Goal: Task Accomplishment & Management: Manage account settings

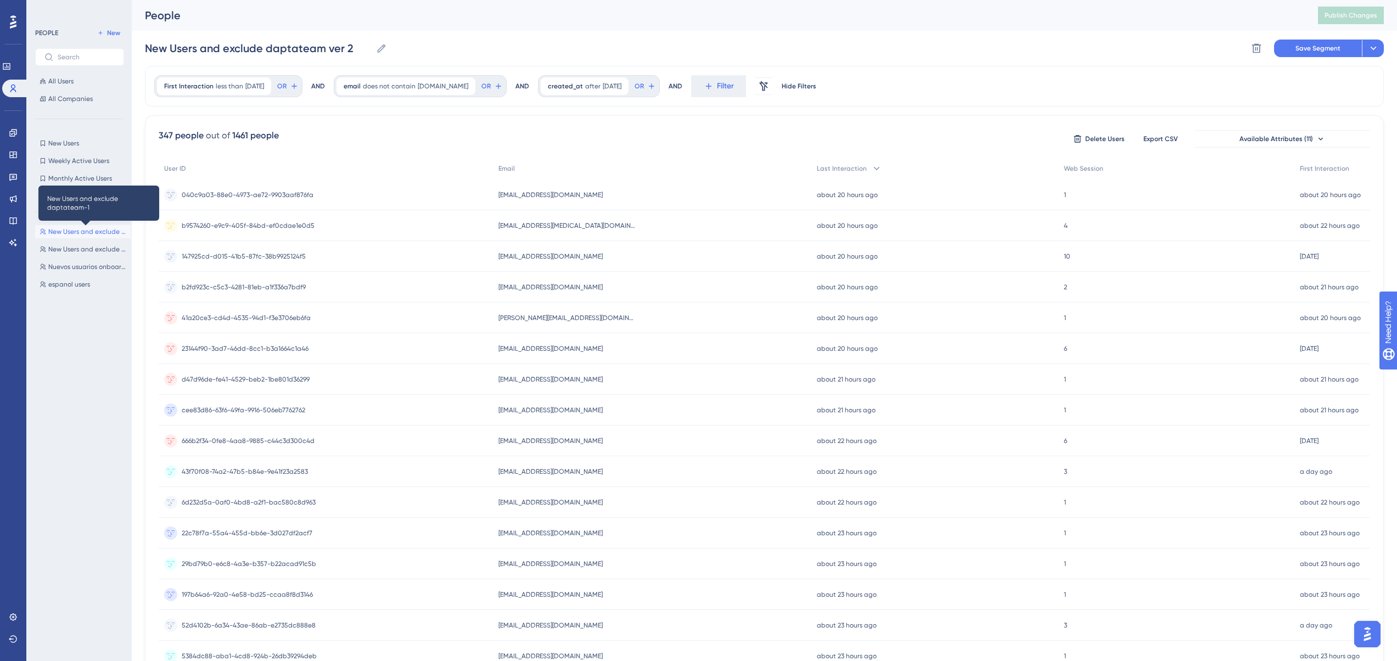
click at [73, 232] on span "New Users and exclude daptateam-1" at bounding box center [87, 231] width 78 height 9
click at [493, 37] on div "New Users and exclude daptateam ver 2 New Users and exclude daptateam ver 2 Del…" at bounding box center [764, 48] width 1239 height 35
click at [1315, 48] on span "Save Segment" at bounding box center [1318, 48] width 45 height 9
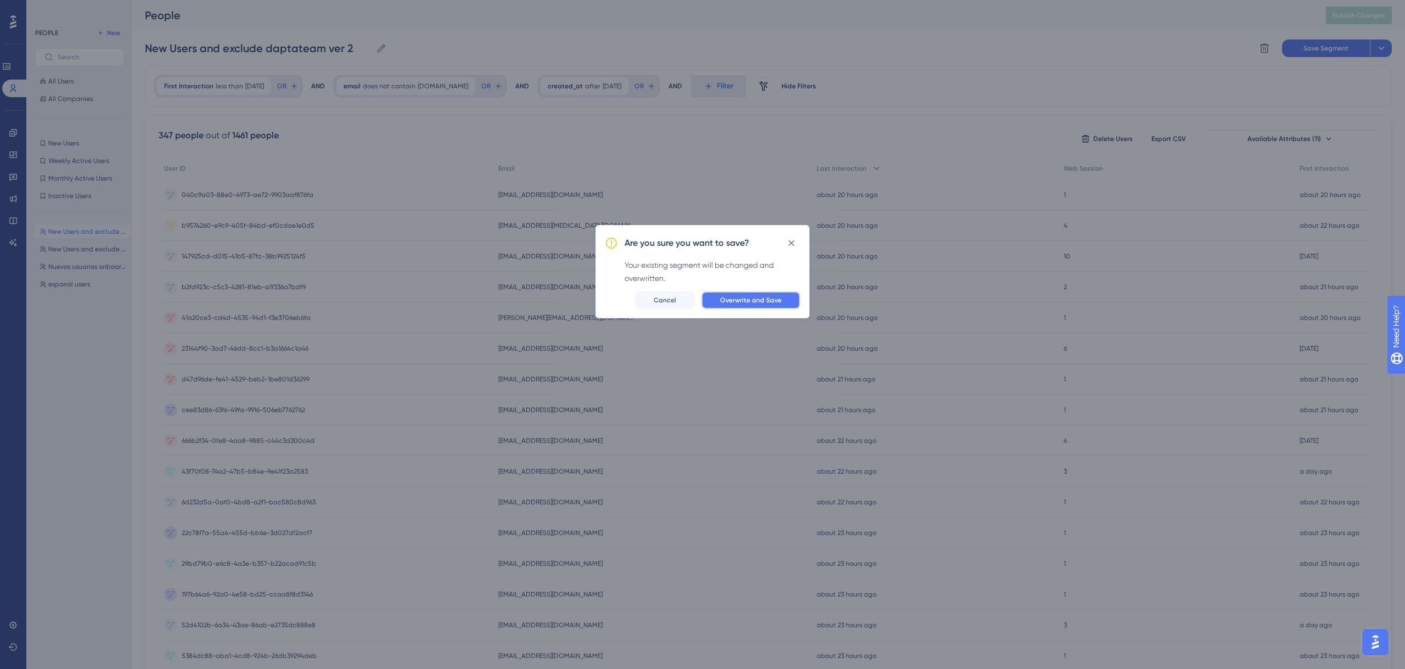
click at [754, 300] on span "Overwrite and Save" at bounding box center [750, 300] width 61 height 9
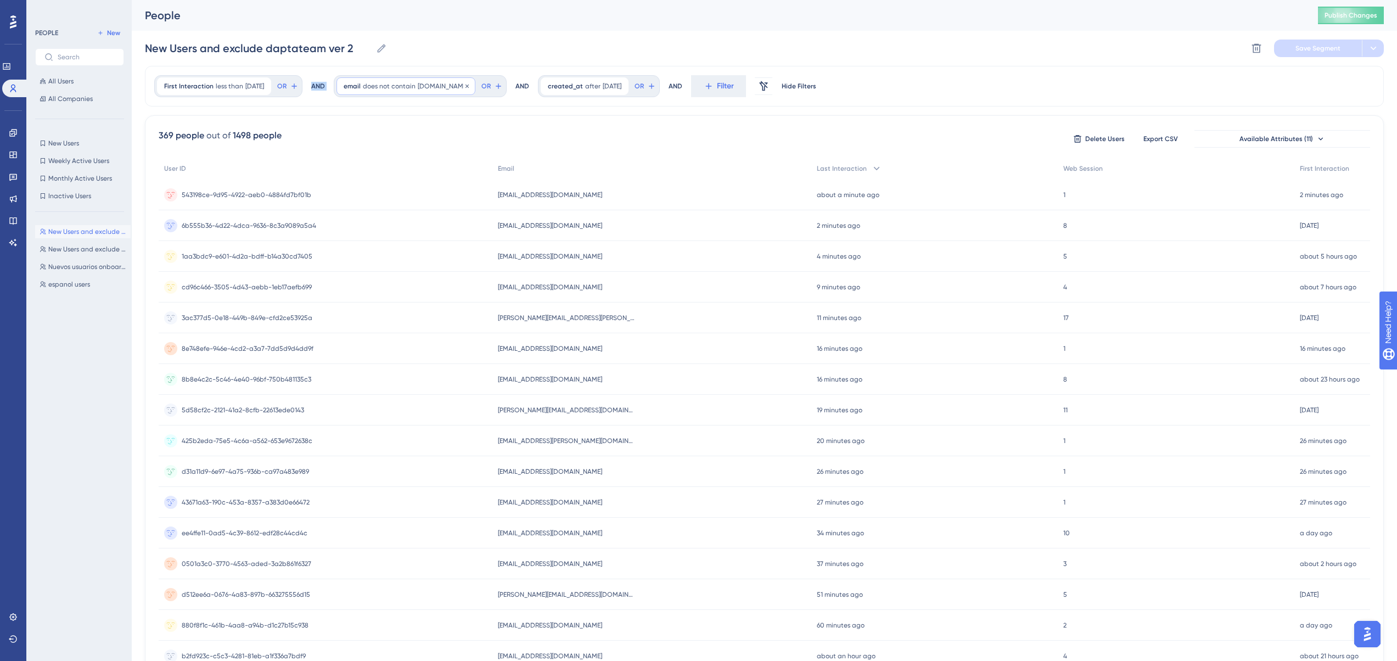
drag, startPoint x: 328, startPoint y: 85, endPoint x: 402, endPoint y: 87, distance: 74.1
click at [402, 87] on div "First Interaction less than 10 days ago 10 days ago Remove OR AND email does no…" at bounding box center [764, 86] width 1239 height 41
click at [579, 82] on span "created_at" at bounding box center [565, 86] width 35 height 9
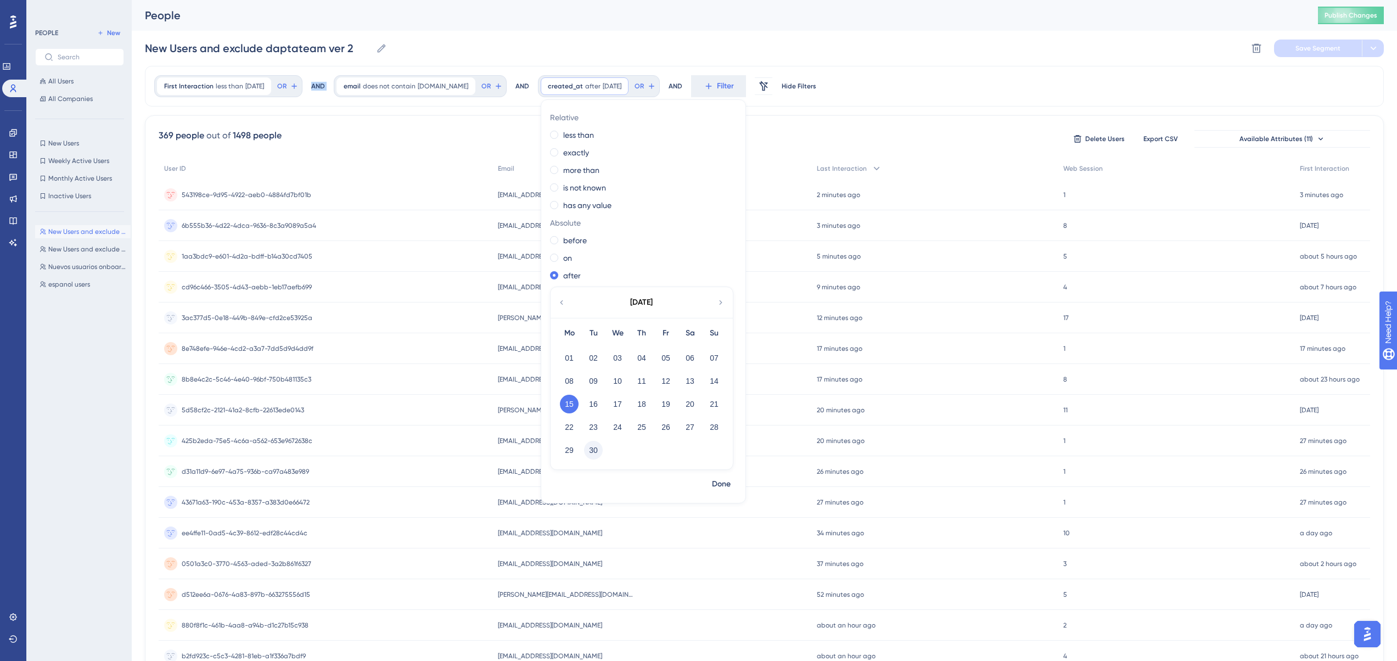
click at [600, 450] on button "30" at bounding box center [593, 450] width 19 height 19
click at [731, 481] on span "Done" at bounding box center [721, 484] width 19 height 13
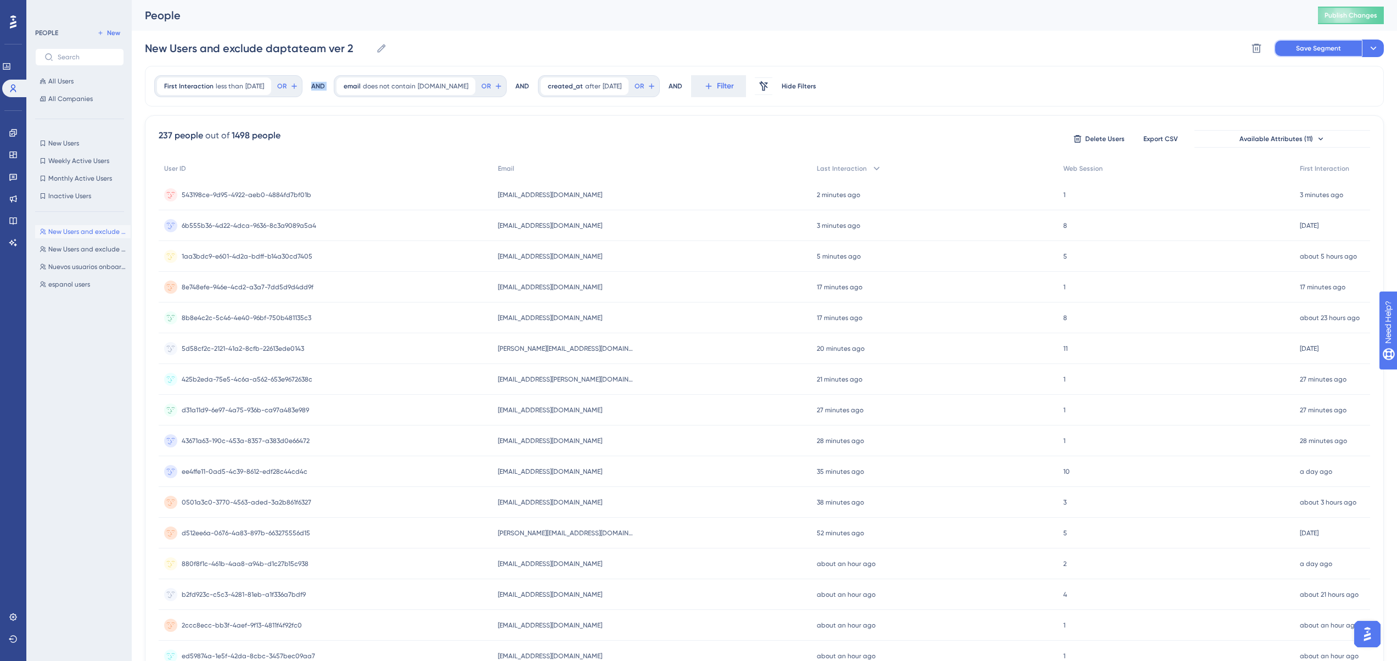
click at [1325, 52] on span "Save Segment" at bounding box center [1318, 48] width 45 height 9
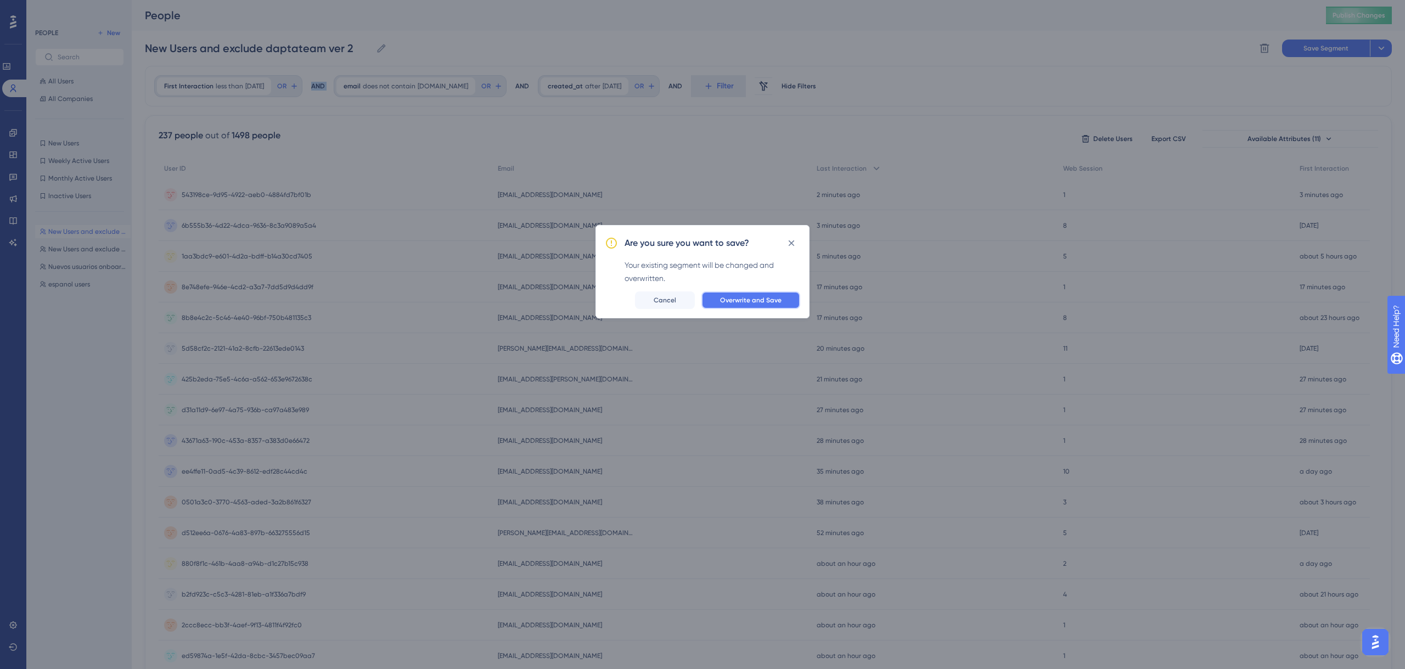
click at [760, 304] on span "Overwrite and Save" at bounding box center [750, 300] width 61 height 9
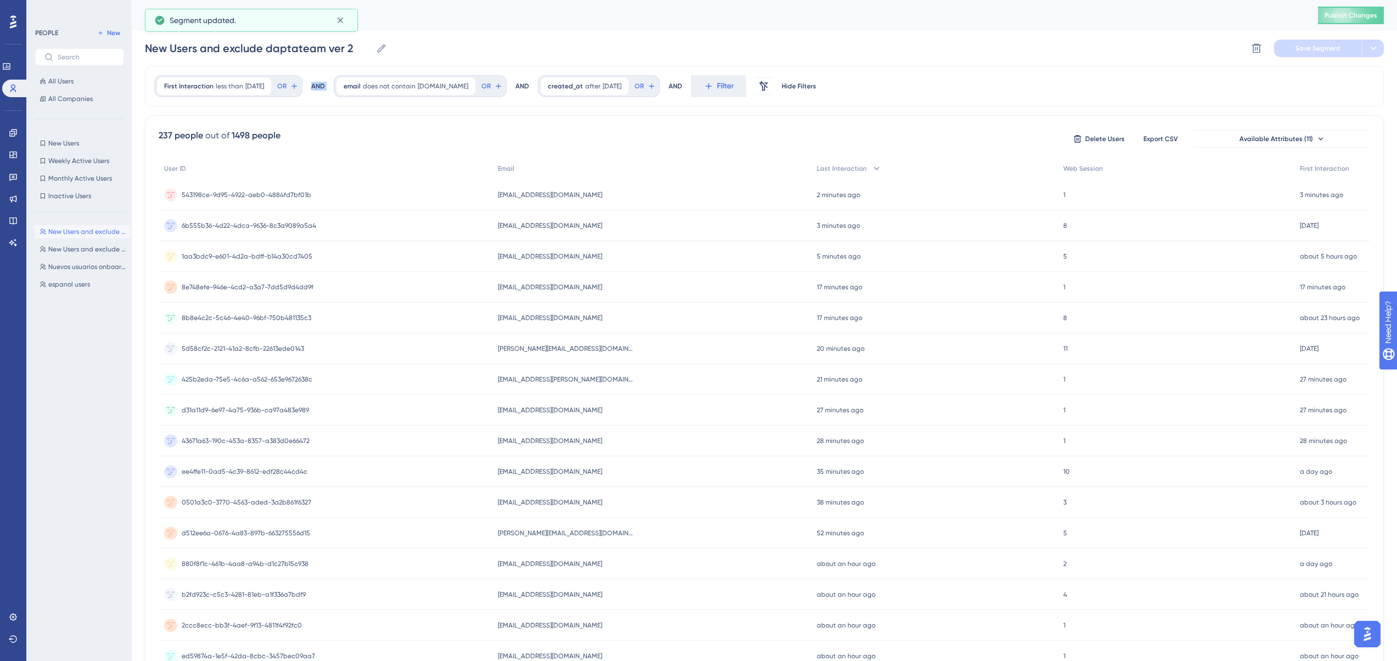
drag, startPoint x: 569, startPoint y: 86, endPoint x: 575, endPoint y: 96, distance: 11.6
click at [569, 86] on span "created_at" at bounding box center [565, 86] width 35 height 9
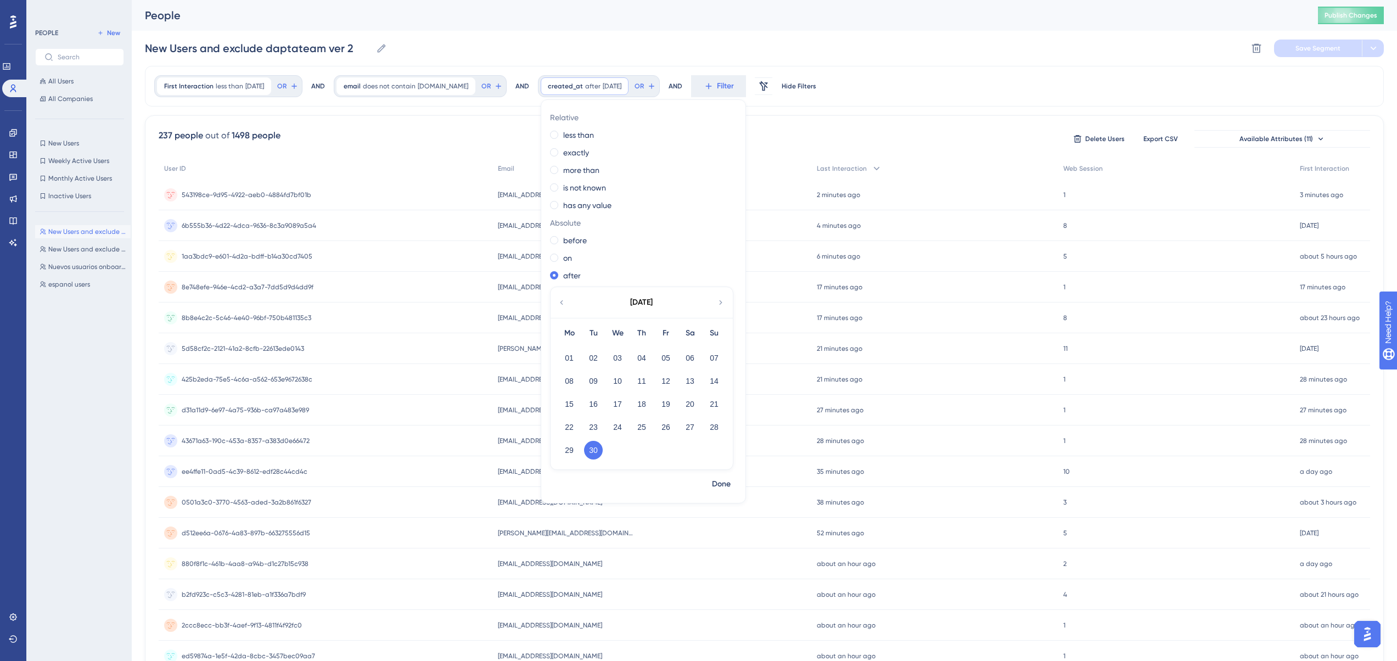
click at [589, 61] on div "New Users and exclude daptateam ver 2 New Users and exclude daptateam ver 2 Del…" at bounding box center [764, 48] width 1239 height 35
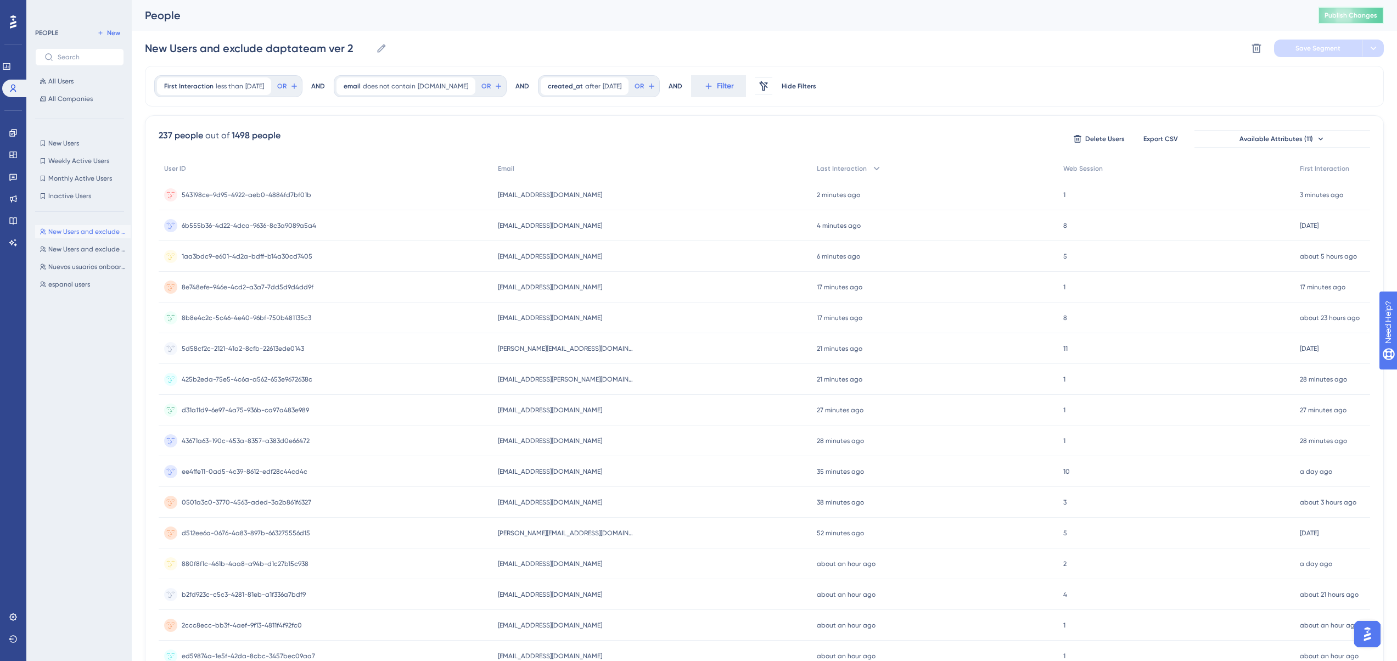
click at [1365, 20] on button "Publish Changes" at bounding box center [1351, 16] width 66 height 18
click at [266, 84] on icon at bounding box center [263, 86] width 7 height 7
click at [1324, 42] on button "Save Segment" at bounding box center [1318, 49] width 88 height 18
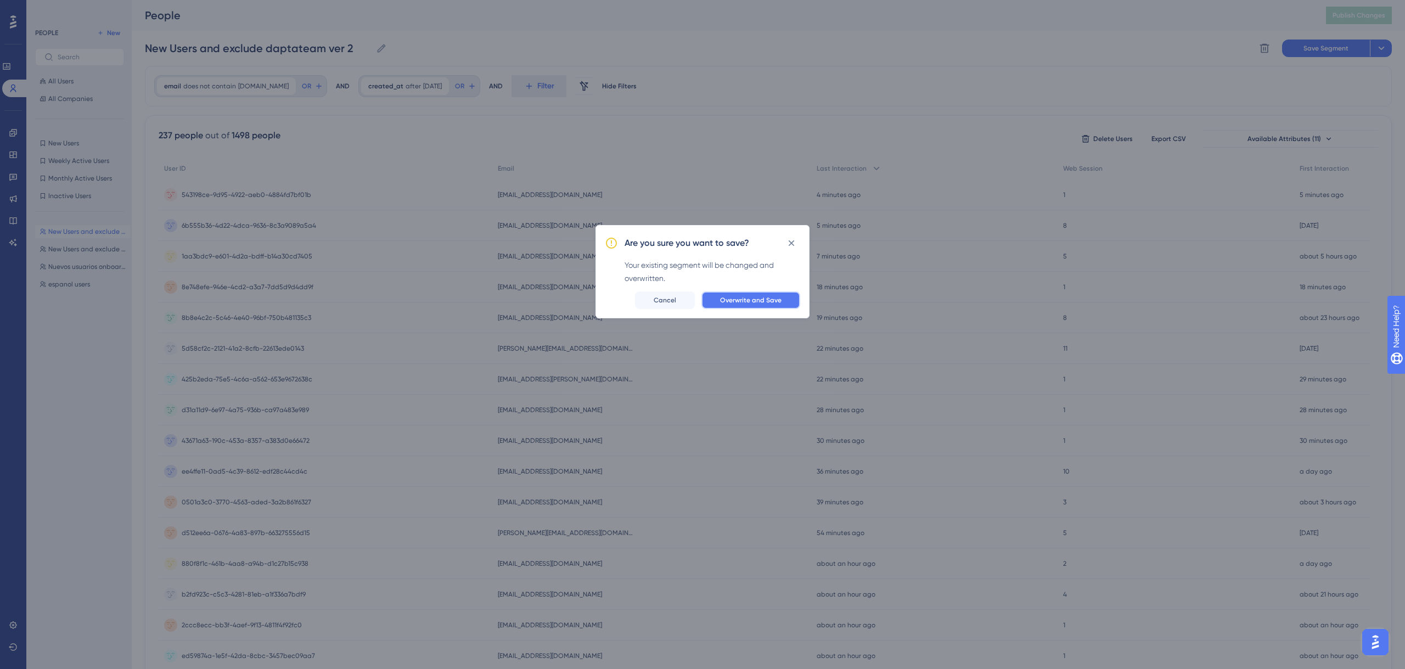
click at [771, 304] on span "Overwrite and Save" at bounding box center [750, 300] width 61 height 9
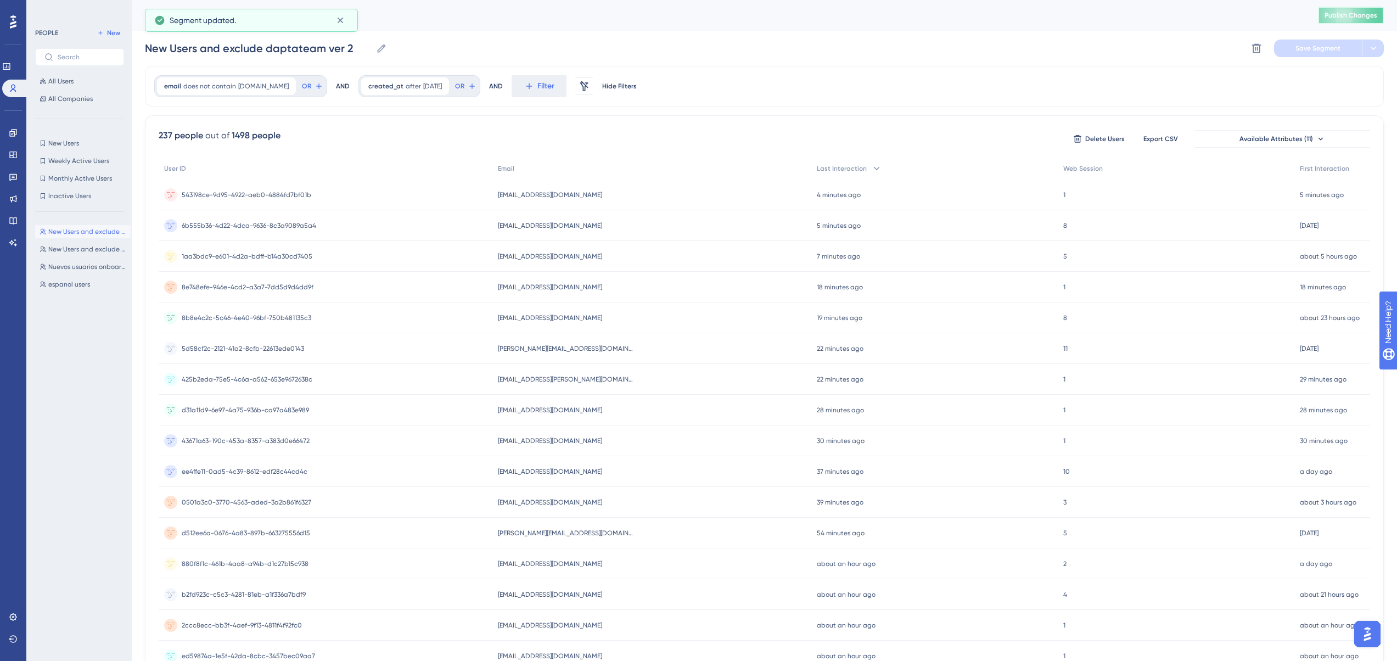
click at [1377, 13] on span "Publish Changes" at bounding box center [1350, 15] width 53 height 9
drag, startPoint x: 158, startPoint y: 133, endPoint x: 200, endPoint y: 137, distance: 42.4
click at [200, 137] on div "237 people out of 1498 people Delete Users Export CSV Available Attributes (11)…" at bounding box center [764, 479] width 1239 height 728
click at [226, 140] on div "out of" at bounding box center [217, 135] width 24 height 13
drag, startPoint x: 264, startPoint y: 133, endPoint x: 253, endPoint y: 133, distance: 11.0
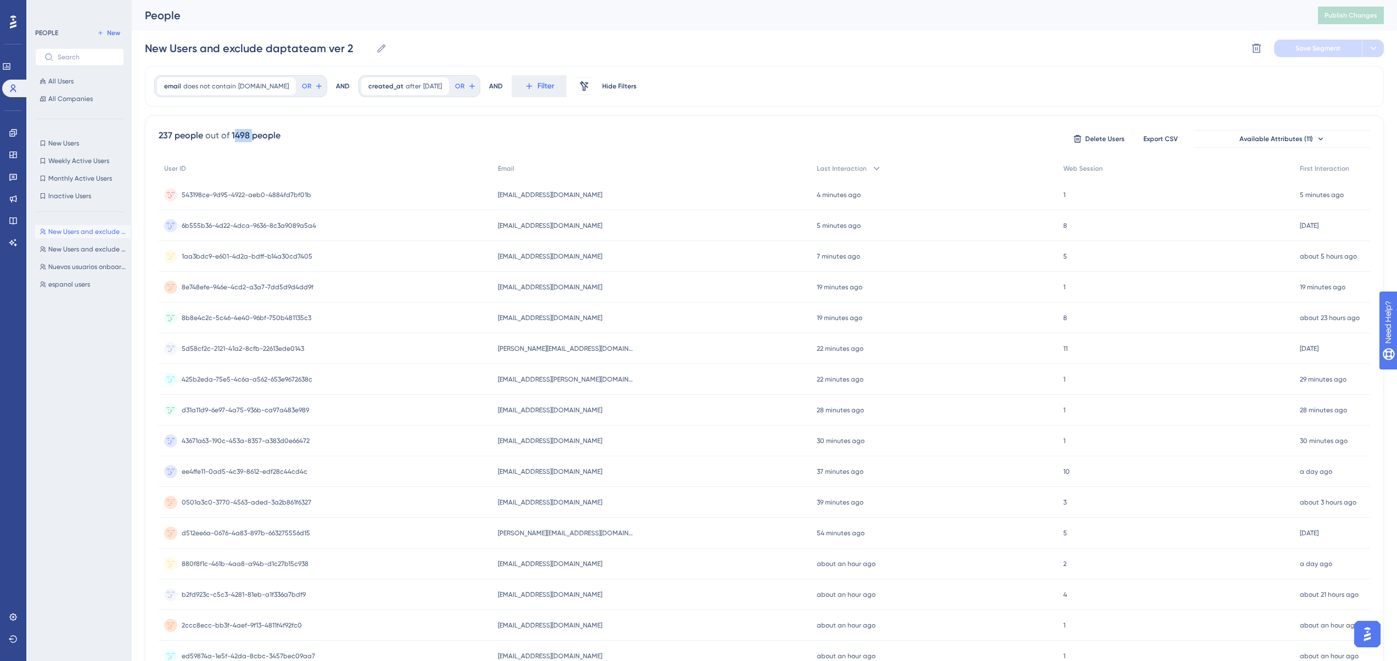
click at [253, 133] on div "1498 people" at bounding box center [256, 135] width 49 height 13
drag, startPoint x: 160, startPoint y: 135, endPoint x: 170, endPoint y: 136, distance: 9.3
click at [170, 136] on div "237 people out of 1498 people Delete Users Export CSV Available Attributes (11)…" at bounding box center [764, 479] width 1239 height 728
click at [269, 197] on span "543198ce-9d95-4922-aeb0-4884fd7bf01b" at bounding box center [247, 194] width 130 height 9
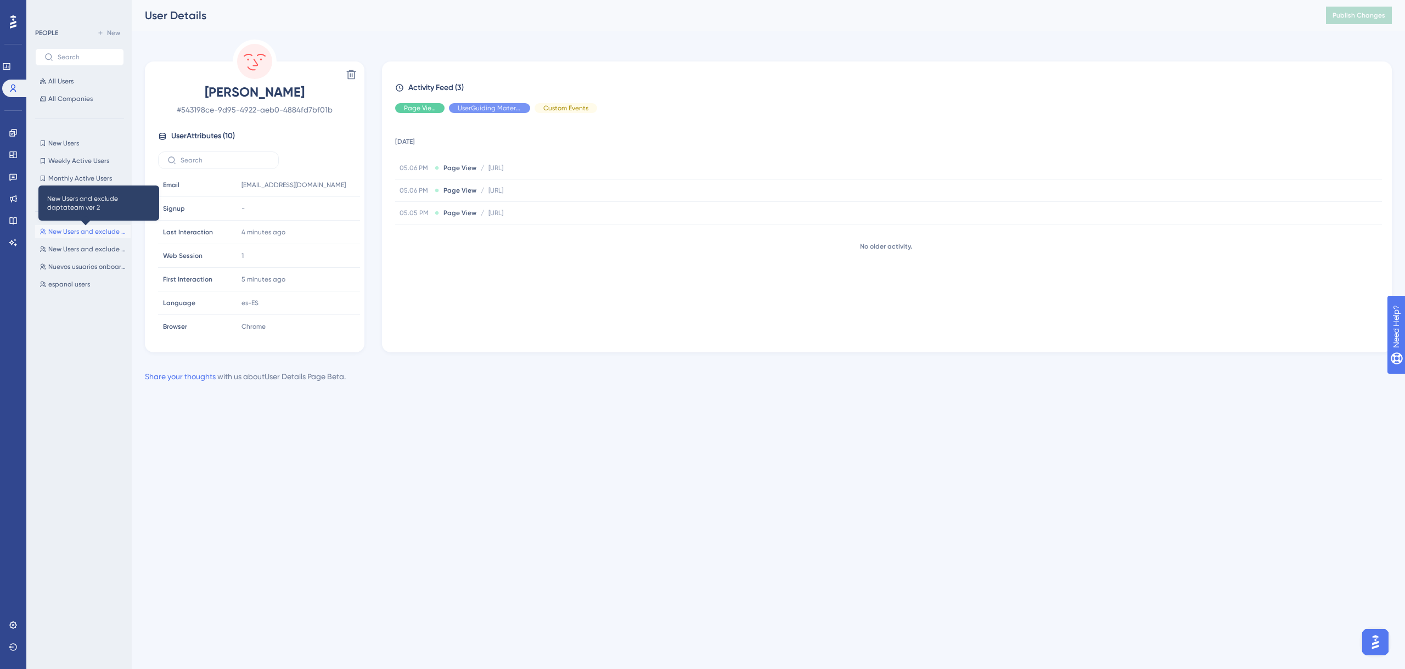
click at [100, 229] on span "New Users and exclude daptateam ver 2" at bounding box center [87, 231] width 78 height 9
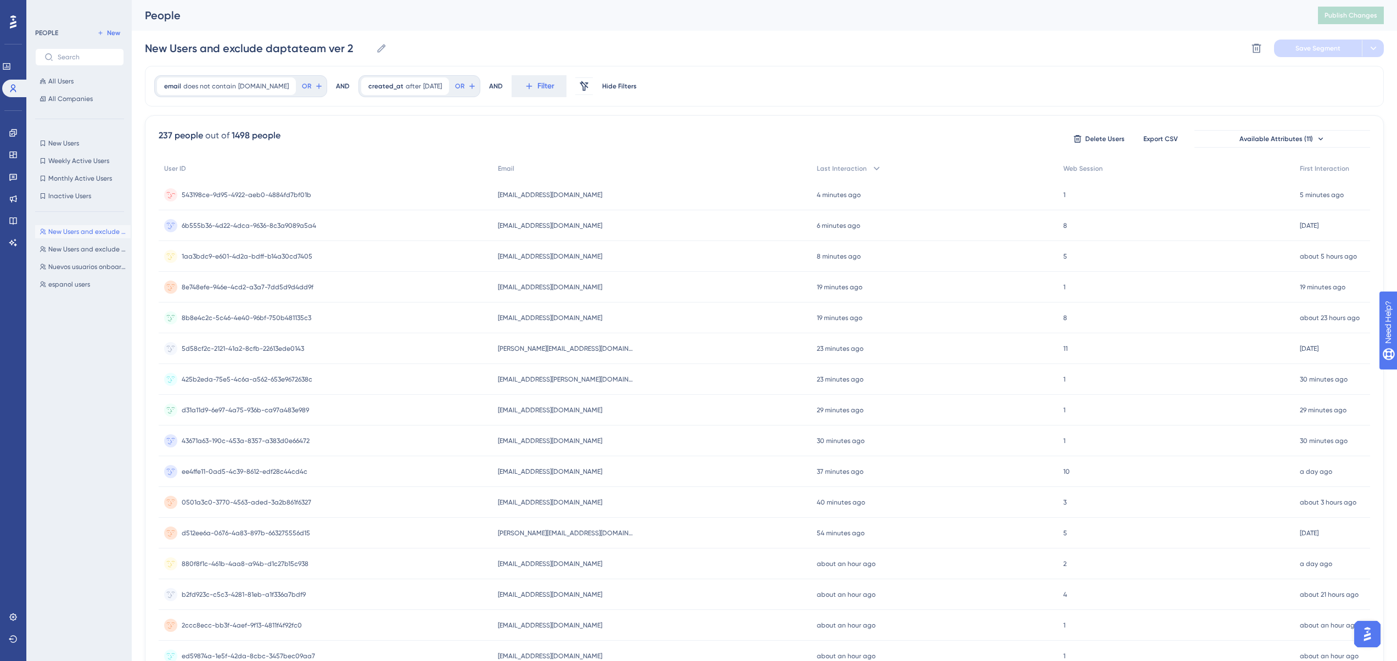
click at [242, 196] on span "543198ce-9d95-4922-aeb0-4884fd7bf01b" at bounding box center [247, 194] width 130 height 9
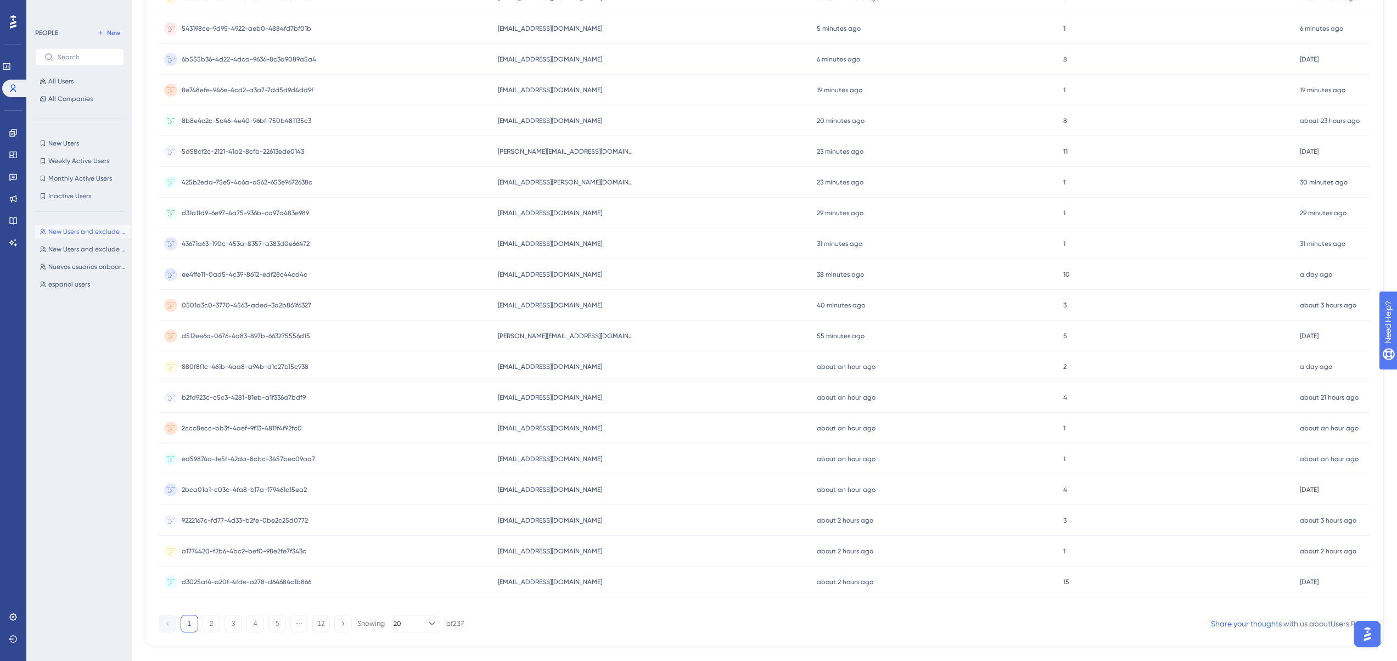
scroll to position [222, 0]
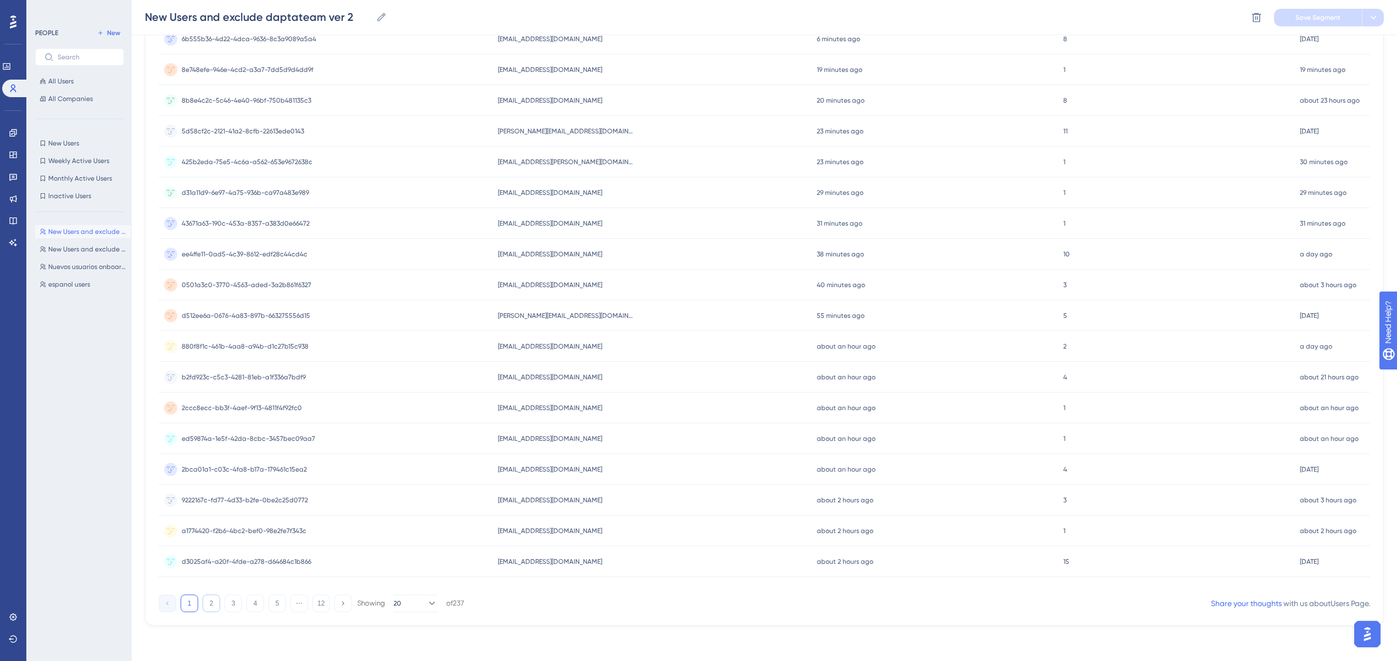
click at [211, 606] on button "2" at bounding box center [212, 603] width 18 height 18
click at [232, 607] on button "3" at bounding box center [233, 603] width 18 height 18
click at [244, 606] on div "1 2 3 4 5 ⋯ 12 Showing 20 of 237" at bounding box center [311, 603] width 305 height 18
click at [246, 604] on div "1 2 3 4 5 ⋯ 12 Showing 20 of 237" at bounding box center [311, 603] width 305 height 18
click at [252, 604] on button "4" at bounding box center [255, 603] width 18 height 18
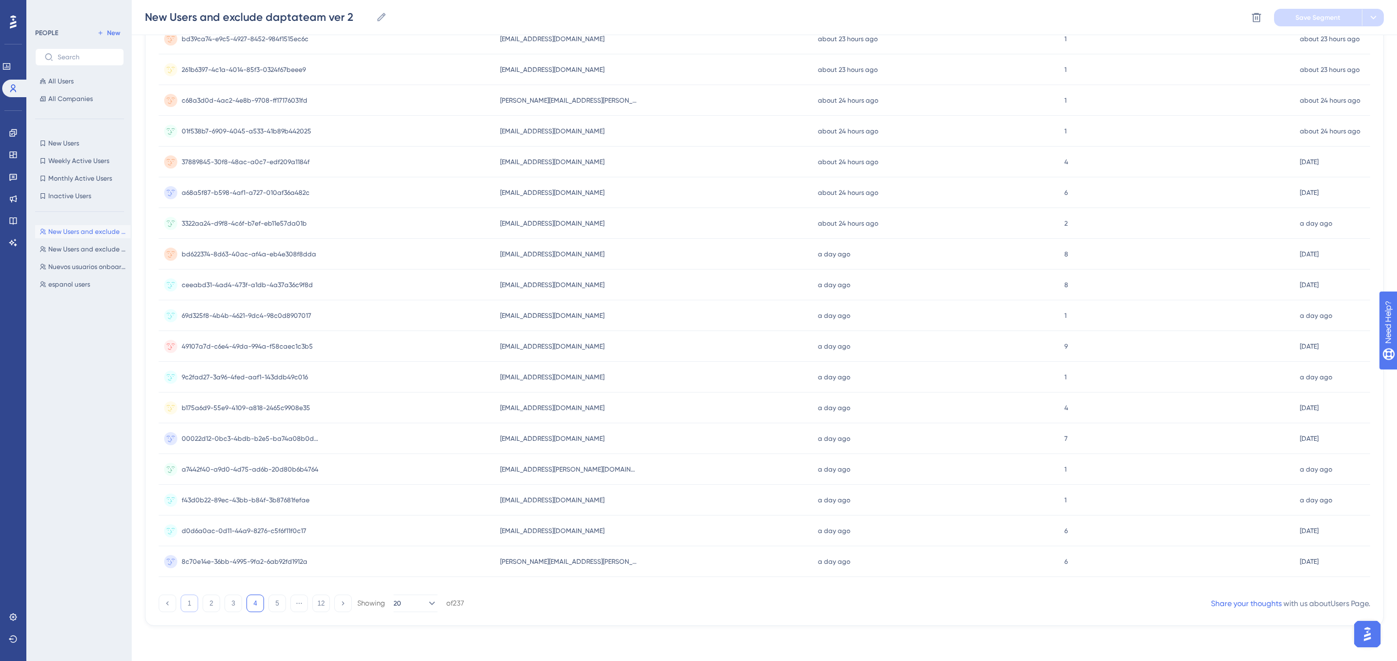
click at [195, 604] on button "1" at bounding box center [190, 603] width 18 height 18
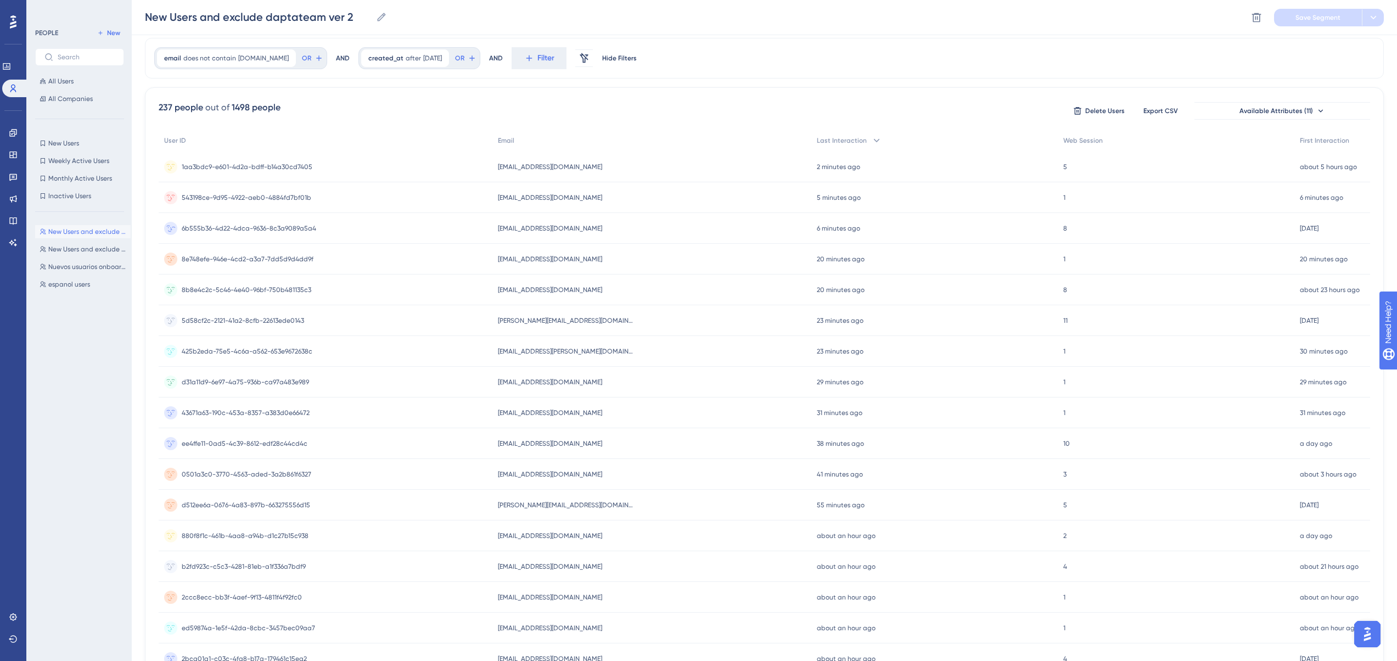
scroll to position [55, 0]
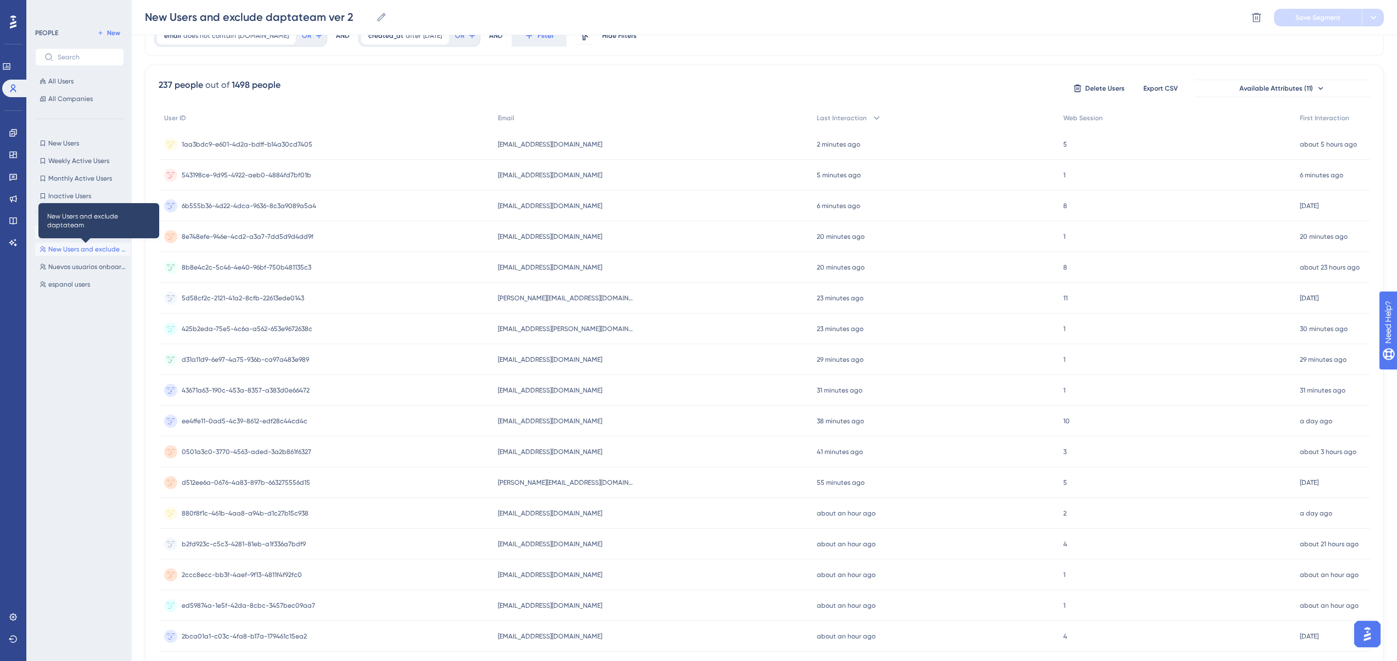
click at [100, 252] on span "New Users and exclude daptateam" at bounding box center [87, 249] width 78 height 9
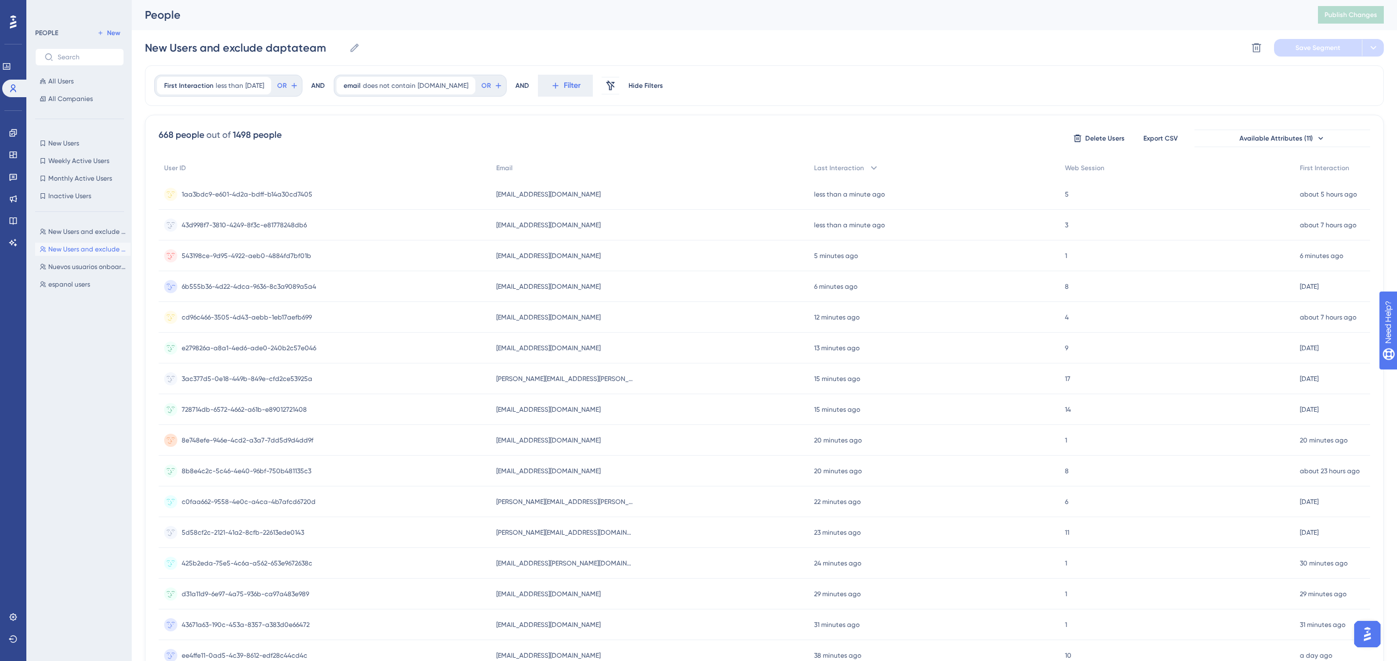
scroll to position [0, 0]
click at [48, 232] on span "New Users and exclude daptateam ver 2" at bounding box center [87, 231] width 78 height 9
type input "New Users and exclude daptateam ver 2"
click at [170, 134] on div "237 people" at bounding box center [181, 135] width 44 height 13
drag, startPoint x: 11, startPoint y: 128, endPoint x: 18, endPoint y: 138, distance: 12.2
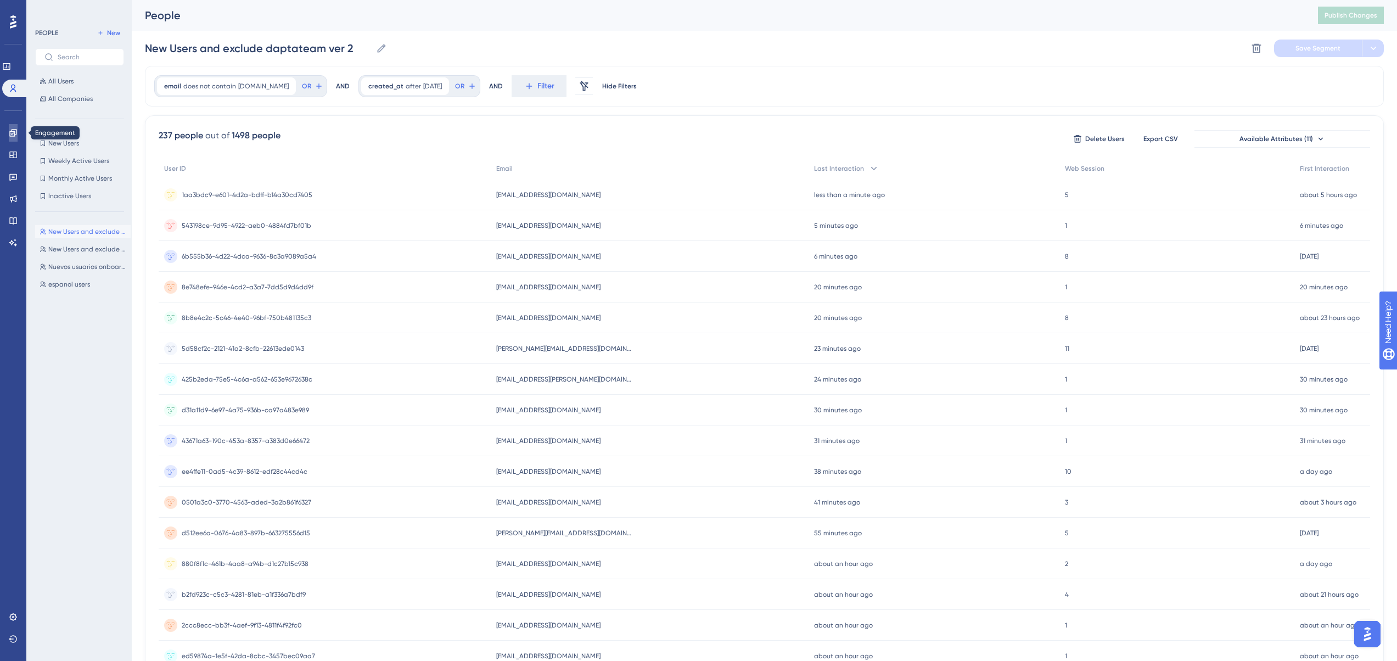
click at [11, 128] on link at bounding box center [13, 133] width 9 height 18
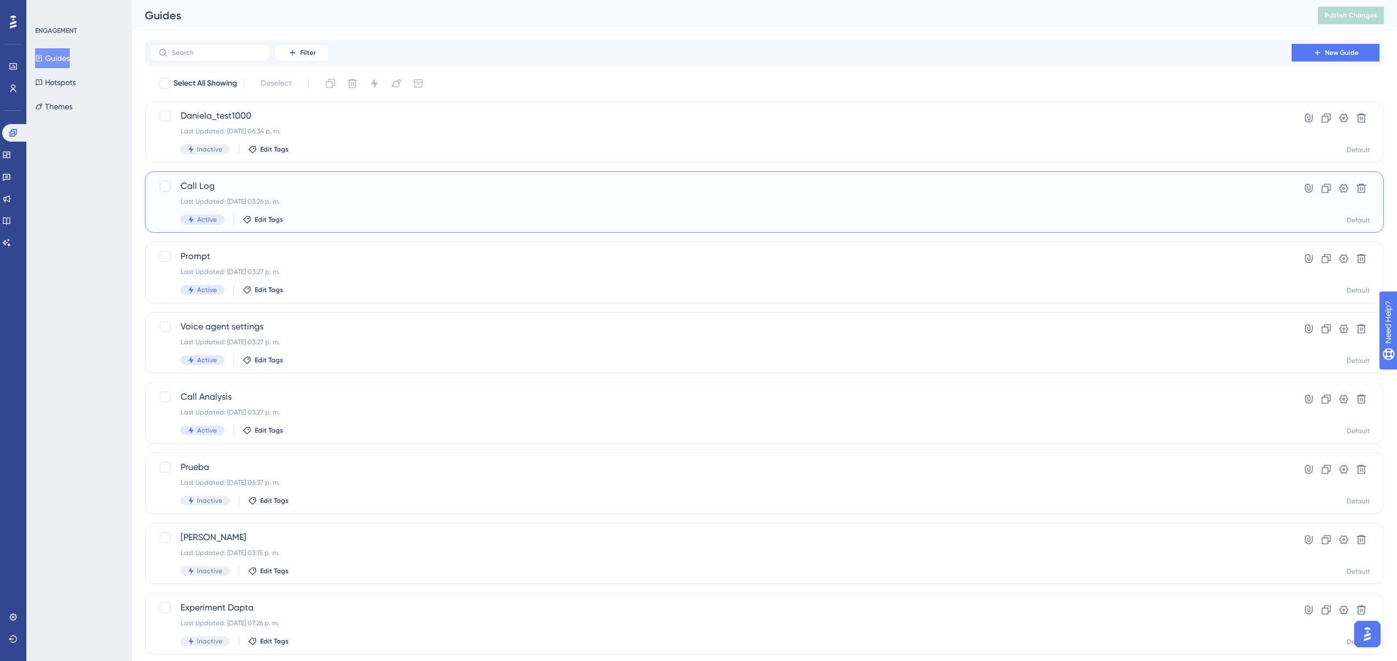
click at [222, 184] on span "Call Log" at bounding box center [721, 185] width 1080 height 13
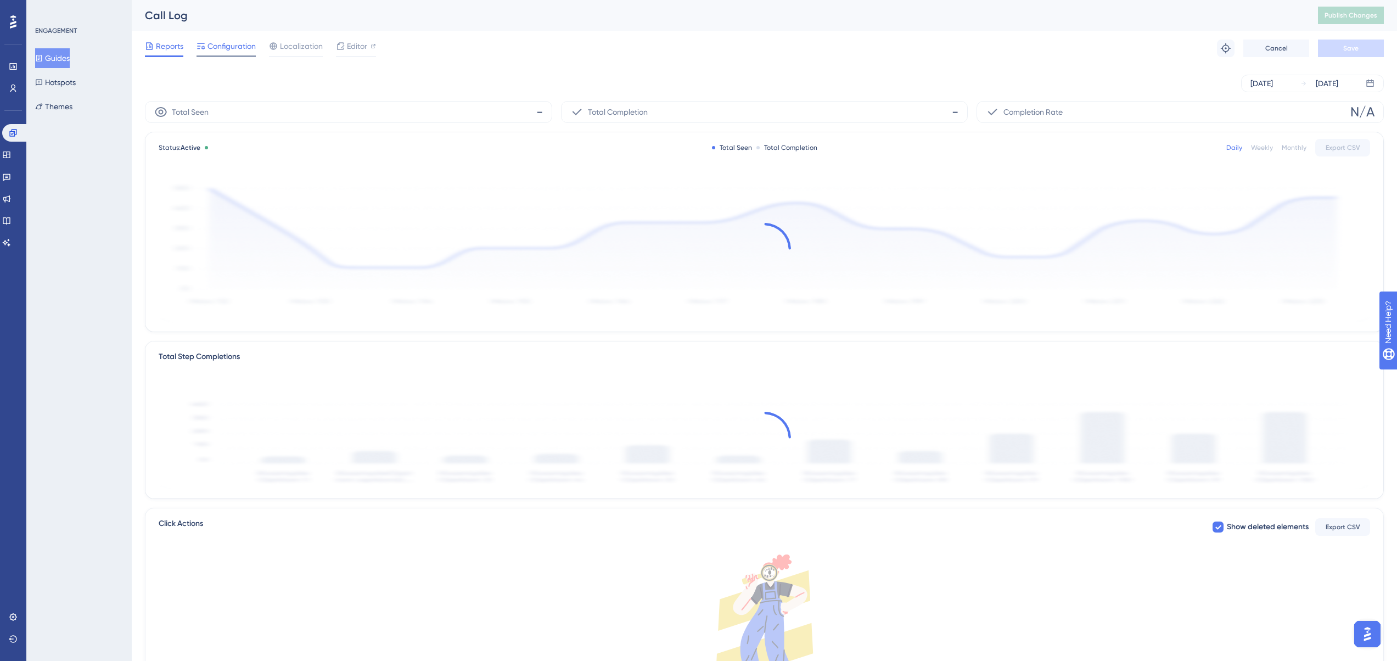
click at [244, 44] on span "Configuration" at bounding box center [231, 46] width 48 height 13
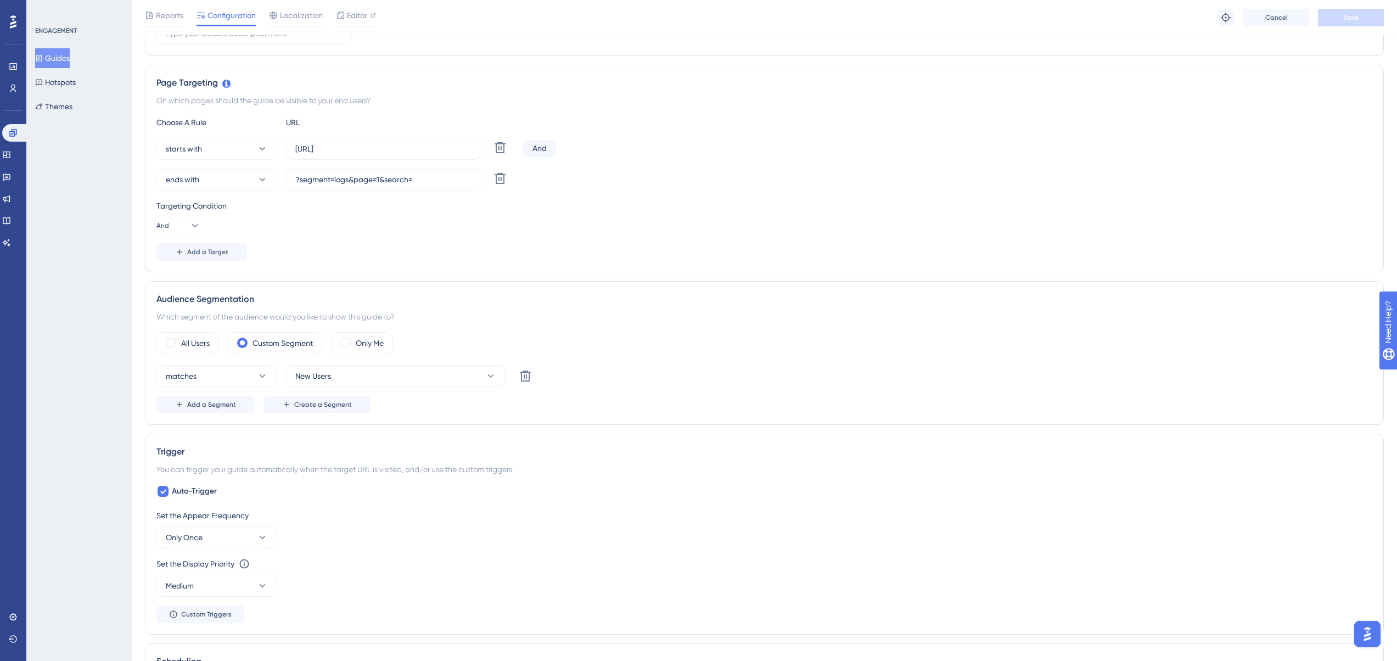
scroll to position [439, 0]
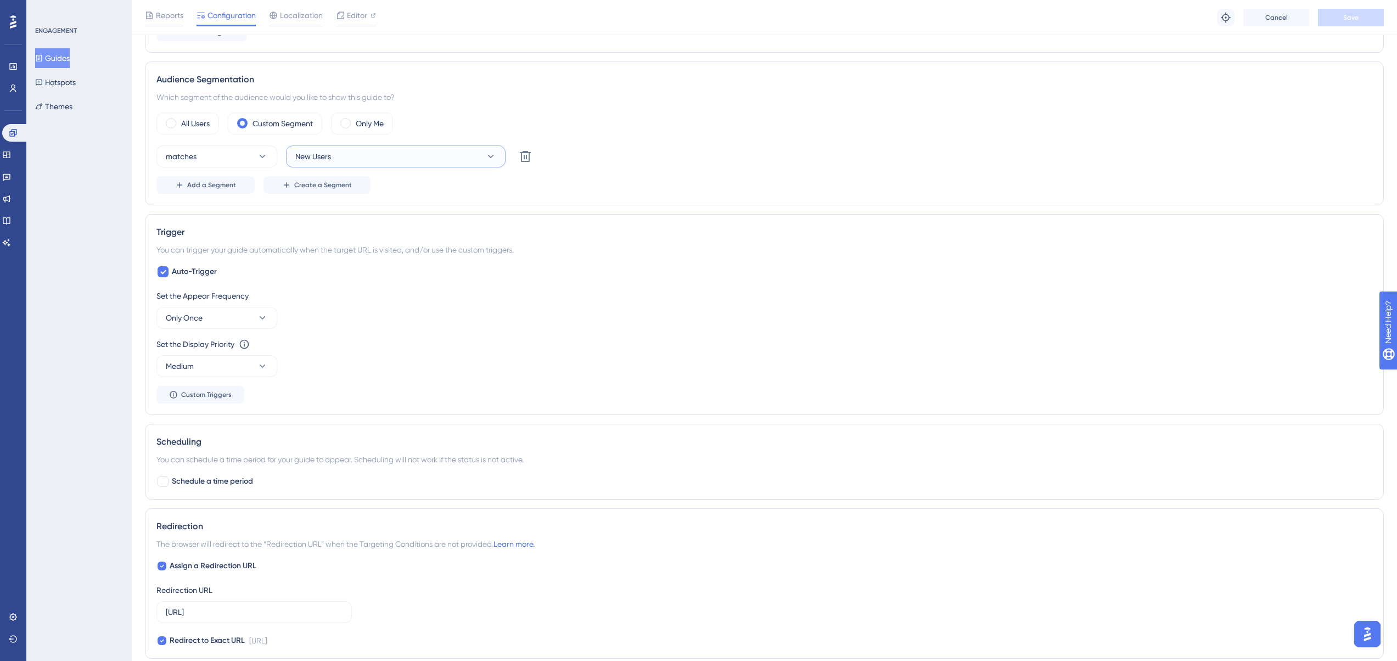
click at [361, 154] on button "New Users" at bounding box center [396, 156] width 220 height 22
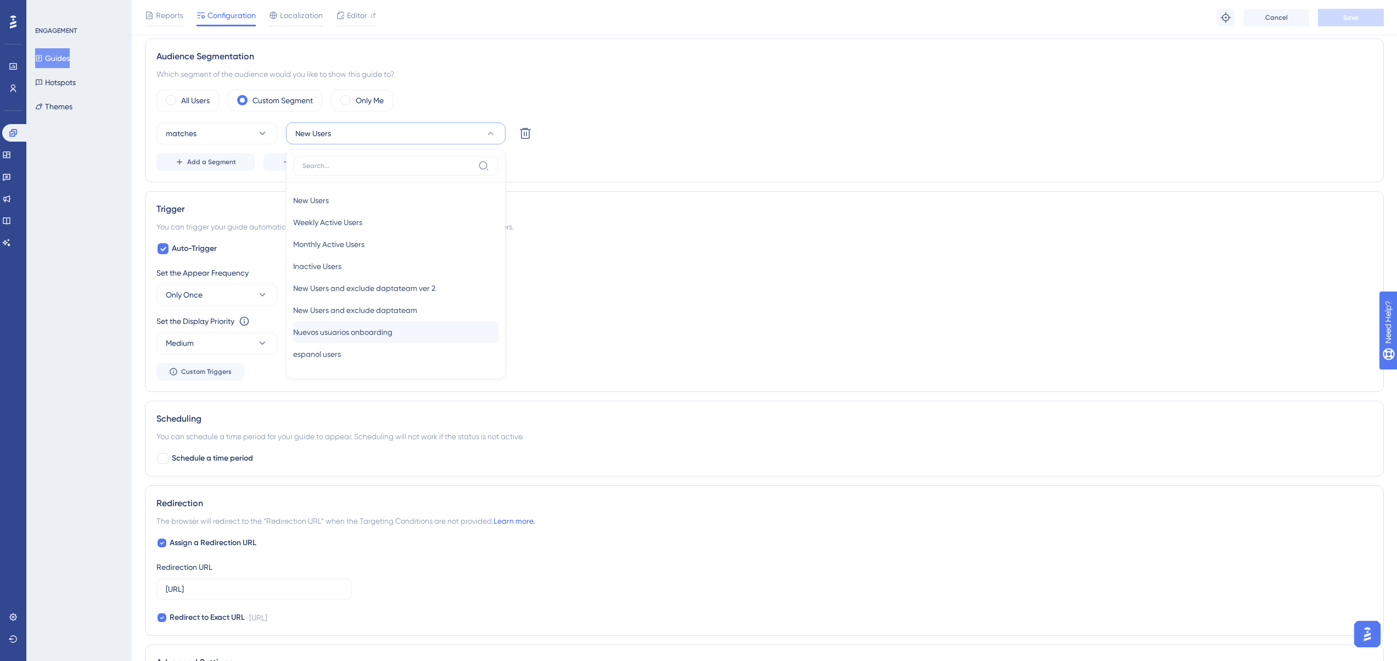
scroll to position [494, 0]
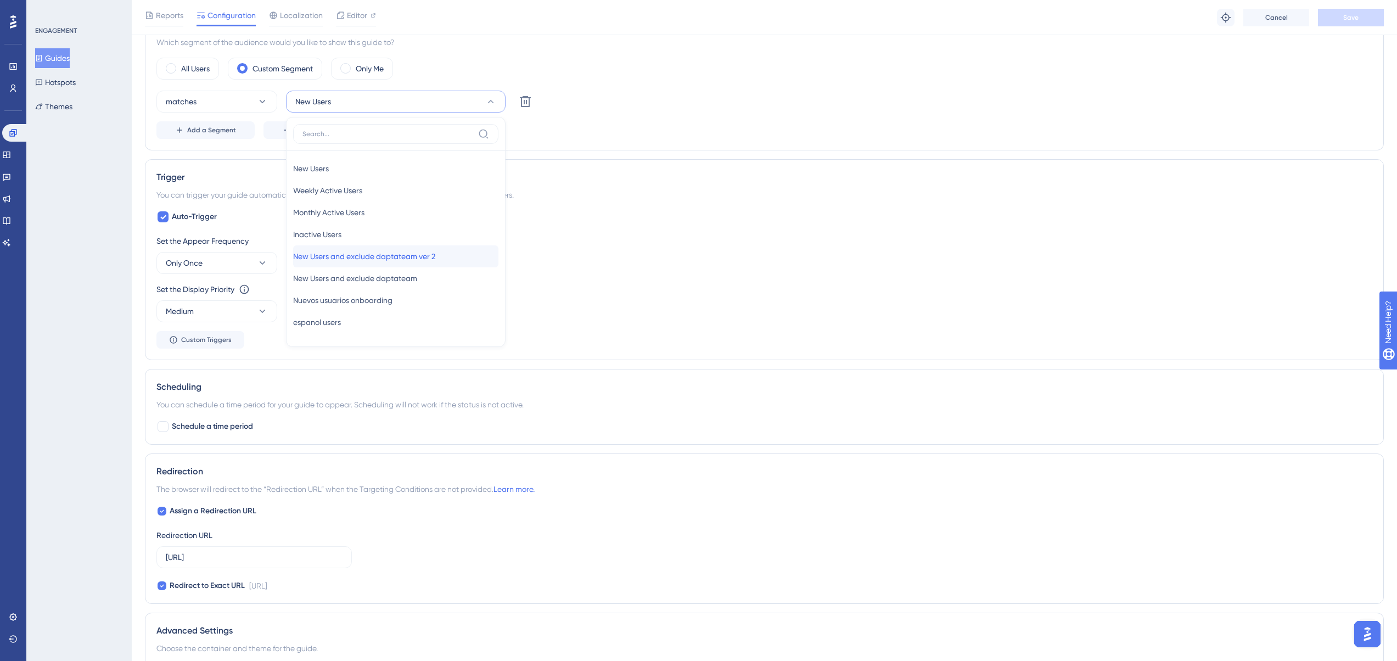
click at [413, 263] on div "New Users and exclude daptateam ver 2 New Users and exclude daptateam ver 2" at bounding box center [395, 256] width 205 height 22
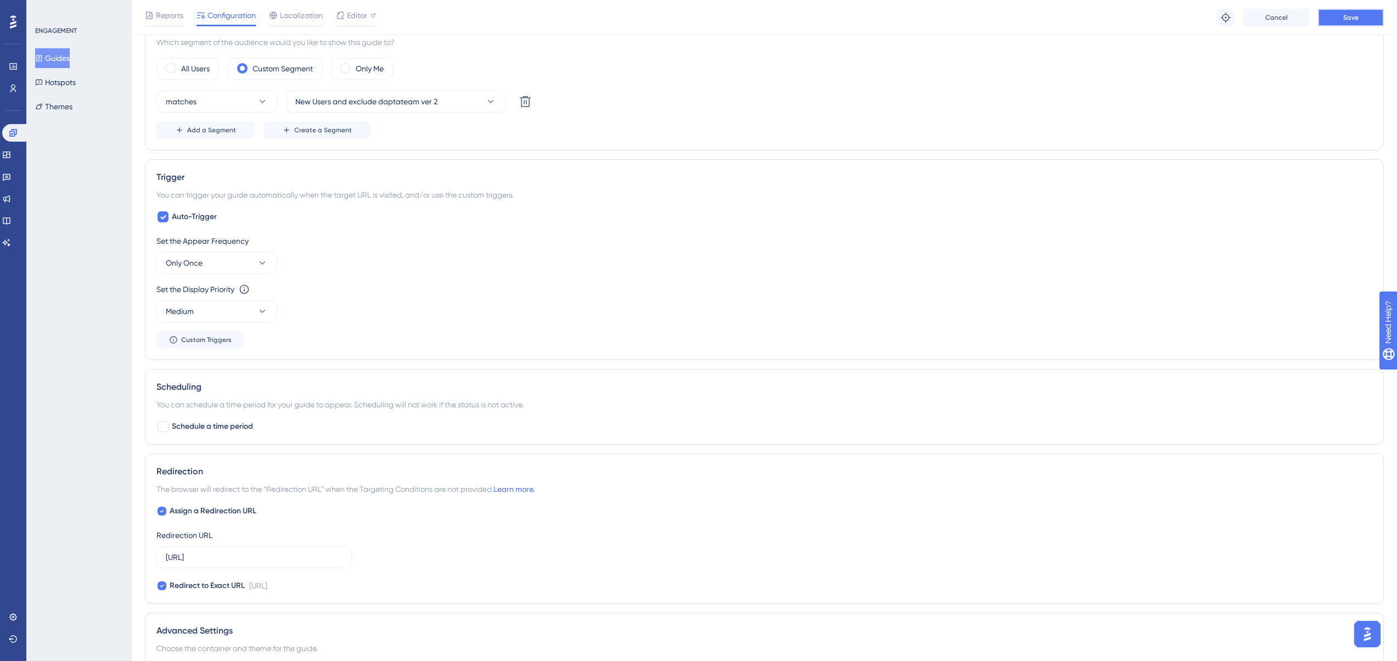
click at [1358, 18] on span "Save" at bounding box center [1350, 17] width 15 height 9
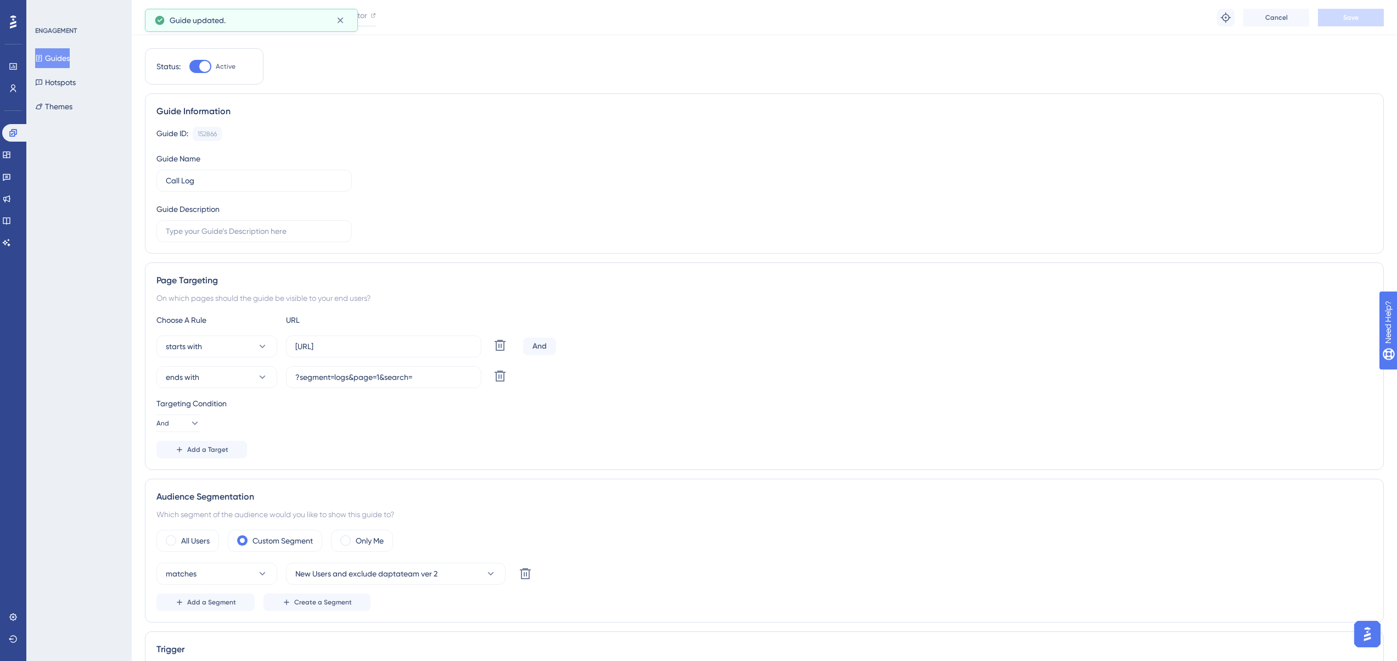
scroll to position [0, 0]
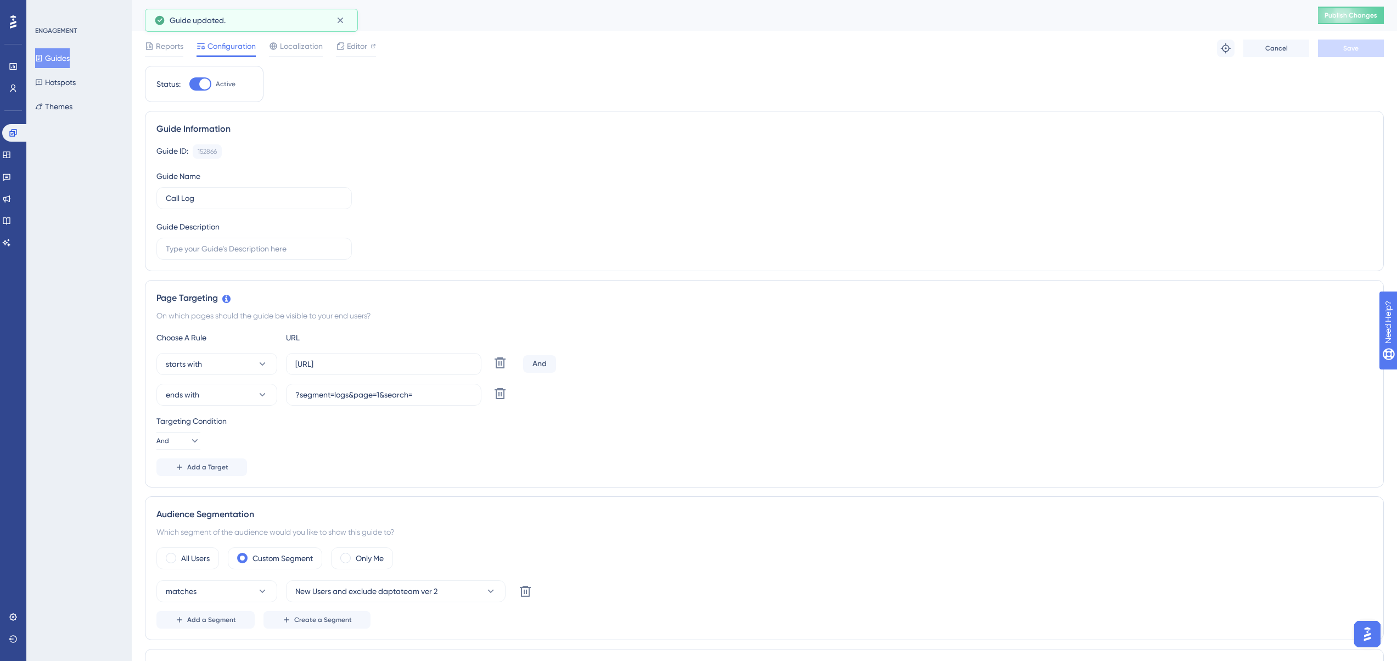
click at [70, 59] on button "Guides" at bounding box center [52, 58] width 35 height 20
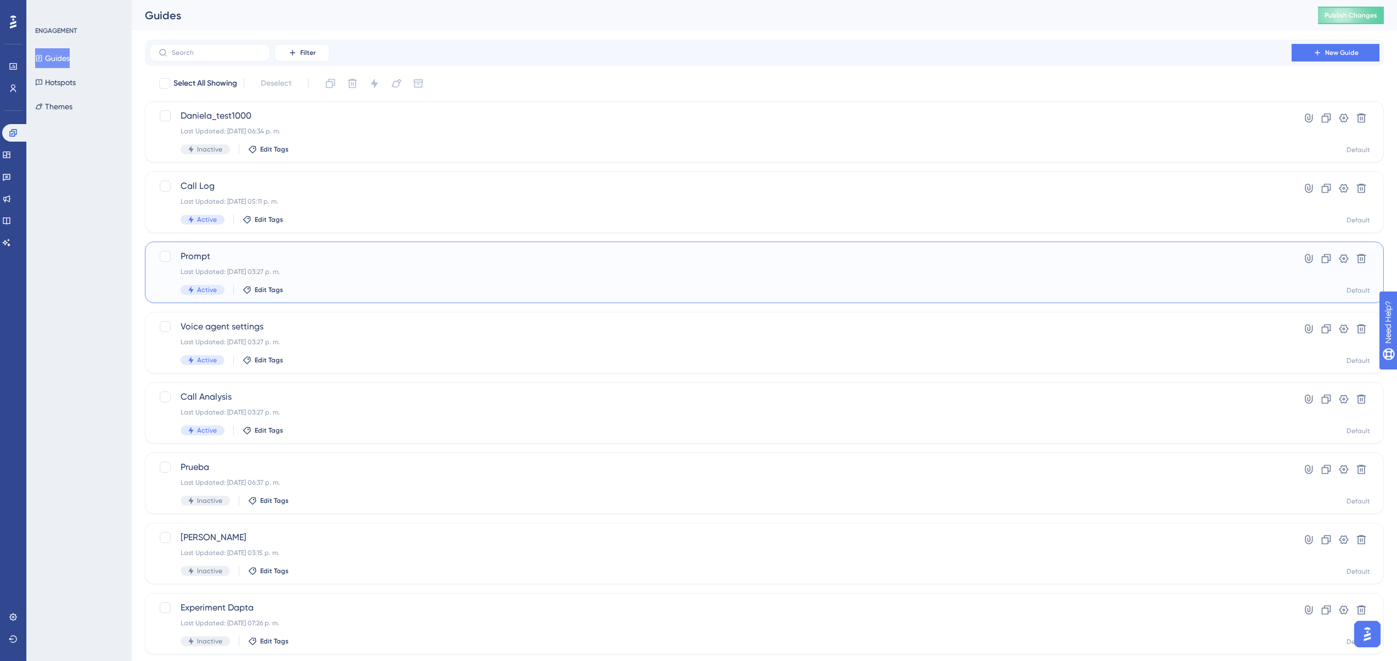
click at [229, 255] on span "Prompt" at bounding box center [721, 256] width 1080 height 13
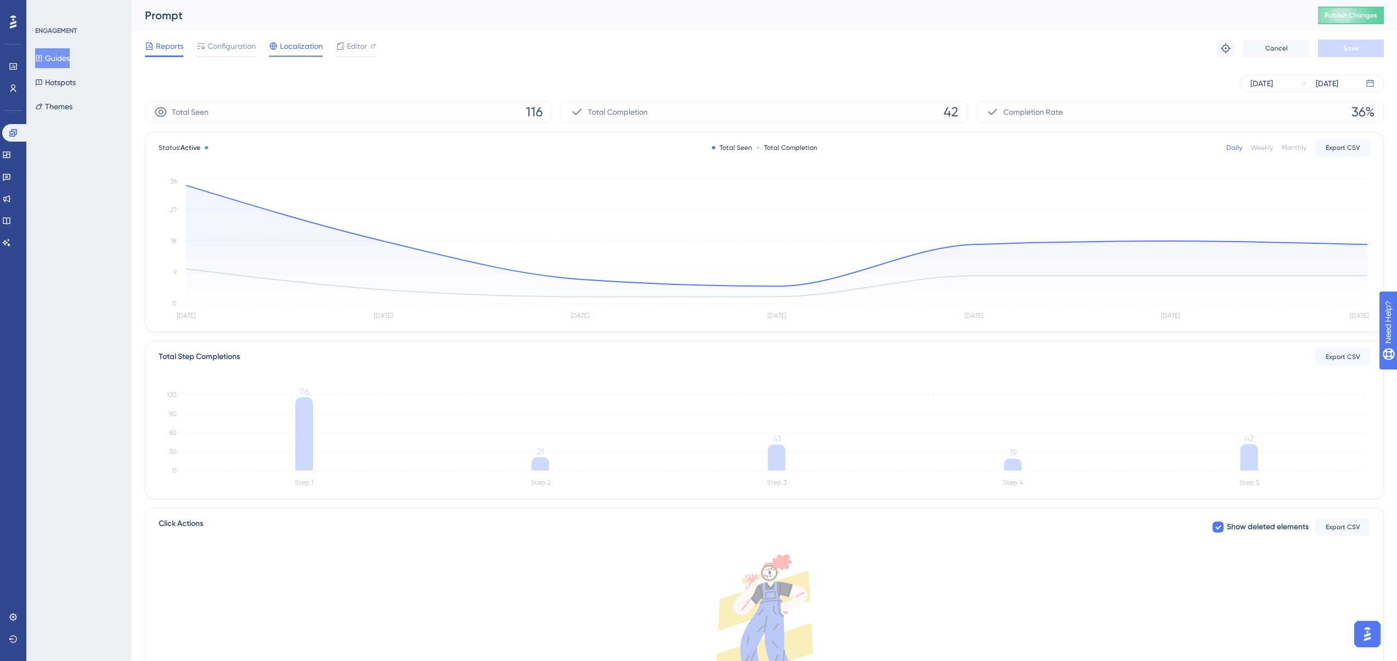
click at [302, 54] on div "Localization" at bounding box center [296, 49] width 54 height 18
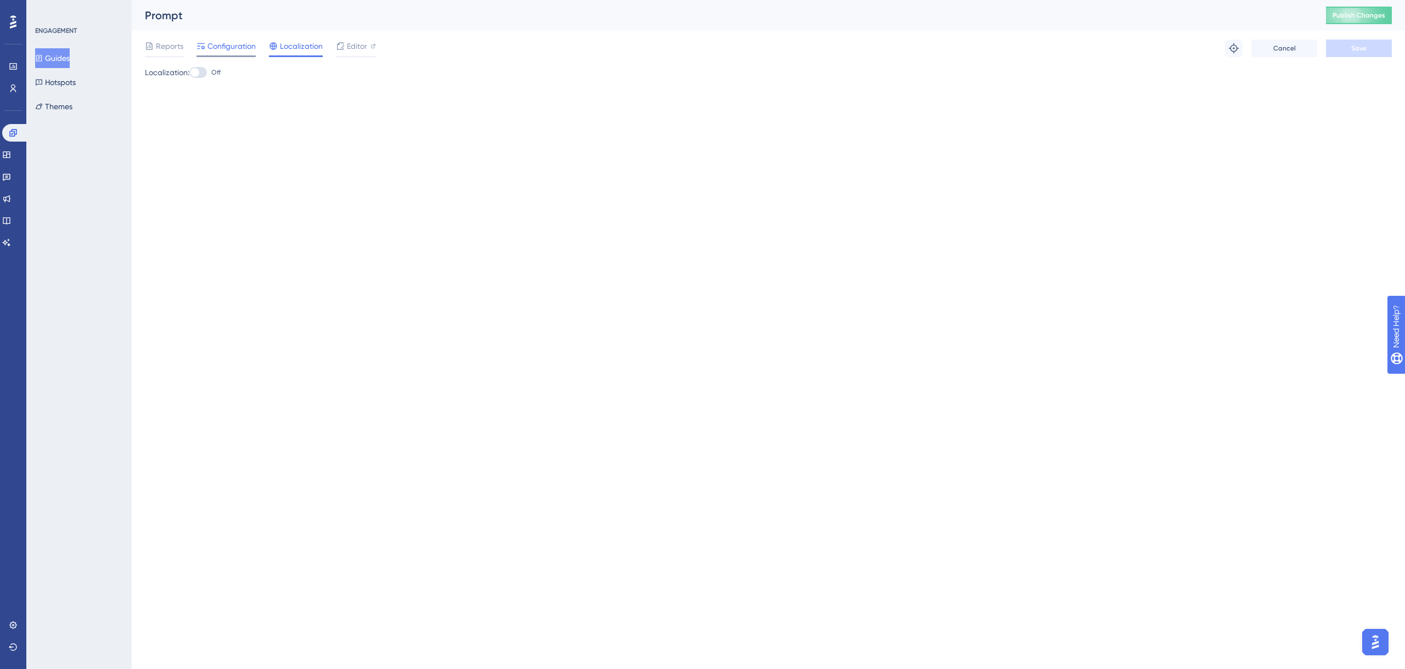
click at [233, 46] on span "Configuration" at bounding box center [231, 46] width 48 height 13
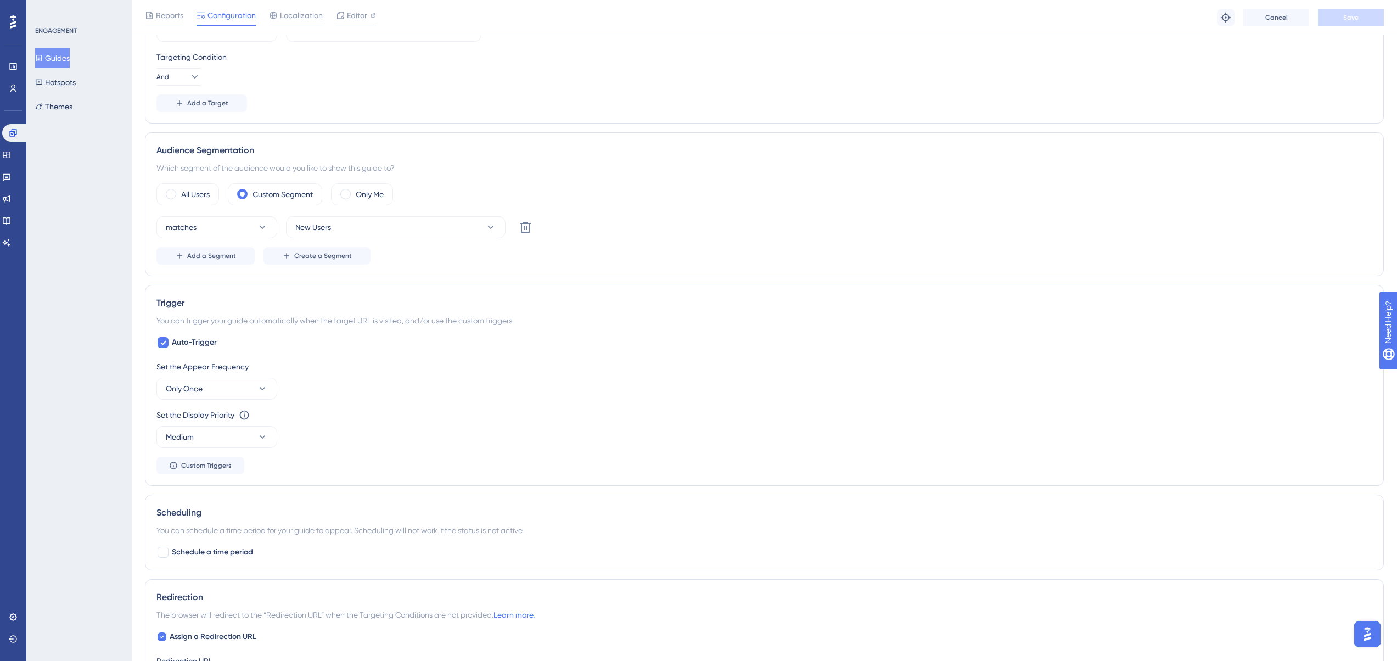
scroll to position [368, 0]
click at [337, 226] on button "New Users" at bounding box center [396, 228] width 220 height 22
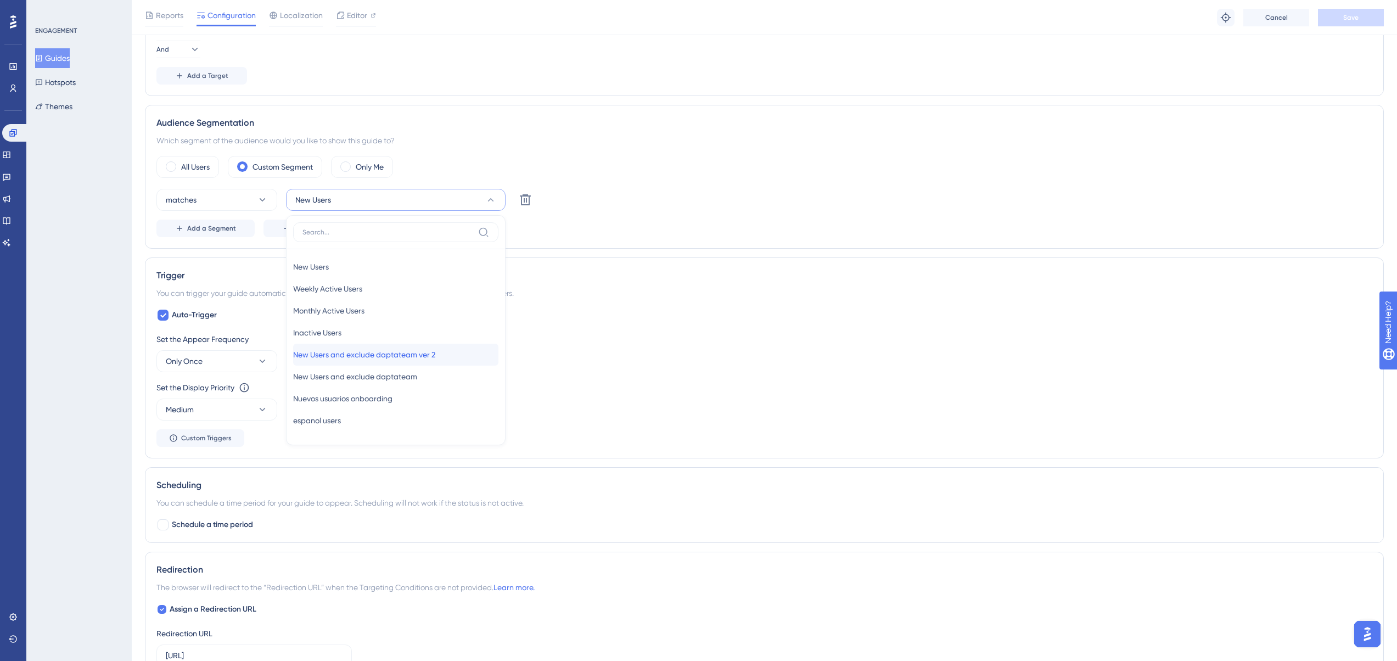
click at [435, 355] on span "New Users and exclude daptateam ver 2" at bounding box center [364, 354] width 142 height 13
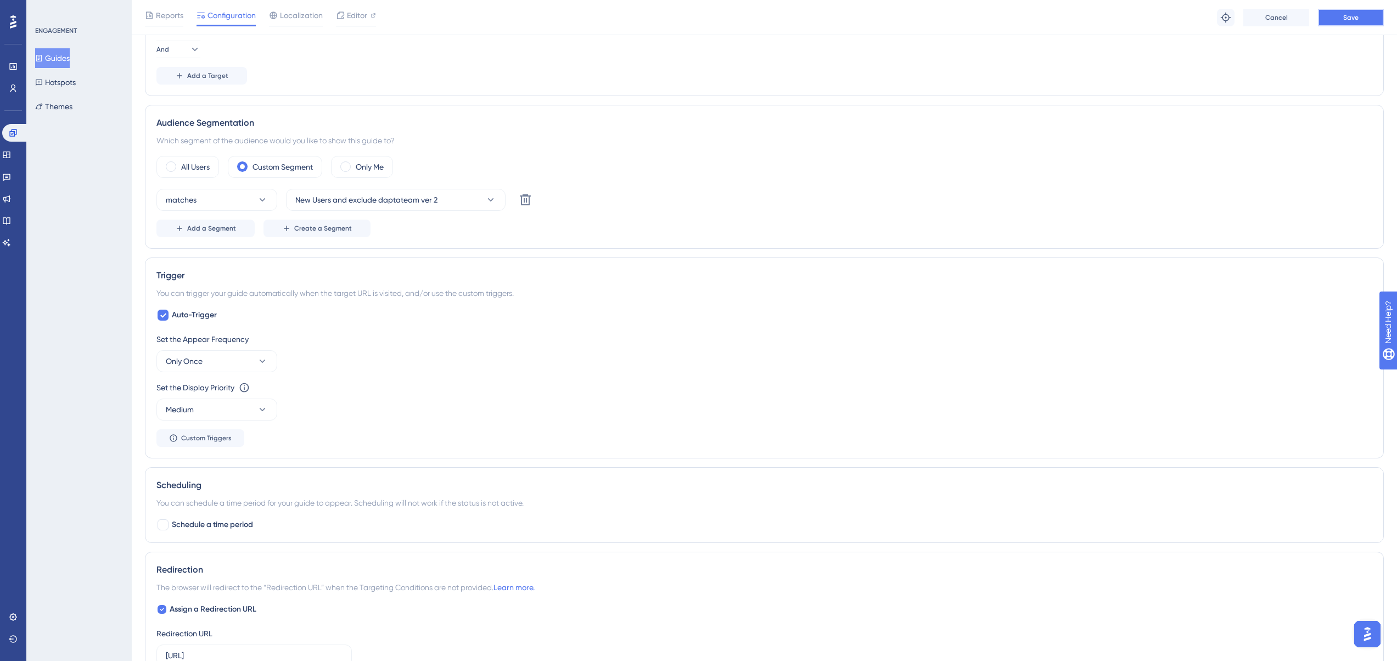
drag, startPoint x: 1351, startPoint y: 25, endPoint x: 1351, endPoint y: 19, distance: 6.0
click at [1351, 19] on button "Save" at bounding box center [1351, 18] width 66 height 18
click at [63, 55] on button "Guides" at bounding box center [52, 58] width 35 height 20
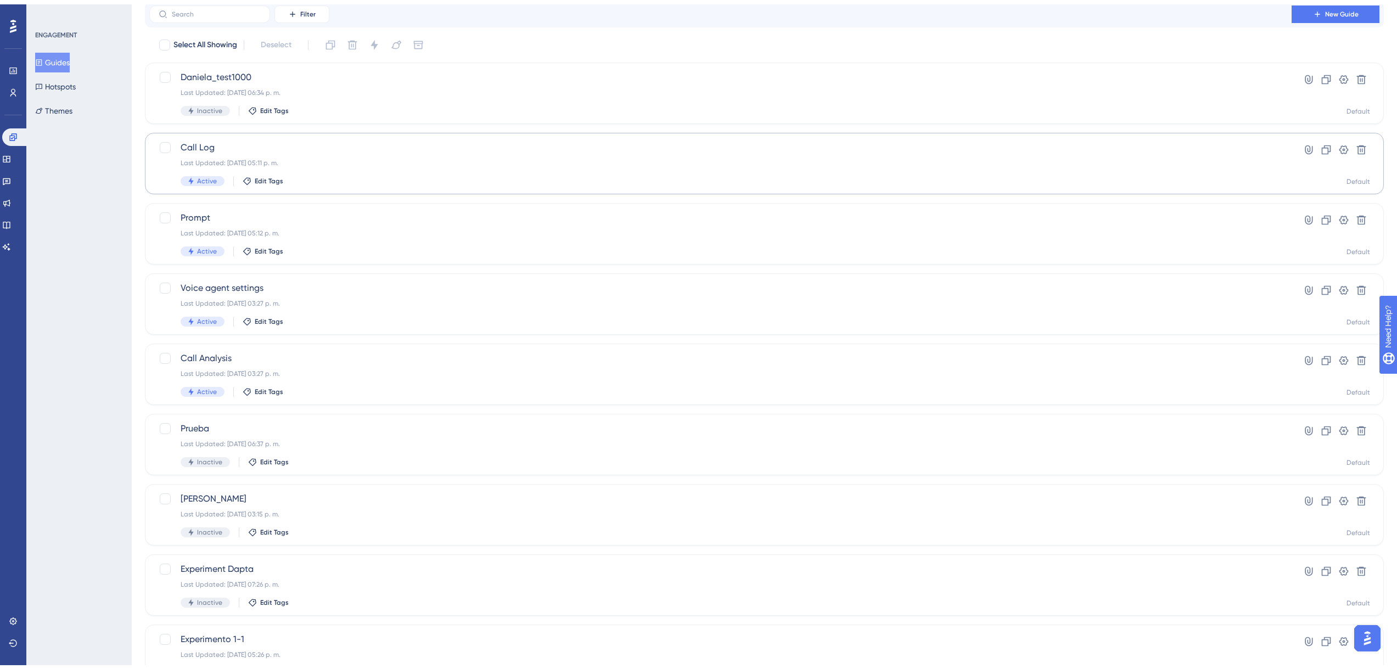
scroll to position [110, 0]
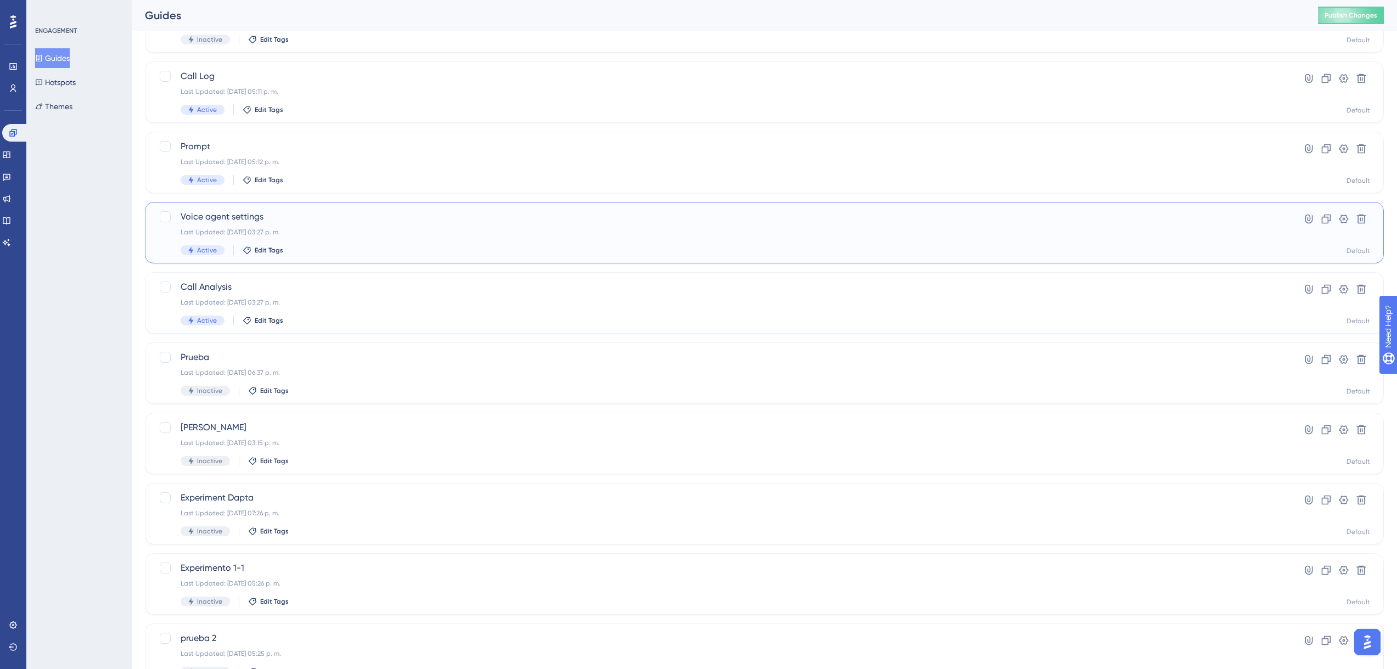
click at [264, 223] on span "Voice agent settings" at bounding box center [721, 216] width 1080 height 13
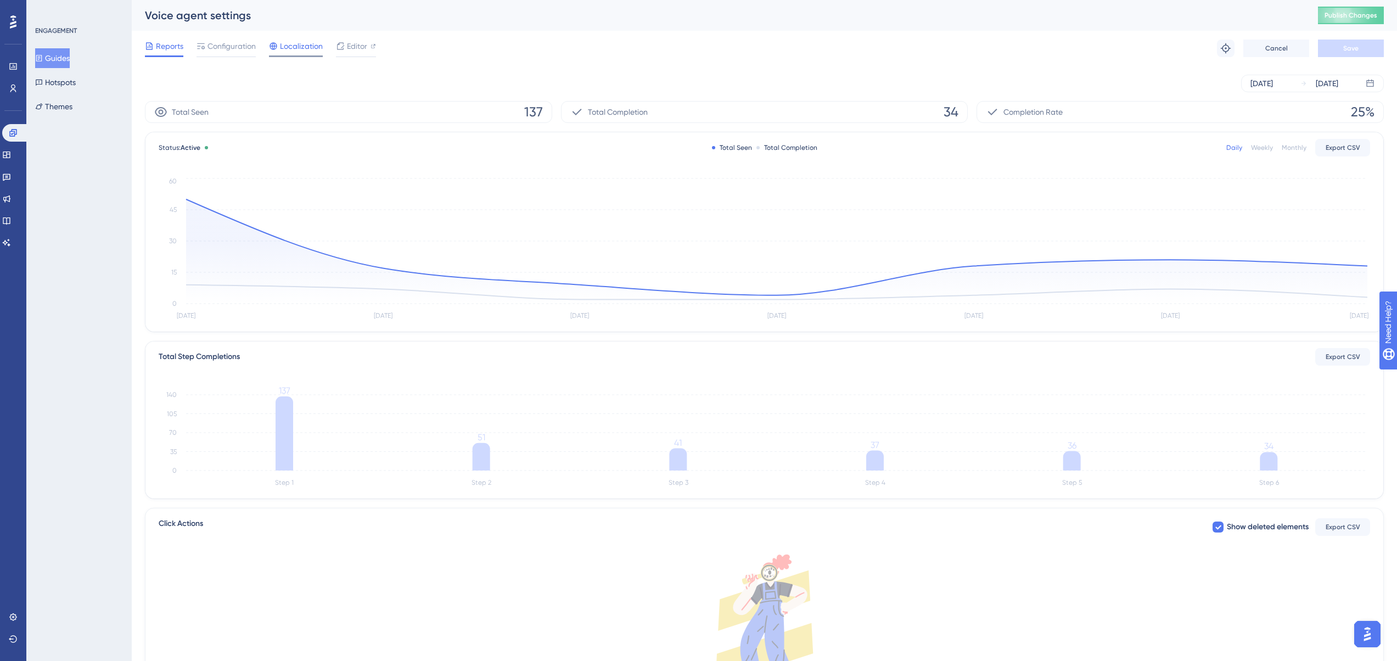
click at [289, 46] on span "Localization" at bounding box center [301, 46] width 43 height 13
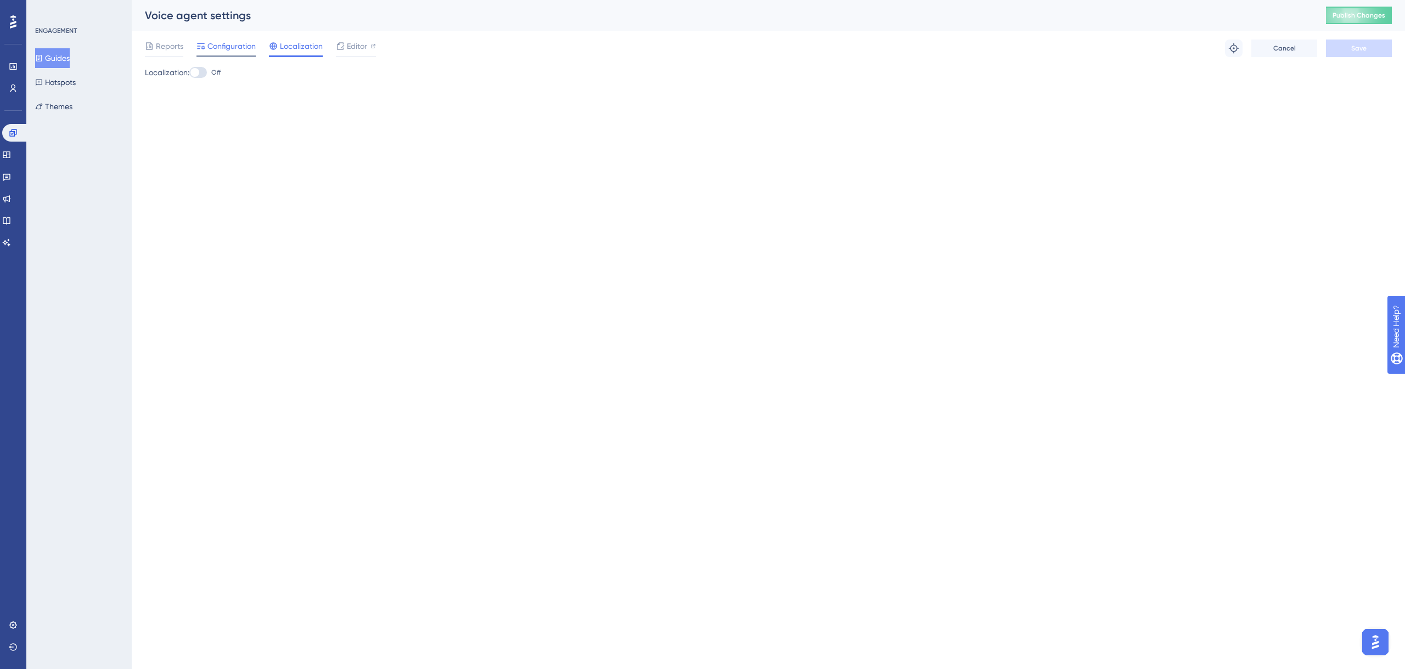
click at [212, 49] on span "Configuration" at bounding box center [231, 46] width 48 height 13
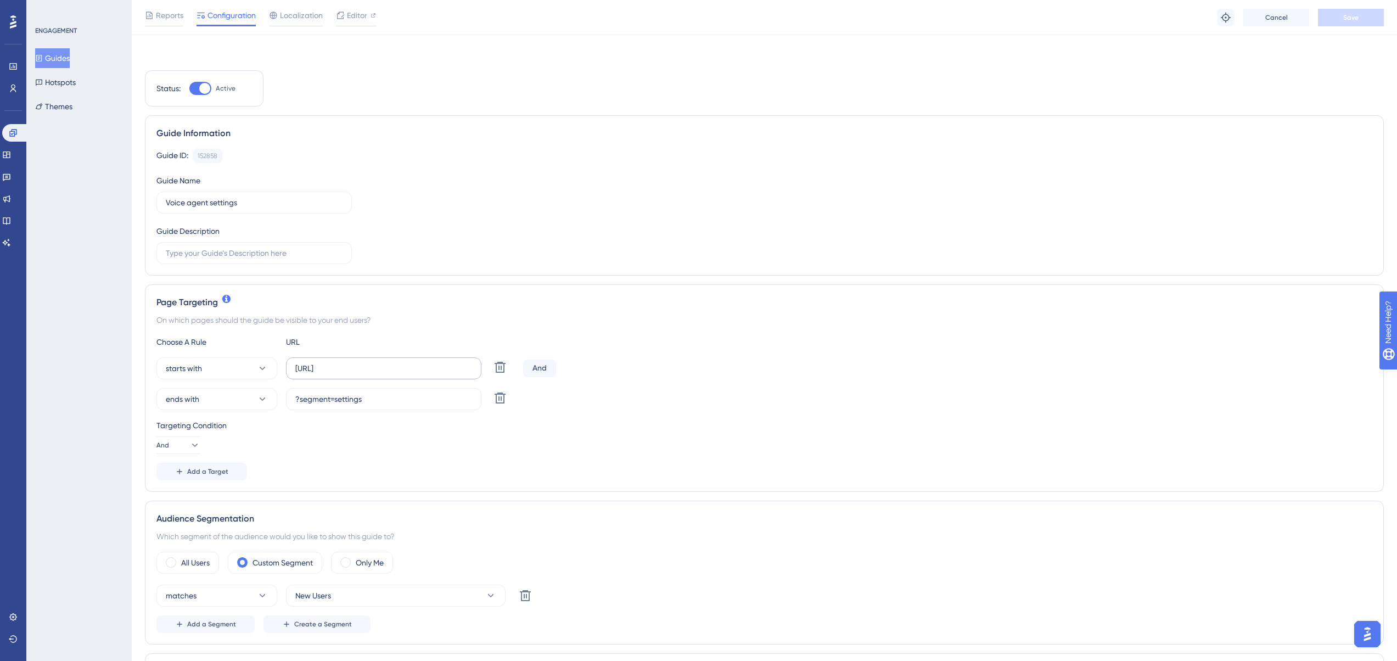
scroll to position [274, 0]
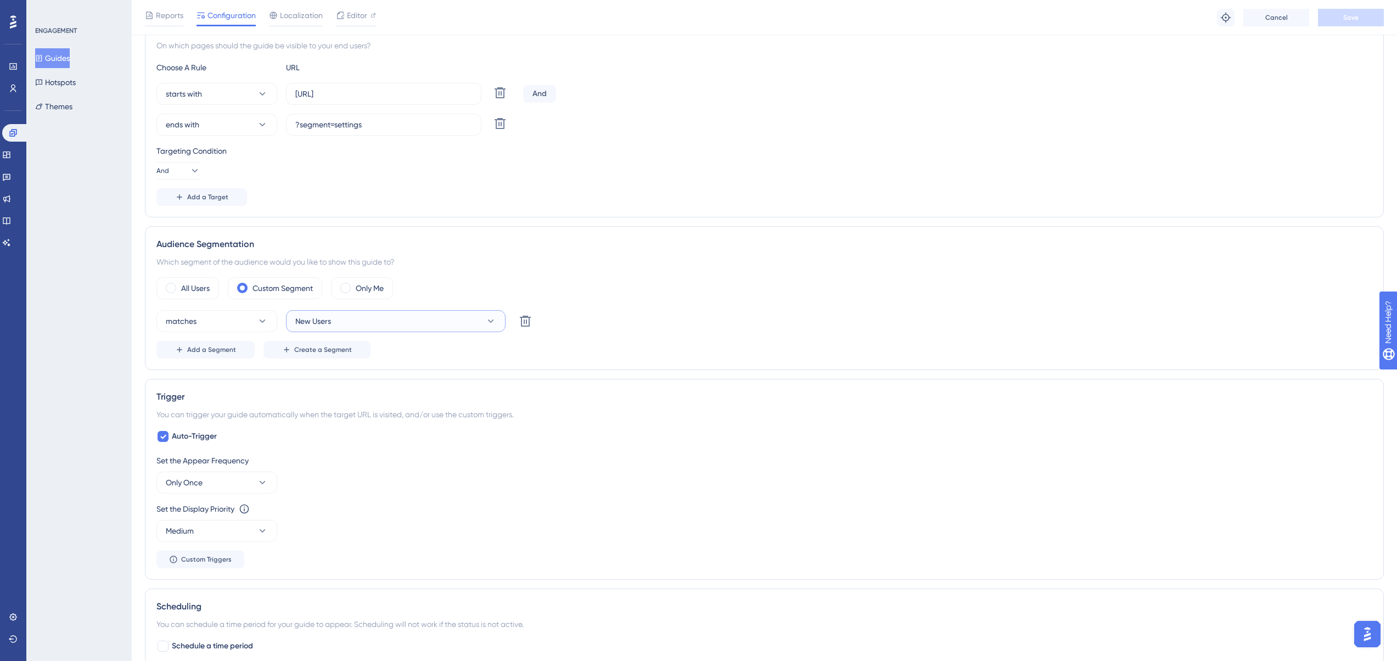
click at [337, 321] on button "New Users" at bounding box center [396, 321] width 220 height 22
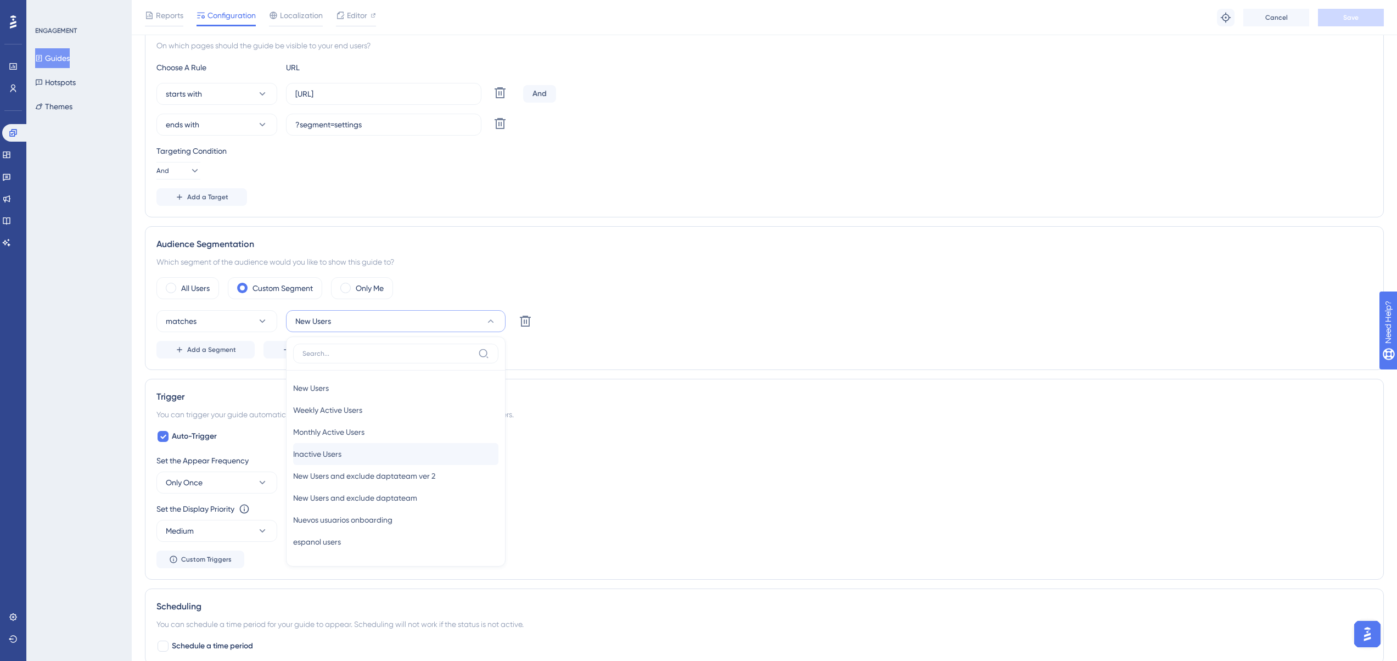
scroll to position [396, 0]
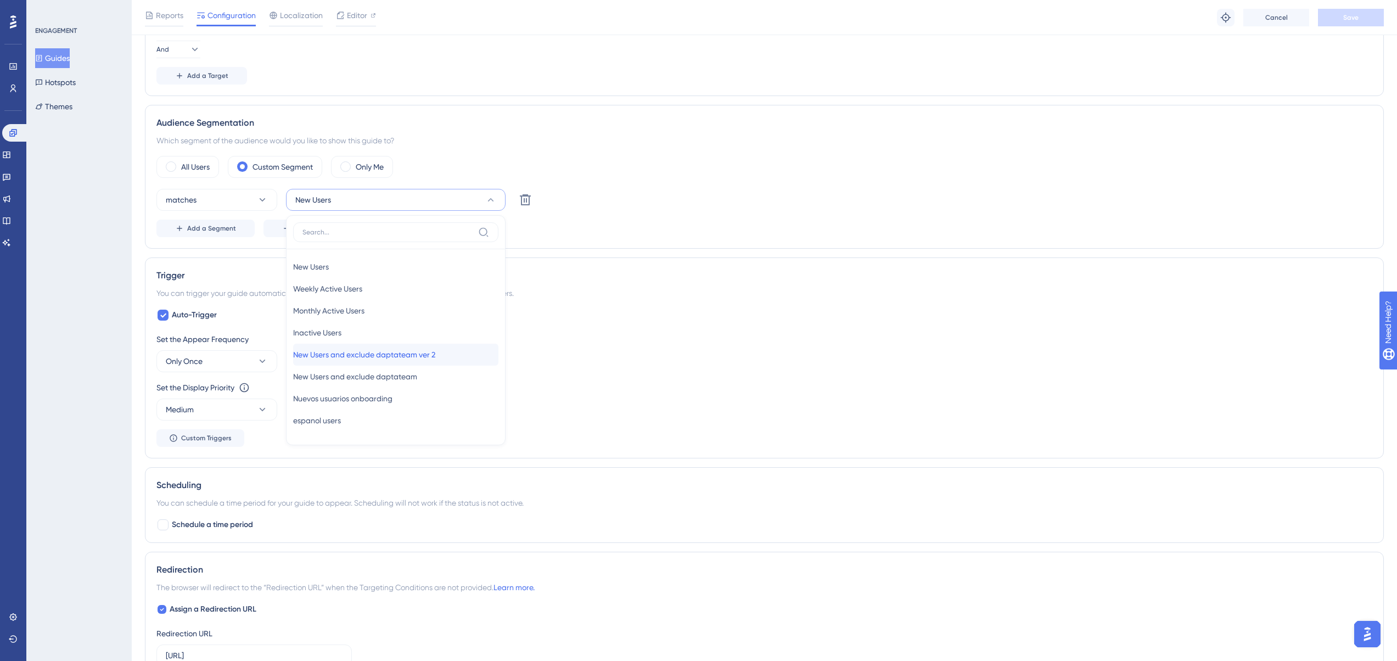
click at [394, 358] on span "New Users and exclude daptateam ver 2" at bounding box center [364, 354] width 142 height 13
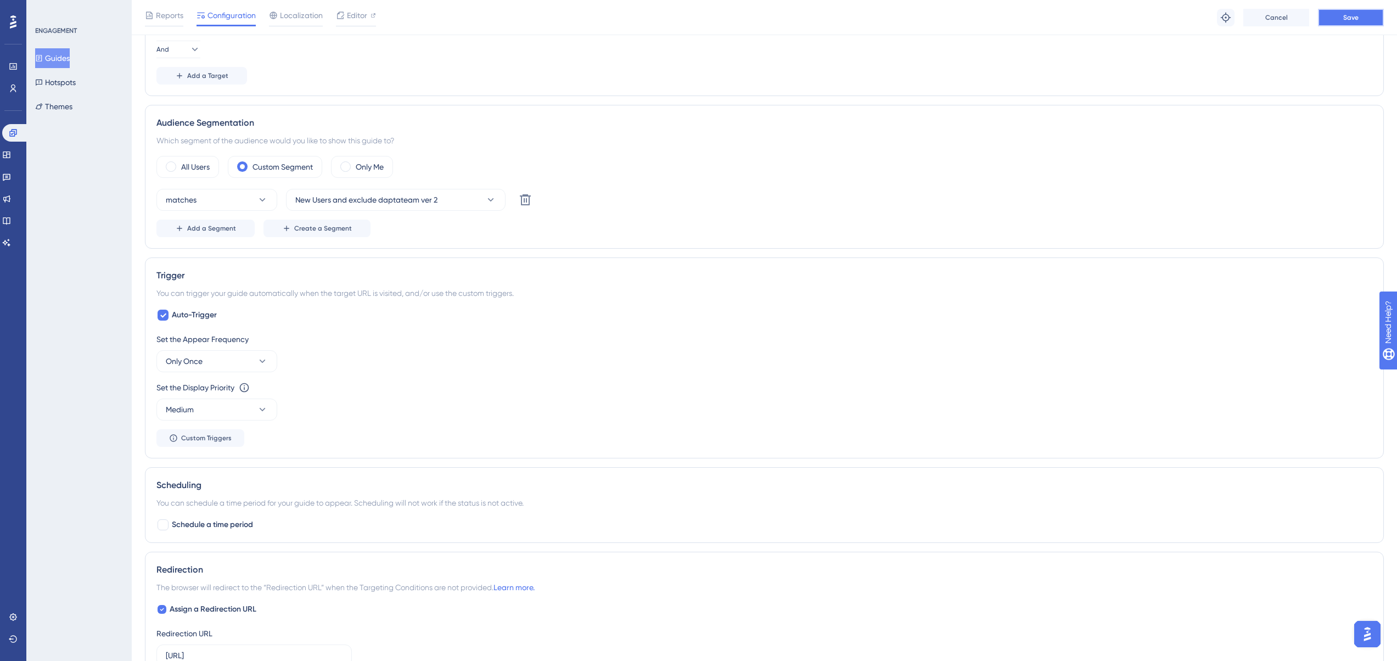
click at [1363, 18] on button "Save" at bounding box center [1351, 18] width 66 height 18
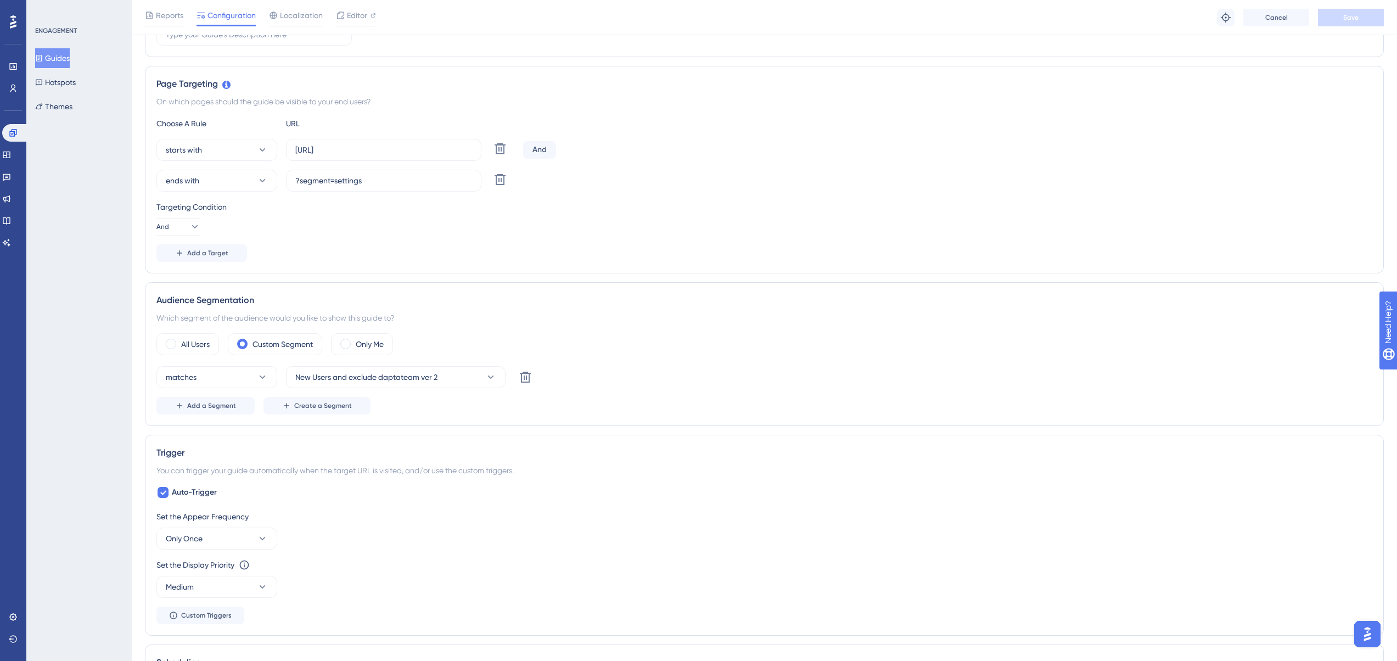
scroll to position [220, 0]
click at [70, 62] on button "Guides" at bounding box center [52, 58] width 35 height 20
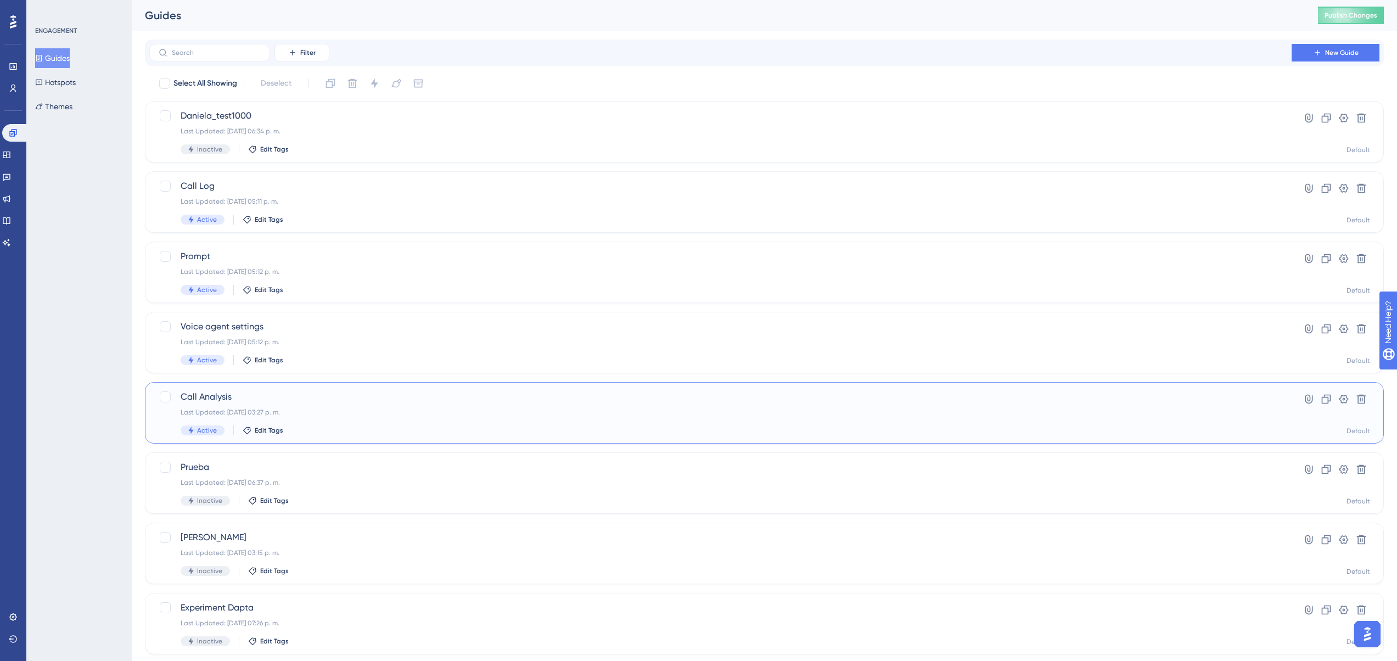
click at [305, 397] on span "Call Analysis" at bounding box center [721, 396] width 1080 height 13
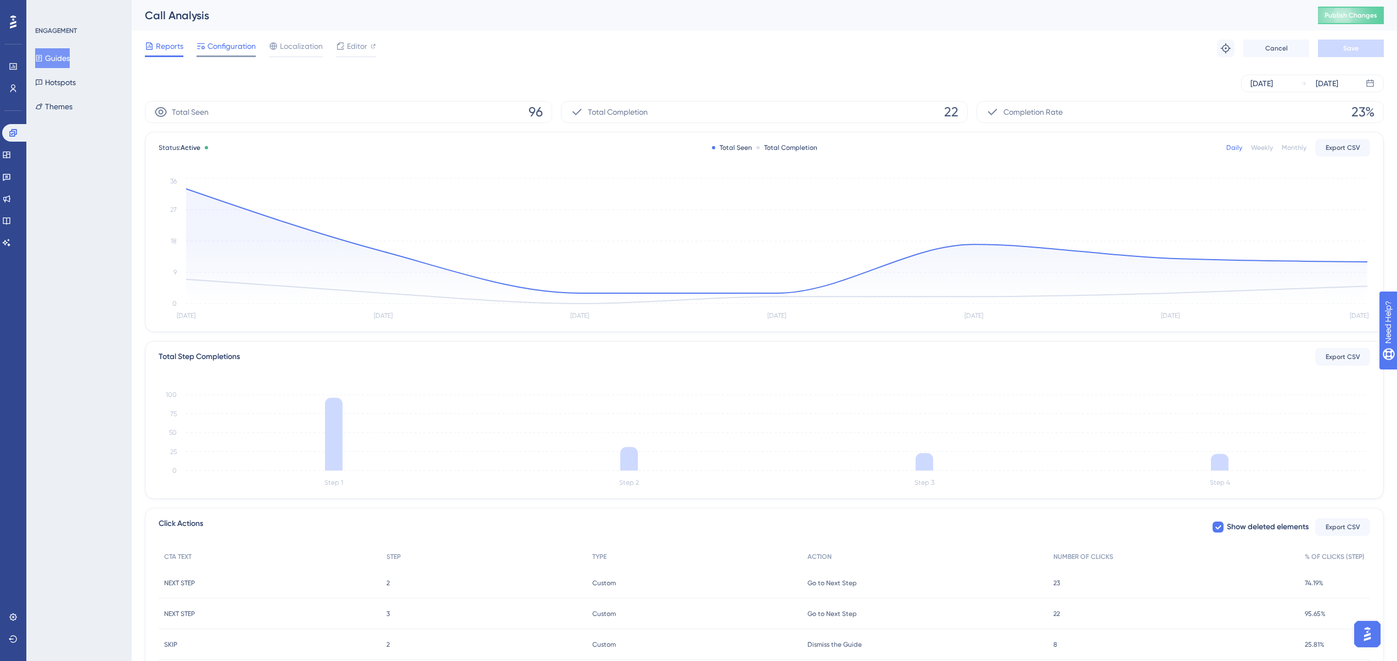
click at [242, 46] on span "Configuration" at bounding box center [231, 46] width 48 height 13
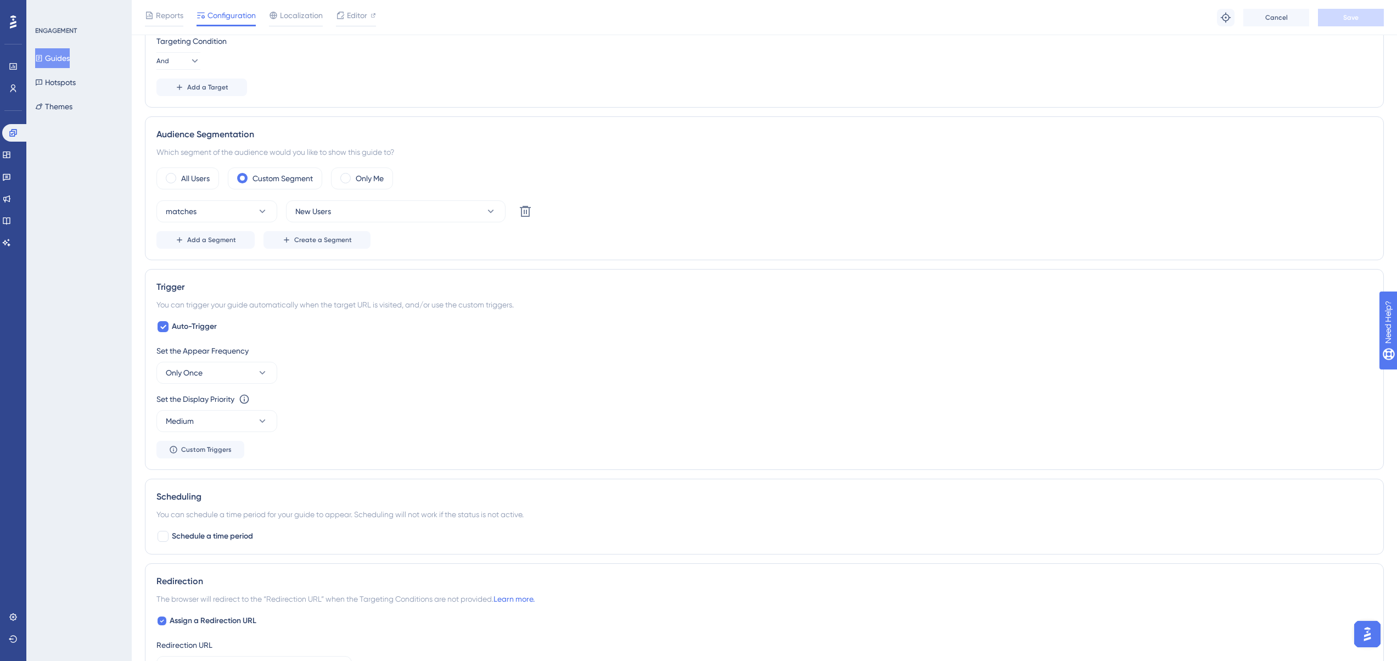
click at [291, 199] on div "All Users Custom Segment Only Me matches New Users Delete Add a Segment Create …" at bounding box center [764, 207] width 1216 height 81
click at [299, 205] on span "New Users" at bounding box center [313, 211] width 36 height 13
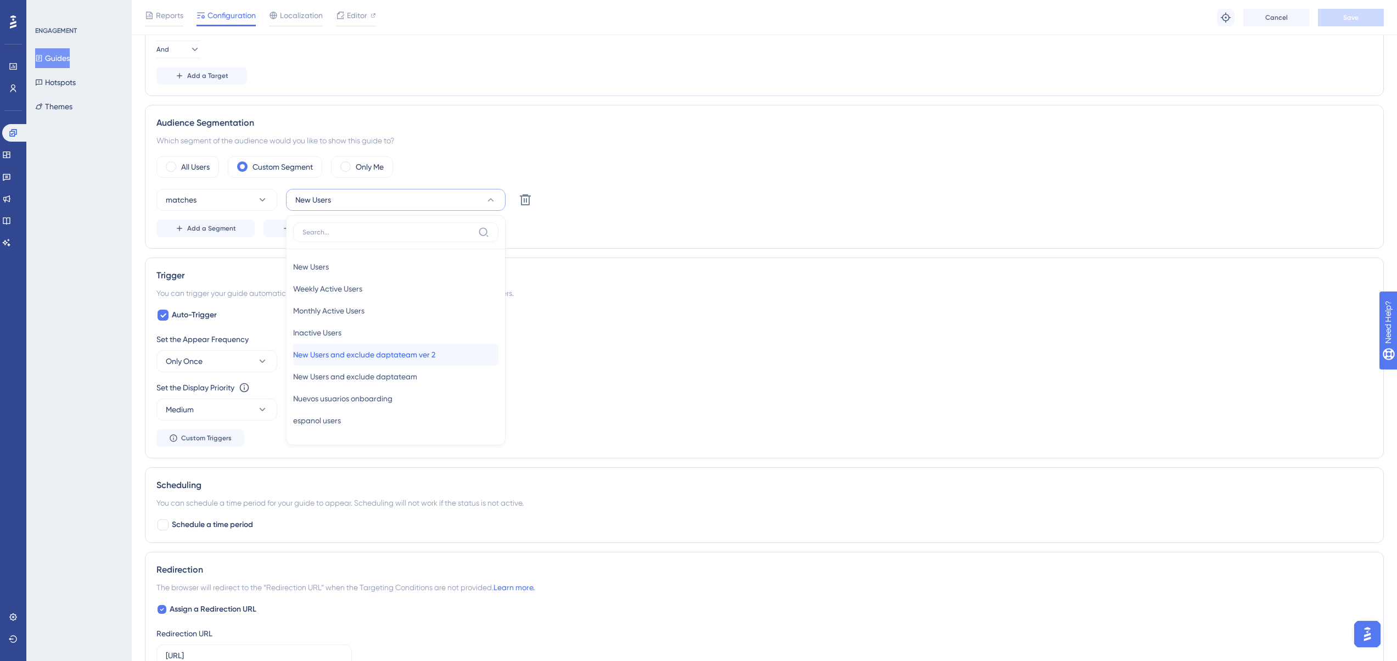
click at [411, 355] on span "New Users and exclude daptateam ver 2" at bounding box center [364, 354] width 142 height 13
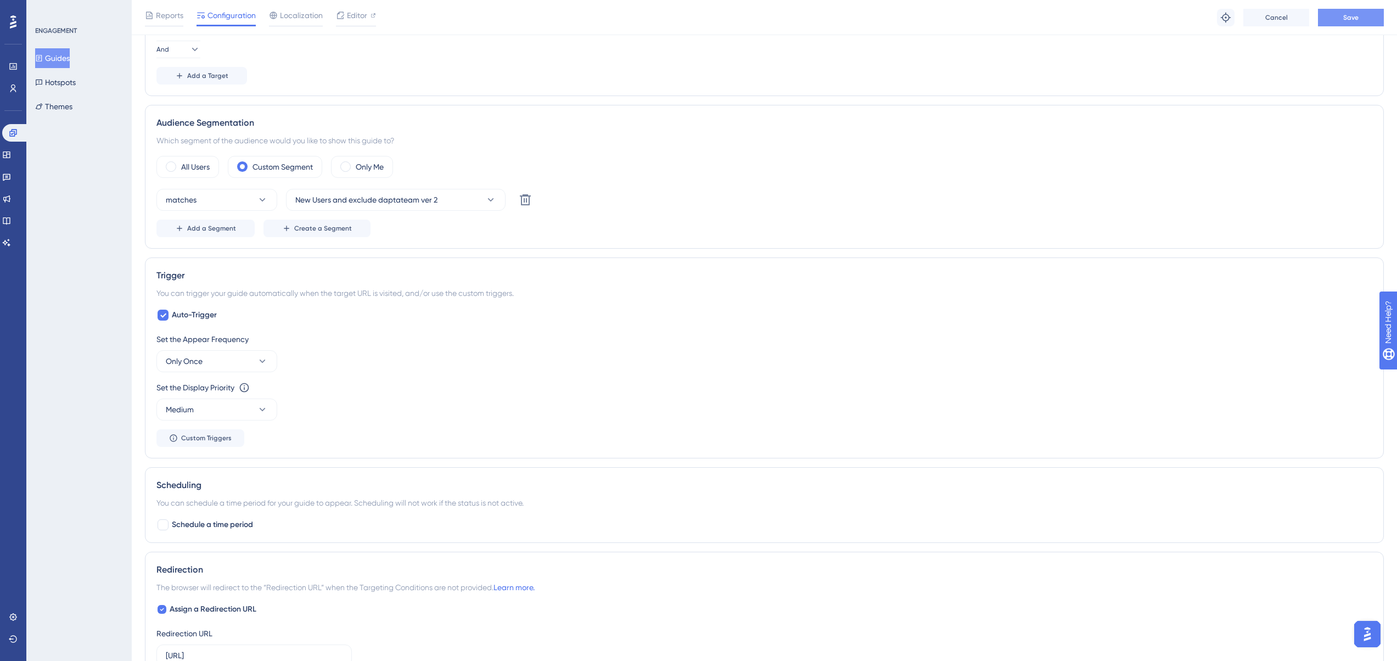
click at [1354, 20] on span "Save" at bounding box center [1350, 17] width 15 height 9
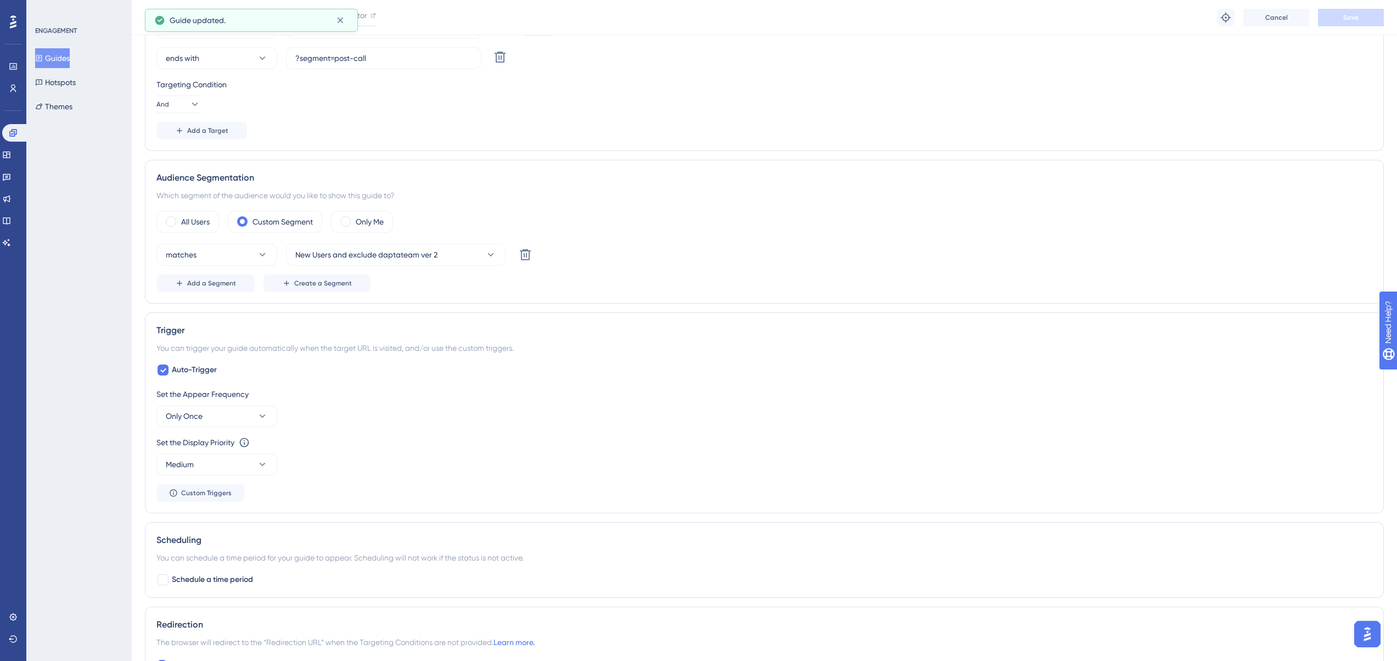
scroll to position [0, 0]
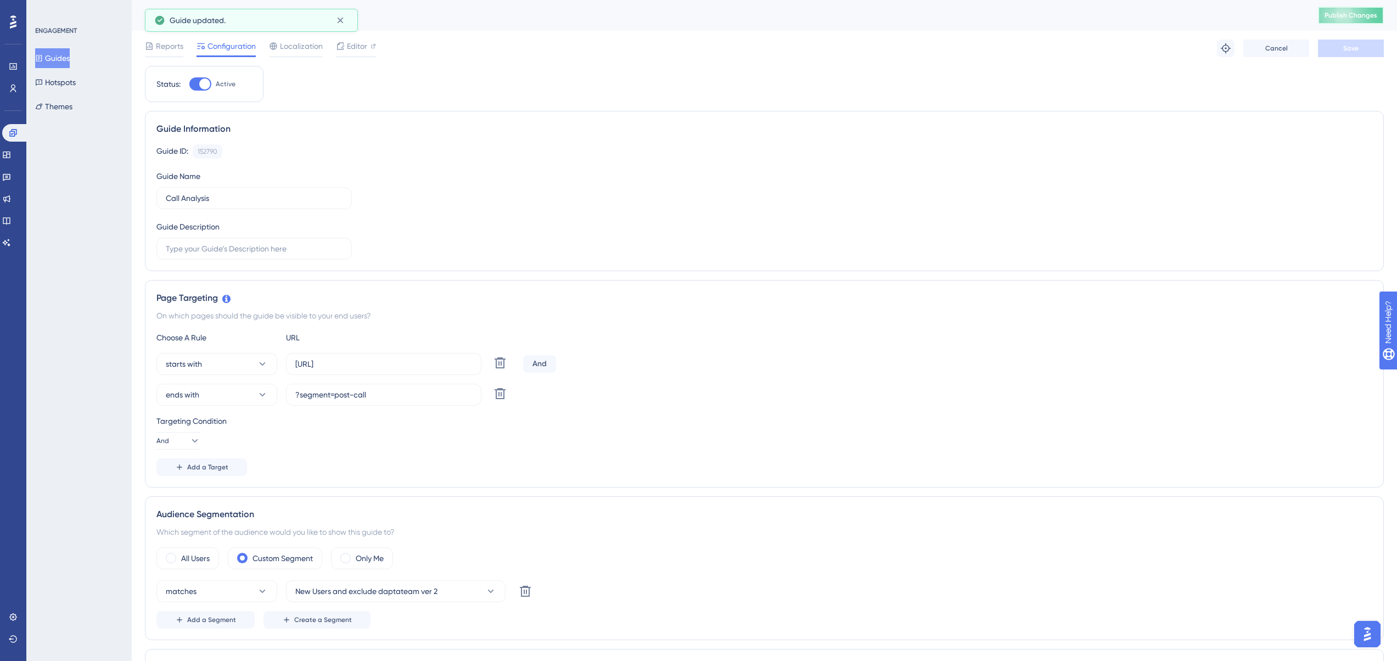
click at [1351, 19] on span "Publish Changes" at bounding box center [1350, 15] width 53 height 9
click at [15, 137] on icon at bounding box center [13, 132] width 9 height 9
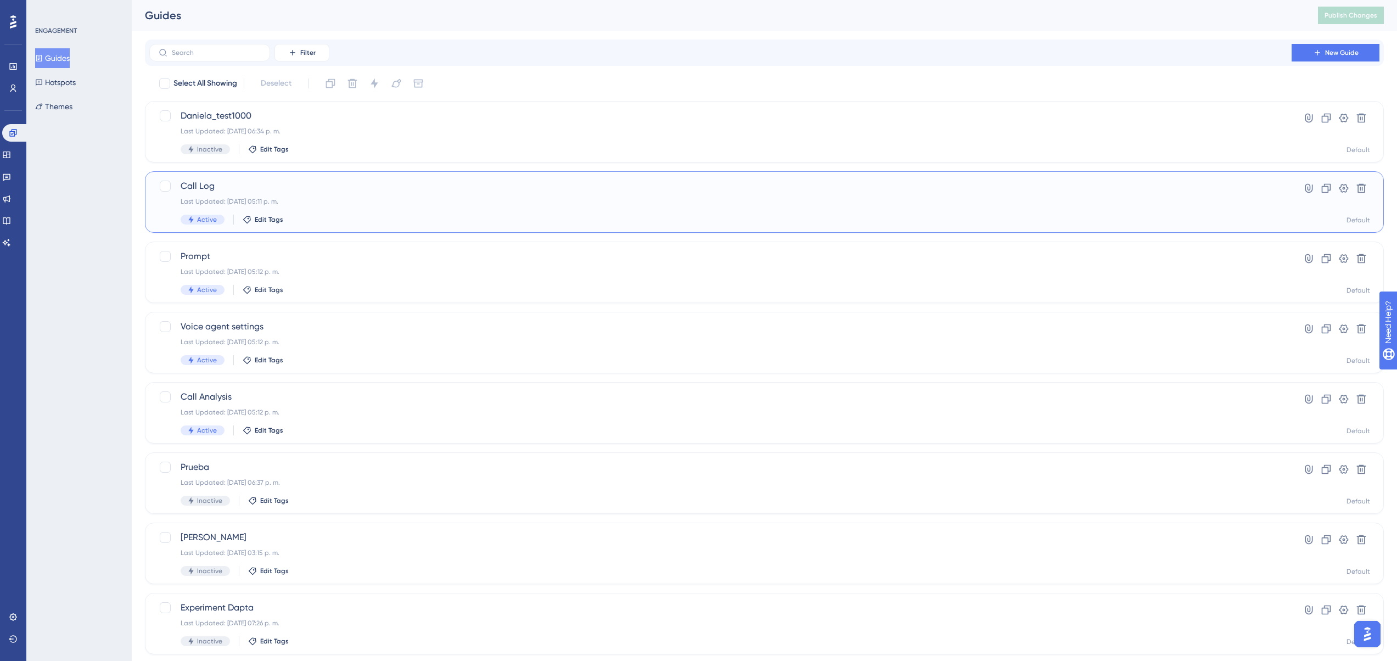
click at [251, 188] on span "Call Log" at bounding box center [721, 185] width 1080 height 13
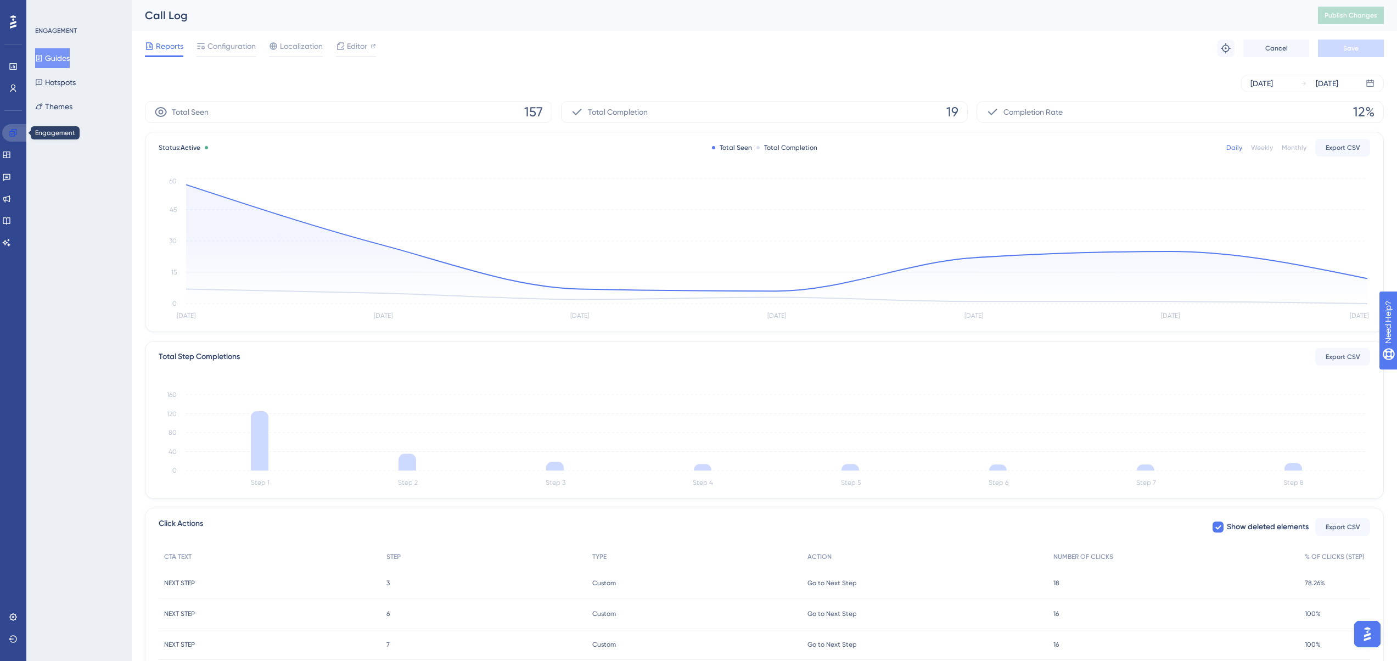
click at [13, 131] on icon at bounding box center [13, 132] width 9 height 9
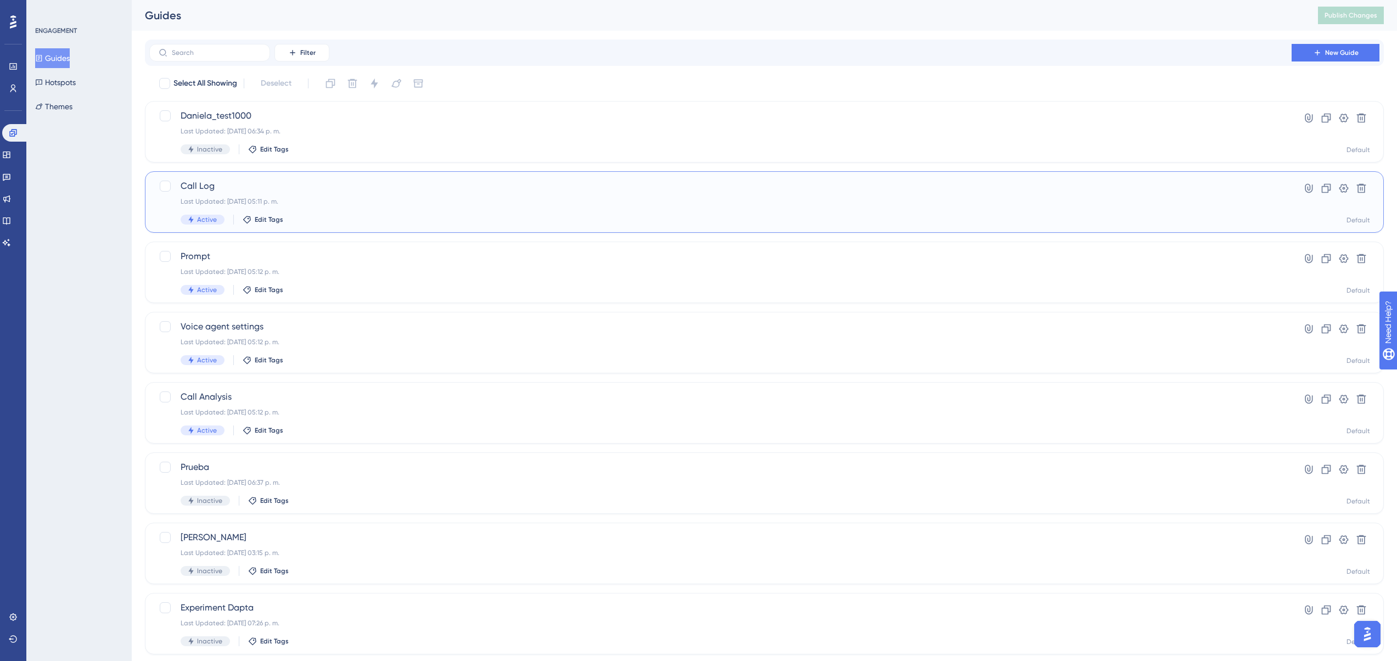
click at [214, 189] on span "Call Log" at bounding box center [721, 185] width 1080 height 13
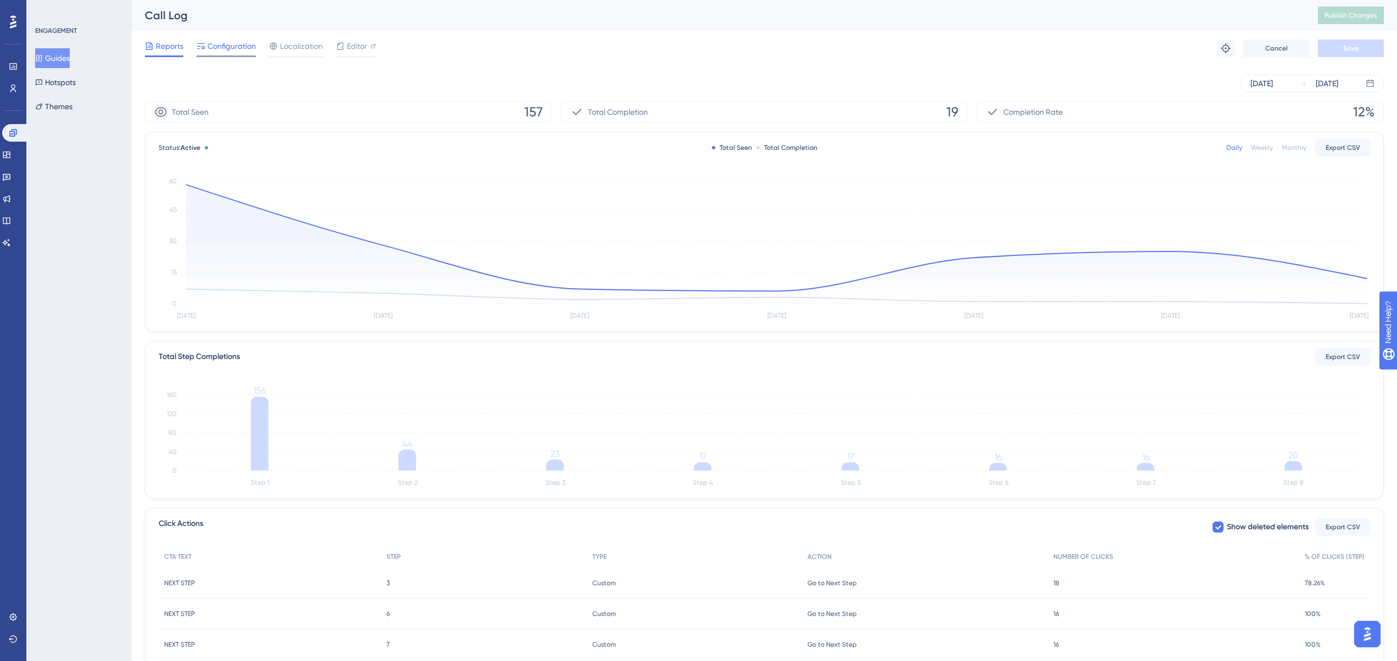
click at [232, 40] on span "Configuration" at bounding box center [231, 46] width 48 height 13
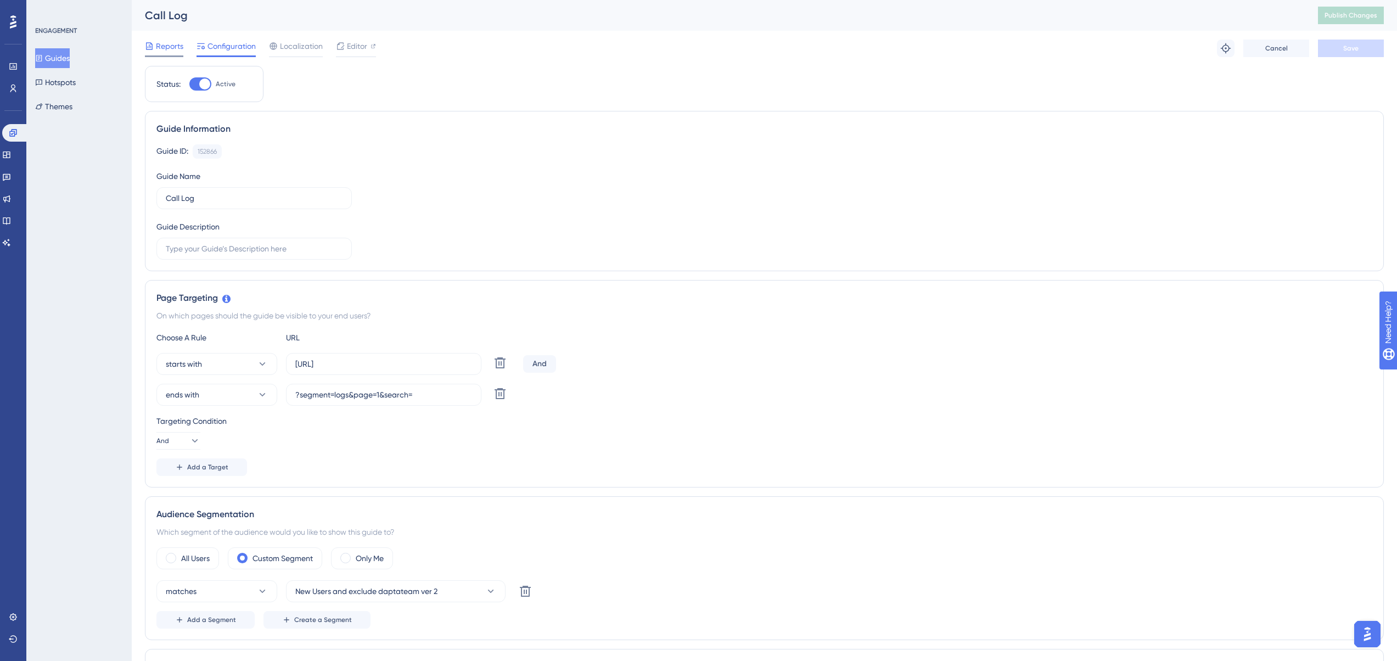
click at [168, 52] on span "Reports" at bounding box center [169, 46] width 27 height 13
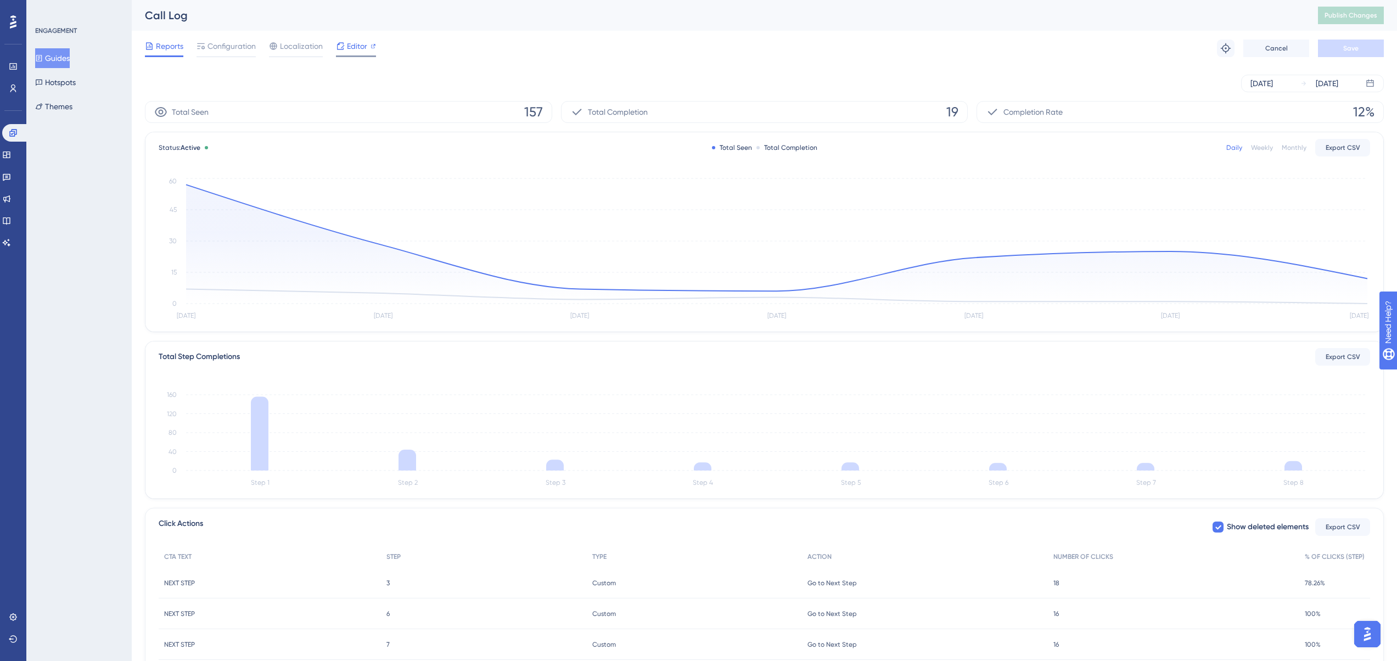
click at [344, 47] on icon at bounding box center [340, 46] width 9 height 9
click at [437, 51] on div "Reports Configuration Localization Editor Troubleshoot Cancel Save" at bounding box center [764, 48] width 1239 height 35
drag, startPoint x: 233, startPoint y: 44, endPoint x: 316, endPoint y: 110, distance: 105.5
click at [233, 44] on span "Configuration" at bounding box center [231, 46] width 48 height 13
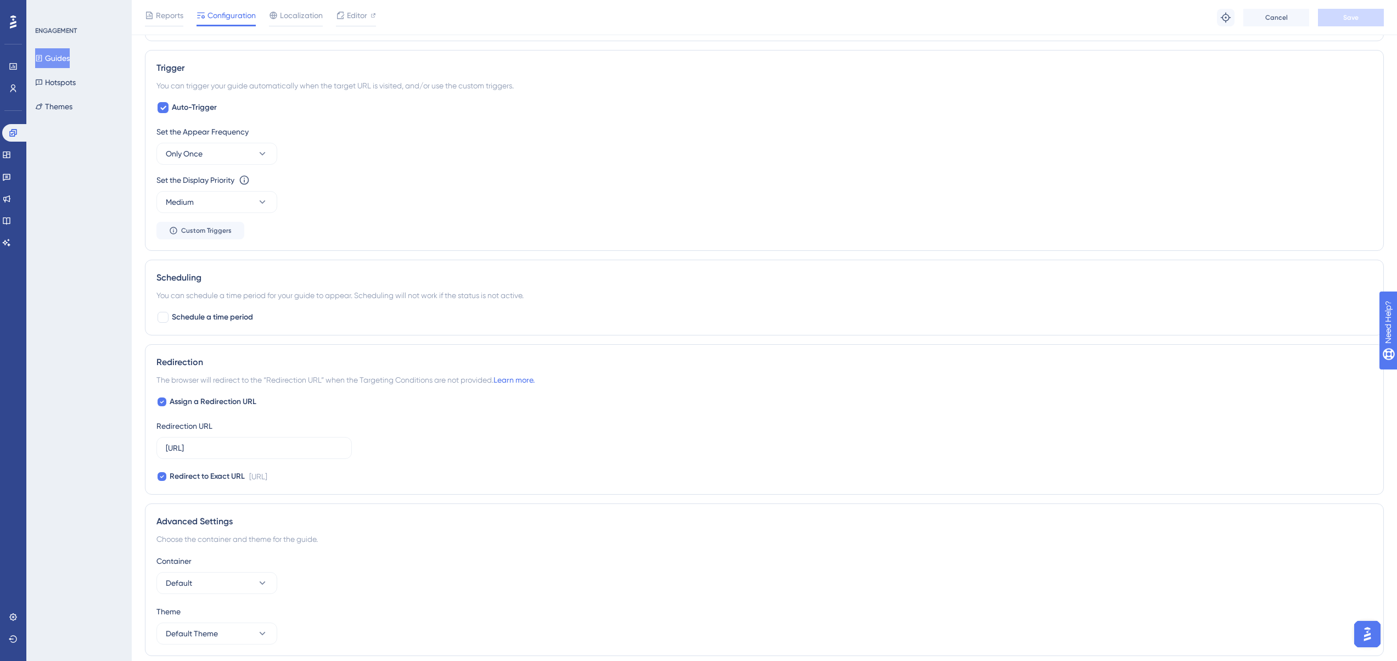
scroll to position [604, 0]
click at [182, 160] on button "Only Once" at bounding box center [216, 153] width 121 height 22
click at [450, 196] on div "Set the Display Priority This option will set the display priority between auto…" at bounding box center [764, 193] width 1216 height 40
click at [212, 196] on button "Medium" at bounding box center [216, 201] width 121 height 22
click at [553, 218] on div "Set the Appear Frequency Only Once Set the Display Priority This option will se…" at bounding box center [764, 182] width 1216 height 114
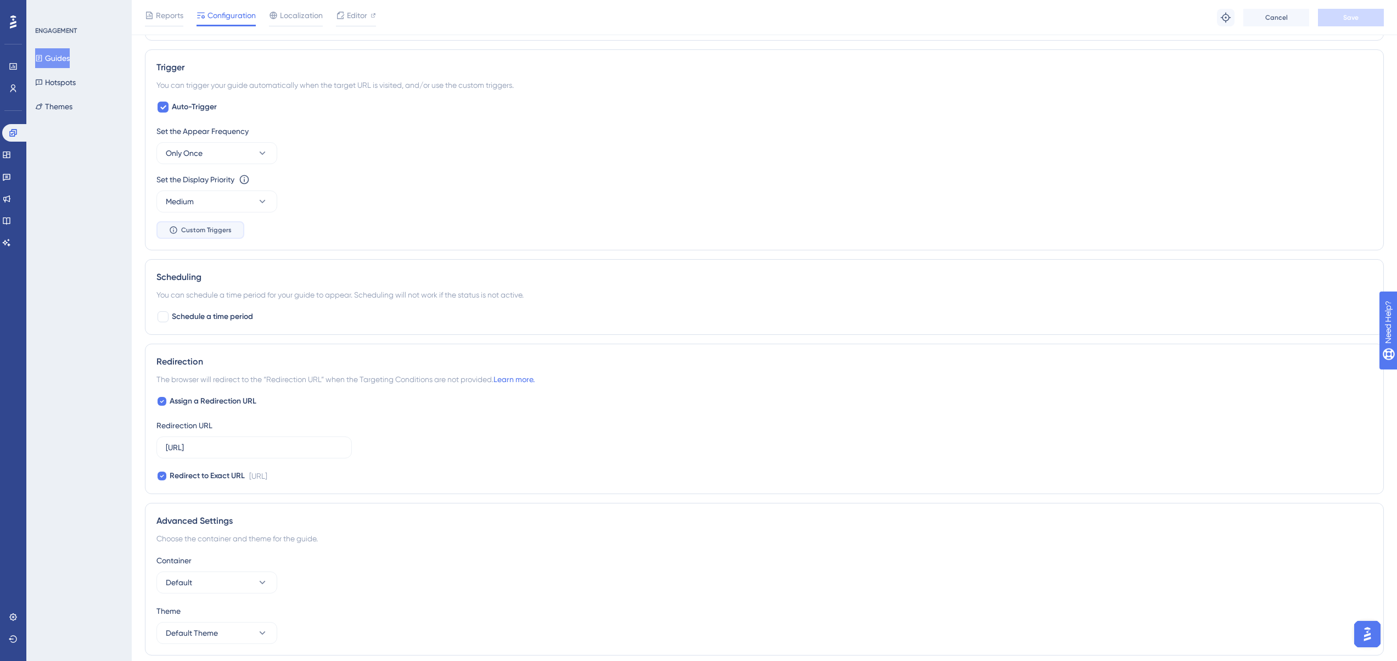
click at [207, 227] on span "Custom Triggers" at bounding box center [206, 230] width 50 height 9
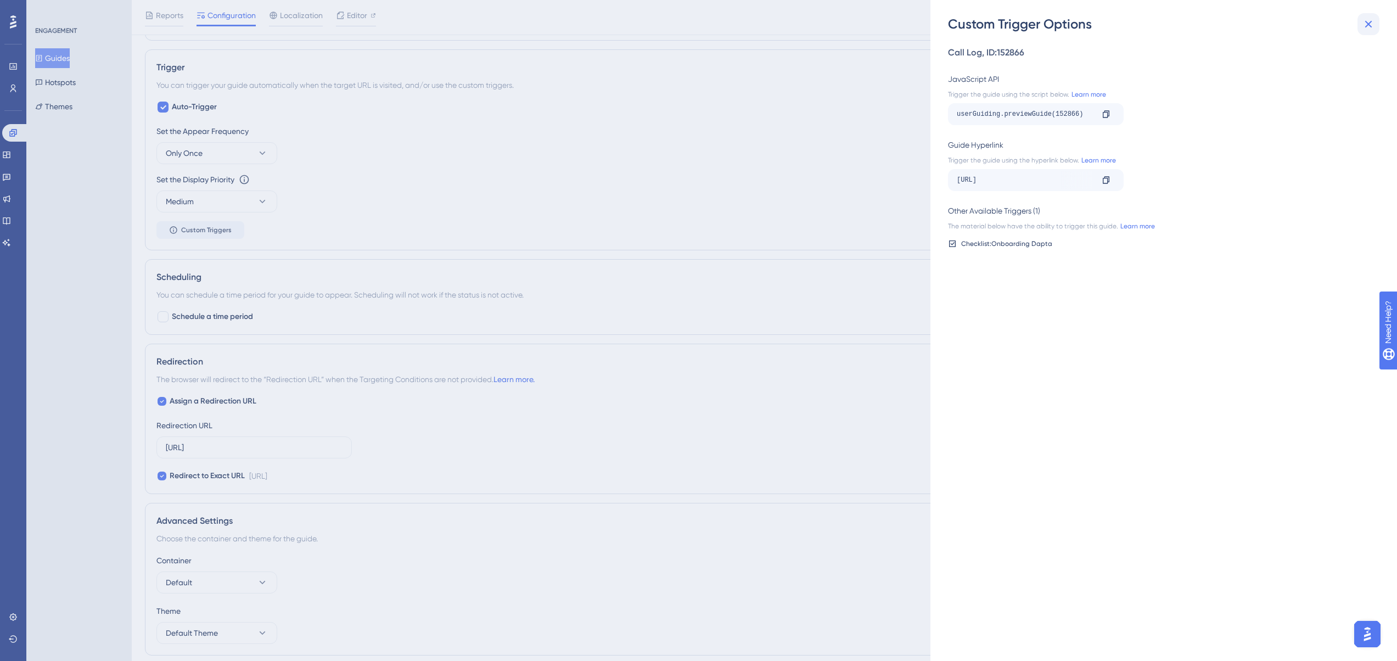
click at [1372, 20] on icon at bounding box center [1368, 24] width 13 height 13
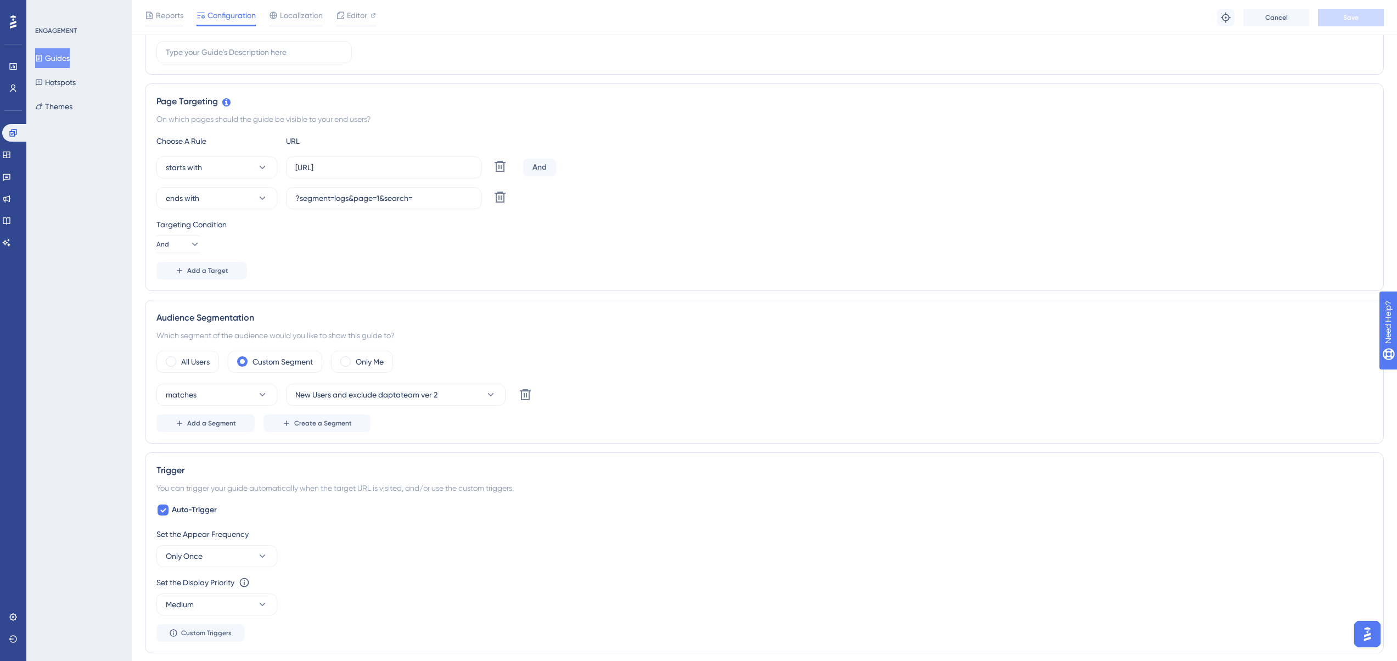
scroll to position [203, 0]
click at [18, 83] on link at bounding box center [13, 89] width 9 height 18
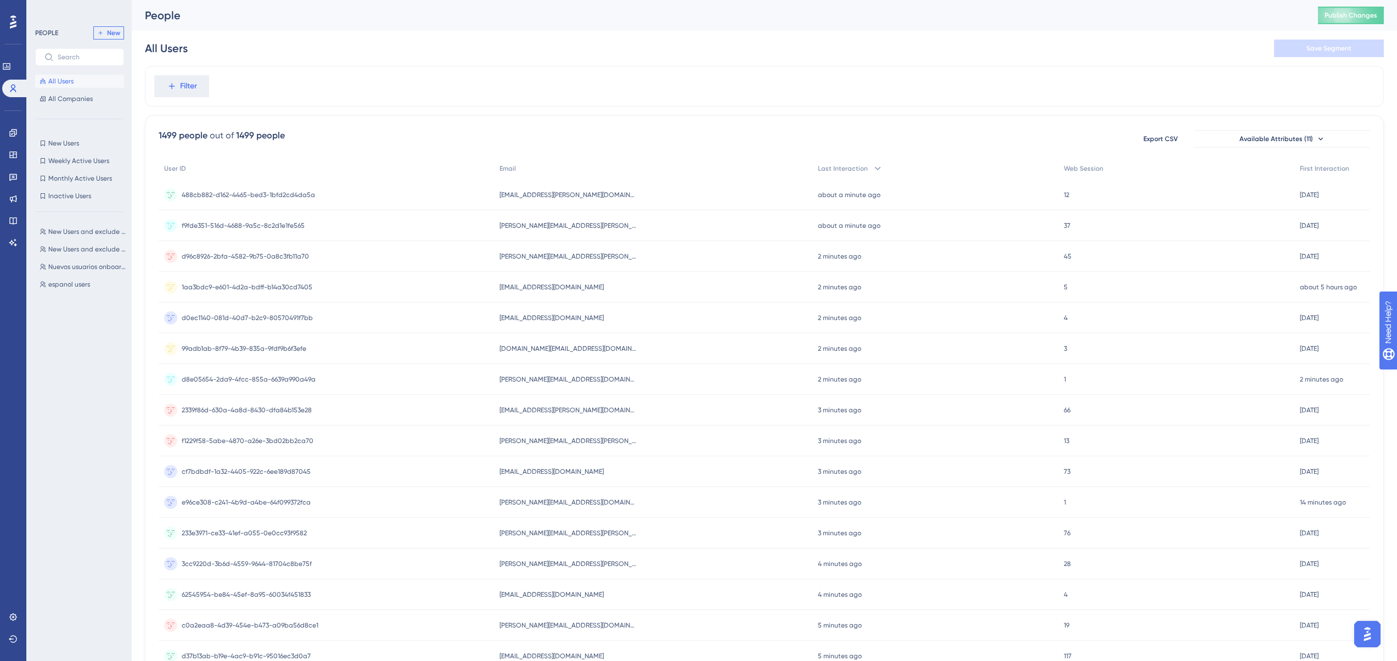
click at [109, 36] on span "New" at bounding box center [113, 33] width 13 height 9
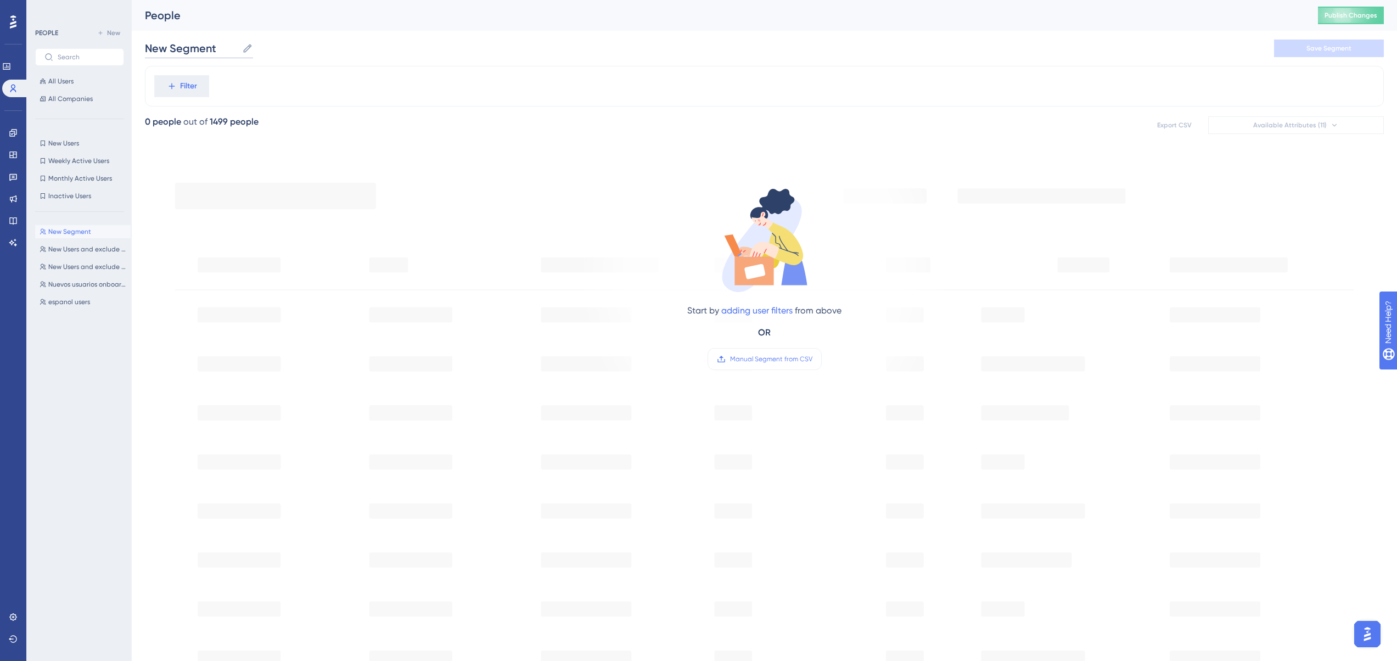
click at [202, 52] on input "New Segment" at bounding box center [191, 48] width 93 height 15
drag, startPoint x: 221, startPoint y: 51, endPoint x: 85, endPoint y: 42, distance: 136.4
click at [132, 42] on div "Performance Users Engagement Widgets Feedback Product Updates Knowledge Base AI…" at bounding box center [764, 421] width 1265 height 843
click at [172, 50] on input "Peple view later" at bounding box center [196, 48] width 102 height 15
click at [170, 49] on input "Peple - view later" at bounding box center [200, 48] width 111 height 15
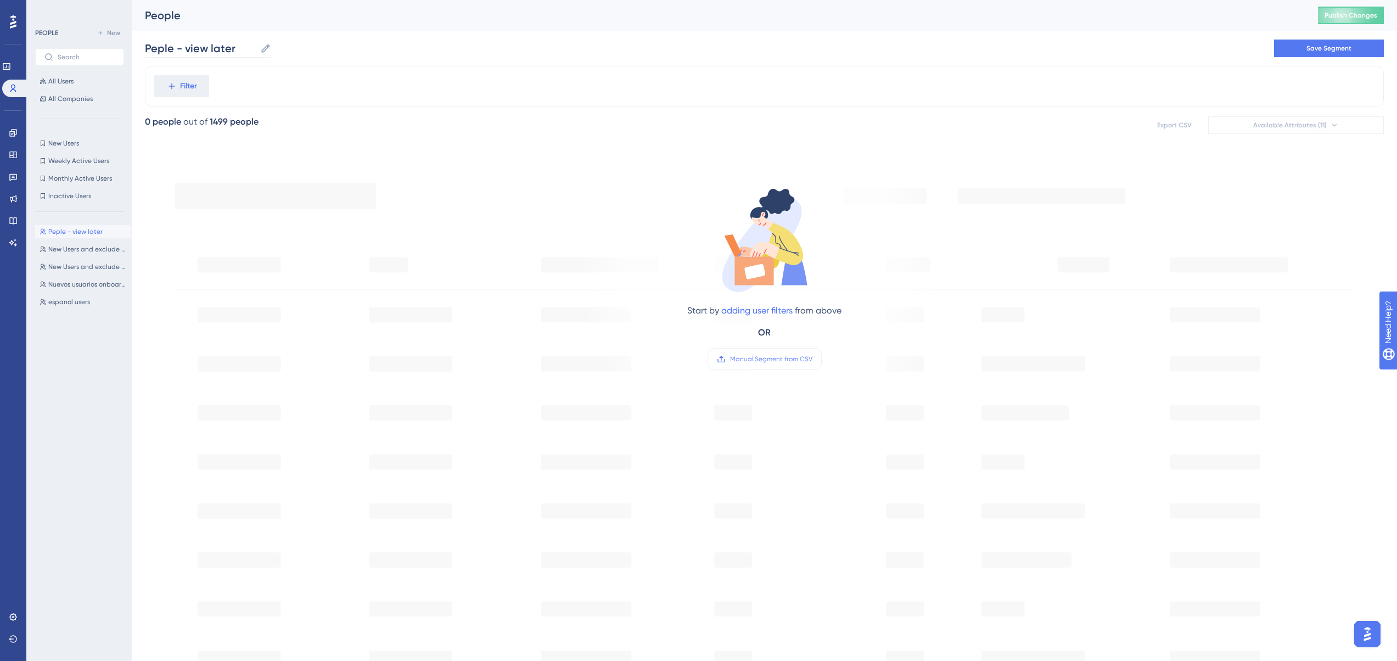
click at [156, 49] on input "Peple - view later" at bounding box center [200, 48] width 111 height 15
type input "People - view later"
click at [198, 91] on button "Filter" at bounding box center [181, 86] width 55 height 22
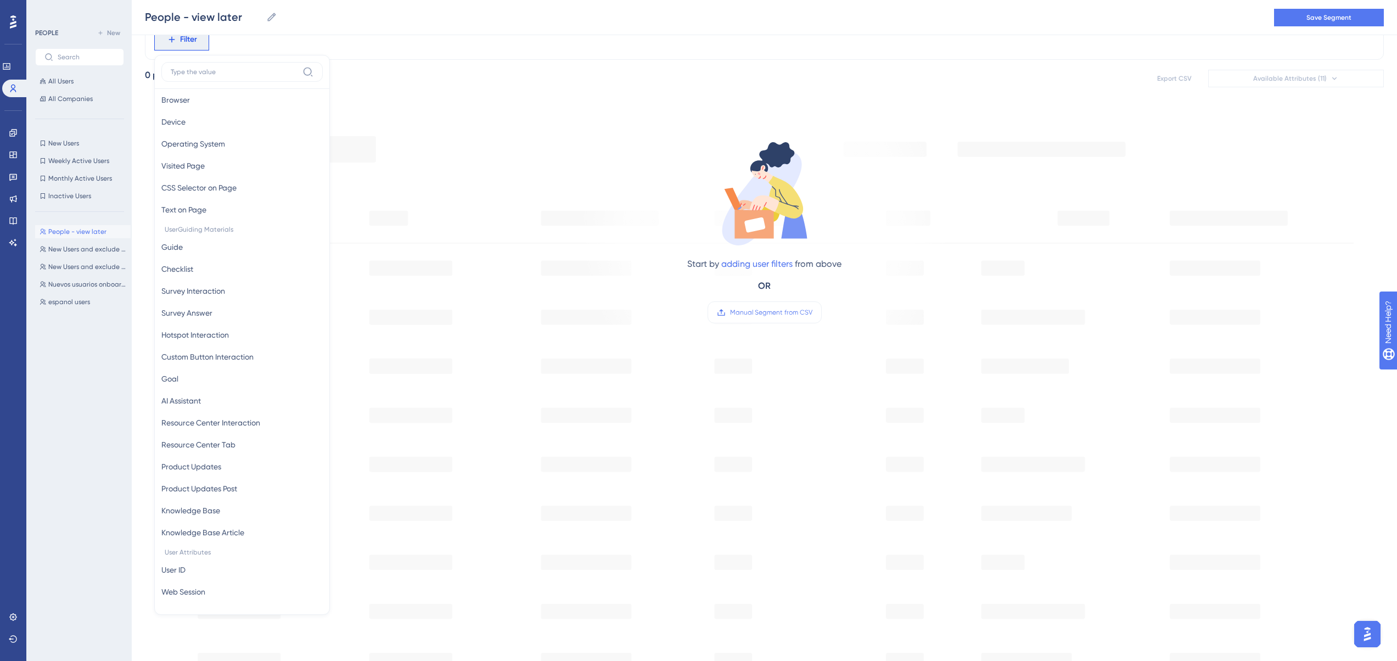
scroll to position [39, 0]
click at [245, 362] on span "Custom Button Interaction" at bounding box center [207, 361] width 92 height 13
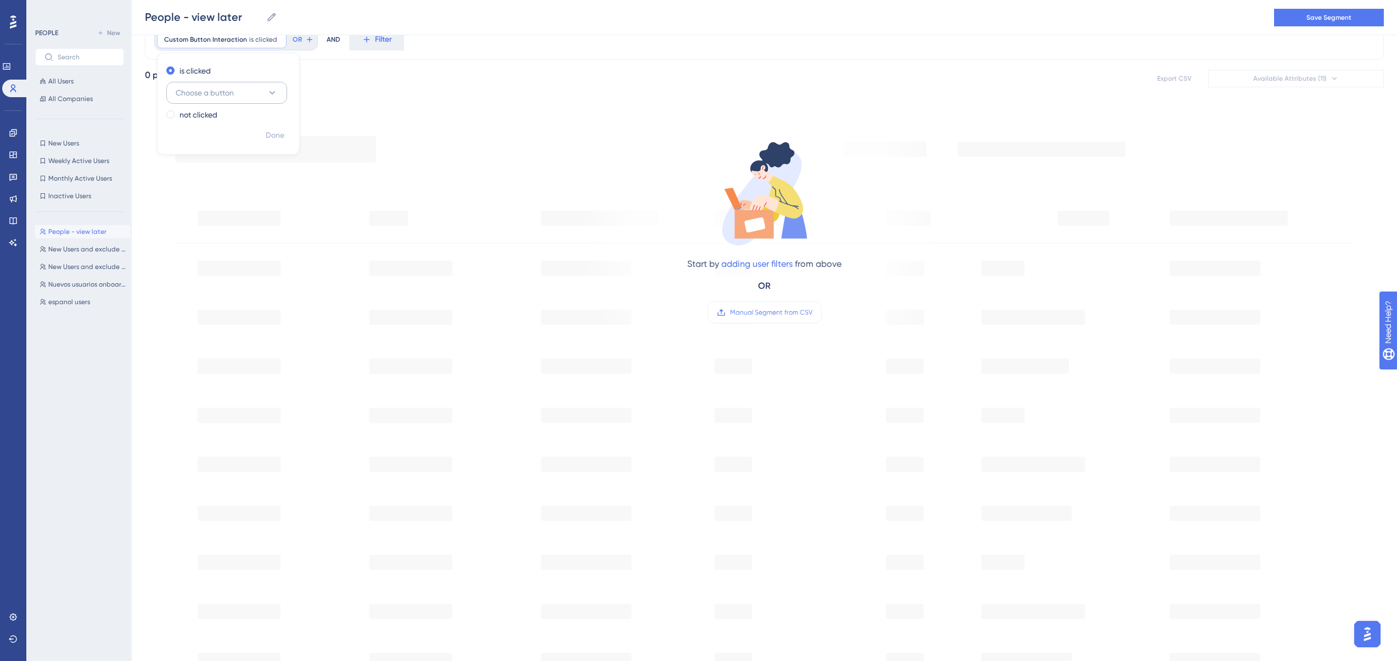
click at [206, 97] on span "Choose a button" at bounding box center [205, 92] width 58 height 13
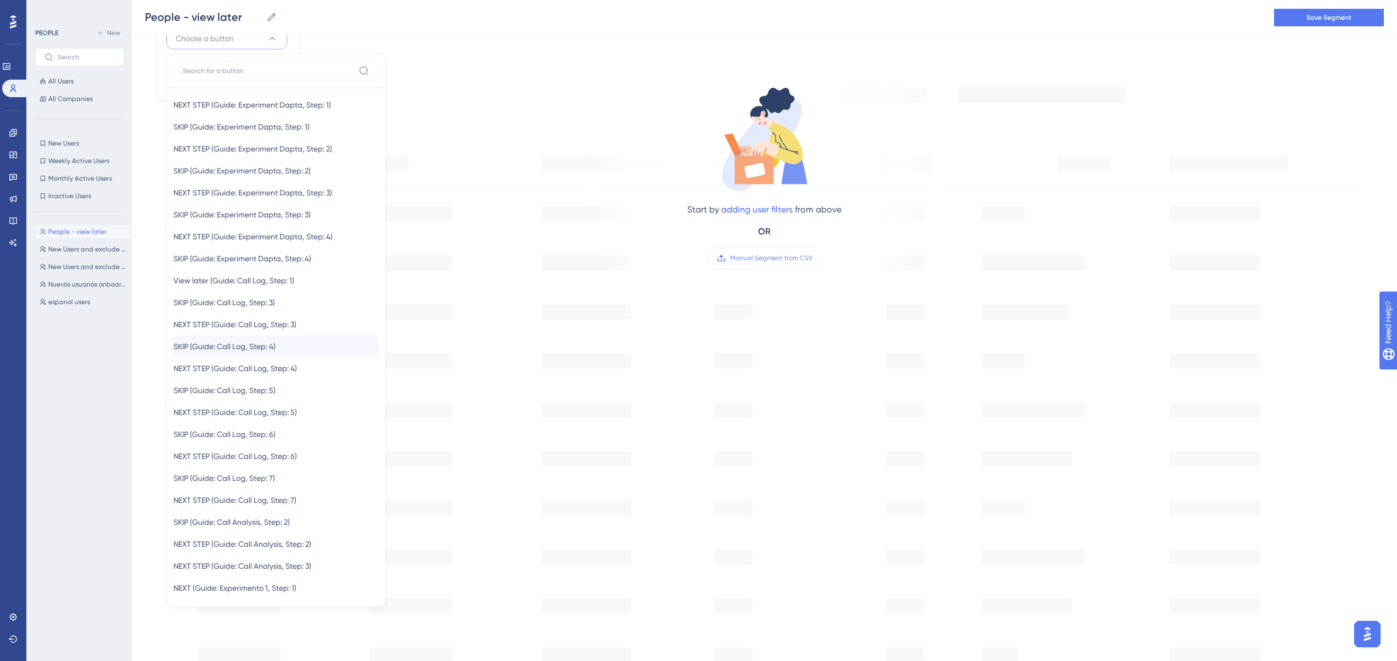
scroll to position [0, 0]
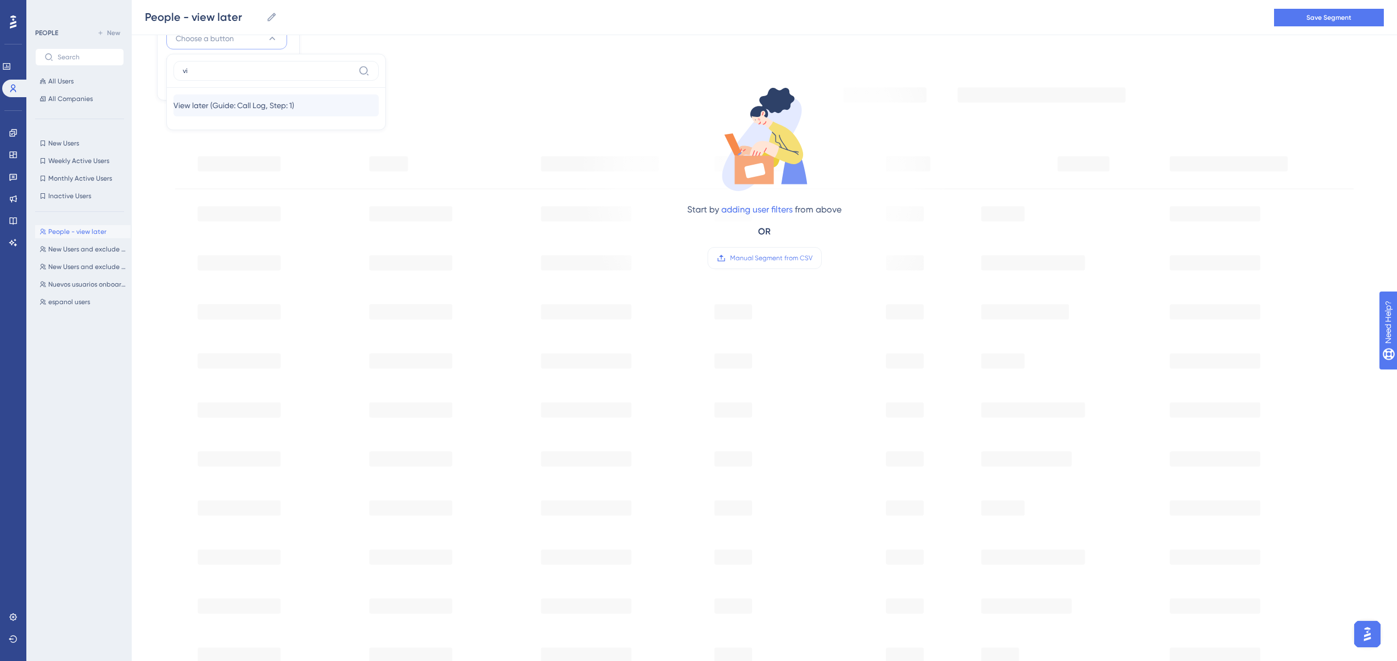
type input "vi"
click at [317, 107] on button "View later (Guide: Call Log, Step: 1) View later (Guide: Call Log, Step: 1)" at bounding box center [275, 105] width 205 height 22
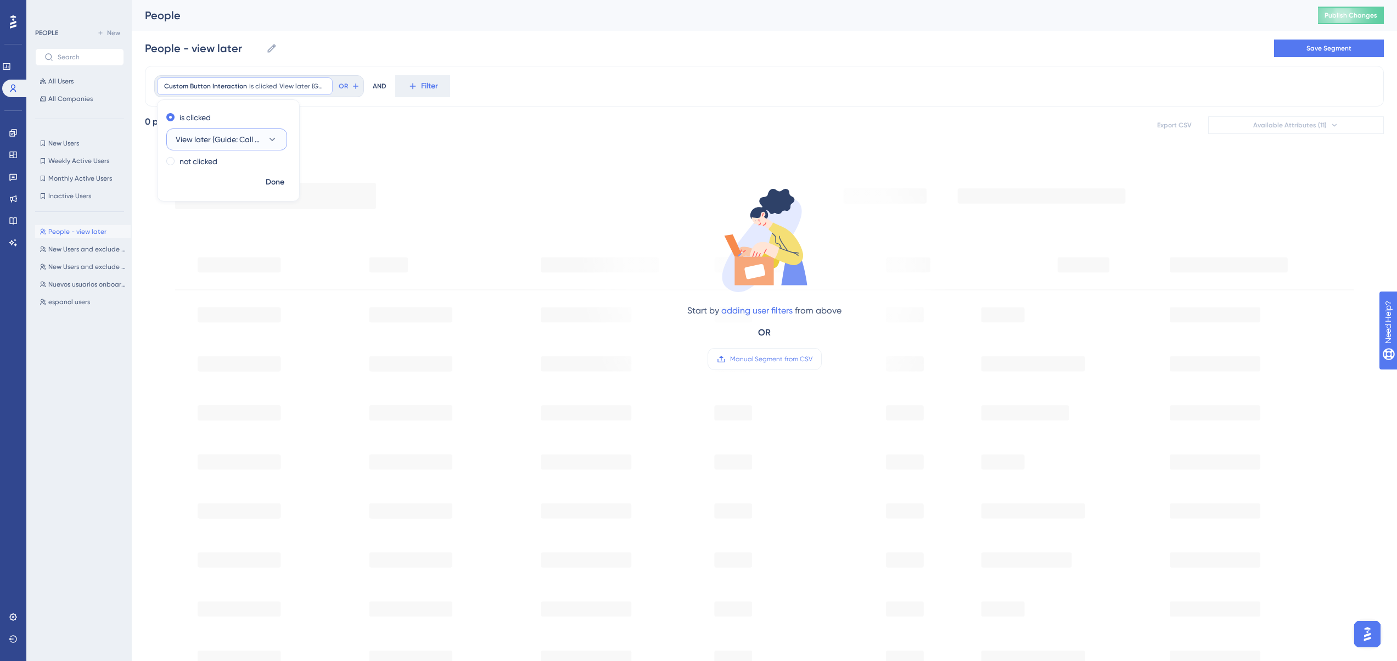
click at [201, 141] on span "View later (Guide: Call Log, Step: 1)" at bounding box center [219, 139] width 87 height 13
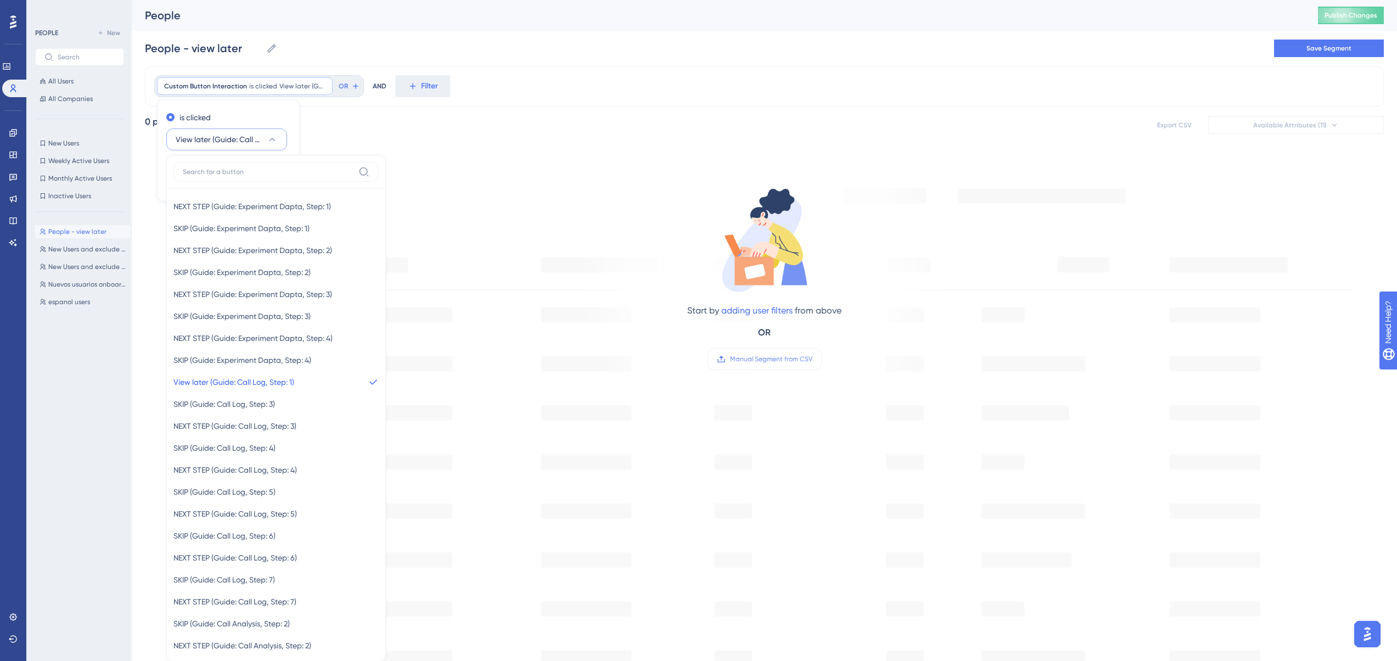
scroll to position [78, 0]
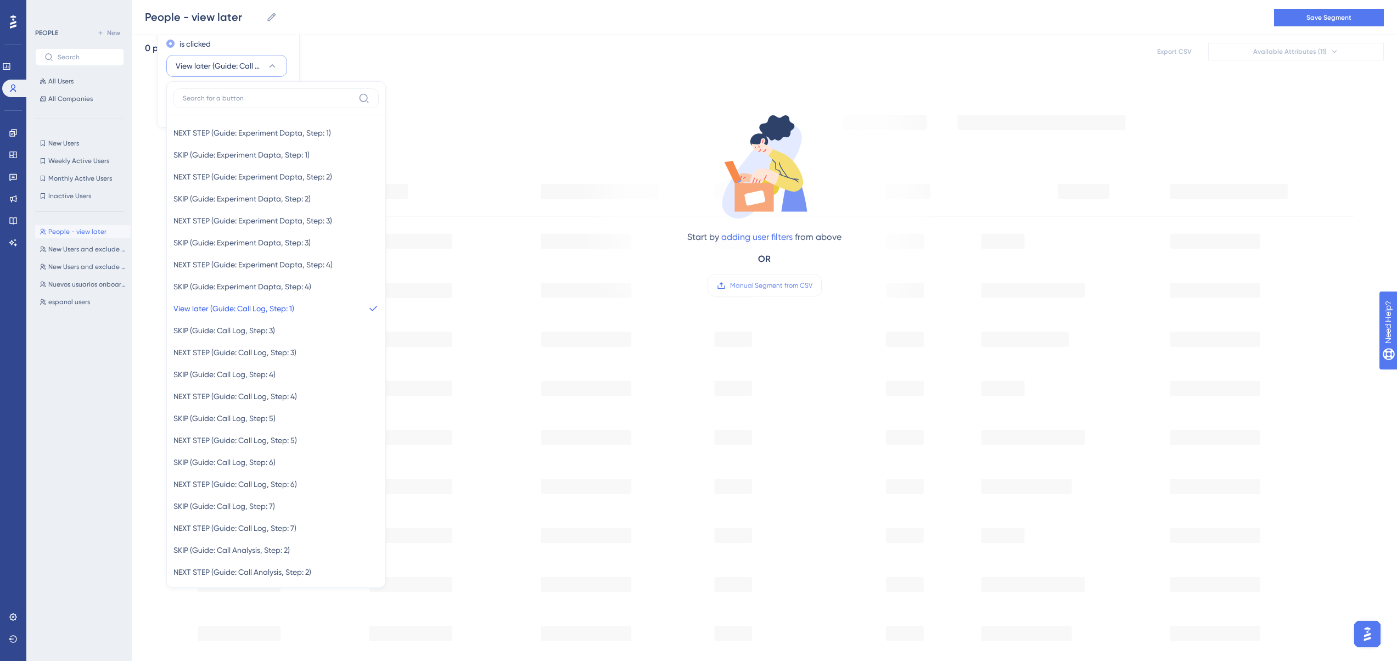
click at [281, 47] on div "is clicked" at bounding box center [226, 43] width 120 height 13
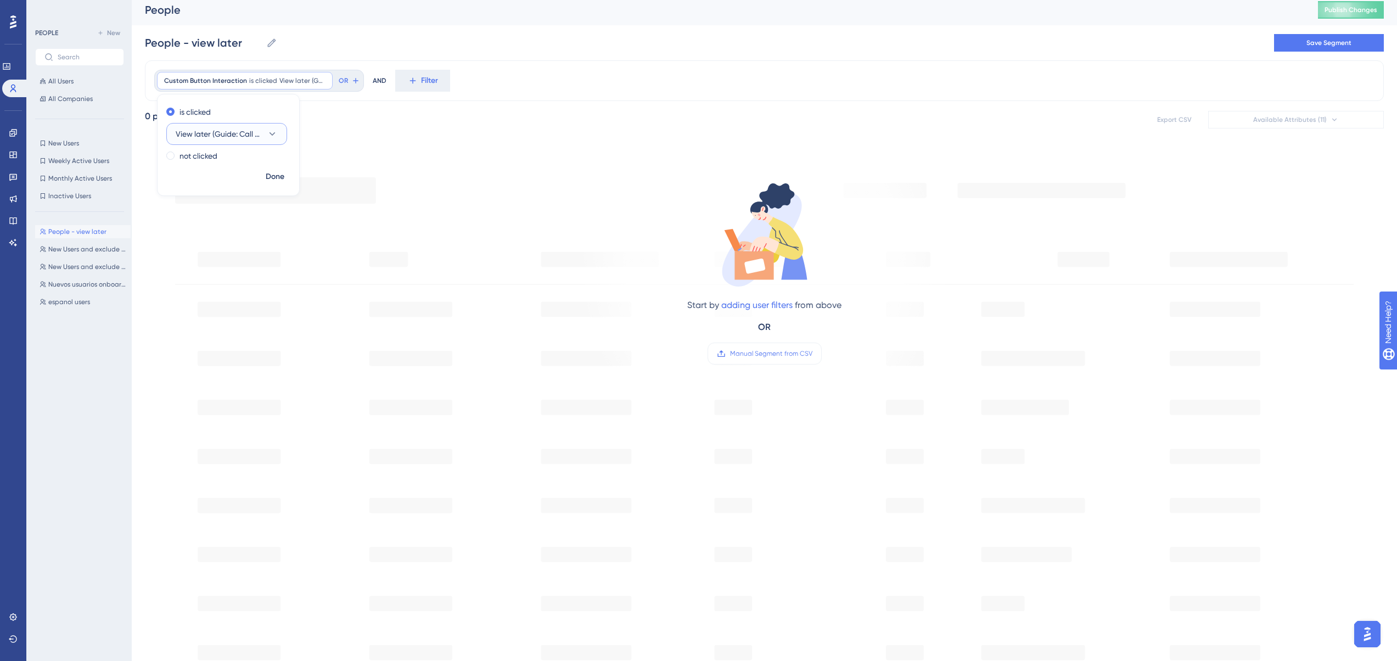
scroll to position [0, 0]
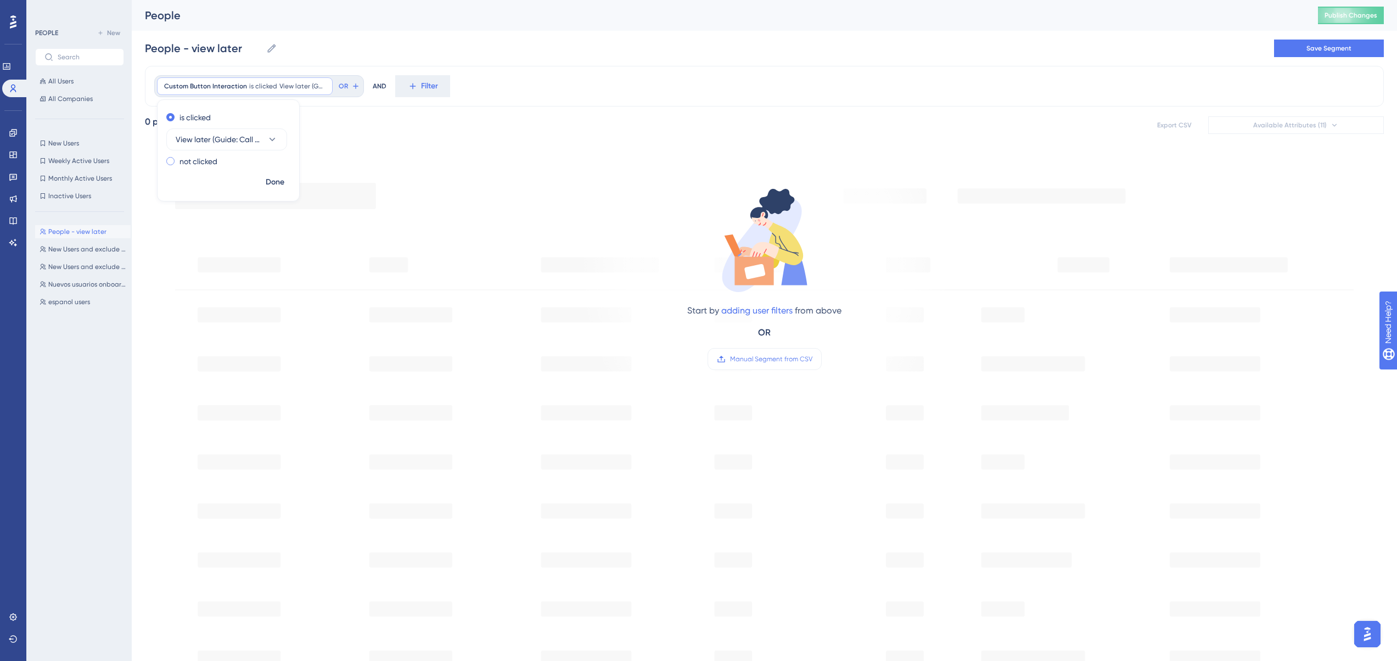
click at [197, 165] on label "not clicked" at bounding box center [198, 161] width 38 height 13
click at [193, 117] on label "is clicked" at bounding box center [194, 117] width 31 height 13
click at [273, 182] on span "Done" at bounding box center [275, 182] width 19 height 13
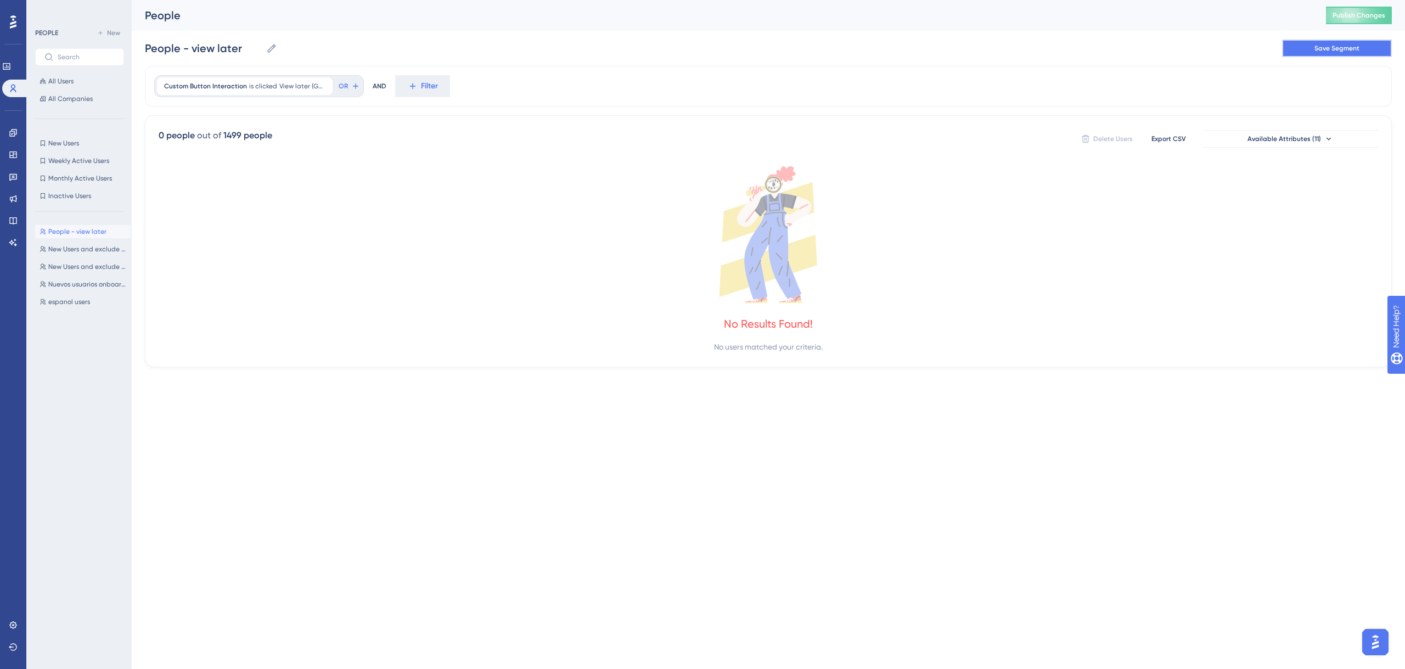
drag, startPoint x: 1355, startPoint y: 48, endPoint x: 1355, endPoint y: 75, distance: 27.4
click at [1355, 48] on span "Save Segment" at bounding box center [1337, 48] width 45 height 9
click at [10, 69] on icon at bounding box center [6, 66] width 9 height 9
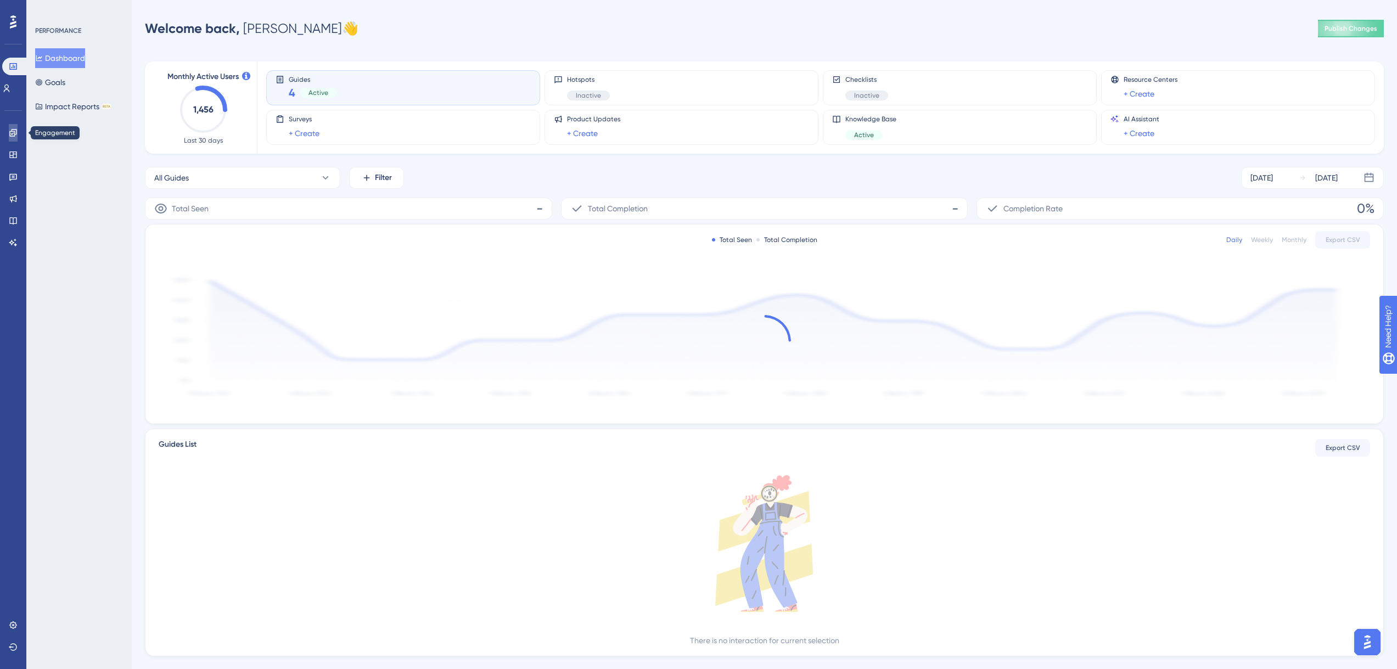
click at [9, 128] on link at bounding box center [13, 133] width 9 height 18
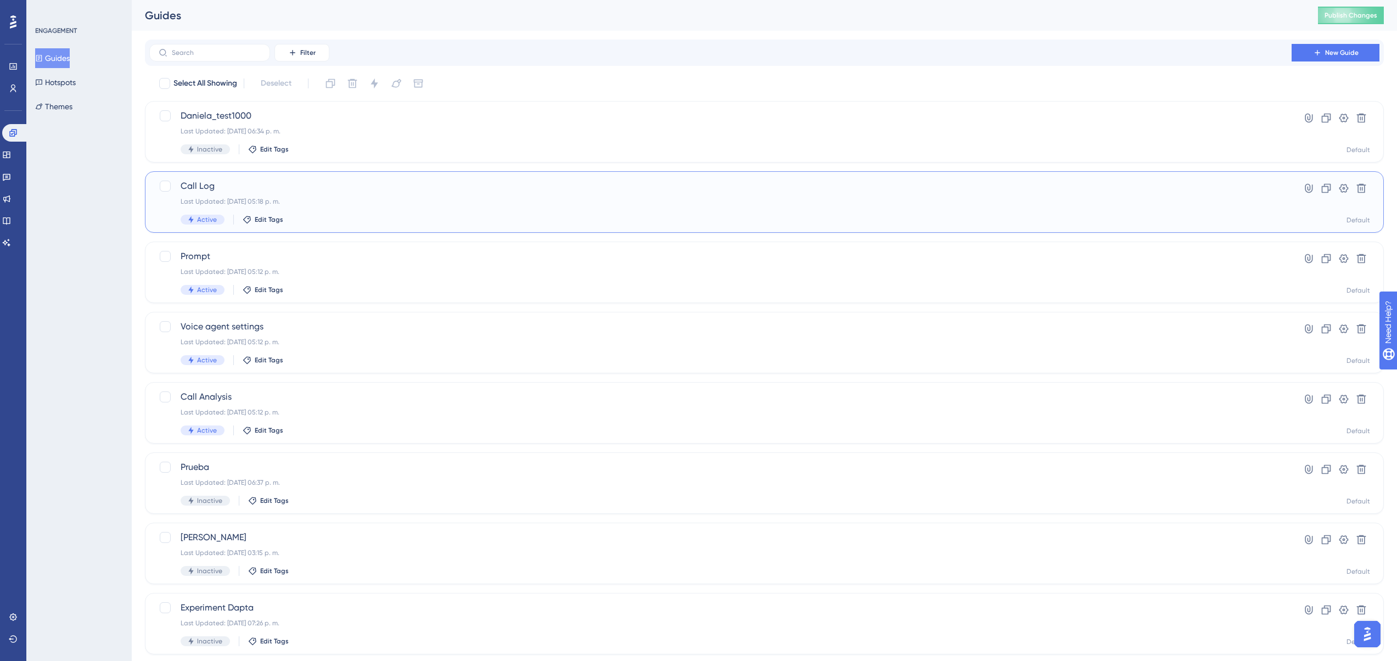
click at [221, 181] on span "Call Log" at bounding box center [721, 185] width 1080 height 13
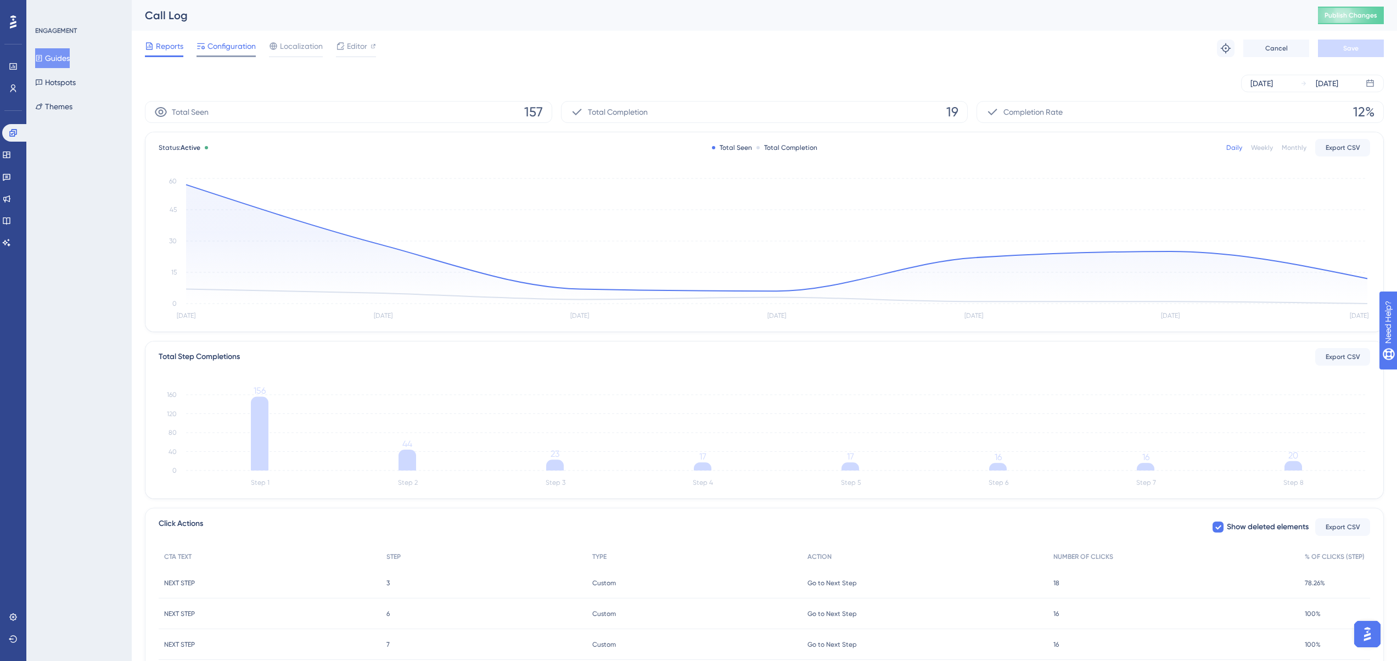
click at [234, 49] on span "Configuration" at bounding box center [231, 46] width 48 height 13
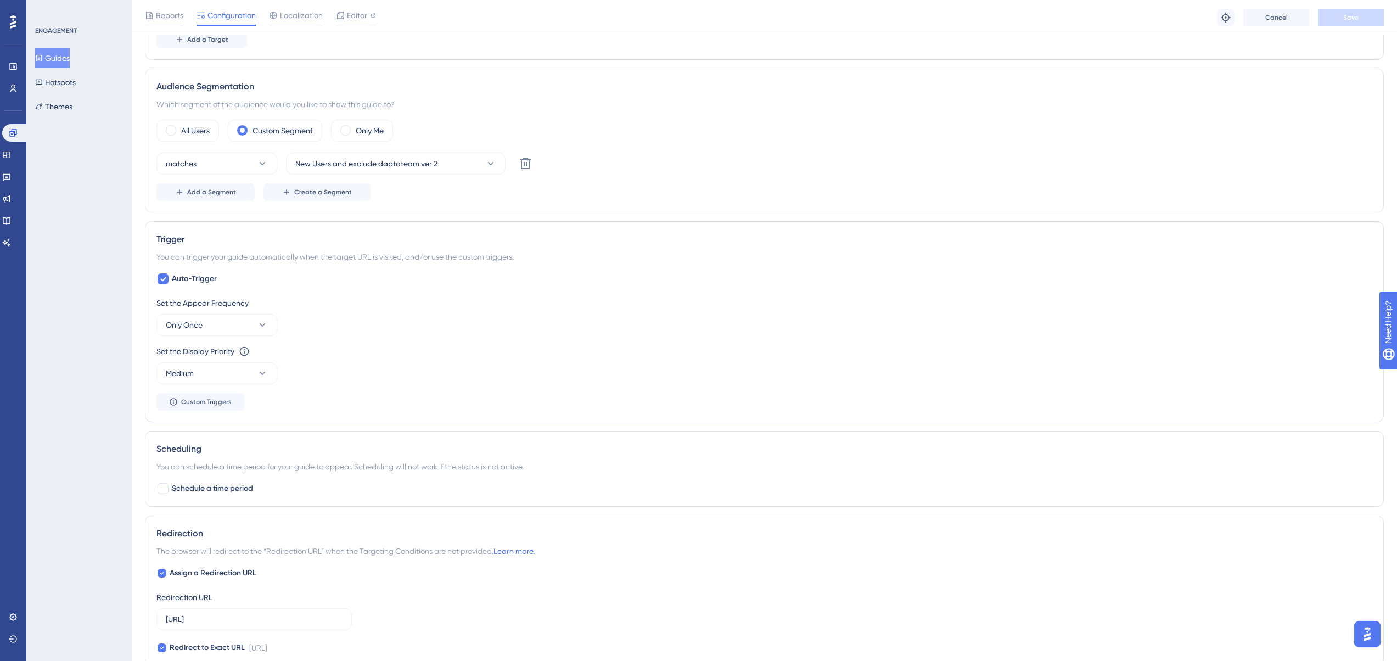
scroll to position [258, 0]
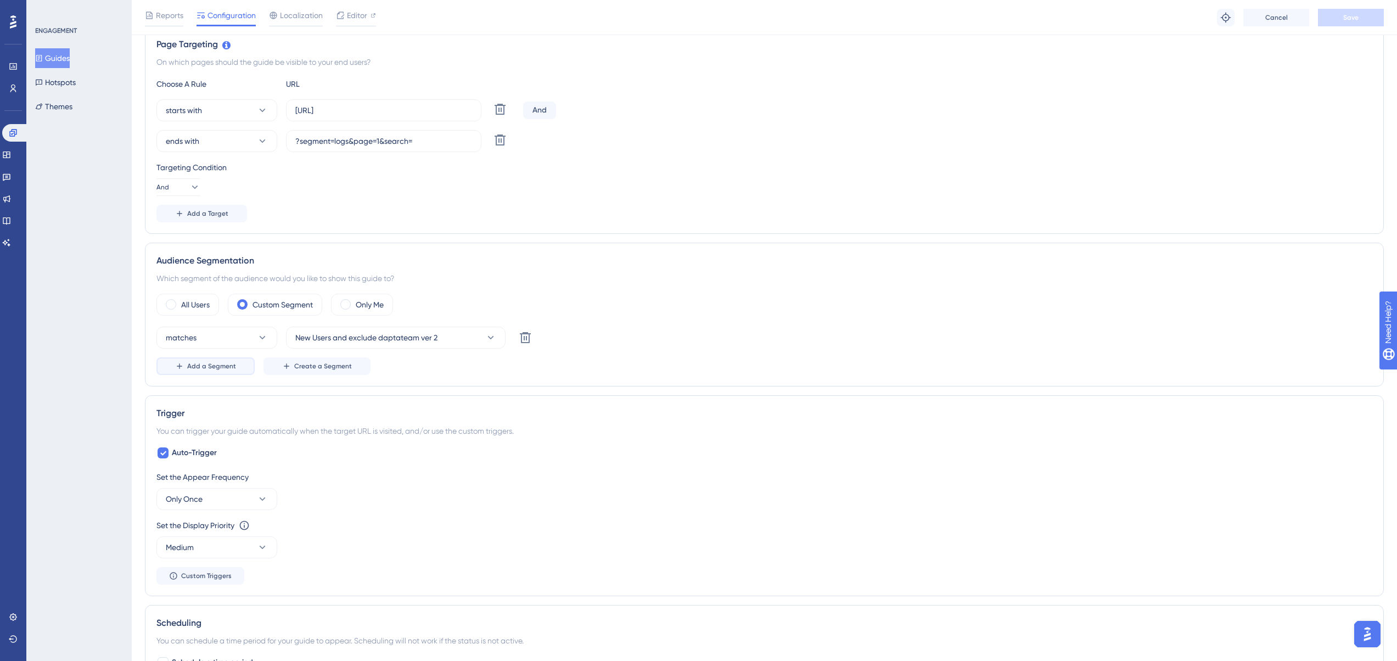
click at [231, 367] on span "Add a Segment" at bounding box center [211, 366] width 49 height 9
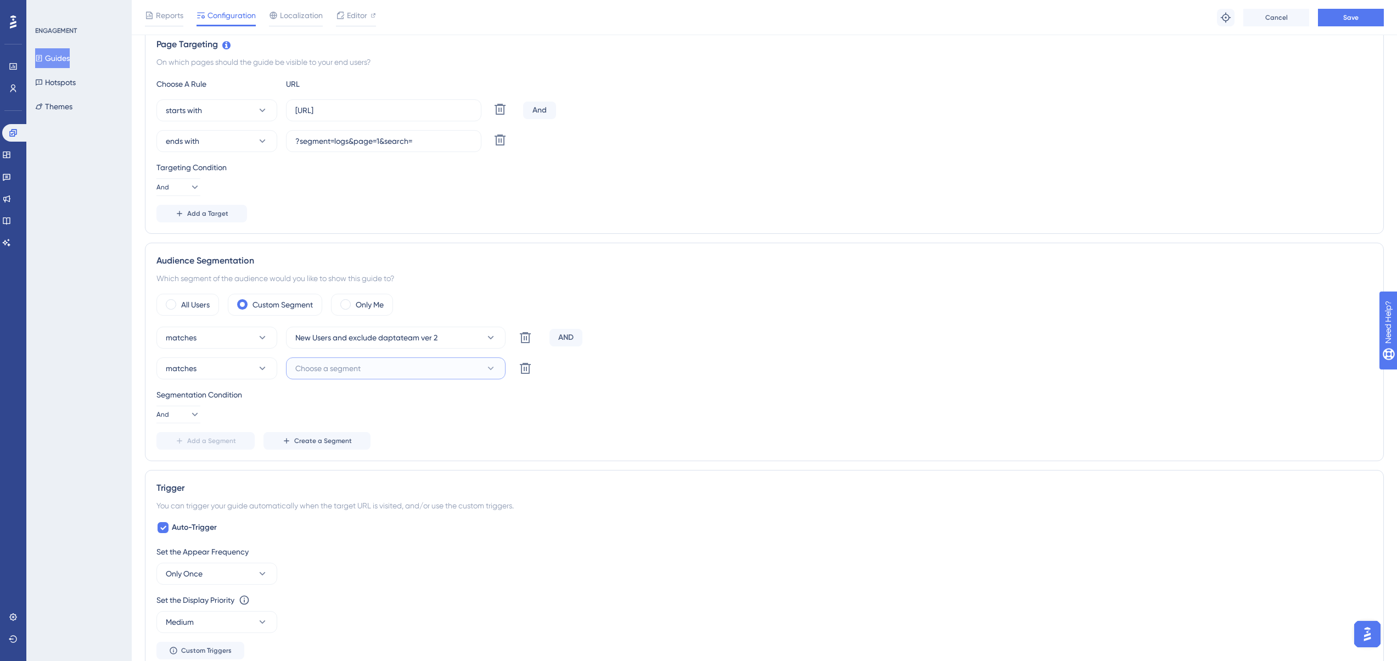
click at [333, 372] on span "Choose a segment" at bounding box center [327, 368] width 65 height 13
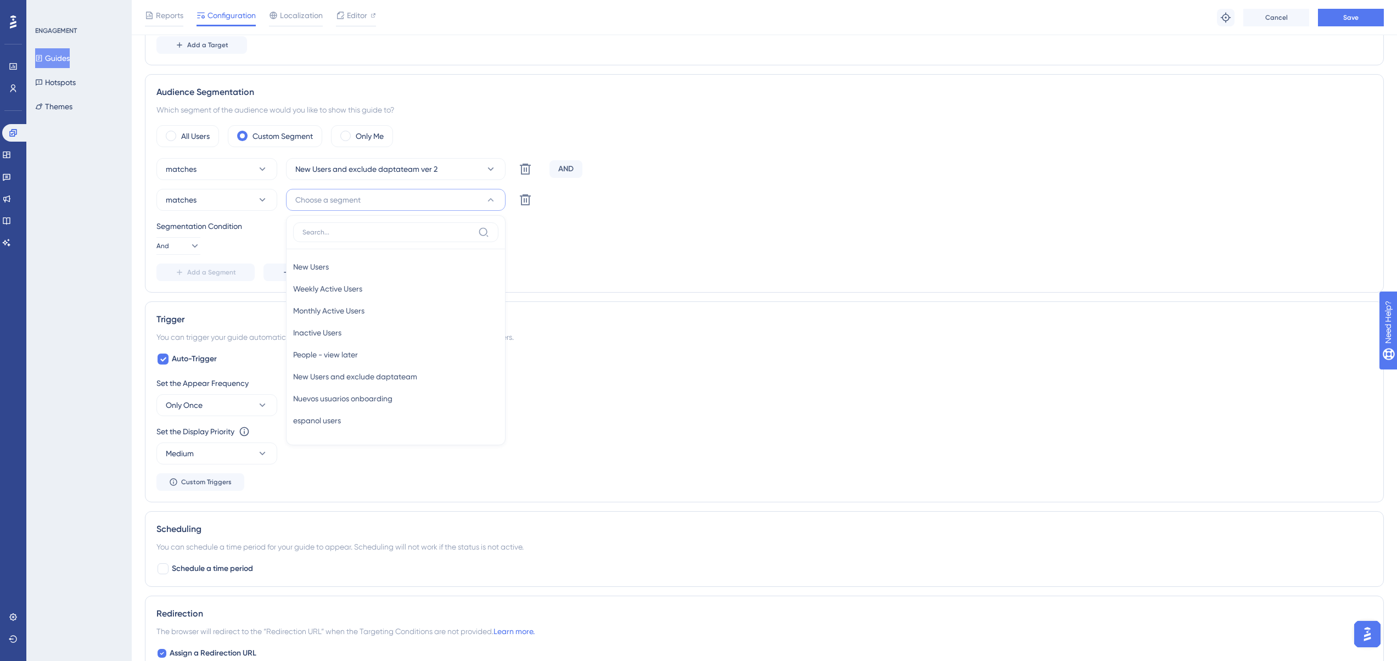
click at [569, 171] on div "AND" at bounding box center [565, 169] width 33 height 18
click at [374, 203] on button "Choose a segment" at bounding box center [396, 200] width 220 height 22
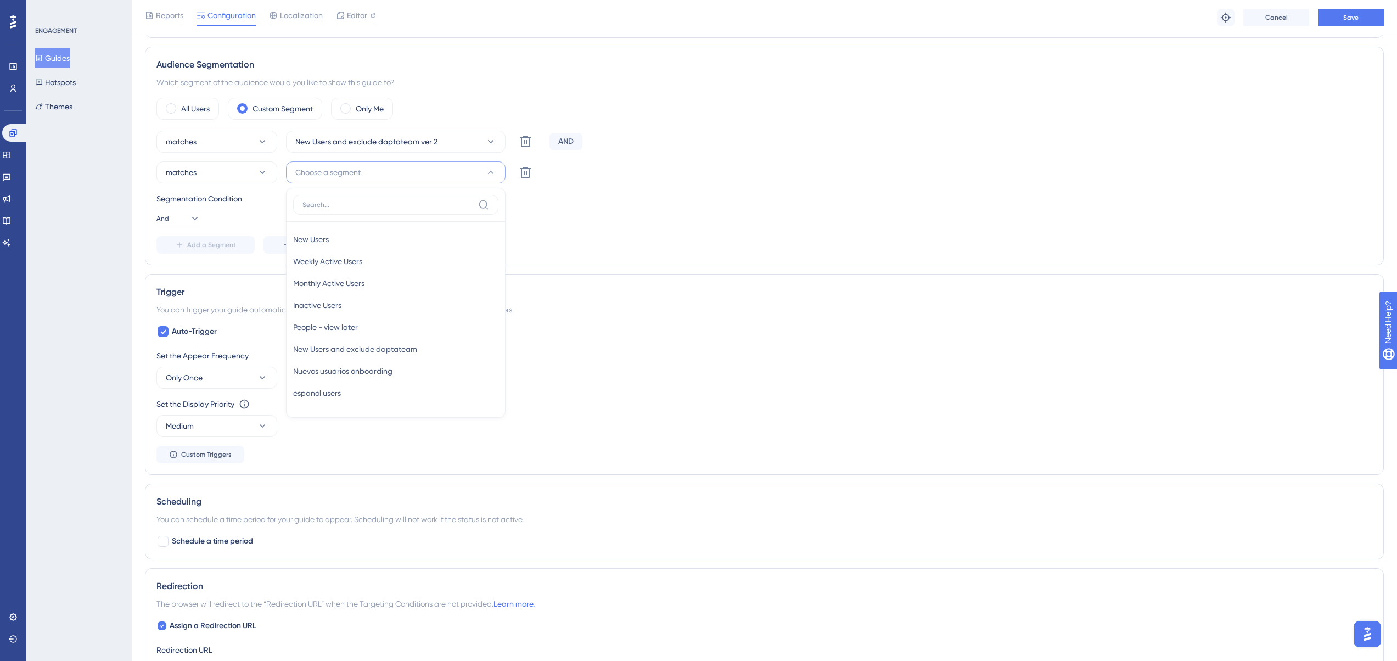
scroll to position [481, 0]
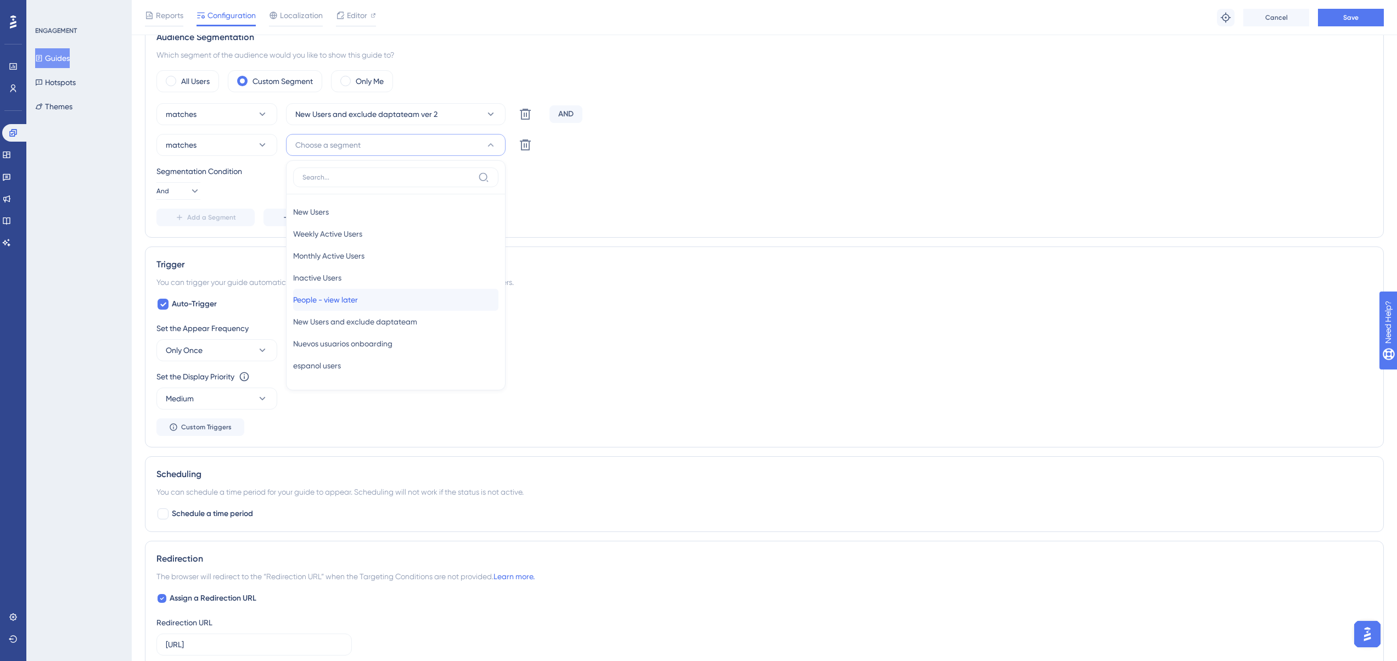
click at [358, 301] on span "People - view later" at bounding box center [325, 299] width 65 height 13
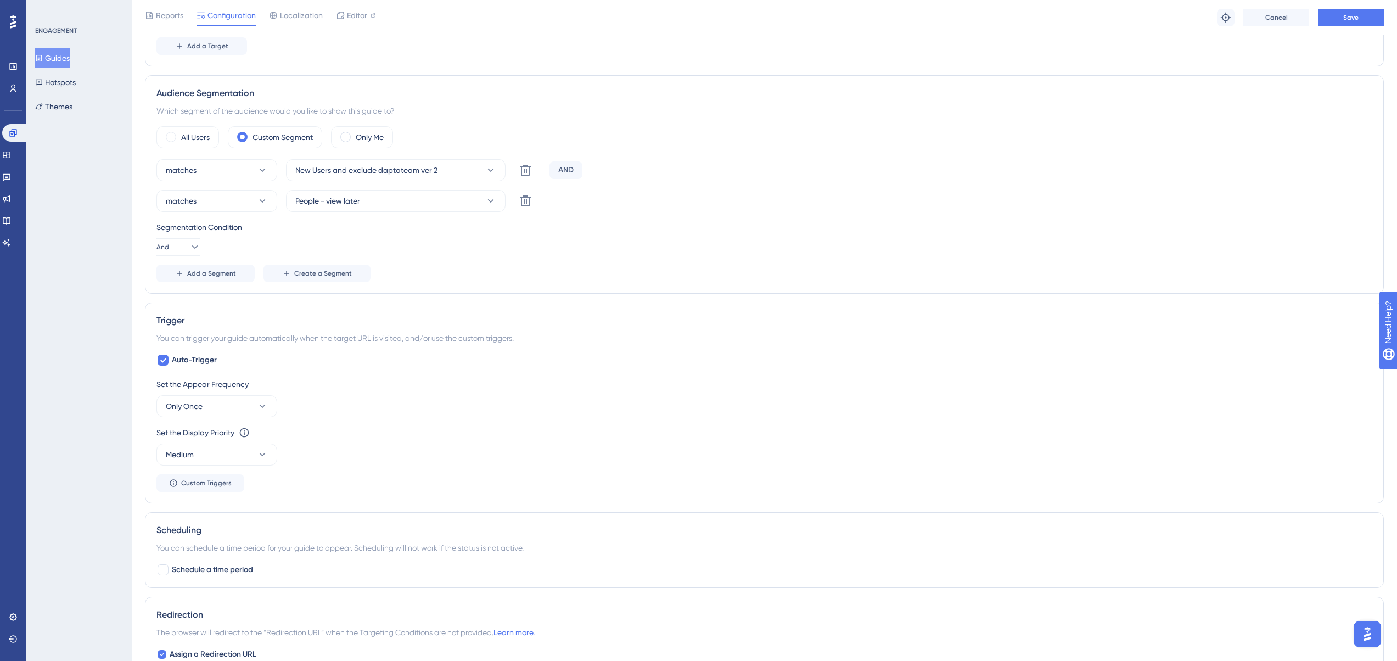
scroll to position [317, 0]
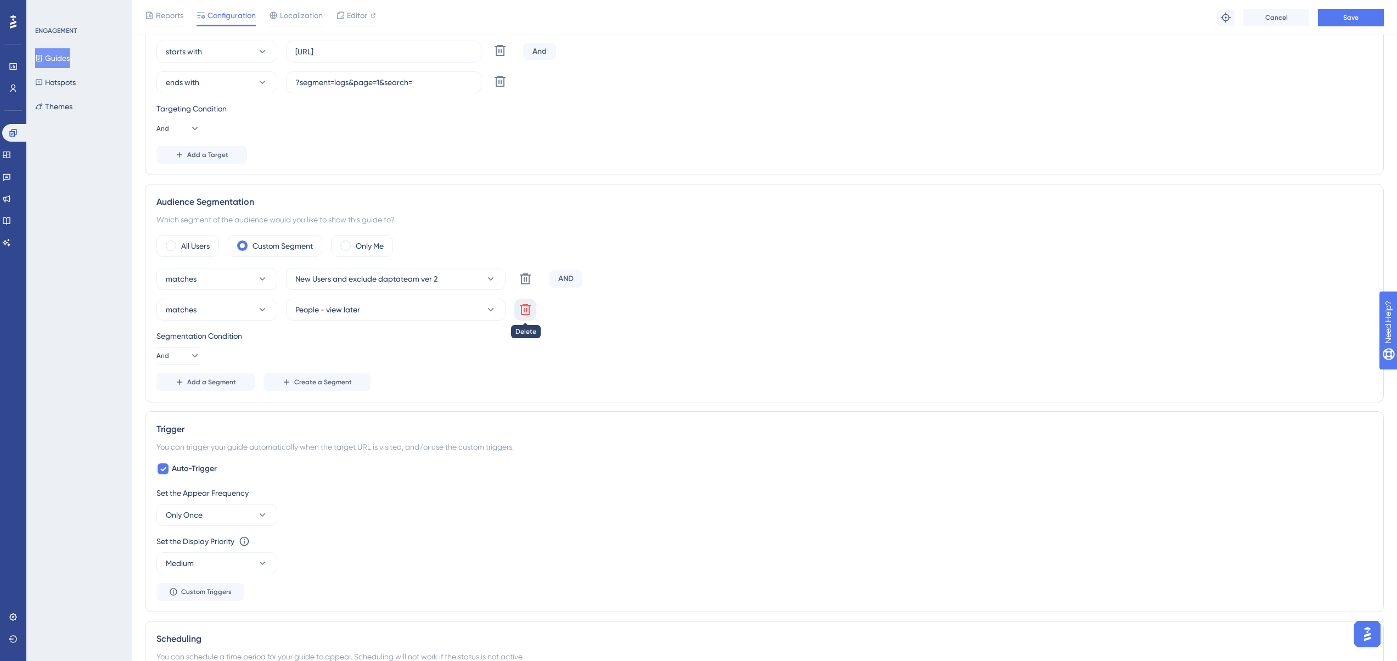
click at [522, 306] on icon at bounding box center [525, 309] width 11 height 11
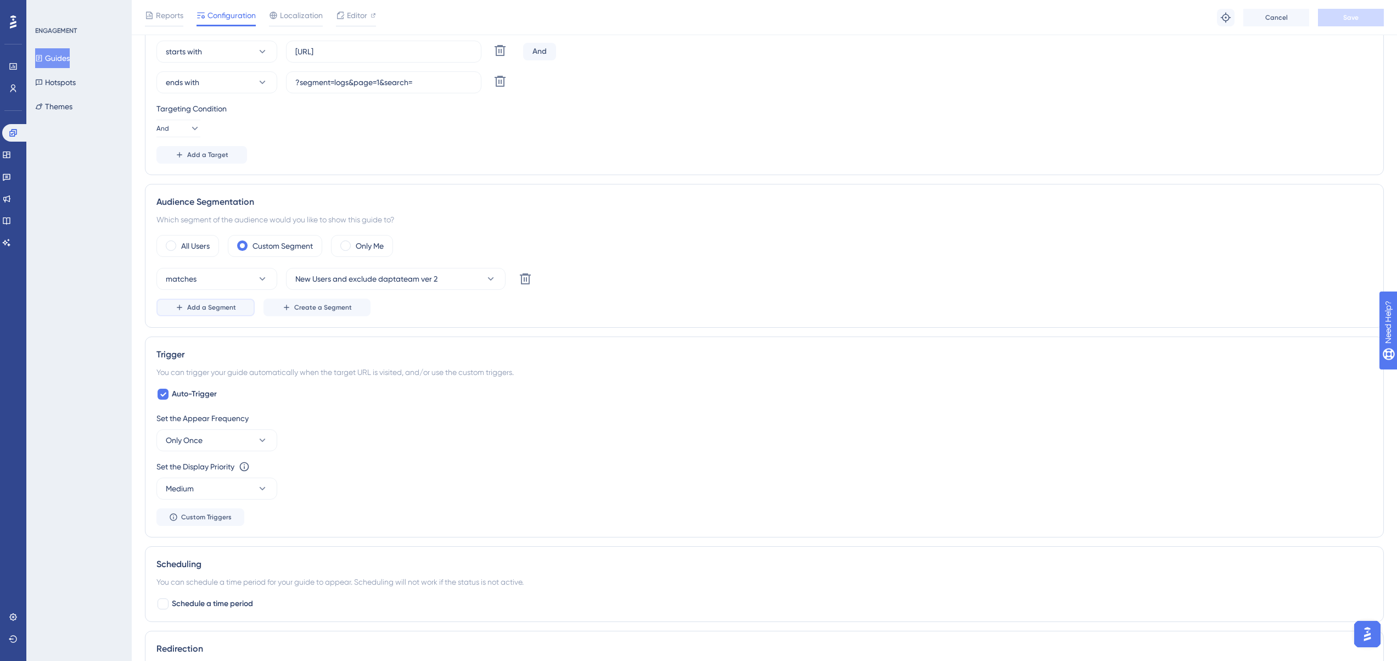
click at [211, 307] on span "Add a Segment" at bounding box center [211, 307] width 49 height 9
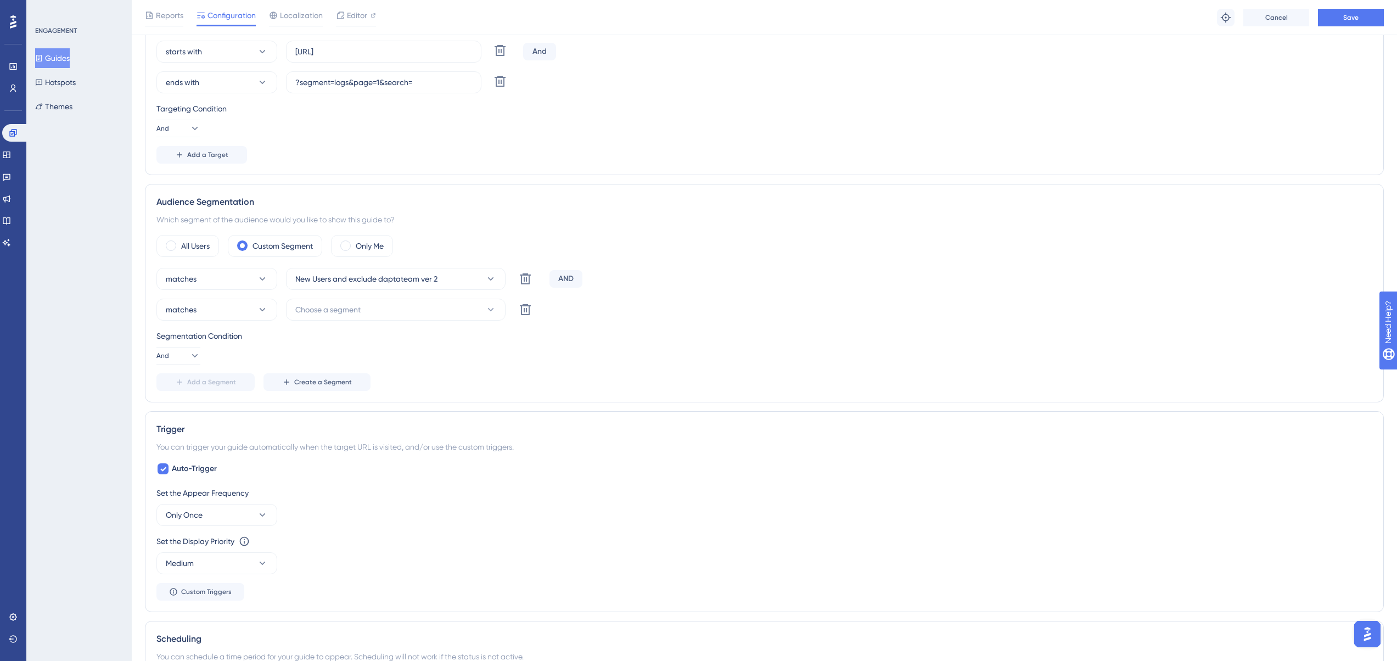
click at [565, 283] on div "AND" at bounding box center [565, 279] width 33 height 18
click at [564, 278] on div "AND" at bounding box center [565, 279] width 33 height 18
click at [564, 277] on div "AND" at bounding box center [565, 279] width 33 height 18
click at [181, 361] on button "And" at bounding box center [178, 356] width 44 height 18
click at [172, 409] on span "Or" at bounding box center [172, 408] width 9 height 13
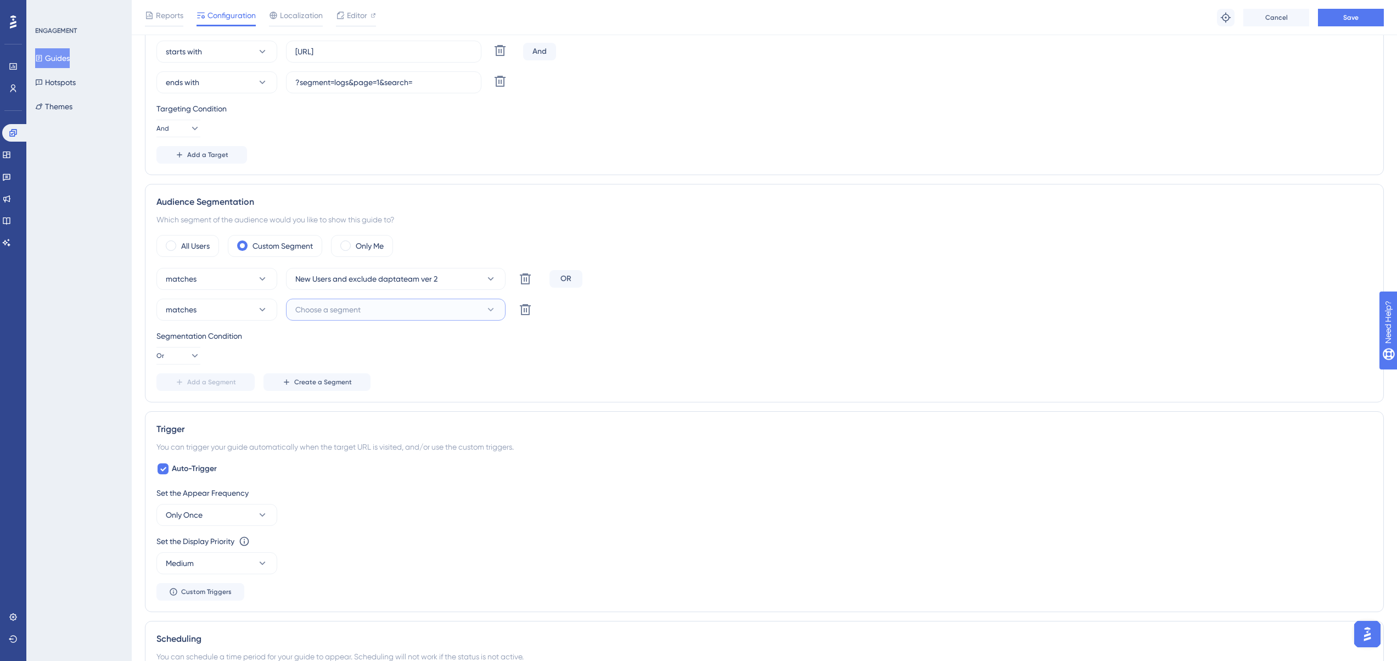
click at [355, 304] on span "Choose a segment" at bounding box center [327, 309] width 65 height 13
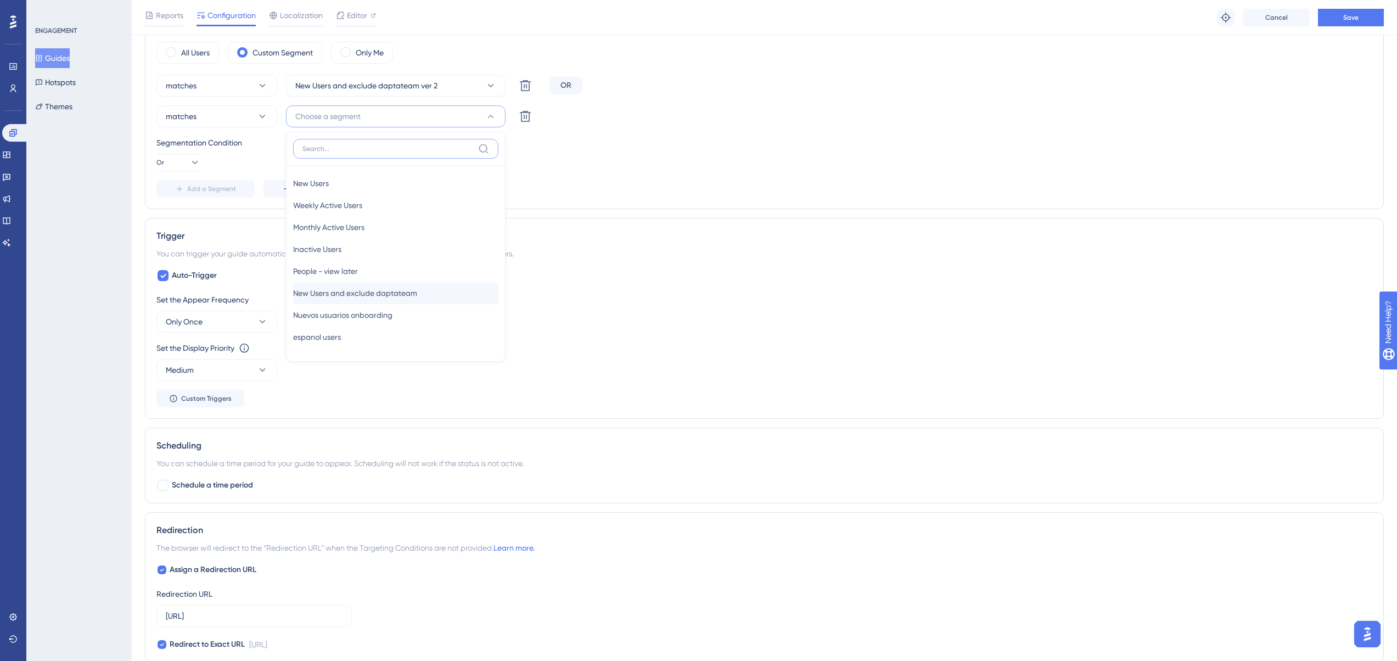
scroll to position [536, 0]
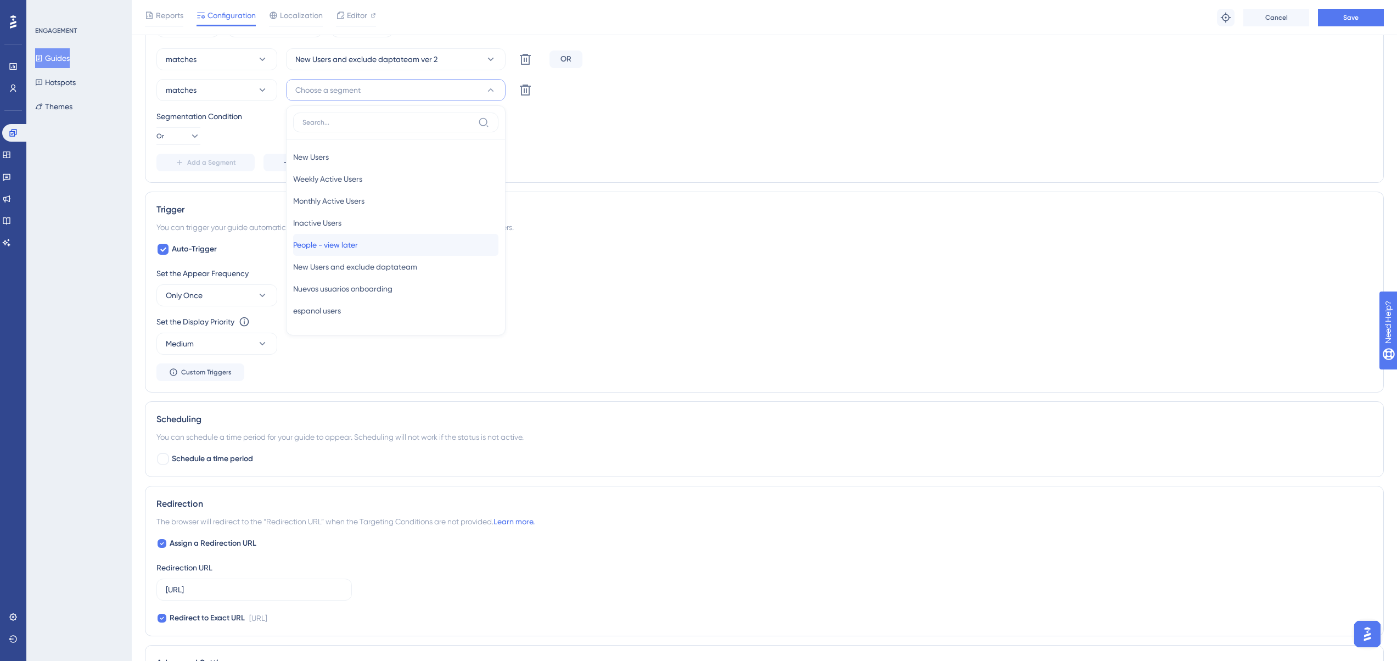
click at [345, 239] on span "People - view later" at bounding box center [325, 244] width 65 height 13
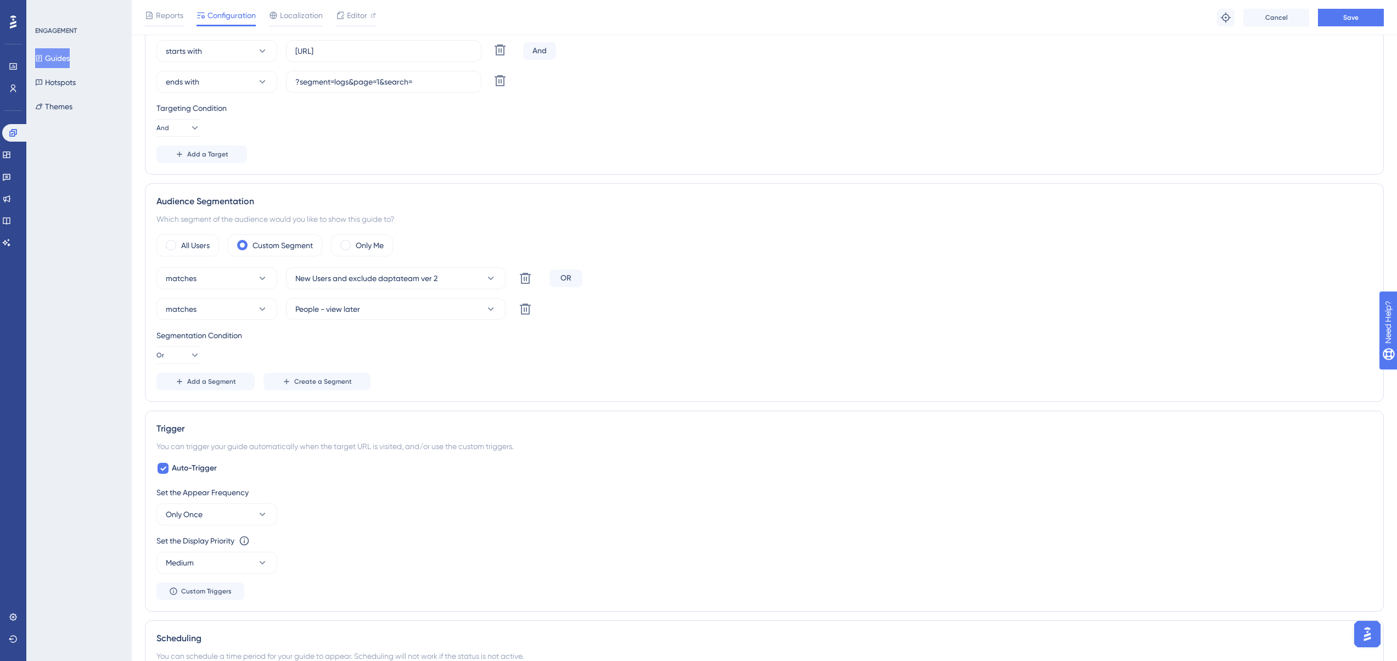
scroll to position [317, 0]
click at [198, 311] on button "matches" at bounding box center [216, 310] width 121 height 22
click at [367, 346] on div "Segmentation Condition Or" at bounding box center [764, 346] width 1216 height 35
click at [191, 589] on span "Custom Triggers" at bounding box center [206, 591] width 50 height 9
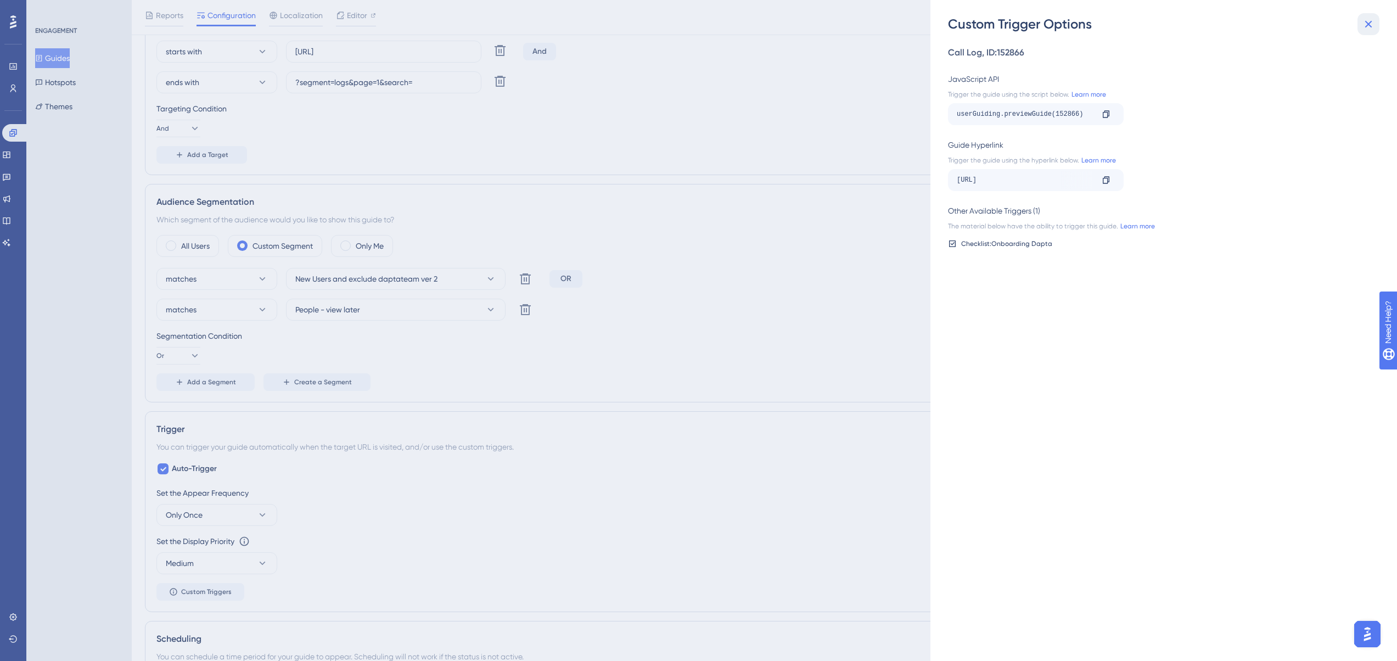
click at [1364, 25] on icon at bounding box center [1368, 24] width 13 height 13
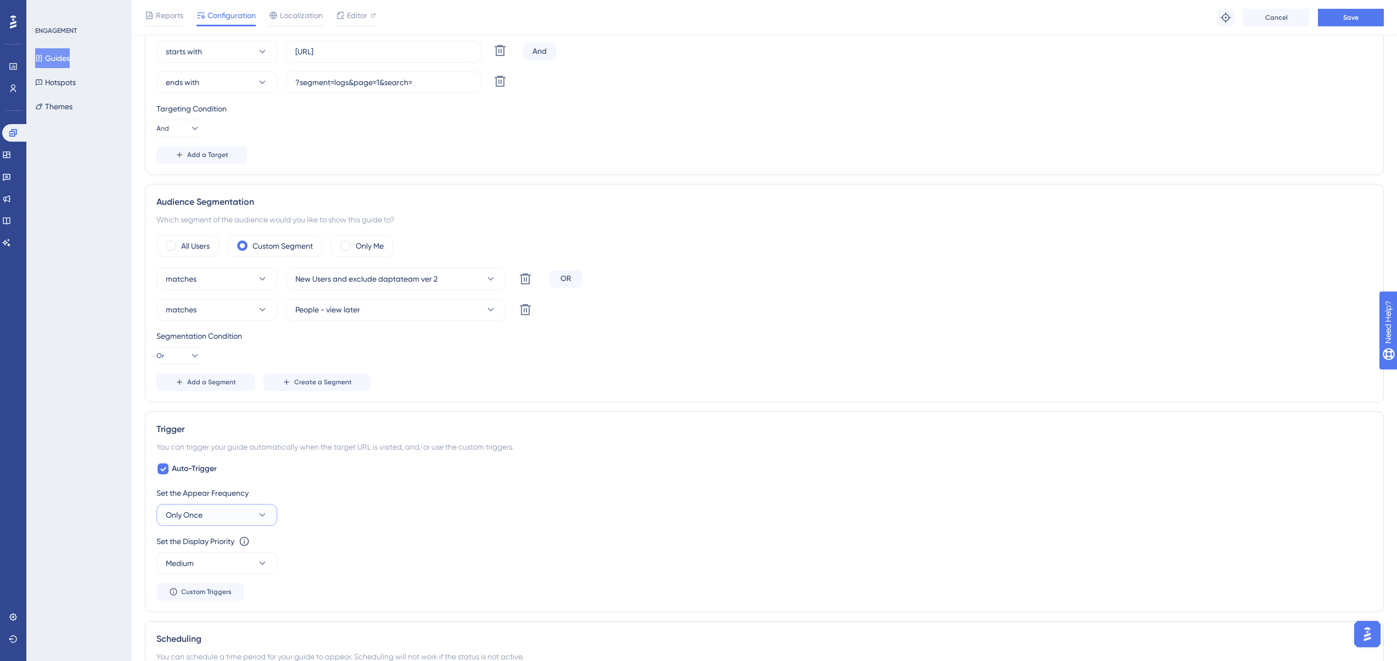
click at [193, 514] on span "Only Once" at bounding box center [184, 514] width 37 height 13
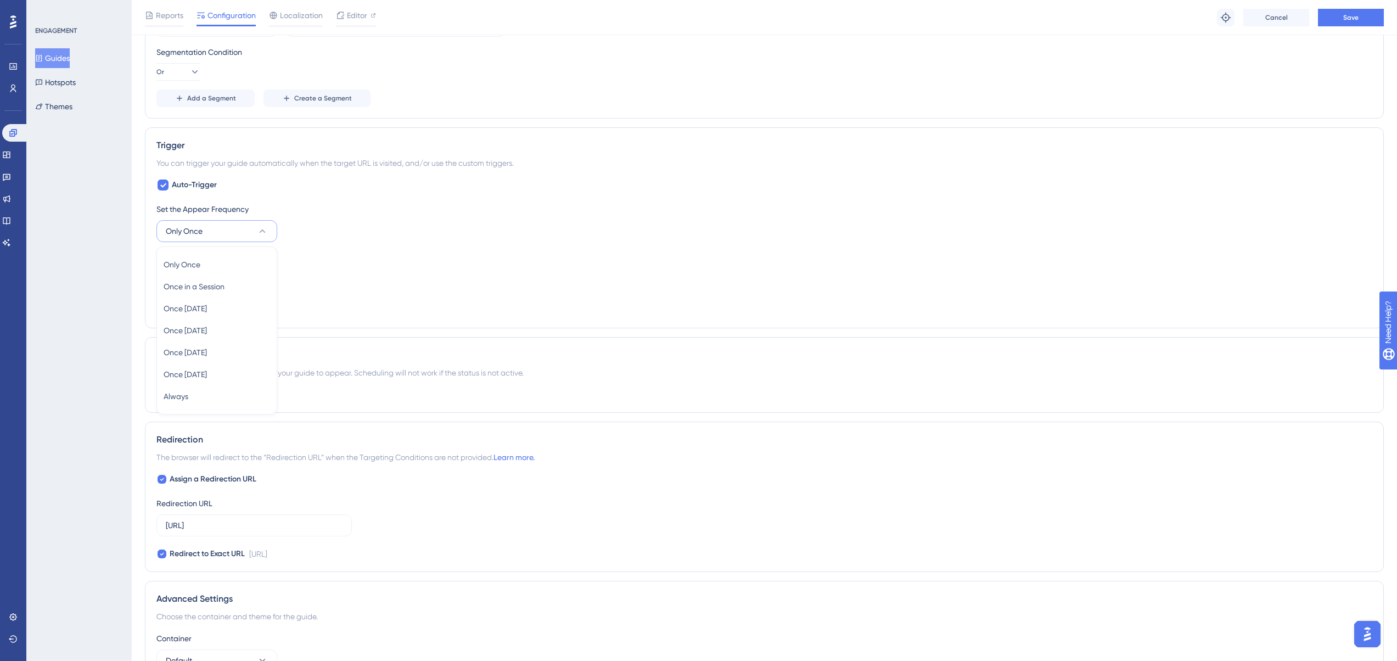
click at [444, 261] on div "Set the Display Priority This option will set the display priority between auto…" at bounding box center [764, 257] width 1216 height 13
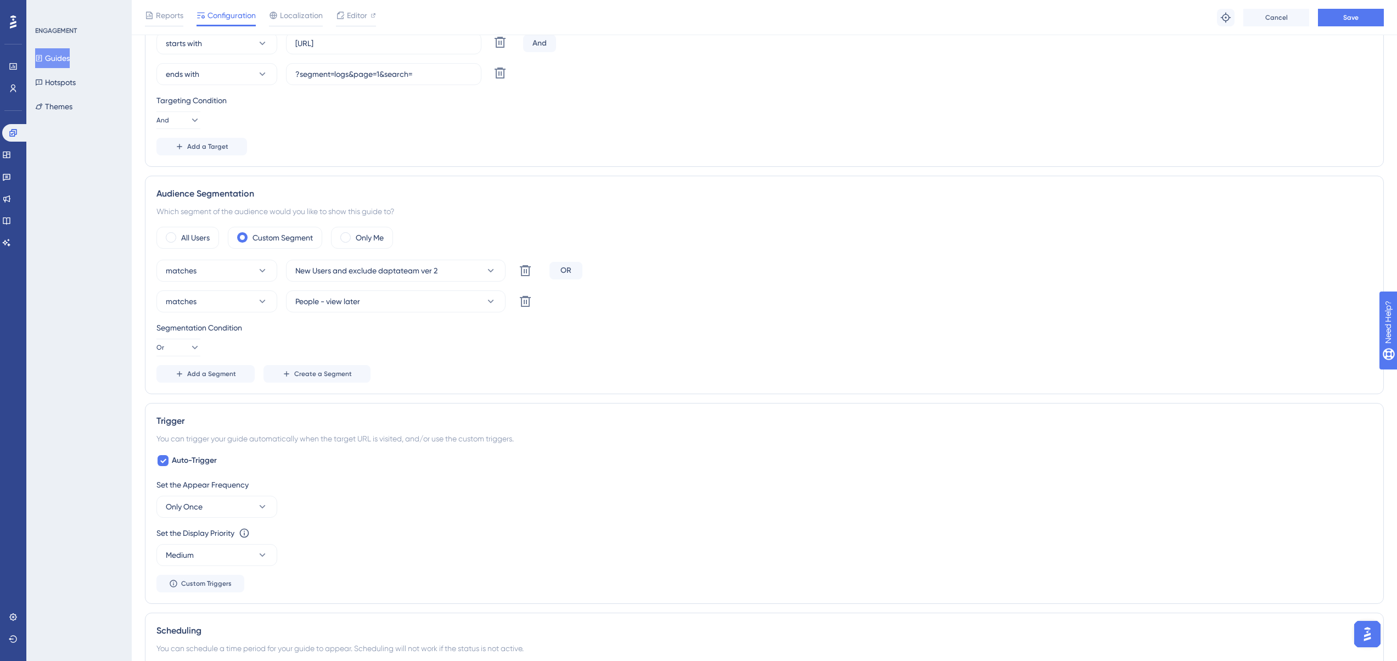
scroll to position [387, 0]
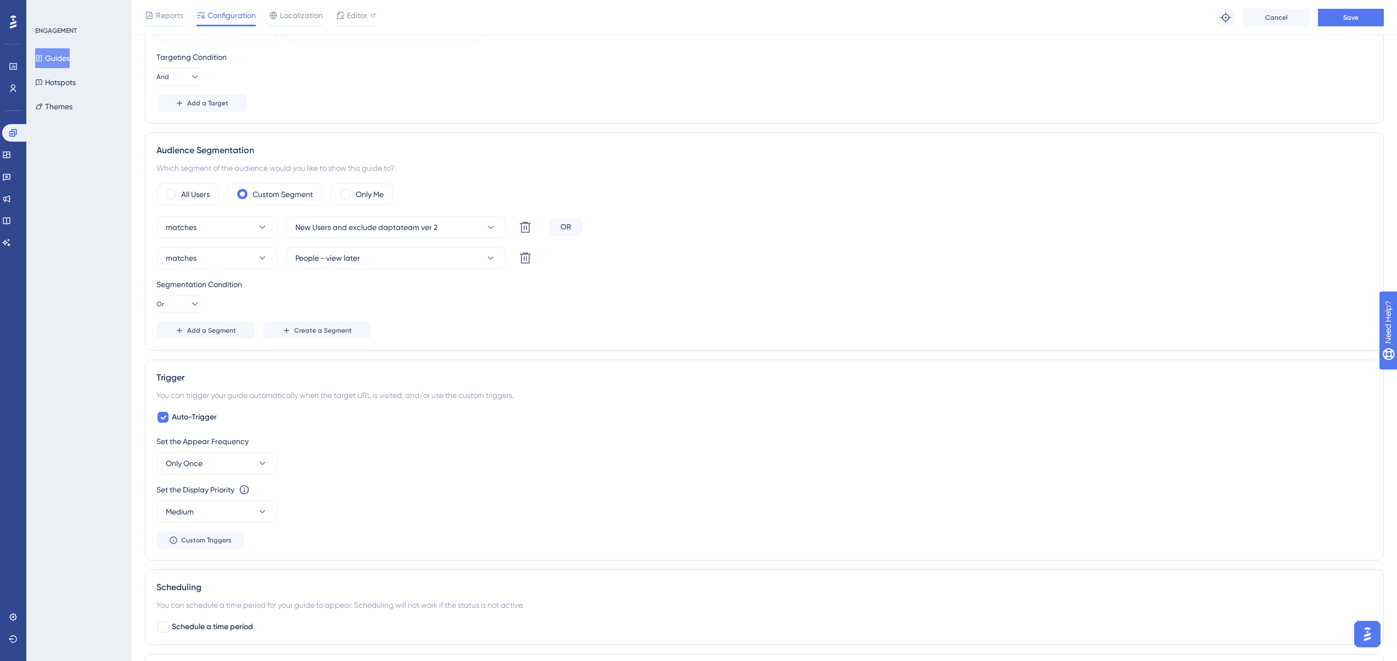
drag, startPoint x: 333, startPoint y: 141, endPoint x: 332, endPoint y: 166, distance: 24.7
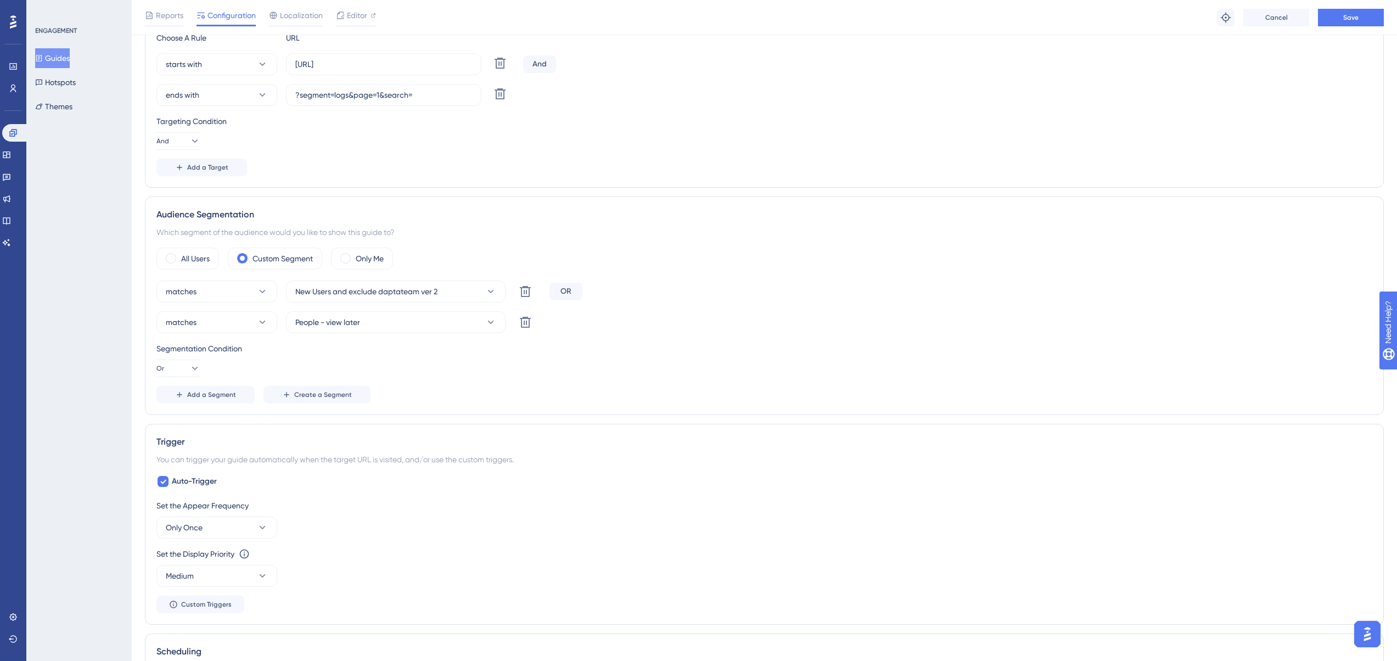
scroll to position [261, 0]
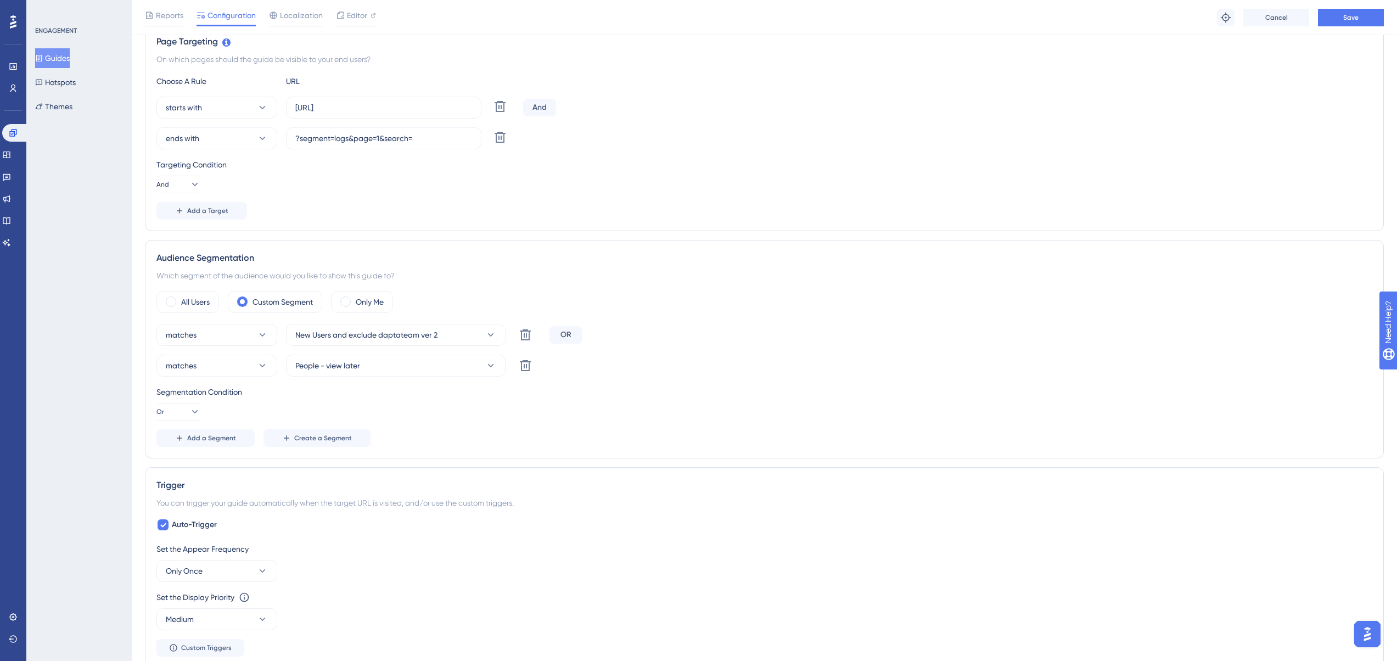
click at [206, 180] on div "Targeting Condition And" at bounding box center [764, 175] width 1216 height 35
click at [194, 183] on button "And" at bounding box center [178, 185] width 44 height 18
click at [222, 211] on span "Add a Target" at bounding box center [207, 210] width 41 height 9
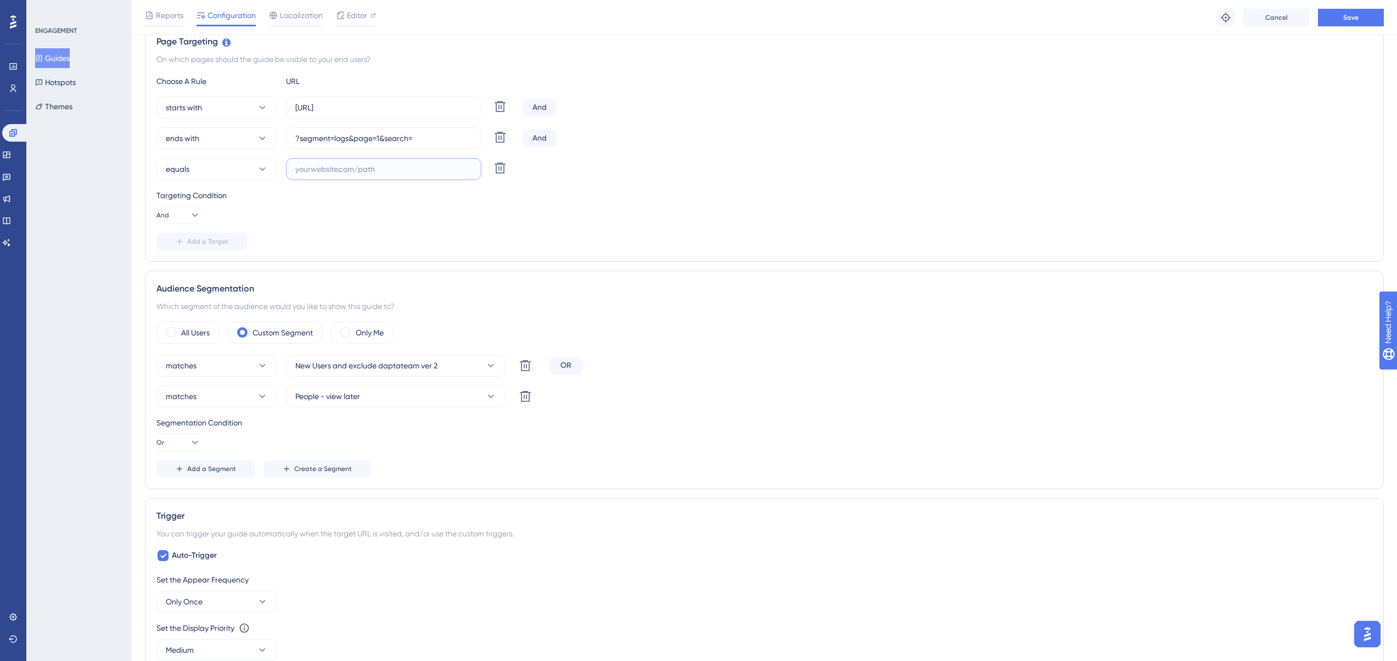
click at [392, 171] on input "text" at bounding box center [383, 169] width 177 height 12
click at [510, 171] on div "equals Delete" at bounding box center [337, 169] width 362 height 22
click at [501, 170] on icon at bounding box center [500, 167] width 11 height 11
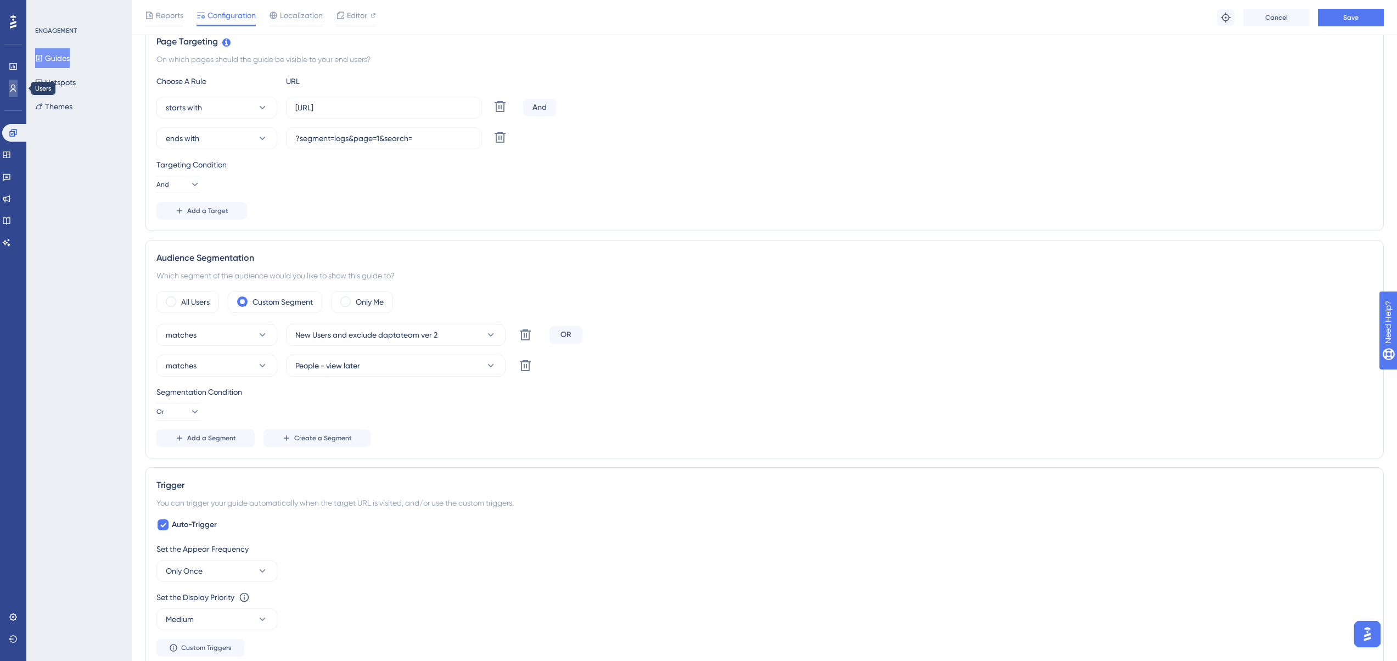
click at [9, 93] on link at bounding box center [13, 89] width 9 height 18
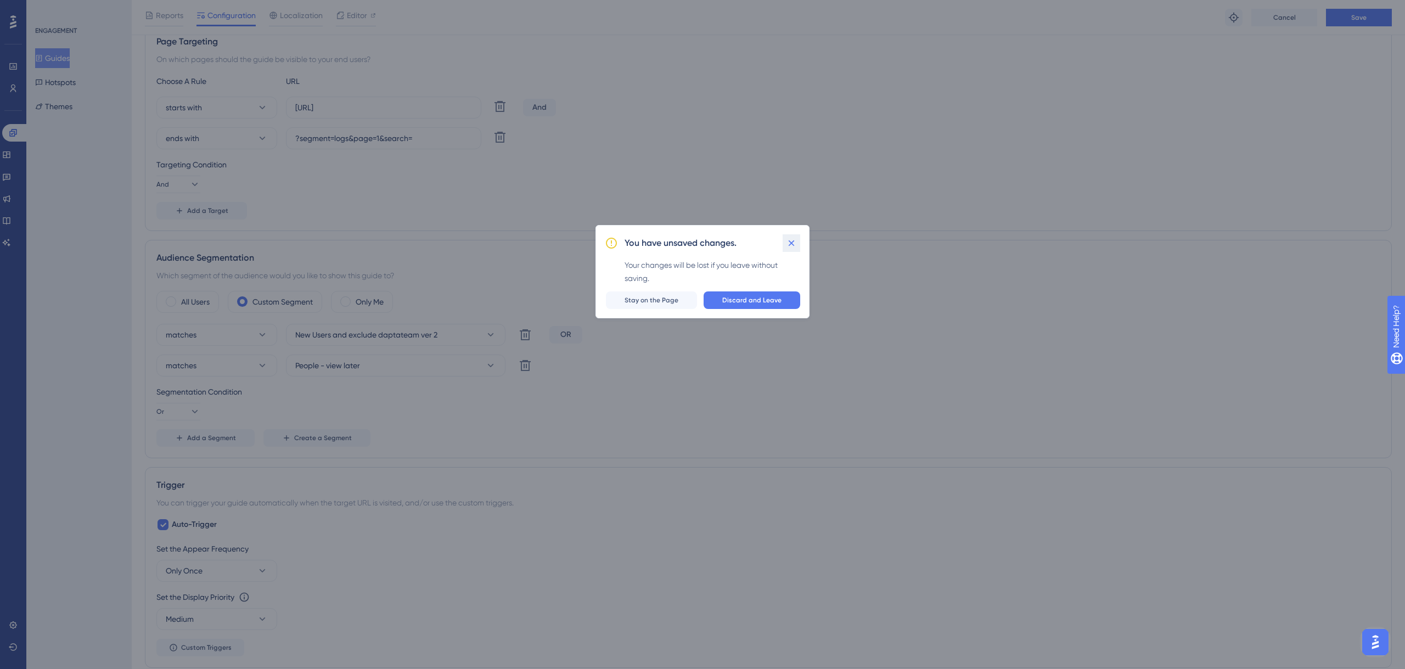
click at [789, 248] on icon at bounding box center [791, 243] width 11 height 11
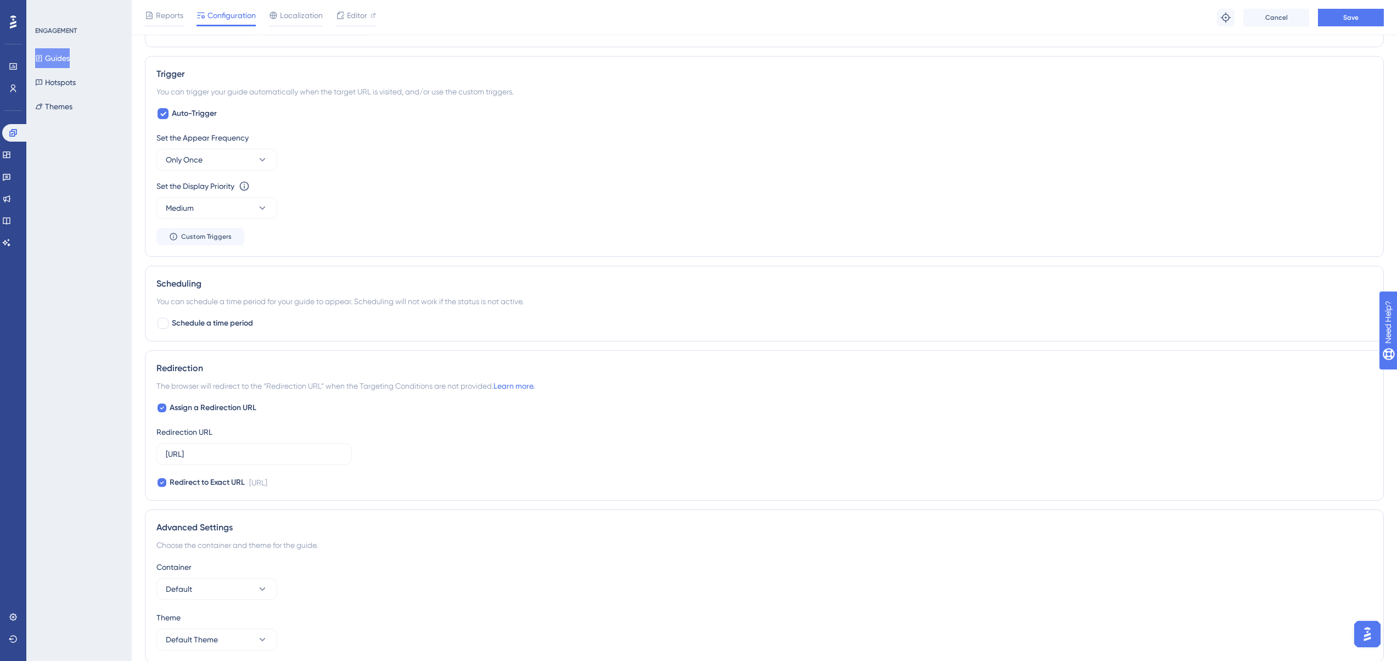
scroll to position [552, 0]
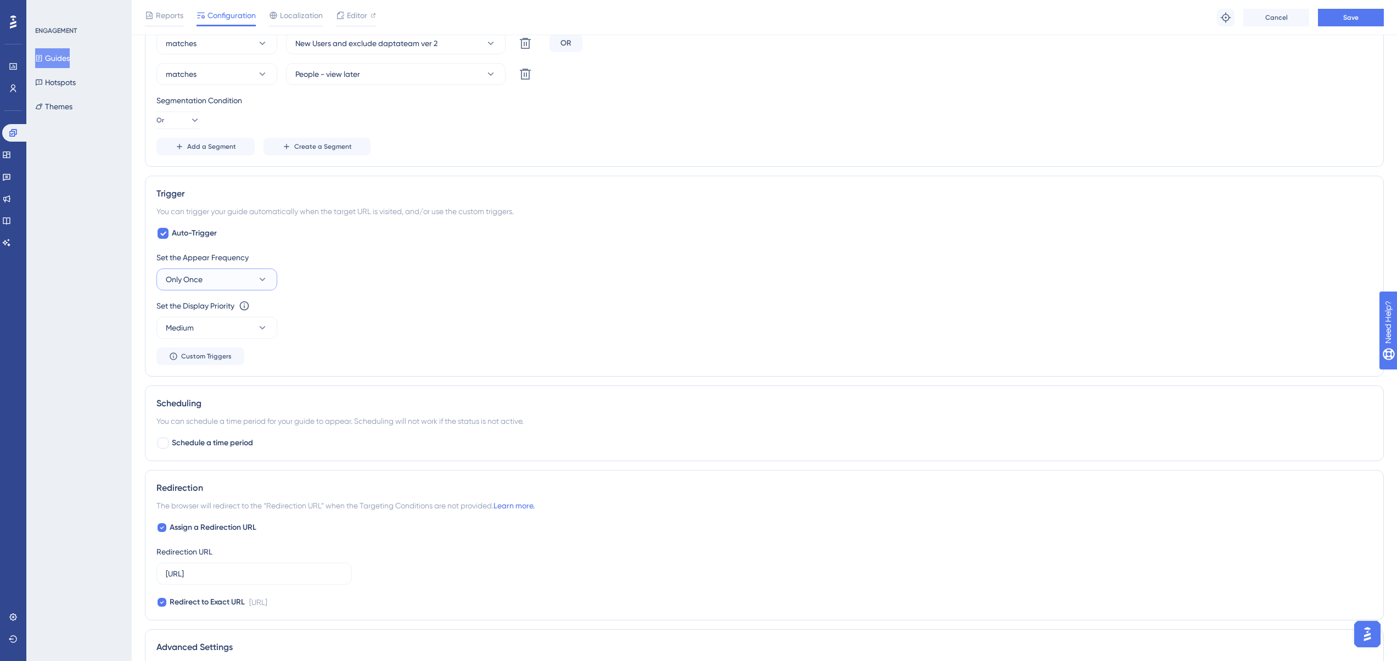
click at [191, 279] on span "Only Once" at bounding box center [184, 279] width 37 height 13
click at [413, 322] on div "Set the Display Priority This option will set the display priority between auto…" at bounding box center [764, 319] width 1216 height 40
click at [262, 330] on icon at bounding box center [262, 327] width 11 height 11
click at [392, 332] on div "Set the Display Priority This option will set the display priority between auto…" at bounding box center [764, 319] width 1216 height 40
click at [1358, 21] on button "Save" at bounding box center [1351, 18] width 66 height 18
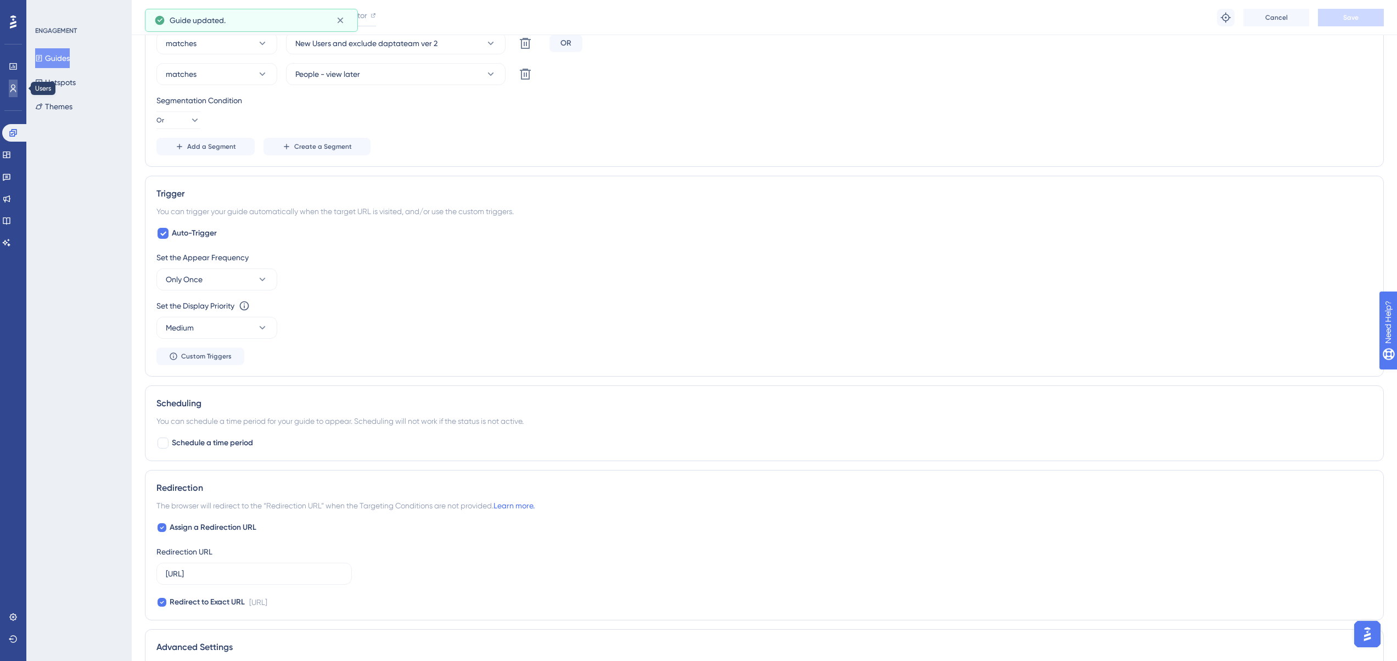
click at [9, 88] on icon at bounding box center [13, 88] width 9 height 9
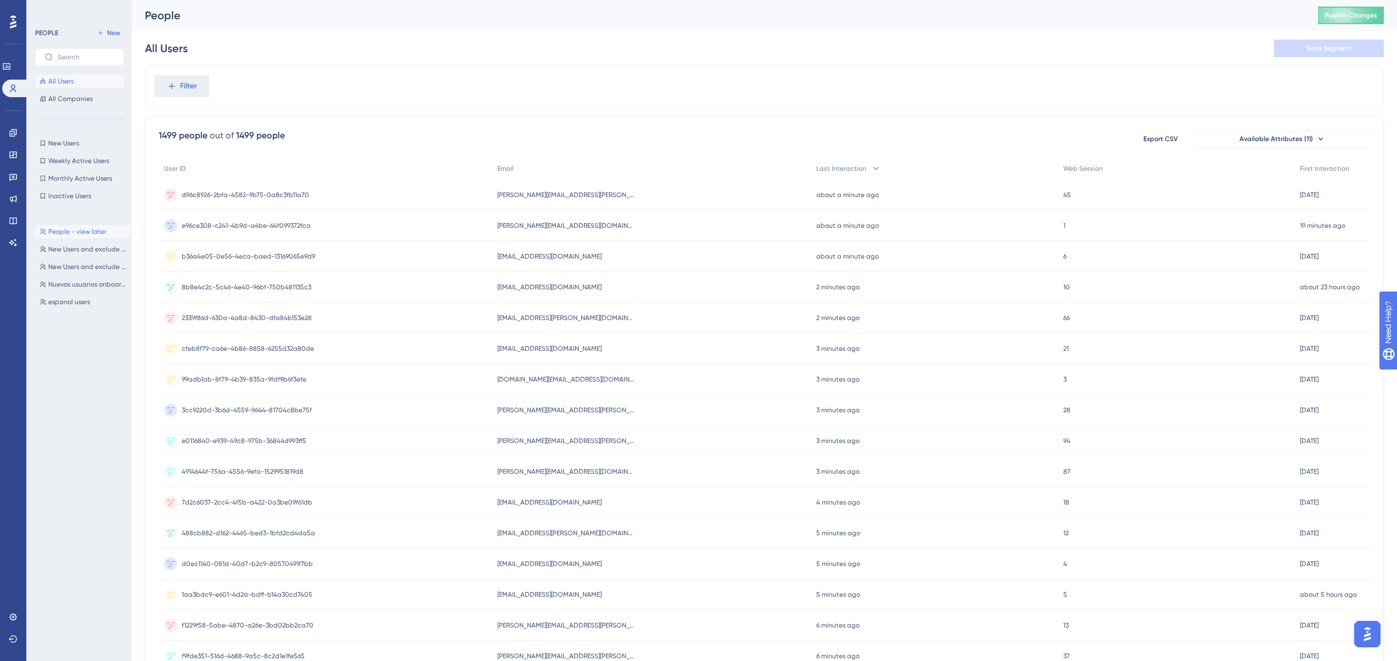
click at [76, 230] on span "People - view later" at bounding box center [77, 231] width 58 height 9
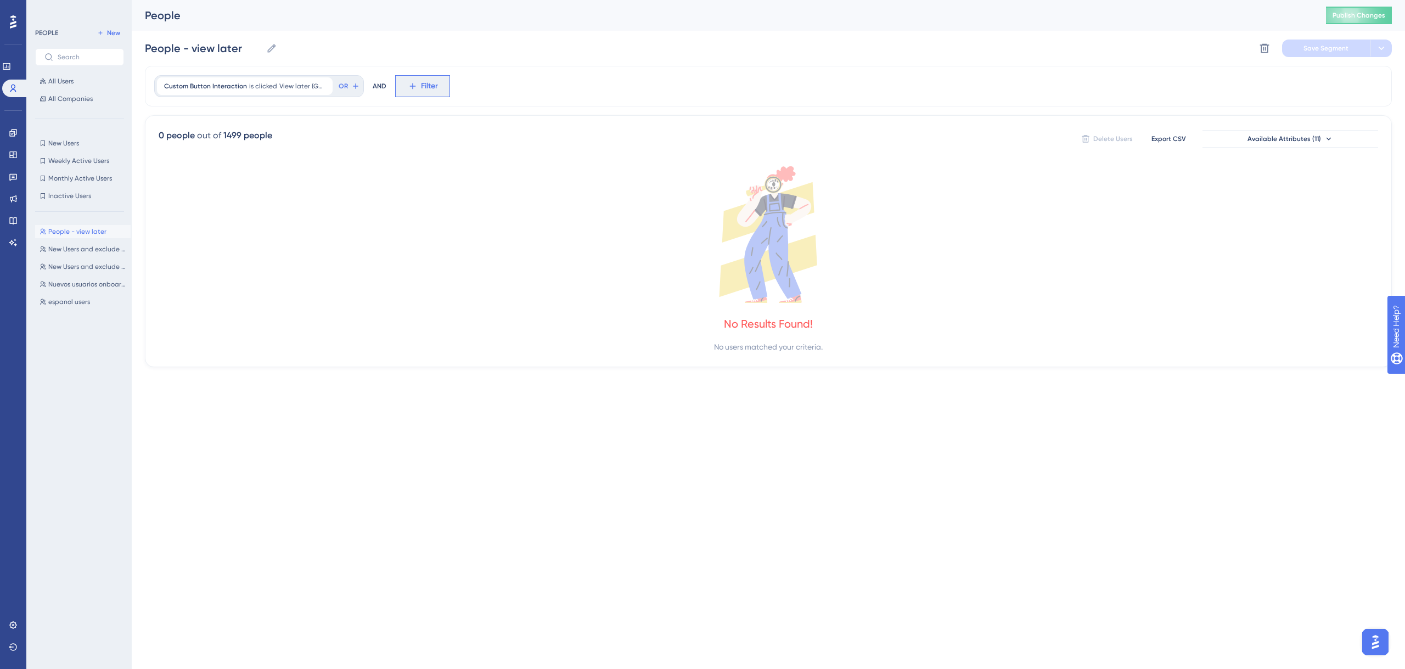
drag, startPoint x: 427, startPoint y: 83, endPoint x: 574, endPoint y: 179, distance: 176.0
click at [428, 83] on span "Filter" at bounding box center [429, 86] width 17 height 13
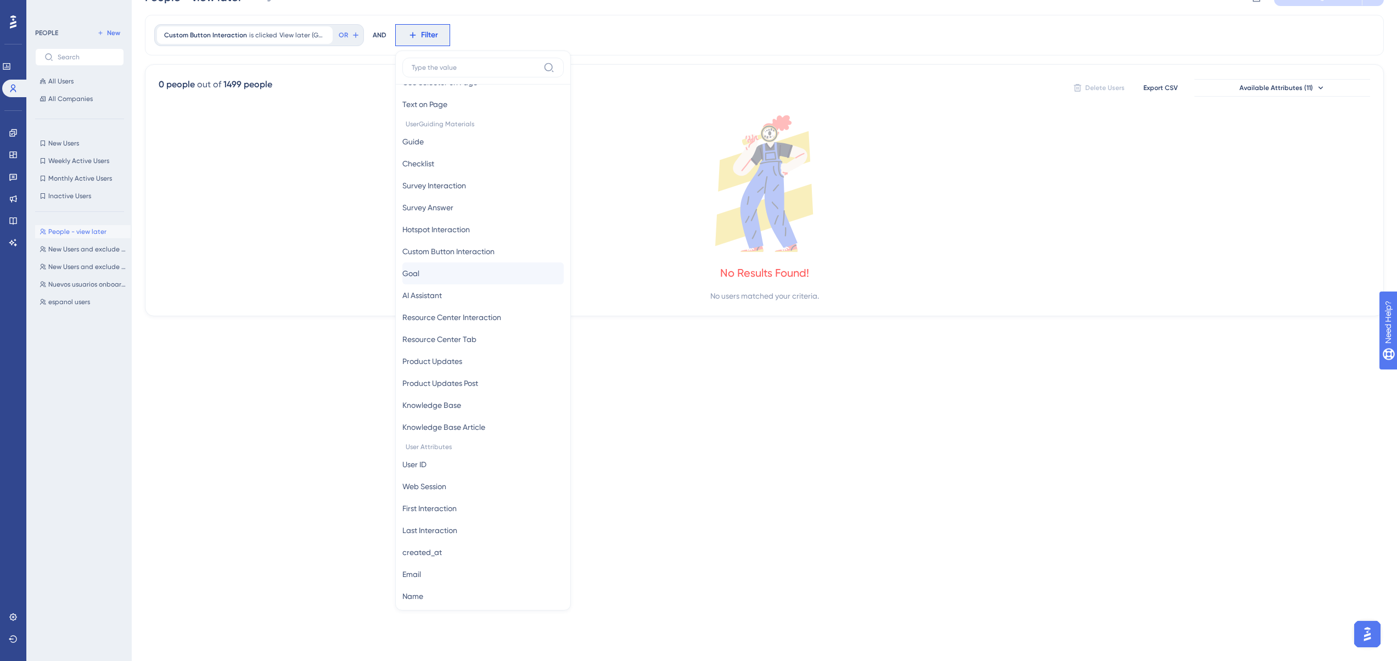
scroll to position [55, 0]
click at [454, 233] on button "Guide Guide" at bounding box center [482, 232] width 161 height 22
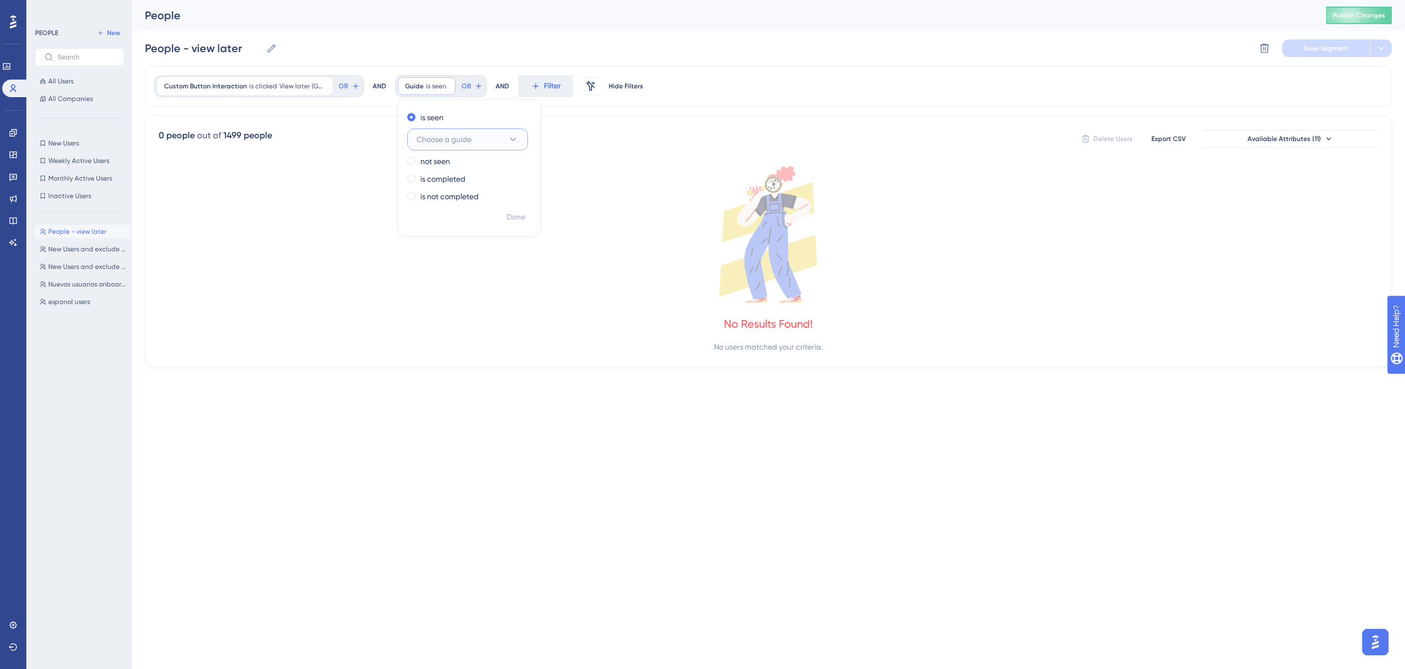
click at [456, 141] on span "Choose a guide" at bounding box center [444, 139] width 55 height 13
click at [443, 224] on span "Call Log" at bounding box center [428, 228] width 29 height 13
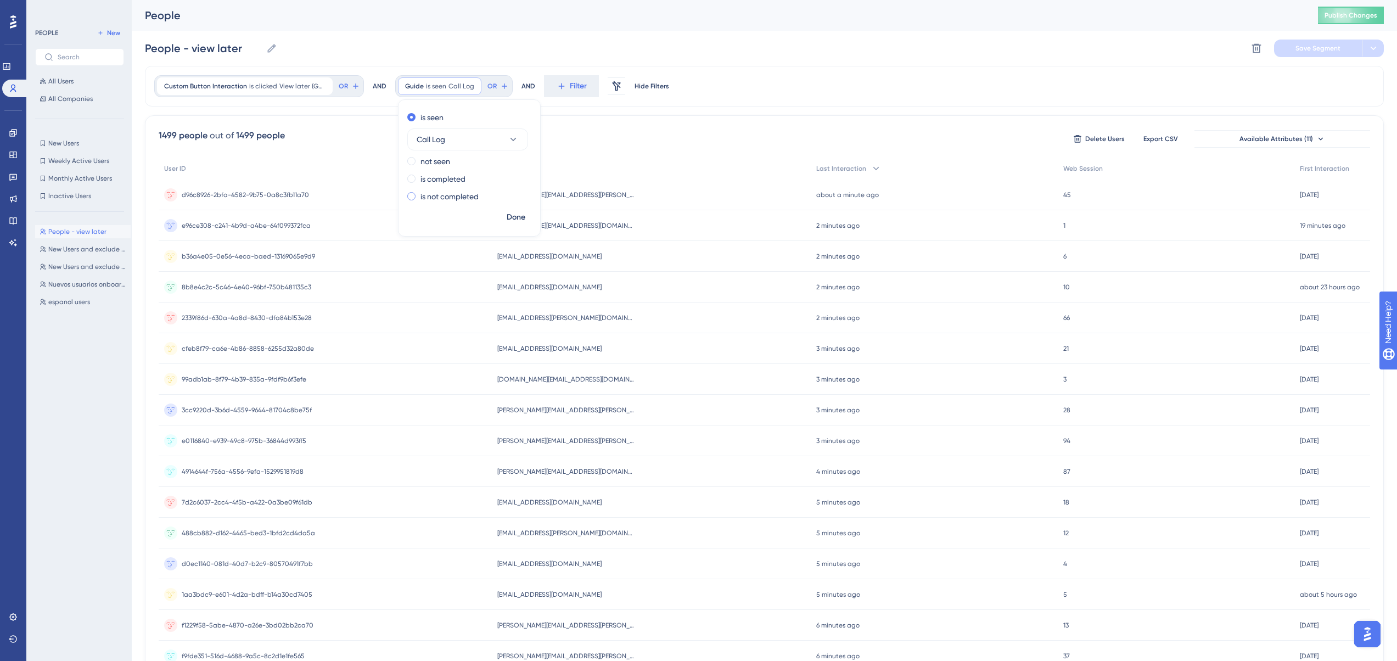
click at [468, 197] on label "is not completed" at bounding box center [449, 196] width 58 height 13
click at [578, 109] on div "Custom Button Interaction is clicked View later (Guide: Call Log, Step: 1) View…" at bounding box center [764, 454] width 1239 height 777
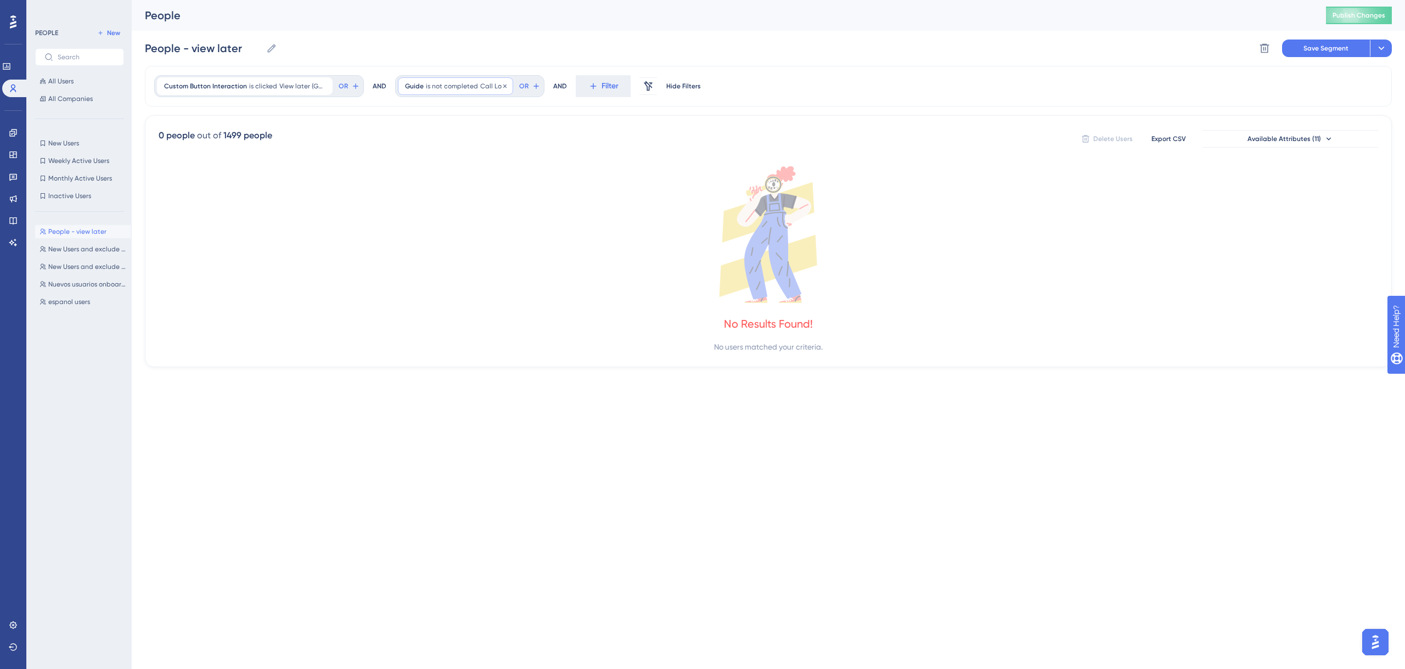
click at [484, 89] on span "Call Log" at bounding box center [493, 86] width 26 height 9
click at [481, 59] on div "People - view later People - view later Delete Segment Save Segment Actions" at bounding box center [768, 48] width 1247 height 35
click at [465, 90] on span "is not completed" at bounding box center [452, 86] width 52 height 9
click at [428, 58] on div "People - view later People - view later Delete Segment Save Segment Actions" at bounding box center [768, 48] width 1247 height 35
drag, startPoint x: 373, startPoint y: 85, endPoint x: 389, endPoint y: 86, distance: 16.5
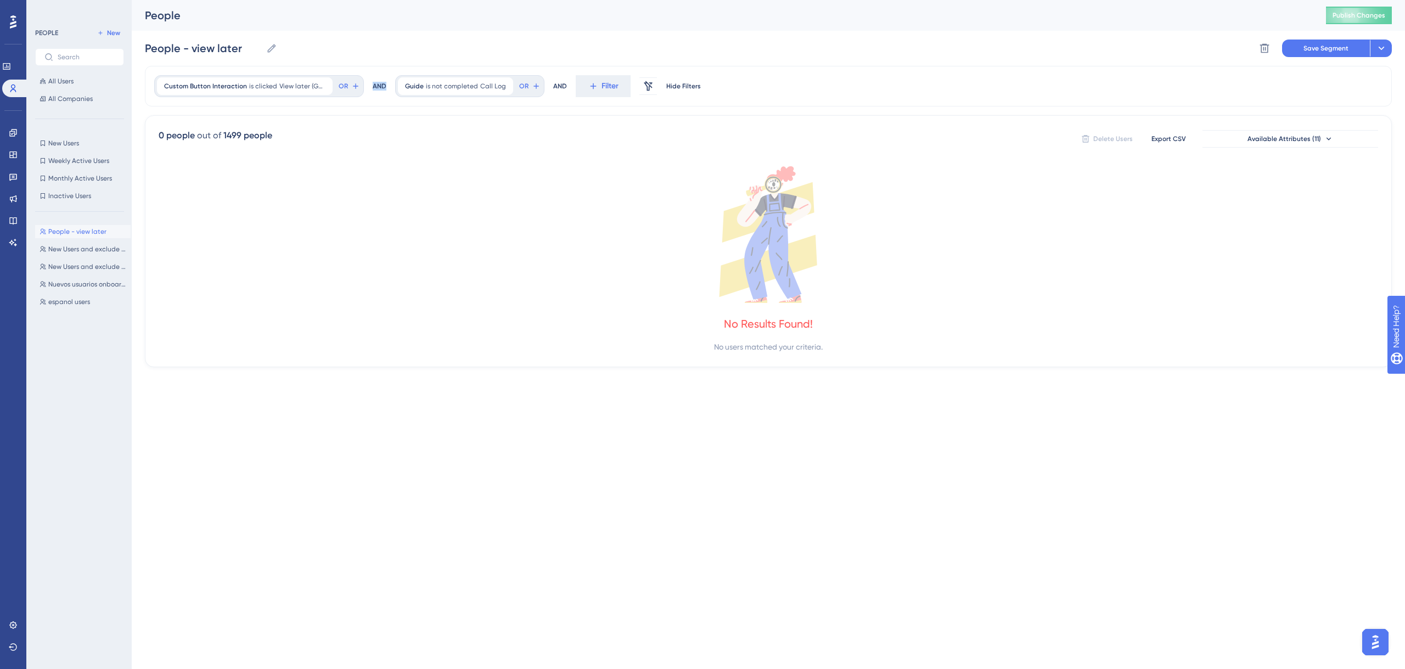
click at [389, 86] on div "Custom Button Interaction is clicked View later (Guide: Call Log, Step: 1) View…" at bounding box center [768, 86] width 1247 height 41
click at [1313, 46] on span "Save Segment" at bounding box center [1326, 48] width 45 height 9
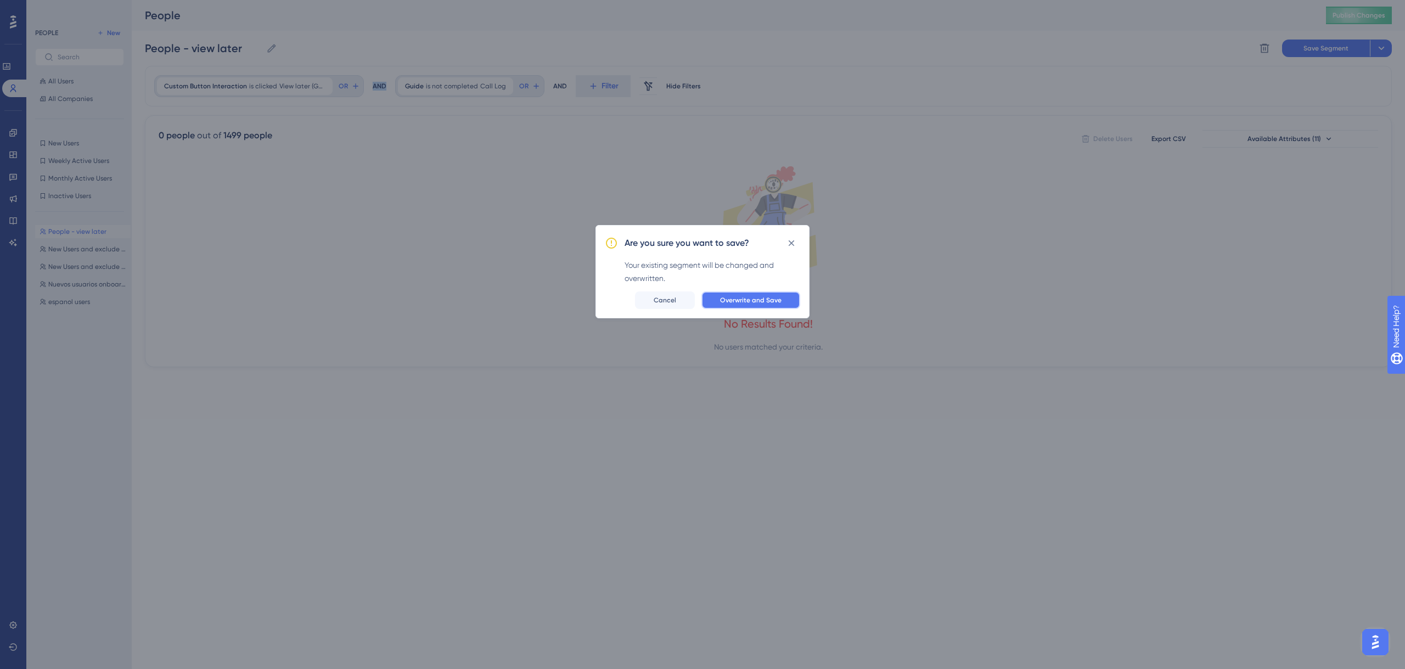
click at [725, 296] on span "Overwrite and Save" at bounding box center [750, 300] width 61 height 9
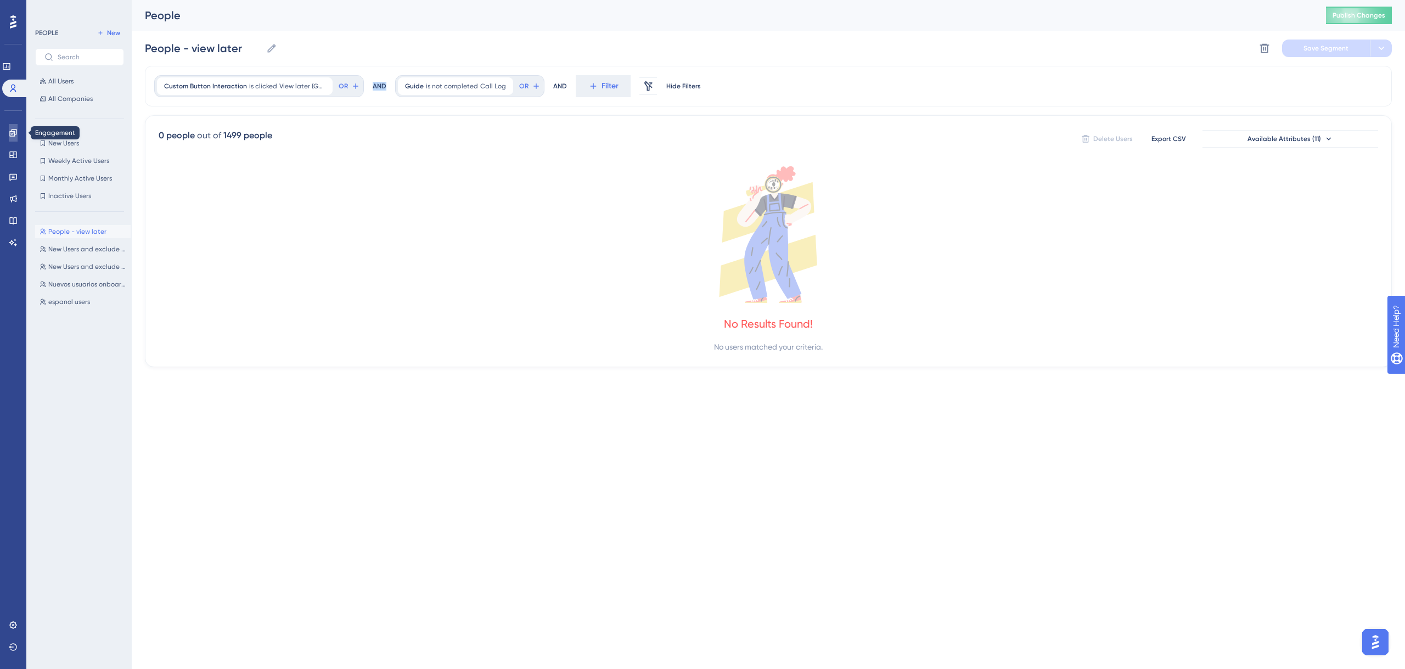
click at [11, 137] on link at bounding box center [13, 133] width 9 height 18
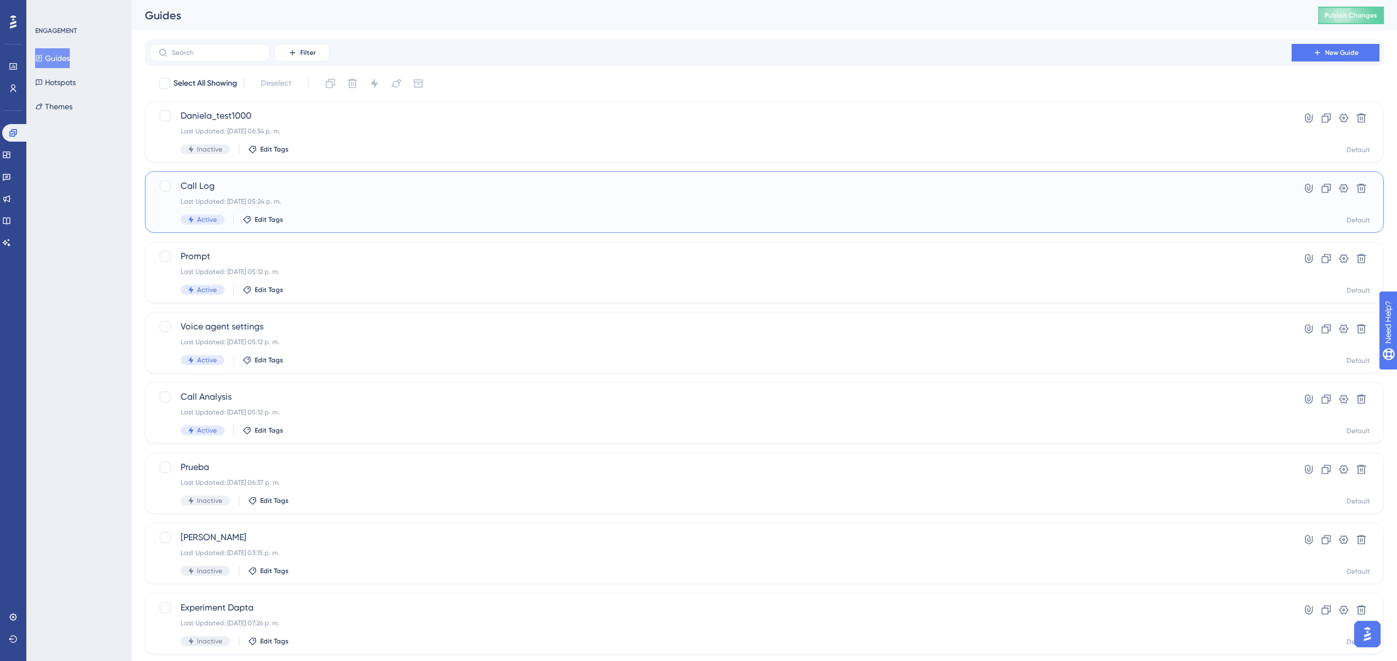
click at [267, 192] on div "Call Log Last Updated: 08 oct 2025 05:24 p. m. Active Edit Tags" at bounding box center [721, 201] width 1080 height 45
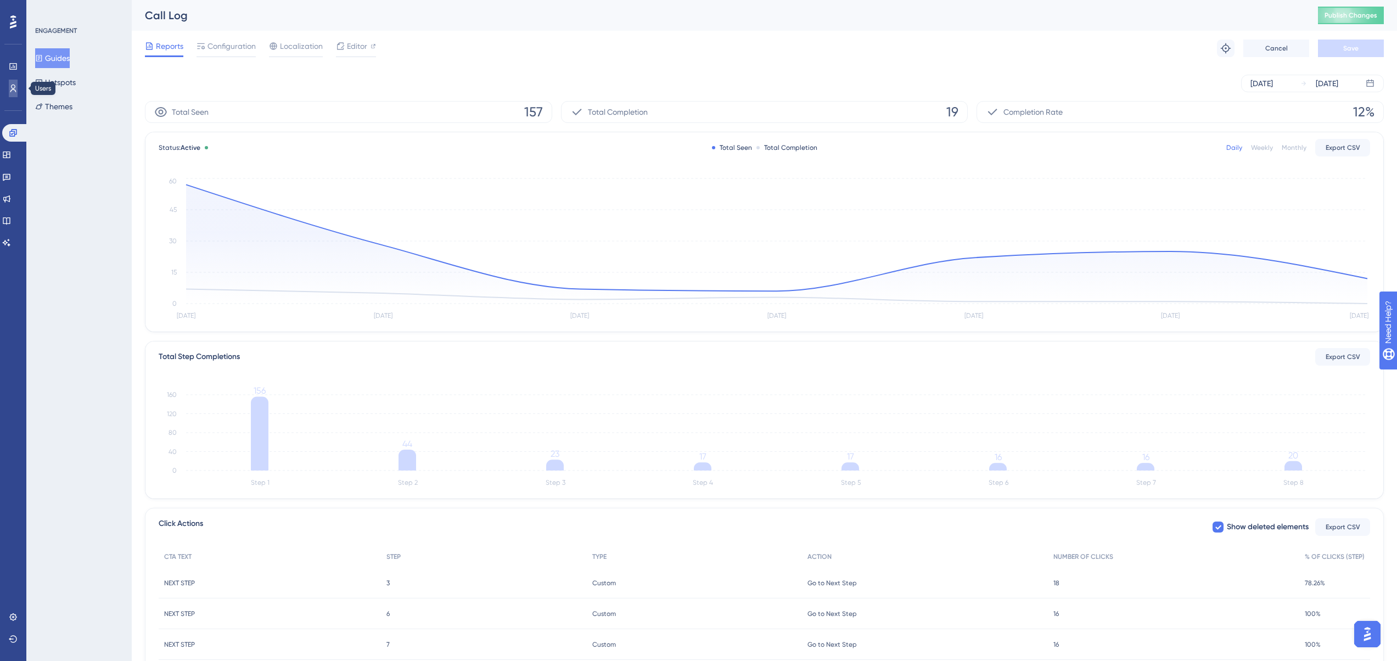
click at [9, 88] on link at bounding box center [13, 89] width 9 height 18
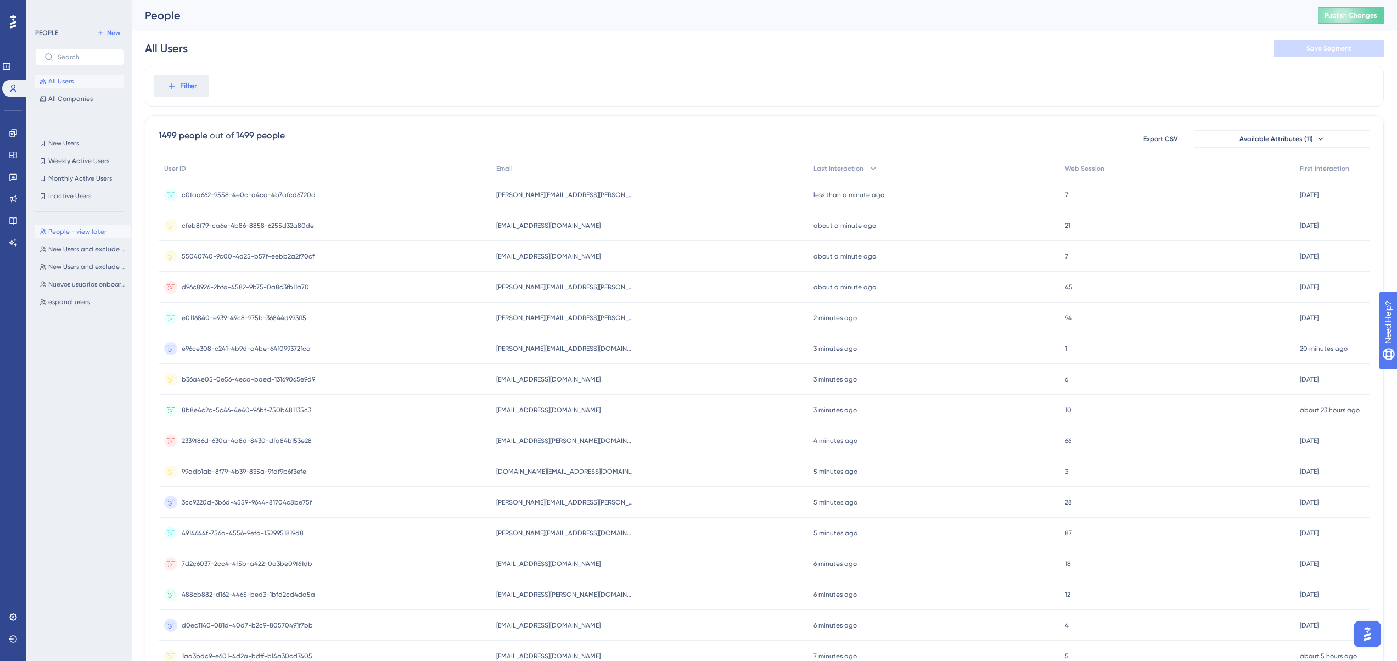
click at [83, 229] on span "People - view later" at bounding box center [77, 231] width 58 height 9
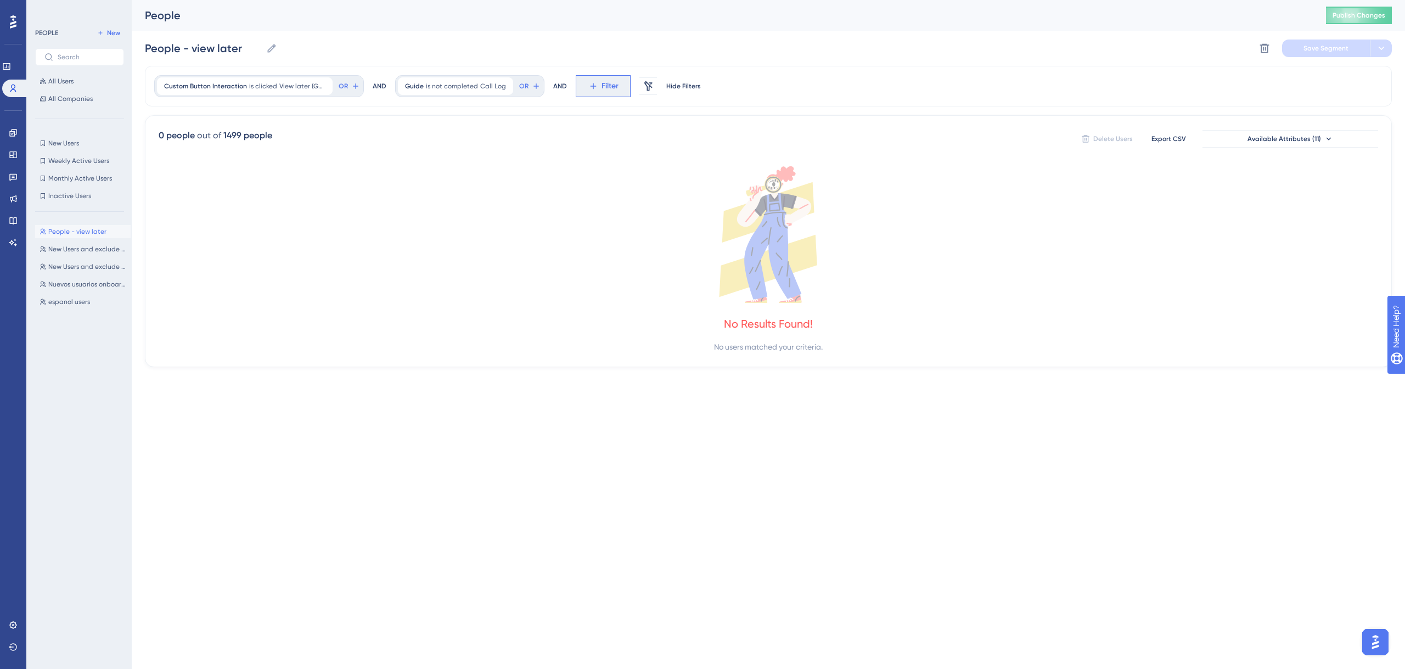
click at [592, 83] on icon at bounding box center [593, 86] width 10 height 10
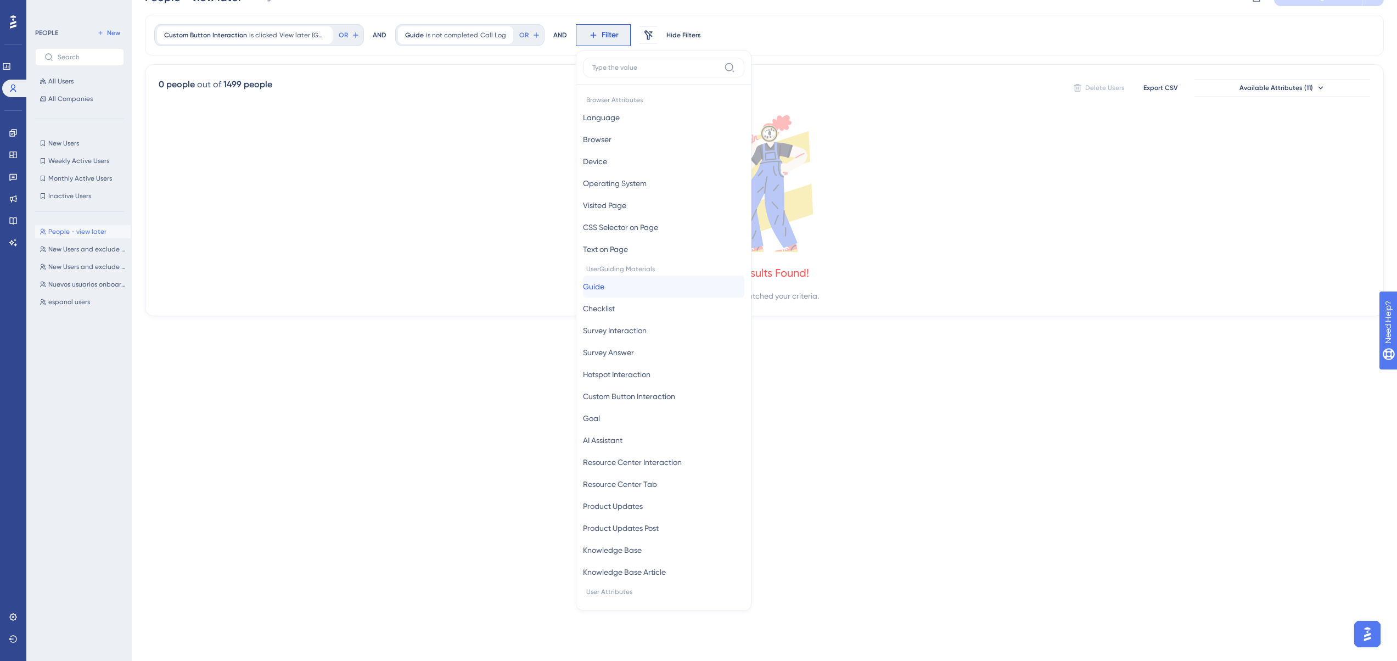
click at [616, 293] on button "Guide Guide" at bounding box center [663, 287] width 161 height 22
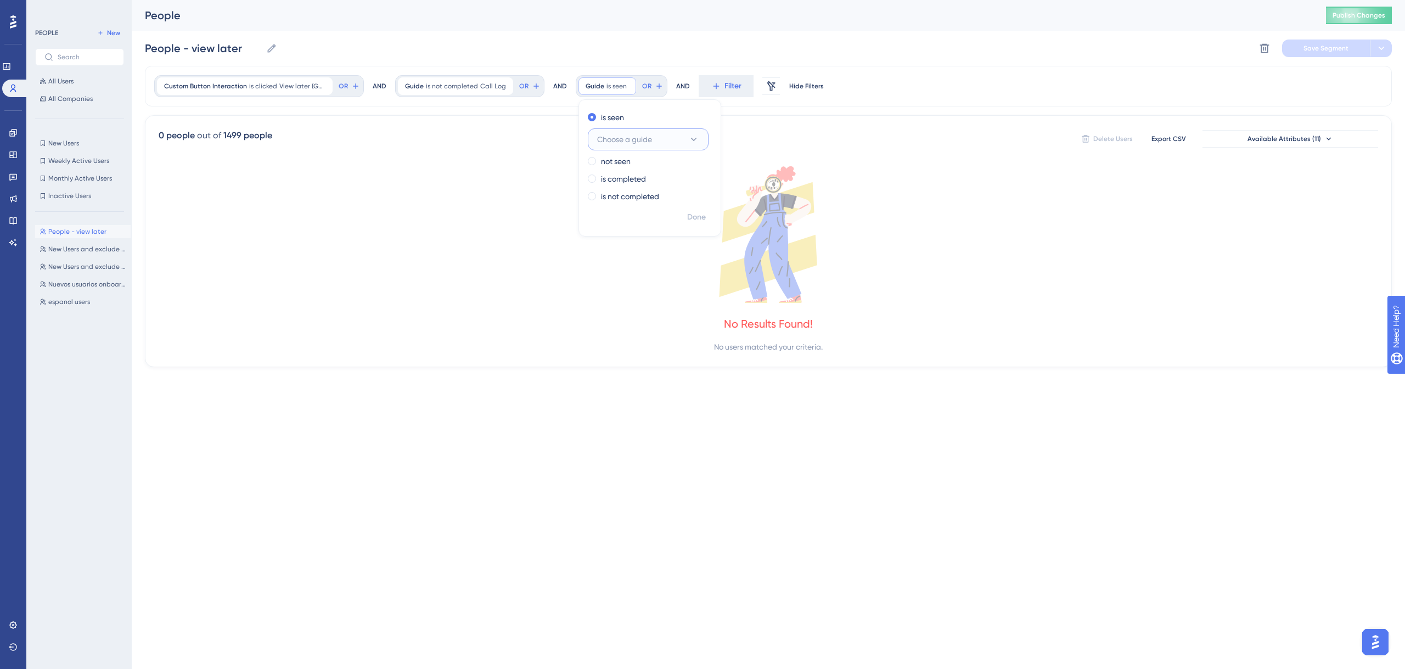
click at [624, 140] on span "Choose a guide" at bounding box center [624, 139] width 55 height 13
click at [639, 232] on div "Call Log Call Log" at bounding box center [648, 228] width 106 height 22
click at [596, 164] on div "not seen" at bounding box center [648, 161] width 120 height 13
click at [605, 177] on label "is completed" at bounding box center [623, 178] width 45 height 13
click at [620, 198] on label "is not completed" at bounding box center [630, 196] width 58 height 13
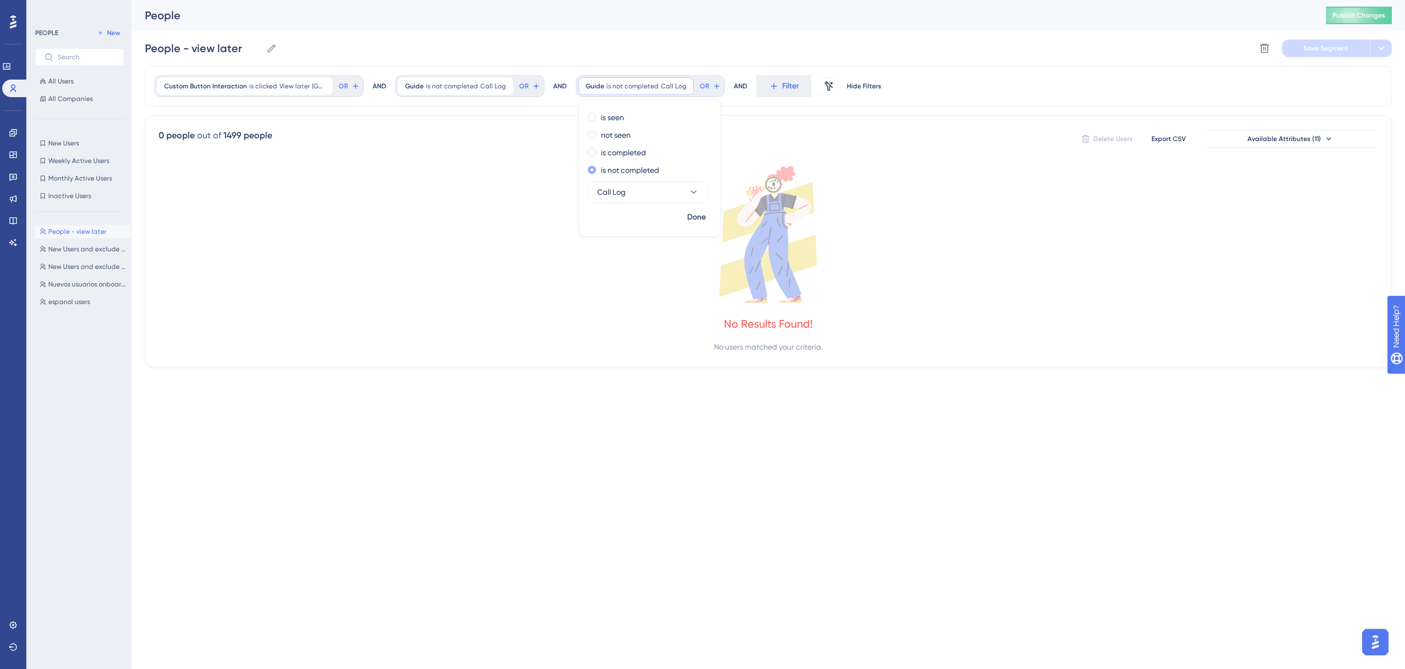
click at [615, 172] on label "is not completed" at bounding box center [630, 170] width 58 height 13
click at [615, 155] on label "is completed" at bounding box center [623, 152] width 45 height 13
click at [613, 139] on label "not seen" at bounding box center [616, 134] width 30 height 13
click at [604, 122] on label "is seen" at bounding box center [612, 117] width 23 height 13
click at [642, 87] on span "Call Log" at bounding box center [642, 86] width 26 height 9
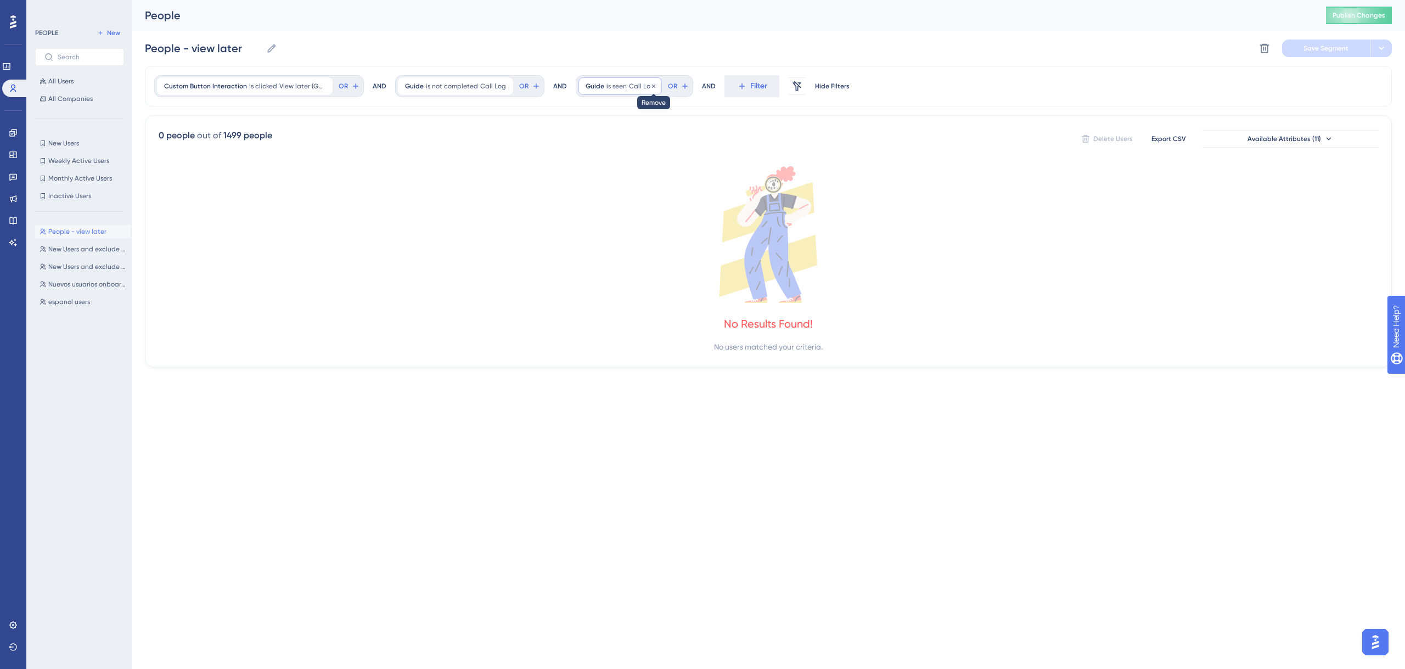
click at [652, 87] on icon at bounding box center [653, 86] width 7 height 7
click at [605, 81] on span "Filter" at bounding box center [610, 86] width 17 height 13
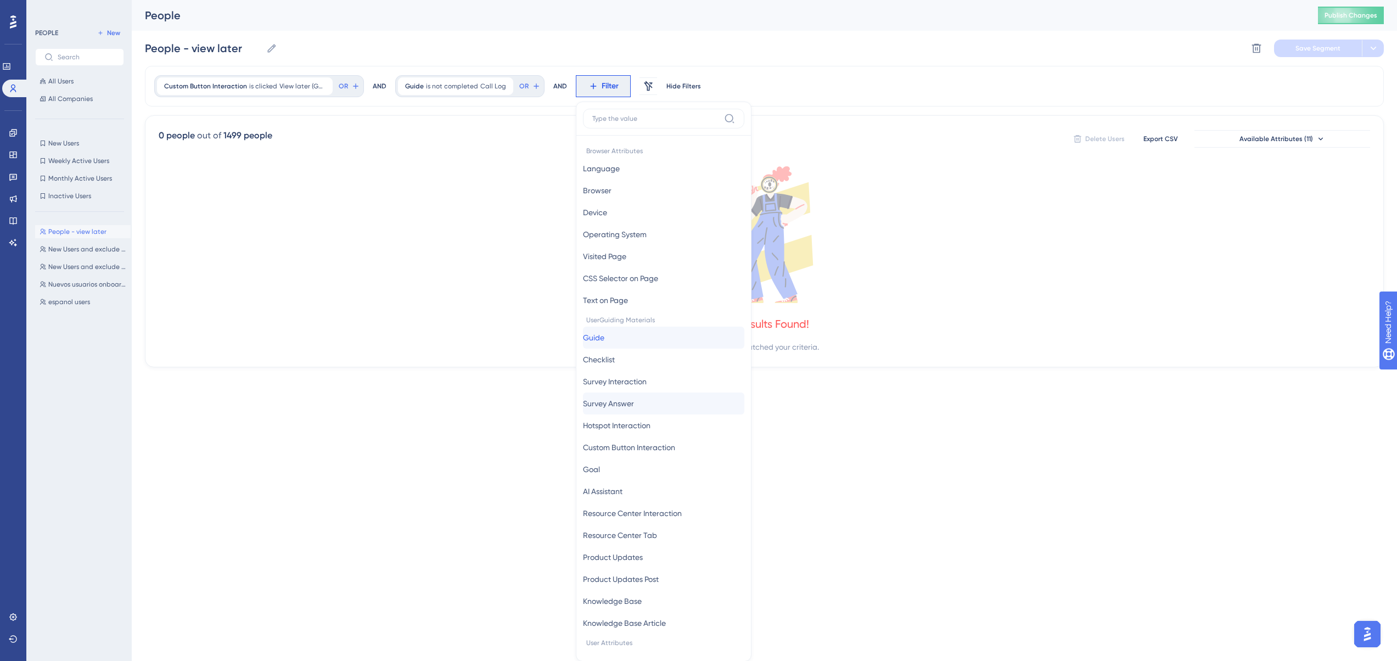
click at [702, 348] on button "Guide Guide" at bounding box center [663, 338] width 161 height 22
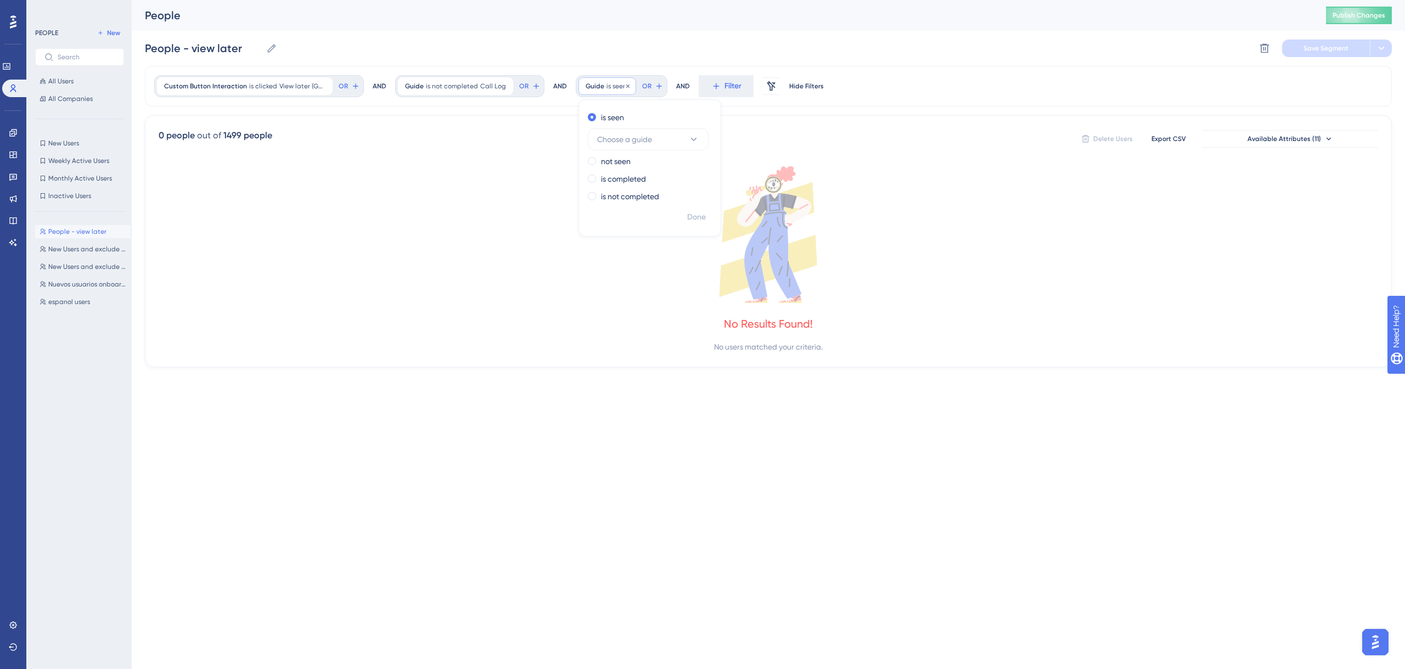
click at [616, 87] on span "is seen" at bounding box center [616, 86] width 20 height 9
click at [604, 88] on span "Filter" at bounding box center [610, 86] width 17 height 13
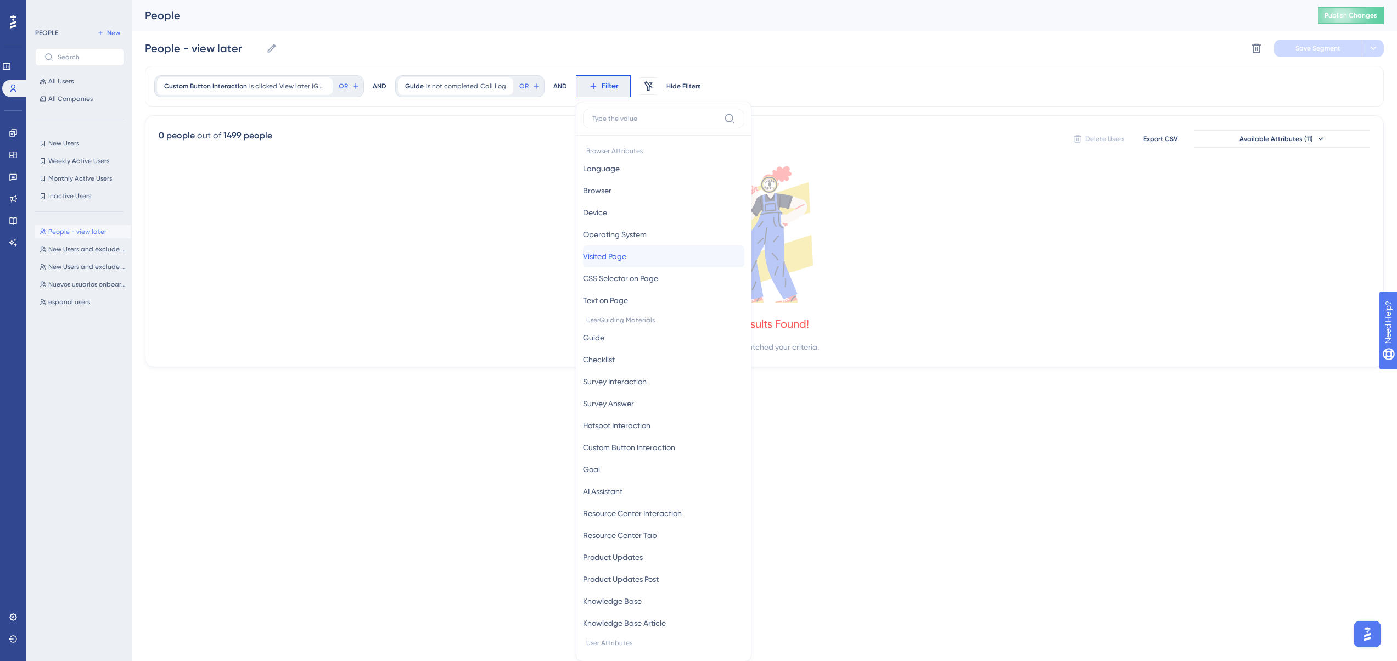
click at [618, 261] on span "Visited Page" at bounding box center [604, 256] width 43 height 13
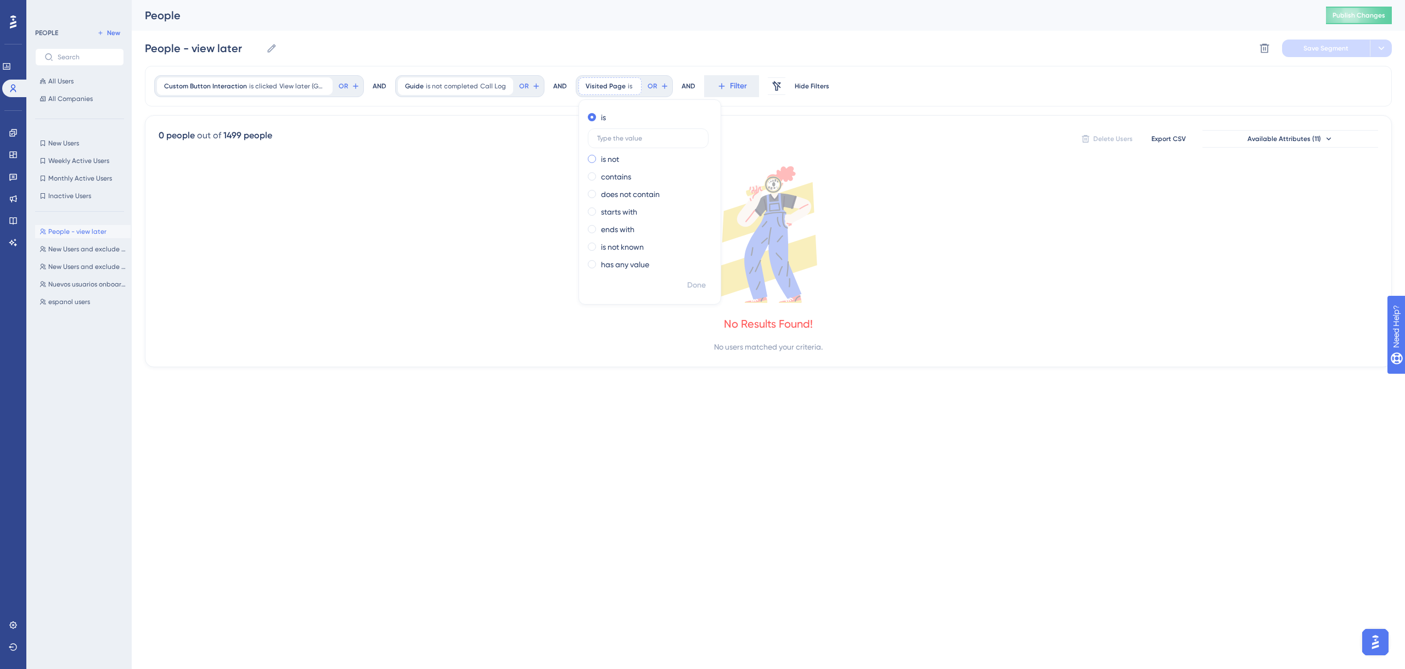
click at [588, 158] on span at bounding box center [592, 159] width 8 height 8
click at [599, 156] on input "radio" at bounding box center [599, 156] width 0 height 0
type input "4"
click at [699, 282] on span "Done" at bounding box center [696, 285] width 19 height 13
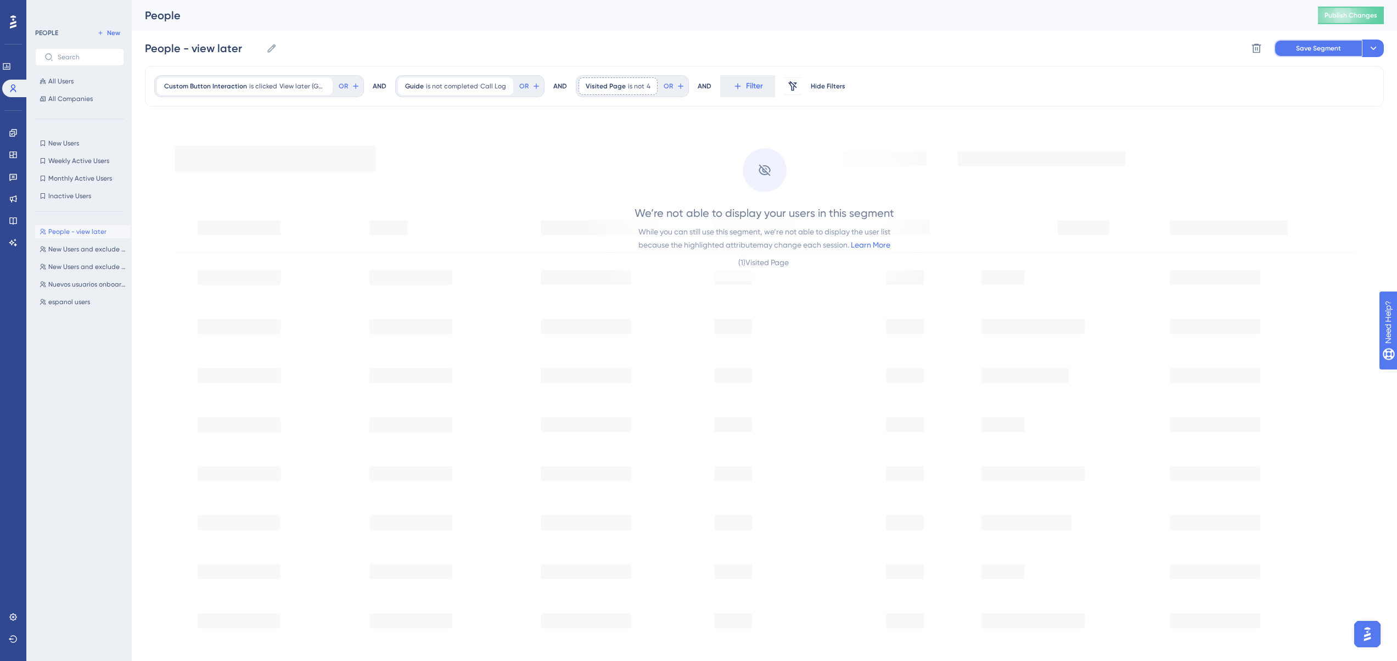
click at [1310, 50] on span "Save Segment" at bounding box center [1318, 48] width 45 height 9
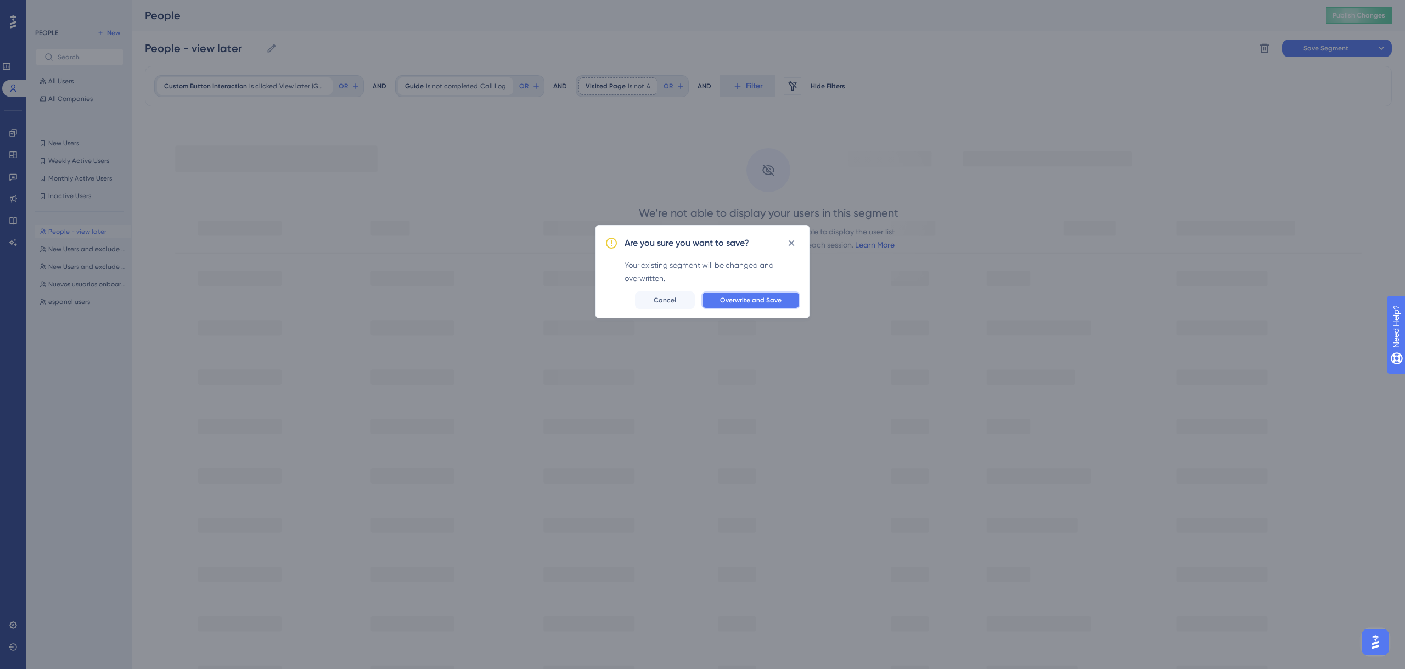
click at [727, 300] on span "Overwrite and Save" at bounding box center [750, 300] width 61 height 9
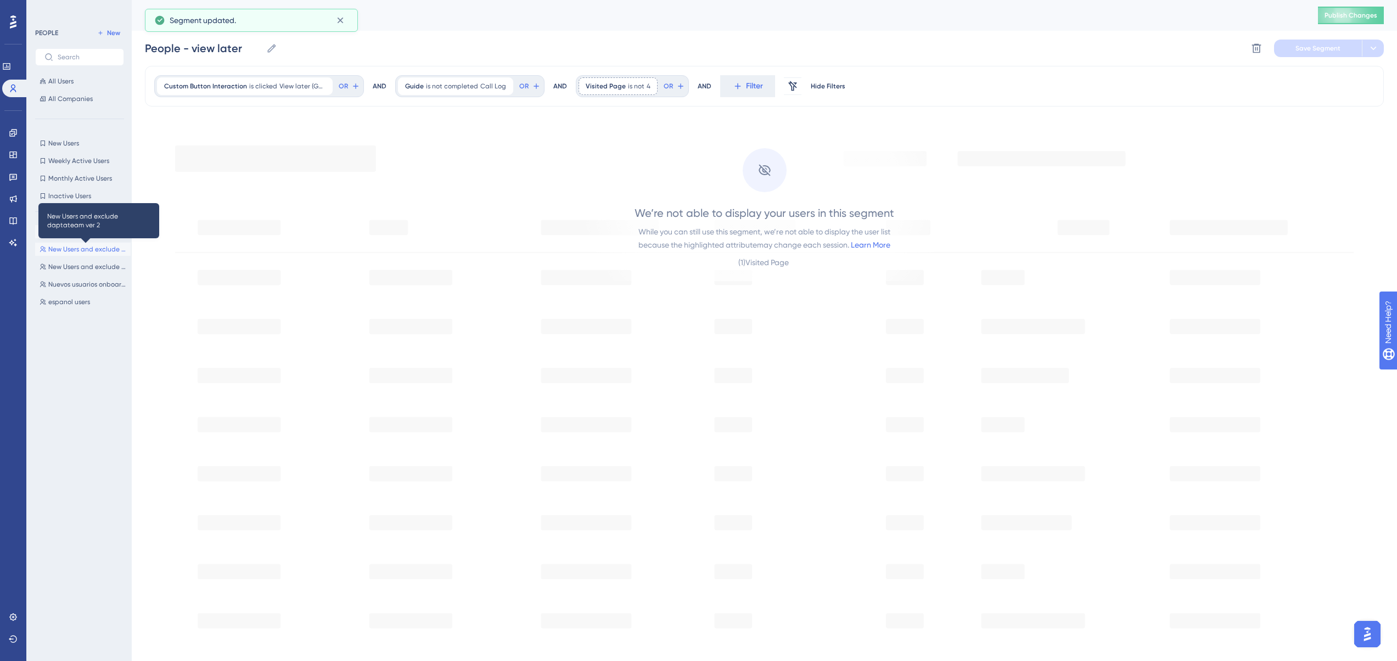
click at [70, 251] on span "New Users and exclude daptateam ver 2" at bounding box center [87, 249] width 78 height 9
type input "New Users and exclude daptateam ver 2"
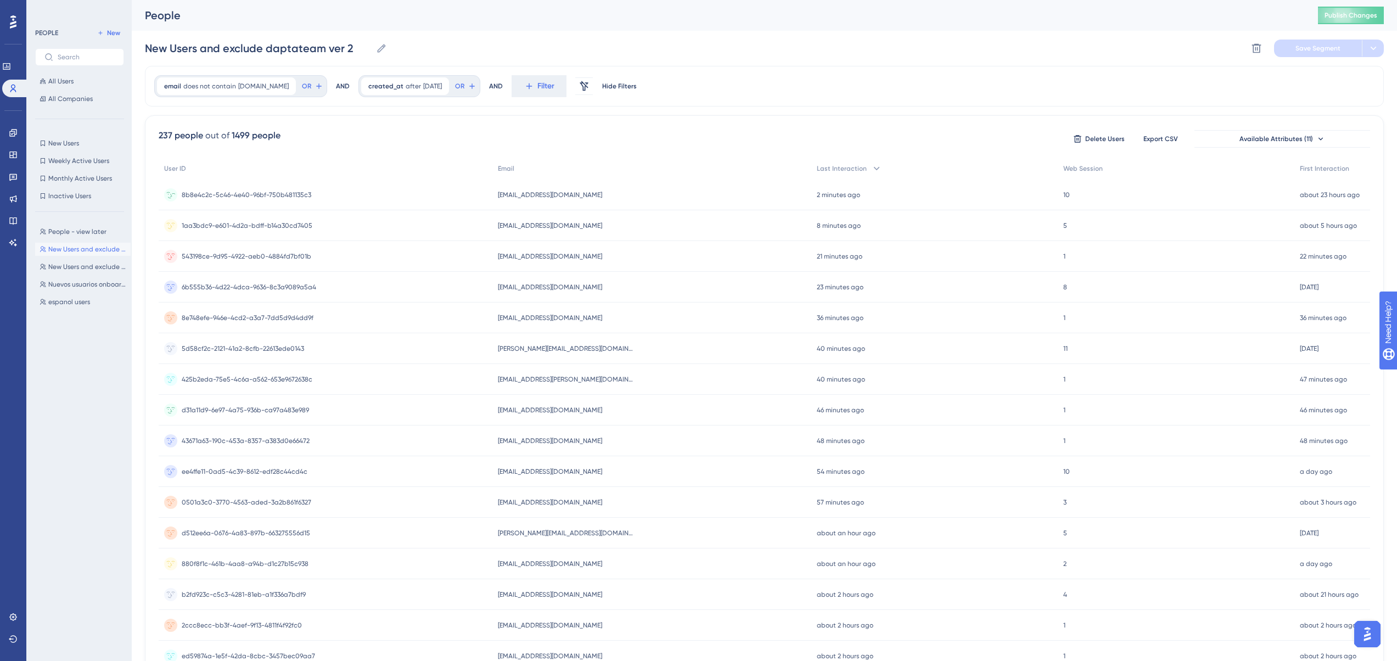
click at [234, 199] on div "8b8e4c2c-5c46-4e40-96bf-750b481135c3 8b8e4c2c-5c46-4e40-96bf-750b481135c3" at bounding box center [247, 194] width 130 height 31
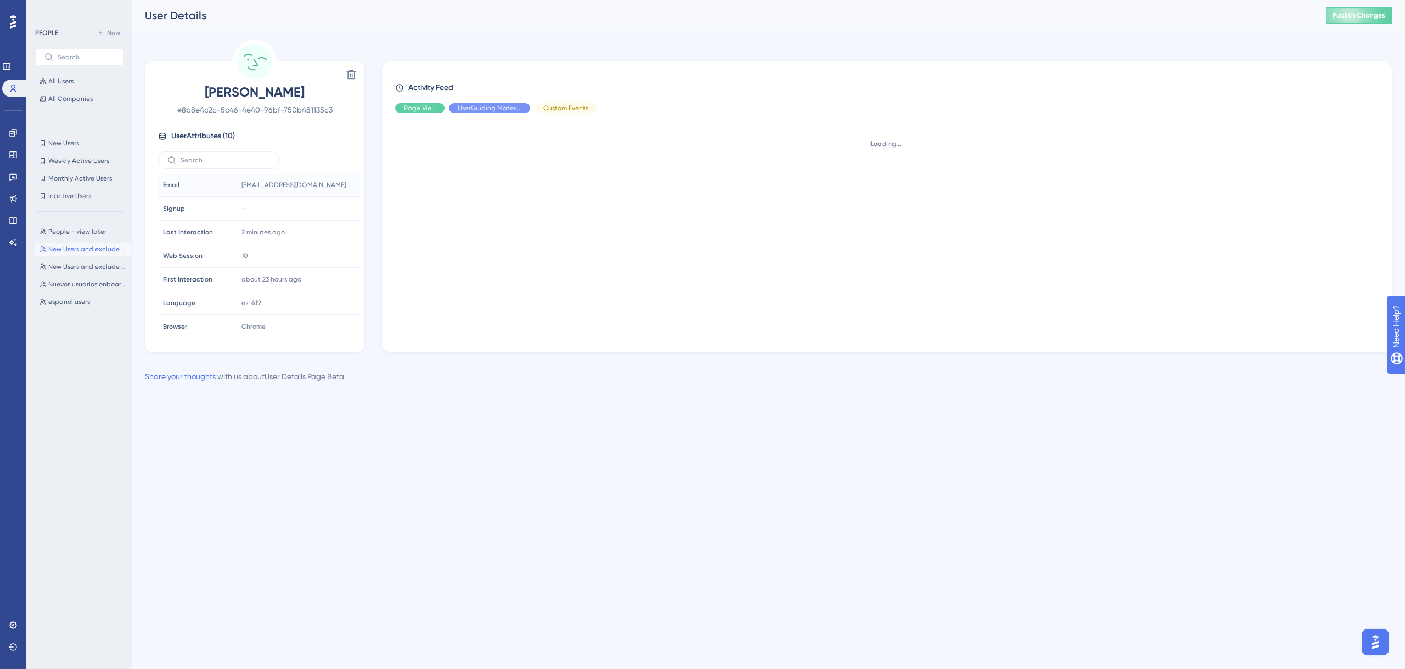
click at [227, 190] on div "Email Email" at bounding box center [196, 185] width 75 height 22
click at [161, 135] on icon at bounding box center [162, 136] width 9 height 9
click at [200, 167] on label at bounding box center [218, 160] width 121 height 18
click at [200, 164] on input "text" at bounding box center [225, 160] width 89 height 8
type input "v"
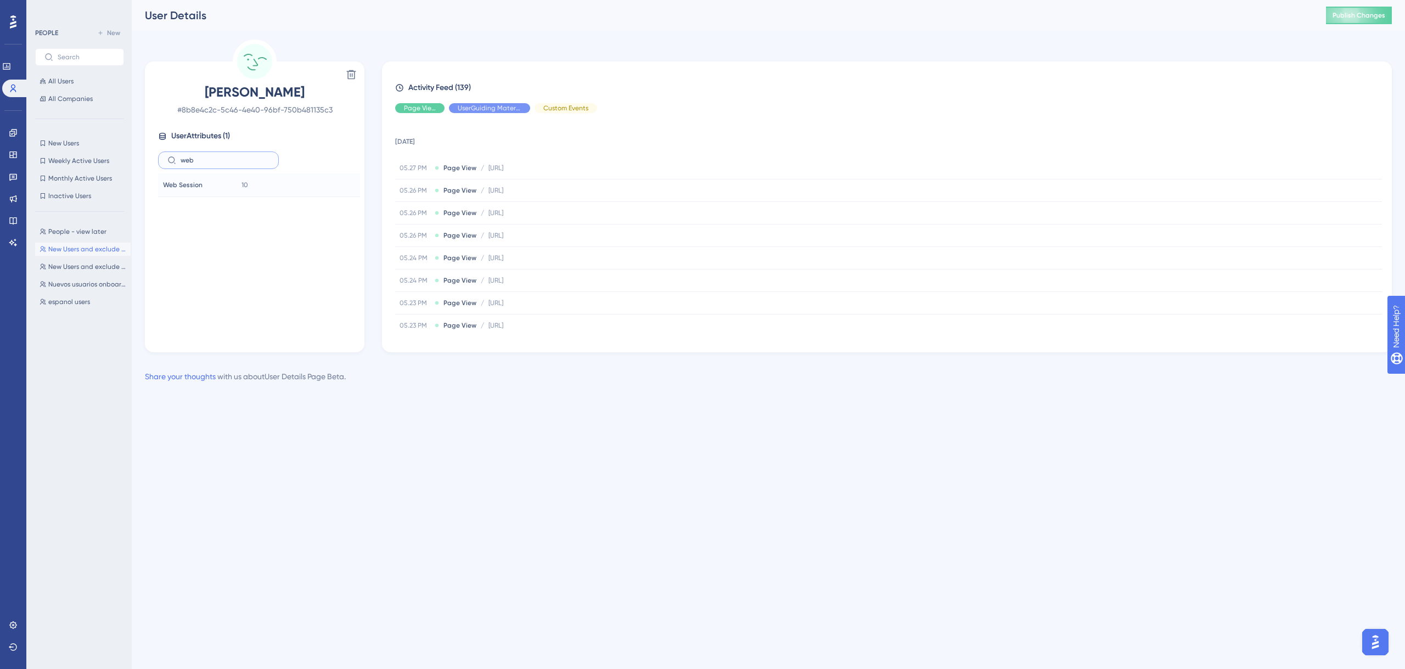
type input "web"
click at [200, 187] on span "Web Session" at bounding box center [183, 185] width 40 height 9
click at [243, 192] on div "10 Copy 10" at bounding box center [296, 185] width 119 height 22
drag, startPoint x: 209, startPoint y: 165, endPoint x: 156, endPoint y: 157, distance: 53.2
click at [148, 159] on div "Delete María García # 8b8e4c2c-5c46-4e40-96bf-750b481135c3 User Attributes ( 1 …" at bounding box center [255, 206] width 220 height 291
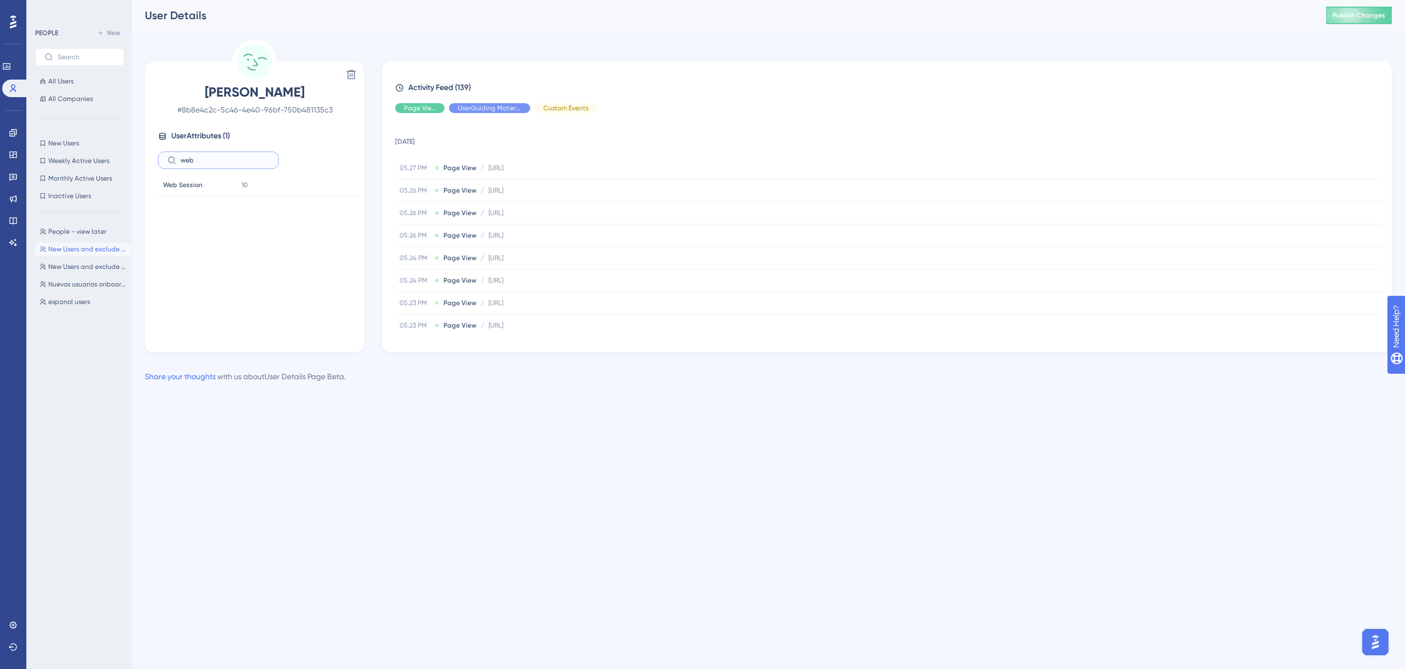
drag, startPoint x: 176, startPoint y: 159, endPoint x: 163, endPoint y: 159, distance: 12.6
click at [163, 159] on label "web" at bounding box center [218, 160] width 121 height 18
click at [72, 227] on span "People - view later" at bounding box center [77, 231] width 58 height 9
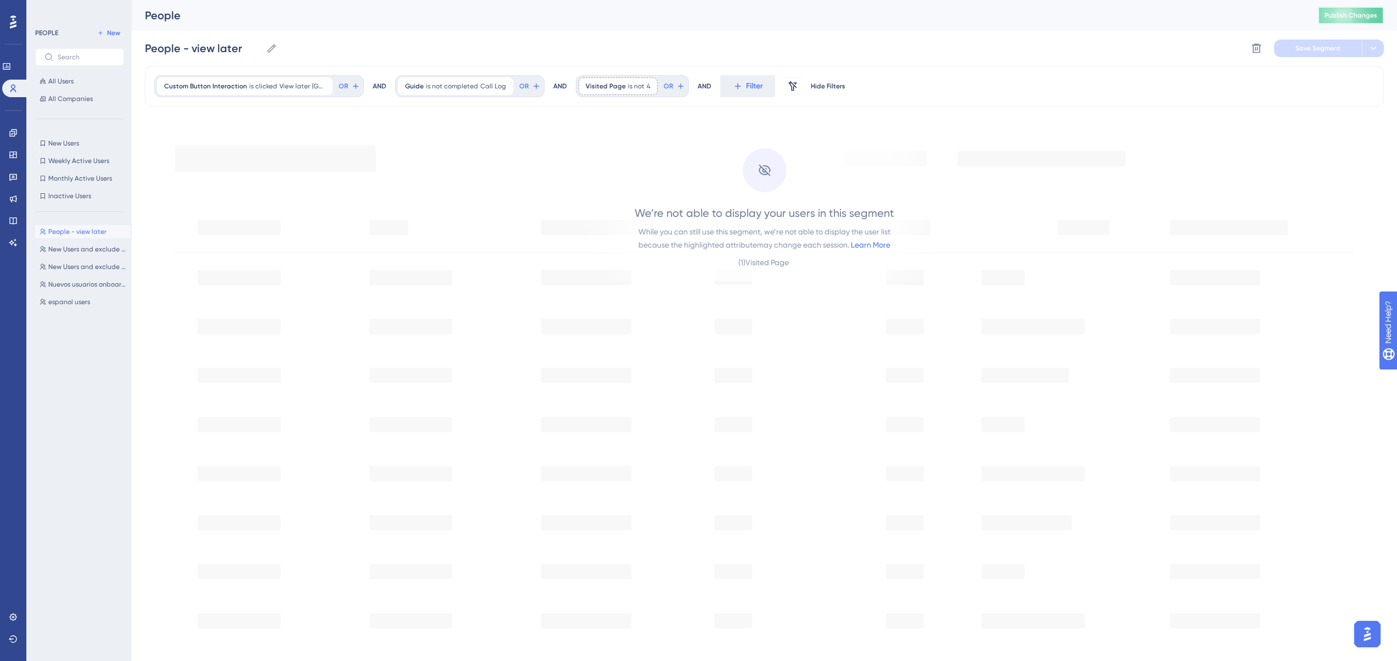
click at [1342, 15] on span "Publish Changes" at bounding box center [1350, 15] width 53 height 9
click at [347, 23] on button at bounding box center [340, 21] width 17 height 18
click at [112, 237] on button "People - view later People - view later" at bounding box center [83, 231] width 96 height 13
click at [90, 234] on span "People - view later" at bounding box center [77, 231] width 58 height 9
click at [94, 248] on span "New Users and exclude daptateam ver 2" at bounding box center [87, 249] width 78 height 9
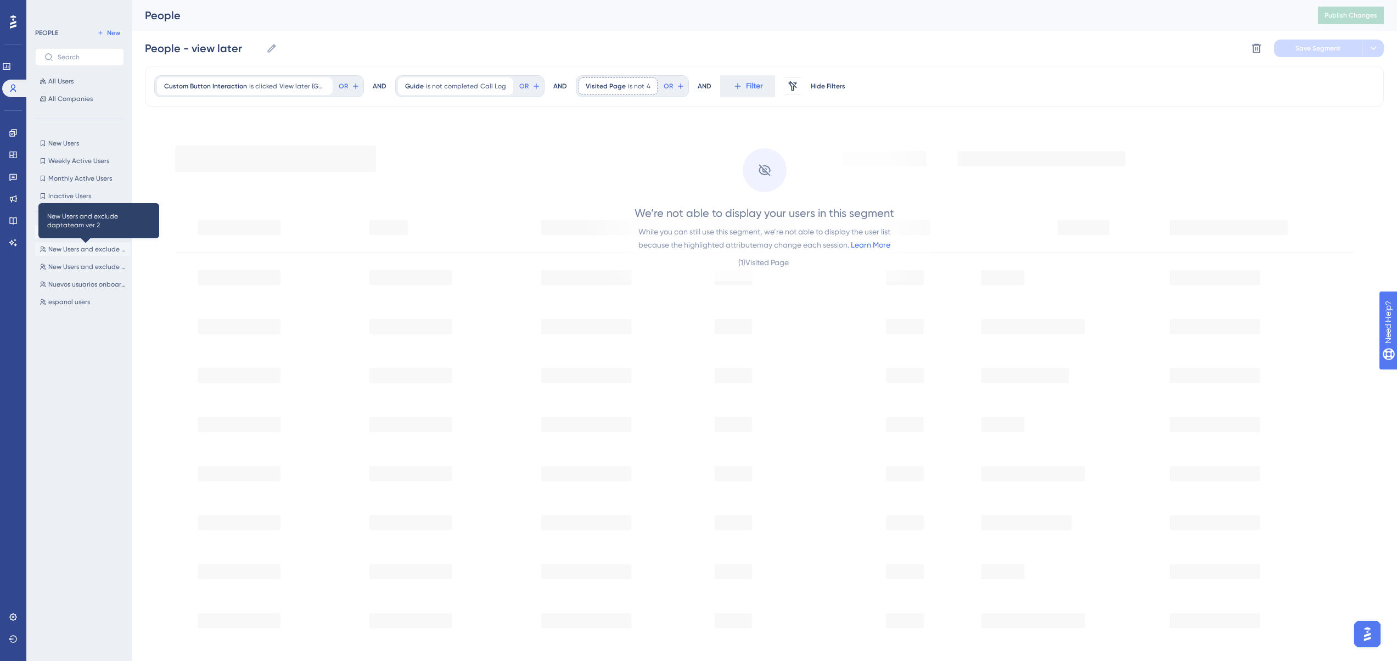
type input "New Users and exclude daptateam ver 2"
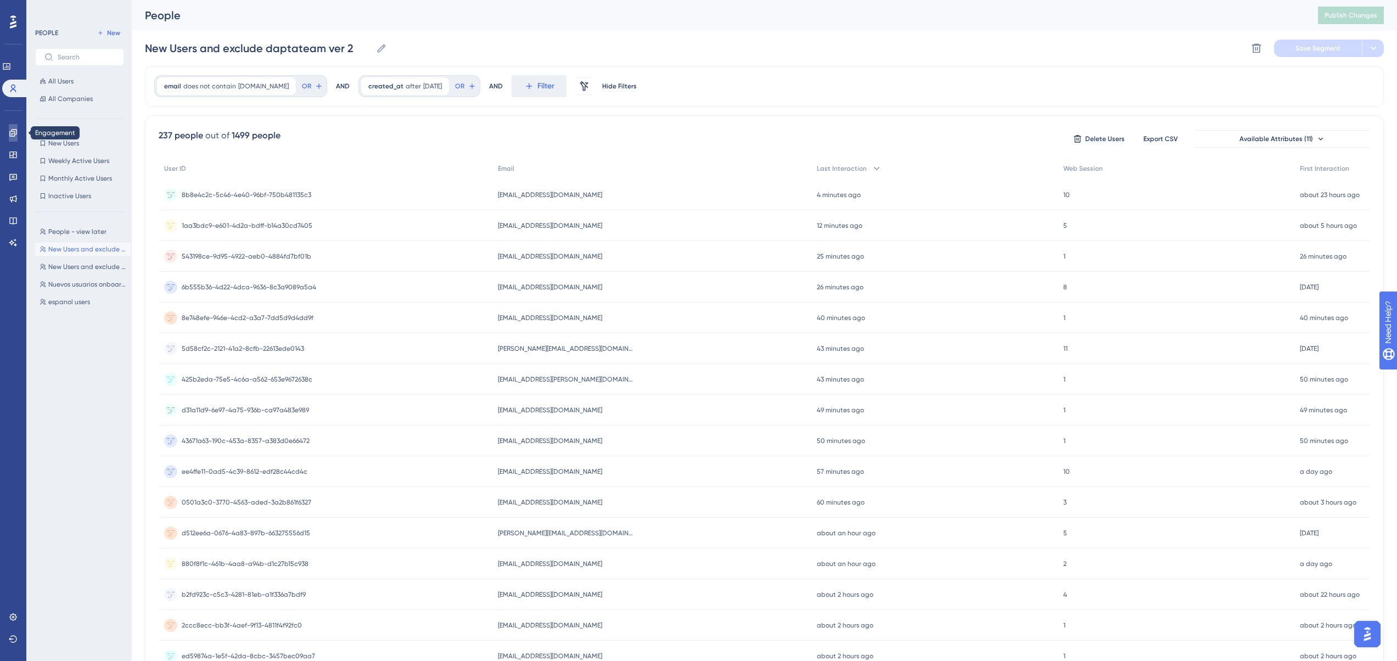
drag, startPoint x: 10, startPoint y: 132, endPoint x: 29, endPoint y: 128, distance: 18.9
click at [10, 132] on icon at bounding box center [12, 132] width 7 height 7
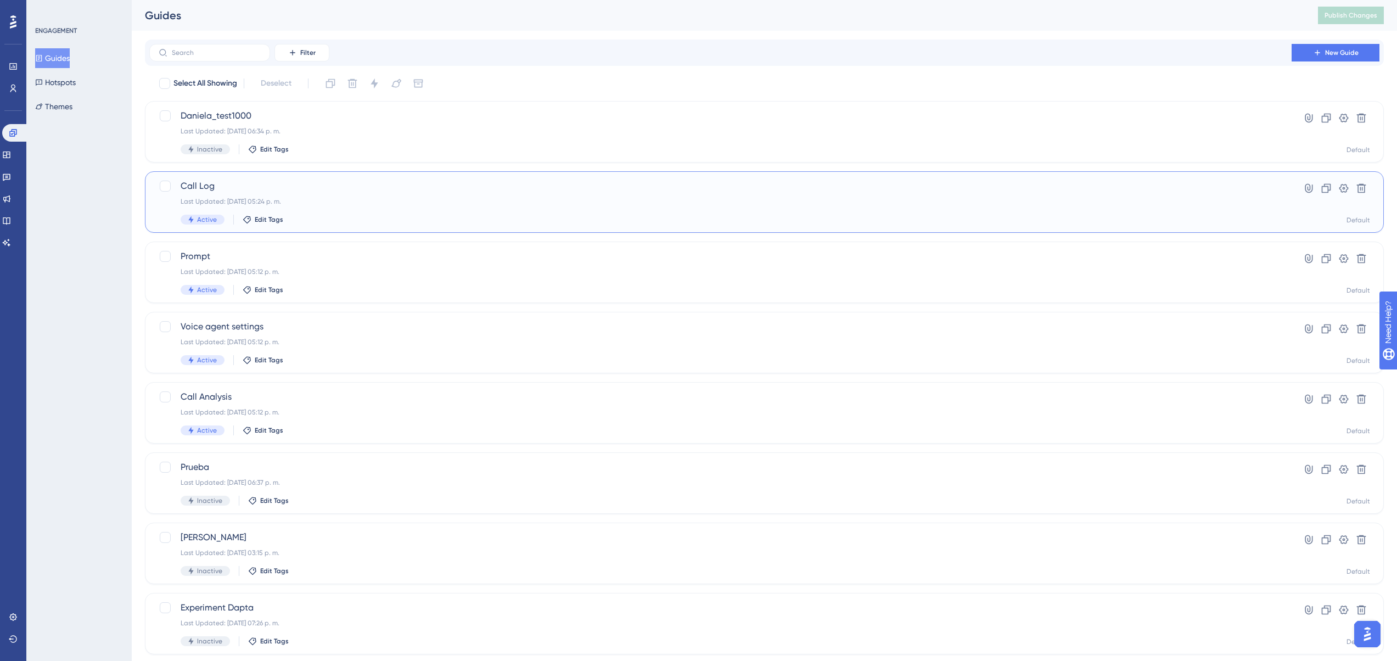
click at [208, 182] on span "Call Log" at bounding box center [721, 185] width 1080 height 13
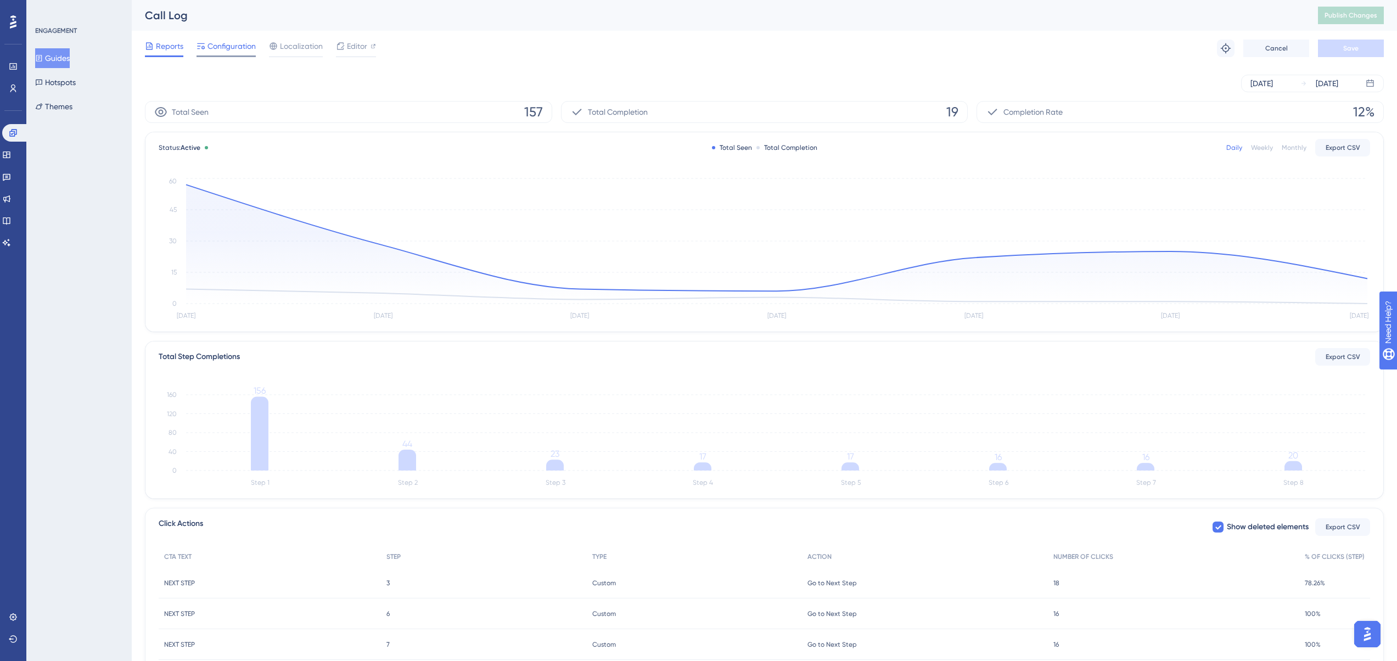
click at [234, 48] on span "Configuration" at bounding box center [231, 46] width 48 height 13
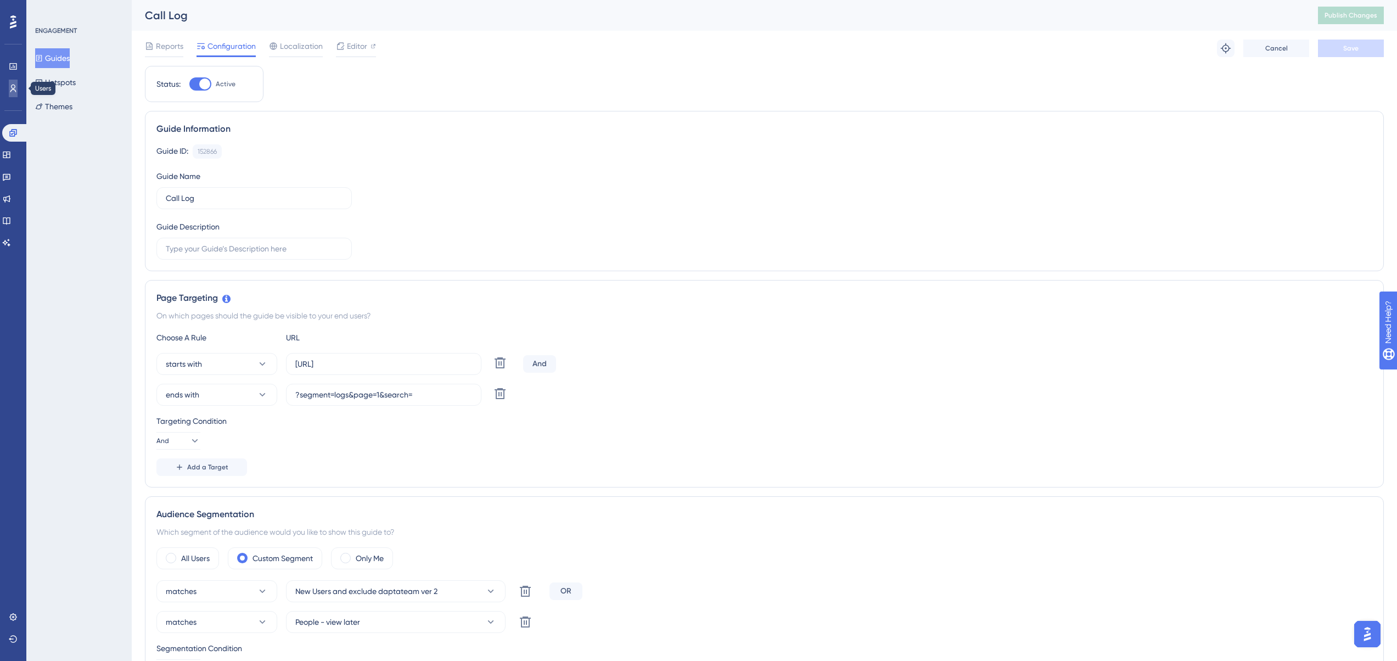
click at [9, 85] on link at bounding box center [13, 89] width 9 height 18
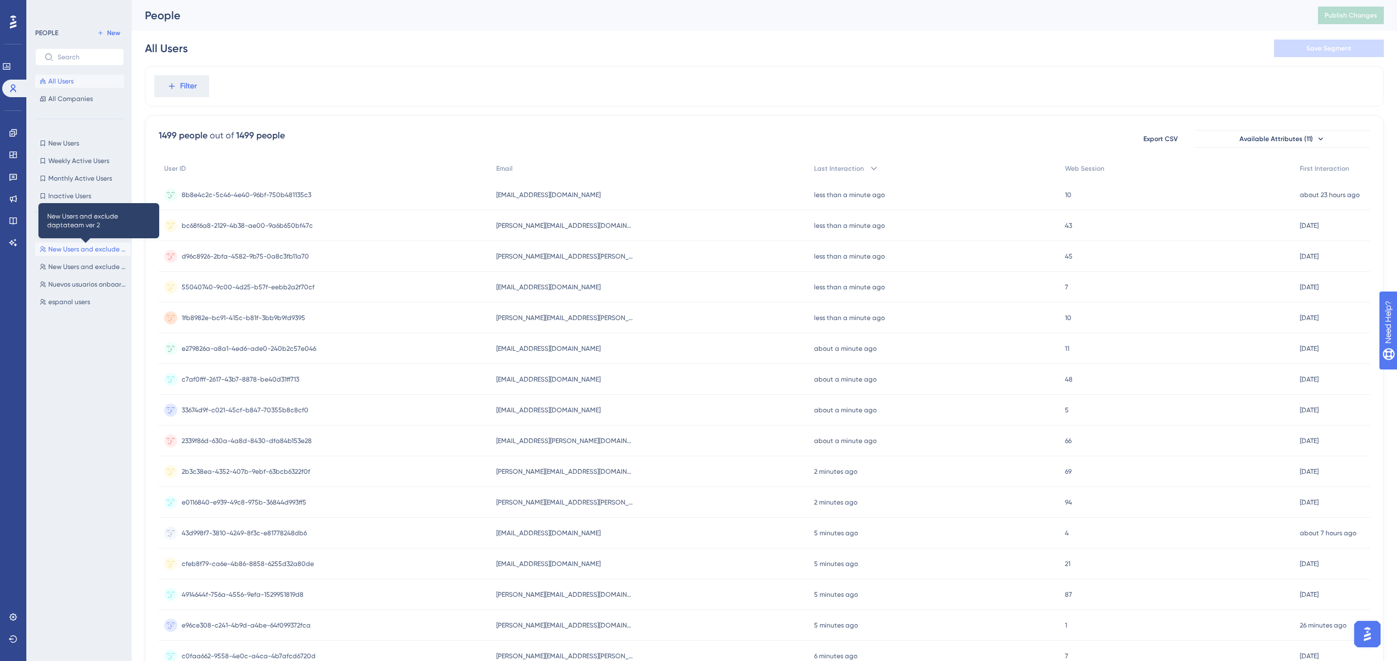
click at [64, 250] on span "New Users and exclude daptateam ver 2" at bounding box center [87, 249] width 78 height 9
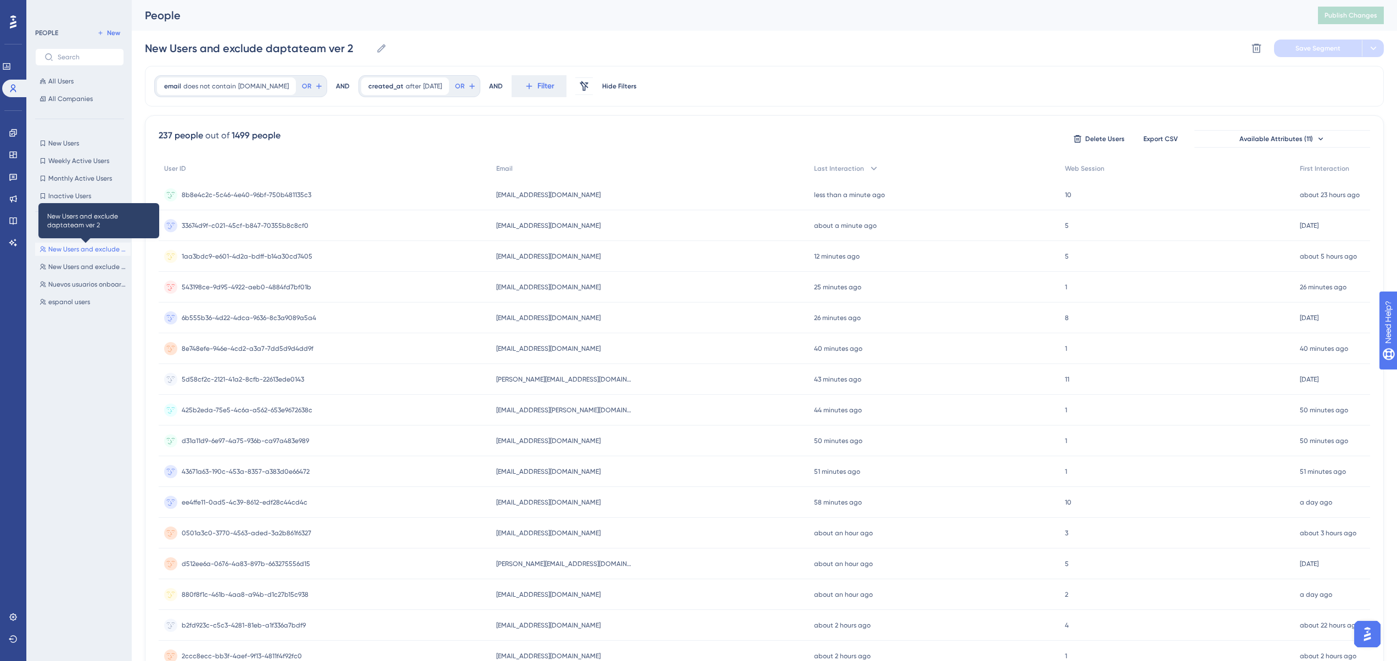
click at [68, 249] on span "New Users and exclude daptateam ver 2" at bounding box center [87, 249] width 78 height 9
click at [407, 153] on div "237 people out of 1499 people Delete Users Export CSV Available Attributes (11)…" at bounding box center [764, 479] width 1239 height 728
click at [633, 87] on span "Hide Filters" at bounding box center [619, 86] width 35 height 9
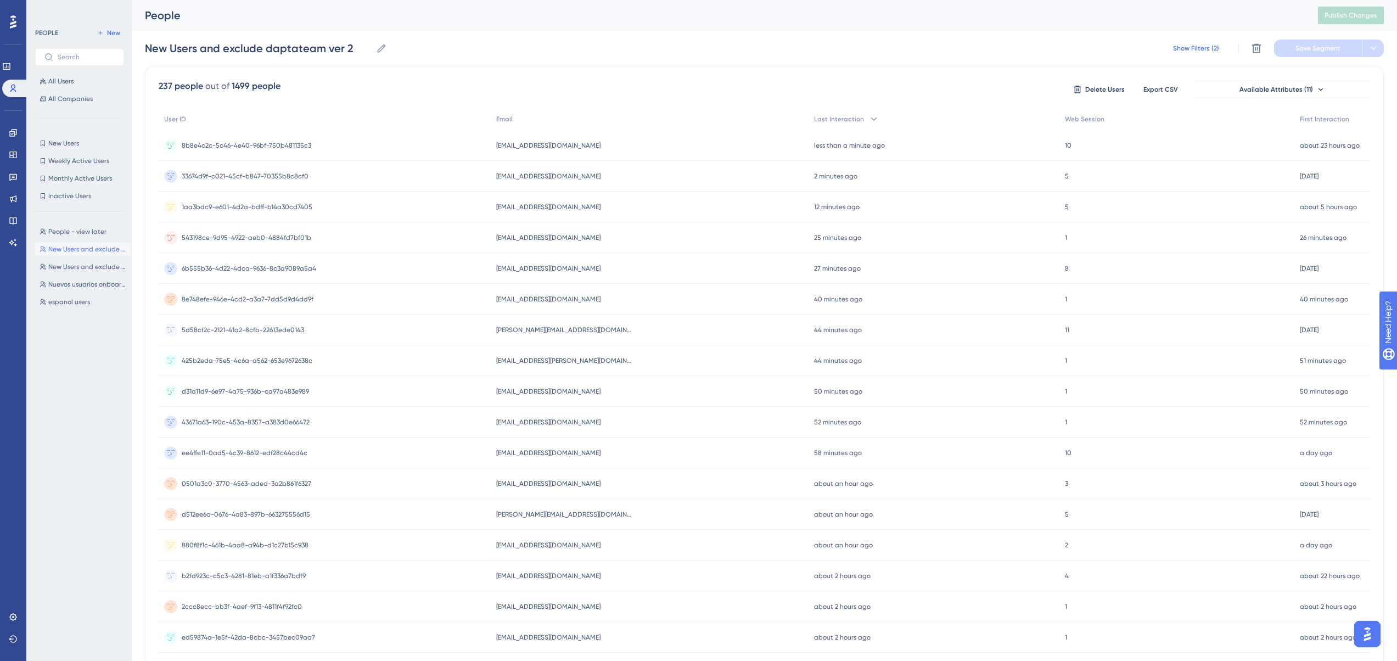
click at [1183, 50] on span "Show Filters (2)" at bounding box center [1196, 48] width 46 height 9
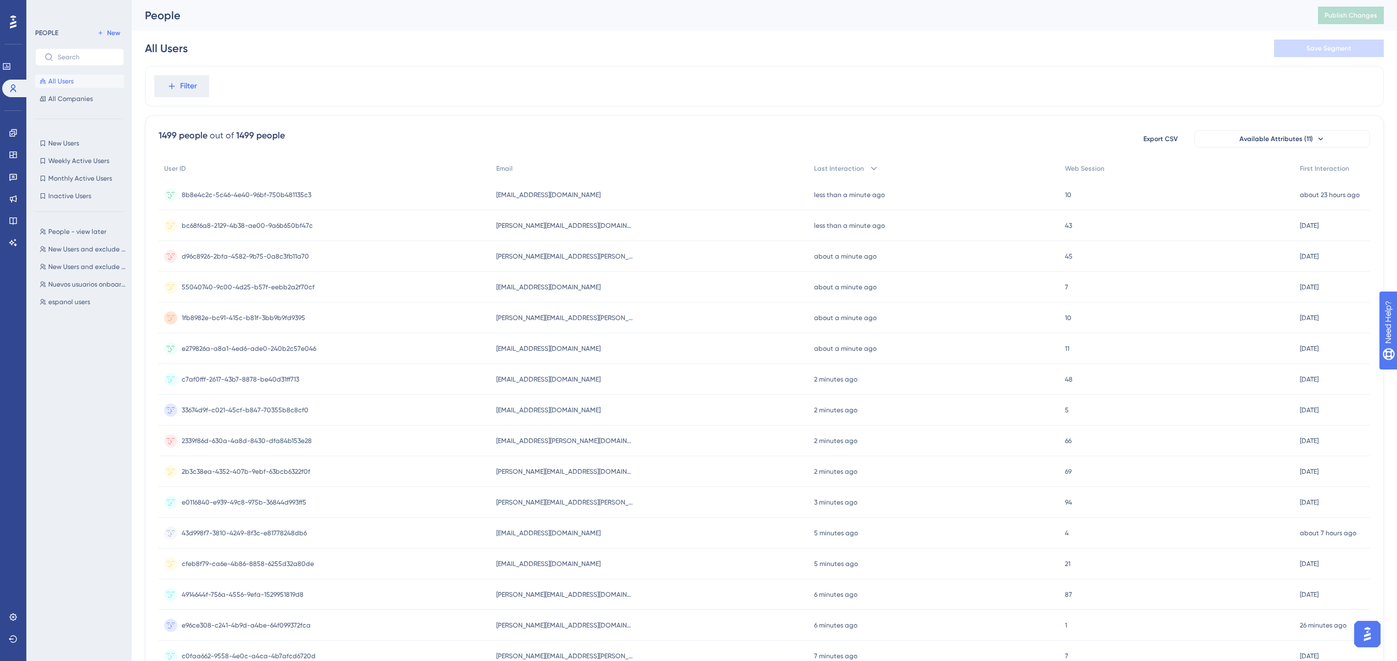
click at [456, 154] on div "1499 people out of 1499 people Export CSV Available Attributes (11) User ID Ema…" at bounding box center [764, 479] width 1239 height 728
click at [69, 250] on span "New Users and exclude daptateam ver 2" at bounding box center [87, 249] width 78 height 9
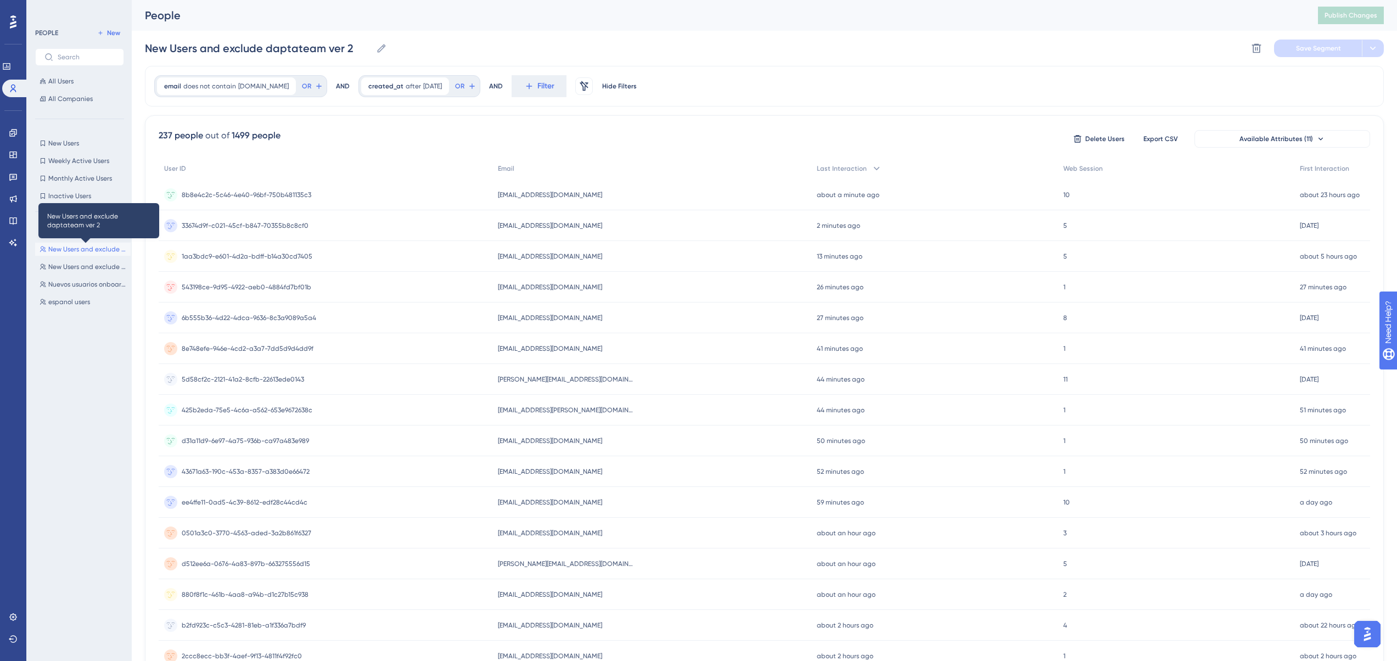
click at [76, 251] on span "New Users and exclude daptateam ver 2" at bounding box center [87, 249] width 78 height 9
click at [340, 162] on div "User ID" at bounding box center [326, 169] width 334 height 23
drag, startPoint x: 345, startPoint y: 161, endPoint x: 332, endPoint y: 125, distance: 38.5
click at [340, 130] on div "237 people out of 1499 people Delete Users Export CSV Available Attributes (11)…" at bounding box center [764, 479] width 1239 height 728
click at [91, 251] on span "New Users and exclude daptateam ver 2" at bounding box center [87, 249] width 78 height 9
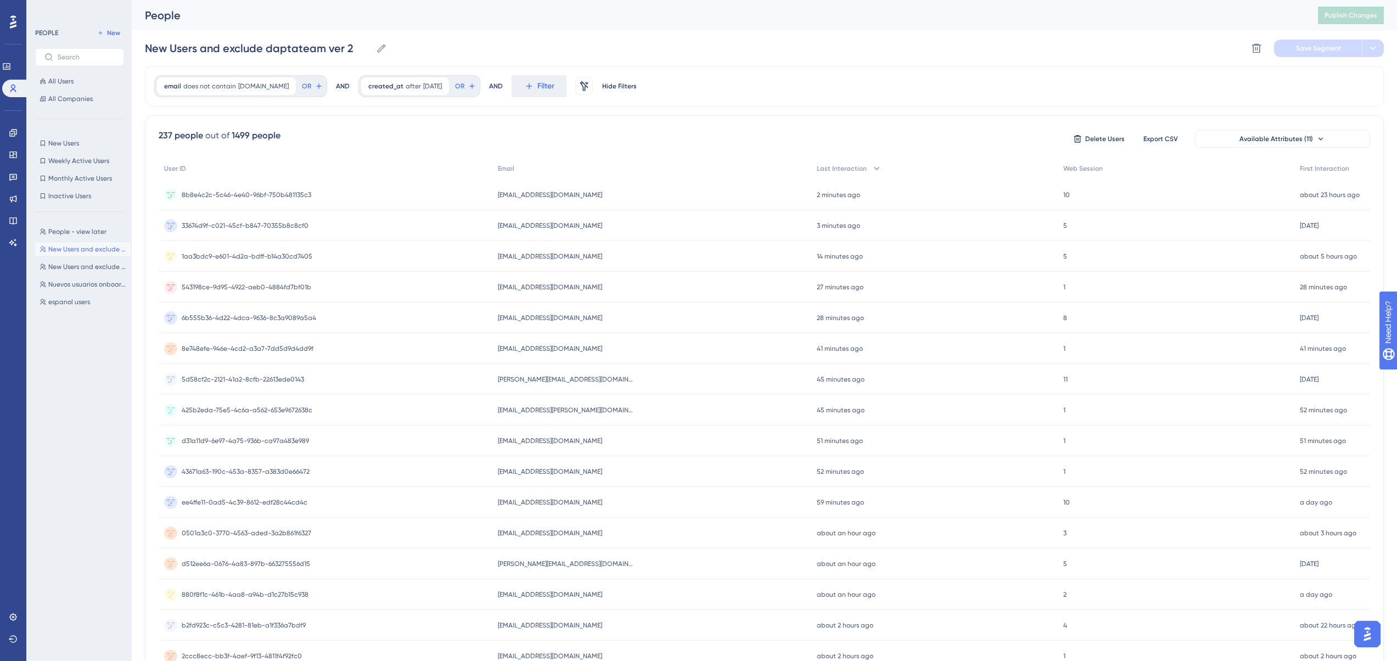
click at [256, 144] on span "237 people out of 1499 people" at bounding box center [220, 139] width 122 height 20
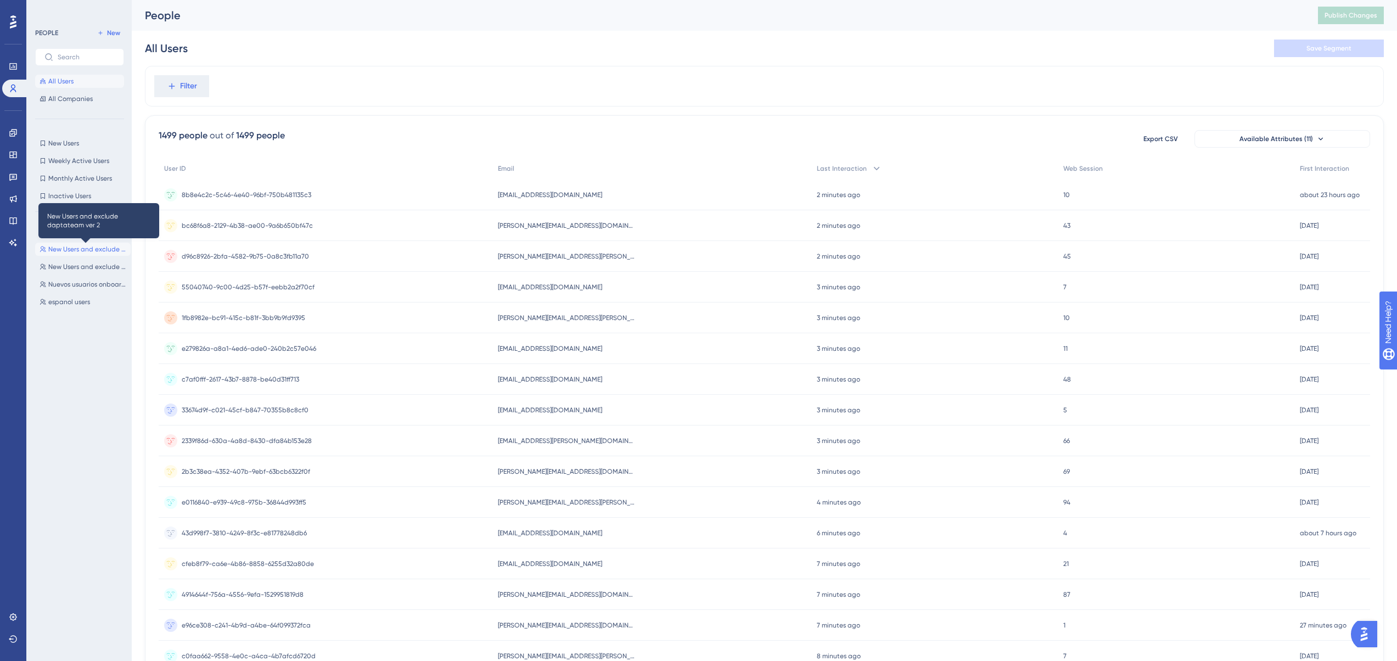
click at [86, 251] on span "New Users and exclude daptateam ver 2" at bounding box center [87, 249] width 78 height 9
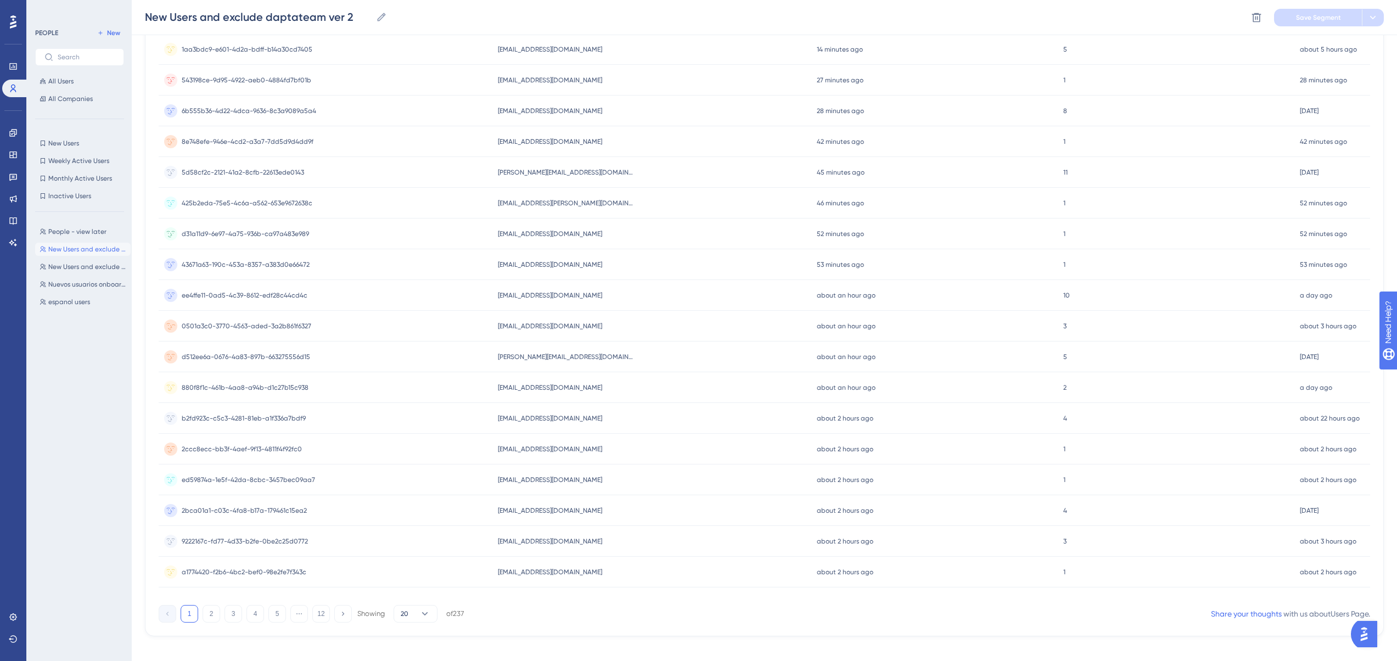
scroll to position [222, 0]
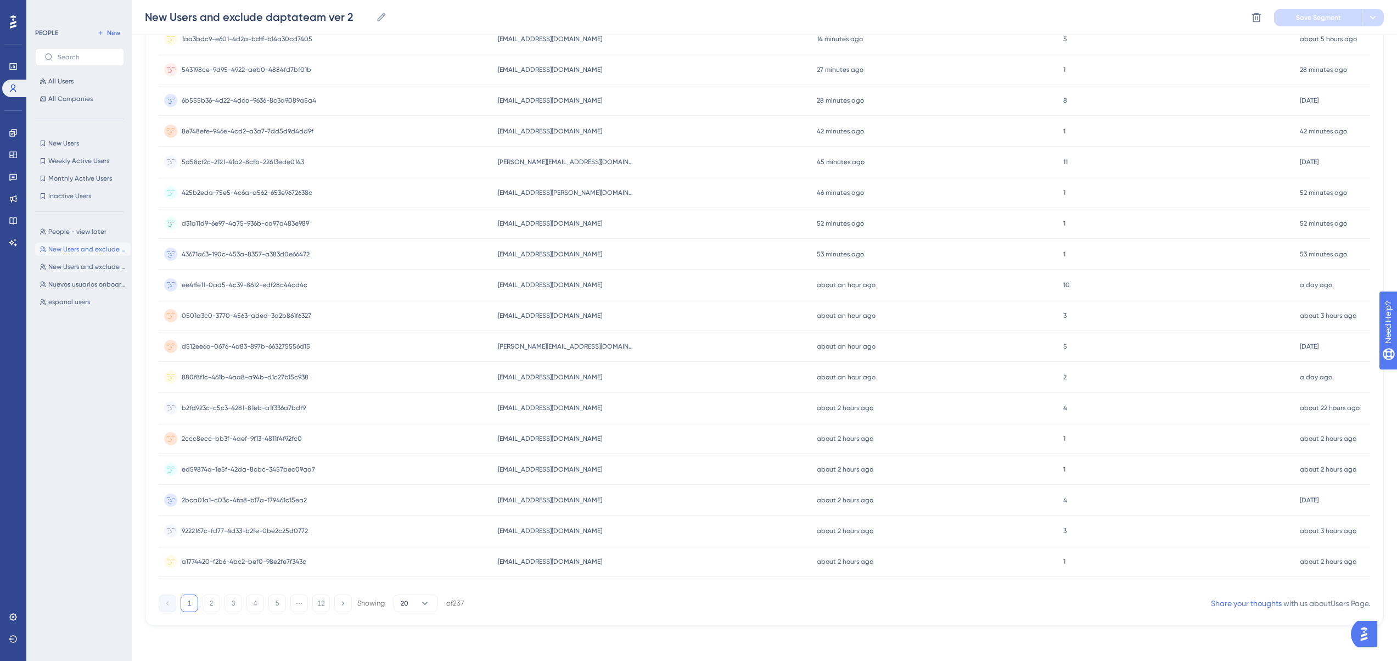
click at [536, 488] on div "lusicl20@gmail.com lusicl20@gmail.com" at bounding box center [651, 500] width 319 height 31
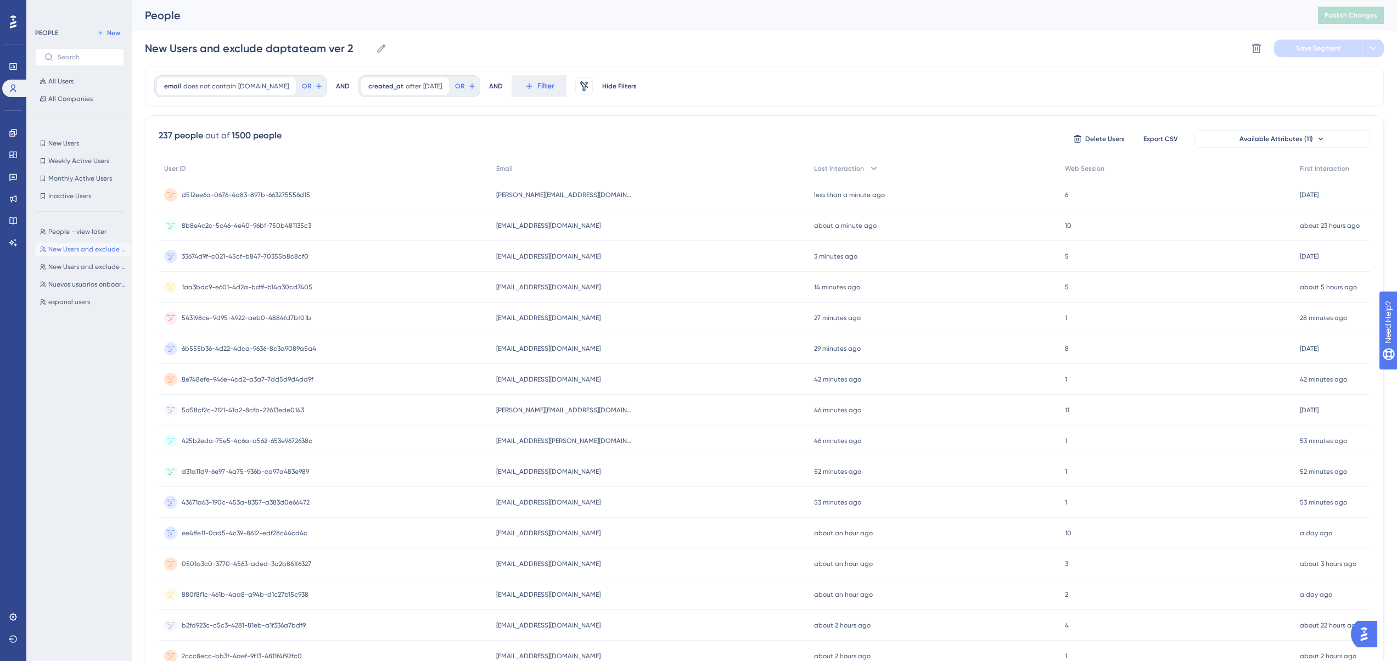
click at [343, 197] on div "d512ee6a-0676-4a83-897b-663275556d15 d512ee6a-0676-4a83-897b-663275556d15" at bounding box center [325, 194] width 332 height 31
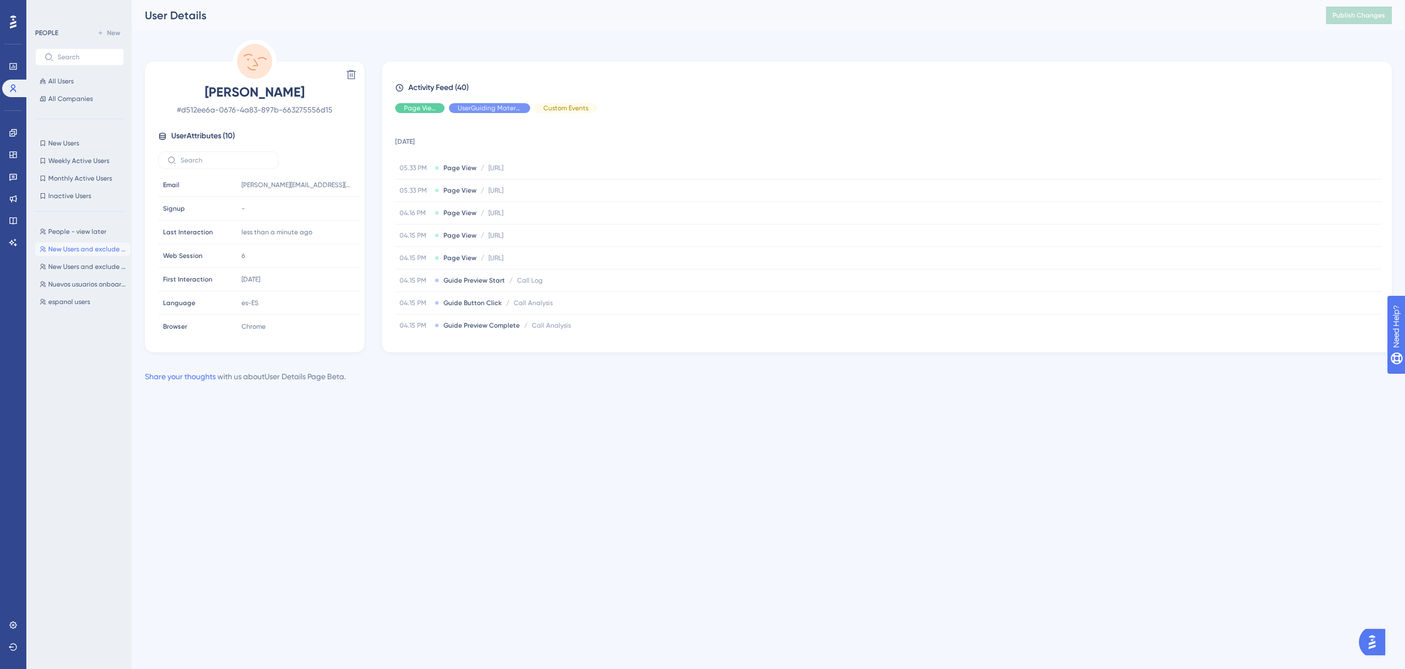
click at [226, 134] on span "User Attributes ( 10 )" at bounding box center [203, 136] width 64 height 13
click at [160, 138] on icon at bounding box center [162, 136] width 9 height 9
click at [209, 167] on label at bounding box center [218, 160] width 121 height 18
click at [209, 164] on input "text" at bounding box center [225, 160] width 89 height 8
type input "cre"
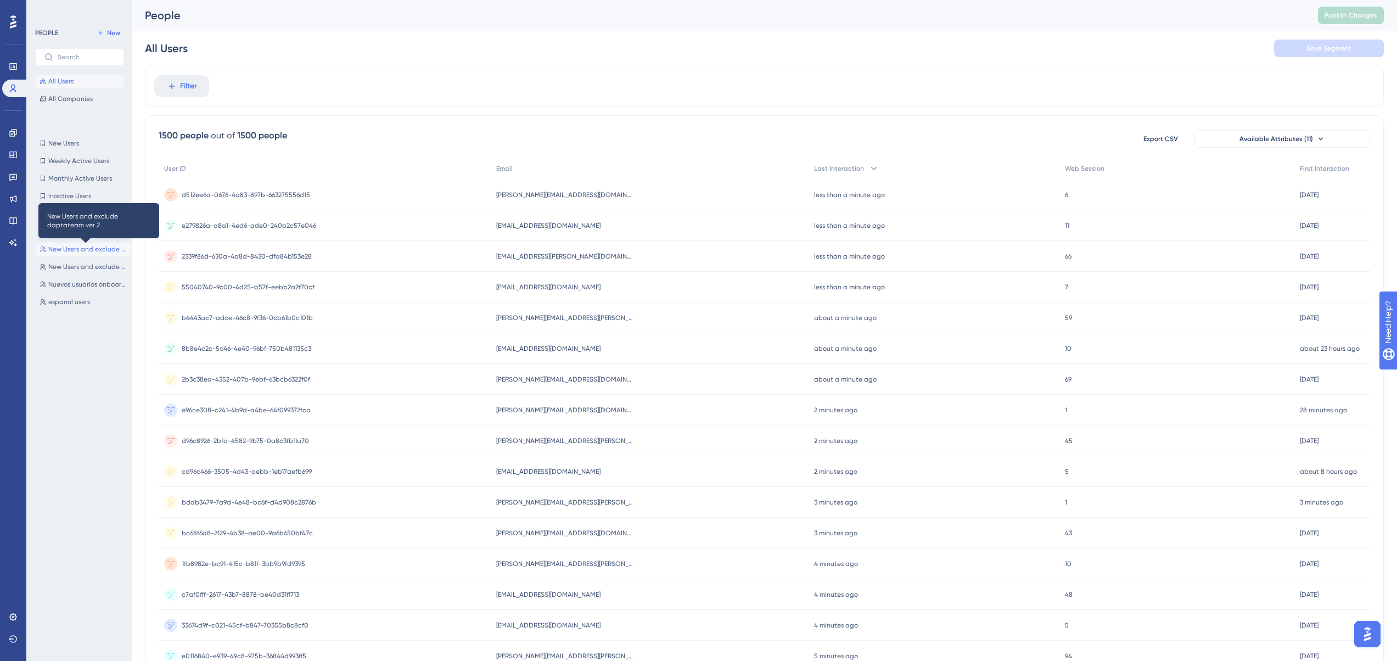
click at [61, 253] on span "New Users and exclude daptateam ver 2" at bounding box center [87, 249] width 78 height 9
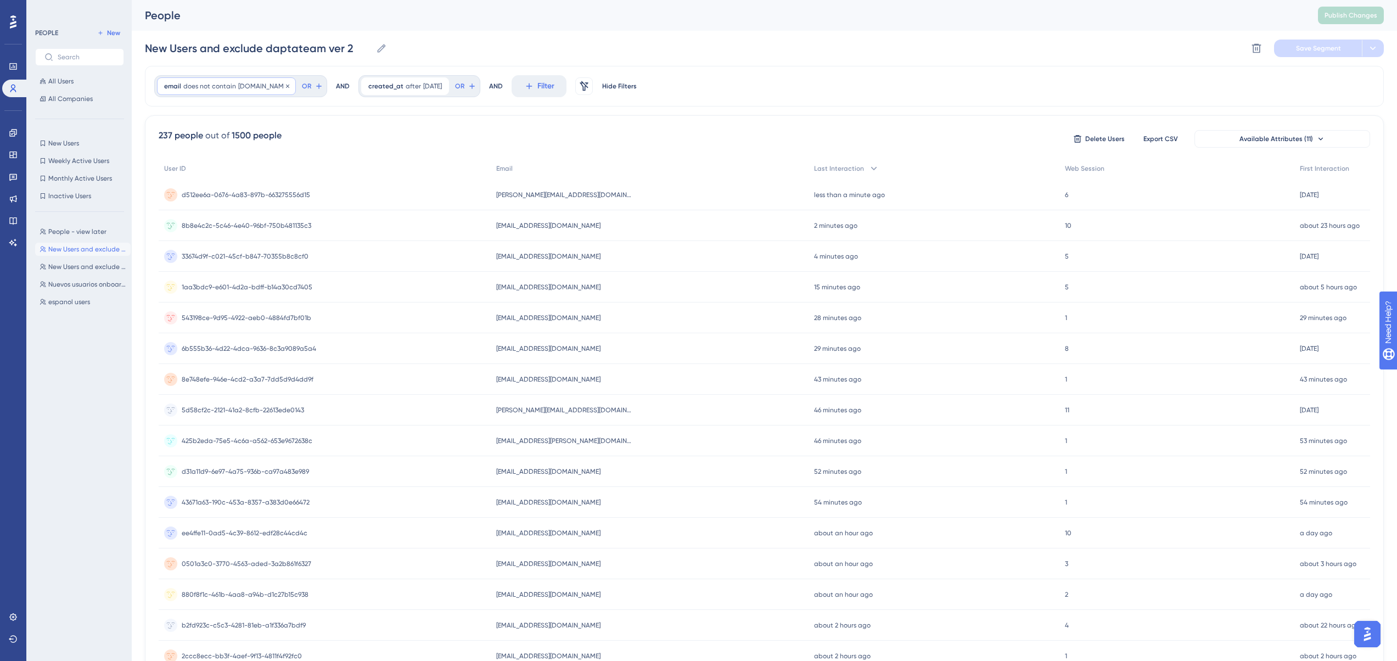
click at [219, 81] on div "email does not contain daptatech.com daptatech.com Remove" at bounding box center [226, 86] width 139 height 18
click at [373, 123] on div "237 people out of 1500 people Delete Users Export CSV Available Attributes (11)…" at bounding box center [764, 479] width 1239 height 728
click at [250, 91] on div "email does not contain daptatech.com daptatech.com Remove" at bounding box center [226, 86] width 139 height 18
drag, startPoint x: 251, startPoint y: 189, endPoint x: 165, endPoint y: 182, distance: 85.9
click at [165, 182] on div "is is not contains does not contain daptatech.com starts with ends with is not …" at bounding box center [229, 192] width 142 height 167
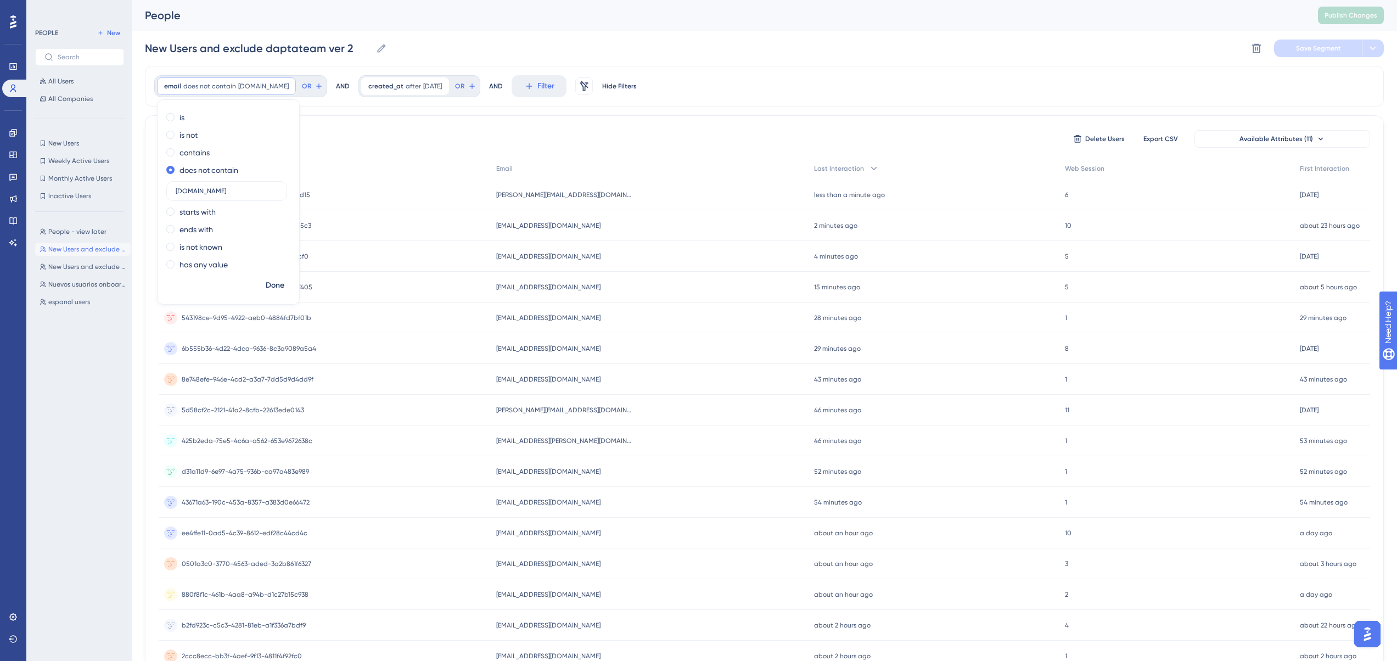
click at [387, 123] on div "237 people out of 1500 people Delete Users Export CSV Available Attributes (11)…" at bounding box center [764, 479] width 1239 height 728
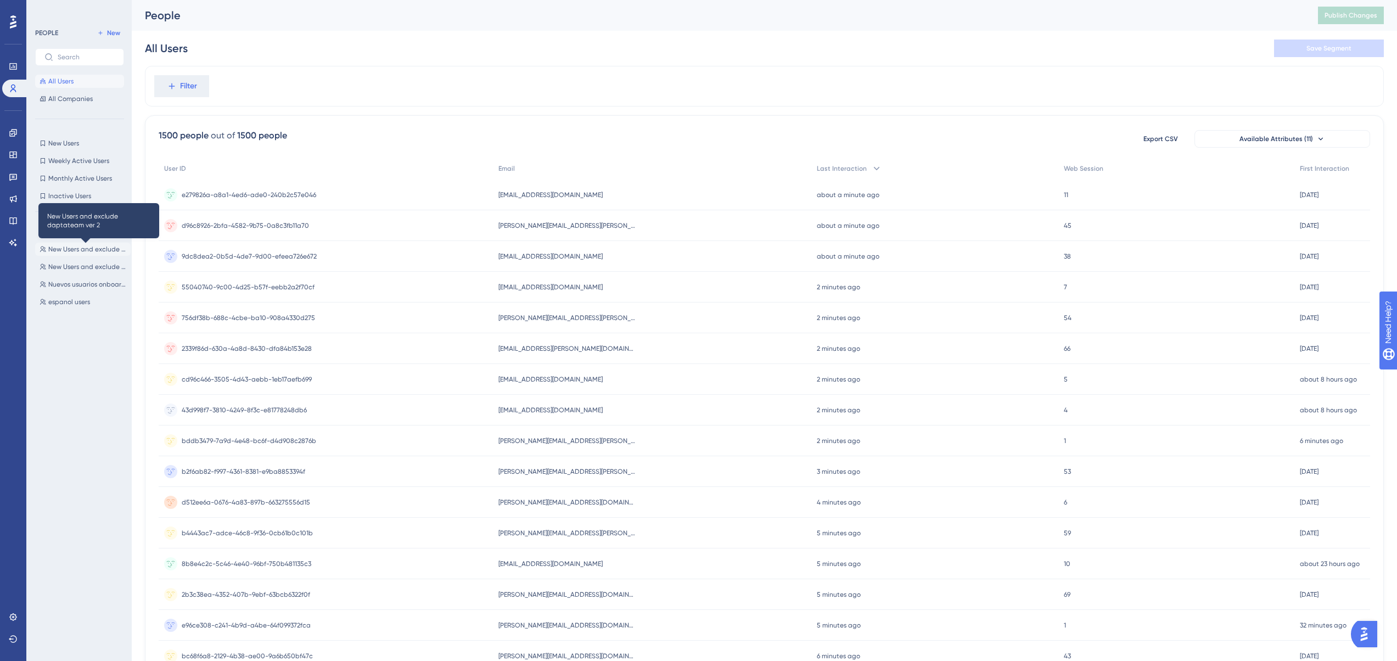
click at [70, 250] on span "New Users and exclude daptateam ver 2" at bounding box center [87, 249] width 78 height 9
click at [80, 245] on span "New Users and exclude daptateam ver 2" at bounding box center [87, 249] width 78 height 9
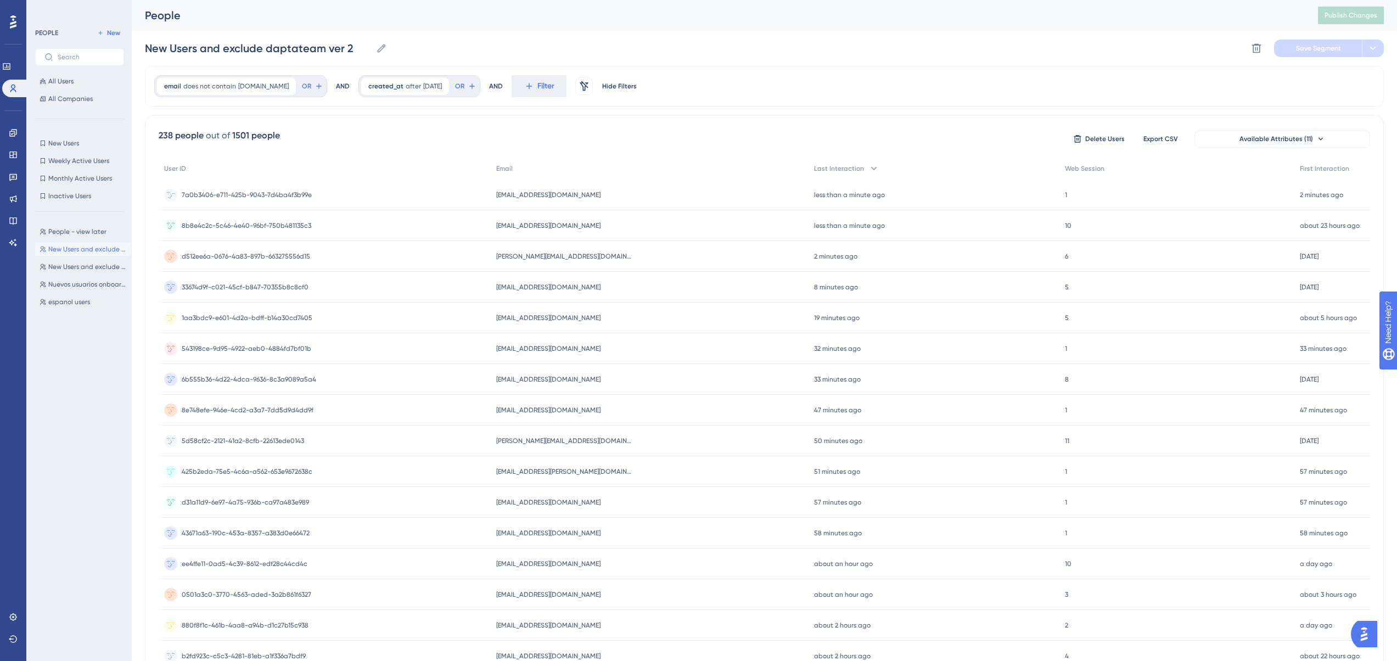
click at [308, 192] on span "7a0b3406-e711-425b-9043-7d4ba4f3b99e" at bounding box center [247, 194] width 130 height 9
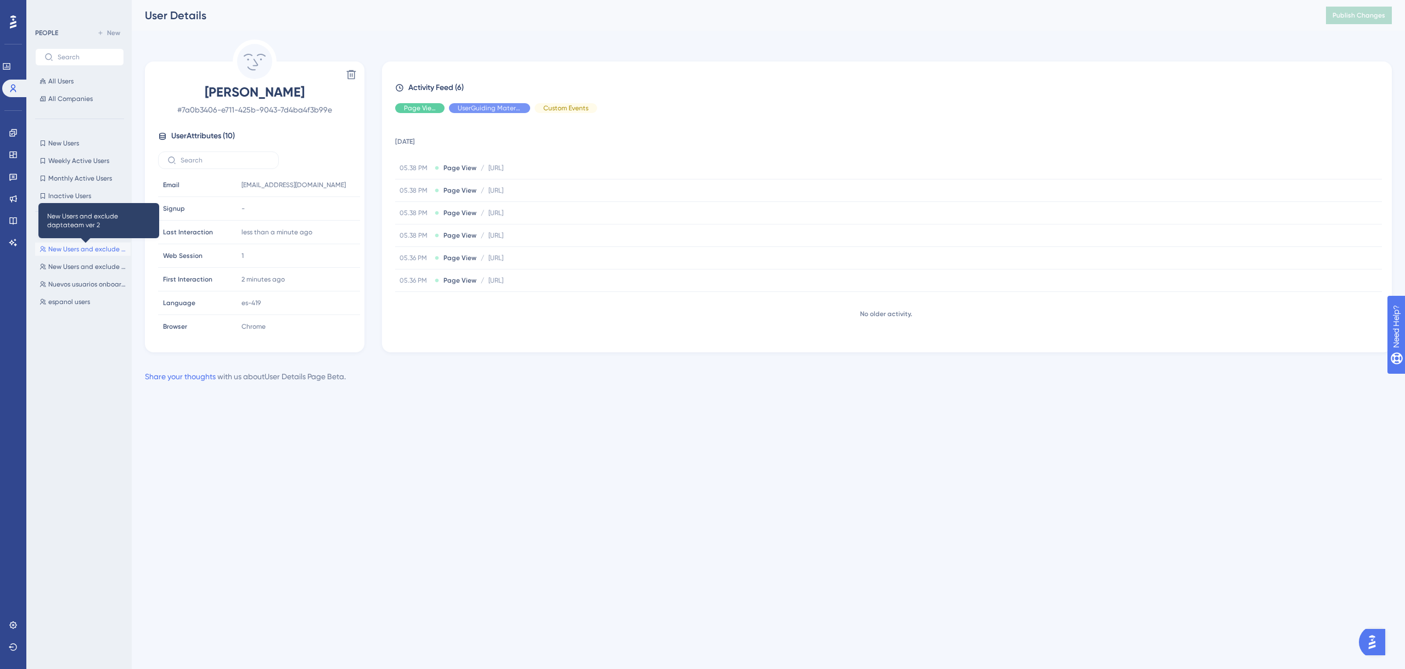
drag, startPoint x: 68, startPoint y: 246, endPoint x: 81, endPoint y: 246, distance: 12.6
click at [70, 246] on span "New Users and exclude daptateam ver 2" at bounding box center [87, 249] width 78 height 9
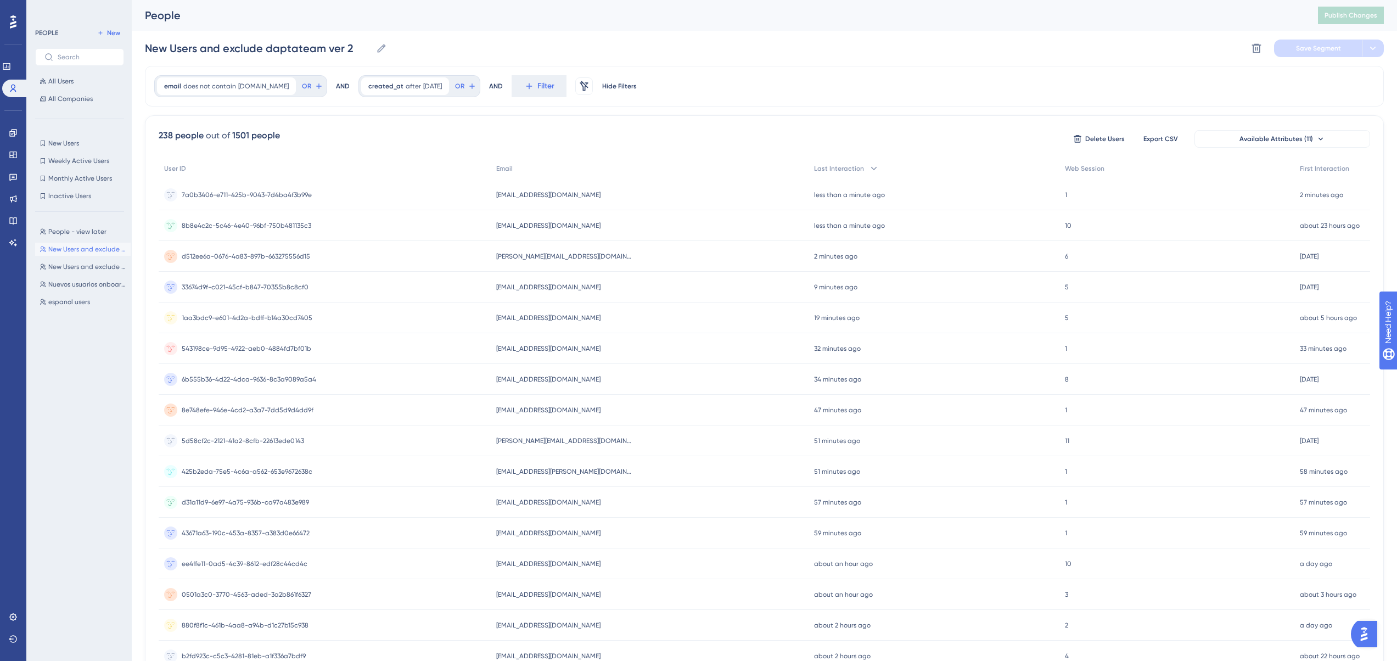
click at [1374, 26] on div "People Publish Changes" at bounding box center [764, 15] width 1265 height 31
click at [7, 64] on link at bounding box center [6, 67] width 9 height 18
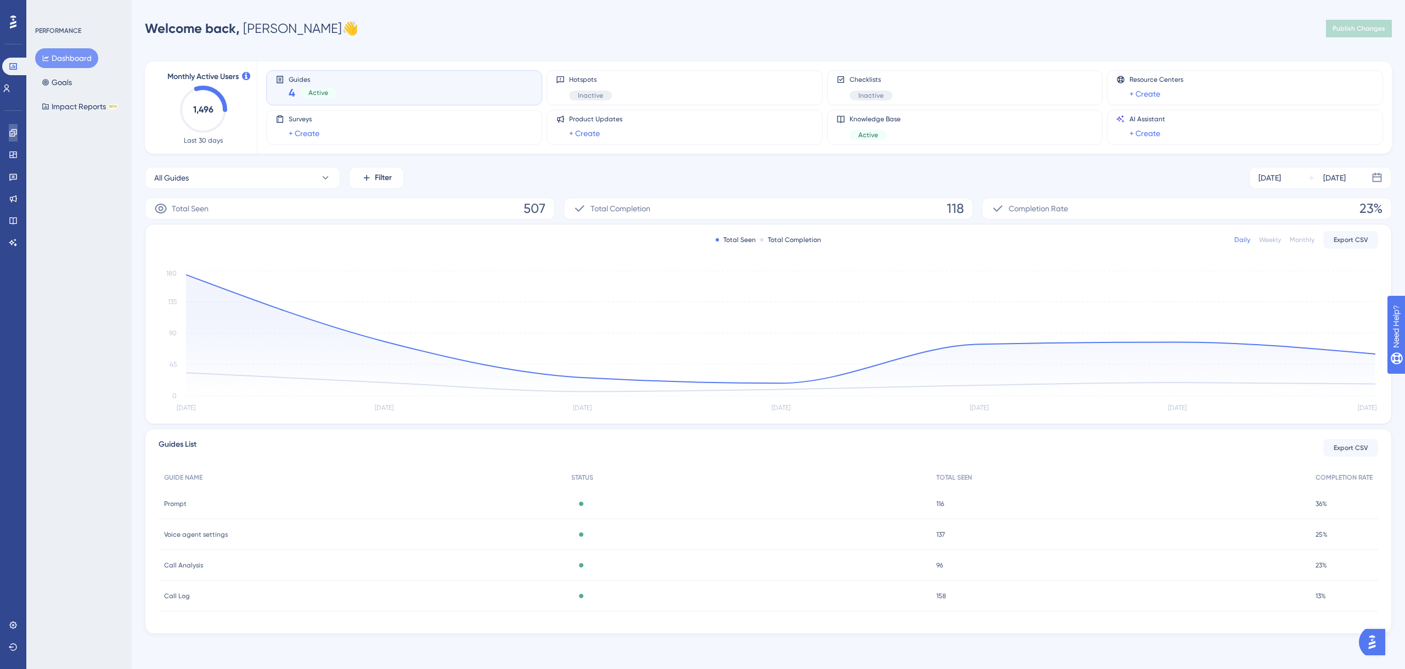
click at [11, 132] on icon at bounding box center [12, 132] width 7 height 7
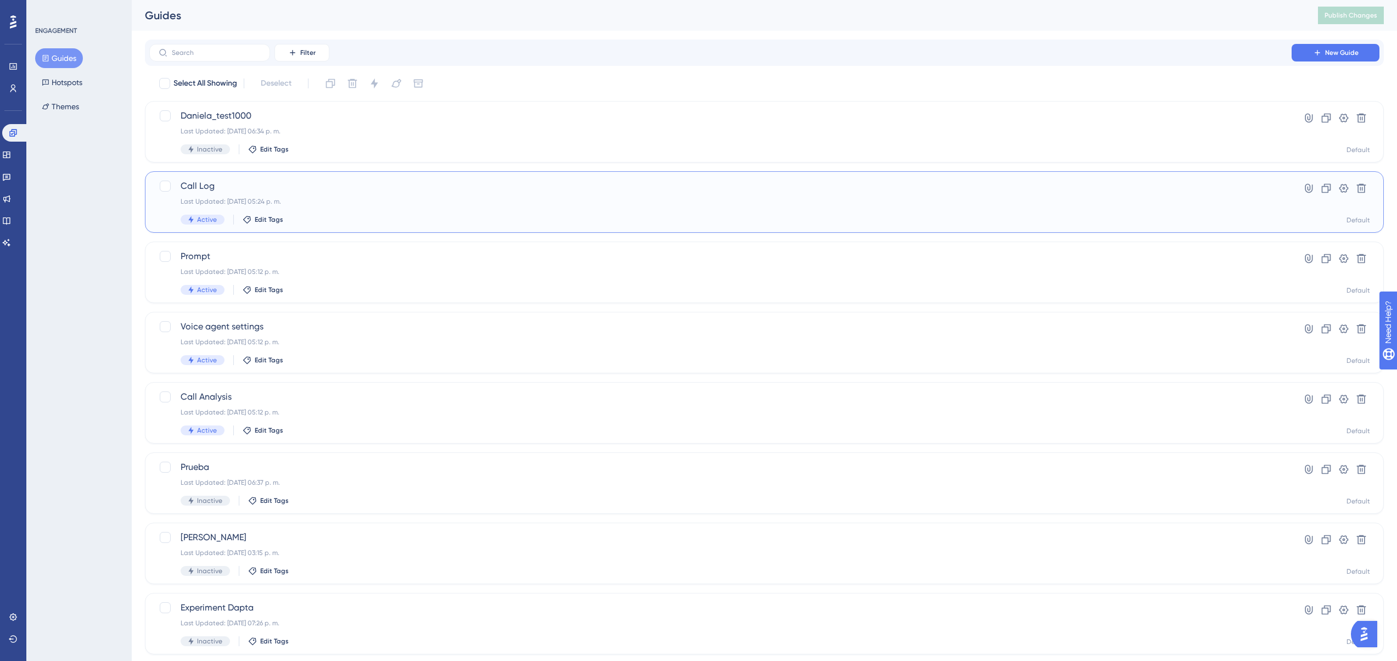
click at [293, 199] on div "Last Updated: 08 oct 2025 05:24 p. m." at bounding box center [721, 201] width 1080 height 9
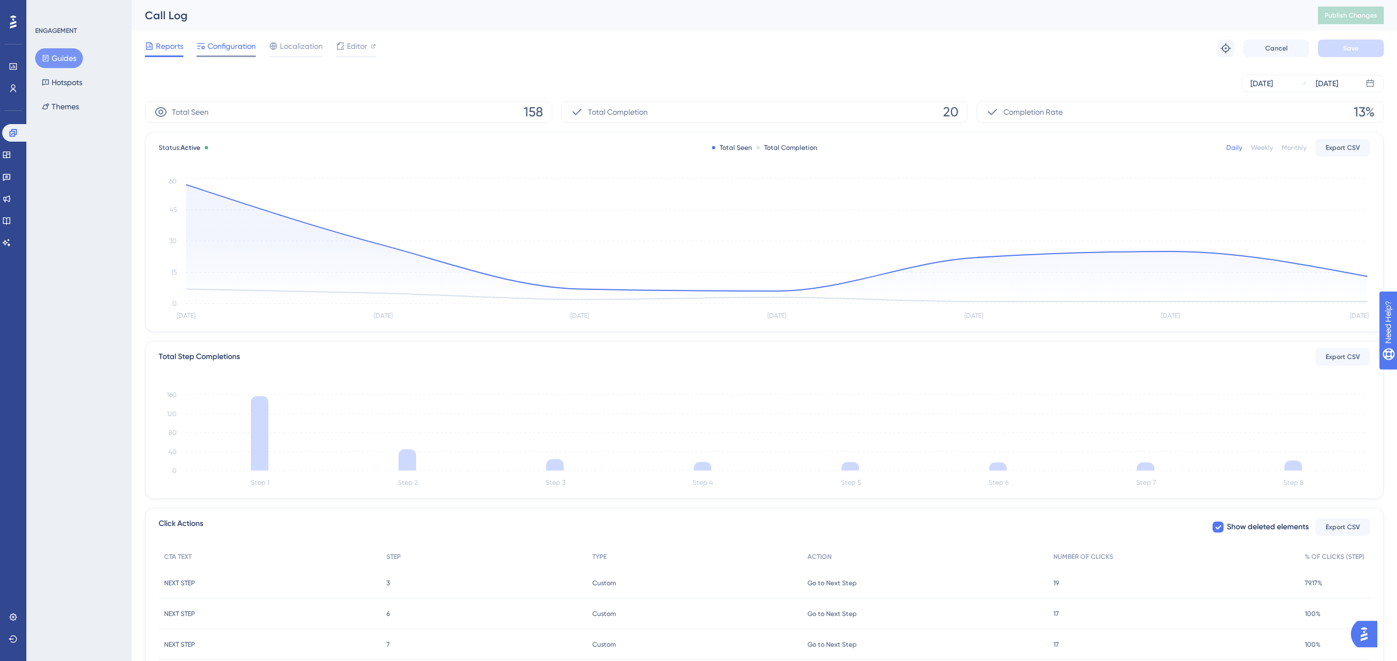
click at [243, 53] on div "Configuration" at bounding box center [225, 49] width 59 height 18
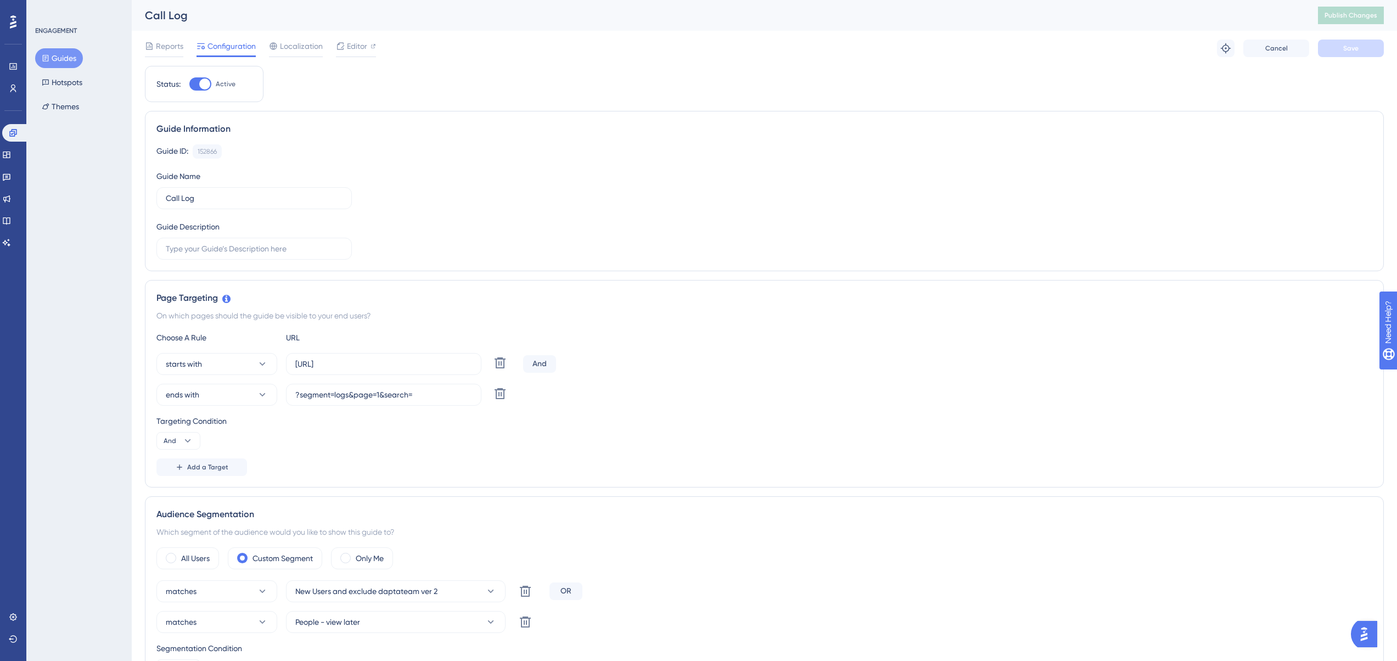
click at [65, 52] on button "Guides" at bounding box center [59, 58] width 48 height 20
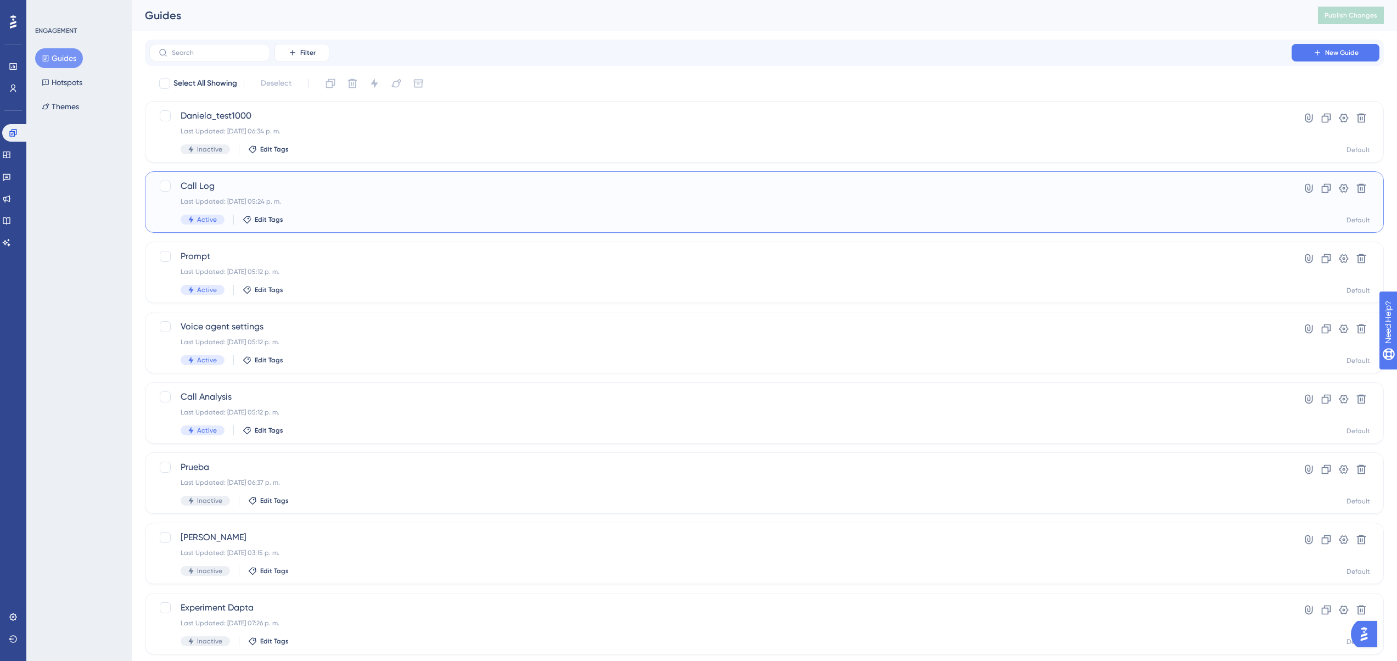
click at [315, 192] on span "Call Log" at bounding box center [721, 185] width 1080 height 13
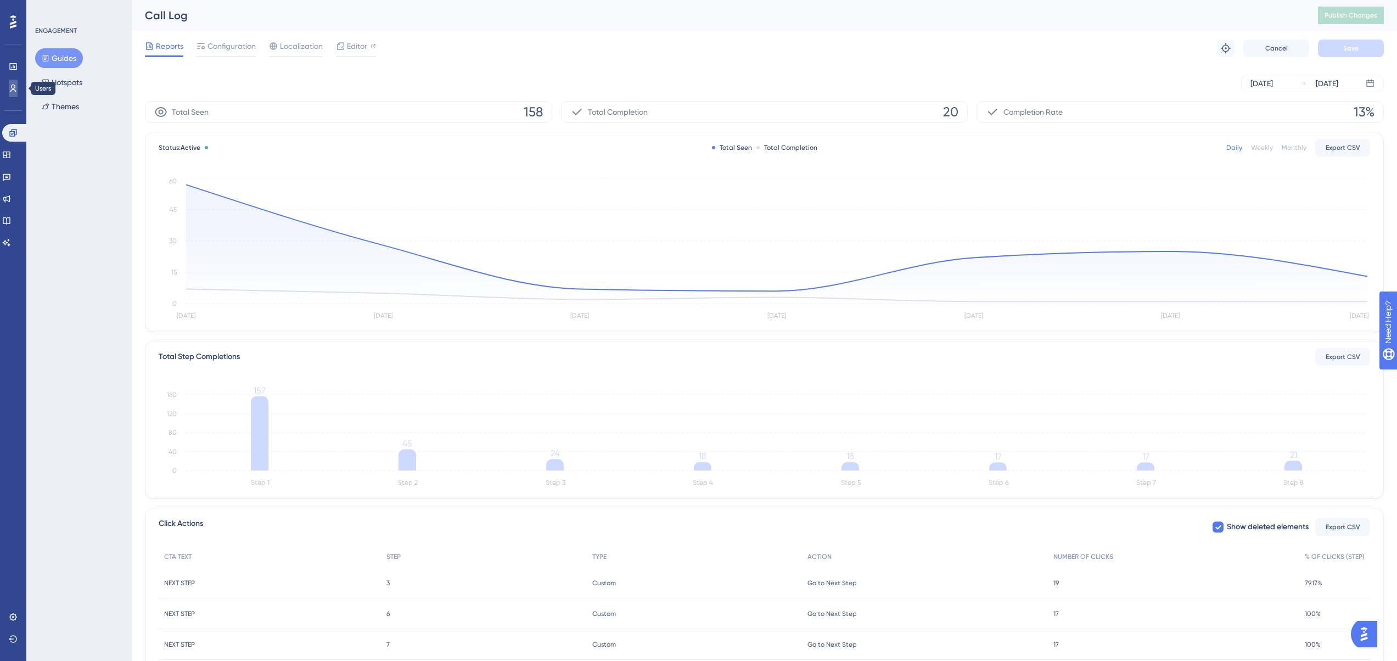
click at [10, 83] on link at bounding box center [13, 89] width 9 height 18
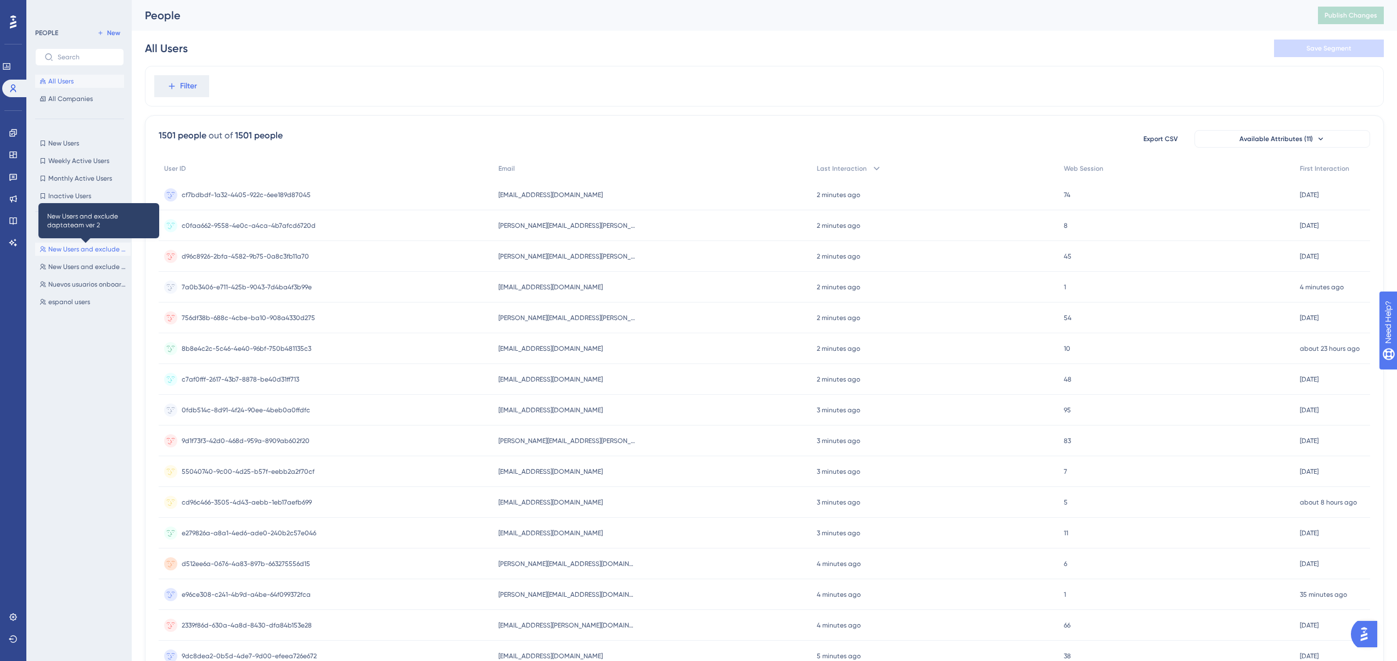
click at [84, 249] on span "New Users and exclude daptateam ver 2" at bounding box center [87, 249] width 78 height 9
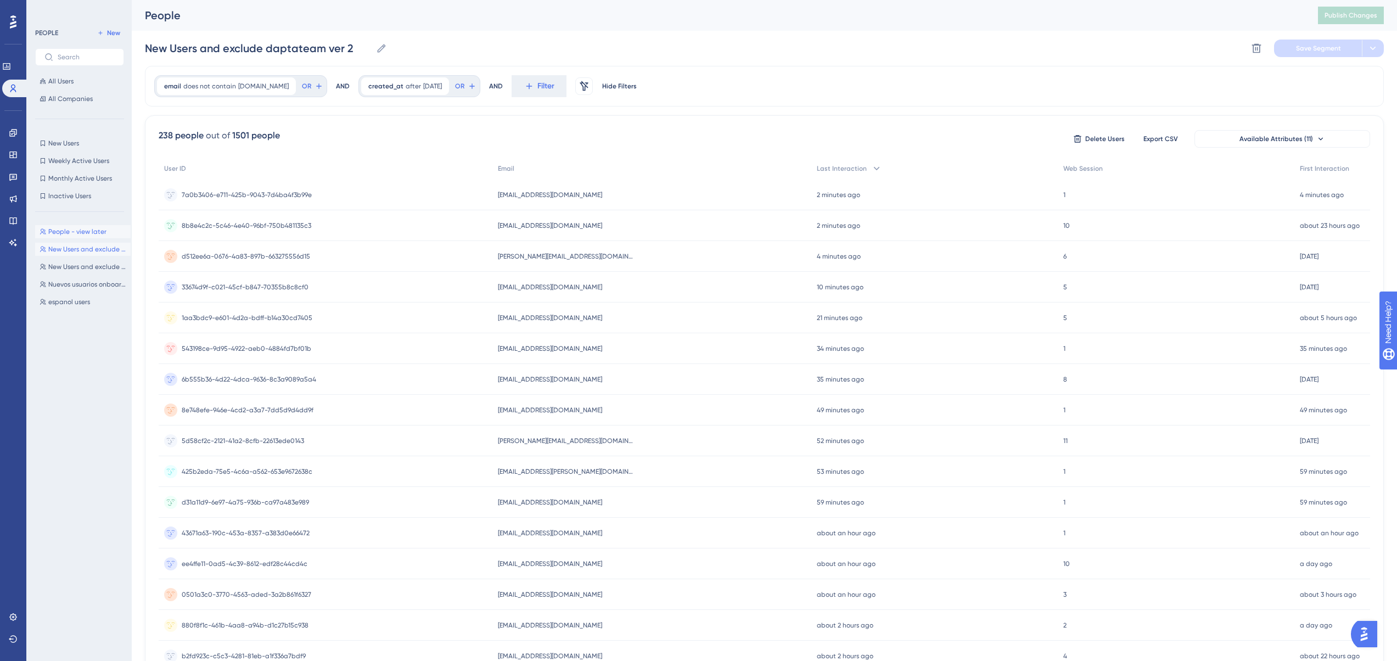
click at [75, 227] on button "People - view later People - view later" at bounding box center [83, 231] width 96 height 13
type input "People - view later"
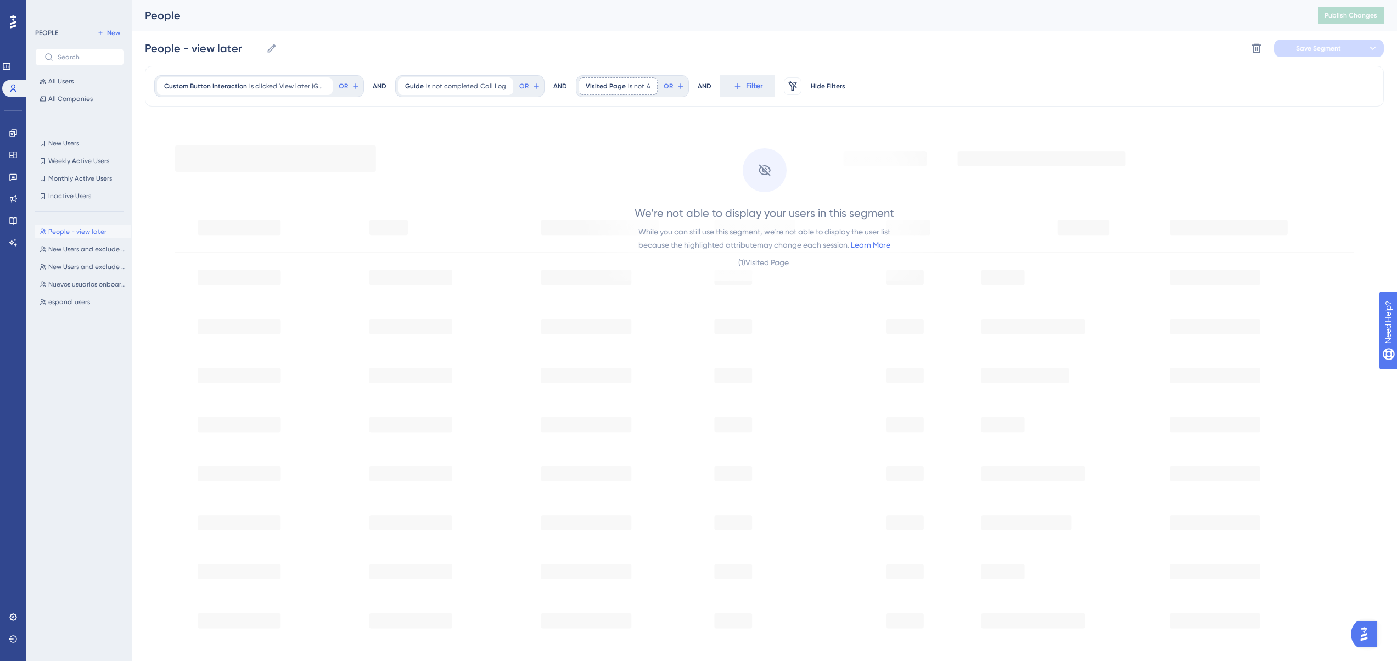
click at [808, 257] on div "We’re not able to display your users in this segment While you can still use th…" at bounding box center [764, 237] width 260 height 64
click at [792, 237] on div "While you can still use this segment, we’re not able to display the user list b…" at bounding box center [764, 238] width 252 height 26
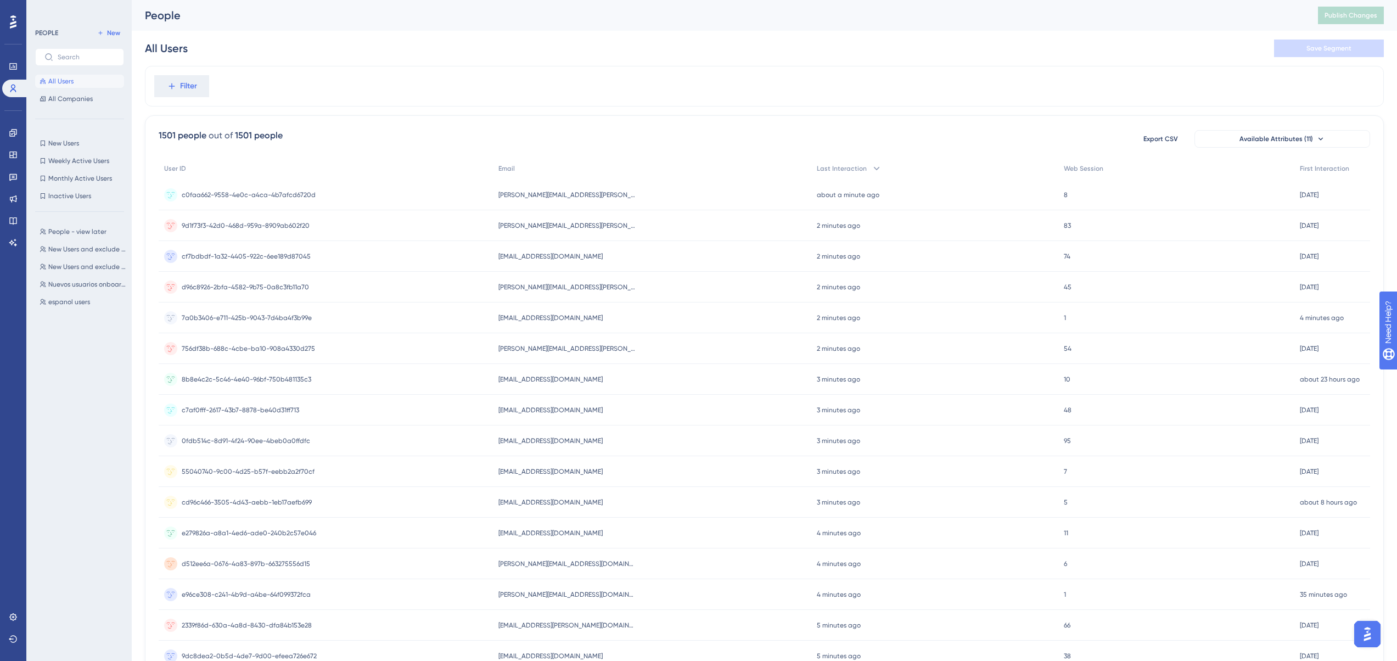
click at [68, 239] on div "People - view later People - view later New Users and exclude daptateam ver 2 N…" at bounding box center [83, 431] width 96 height 420
click at [71, 235] on span "People - view later" at bounding box center [77, 231] width 58 height 9
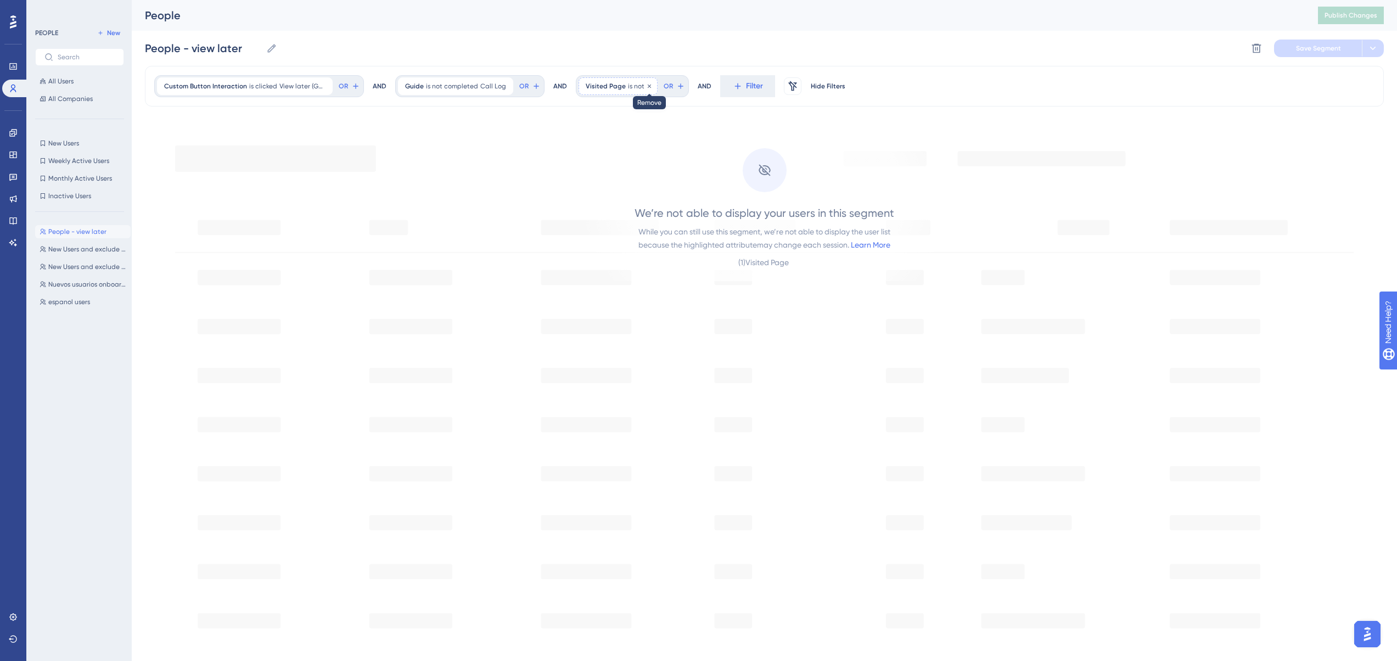
click at [648, 86] on icon at bounding box center [649, 85] width 3 height 3
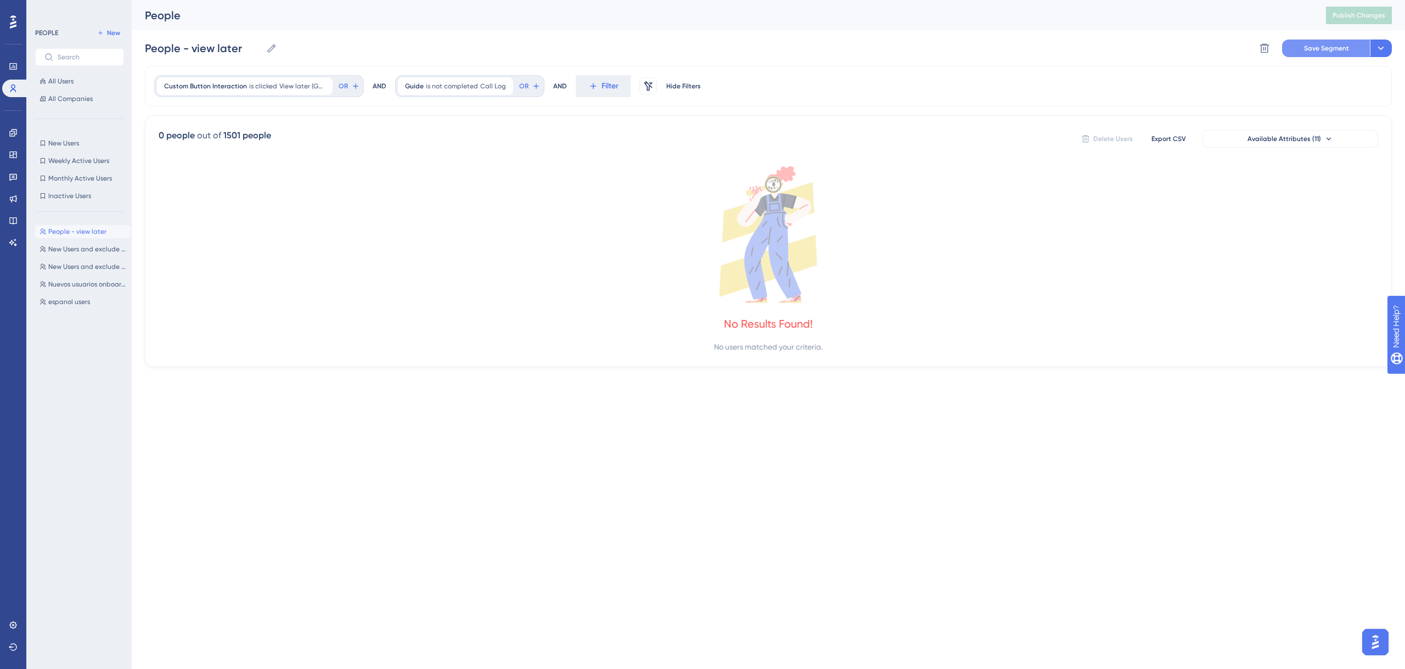
click at [1325, 49] on span "Save Segment" at bounding box center [1326, 48] width 45 height 9
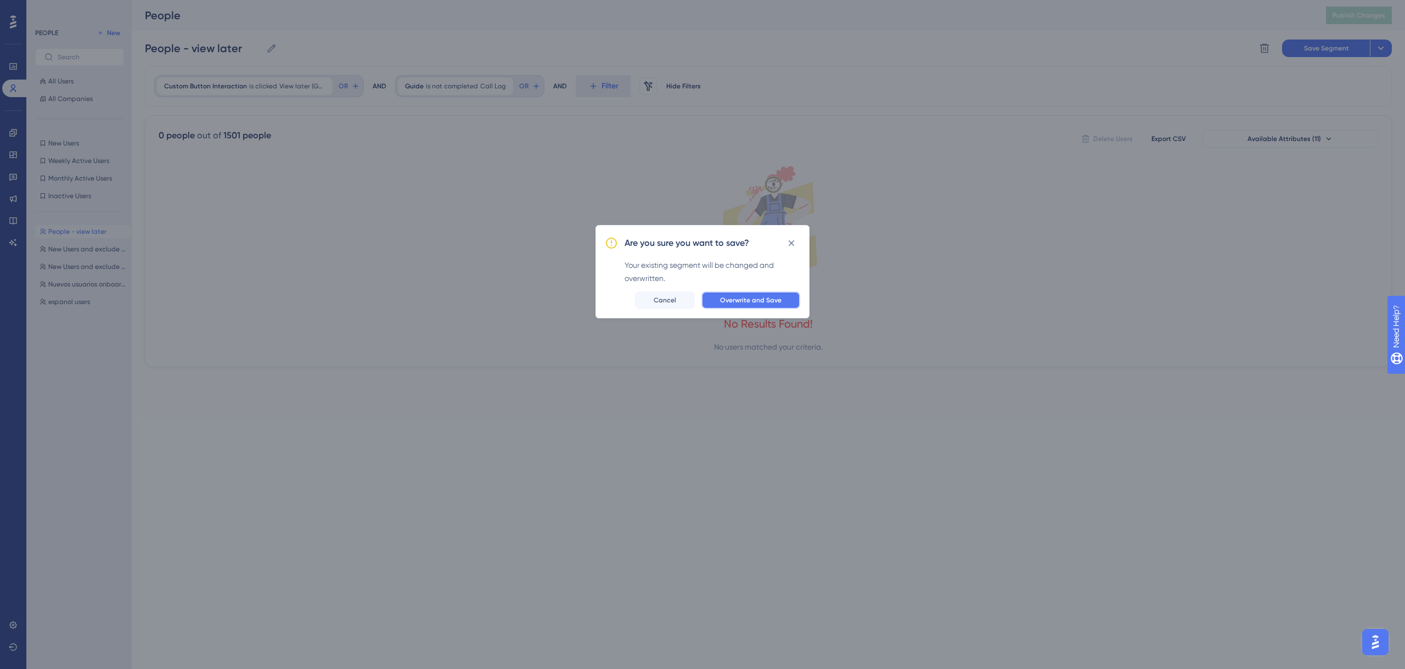
click at [741, 304] on span "Overwrite and Save" at bounding box center [750, 300] width 61 height 9
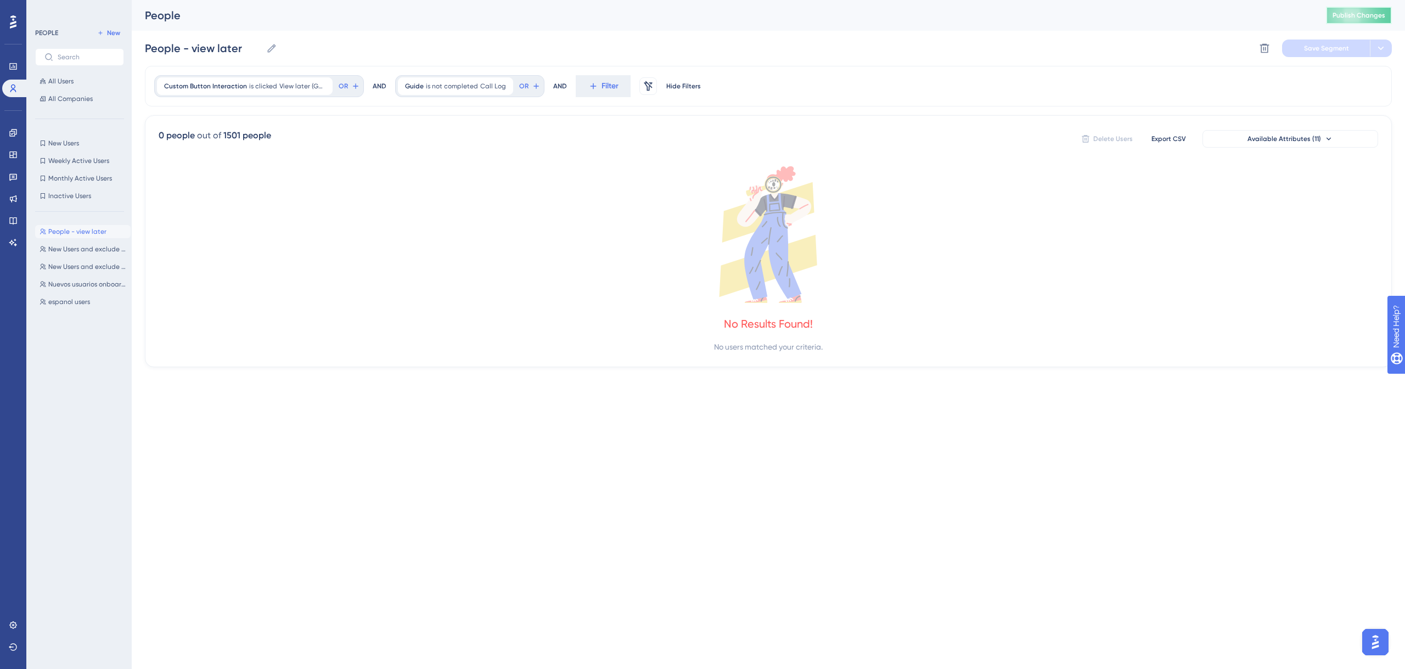
click at [1343, 9] on button "Publish Changes" at bounding box center [1359, 16] width 66 height 18
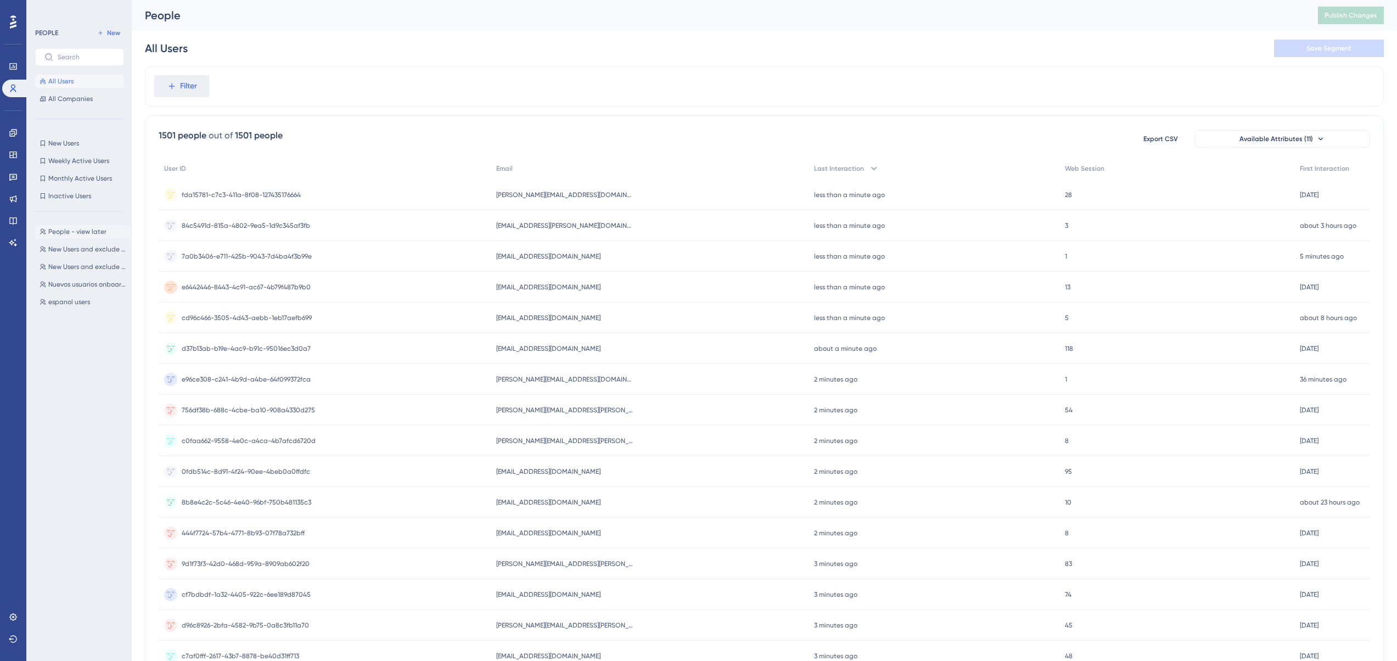
click at [58, 238] on button "People - view later People - view later" at bounding box center [83, 231] width 96 height 13
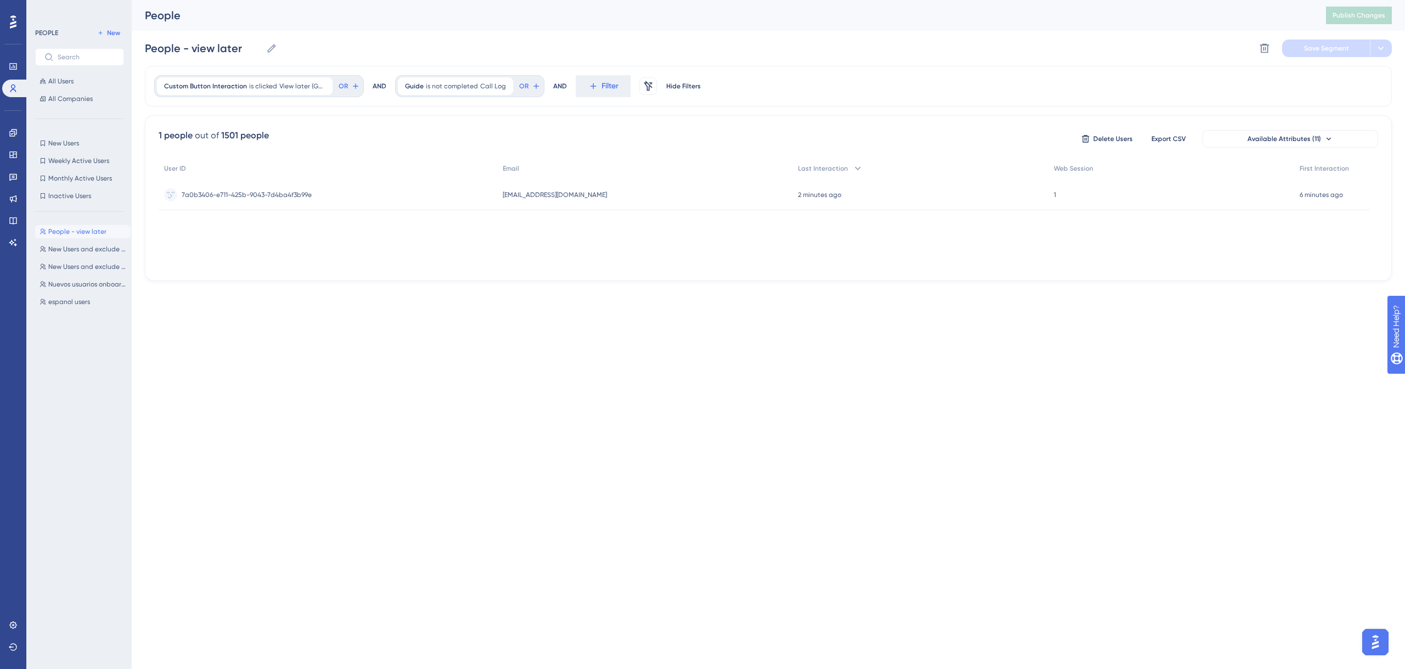
click at [389, 266] on div "User ID Email Last Interaction Web Session First Interaction 7a0b3406-e711-425b…" at bounding box center [769, 213] width 1220 height 110
click at [91, 224] on div "People - view later People - view later New Users and exclude daptateam ver 2 N…" at bounding box center [83, 435] width 96 height 429
click at [89, 229] on span "People - view later" at bounding box center [77, 231] width 58 height 9
click at [76, 245] on span "New Users and exclude daptateam ver 2" at bounding box center [87, 249] width 78 height 9
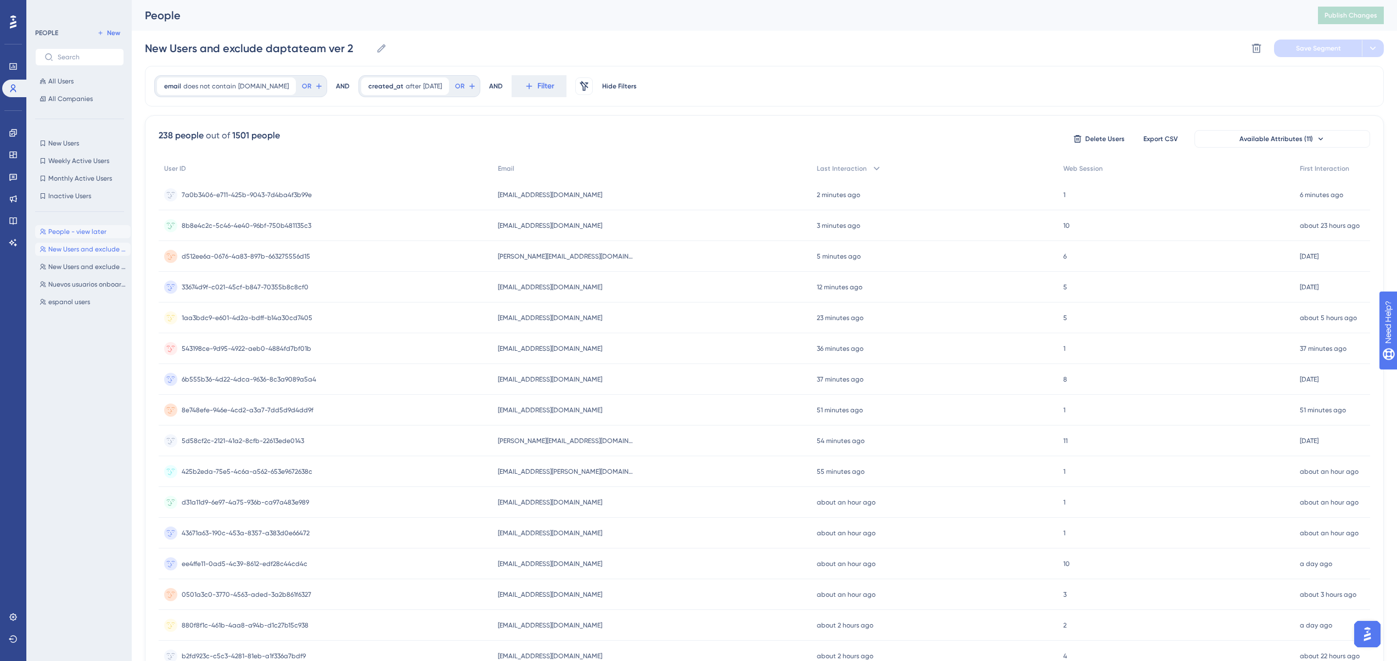
click at [52, 237] on button "People - view later People - view later" at bounding box center [83, 231] width 96 height 13
type input "People - view later"
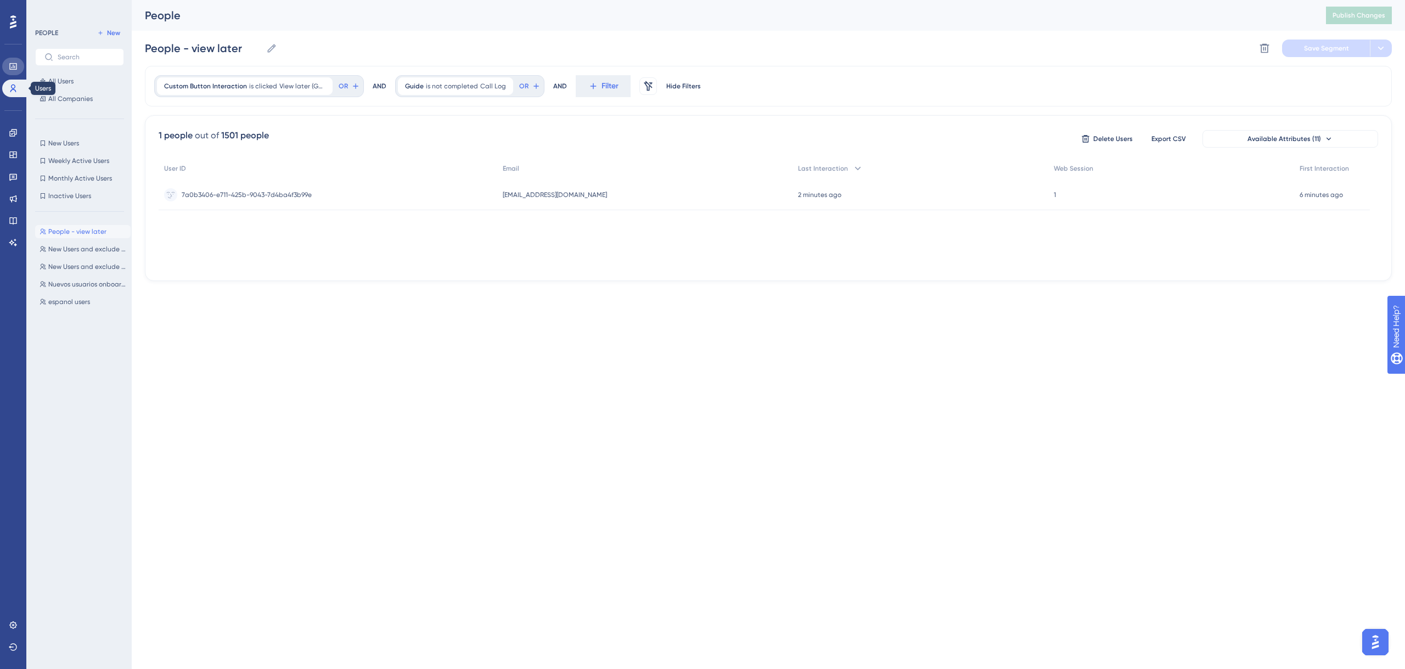
click at [10, 68] on icon at bounding box center [13, 66] width 9 height 9
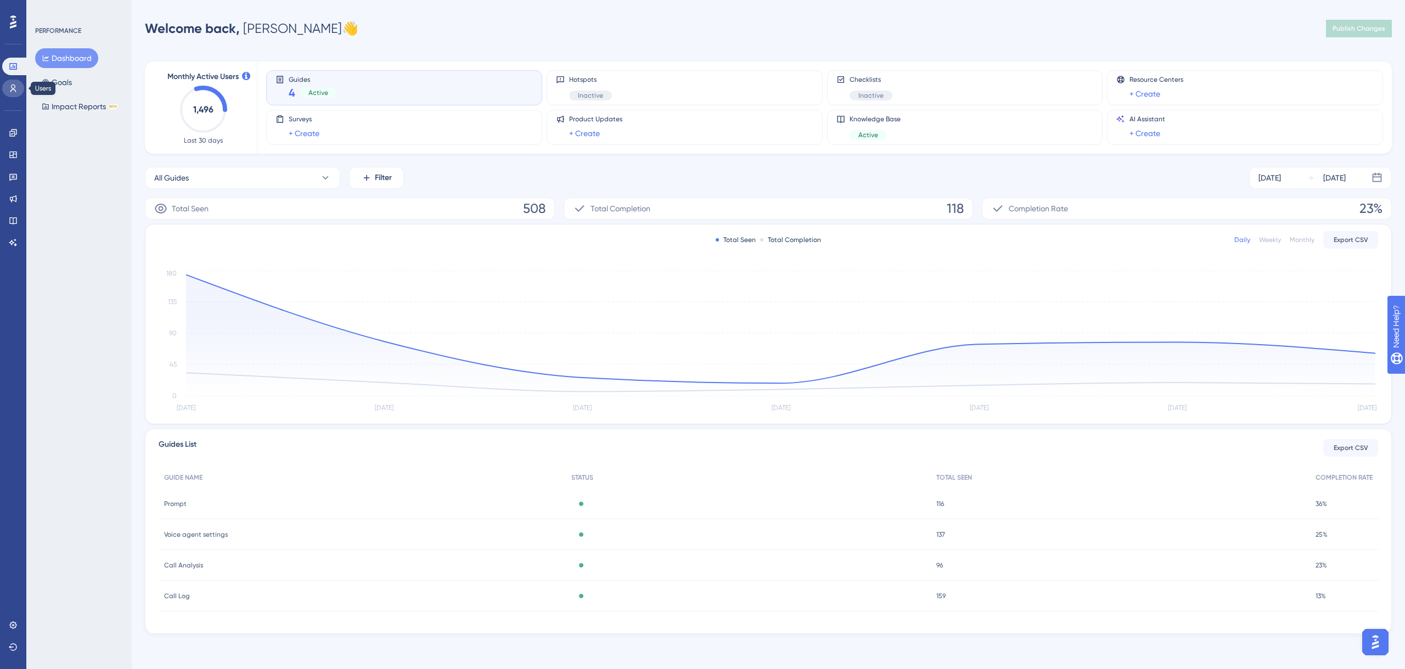
click at [14, 84] on icon at bounding box center [13, 88] width 9 height 9
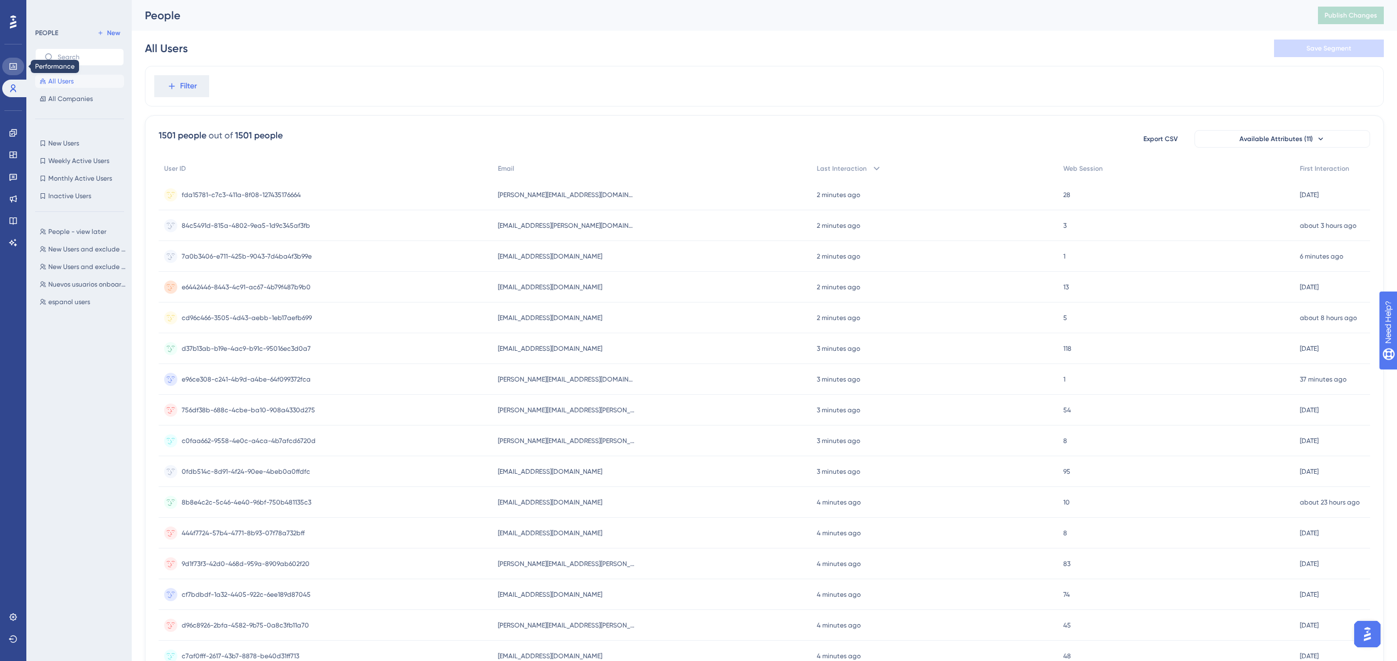
click at [7, 68] on link at bounding box center [13, 67] width 22 height 18
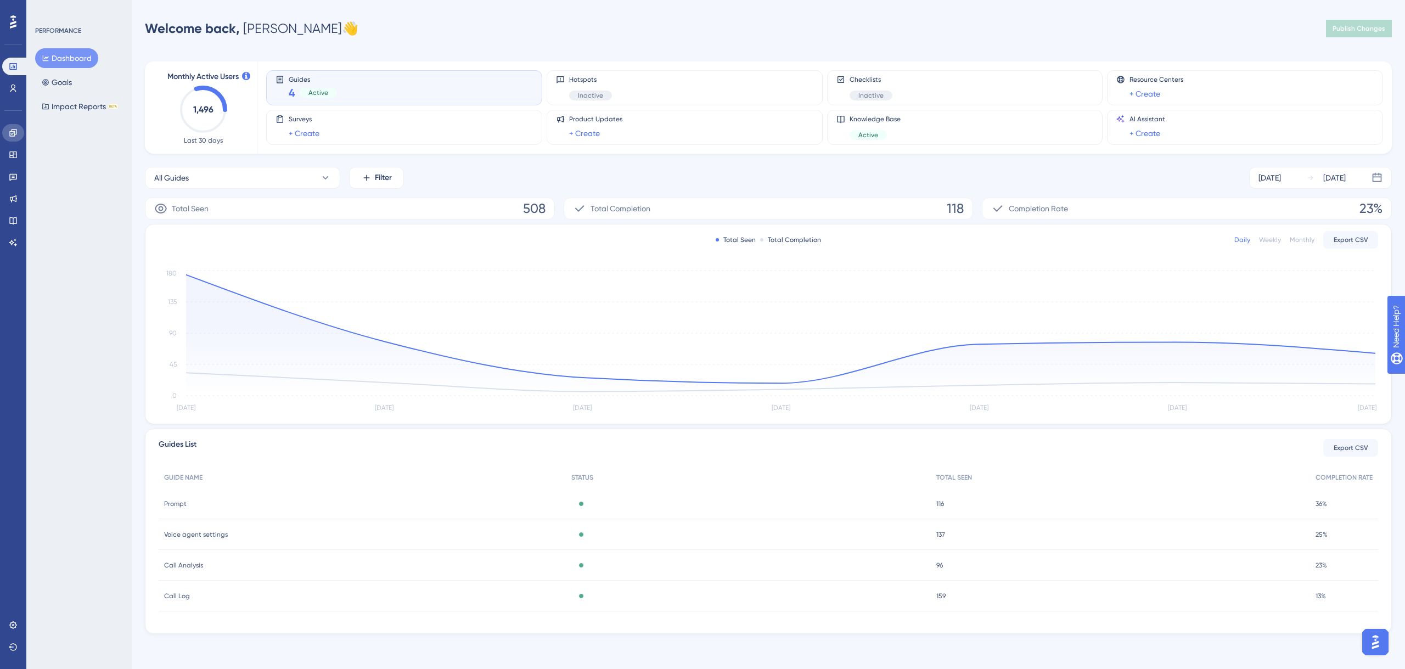
click at [11, 134] on icon at bounding box center [13, 132] width 9 height 9
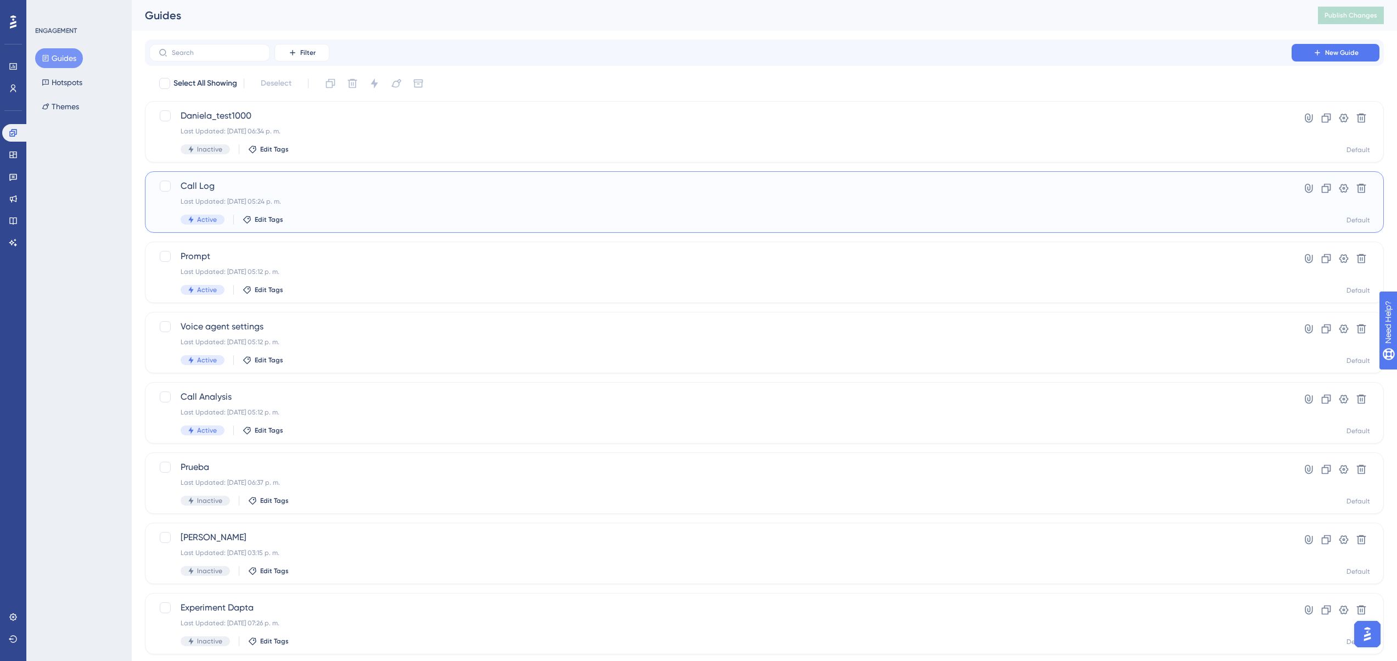
click at [245, 191] on span "Call Log" at bounding box center [721, 185] width 1080 height 13
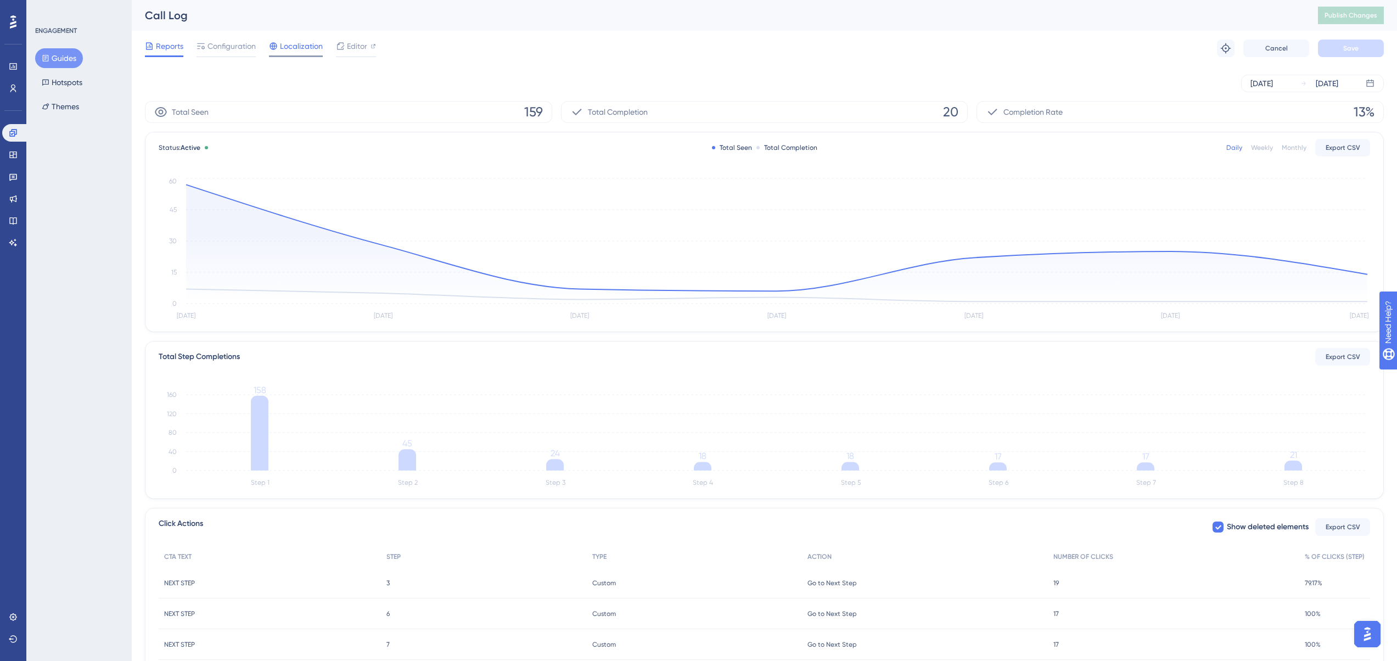
click at [286, 47] on span "Localization" at bounding box center [301, 46] width 43 height 13
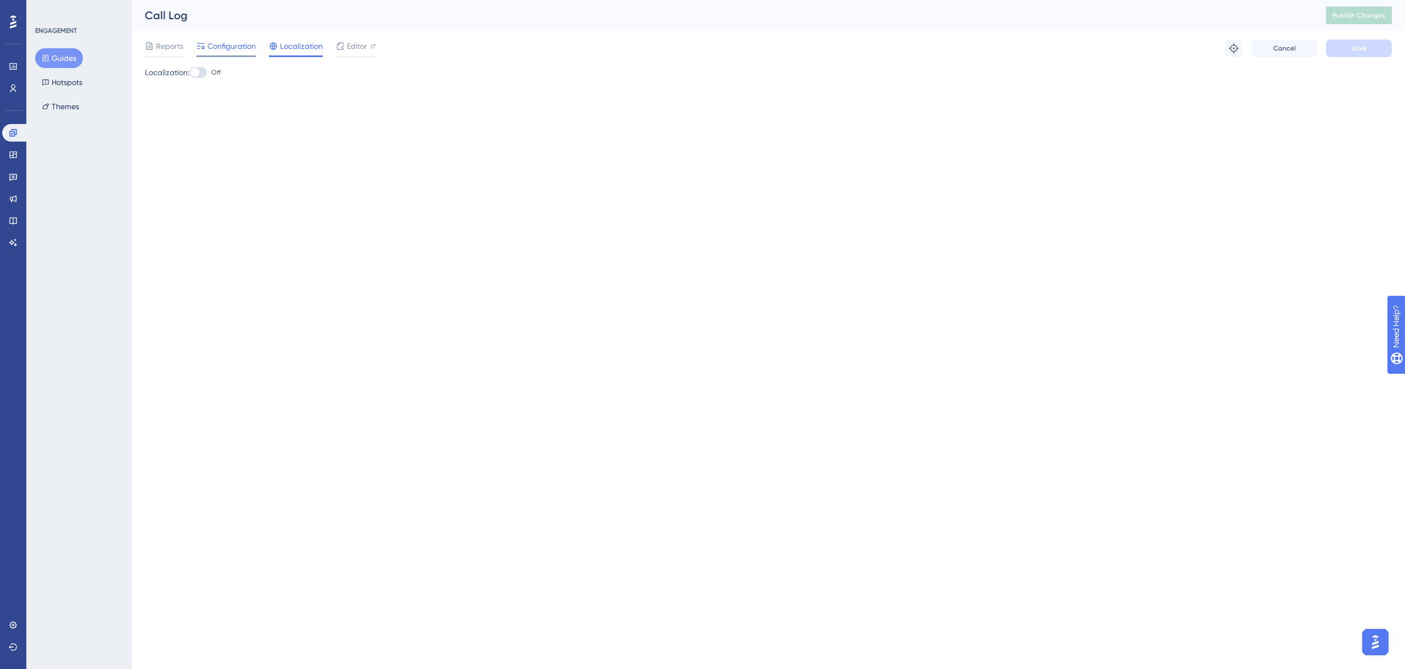
click at [227, 50] on span "Configuration" at bounding box center [231, 46] width 48 height 13
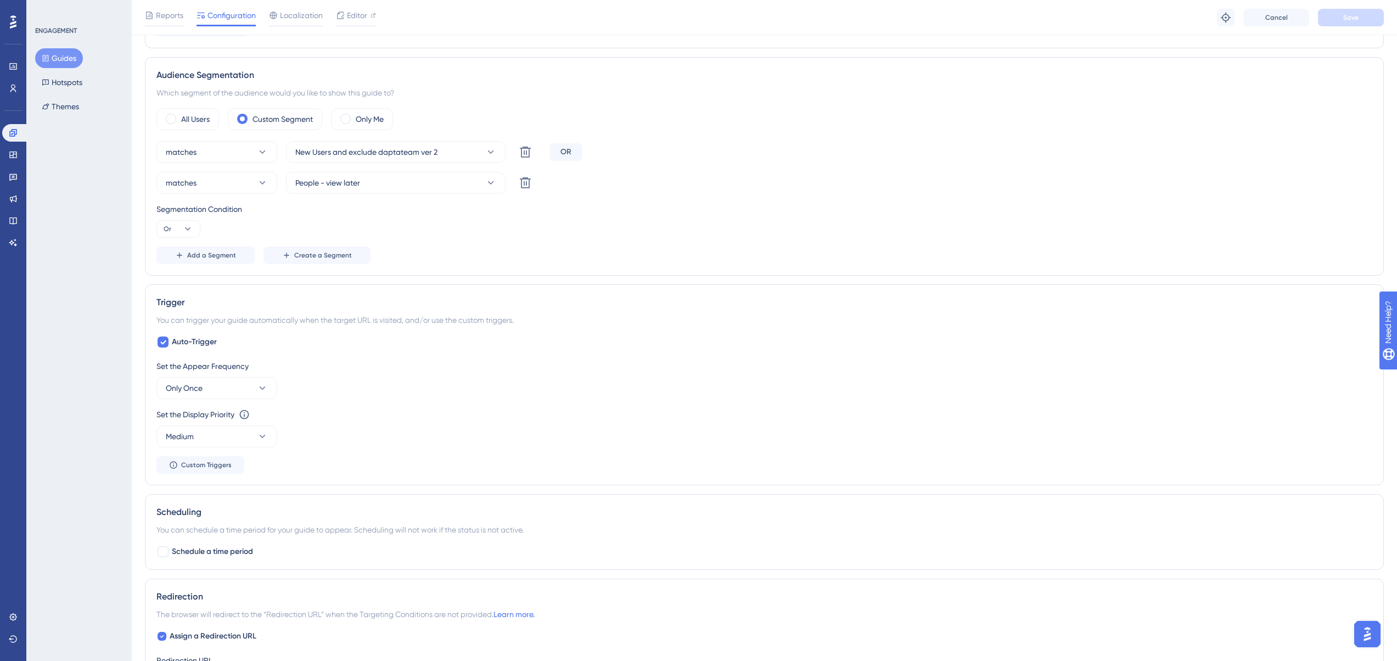
scroll to position [549, 0]
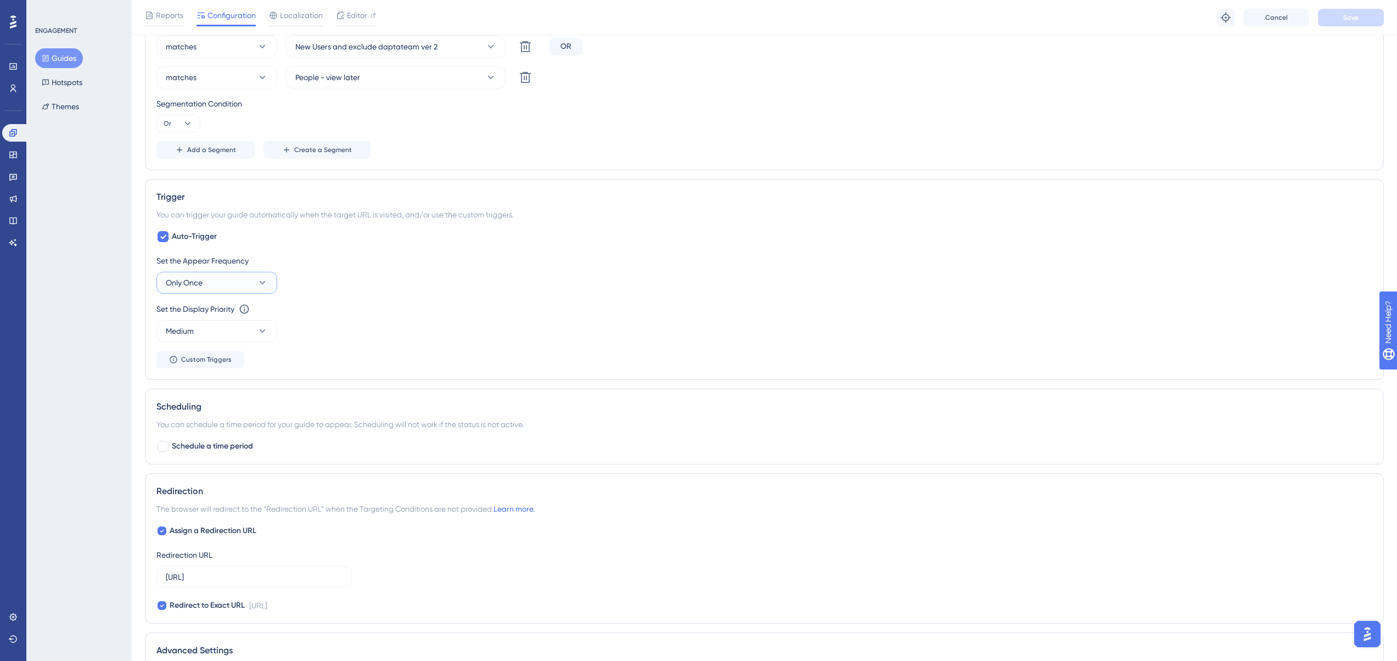
click at [220, 276] on button "Only Once" at bounding box center [216, 283] width 121 height 22
click at [208, 377] on span "Once in 7 days" at bounding box center [193, 381] width 43 height 13
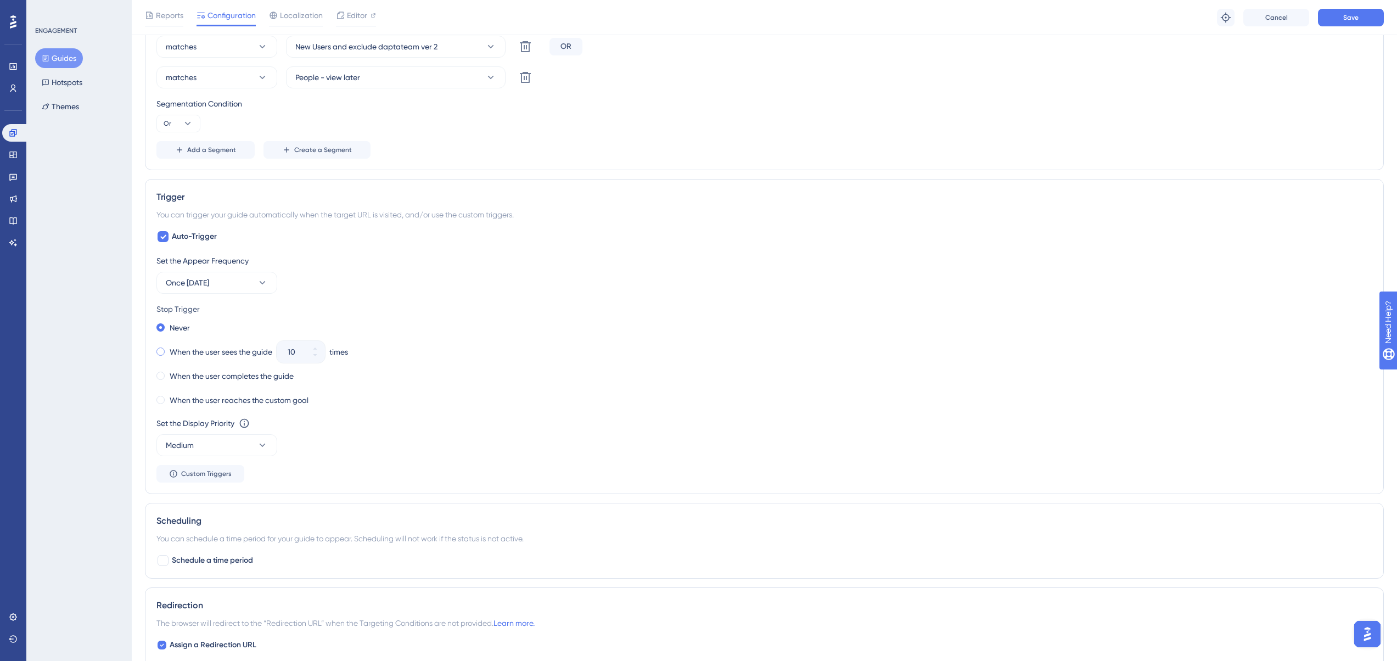
click at [222, 355] on label "When the user sees the guide" at bounding box center [221, 351] width 103 height 13
click at [201, 396] on label "When the user reaches the custom goal" at bounding box center [239, 400] width 139 height 13
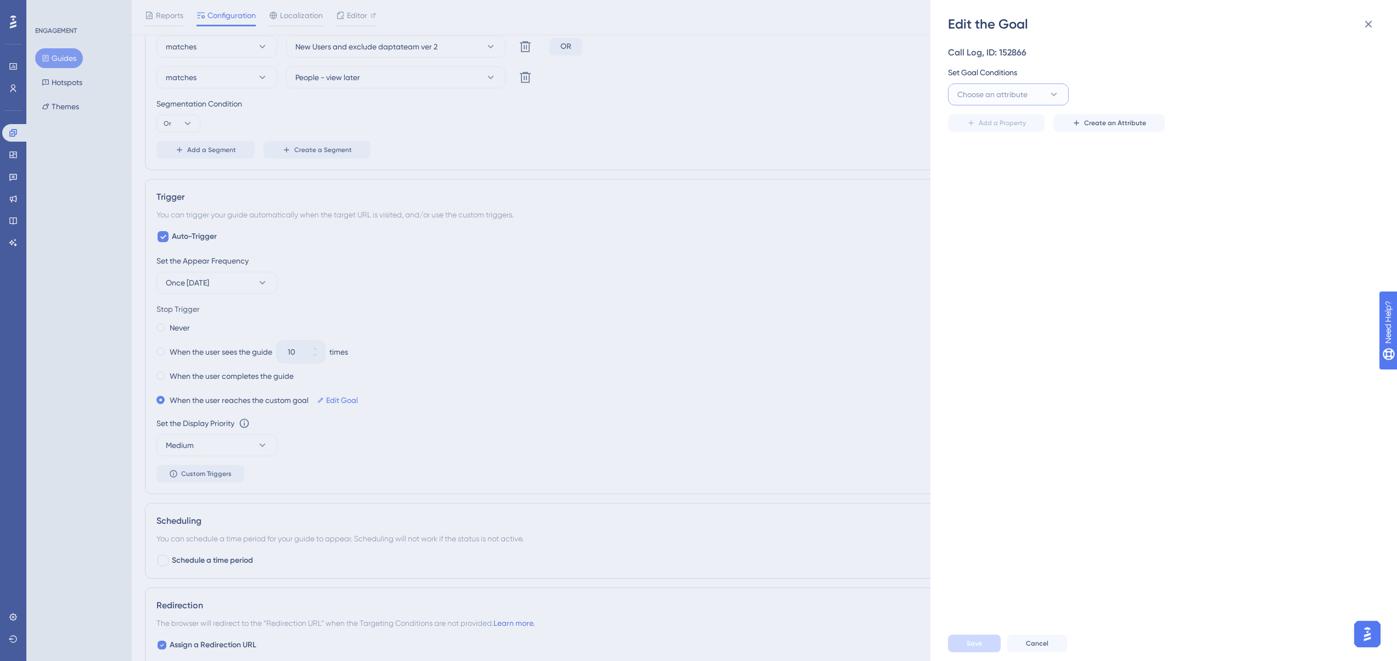
click at [1024, 89] on span "Choose an attribute" at bounding box center [992, 94] width 70 height 13
click at [970, 196] on span "Guide" at bounding box center [974, 194] width 21 height 13
click at [1225, 93] on span "Select an option" at bounding box center [1231, 94] width 57 height 13
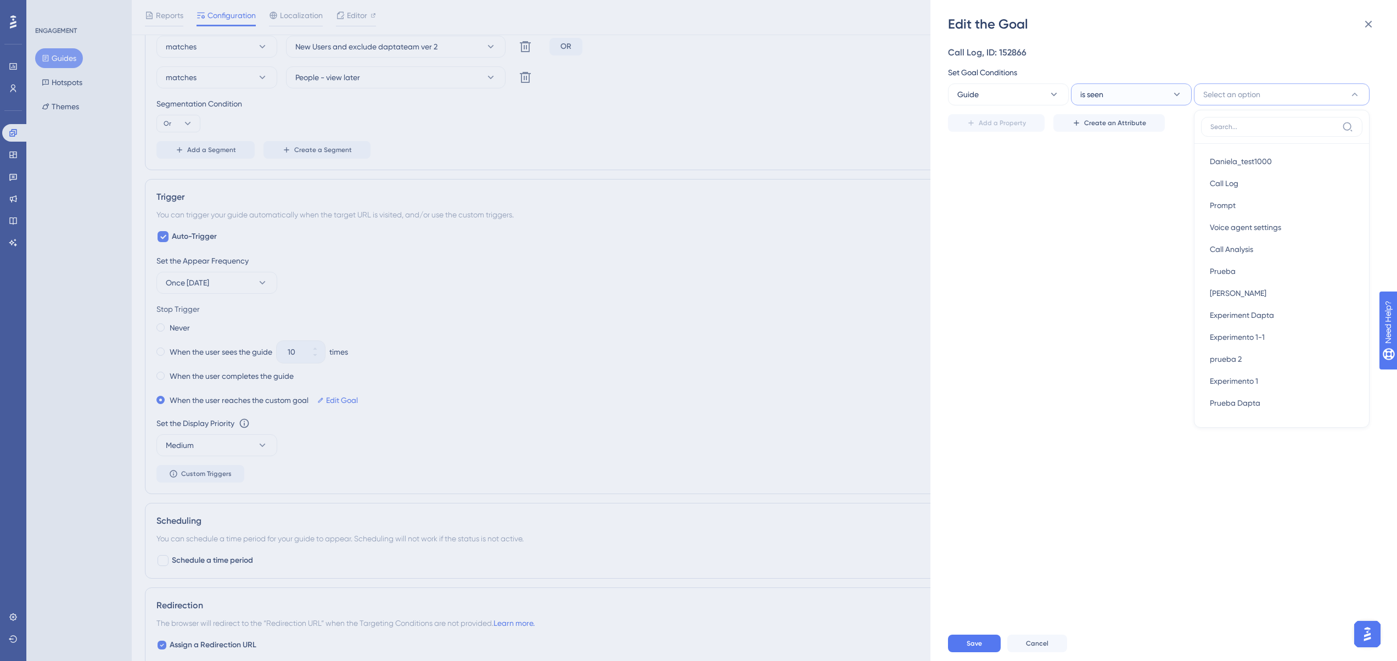
click at [1133, 98] on button "is seen" at bounding box center [1131, 94] width 121 height 22
click at [1154, 165] on div "is completed is completed" at bounding box center [1131, 172] width 89 height 22
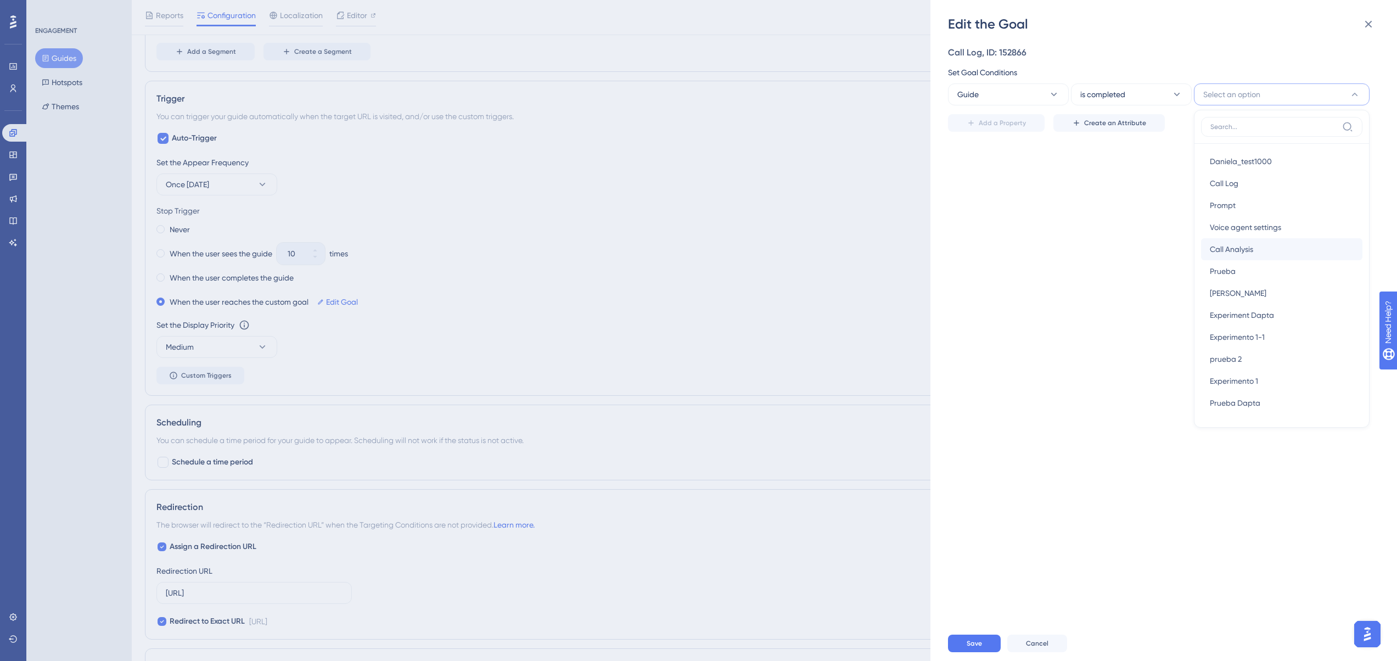
scroll to position [659, 0]
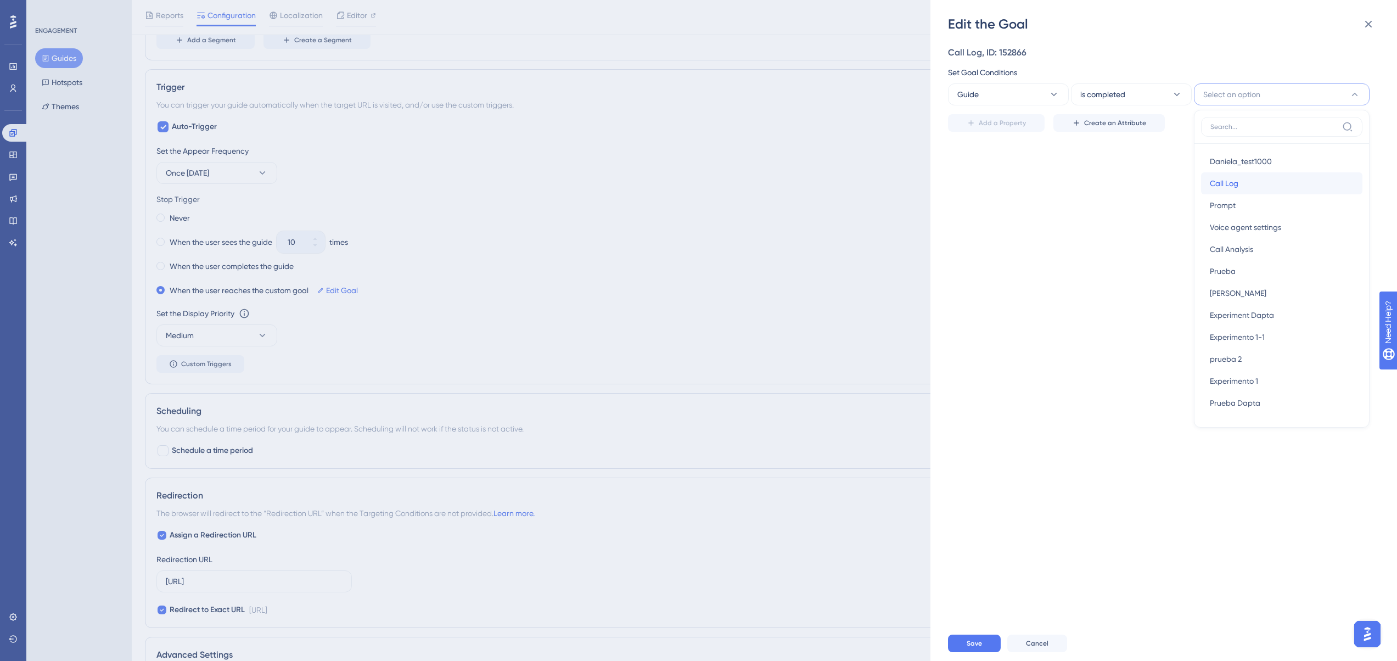
click at [1239, 188] on div "Call Log Call Log" at bounding box center [1282, 183] width 144 height 22
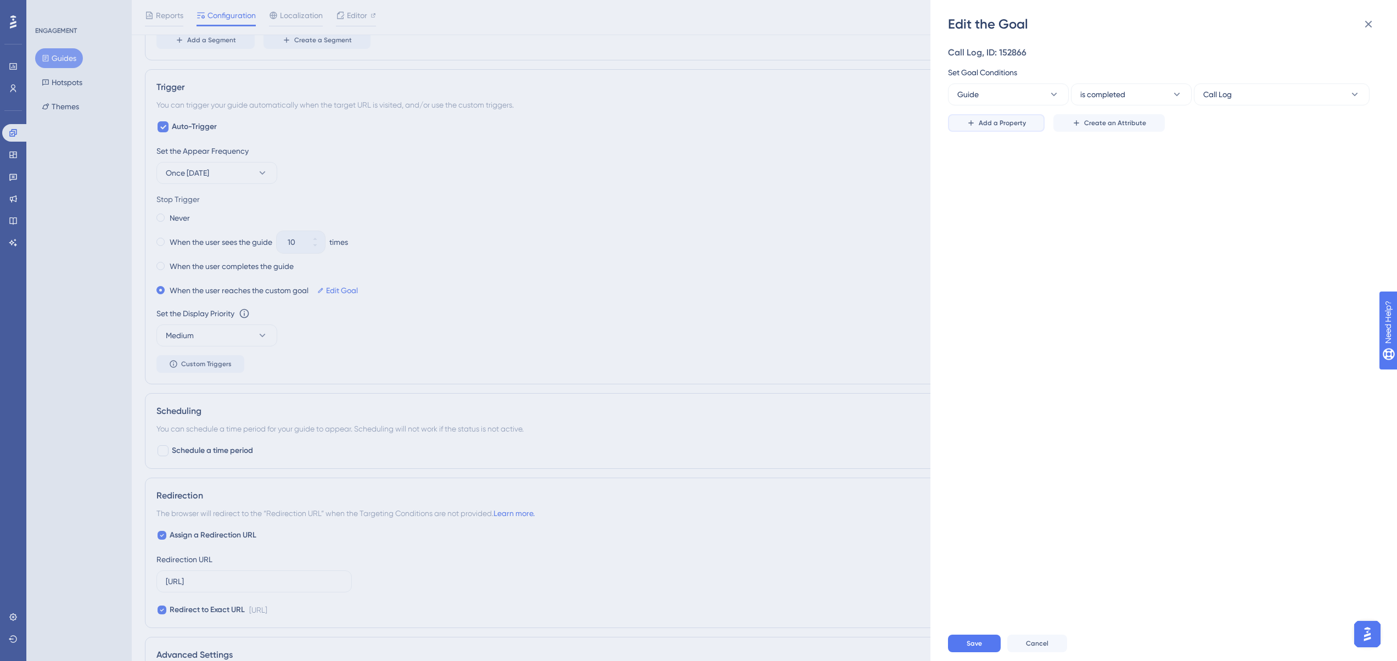
click at [1001, 126] on span "Add a Property" at bounding box center [1002, 123] width 47 height 9
click at [996, 154] on span "Choose an attribute" at bounding box center [992, 151] width 70 height 13
click at [991, 220] on span "Visited Page" at bounding box center [985, 218] width 43 height 13
click at [1221, 144] on label at bounding box center [1282, 152] width 176 height 22
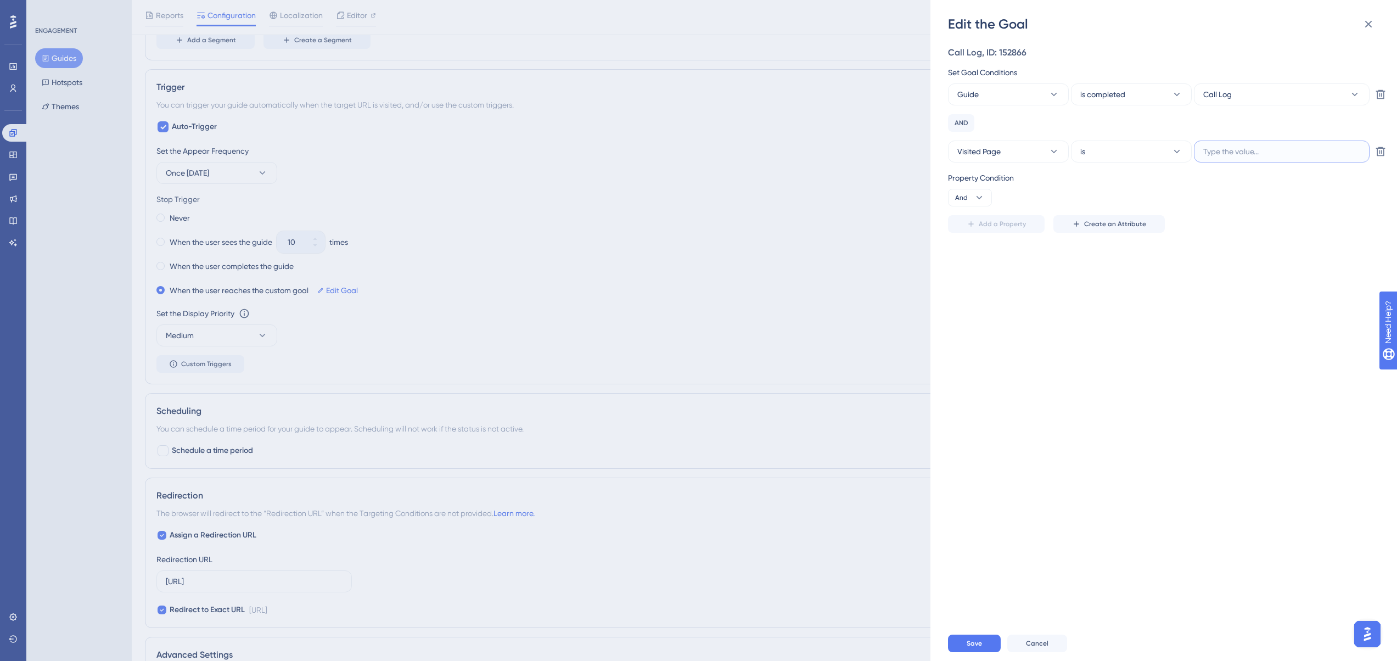
click at [1223, 155] on input "text" at bounding box center [1281, 151] width 157 height 12
click at [1036, 150] on button "Visited Page" at bounding box center [1008, 152] width 121 height 22
click at [989, 256] on div "Guide Guide" at bounding box center [1008, 251] width 89 height 22
click at [1089, 165] on div "Call Log, ID: 152866 Set Goal Conditions Guide is completed Call Log Delete AND…" at bounding box center [1160, 139] width 425 height 187
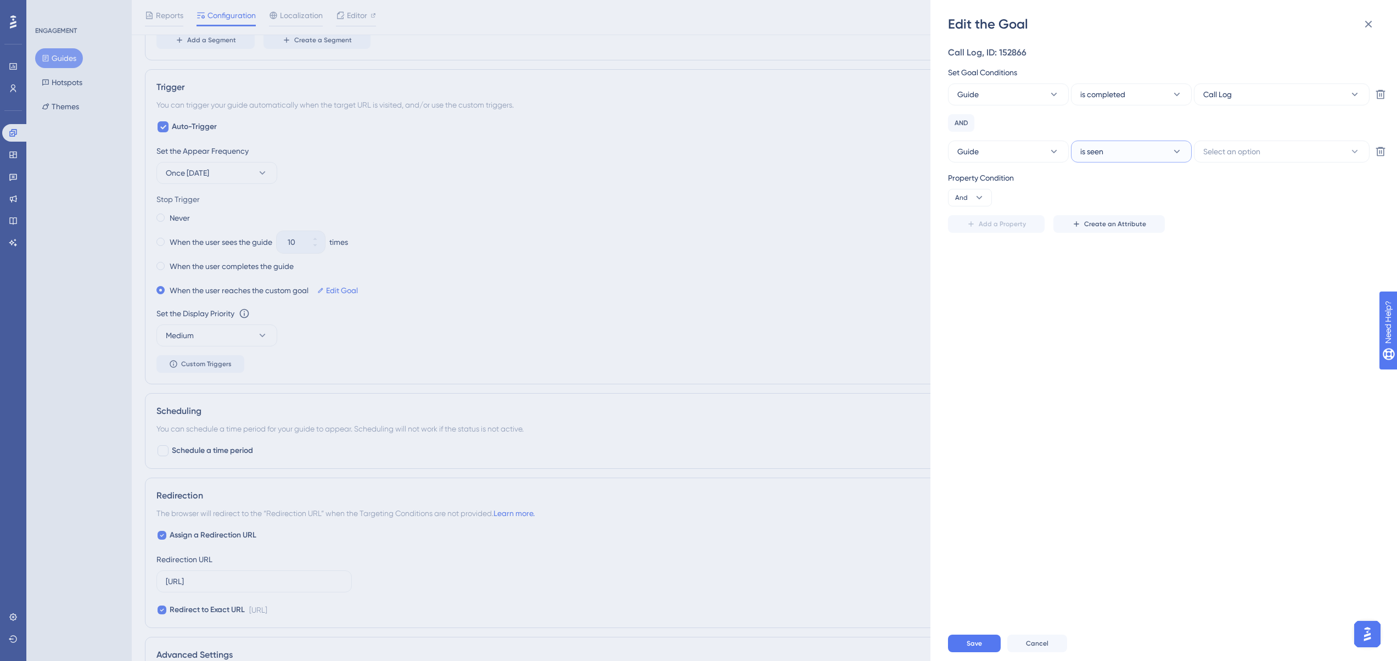
click at [1095, 156] on span "is seen" at bounding box center [1091, 151] width 23 height 13
click at [1371, 29] on icon at bounding box center [1368, 24] width 13 height 13
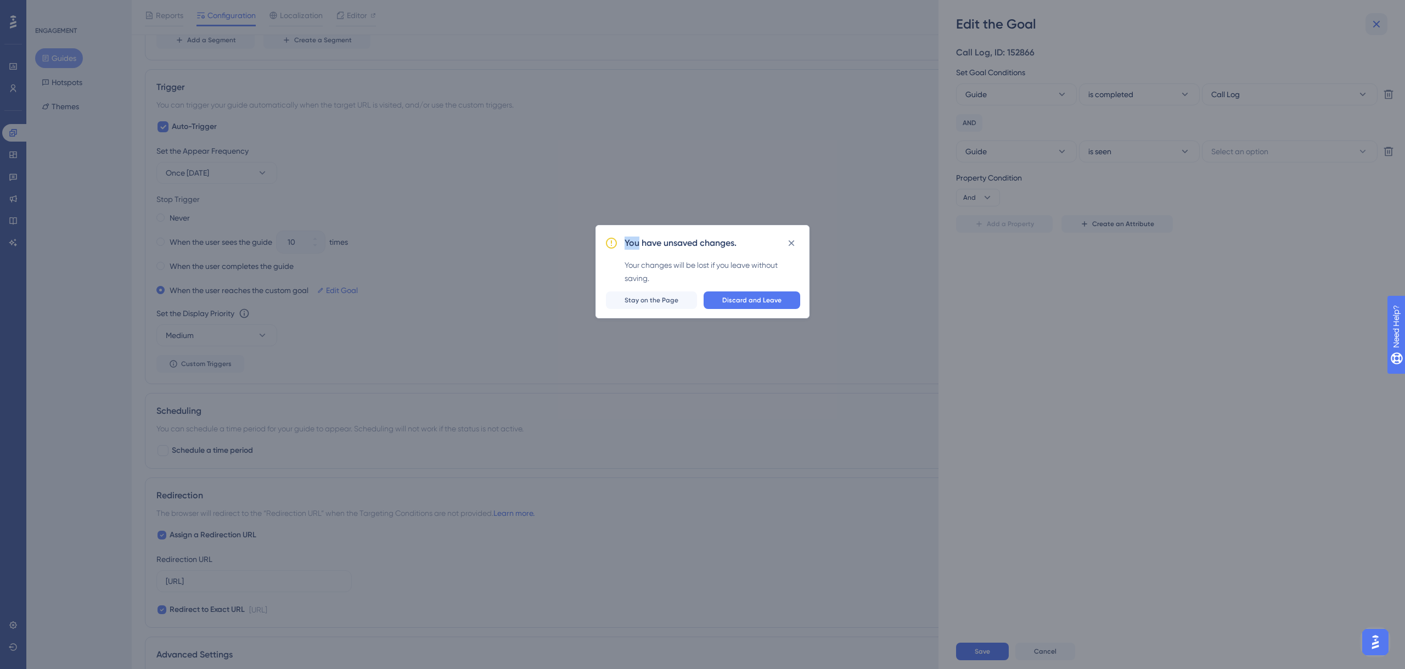
click at [1372, 29] on div "You have unsaved changes. Your changes will be lost if you leave without saving…" at bounding box center [702, 334] width 1405 height 669
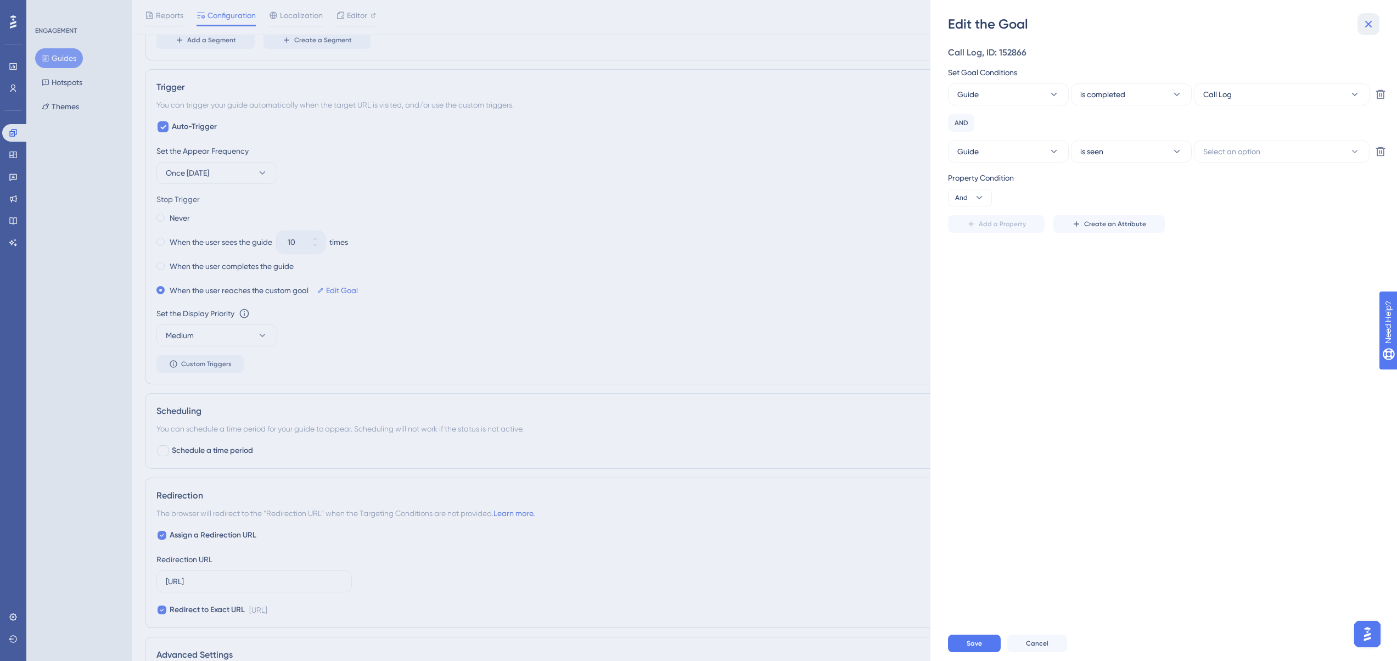
click at [1371, 27] on icon at bounding box center [1368, 24] width 7 height 7
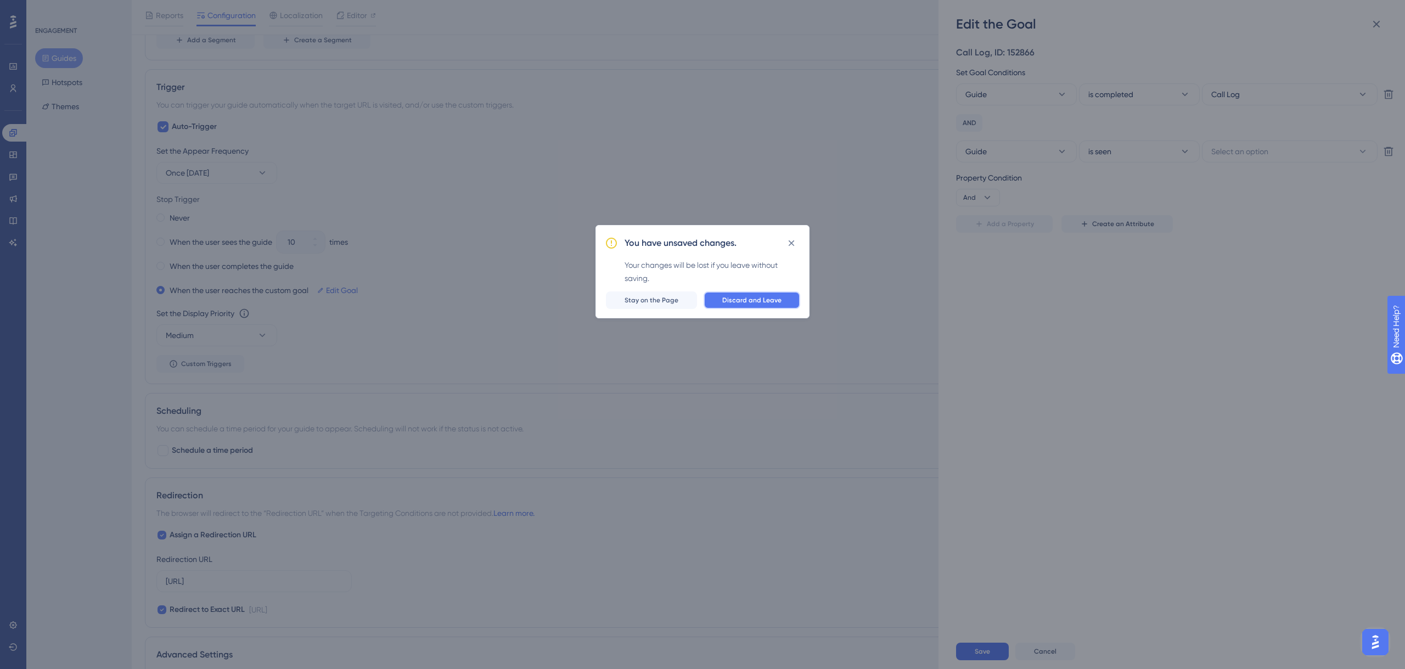
click at [784, 293] on button "Discard and Leave" at bounding box center [752, 300] width 97 height 18
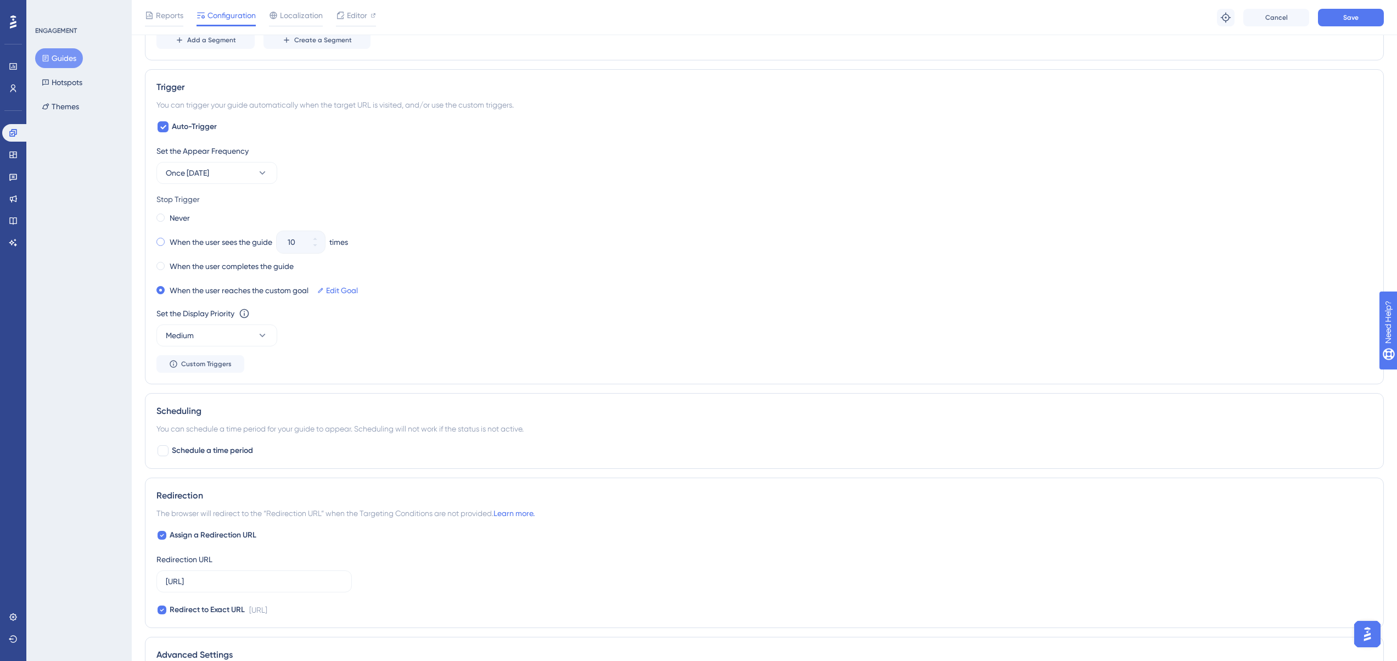
click at [165, 245] on div "When the user sees the guide" at bounding box center [214, 241] width 116 height 15
click at [293, 244] on input "10" at bounding box center [295, 241] width 15 height 13
drag, startPoint x: 287, startPoint y: 244, endPoint x: 264, endPoint y: 243, distance: 22.5
click at [264, 243] on div "When the user sees the guide 10 times" at bounding box center [764, 241] width 1216 height 15
type input "3"
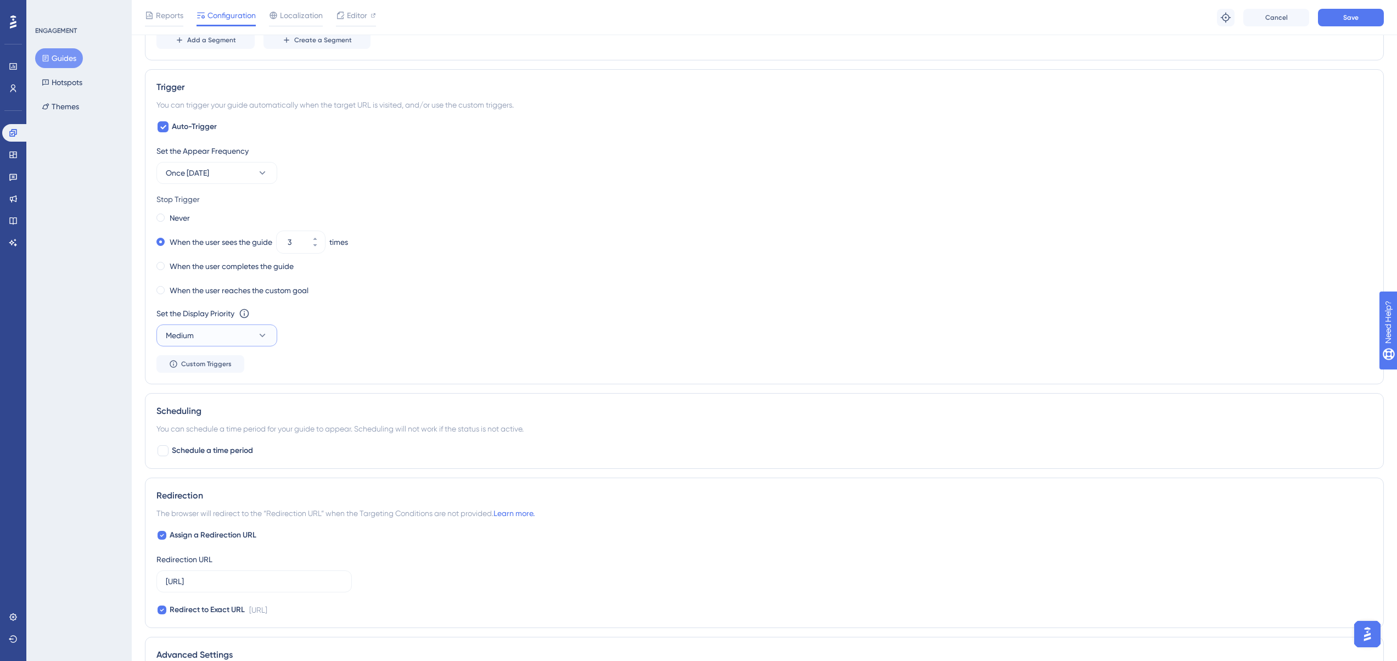
click at [229, 339] on button "Medium" at bounding box center [216, 335] width 121 height 22
click at [211, 410] on div "High High" at bounding box center [216, 413] width 89 height 22
click at [224, 337] on button "High" at bounding box center [216, 335] width 121 height 22
click at [201, 428] on div "Highest Highest" at bounding box center [216, 435] width 89 height 22
click at [209, 176] on span "Once in 7 days" at bounding box center [187, 172] width 43 height 13
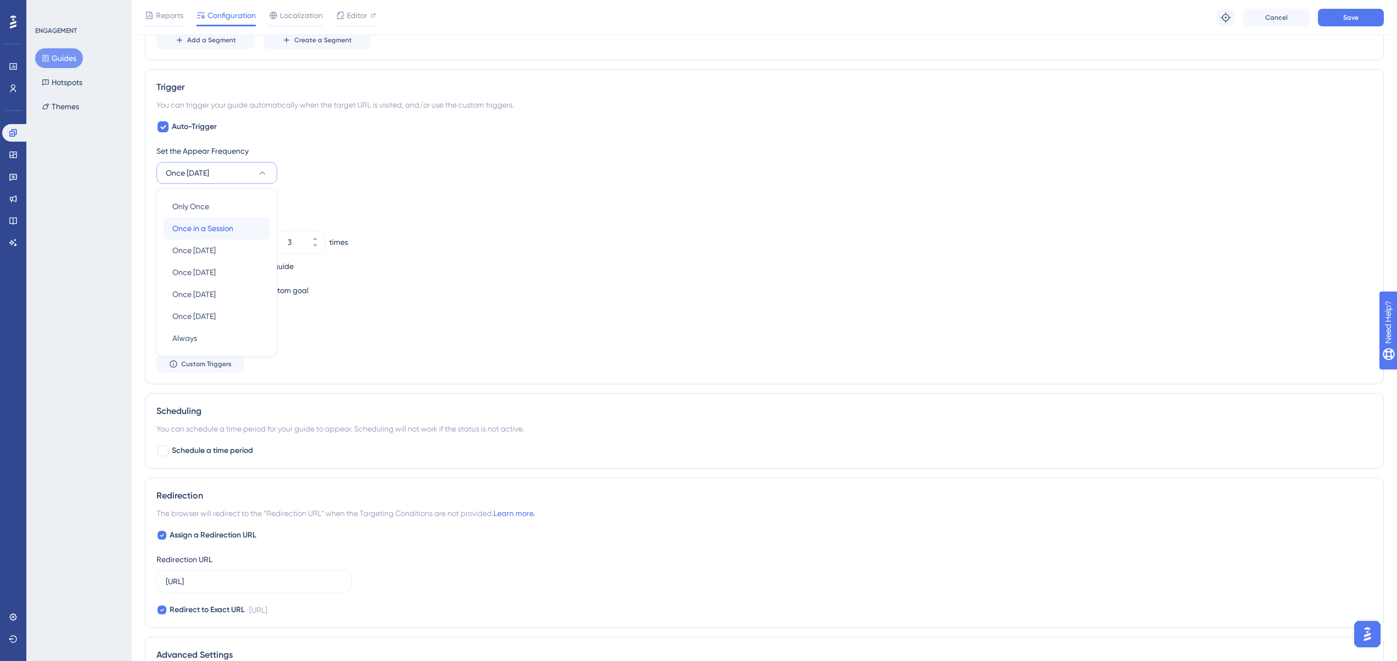
click at [228, 231] on span "Once in a Session" at bounding box center [202, 228] width 61 height 13
click at [1358, 16] on span "Save" at bounding box center [1350, 17] width 15 height 9
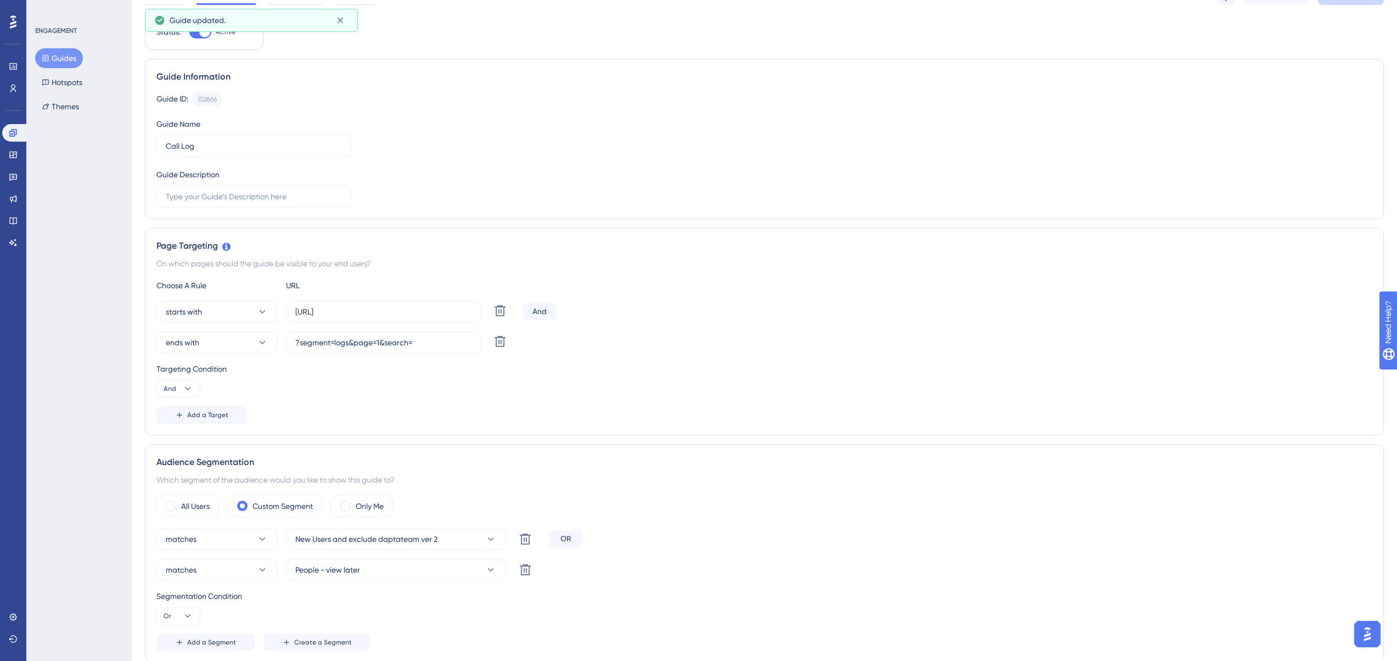
scroll to position [0, 0]
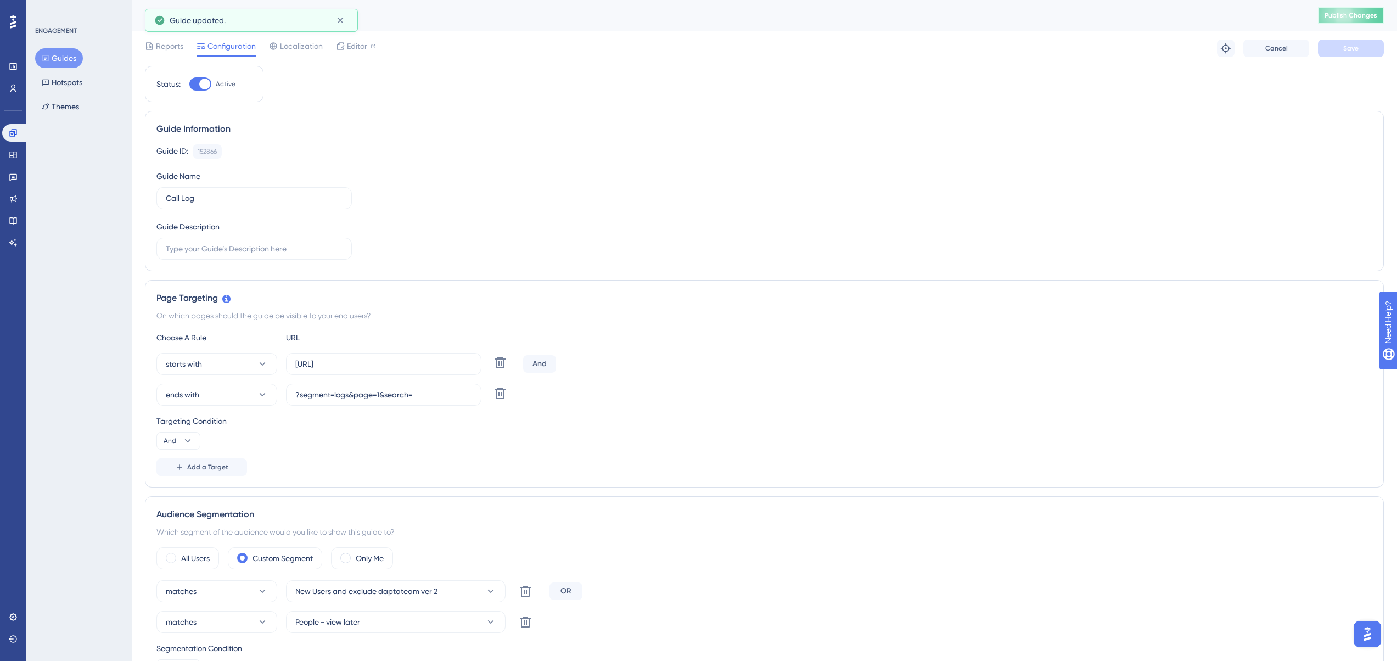
click at [1352, 17] on button "Publish Changes" at bounding box center [1351, 16] width 66 height 18
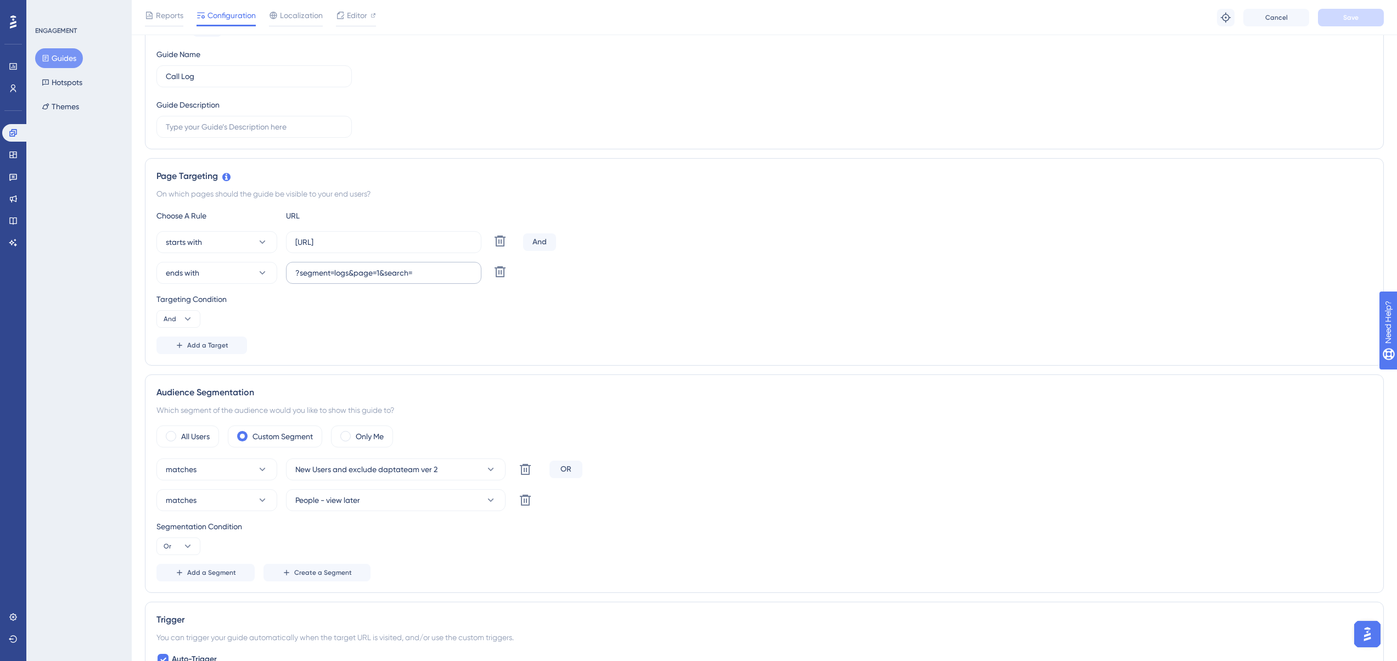
scroll to position [439, 0]
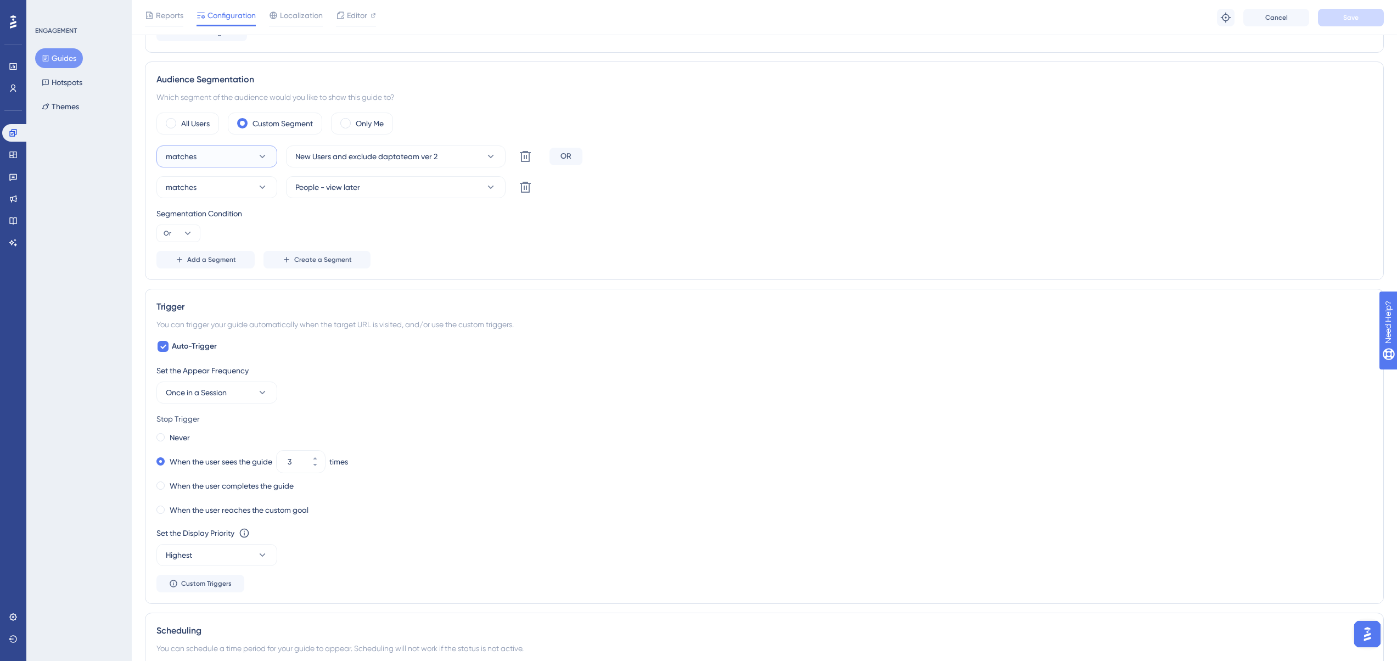
click at [251, 149] on button "matches" at bounding box center [216, 156] width 121 height 22
click at [446, 245] on div "matches matches matches doesn't match doesn't match New Users and exclude dapta…" at bounding box center [764, 206] width 1216 height 123
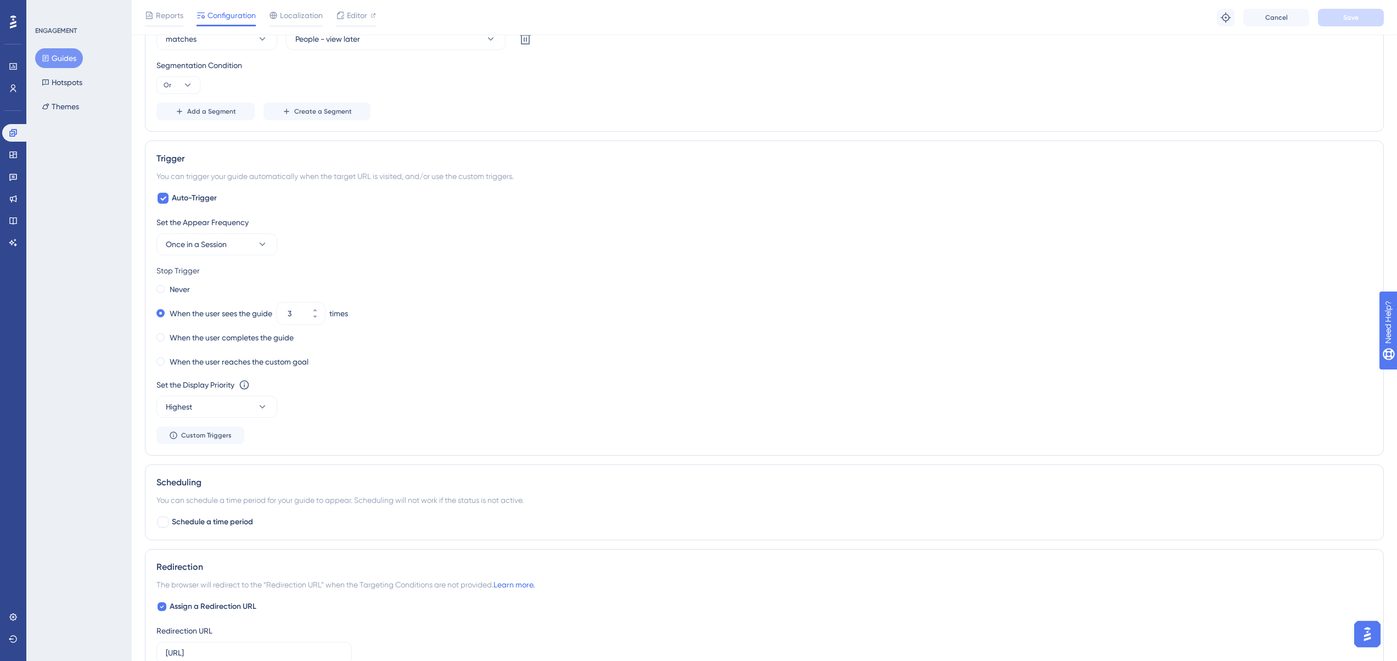
scroll to position [604, 0]
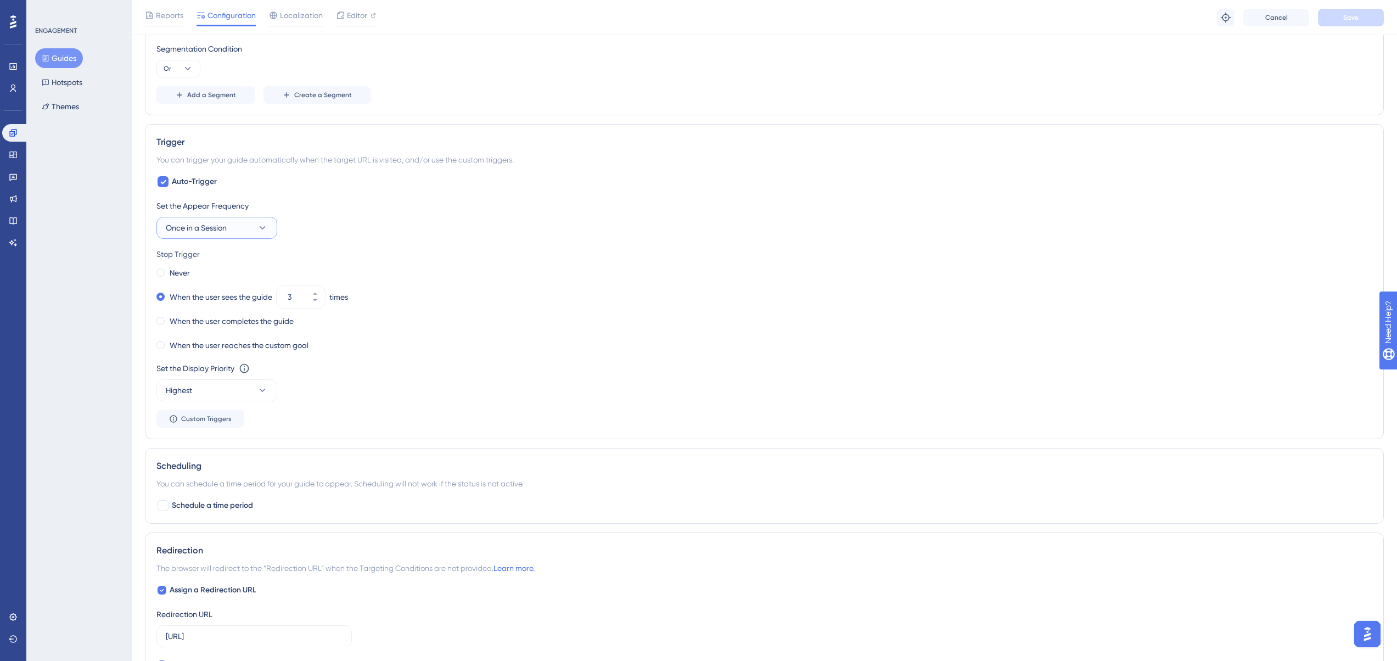
click at [212, 226] on span "Once in a Session" at bounding box center [196, 227] width 61 height 13
click at [194, 400] on div "Always Always" at bounding box center [216, 393] width 89 height 22
click at [1343, 17] on span "Save" at bounding box center [1350, 17] width 15 height 9
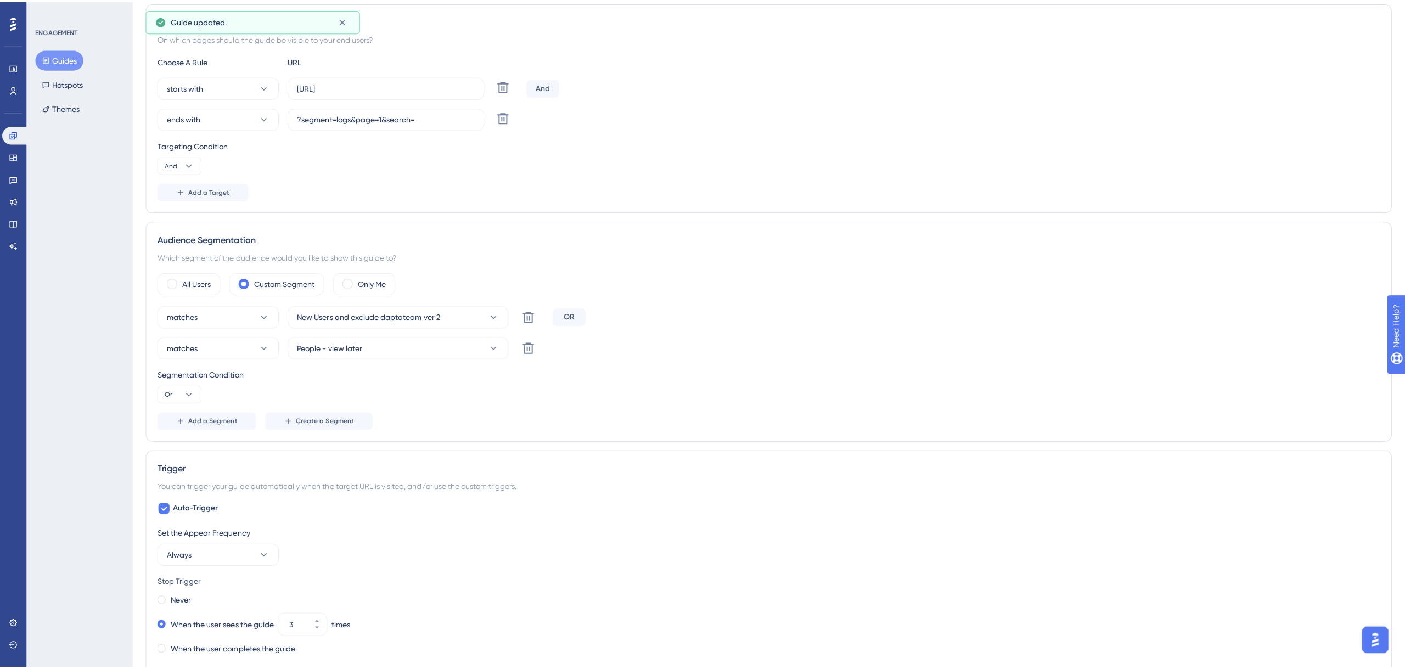
scroll to position [0, 0]
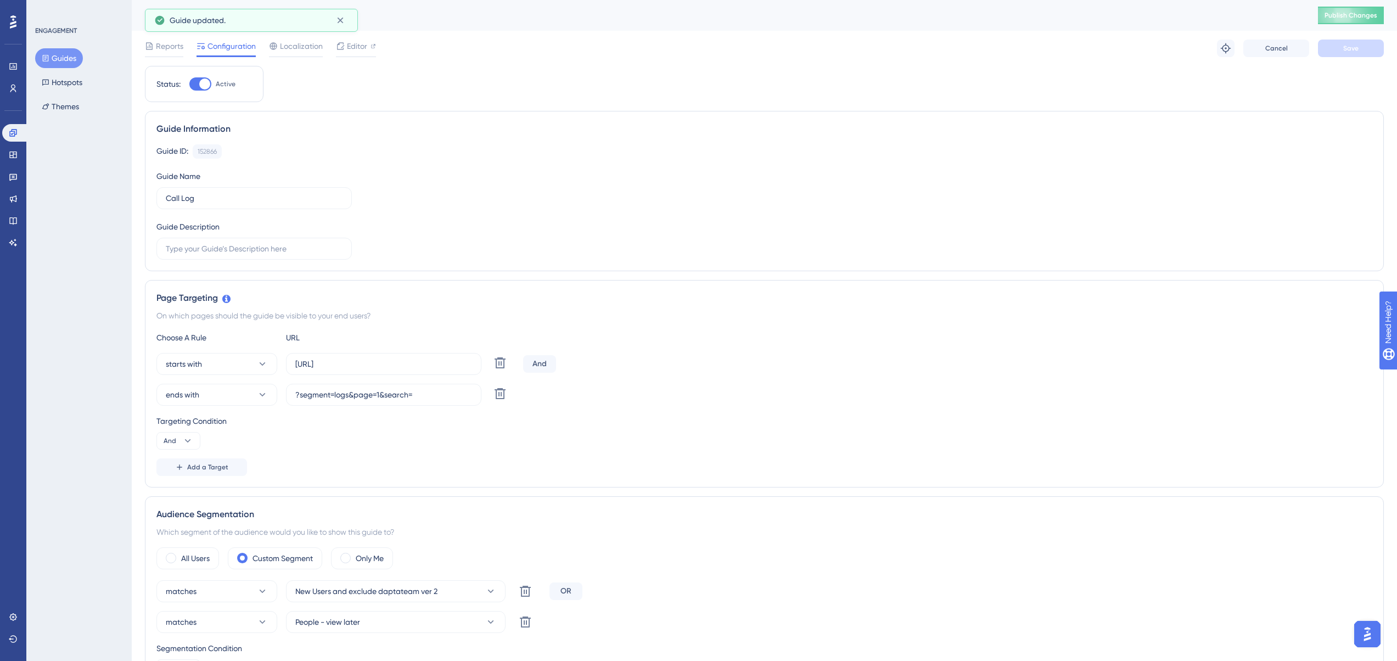
click at [1340, 27] on div "Call Log Publish Changes" at bounding box center [764, 15] width 1265 height 31
click at [1336, 8] on button "Publish Changes" at bounding box center [1351, 16] width 66 height 18
click at [14, 133] on icon at bounding box center [13, 132] width 9 height 9
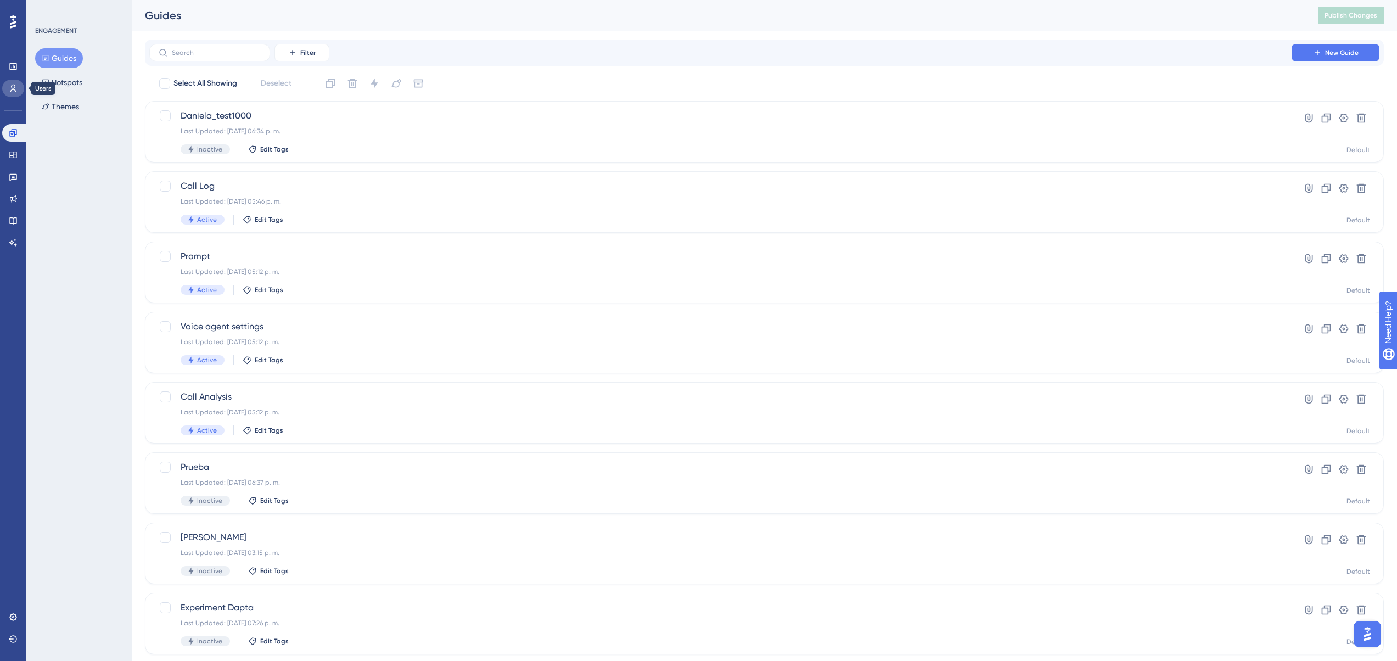
click at [11, 88] on icon at bounding box center [13, 88] width 9 height 9
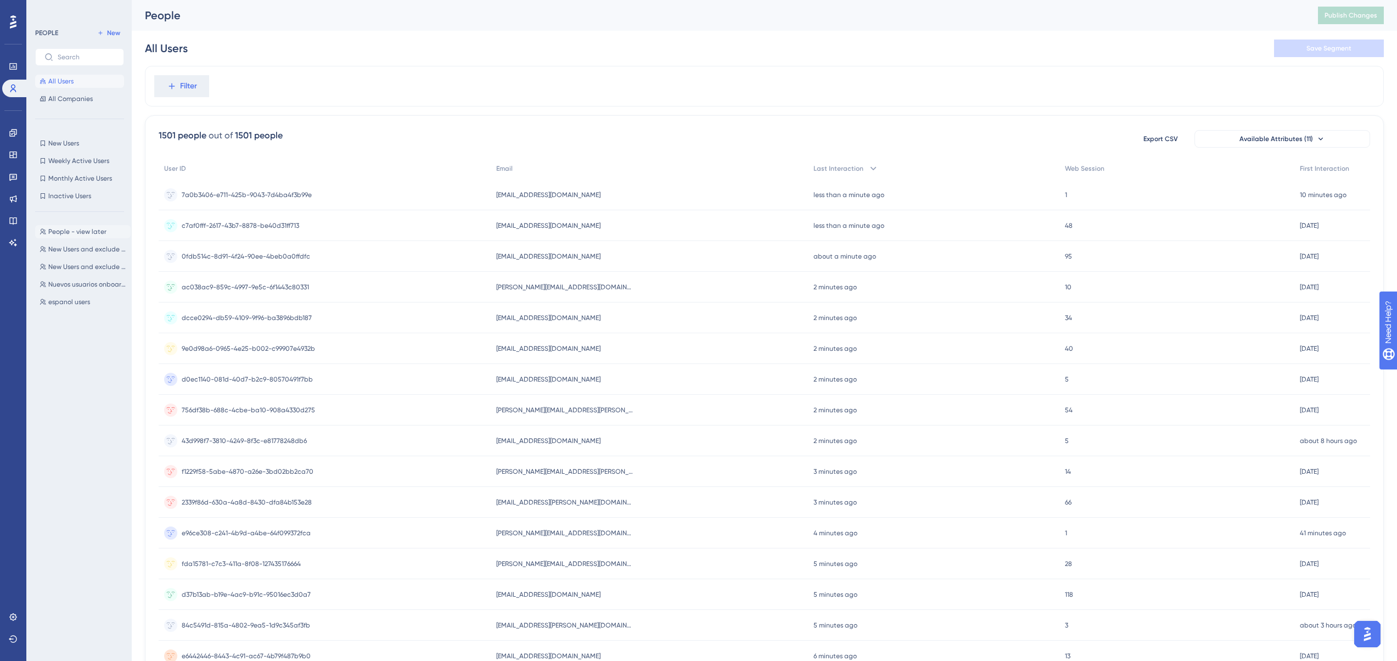
click at [90, 235] on span "People - view later" at bounding box center [77, 231] width 58 height 9
drag, startPoint x: 70, startPoint y: 232, endPoint x: 82, endPoint y: 233, distance: 11.6
click at [70, 232] on span "People - view later" at bounding box center [77, 231] width 58 height 9
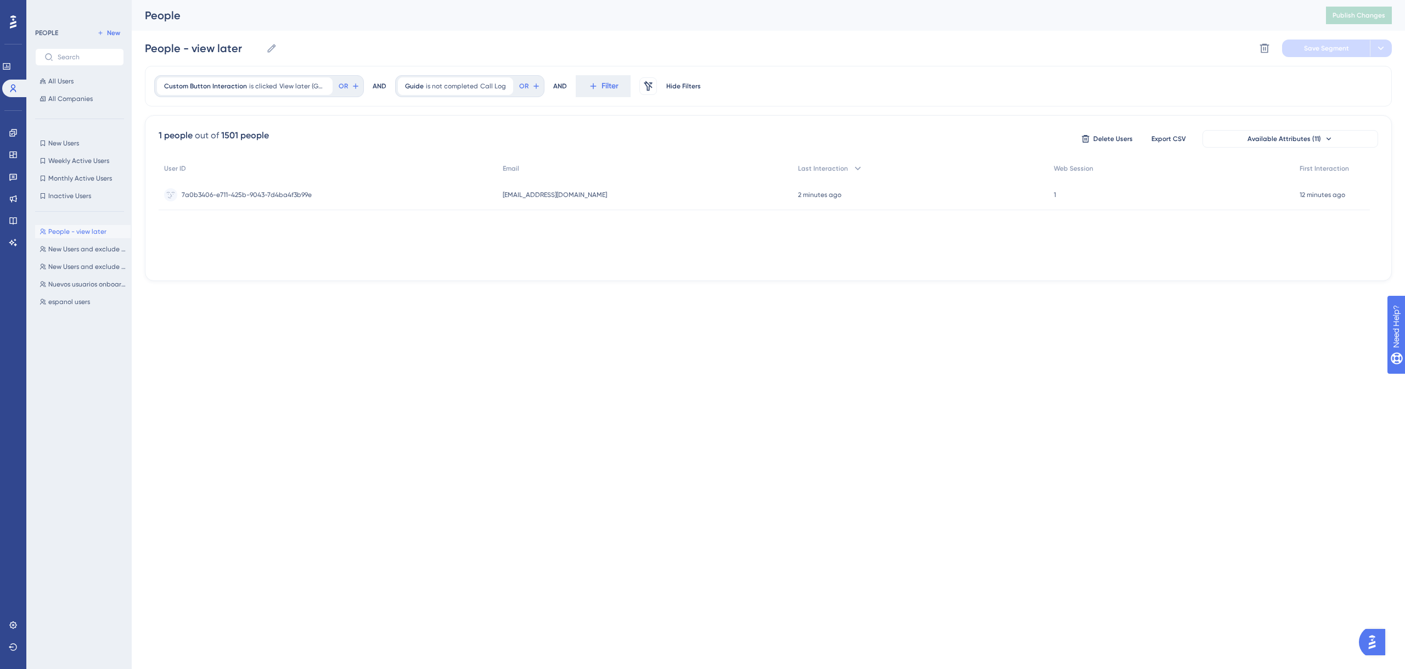
click at [14, 55] on div "Performance Users" at bounding box center [13, 64] width 22 height 66
click at [9, 142] on div "Engagement Widgets Feedback Product Updates Knowledge Base AI Assistant" at bounding box center [13, 187] width 9 height 127
click at [12, 126] on link at bounding box center [13, 133] width 9 height 18
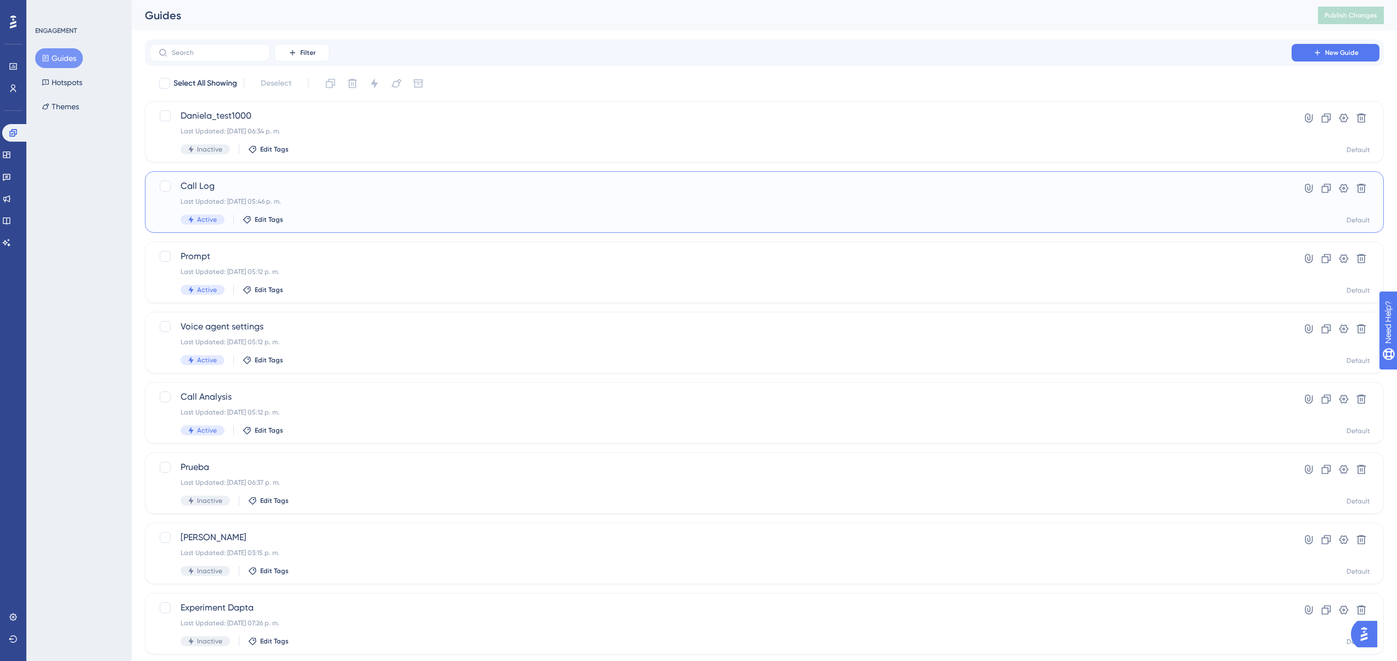
click at [232, 186] on span "Call Log" at bounding box center [721, 185] width 1080 height 13
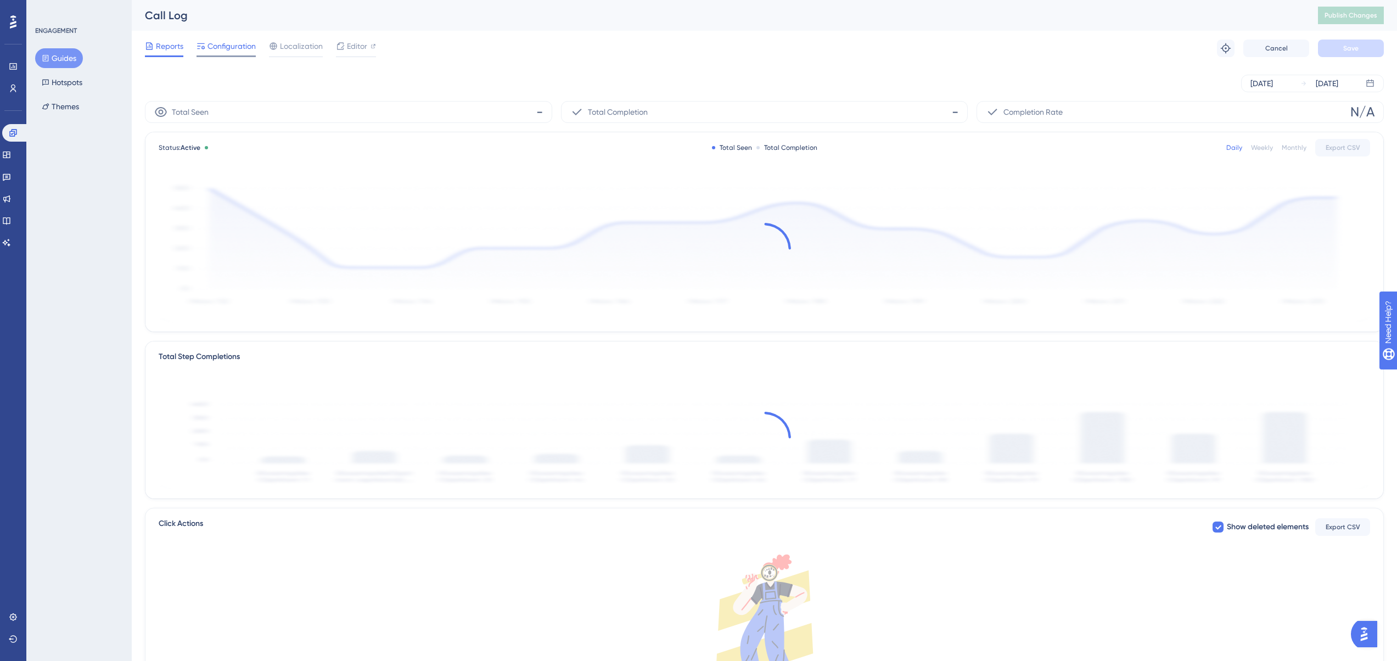
click at [227, 49] on span "Configuration" at bounding box center [231, 46] width 48 height 13
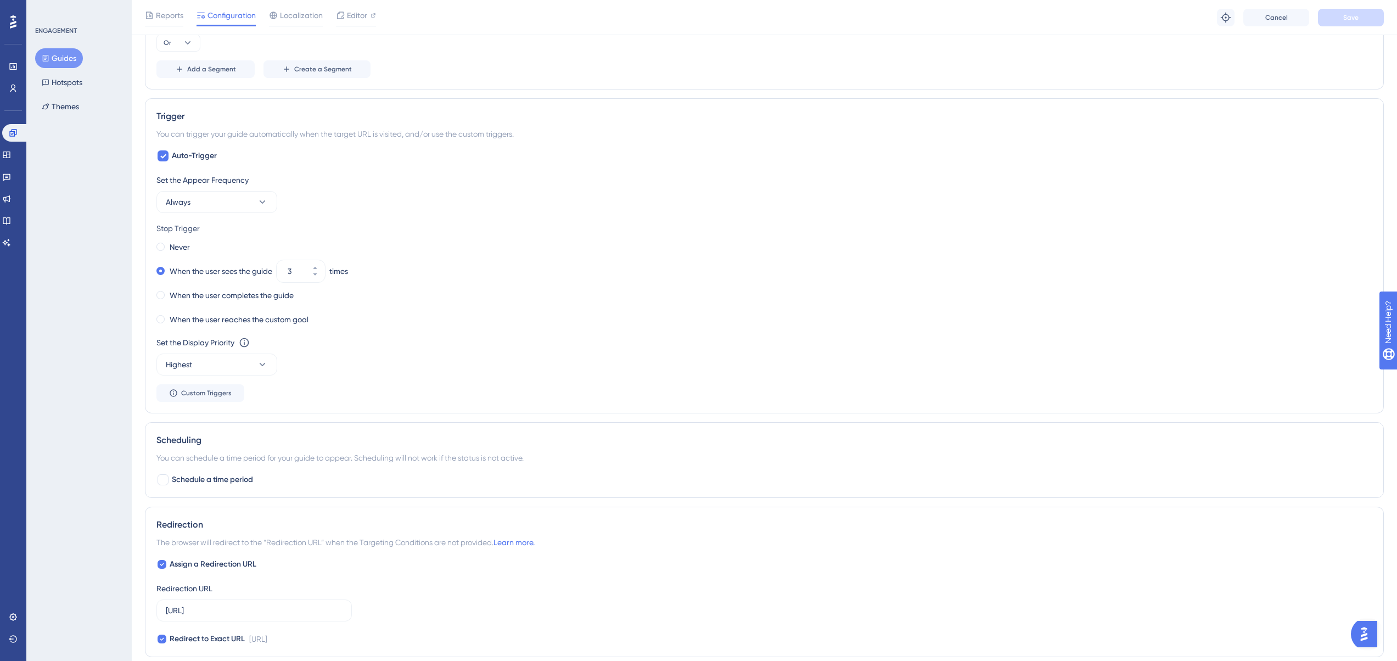
scroll to position [714, 0]
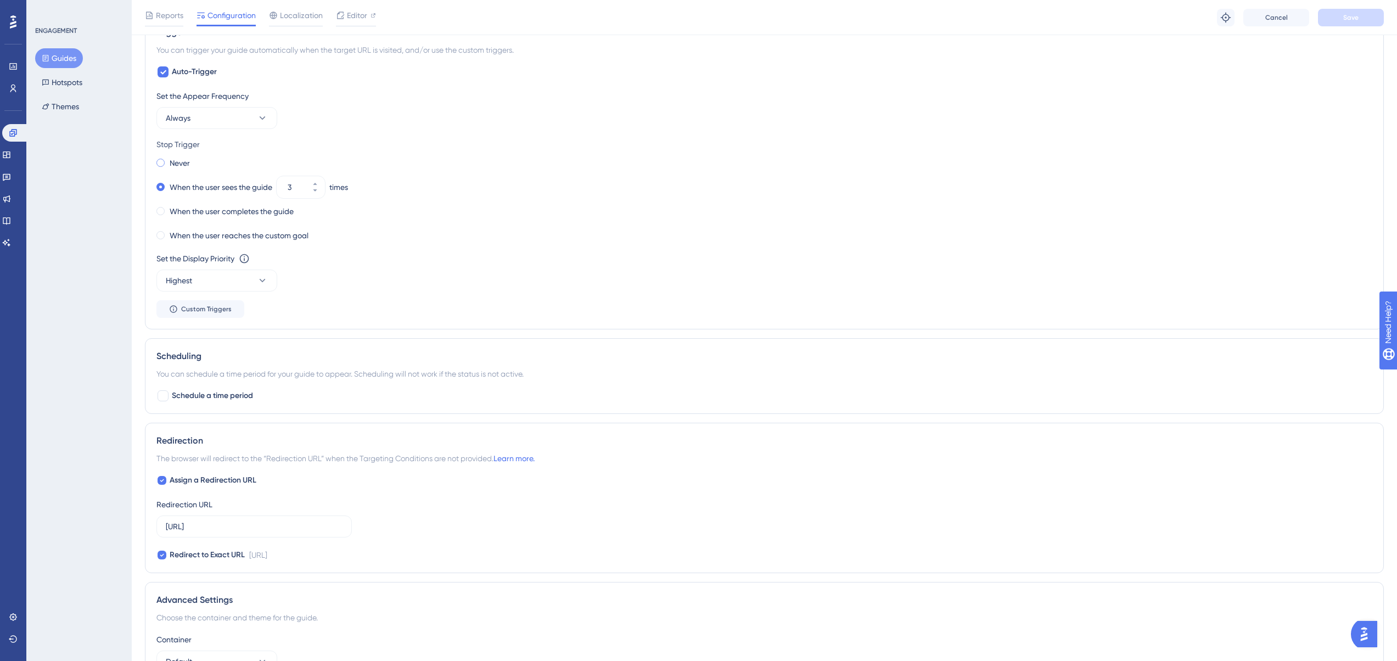
click at [186, 164] on label "Never" at bounding box center [180, 162] width 20 height 13
click at [1351, 15] on span "Save" at bounding box center [1350, 17] width 15 height 9
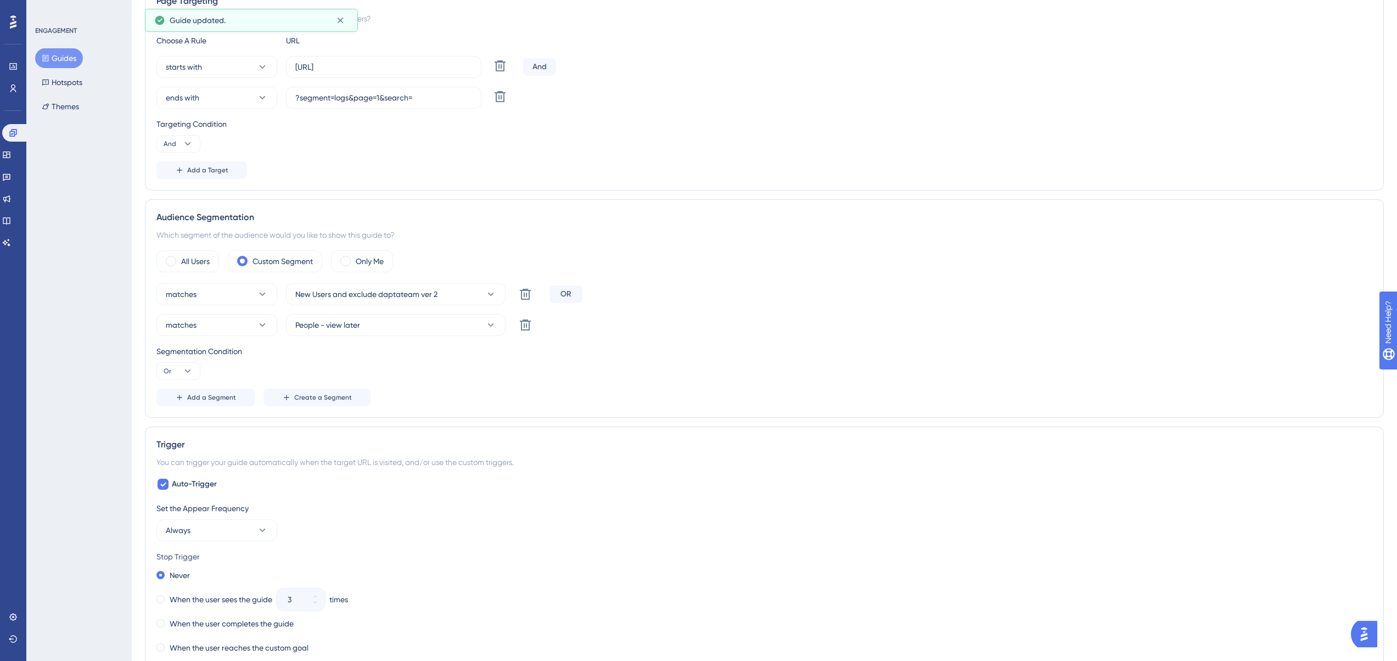
scroll to position [0, 0]
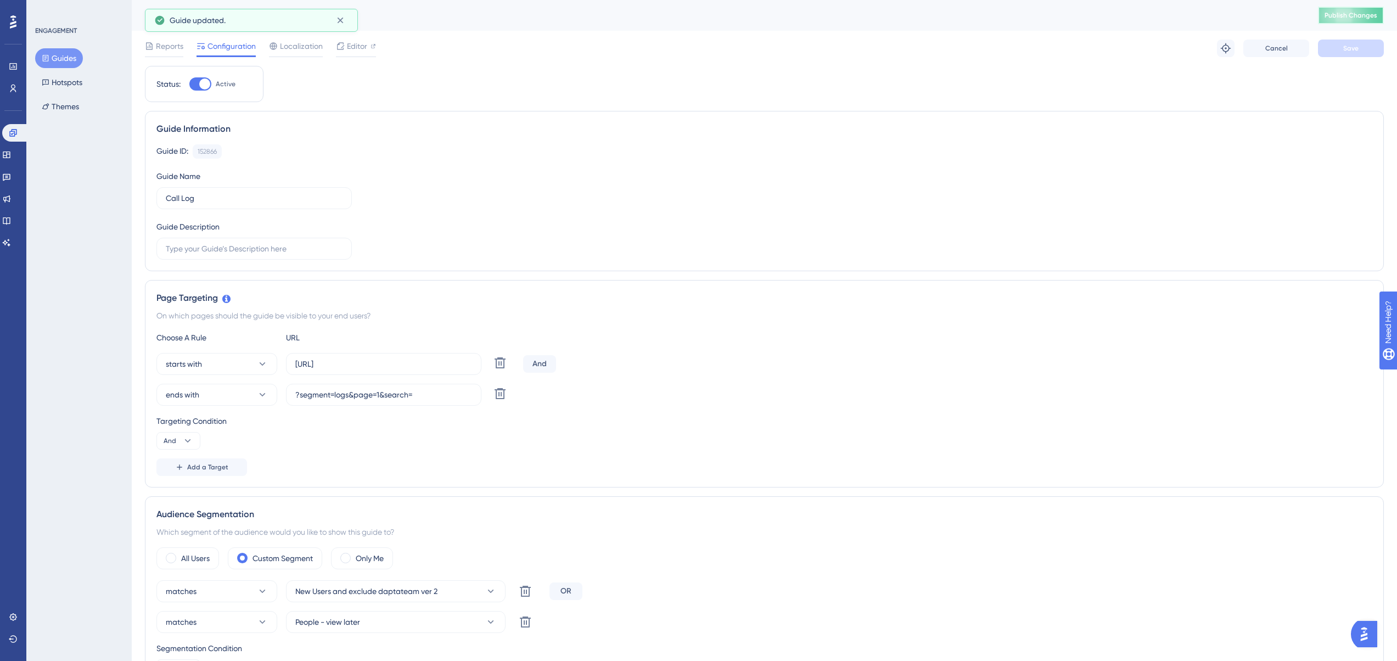
click at [1361, 16] on span "Publish Changes" at bounding box center [1350, 15] width 53 height 9
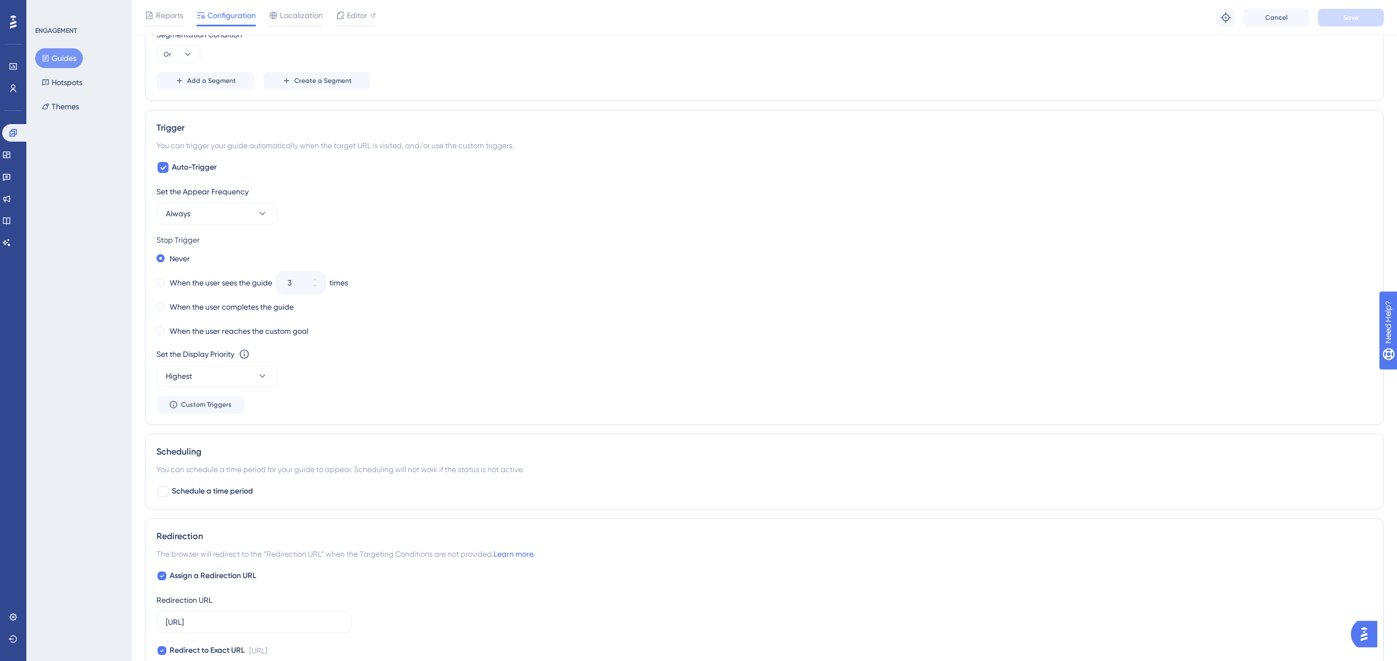
scroll to position [714, 0]
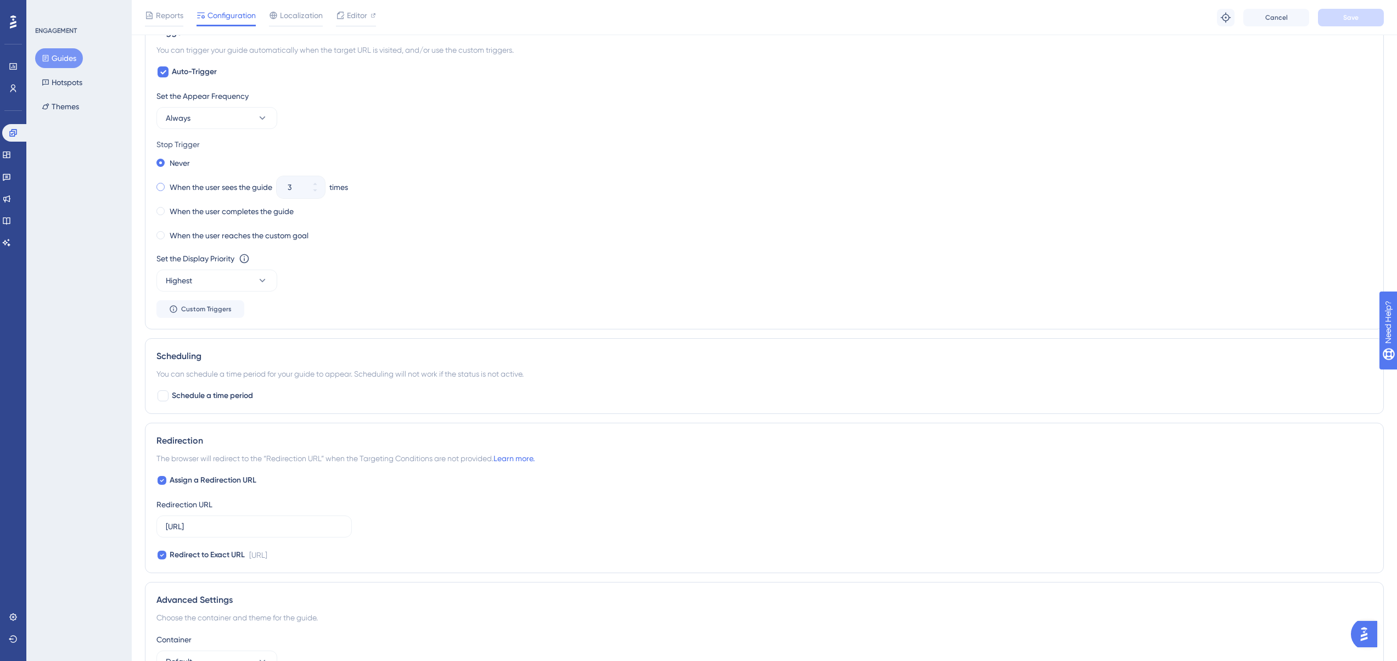
click at [172, 184] on label "When the user sees the guide" at bounding box center [221, 187] width 103 height 13
click at [1345, 21] on span "Save" at bounding box center [1350, 17] width 15 height 9
click at [165, 74] on icon at bounding box center [163, 72] width 7 height 9
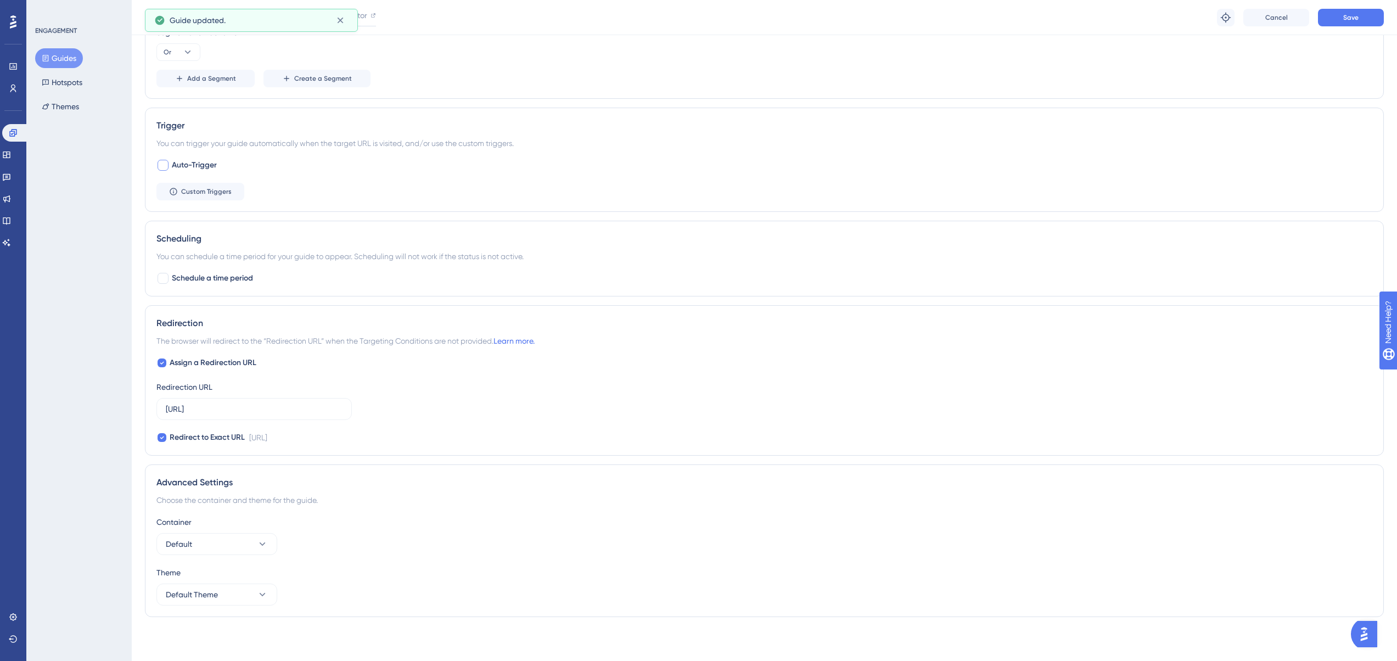
click at [187, 160] on span "Auto-Trigger" at bounding box center [194, 165] width 45 height 13
checkbox input "true"
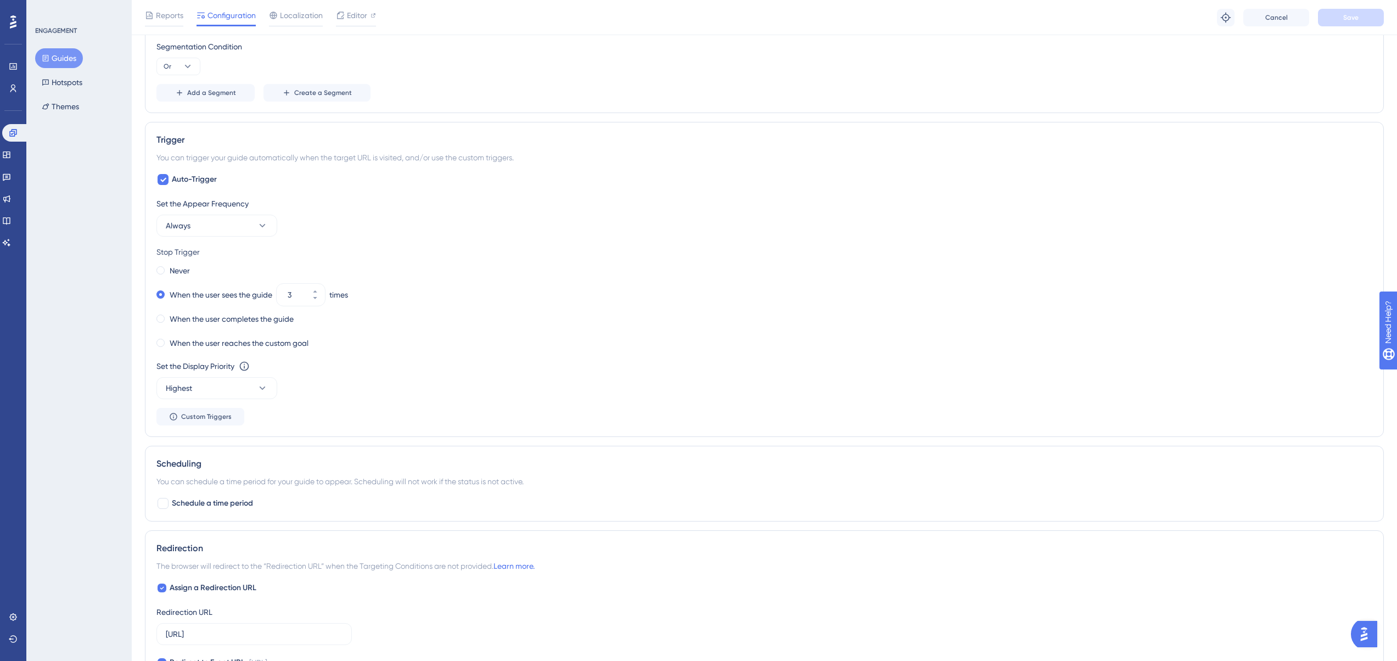
scroll to position [494, 0]
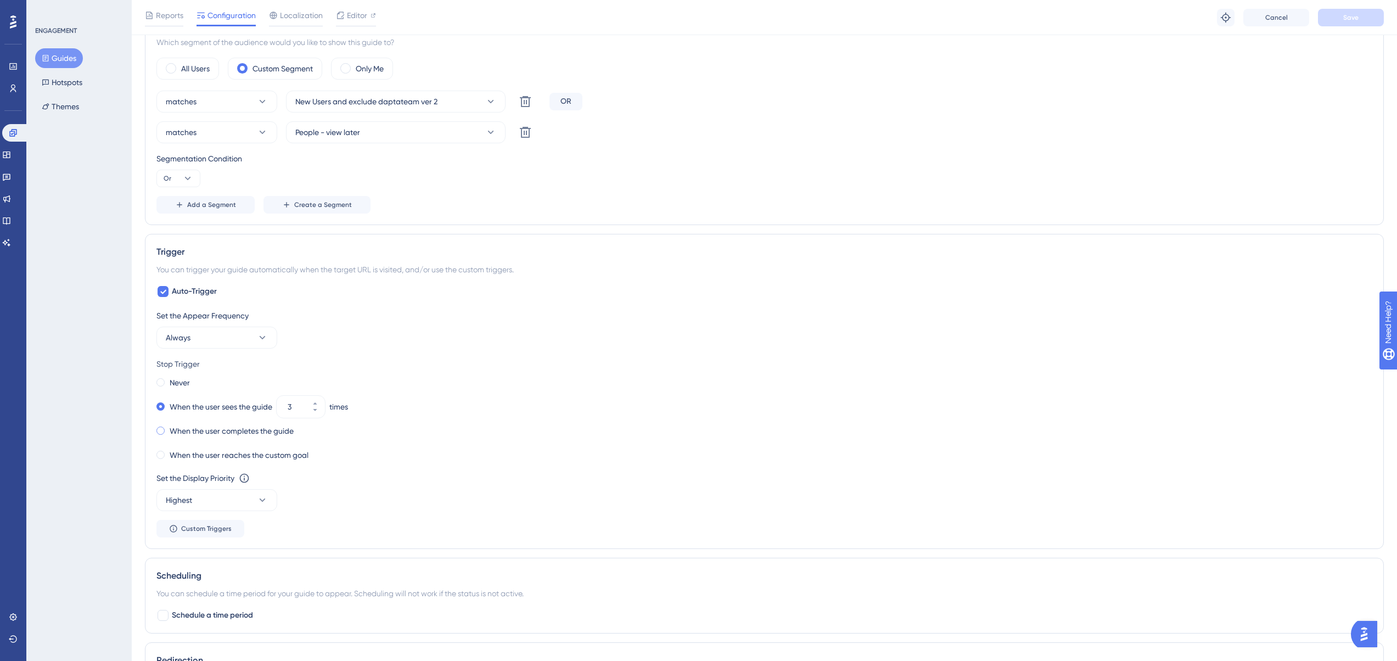
click at [227, 433] on label "When the user completes the guide" at bounding box center [232, 430] width 124 height 13
click at [193, 414] on div "When the user sees the guide" at bounding box center [214, 406] width 116 height 15
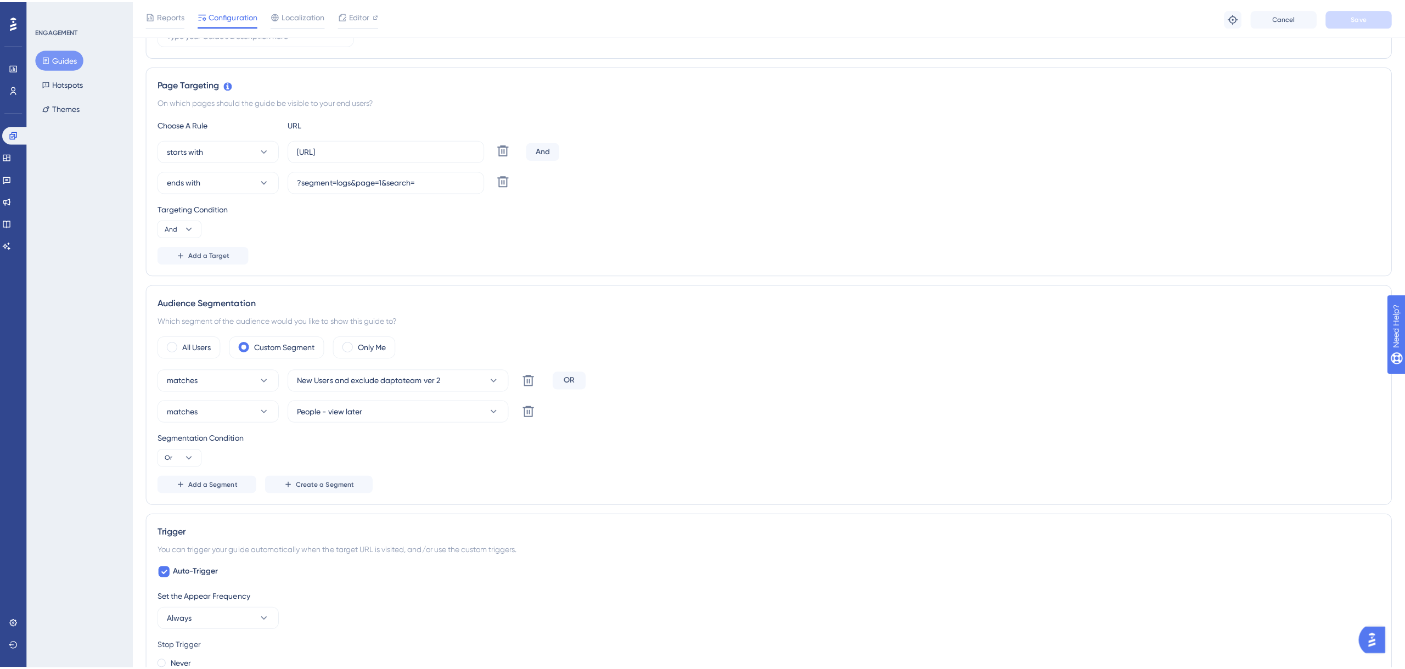
scroll to position [0, 0]
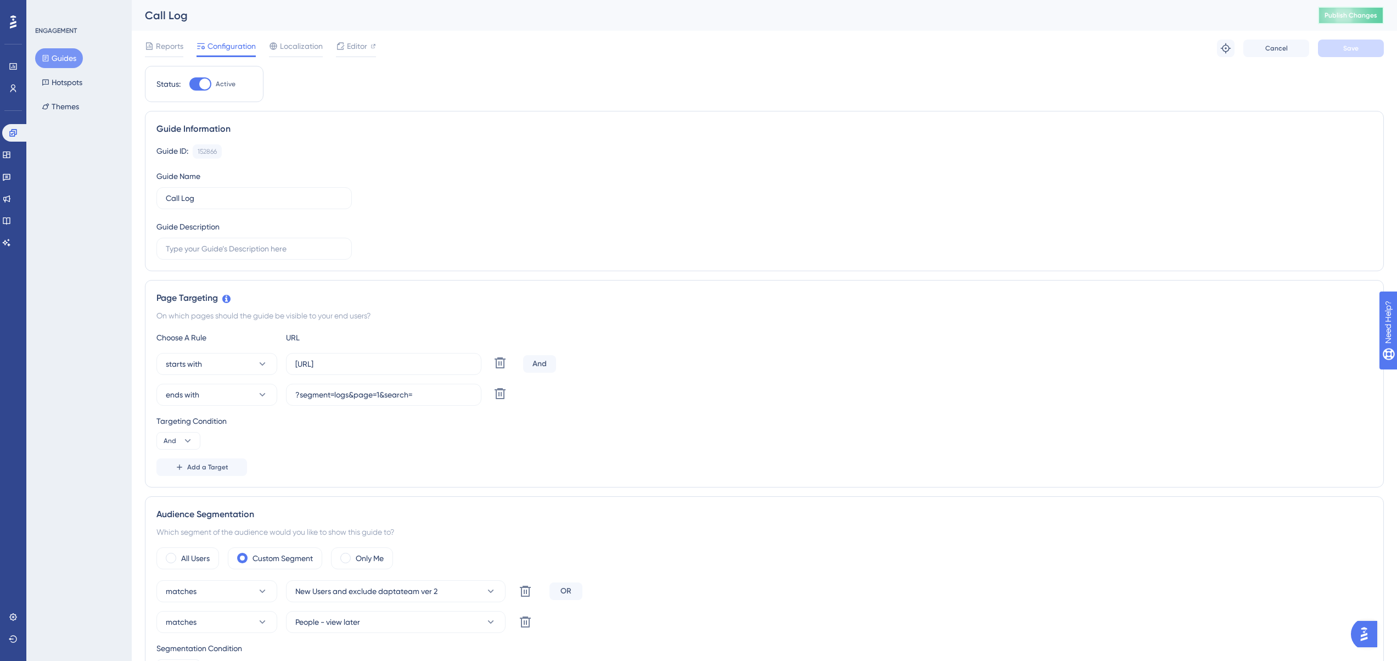
click at [1363, 23] on button "Publish Changes" at bounding box center [1351, 16] width 66 height 18
click at [70, 165] on div "ENGAGEMENT Guides Hotspots Themes" at bounding box center [78, 330] width 105 height 661
click at [17, 135] on icon at bounding box center [13, 132] width 9 height 9
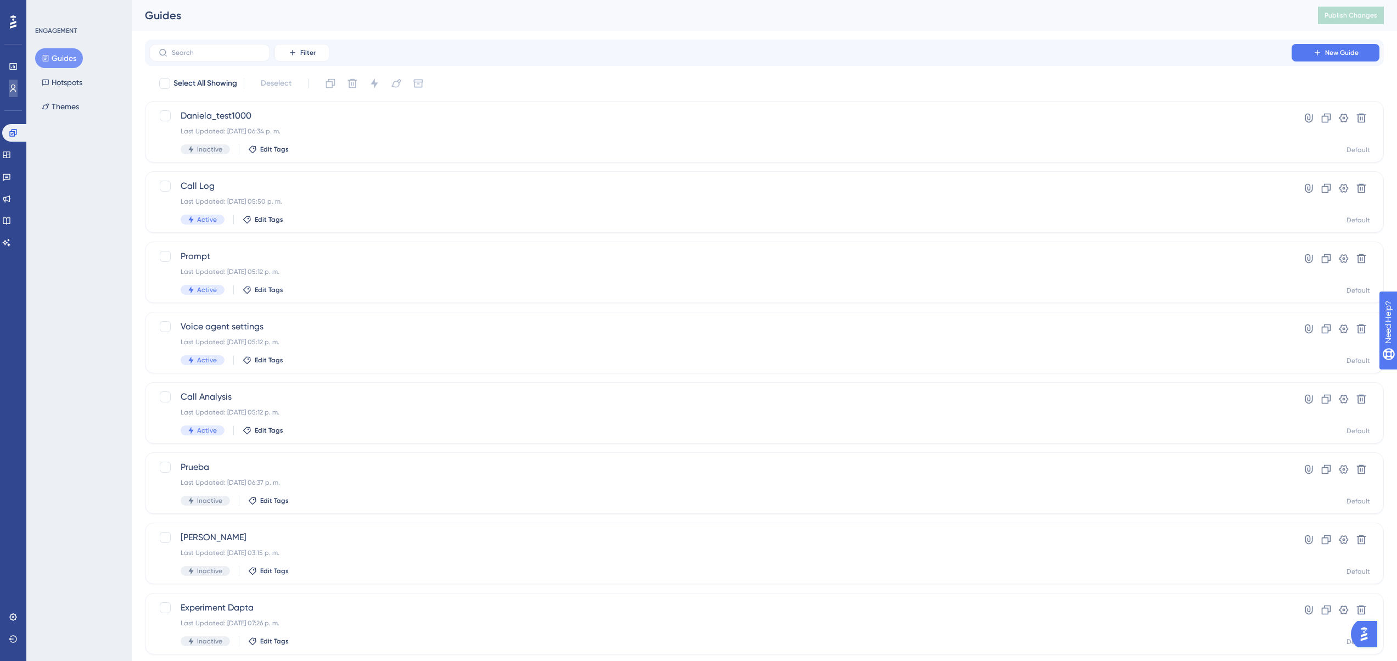
click at [14, 83] on link at bounding box center [13, 89] width 9 height 18
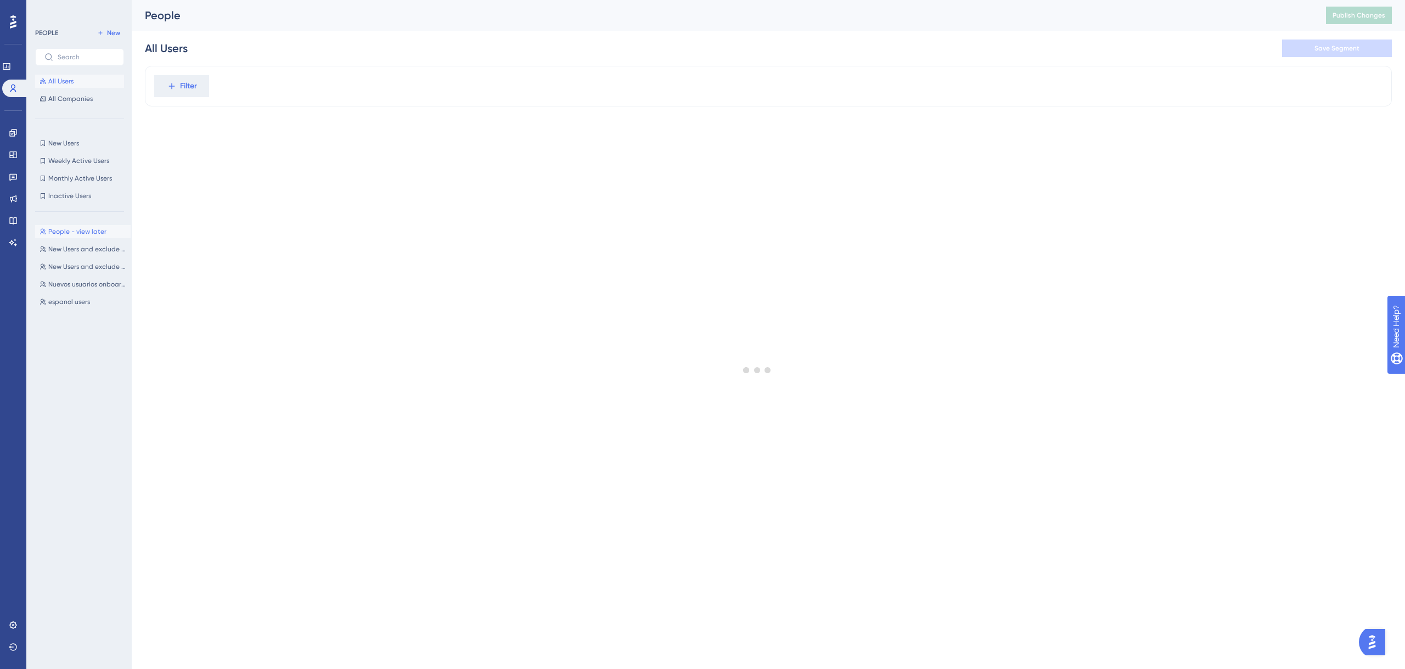
click at [61, 230] on span "People - view later" at bounding box center [77, 231] width 58 height 9
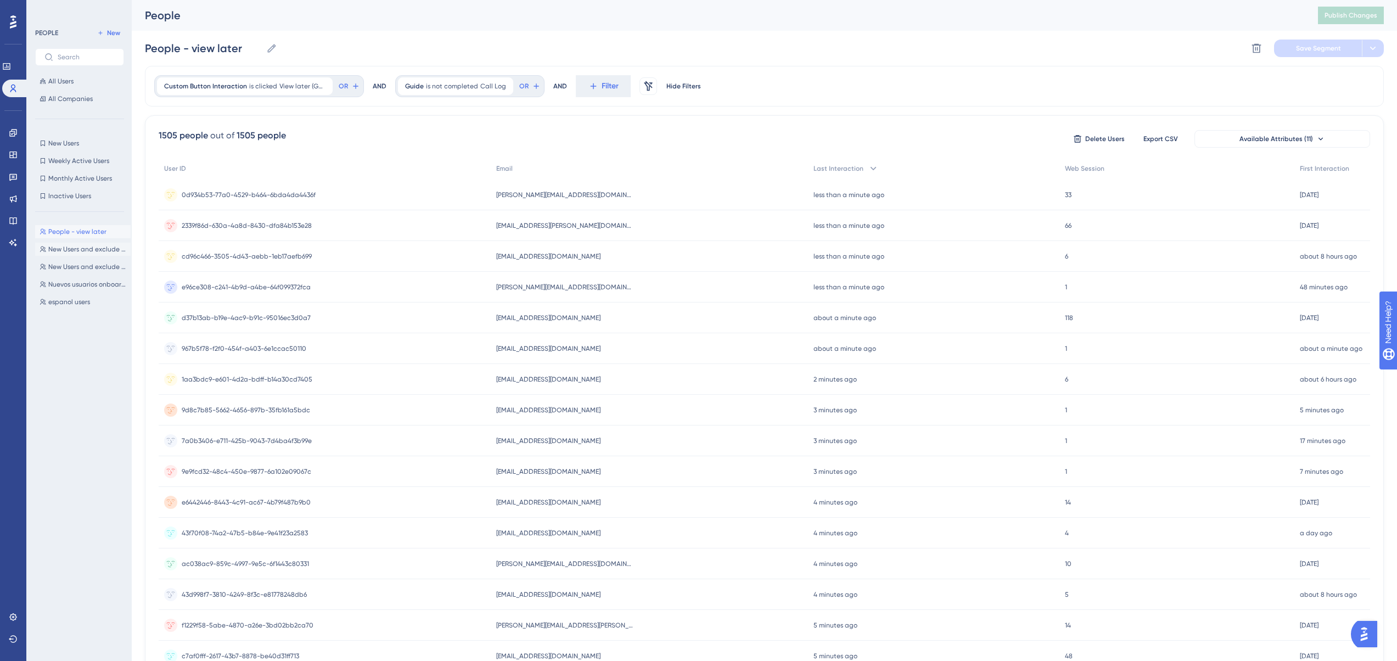
click at [65, 251] on span "New Users and exclude daptateam ver 2" at bounding box center [87, 249] width 78 height 9
drag, startPoint x: 582, startPoint y: 193, endPoint x: 494, endPoint y: 192, distance: 88.4
click at [0, 0] on div "0d934b53-77a0-4529-b464-6bda4da4436f 0d934b53-77a0-4529-b464-6bda4da4436f [EMAI…" at bounding box center [0, 0] width 0 height 0
click at [508, 194] on span "[PERSON_NAME][EMAIL_ADDRESS][DOMAIN_NAME]" at bounding box center [564, 194] width 137 height 9
click at [63, 229] on span "People - view later" at bounding box center [77, 231] width 58 height 9
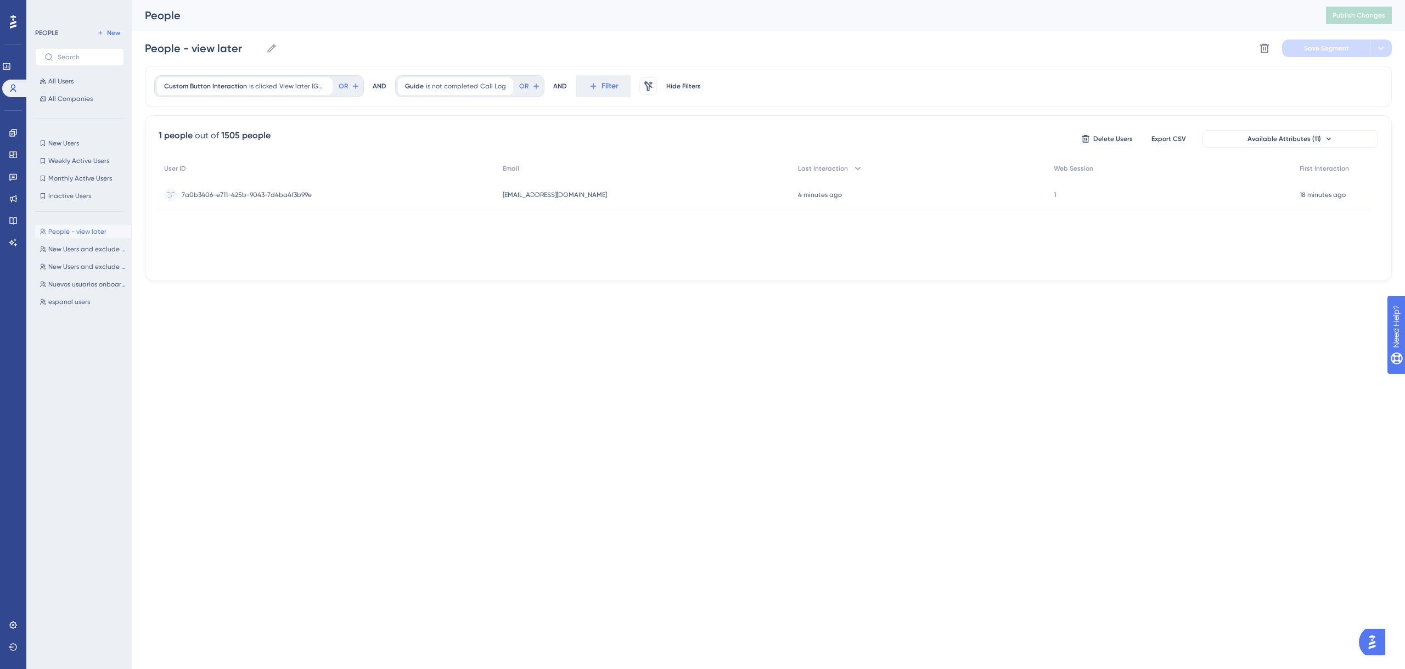
click at [87, 256] on div "People - view later People - view later New Users and exclude daptateam ver 2 N…" at bounding box center [83, 435] width 96 height 429
click at [81, 240] on div "People - view later People - view later New Users and exclude daptateam ver 2 N…" at bounding box center [83, 435] width 96 height 429
click at [80, 246] on span "New Users and exclude daptateam ver 2" at bounding box center [87, 249] width 78 height 9
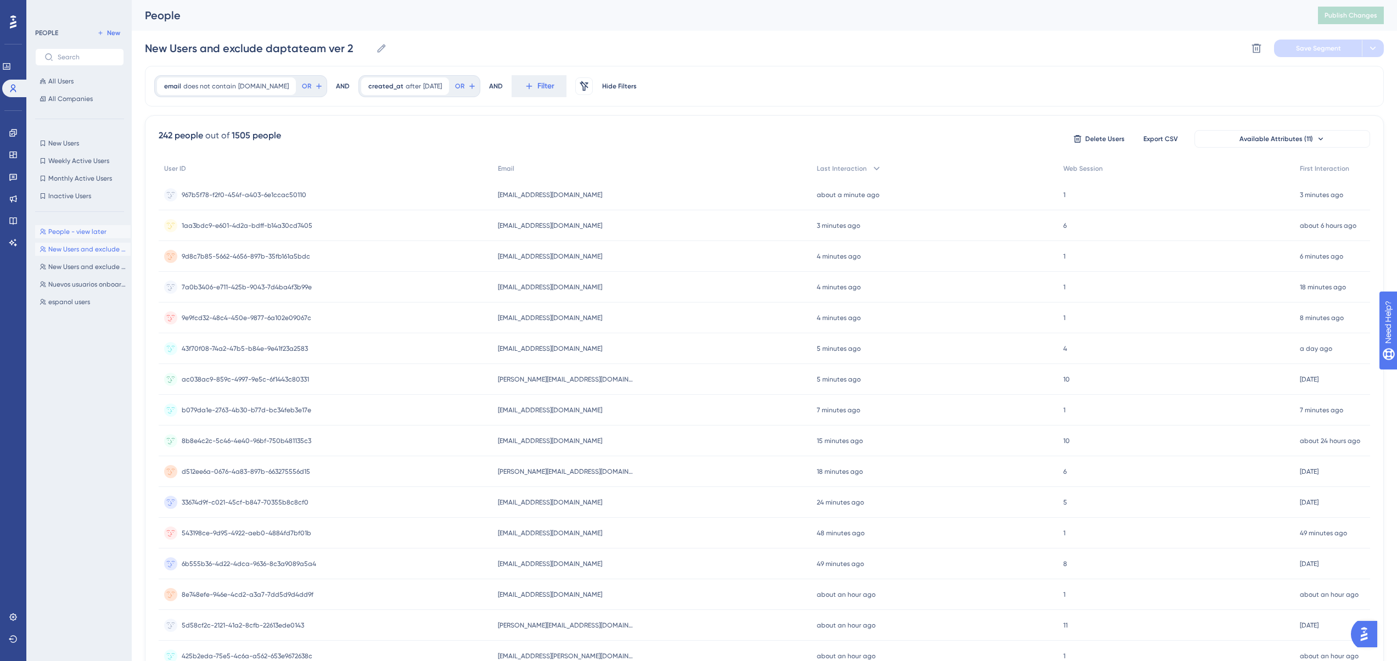
click at [81, 232] on span "People - view later" at bounding box center [77, 231] width 58 height 9
type input "People - view later"
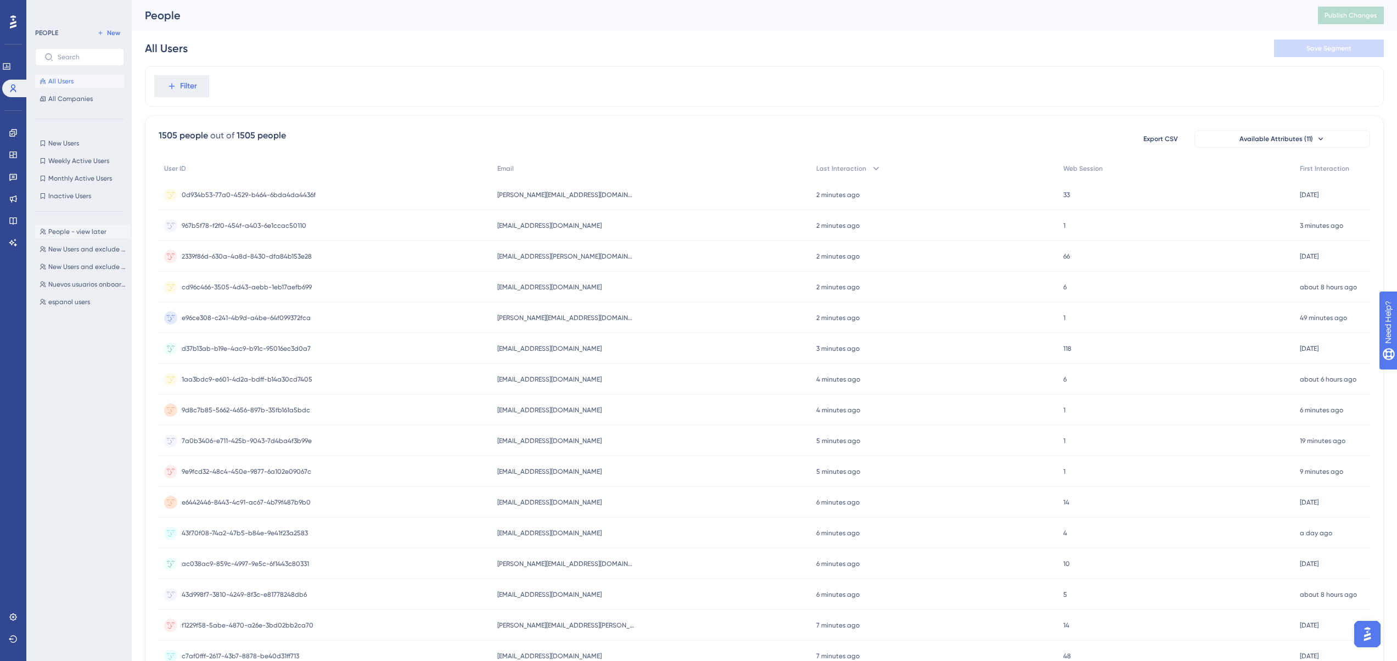
click at [70, 232] on span "People - view later" at bounding box center [77, 231] width 58 height 9
click at [88, 235] on span "People - view later" at bounding box center [77, 231] width 58 height 9
click at [86, 234] on span "People - view later" at bounding box center [77, 231] width 58 height 9
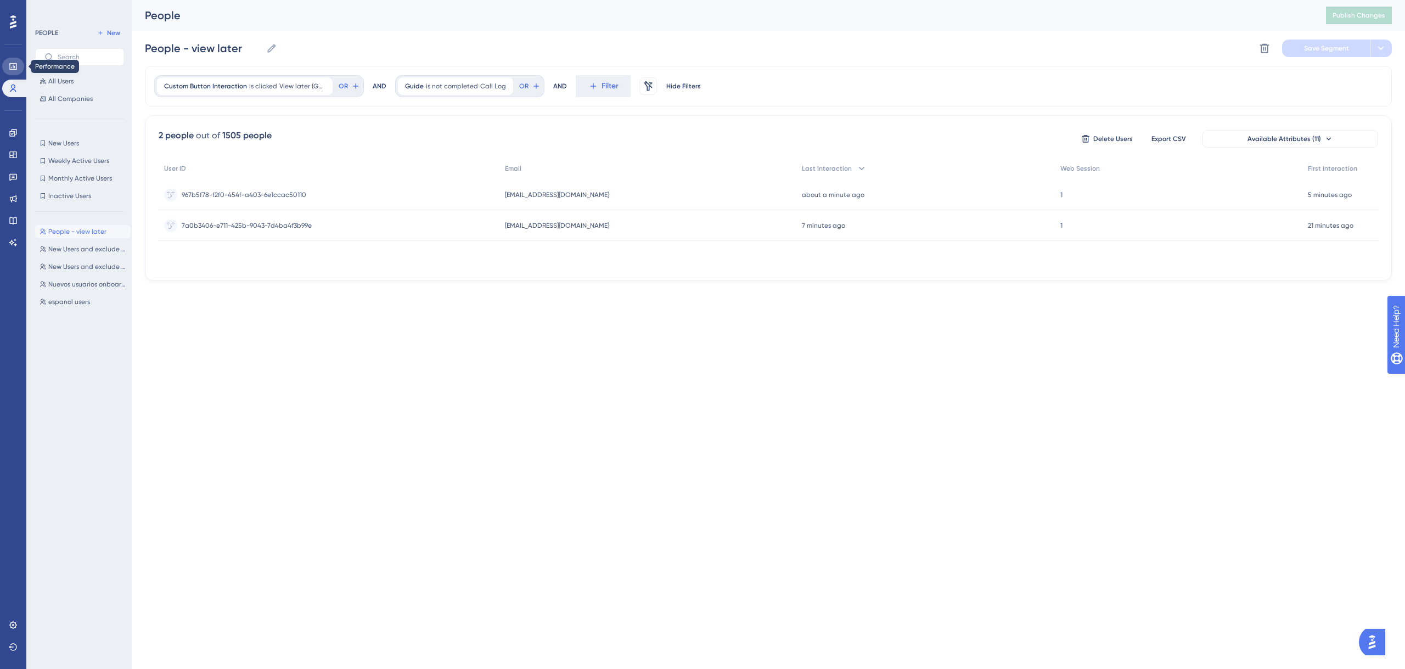
click at [7, 69] on link at bounding box center [13, 67] width 22 height 18
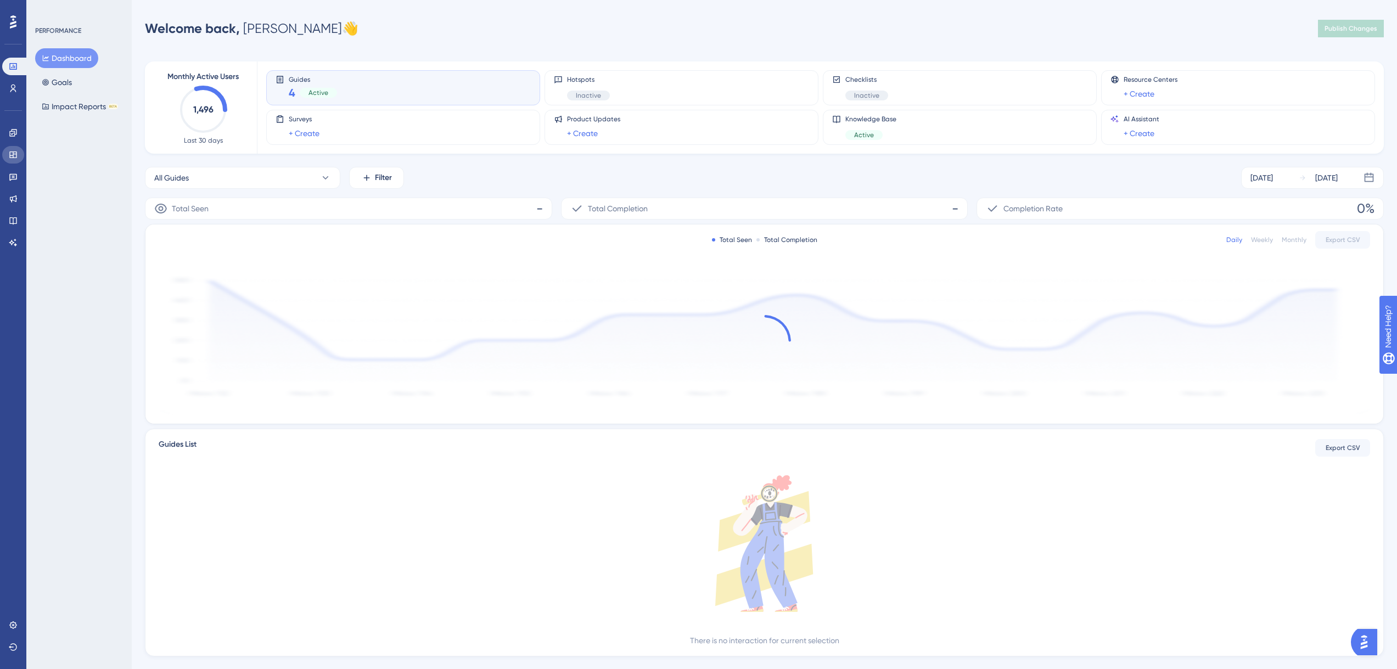
click at [22, 158] on link at bounding box center [13, 155] width 22 height 18
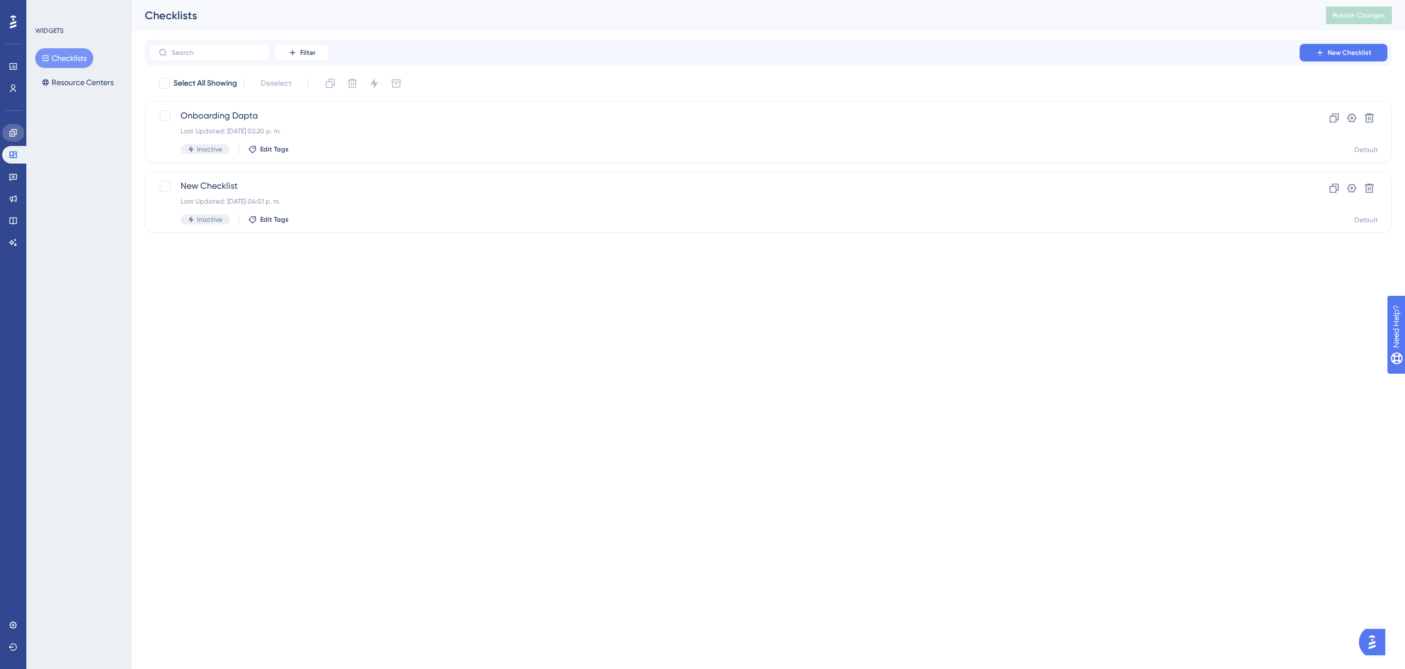
click at [10, 132] on icon at bounding box center [13, 132] width 9 height 9
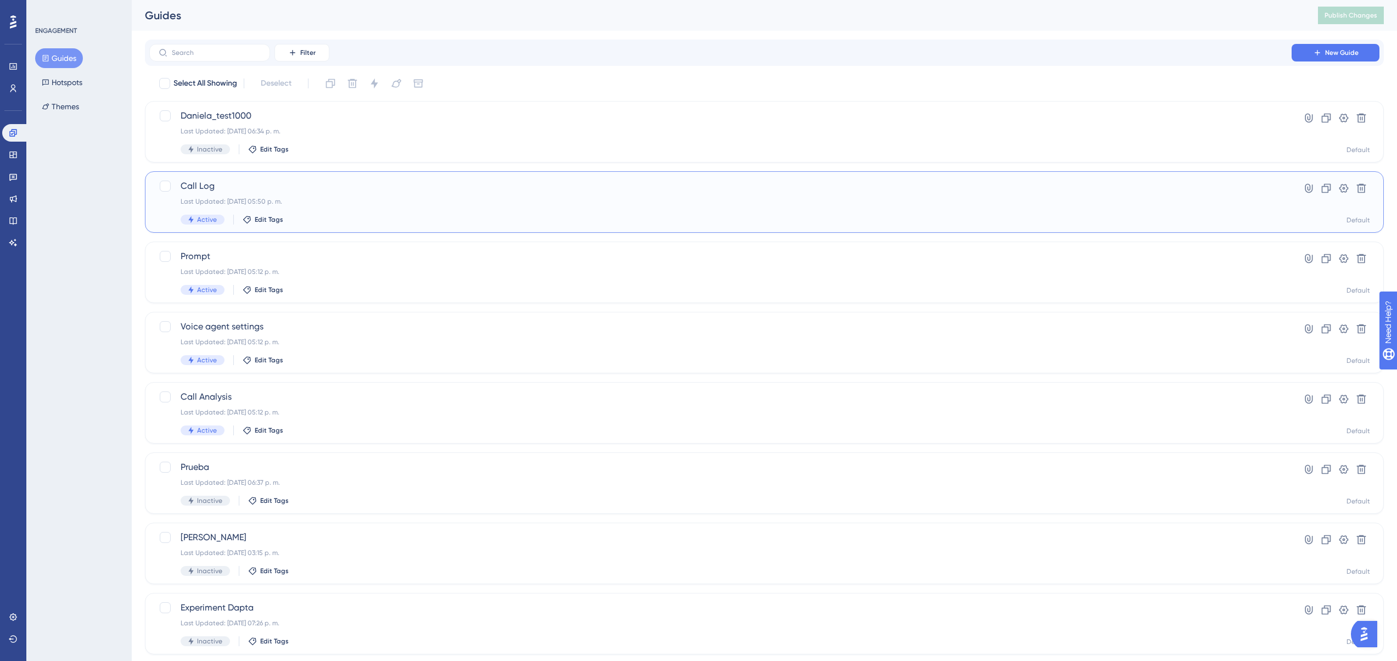
click at [194, 181] on span "Call Log" at bounding box center [721, 185] width 1080 height 13
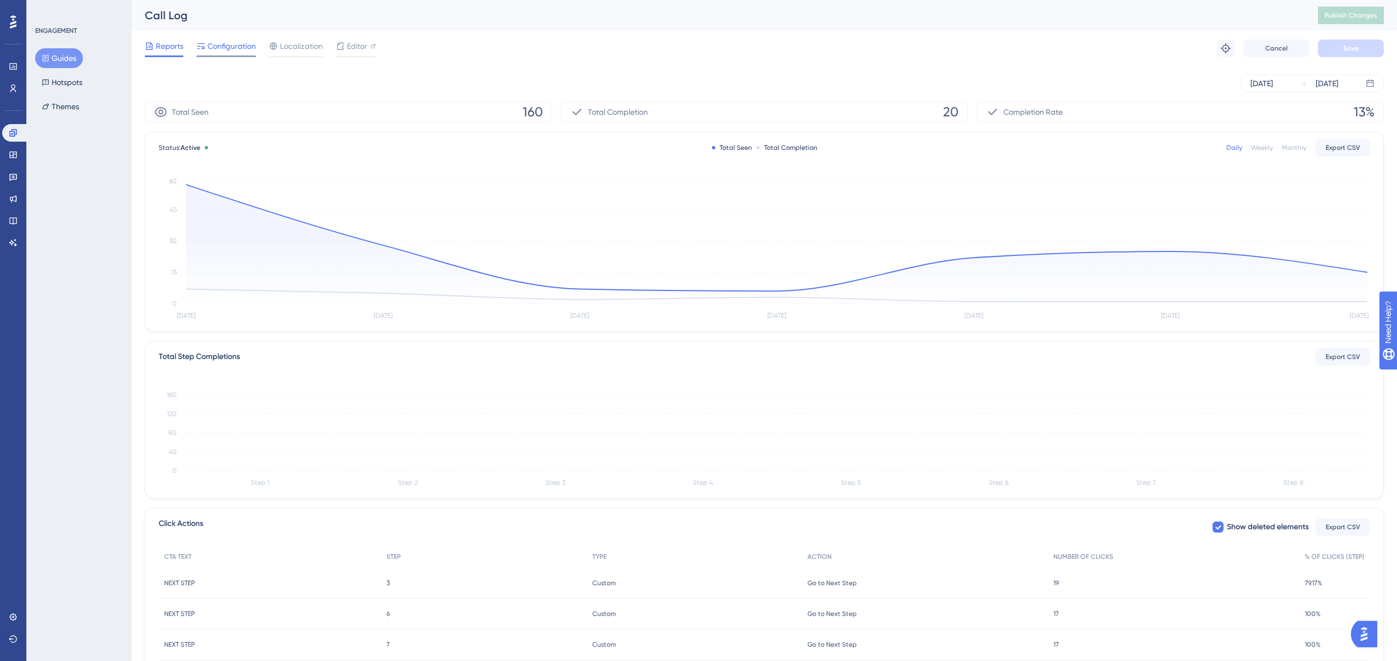
click at [249, 44] on span "Configuration" at bounding box center [231, 46] width 48 height 13
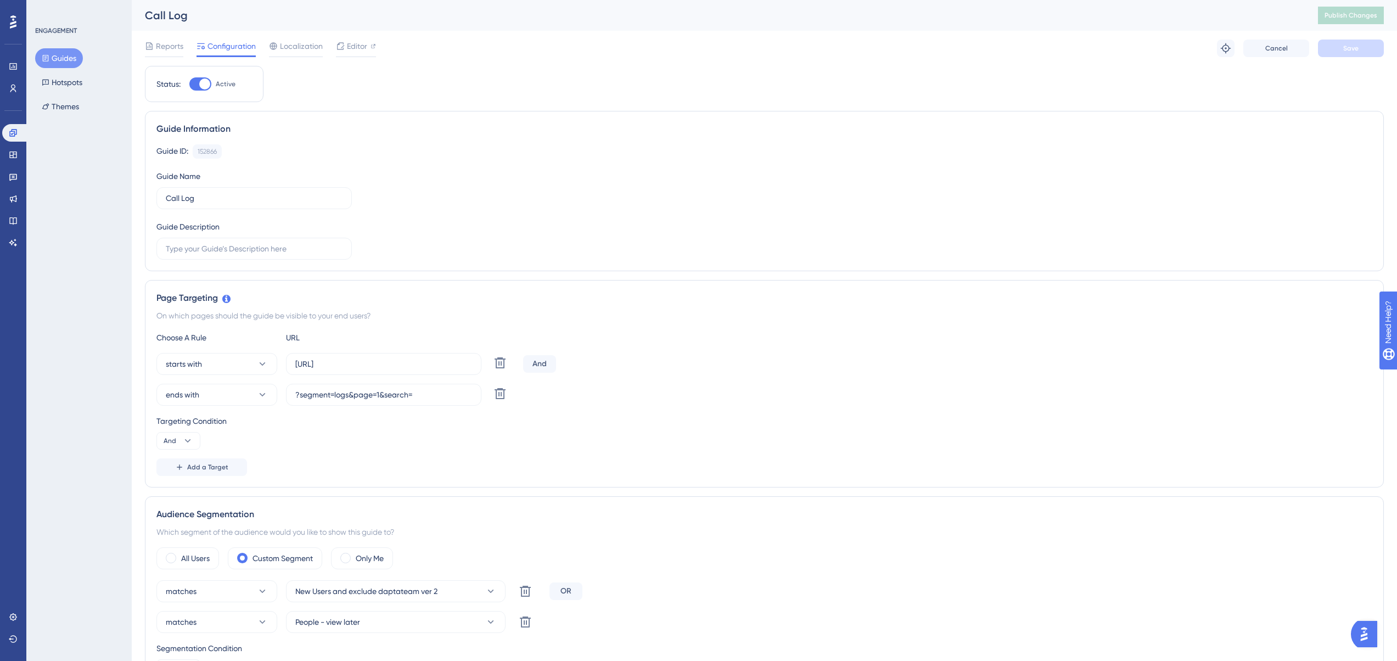
scroll to position [329, 0]
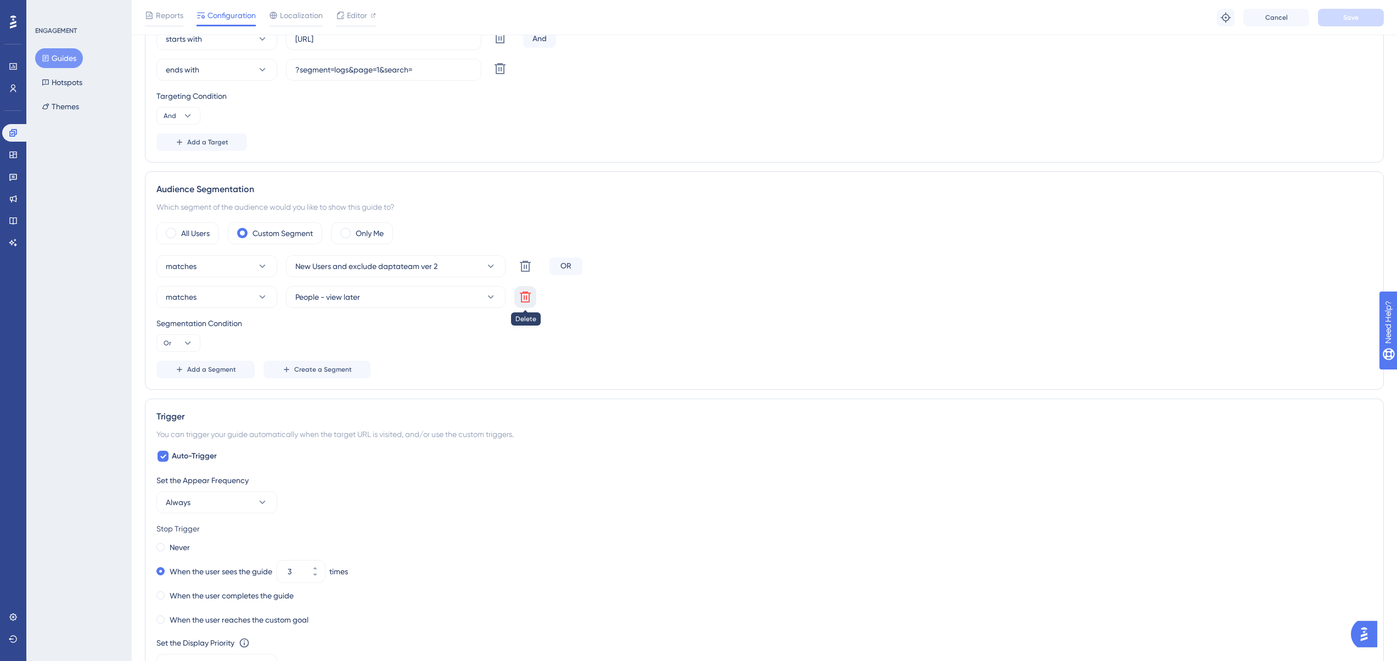
click at [526, 299] on icon at bounding box center [525, 296] width 11 height 11
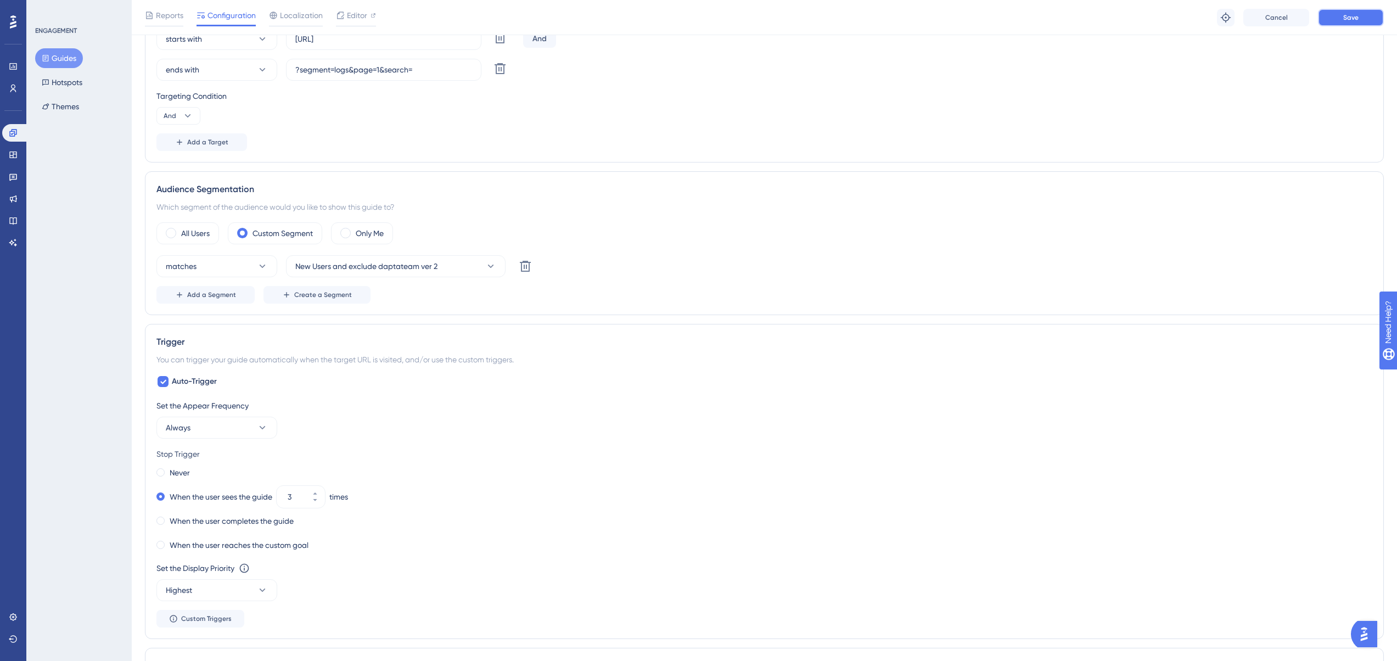
click at [1341, 16] on button "Save" at bounding box center [1351, 18] width 66 height 18
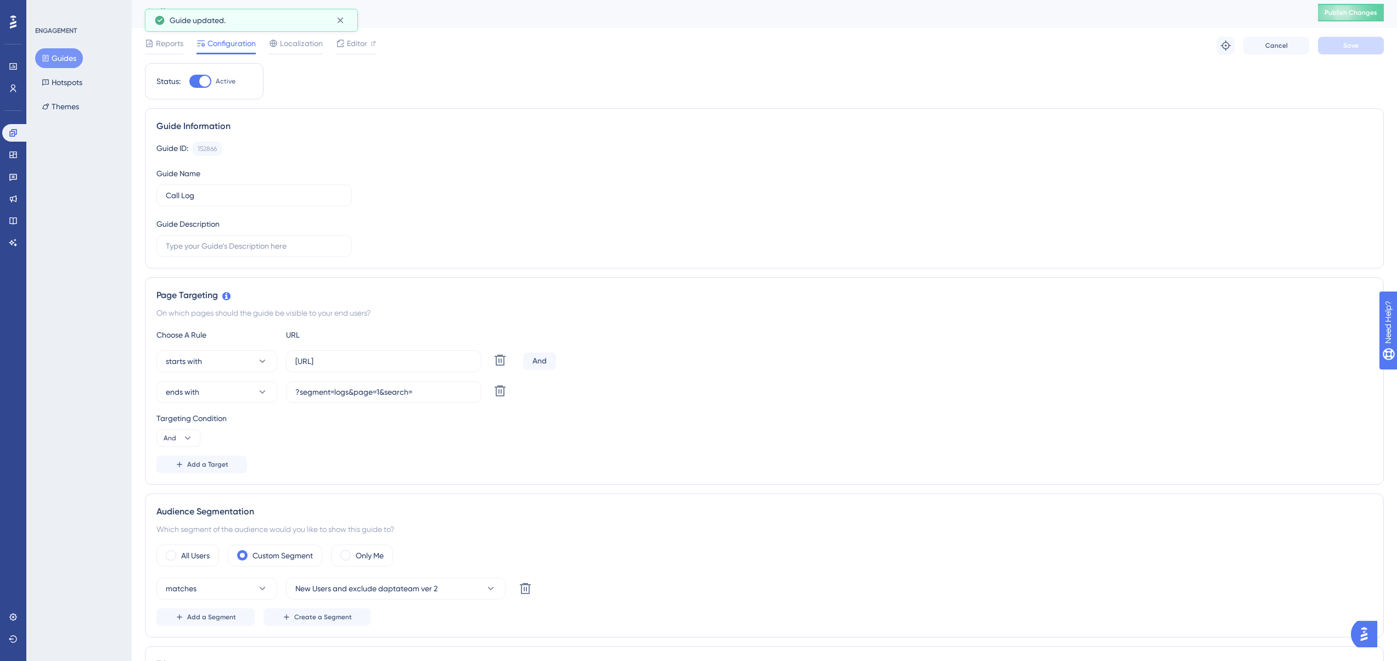
scroll to position [0, 0]
click at [1357, 9] on button "Publish Changes" at bounding box center [1351, 16] width 66 height 18
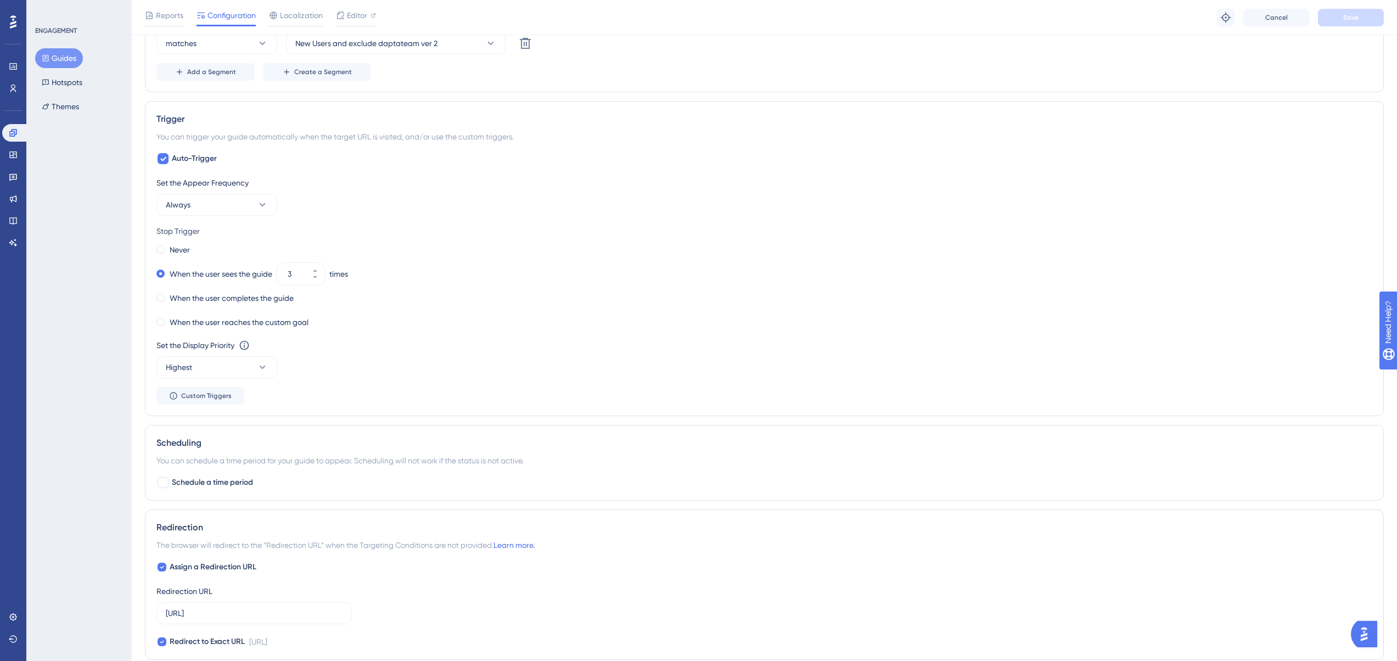
scroll to position [549, 0]
click at [167, 297] on div "When the user completes the guide" at bounding box center [224, 301] width 137 height 15
click at [1356, 17] on span "Save" at bounding box center [1350, 17] width 15 height 9
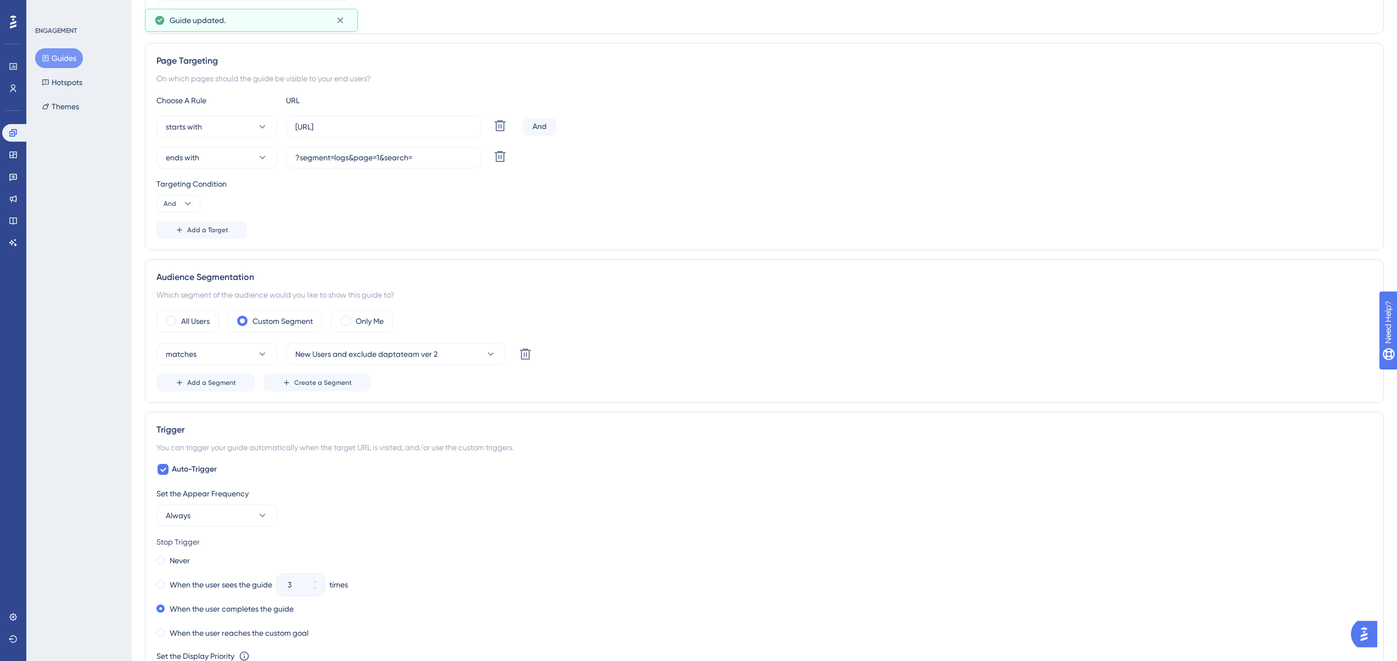
scroll to position [0, 0]
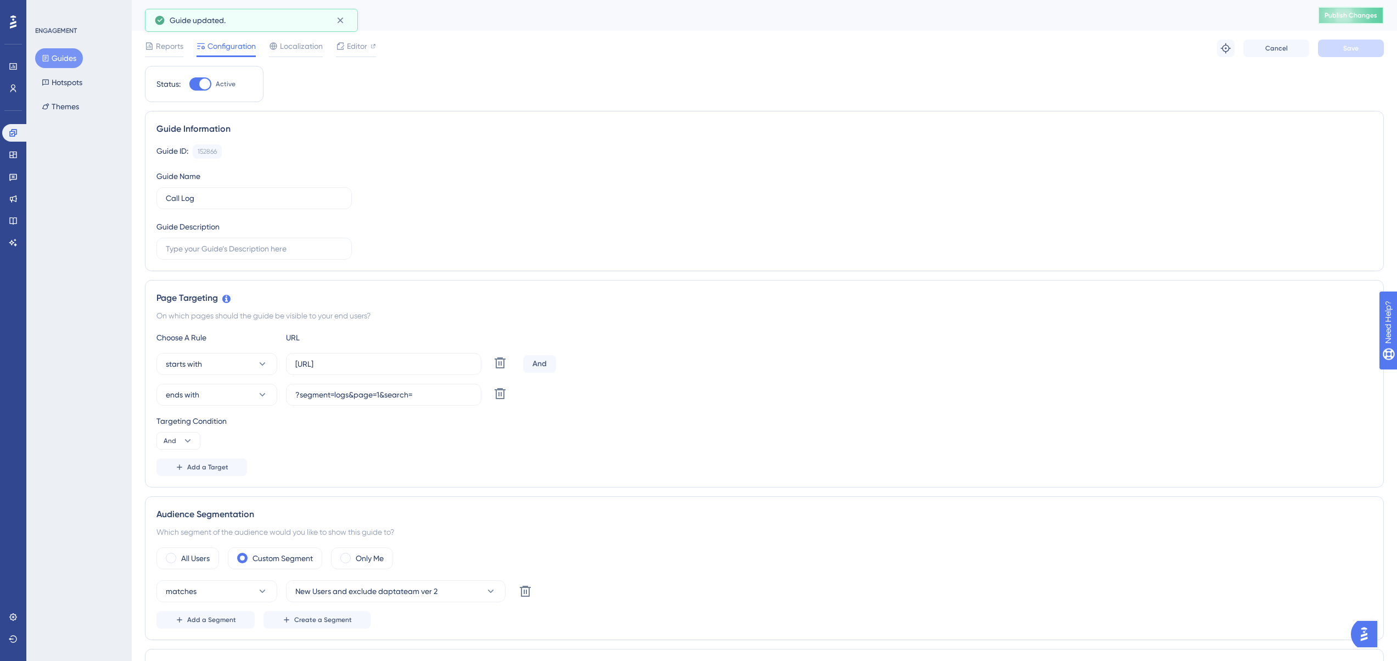
click at [1378, 10] on button "Publish Changes" at bounding box center [1351, 16] width 66 height 18
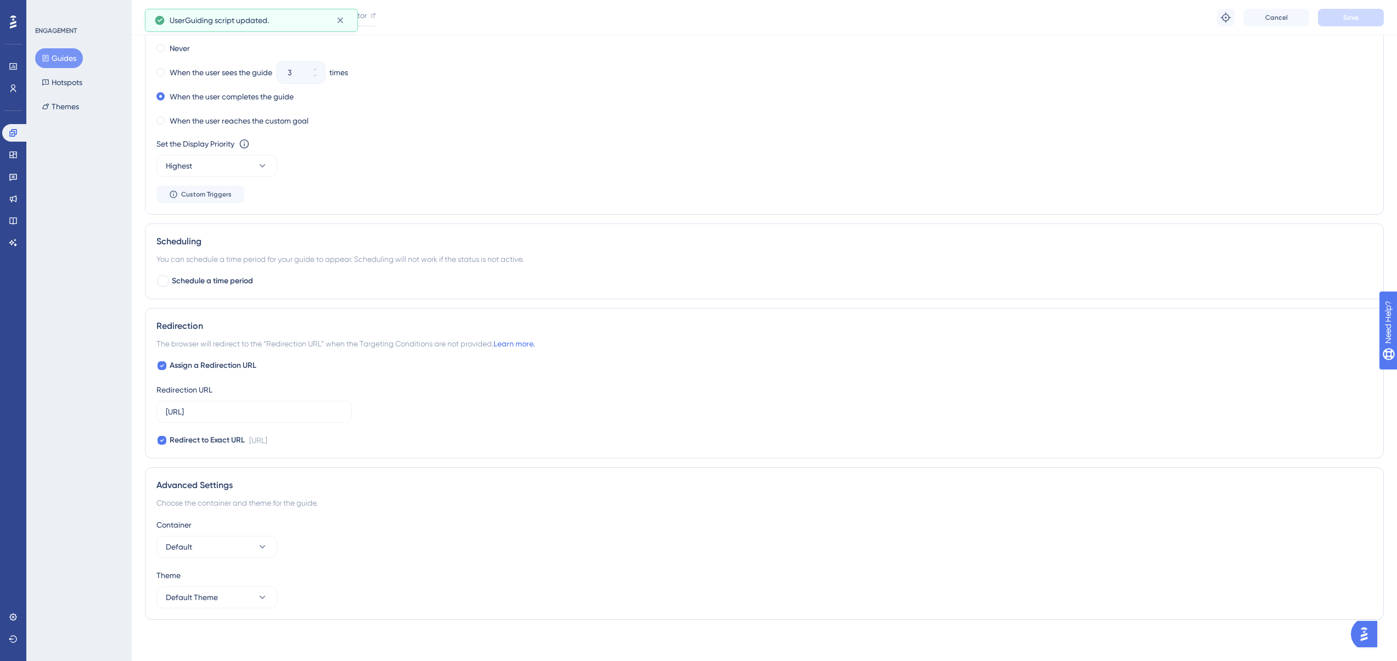
scroll to position [756, 0]
click at [195, 540] on button "Default" at bounding box center [216, 544] width 121 height 22
click at [266, 524] on div "Container" at bounding box center [764, 521] width 1216 height 13
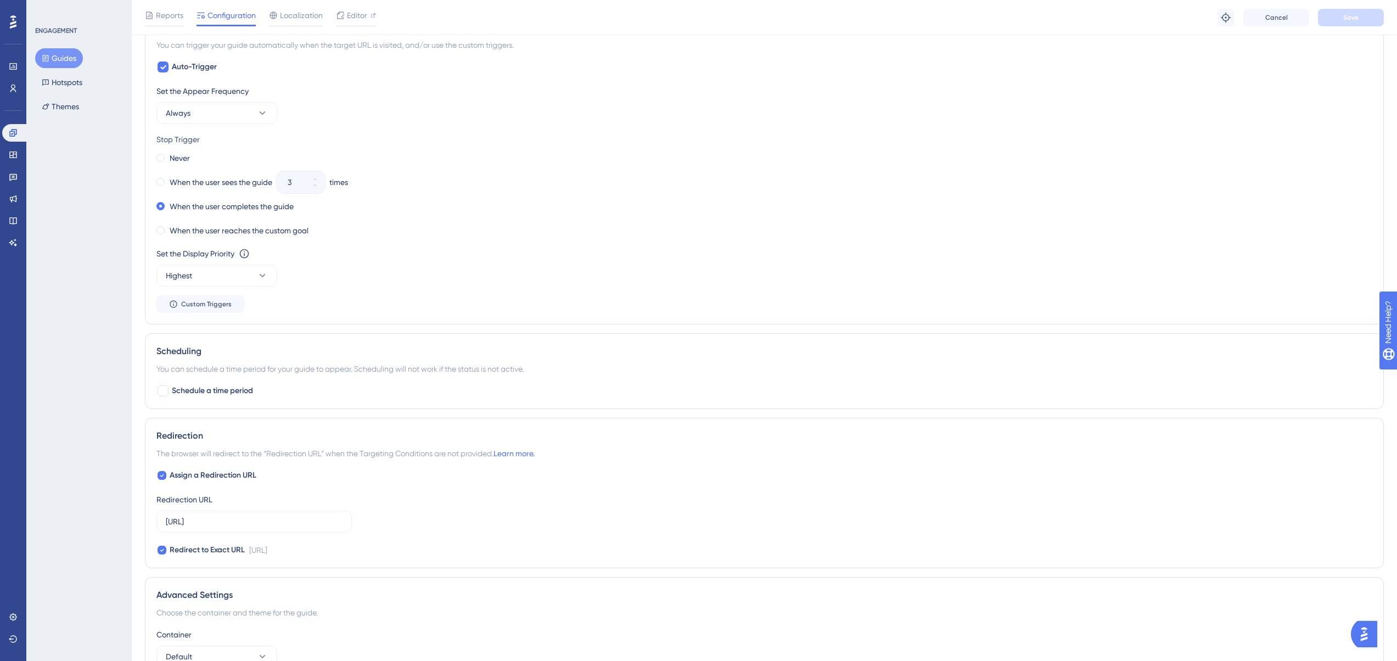
scroll to position [482, 0]
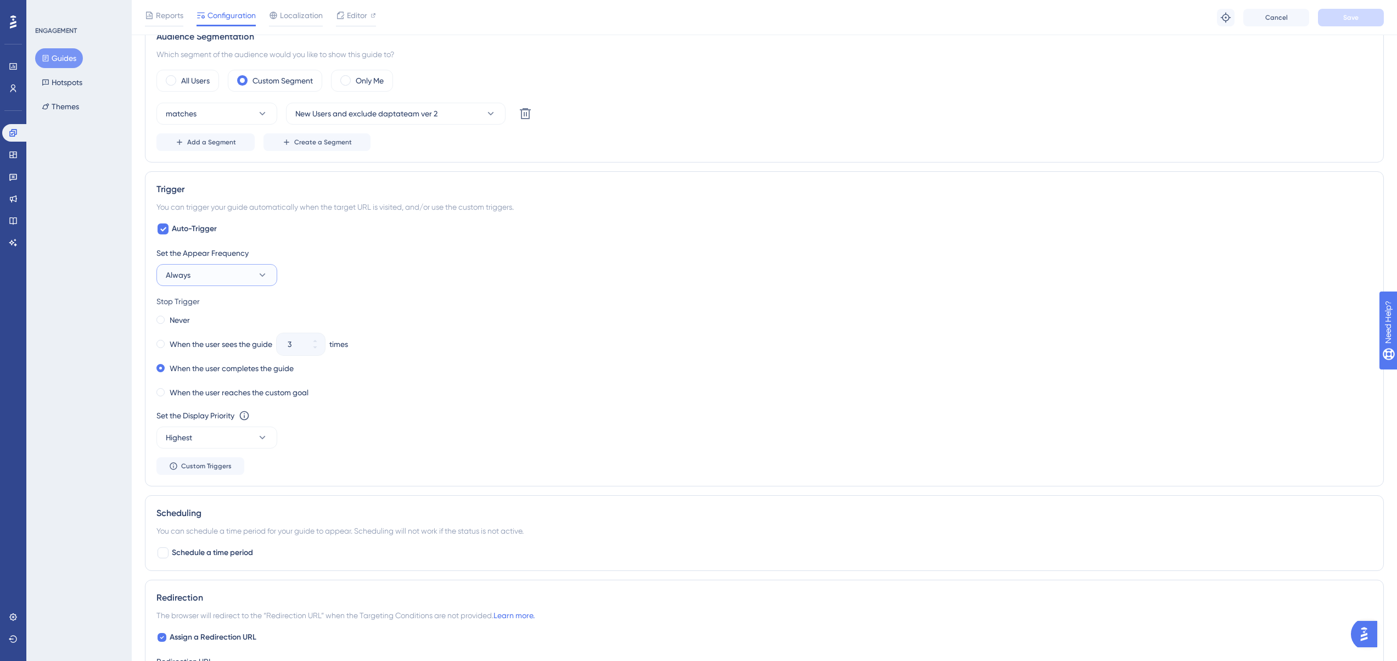
click at [204, 282] on button "Always" at bounding box center [216, 275] width 121 height 22
click at [355, 291] on div "Set the Appear Frequency Always Only Once Only Once Once in a Session Once in a…" at bounding box center [764, 360] width 1216 height 228
click at [256, 391] on label "When the user reaches the custom goal" at bounding box center [239, 392] width 139 height 13
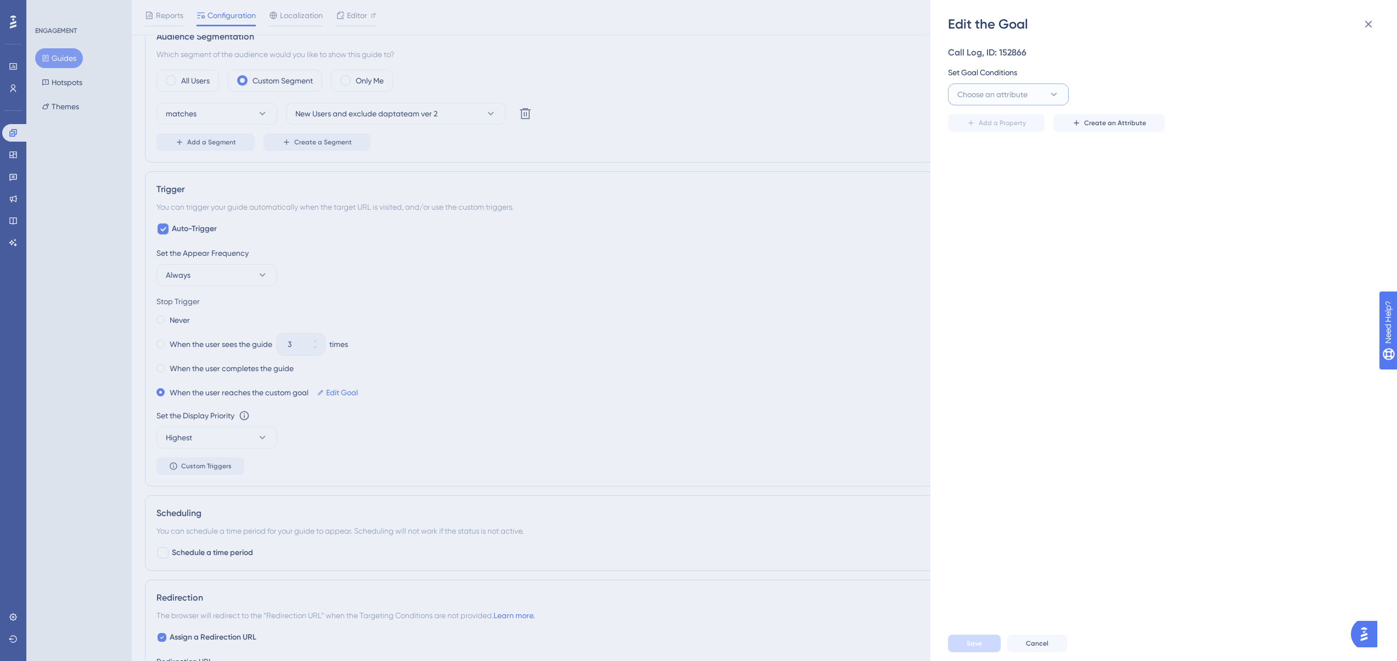
click at [997, 100] on span "Choose an attribute" at bounding box center [992, 94] width 70 height 13
click at [1010, 277] on div "Checklist Checklist" at bounding box center [1008, 271] width 89 height 22
click at [1020, 104] on button "Checklist" at bounding box center [1008, 94] width 121 height 22
click at [1009, 244] on div "Guide Guide" at bounding box center [1008, 249] width 89 height 22
click at [1122, 85] on button "is seen" at bounding box center [1131, 94] width 121 height 22
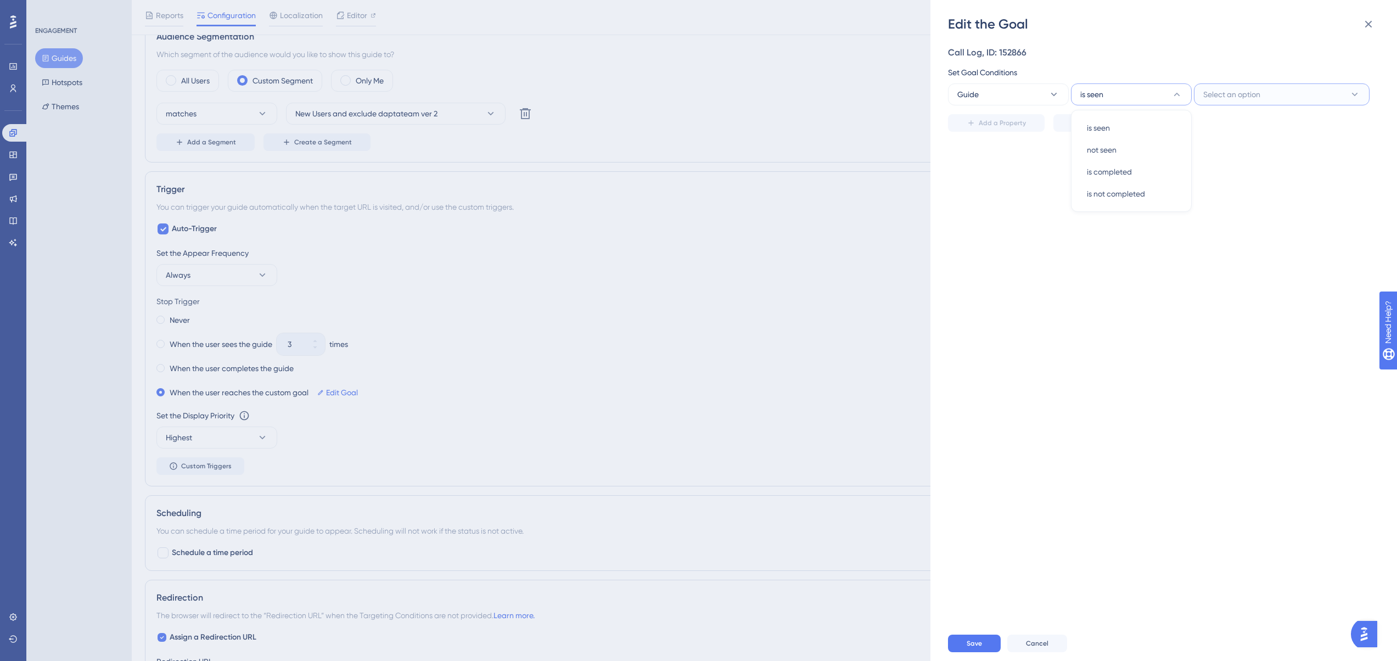
click at [1231, 83] on button "Select an option" at bounding box center [1282, 94] width 176 height 22
click at [1108, 169] on span "is completed" at bounding box center [1109, 171] width 45 height 13
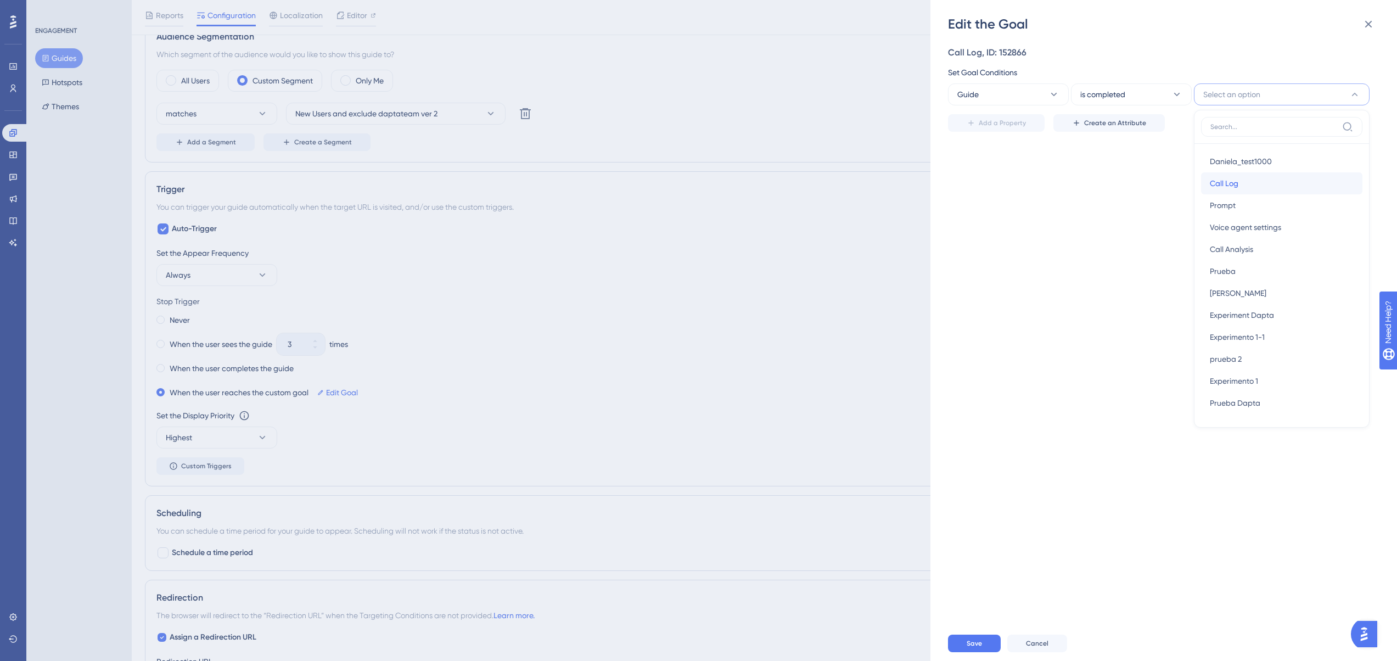
click at [1294, 187] on div "Call Log Call Log" at bounding box center [1282, 183] width 144 height 22
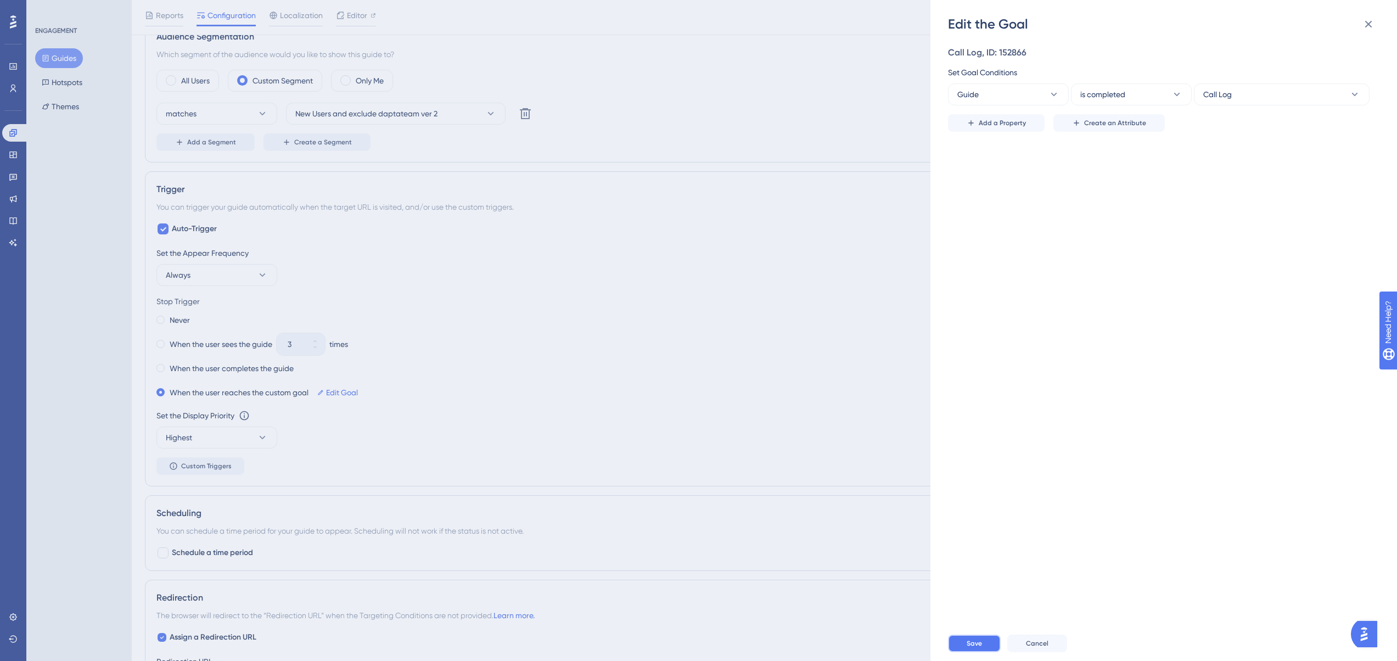
click at [968, 648] on span "Save" at bounding box center [974, 643] width 15 height 9
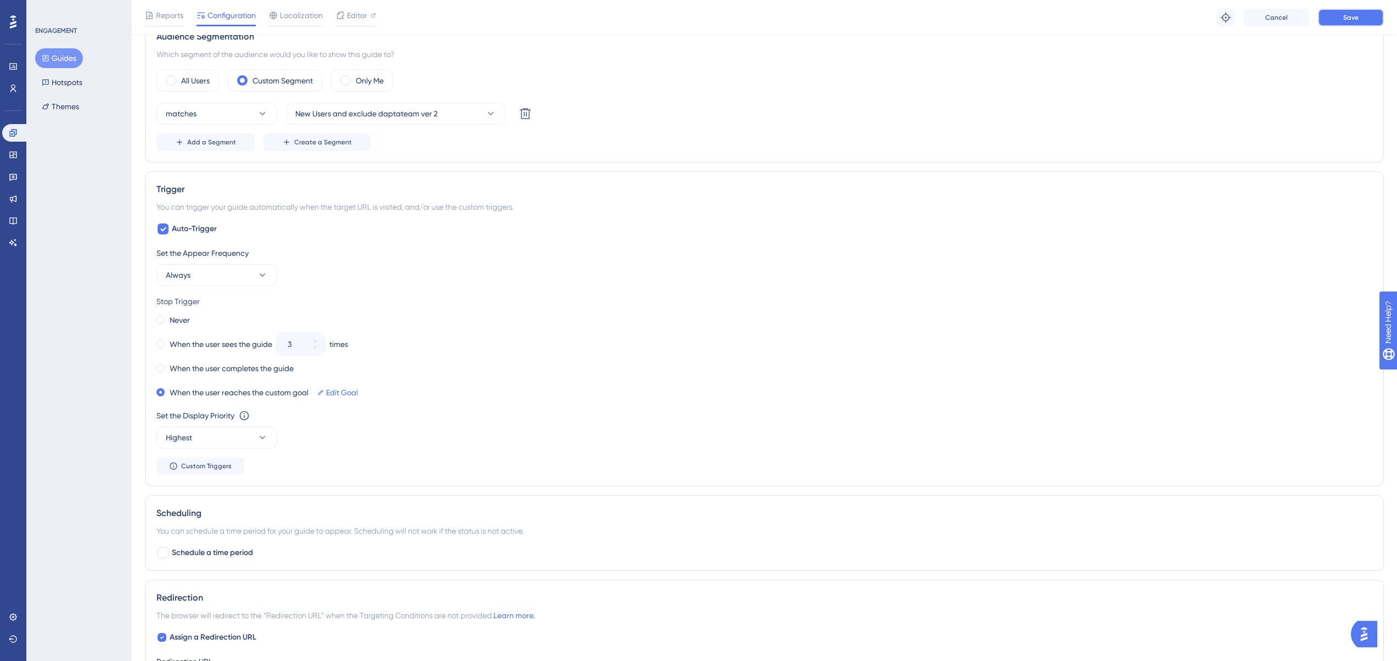
click at [1335, 16] on button "Save" at bounding box center [1351, 18] width 66 height 18
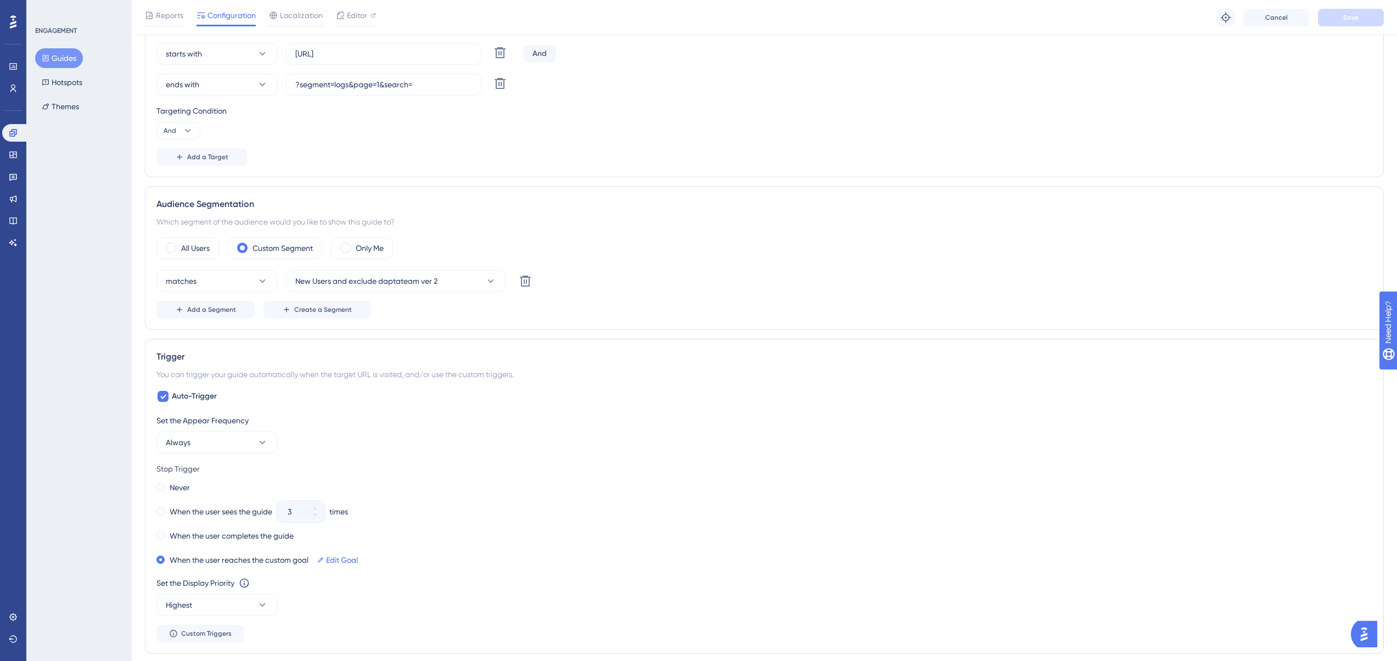
scroll to position [0, 0]
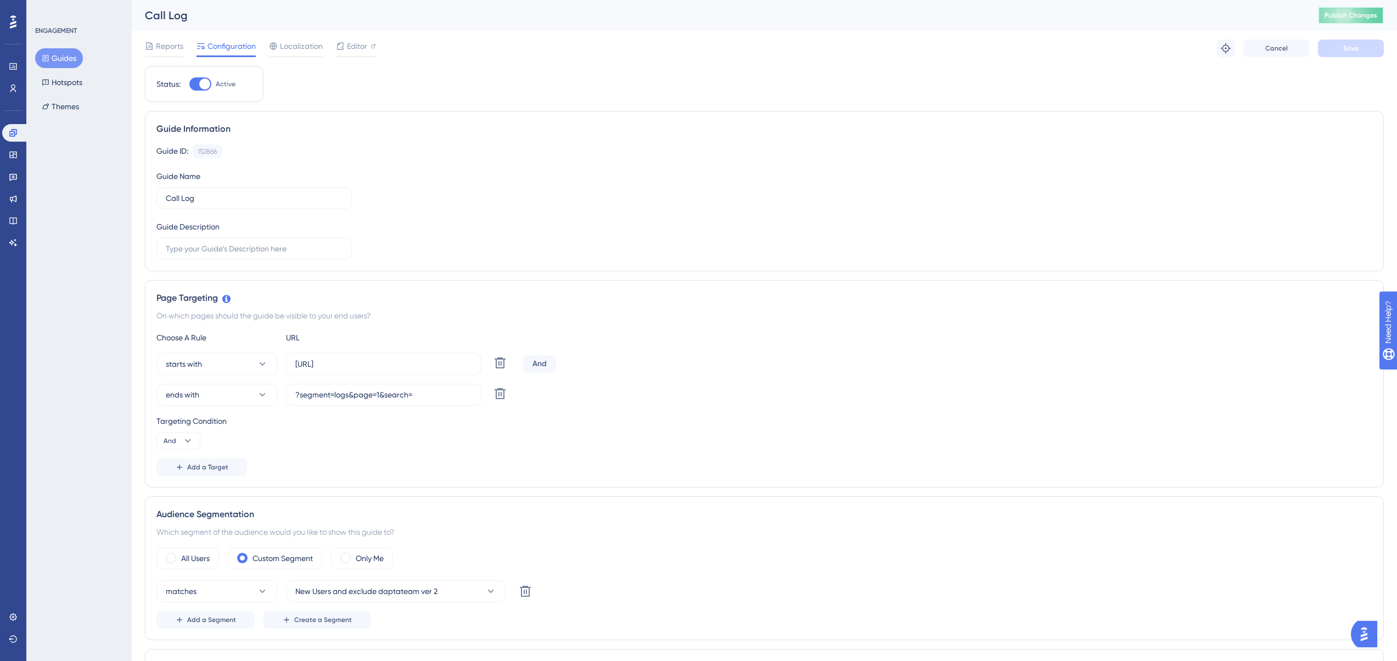
click at [1357, 19] on span "Publish Changes" at bounding box center [1350, 15] width 53 height 9
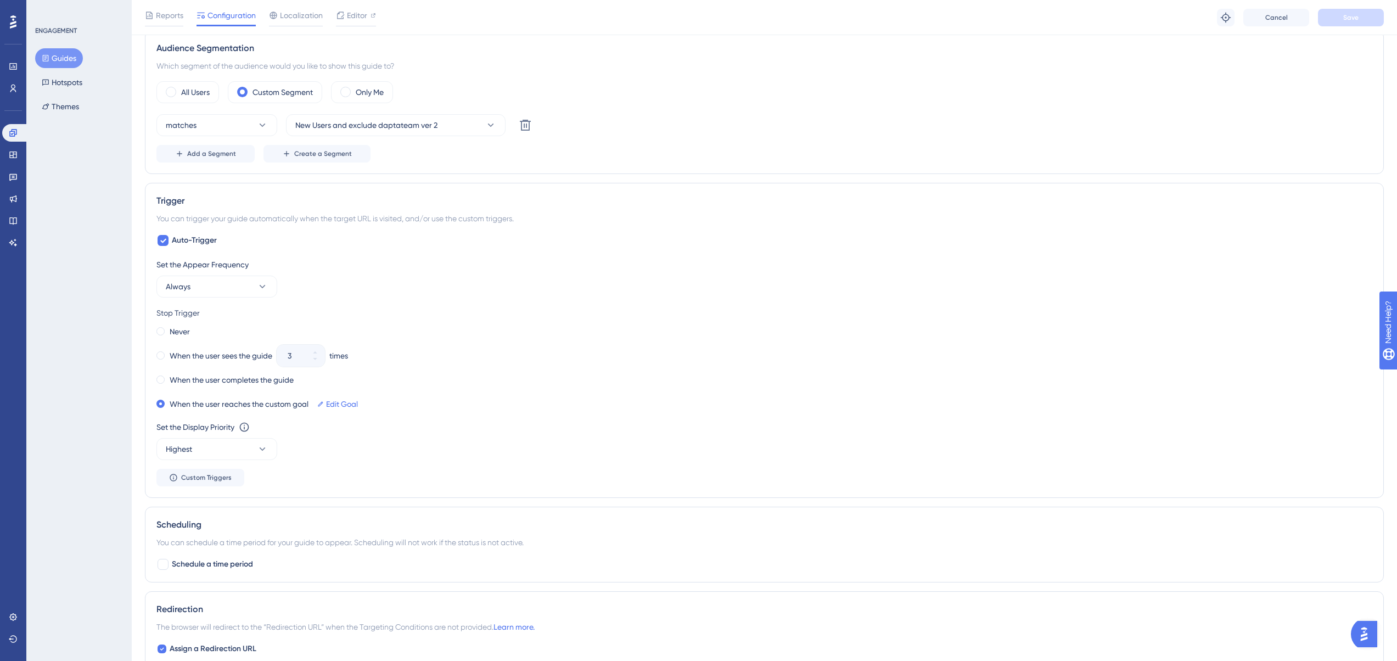
scroll to position [372, 0]
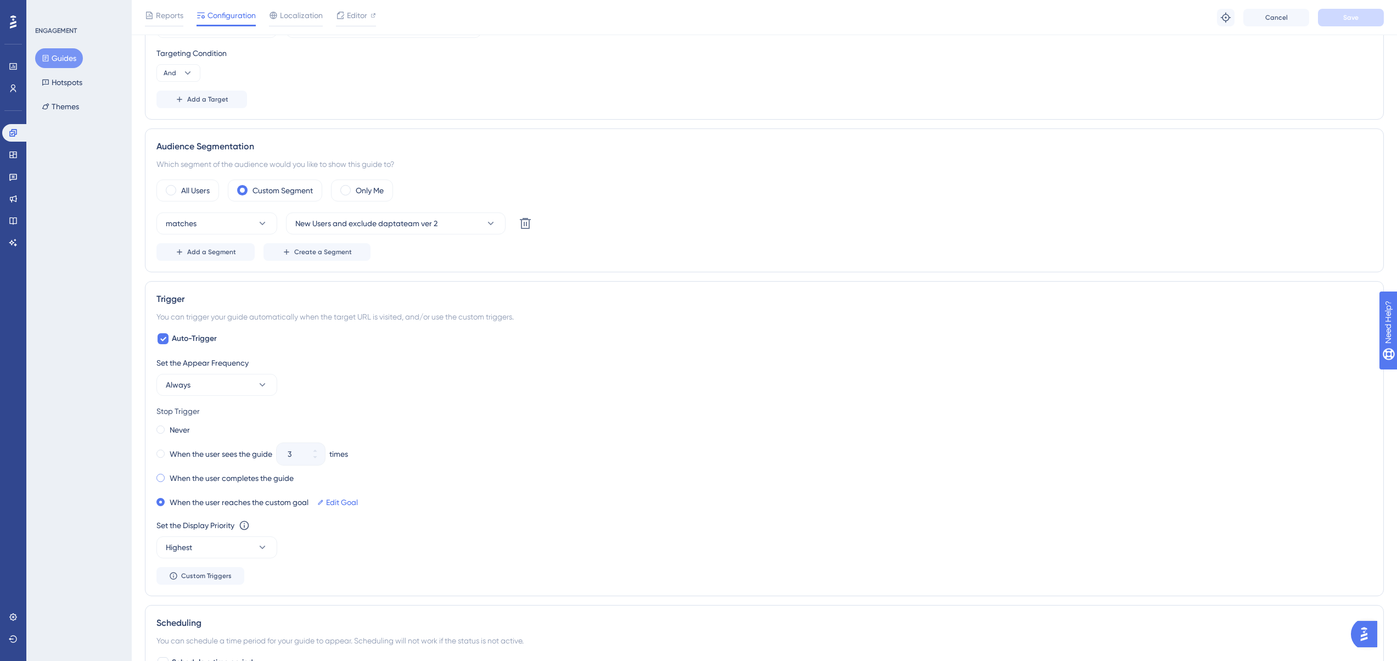
click at [160, 478] on span at bounding box center [160, 478] width 8 height 8
click at [168, 475] on input "radio" at bounding box center [168, 475] width 0 height 0
click at [1356, 14] on span "Save" at bounding box center [1350, 17] width 15 height 9
click at [59, 61] on button "Guides" at bounding box center [59, 58] width 48 height 20
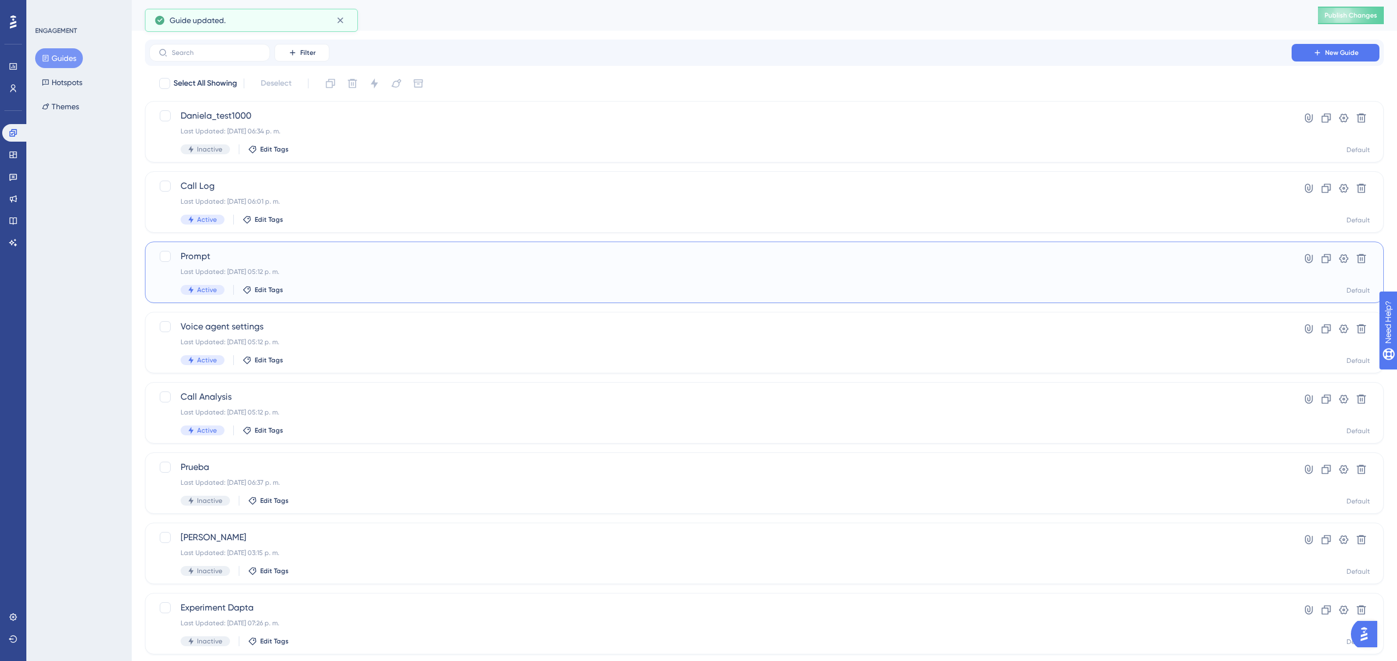
click at [345, 269] on div "Last Updated: 08 oct 2025 05:12 p. m." at bounding box center [721, 271] width 1080 height 9
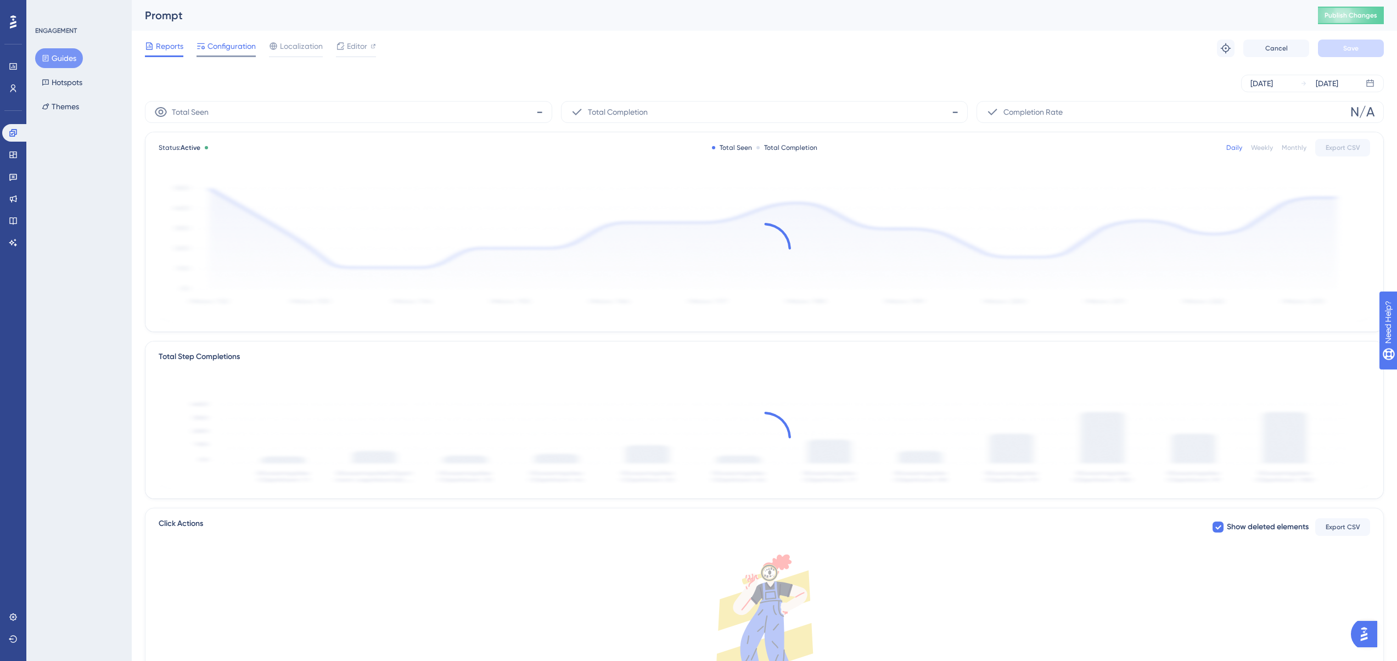
click at [237, 53] on div "Configuration" at bounding box center [225, 49] width 59 height 18
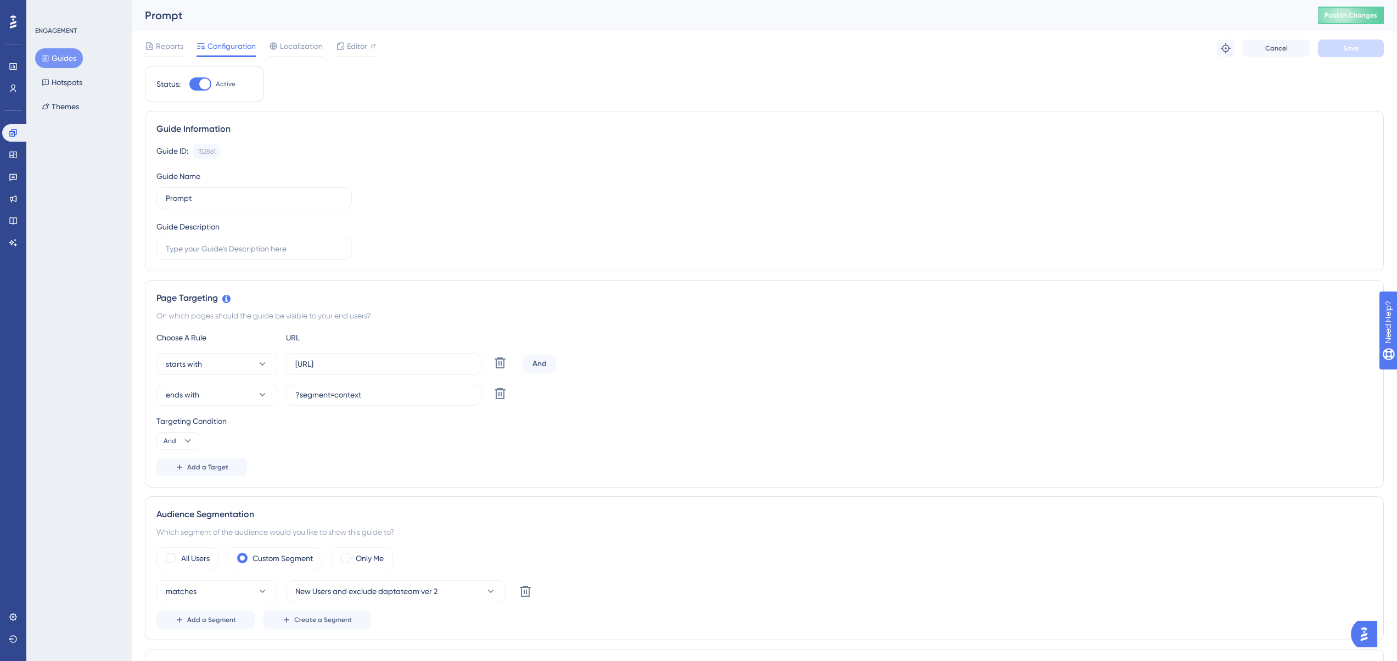
scroll to position [549, 0]
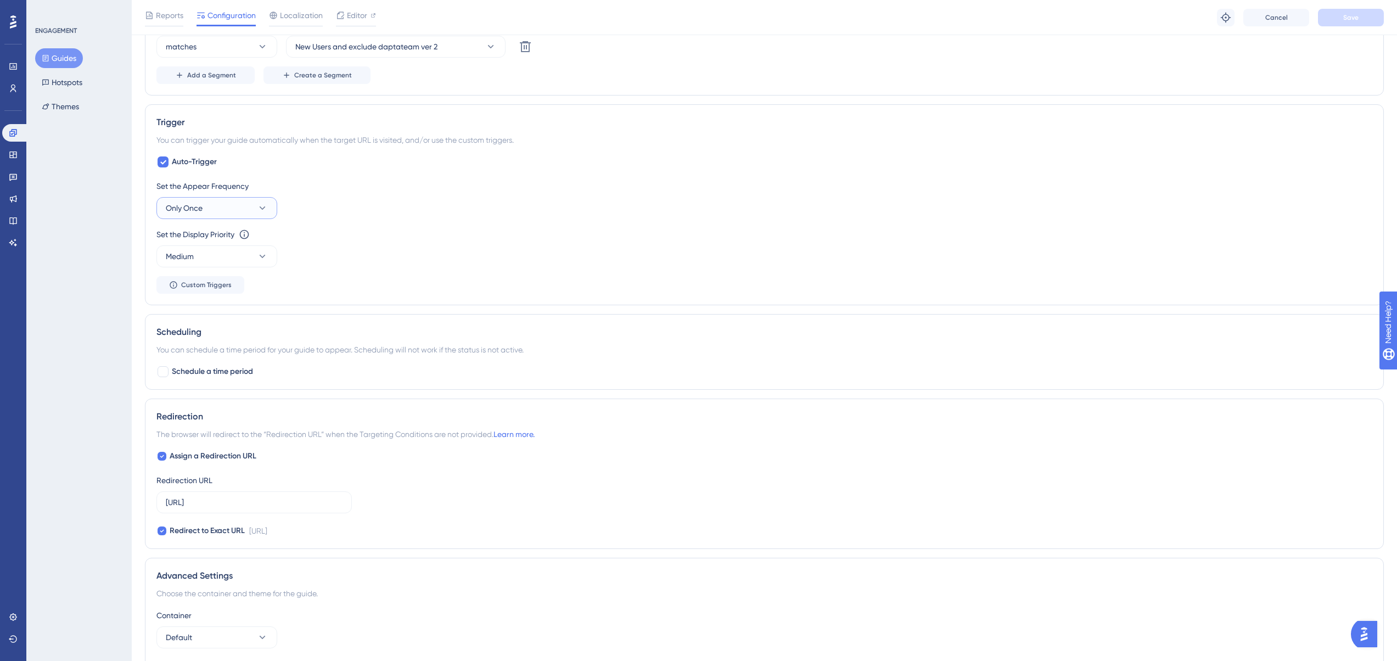
click at [179, 206] on span "Only Once" at bounding box center [184, 207] width 37 height 13
click at [214, 366] on div "Always Always" at bounding box center [216, 373] width 89 height 22
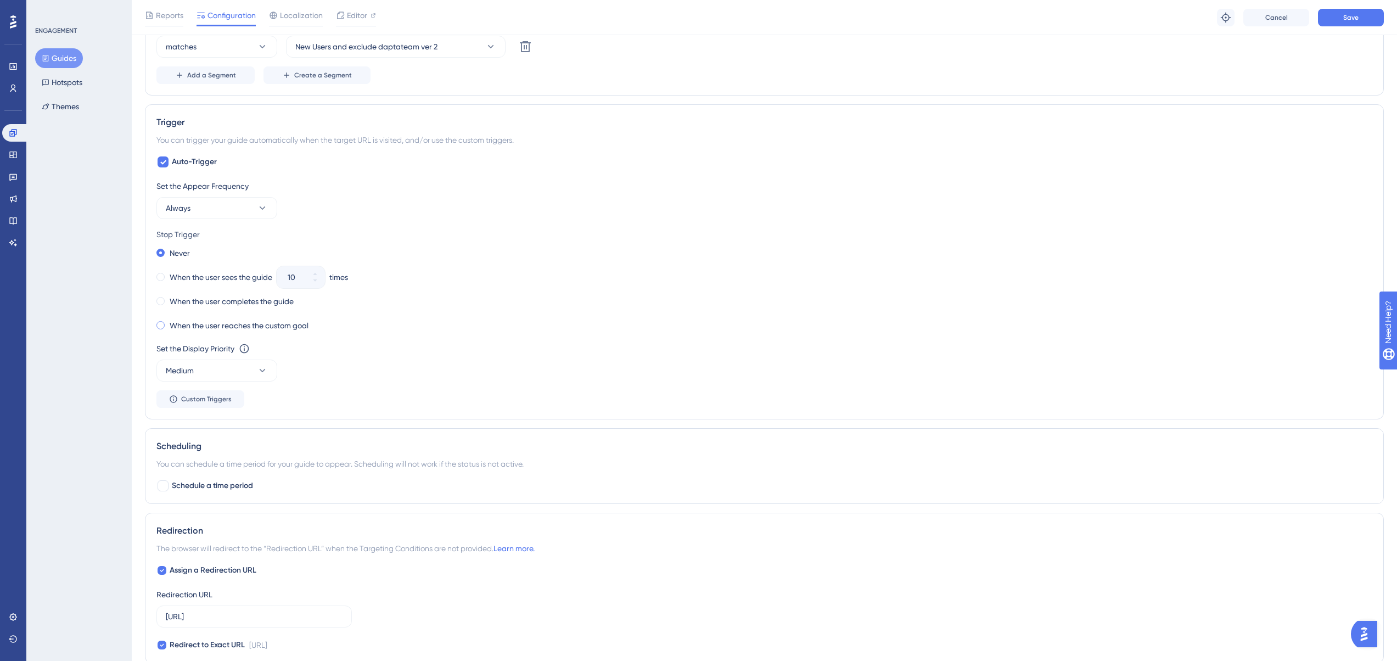
click at [227, 327] on label "When the user reaches the custom goal" at bounding box center [239, 325] width 139 height 13
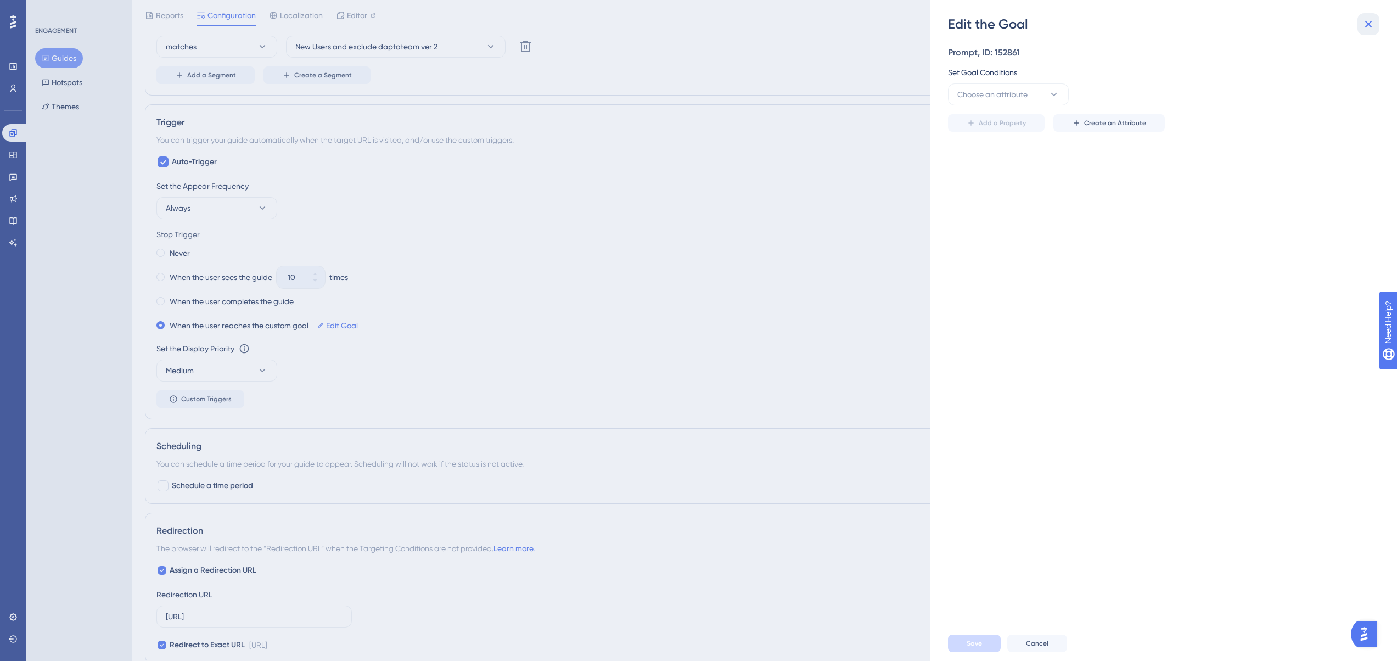
click at [1374, 25] on icon at bounding box center [1368, 24] width 13 height 13
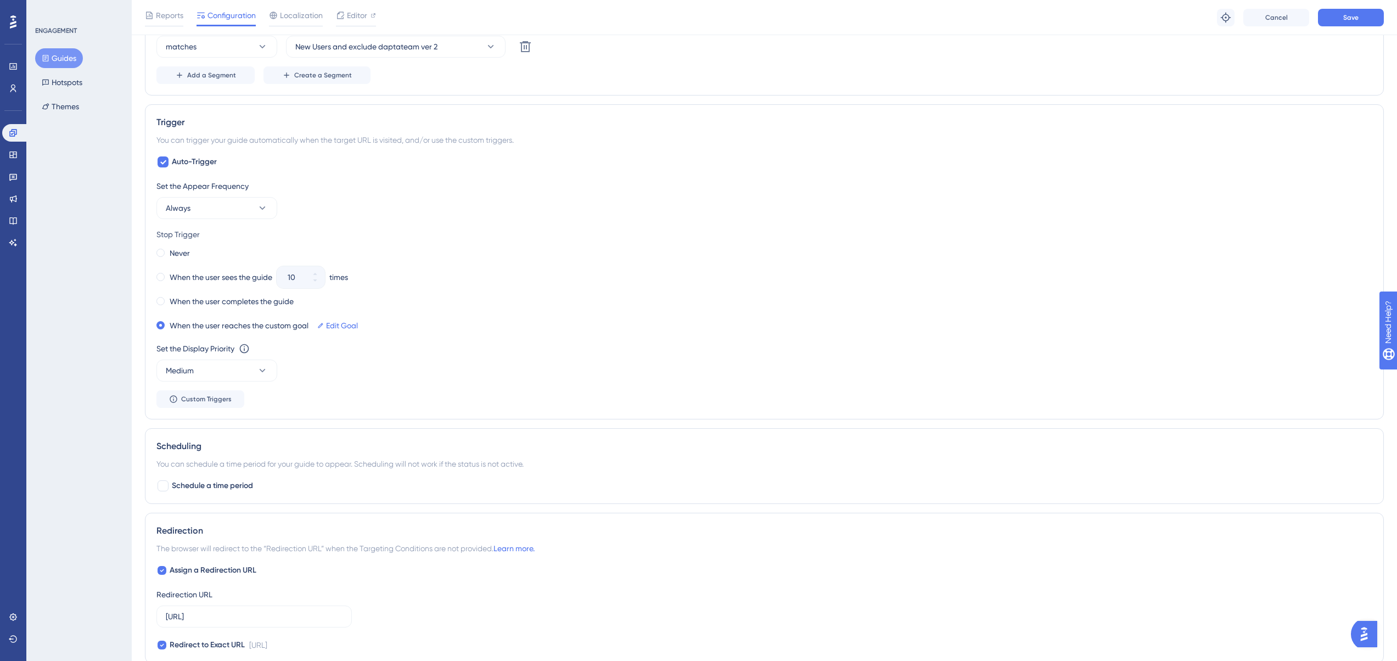
click at [229, 309] on div "Never When the user sees the guide 10 times When the user completes the guide W…" at bounding box center [764, 289] width 1216 height 88
click at [230, 305] on label "When the user completes the guide" at bounding box center [232, 301] width 124 height 13
click at [244, 372] on button "Medium" at bounding box center [216, 371] width 121 height 22
click at [214, 468] on div "Highest Highest" at bounding box center [216, 470] width 89 height 22
click at [1356, 23] on button "Save" at bounding box center [1351, 18] width 66 height 18
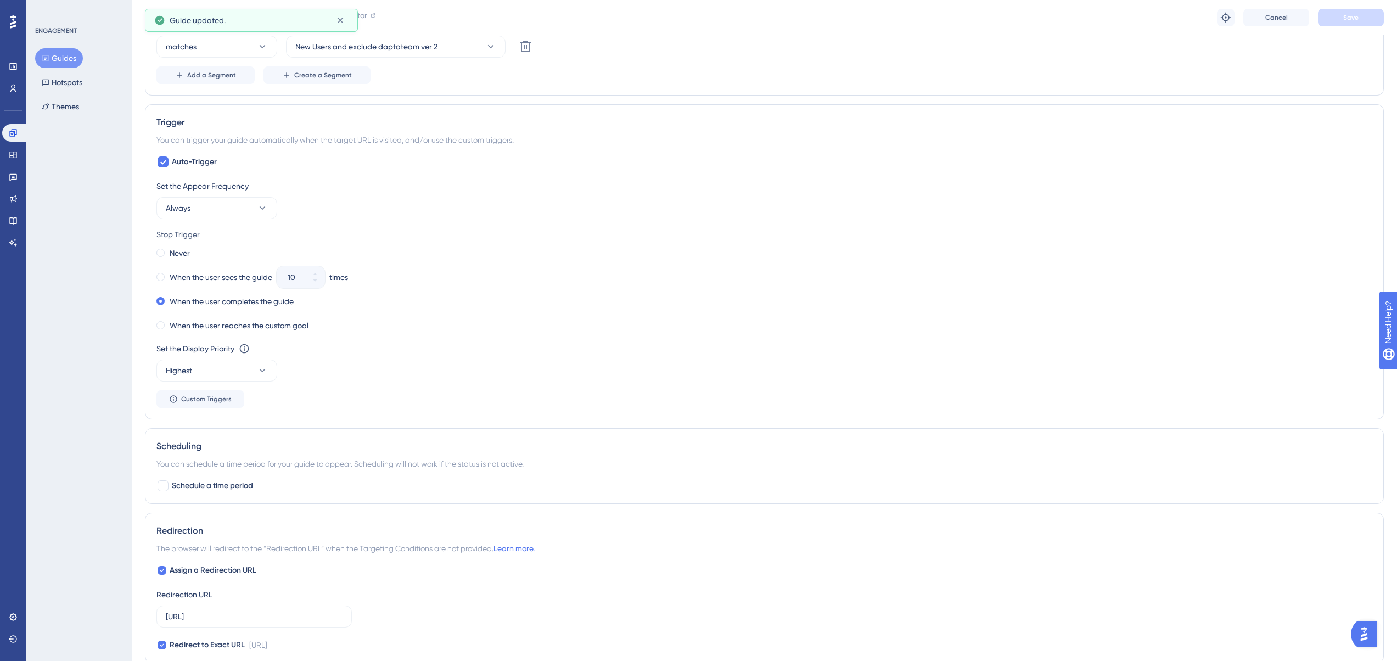
click at [64, 62] on button "Guides" at bounding box center [59, 58] width 48 height 20
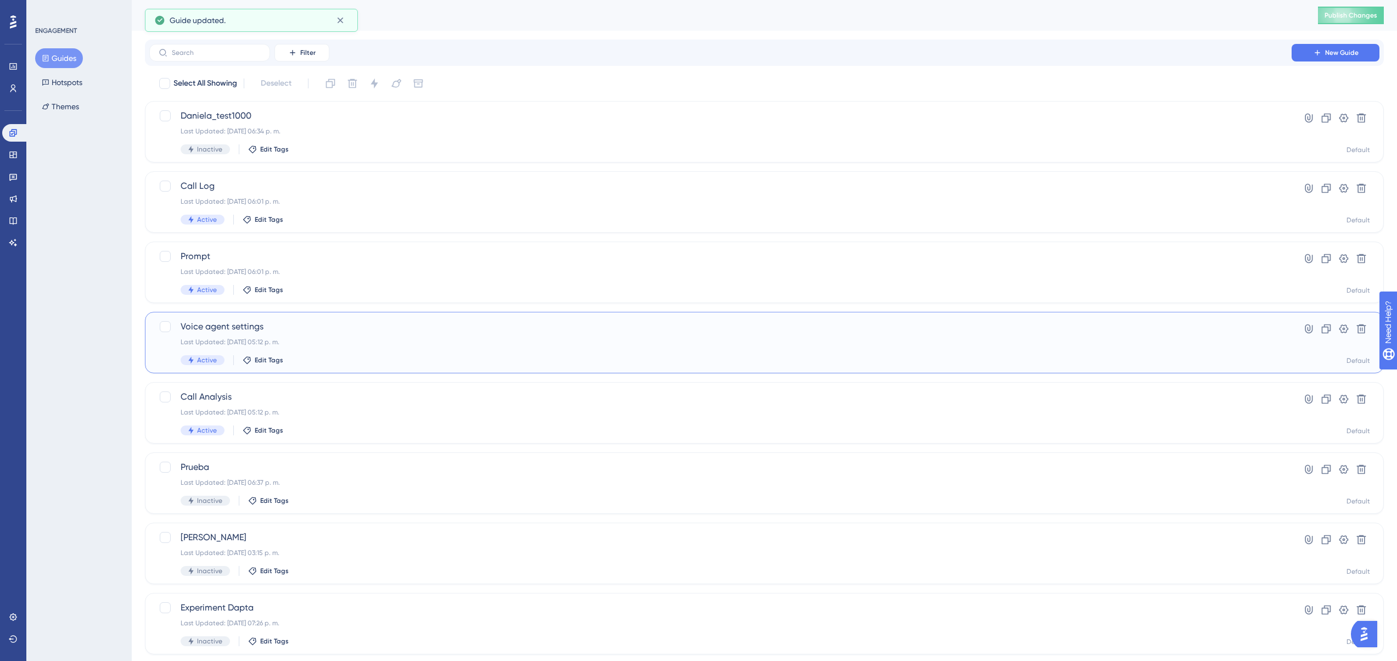
click at [310, 335] on div "Voice agent settings Last Updated: 08 oct 2025 05:12 p. m. Active Edit Tags" at bounding box center [721, 342] width 1080 height 45
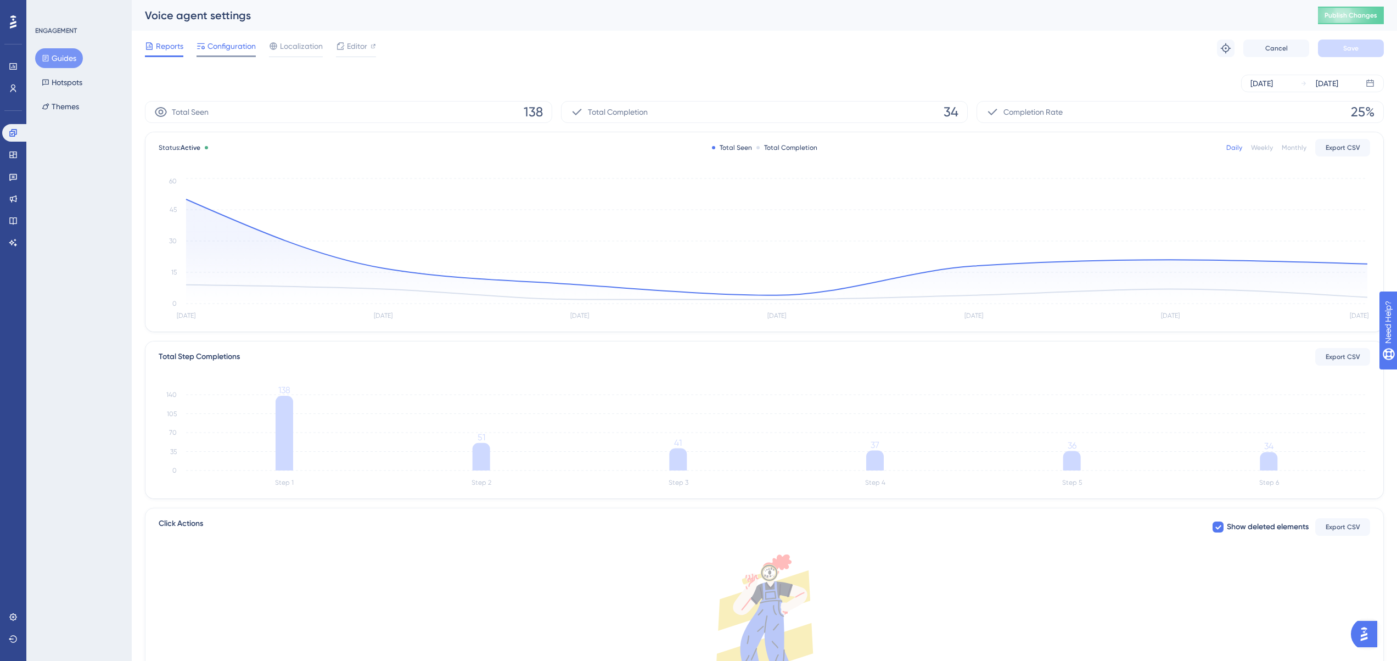
click at [240, 46] on span "Configuration" at bounding box center [231, 46] width 48 height 13
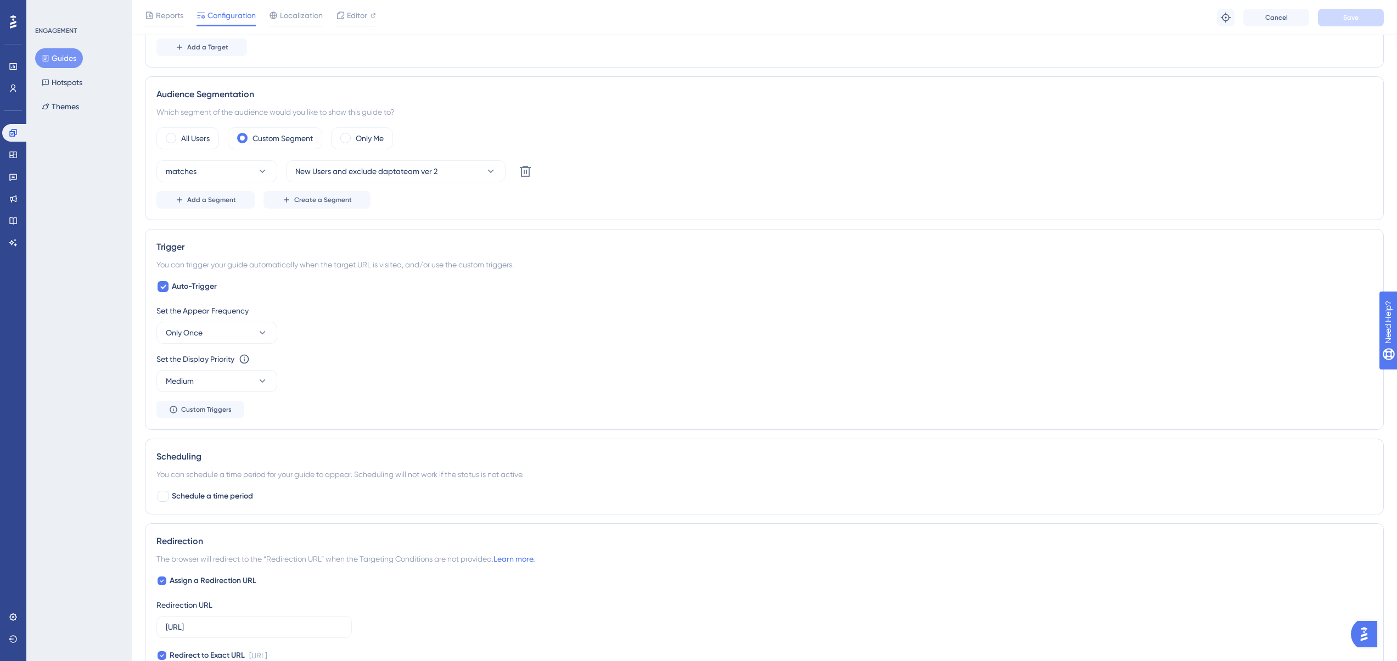
scroll to position [494, 0]
click at [218, 341] on button "Only Once" at bounding box center [216, 334] width 121 height 22
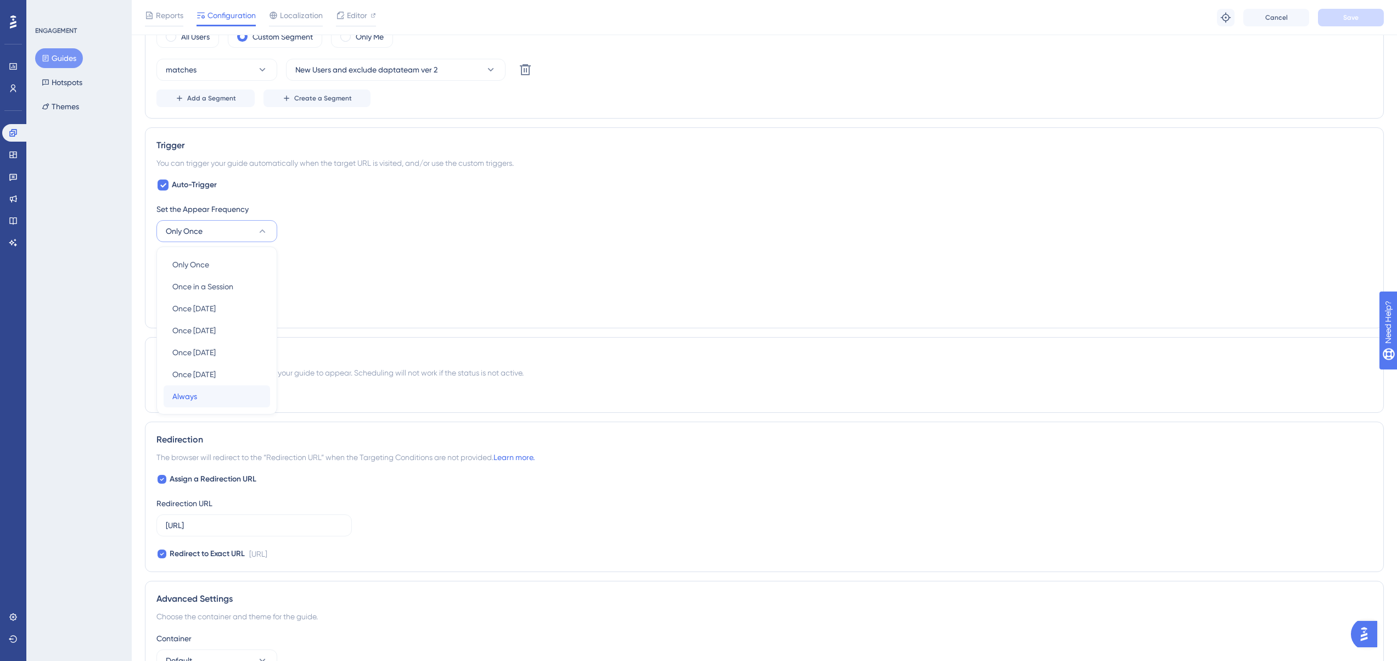
click at [223, 387] on div "Always Always" at bounding box center [216, 396] width 89 height 22
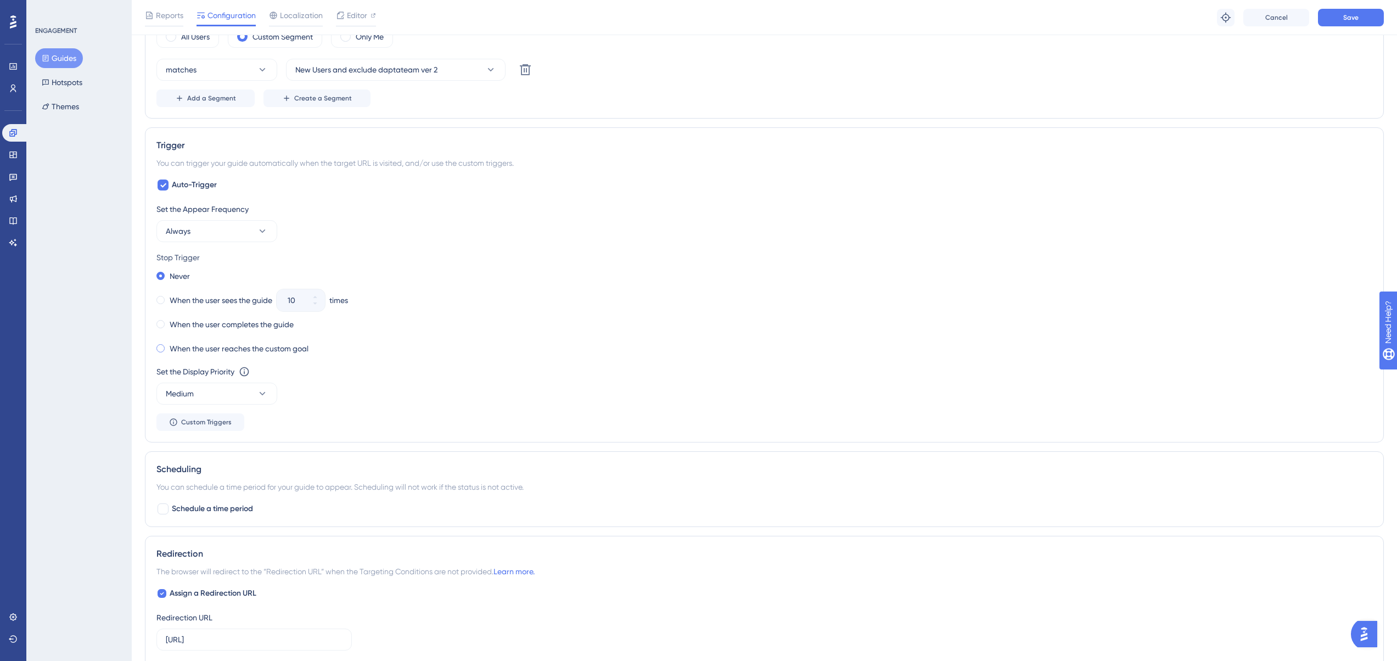
click at [212, 345] on label "When the user reaches the custom goal" at bounding box center [239, 348] width 139 height 13
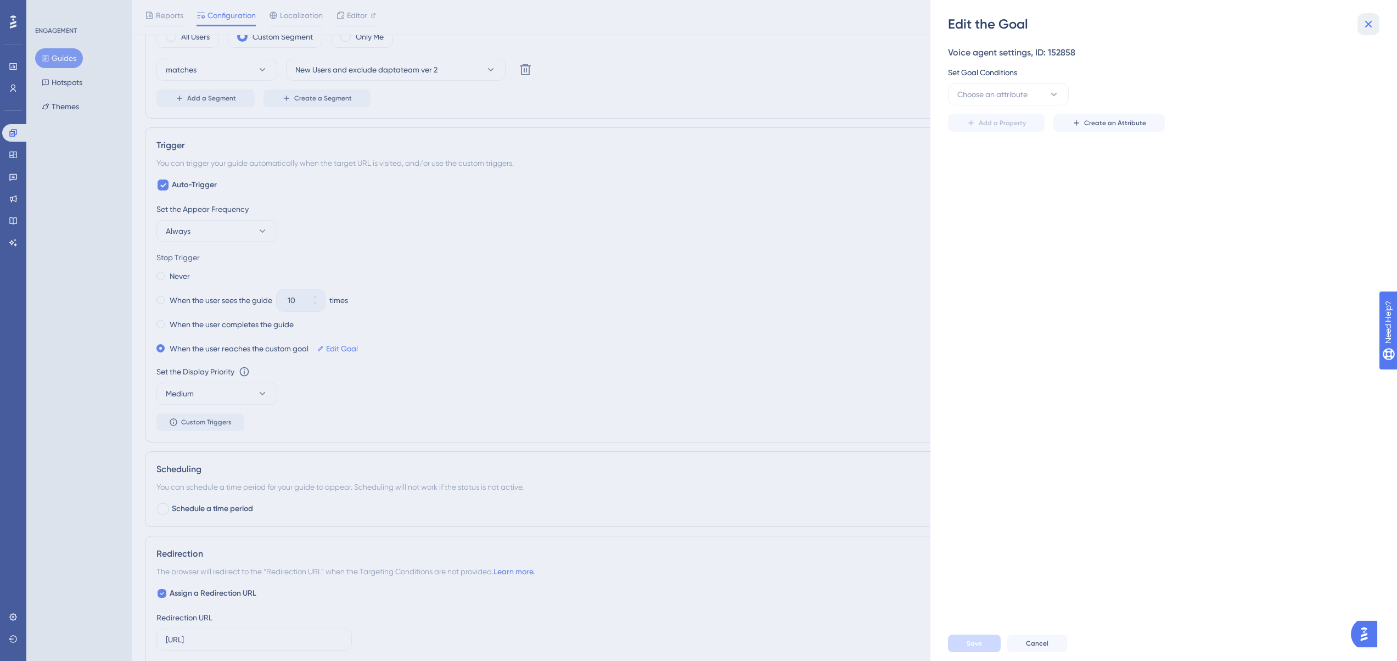
click at [1368, 30] on icon at bounding box center [1368, 24] width 13 height 13
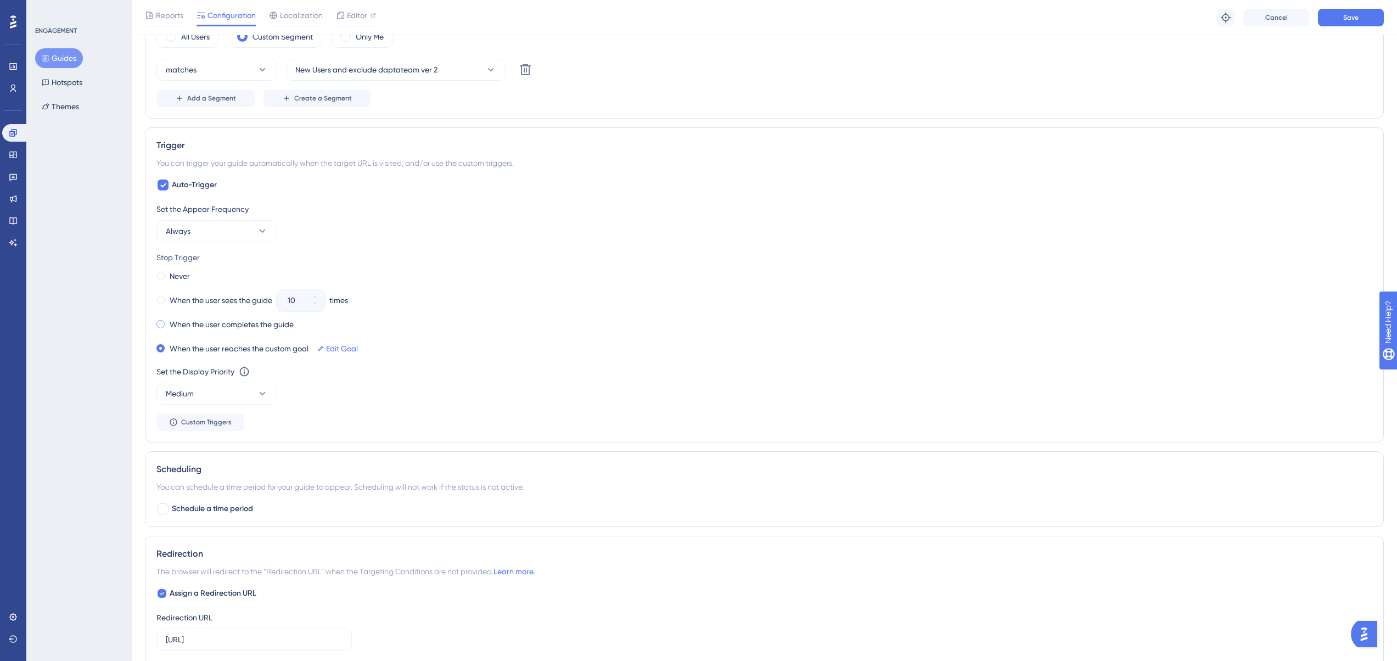
click at [216, 321] on label "When the user completes the guide" at bounding box center [232, 324] width 124 height 13
click at [228, 390] on button "Medium" at bounding box center [216, 394] width 121 height 22
click at [231, 486] on div "Highest Highest" at bounding box center [216, 493] width 89 height 22
click at [1364, 16] on button "Save" at bounding box center [1351, 18] width 66 height 18
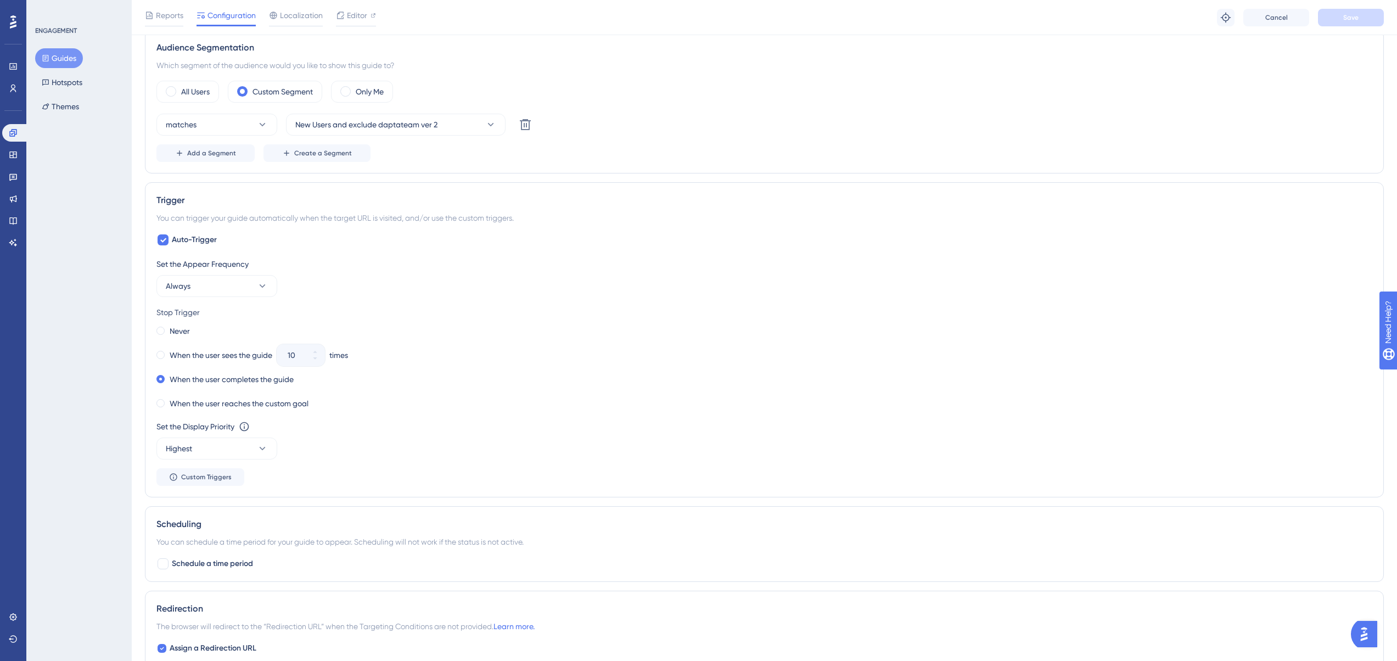
click at [68, 58] on button "Guides" at bounding box center [59, 58] width 48 height 20
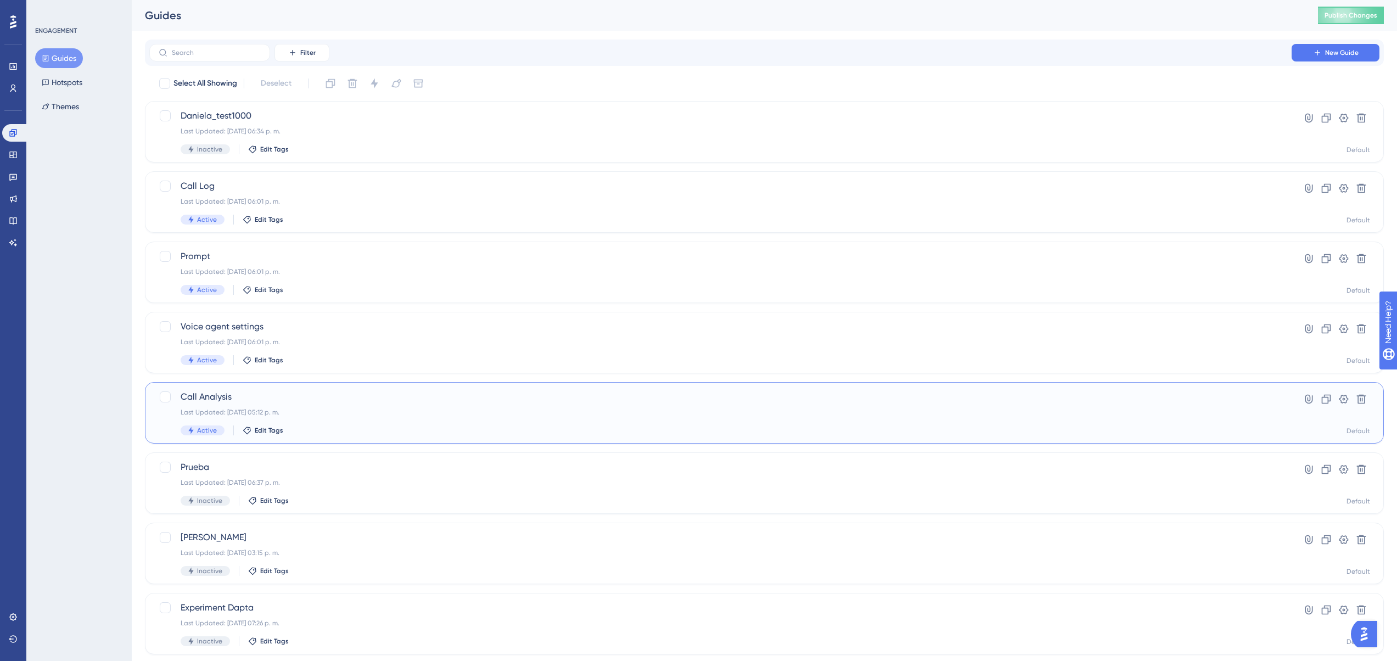
click at [319, 405] on div "Call Analysis Last Updated: 08 oct 2025 05:12 p. m. Active Edit Tags" at bounding box center [721, 412] width 1080 height 45
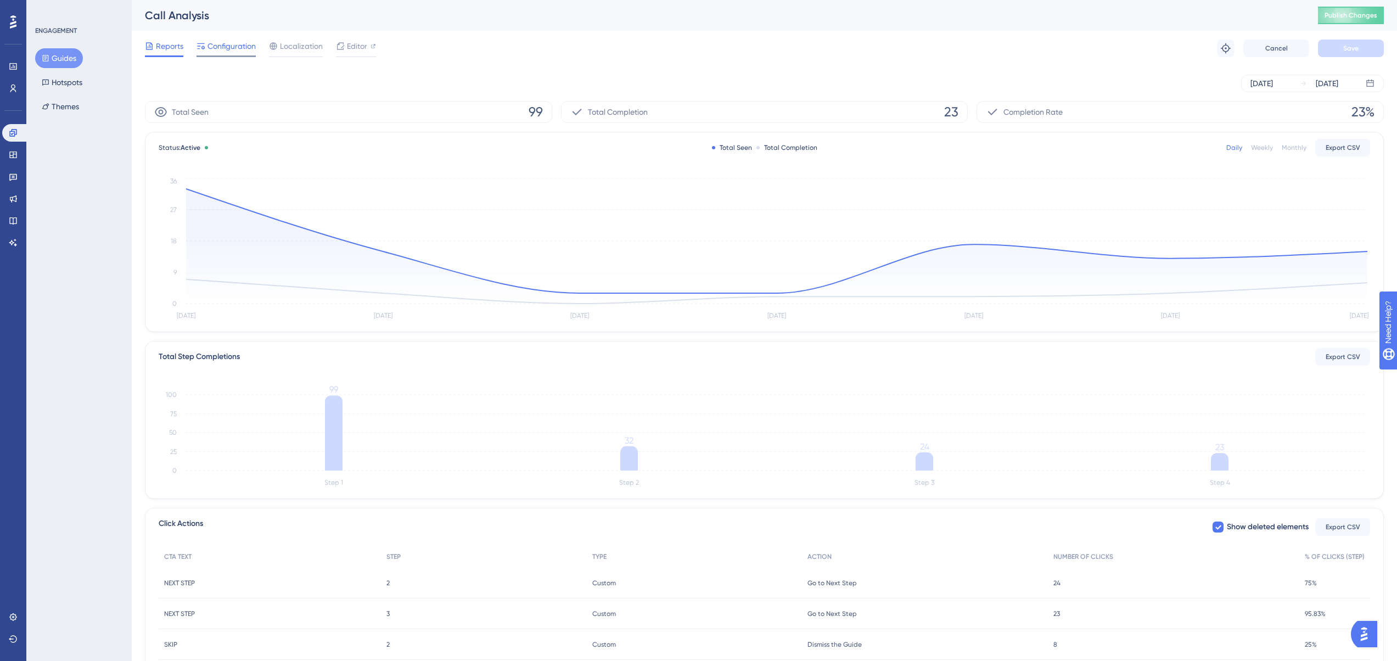
click at [227, 47] on span "Configuration" at bounding box center [231, 46] width 48 height 13
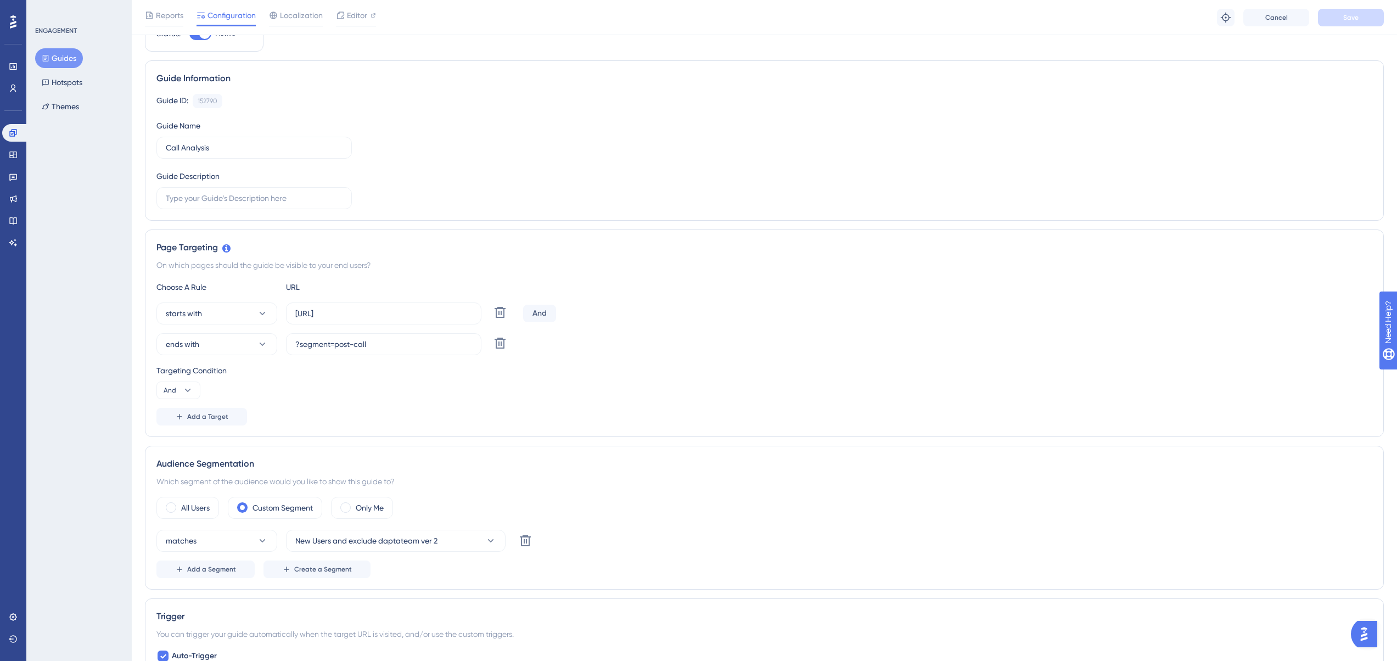
scroll to position [494, 0]
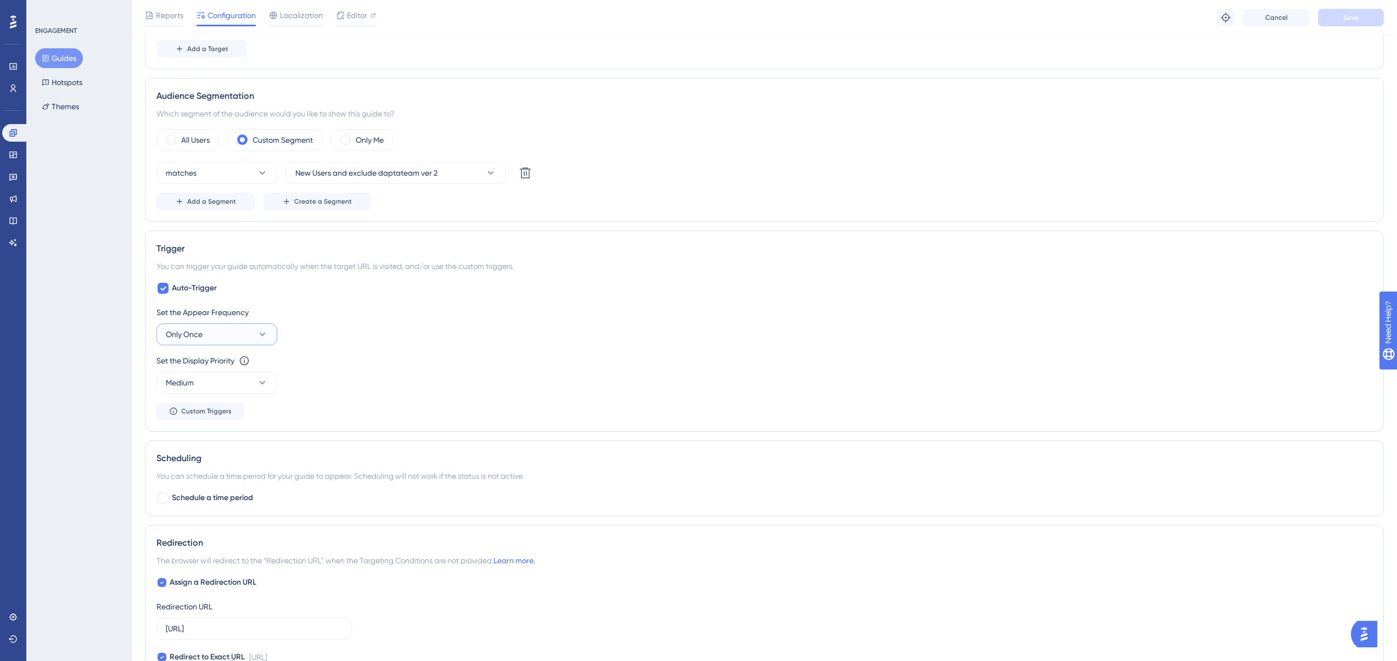
click at [234, 335] on button "Only Once" at bounding box center [216, 334] width 121 height 22
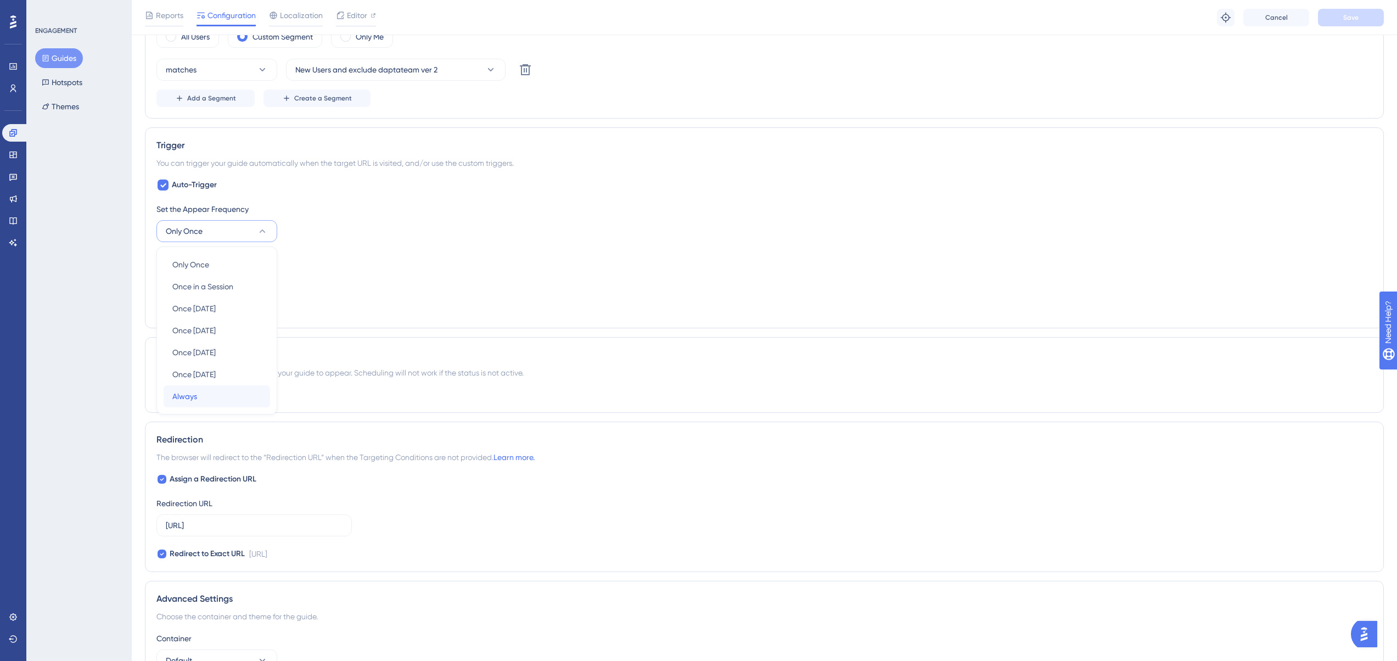
click at [211, 405] on div "Always Always" at bounding box center [216, 396] width 89 height 22
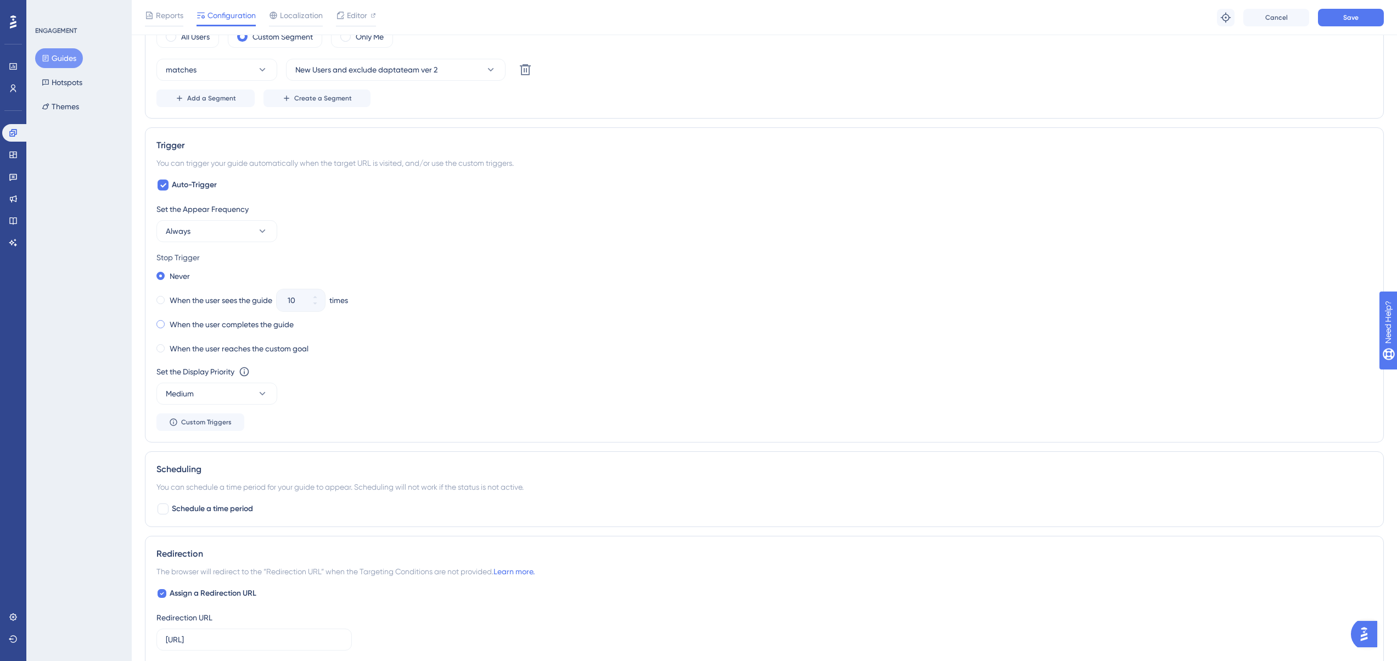
click at [211, 321] on label "When the user completes the guide" at bounding box center [232, 324] width 124 height 13
click at [222, 389] on button "Medium" at bounding box center [216, 394] width 121 height 22
click at [209, 492] on div "Highest Highest" at bounding box center [216, 493] width 89 height 22
click at [1360, 19] on button "Save" at bounding box center [1351, 18] width 66 height 18
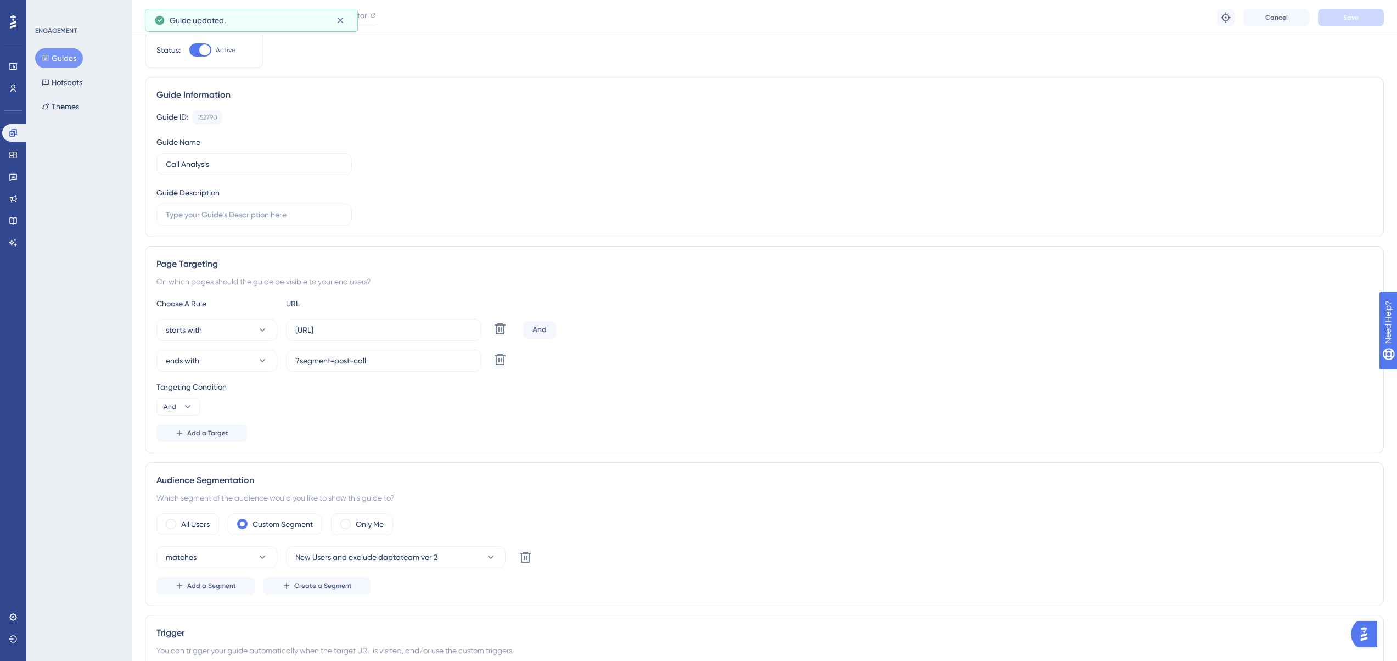
scroll to position [0, 0]
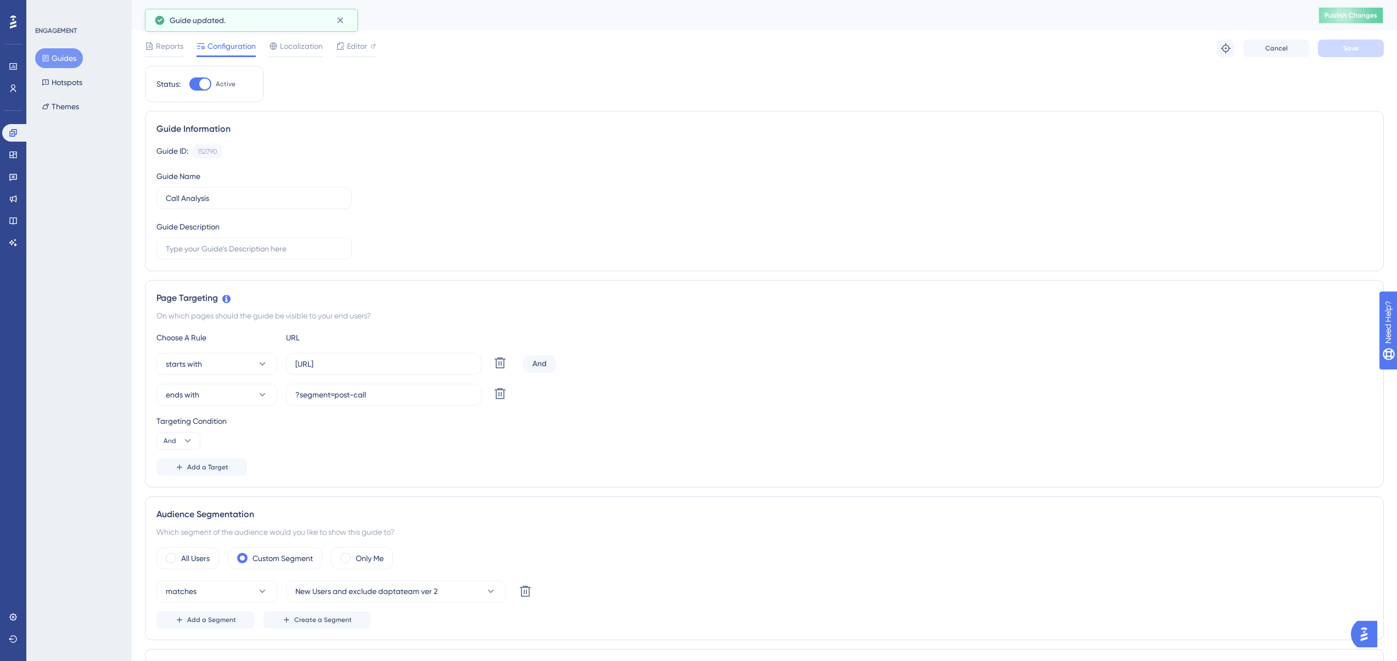
click at [1363, 21] on button "Publish Changes" at bounding box center [1351, 16] width 66 height 18
click at [393, 356] on label "[URL]" at bounding box center [383, 364] width 195 height 22
click at [393, 358] on input "[URL]" at bounding box center [383, 364] width 177 height 12
click at [486, 361] on div "starts with https://app.dapta.ai/agents-studio/voice-agents/ Delete" at bounding box center [337, 364] width 362 height 22
click at [468, 362] on input "[URL]" at bounding box center [383, 364] width 177 height 12
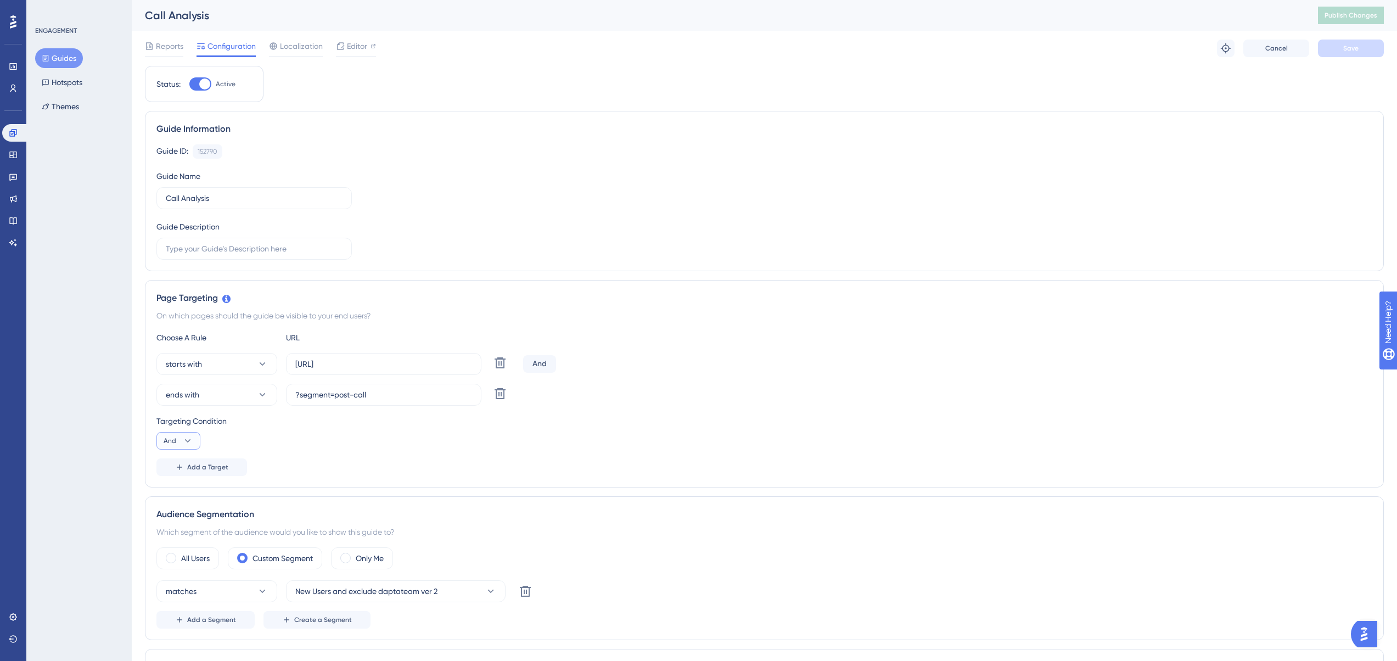
click at [194, 440] on button "And" at bounding box center [178, 441] width 44 height 18
click at [182, 491] on div "Or Or" at bounding box center [178, 494] width 21 height 22
click at [202, 468] on span "Add a Target" at bounding box center [207, 467] width 41 height 9
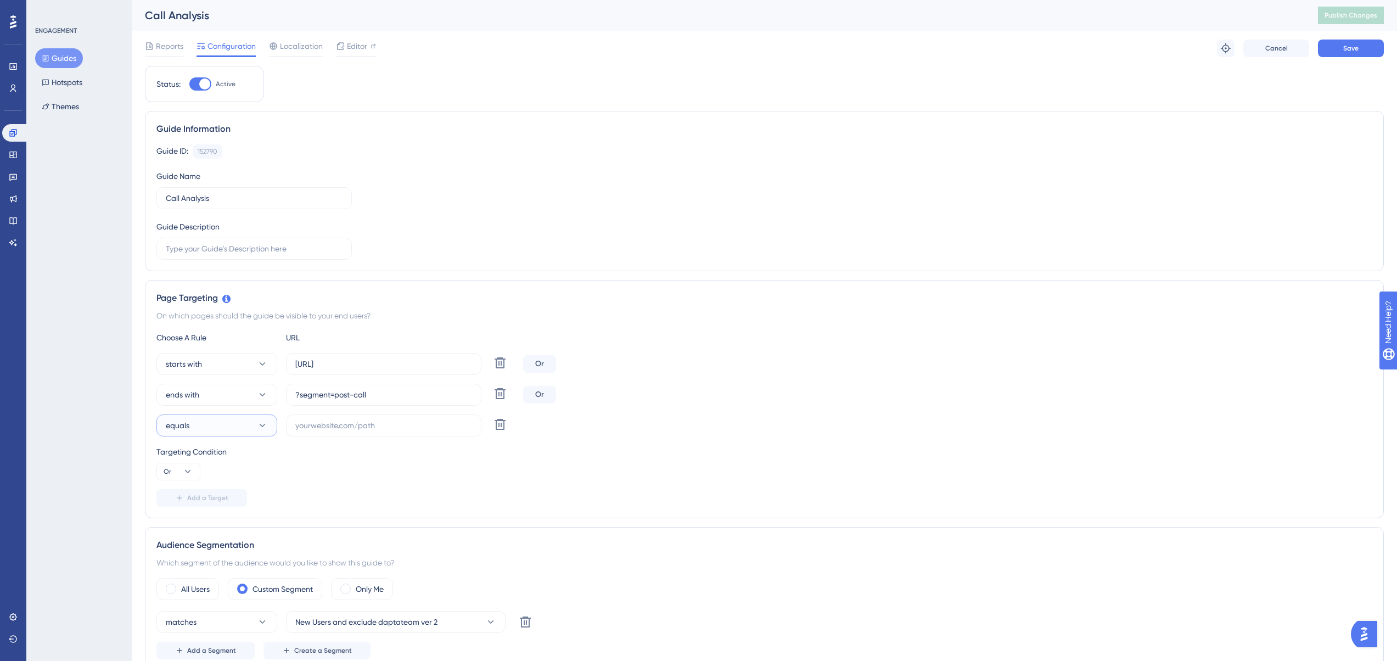
click at [211, 422] on button "equals" at bounding box center [216, 425] width 121 height 22
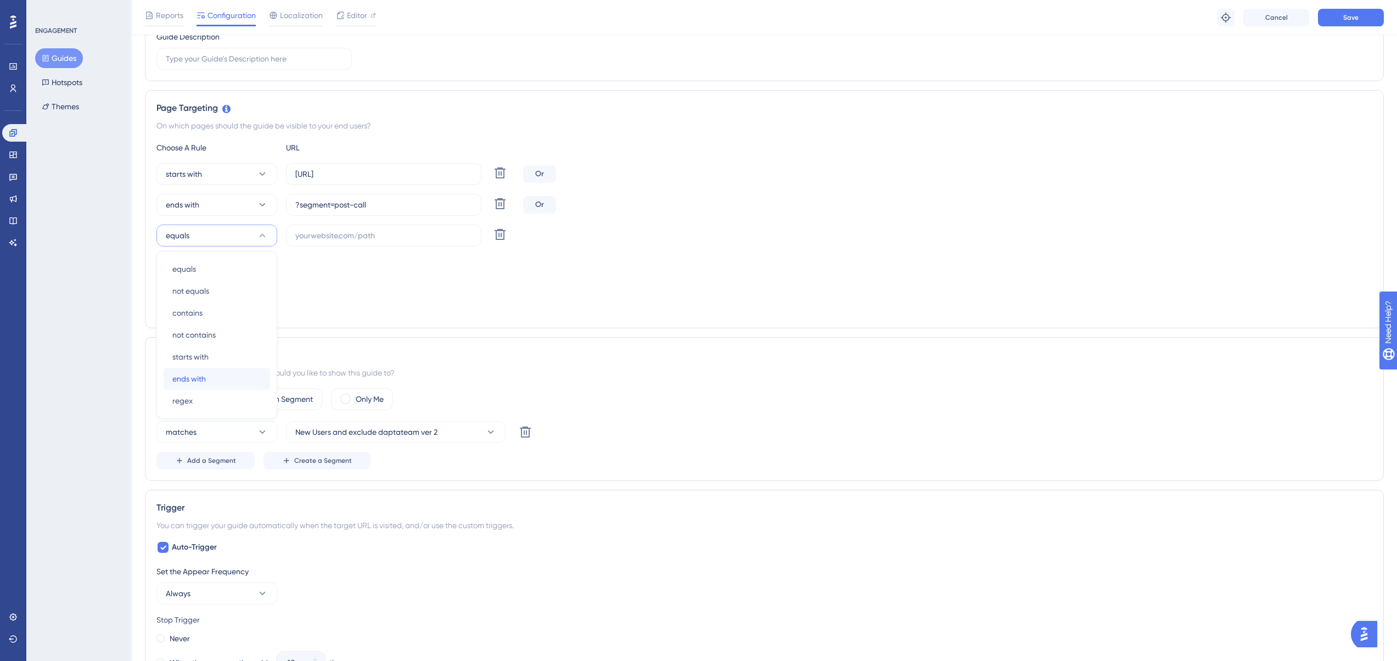
click at [215, 372] on div "ends with ends with" at bounding box center [216, 379] width 89 height 22
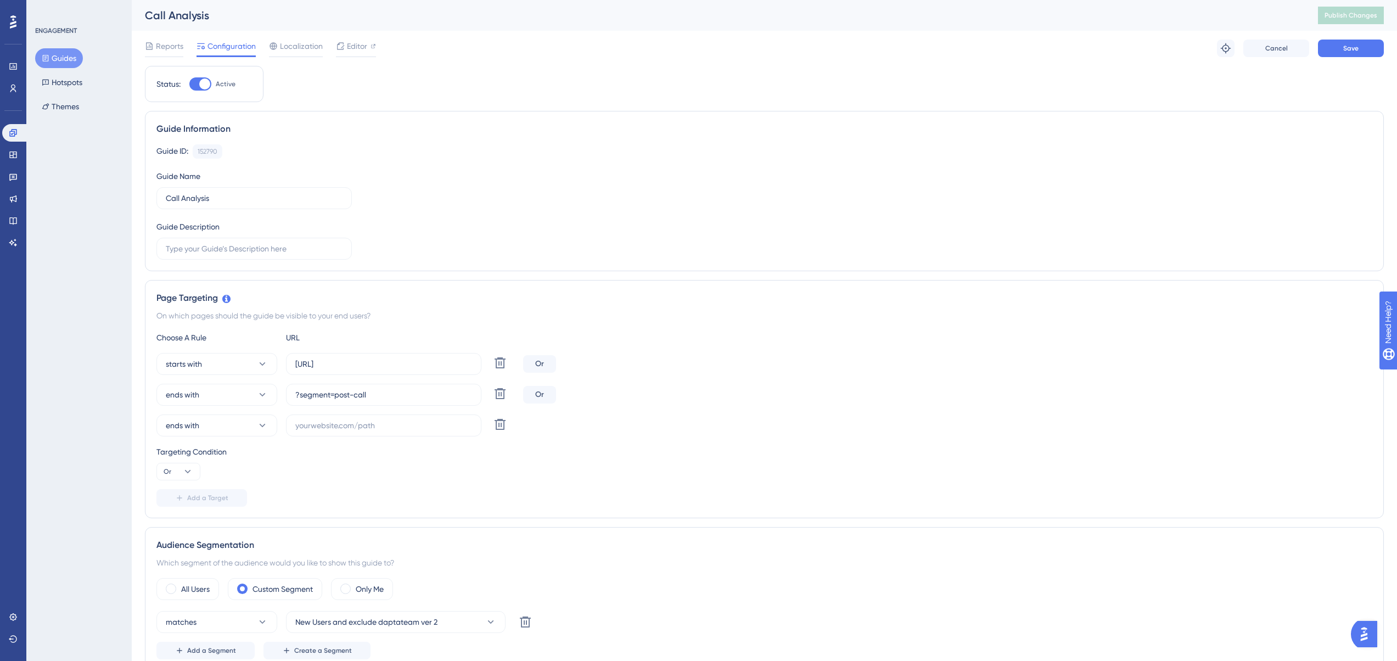
scroll to position [55, 0]
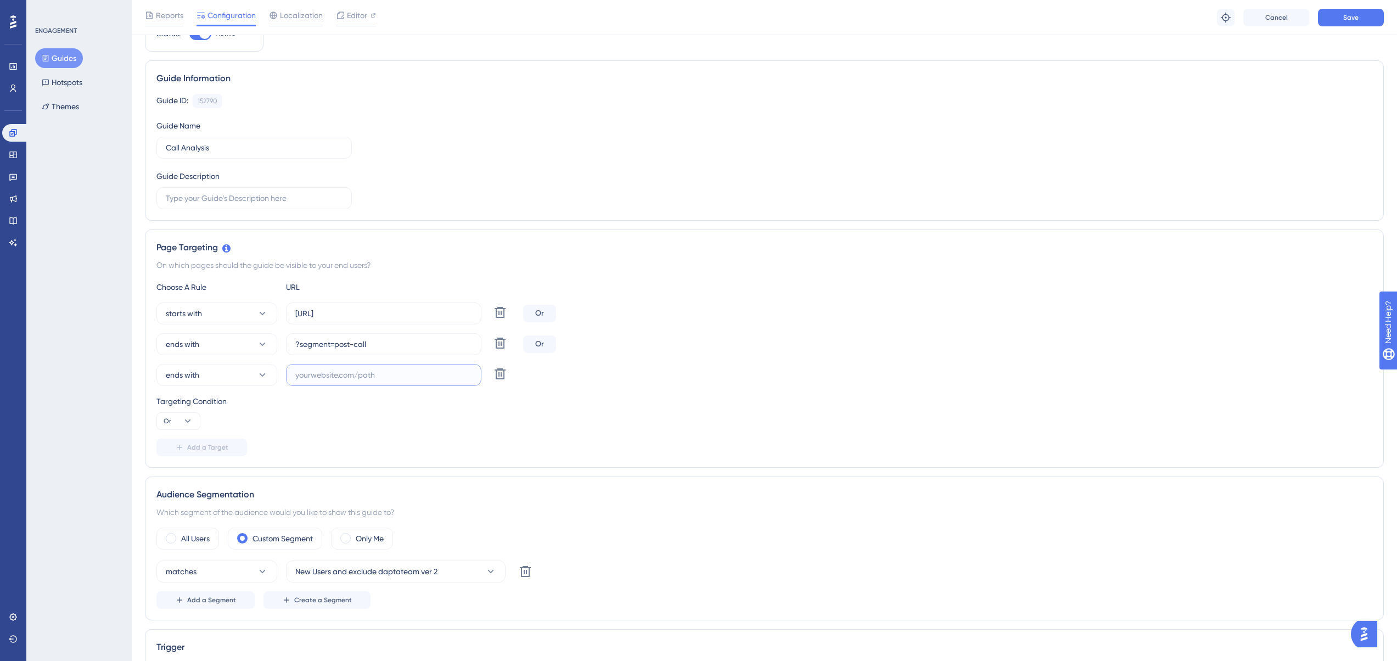
click at [329, 375] on input "text" at bounding box center [383, 375] width 177 height 12
paste input "?segment=post-call&page=1&search="
click at [1351, 17] on span "Save" at bounding box center [1350, 17] width 15 height 9
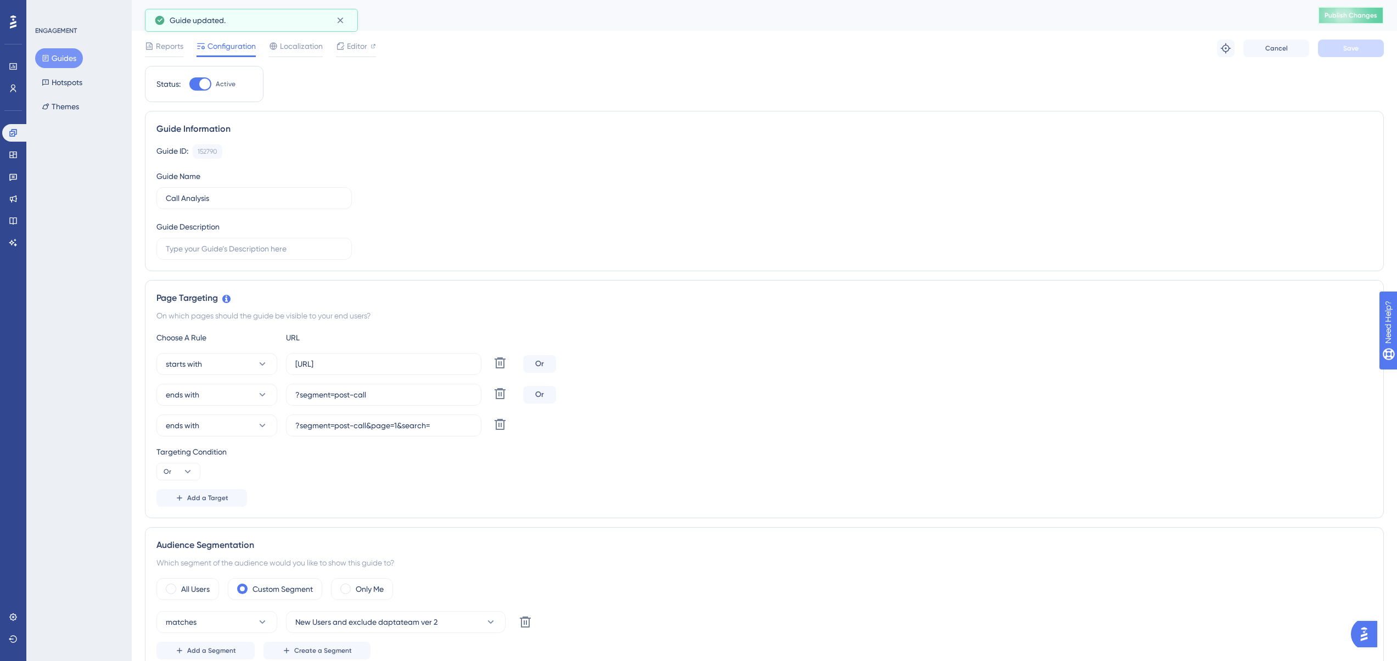
click at [1384, 19] on button "Publish Changes" at bounding box center [1351, 16] width 66 height 18
click at [394, 429] on input "?segment=post-call&page=1&search=" at bounding box center [383, 425] width 177 height 12
click at [375, 427] on input "?segment=post-call&page=1&search=" at bounding box center [383, 425] width 177 height 12
drag, startPoint x: 368, startPoint y: 424, endPoint x: 240, endPoint y: 426, distance: 127.9
click at [240, 426] on div "ends with ?segment=post-call&page=1&search= Delete" at bounding box center [337, 425] width 362 height 22
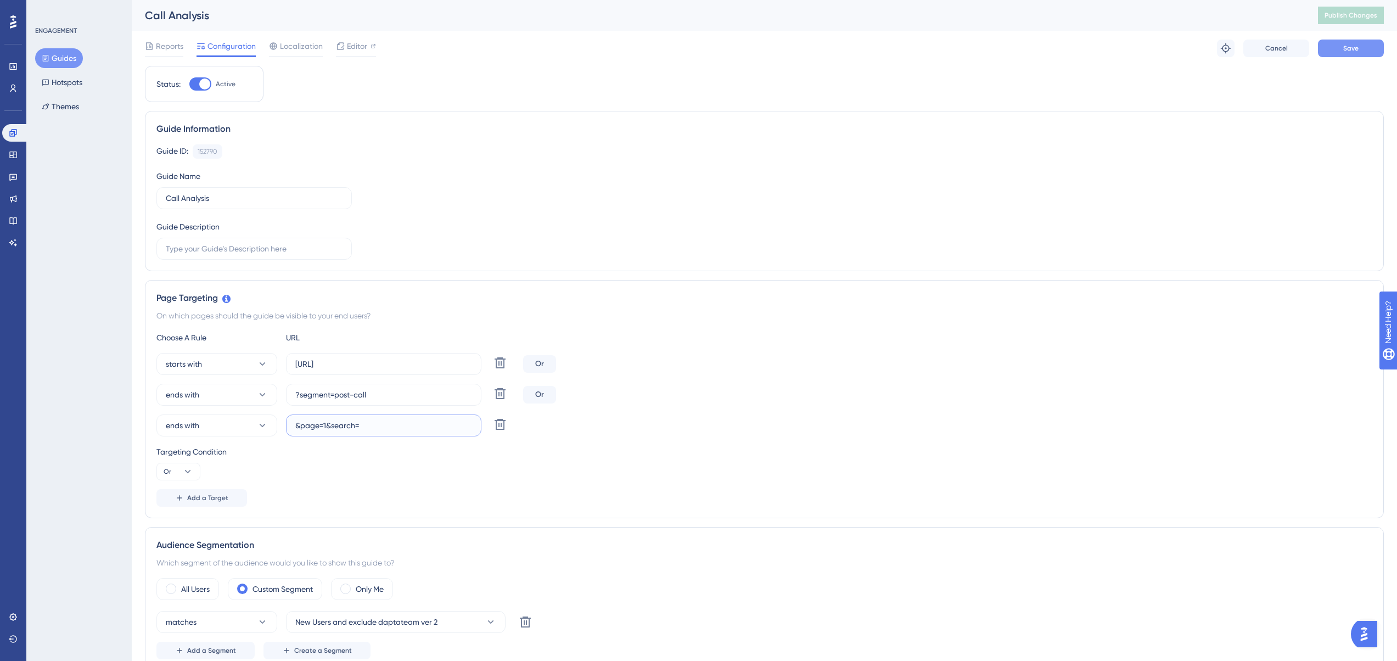
type input "&page=1&search="
click at [1351, 56] on button "Save" at bounding box center [1351, 49] width 66 height 18
click at [1368, 19] on span "Publish Changes" at bounding box center [1350, 15] width 53 height 9
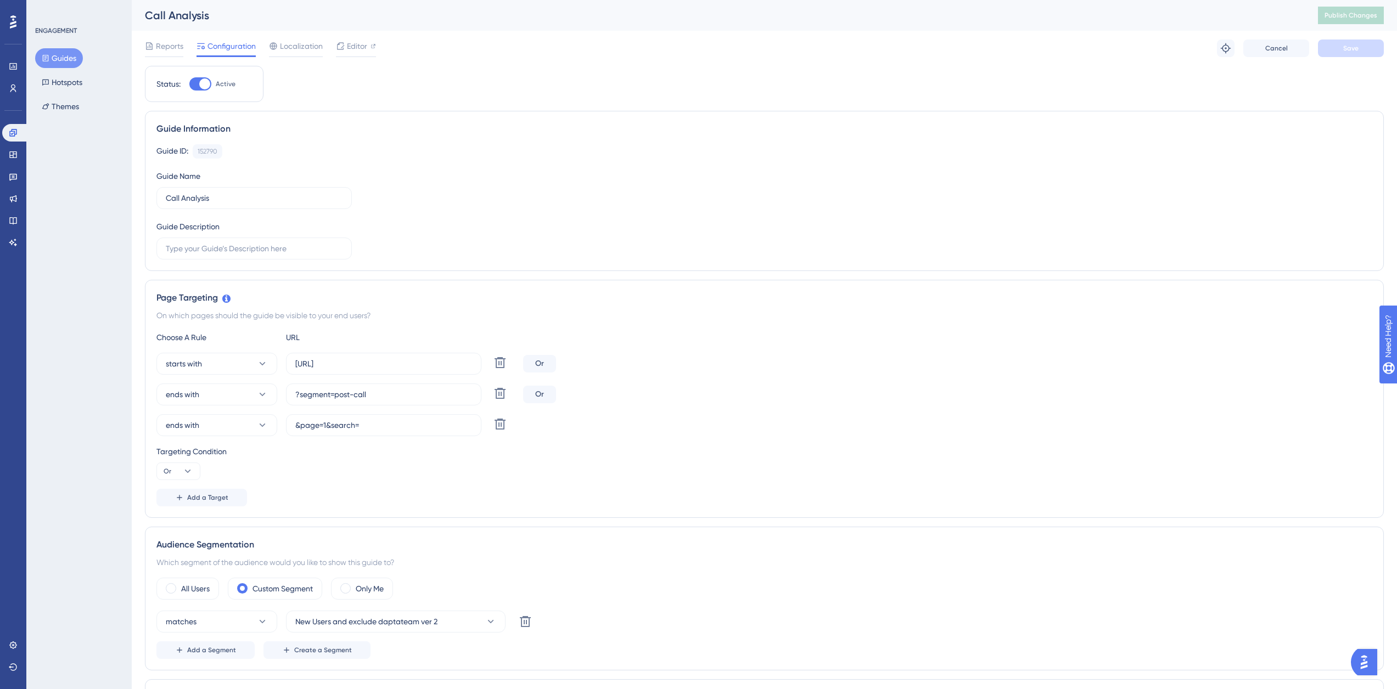
click at [550, 199] on div "Guide ID: 152790 Copy Guide Name Call Analysis Guide Description" at bounding box center [764, 201] width 1216 height 115
click at [368, 395] on input "?segment=post-call" at bounding box center [383, 395] width 177 height 12
drag, startPoint x: 390, startPoint y: 392, endPoint x: 304, endPoint y: 403, distance: 86.8
click at [283, 393] on div "ends with ?segment=post-call Delete" at bounding box center [337, 395] width 362 height 22
drag, startPoint x: 365, startPoint y: 426, endPoint x: 294, endPoint y: 424, distance: 71.4
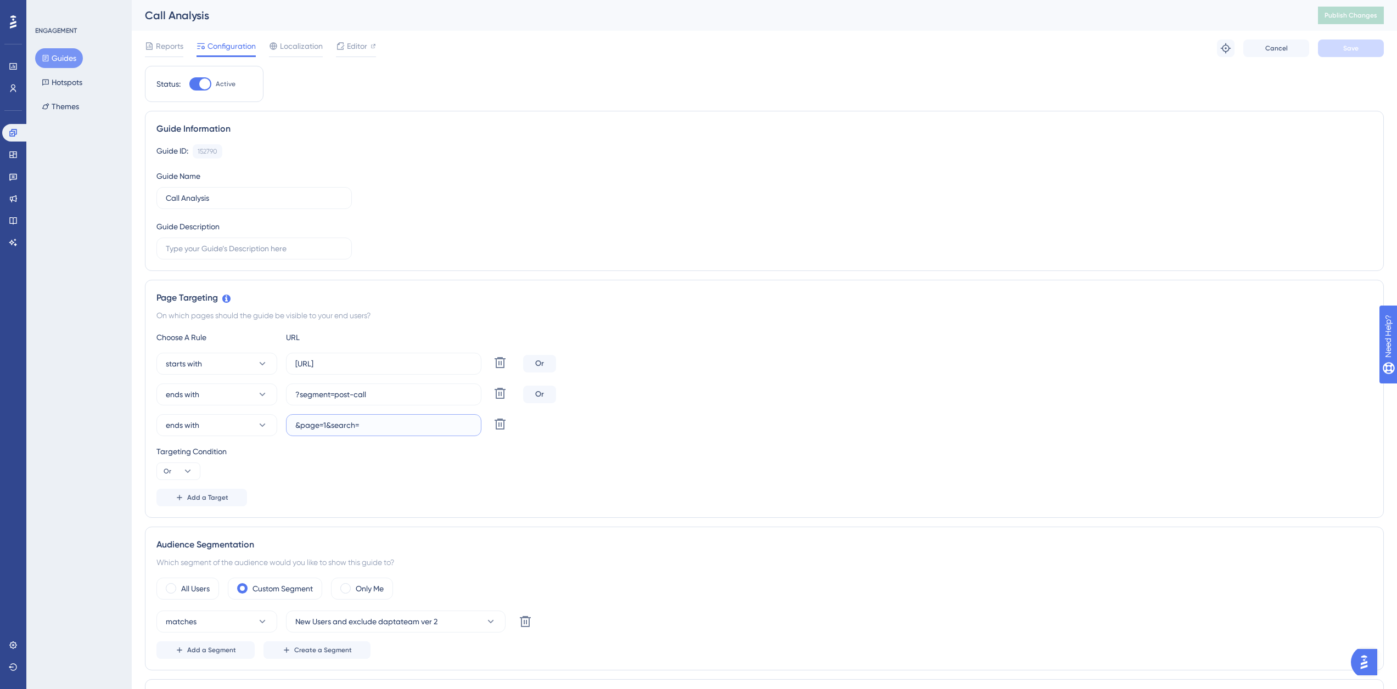
click at [294, 424] on label "&page=1&search=" at bounding box center [383, 425] width 195 height 22
click at [366, 429] on input "&page=1&search=" at bounding box center [383, 425] width 177 height 12
drag, startPoint x: 297, startPoint y: 393, endPoint x: 378, endPoint y: 395, distance: 81.2
click at [379, 394] on input "?segment=post-call" at bounding box center [383, 395] width 177 height 12
click at [294, 431] on label "&page=1&search=" at bounding box center [383, 425] width 195 height 22
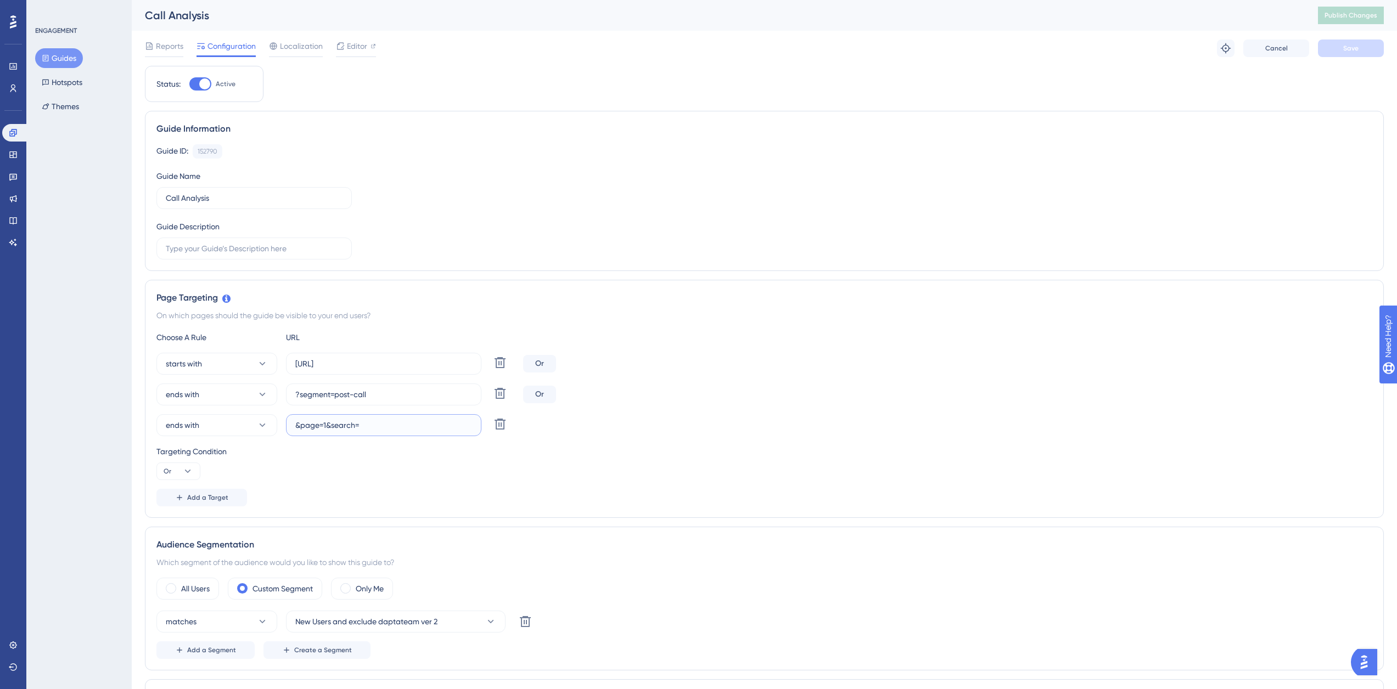
click at [295, 431] on input "&page=1&search=" at bounding box center [383, 425] width 177 height 12
click at [299, 426] on input "&page=1&search=" at bounding box center [383, 425] width 177 height 12
click at [327, 424] on input "&page=1&search=" at bounding box center [383, 425] width 177 height 12
click at [342, 425] on input "&page=1&search=" at bounding box center [383, 425] width 177 height 12
click at [52, 63] on button "Guides" at bounding box center [59, 58] width 48 height 20
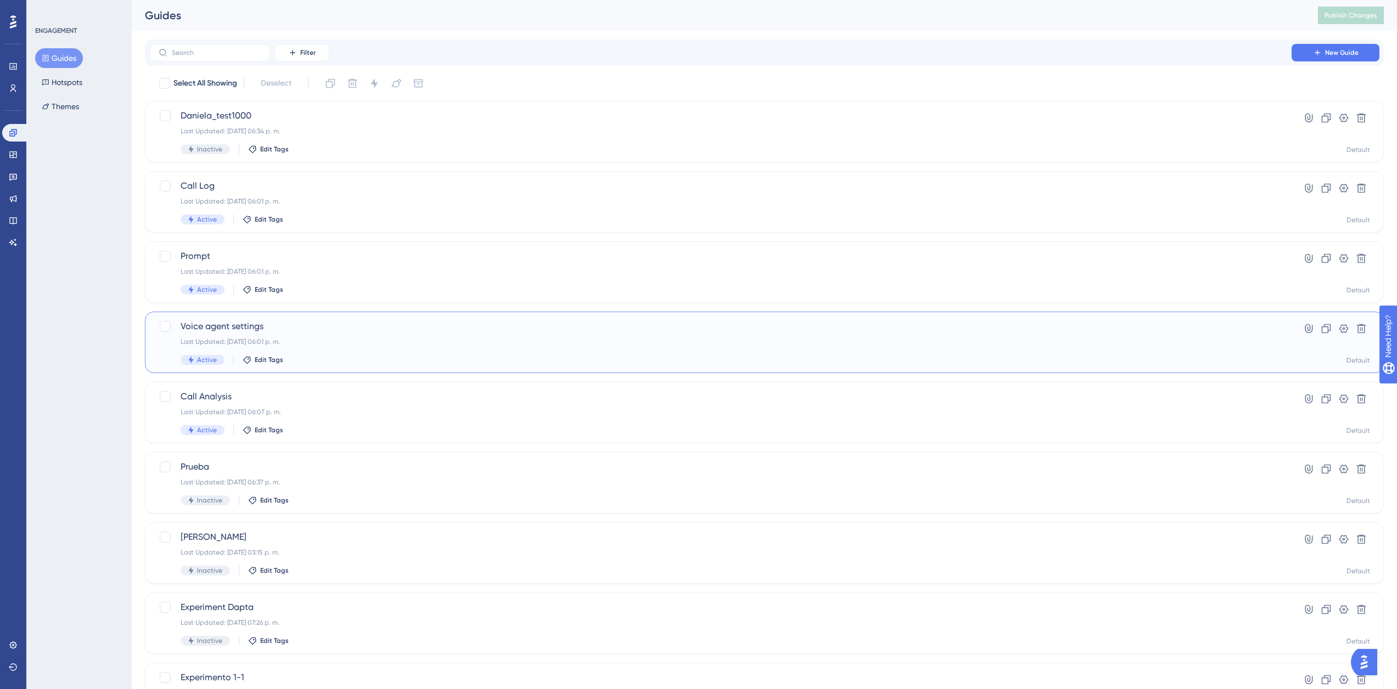
click at [261, 329] on span "Voice agent settings" at bounding box center [721, 326] width 1080 height 13
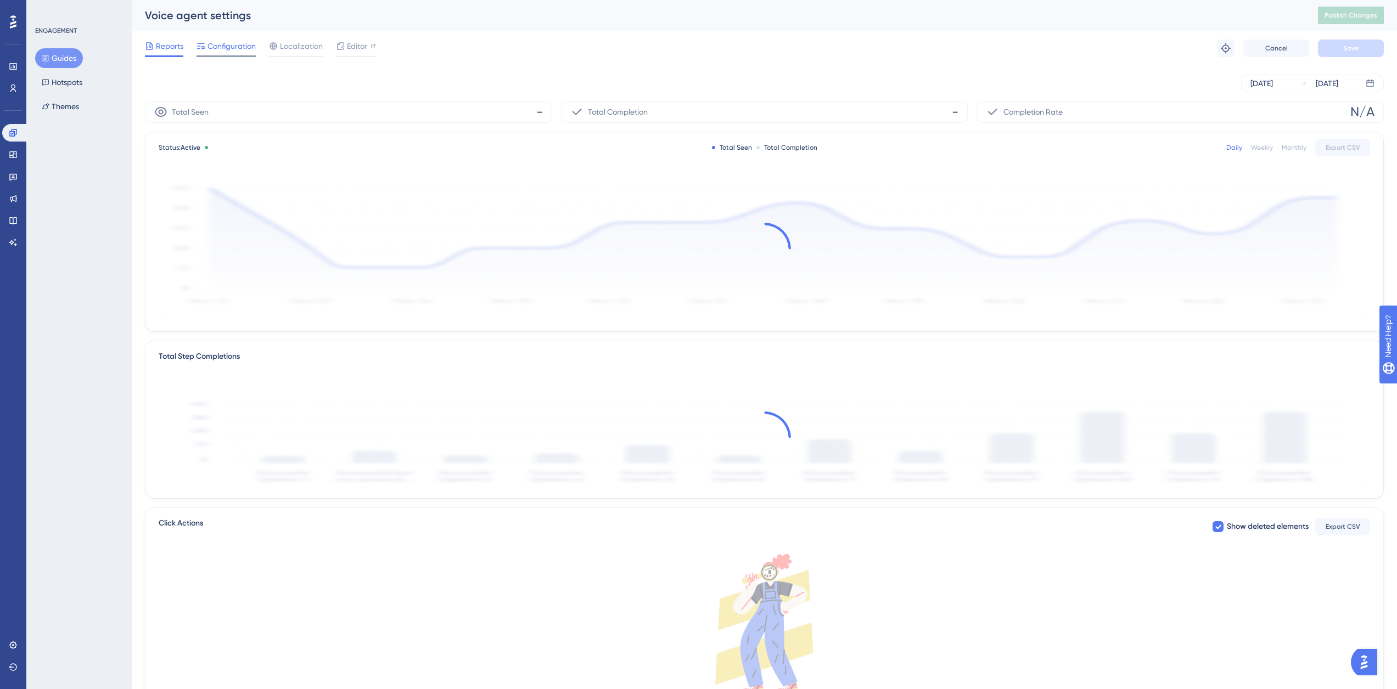
click at [235, 49] on span "Configuration" at bounding box center [231, 46] width 48 height 13
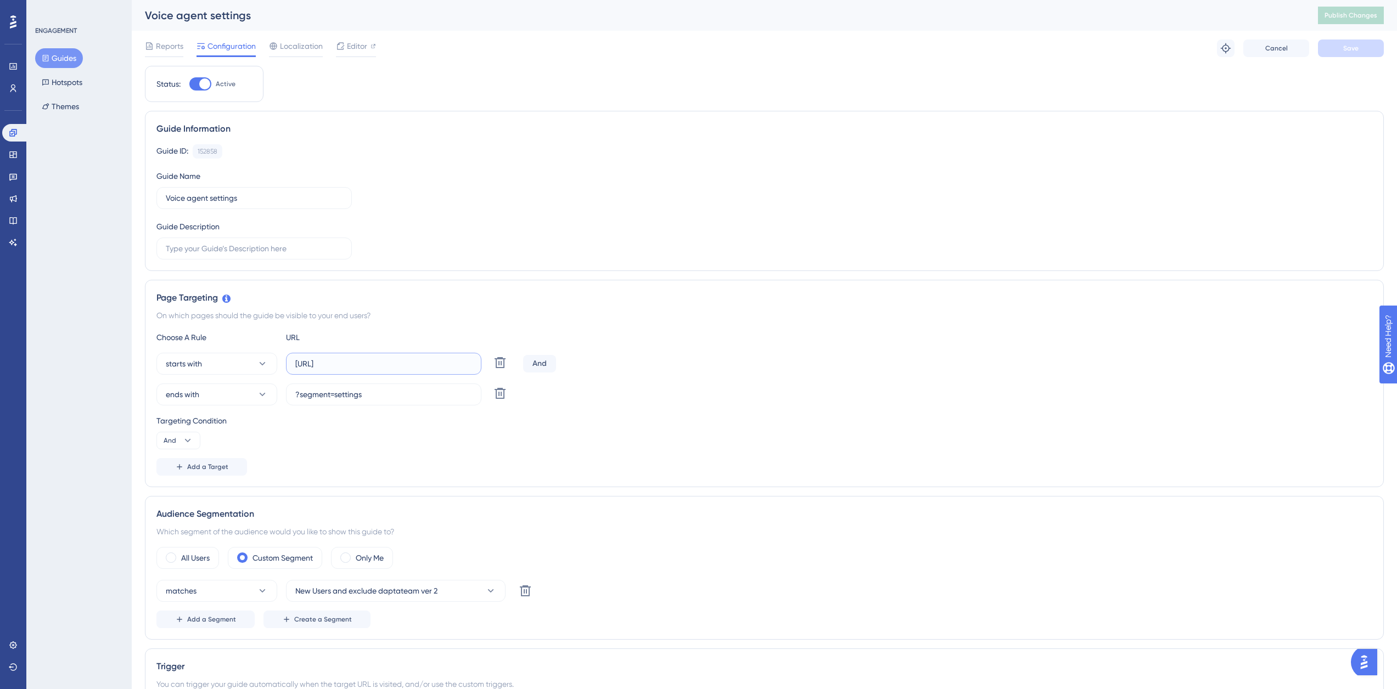
click at [321, 365] on input "[URL]" at bounding box center [383, 364] width 177 height 12
click at [53, 63] on button "Guides" at bounding box center [59, 58] width 48 height 20
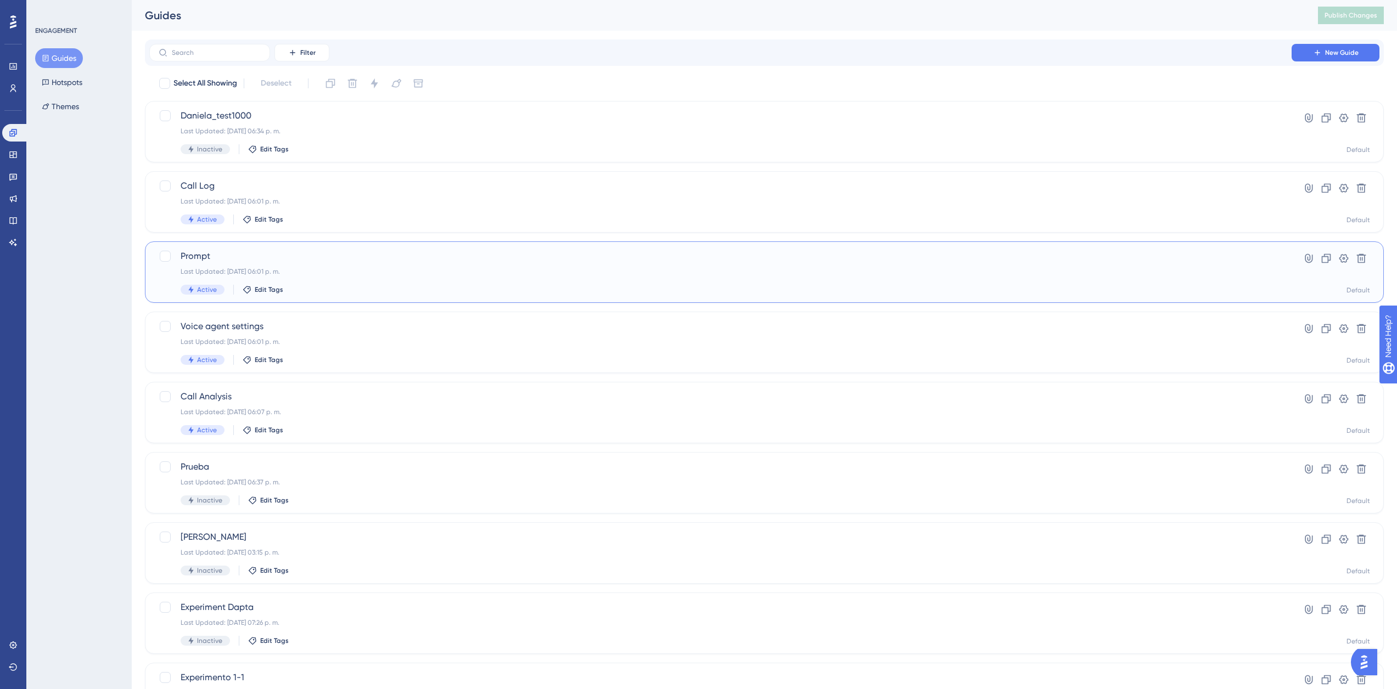
click at [282, 261] on span "Prompt" at bounding box center [721, 256] width 1080 height 13
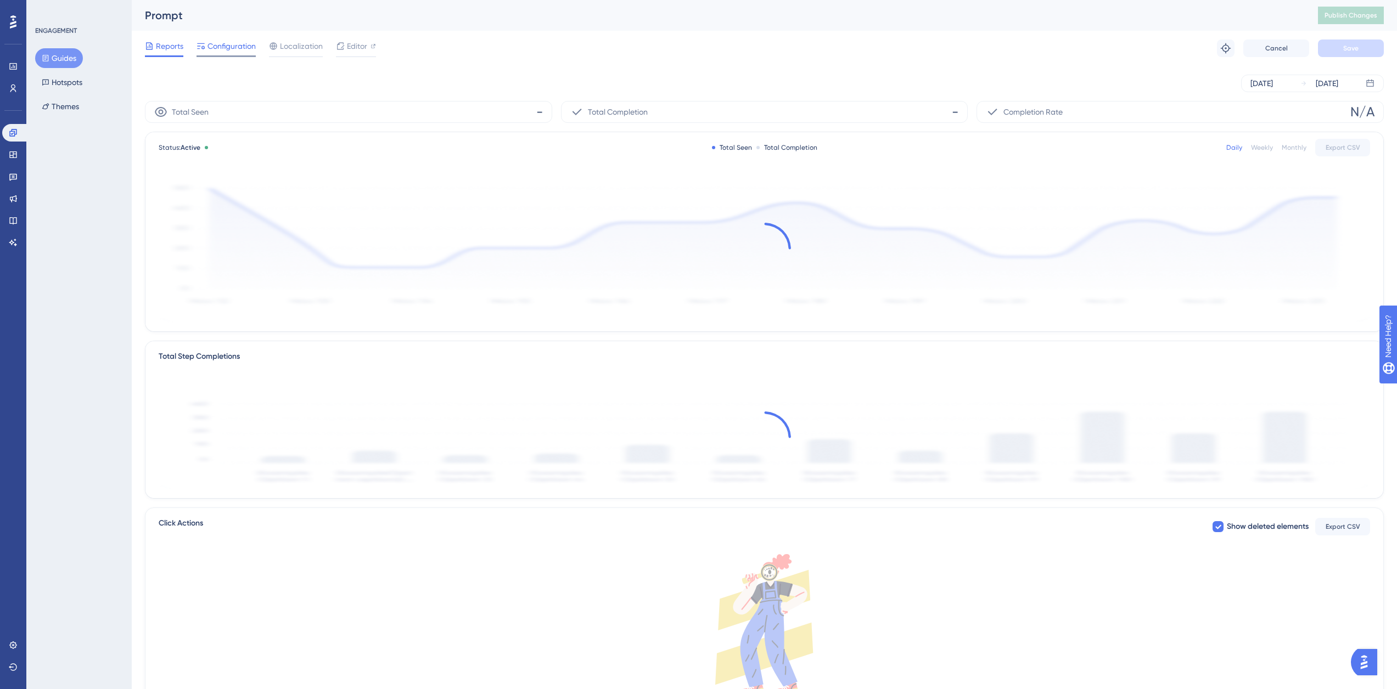
click at [229, 47] on span "Configuration" at bounding box center [231, 46] width 48 height 13
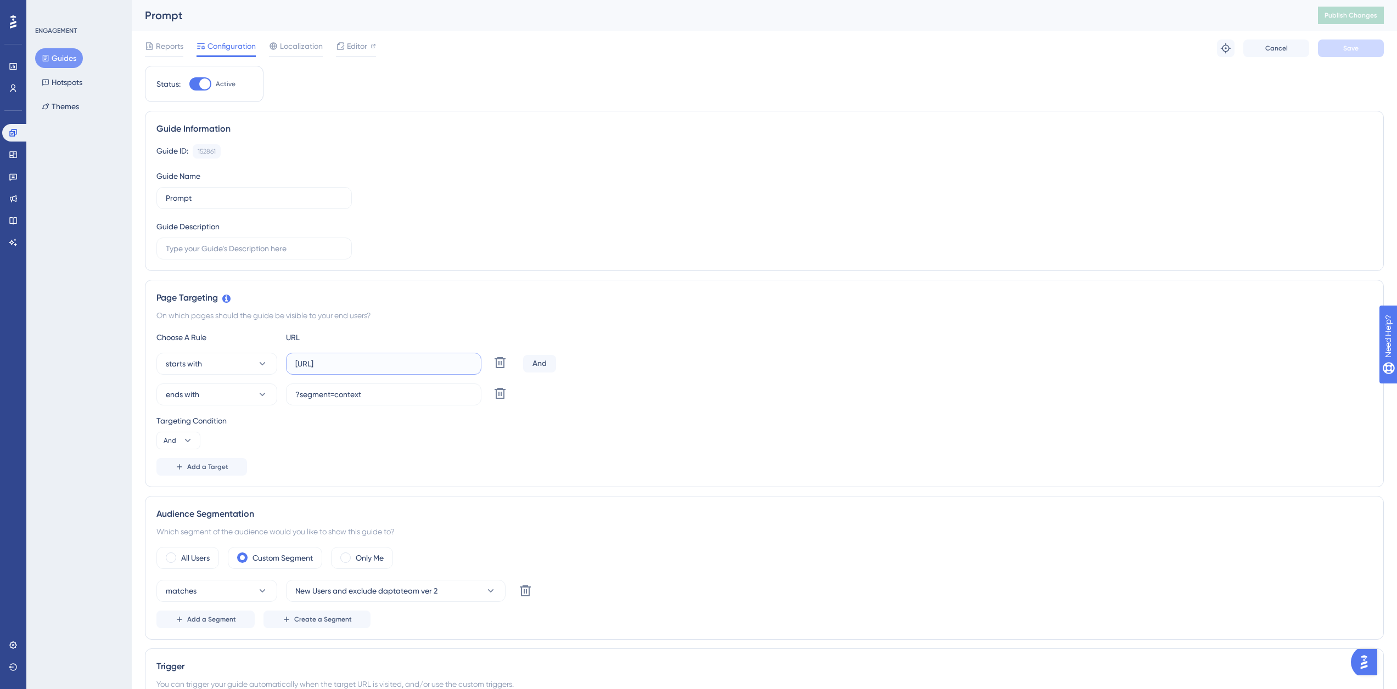
click at [374, 361] on input "[URL]" at bounding box center [383, 364] width 177 height 12
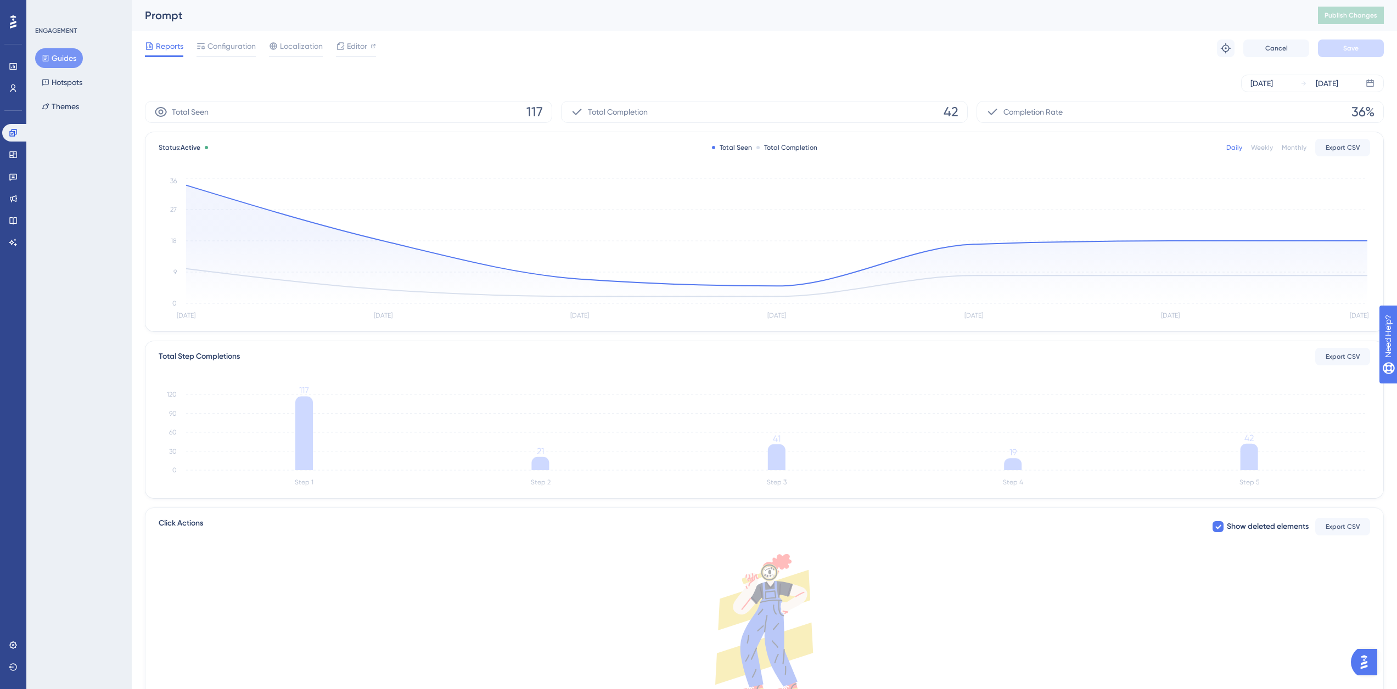
click at [67, 48] on button "Guides" at bounding box center [59, 58] width 48 height 20
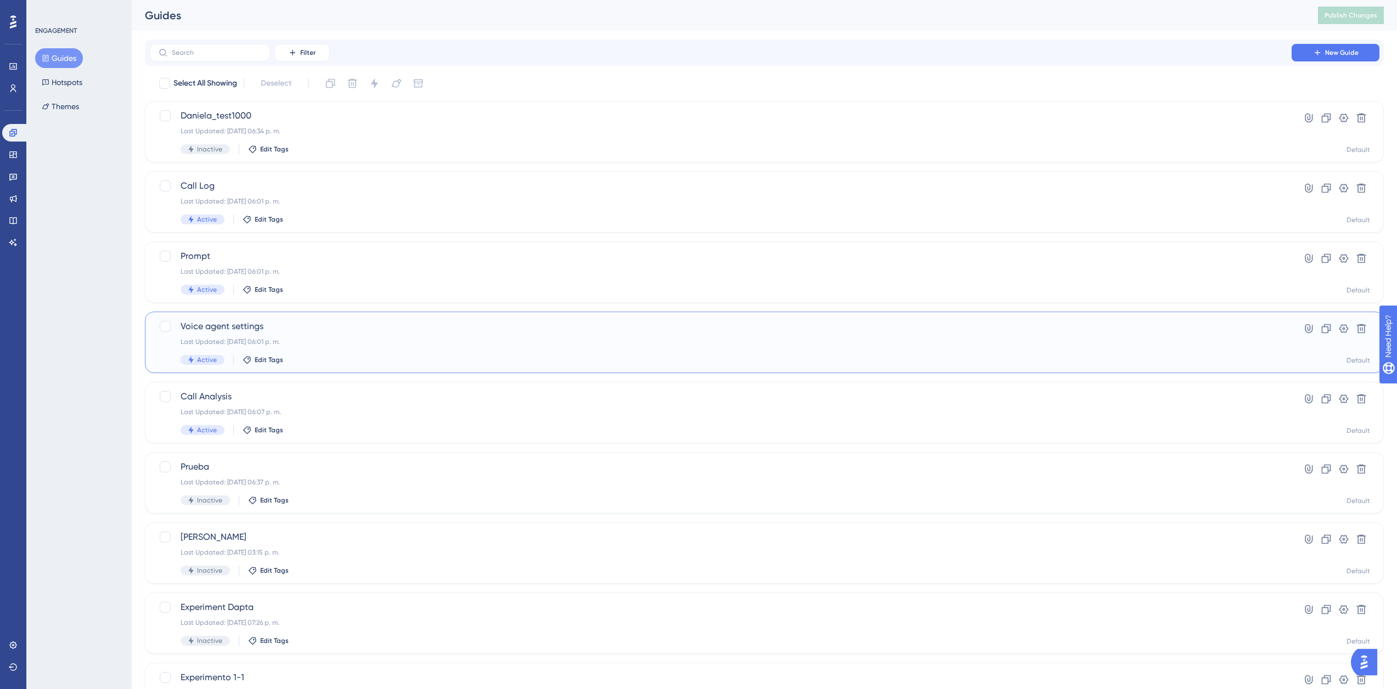
click at [337, 342] on div "Last Updated: [DATE] 06:01 p. m." at bounding box center [721, 342] width 1080 height 9
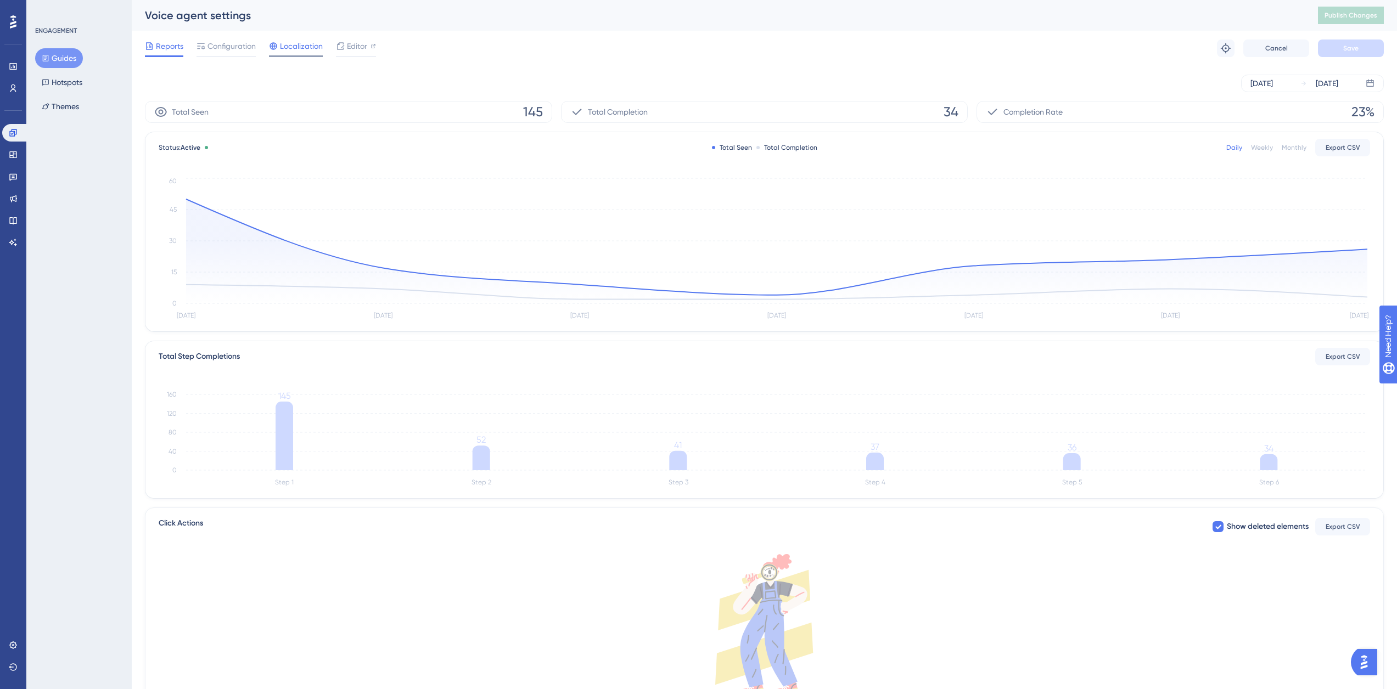
click at [297, 43] on span "Localization" at bounding box center [301, 46] width 43 height 13
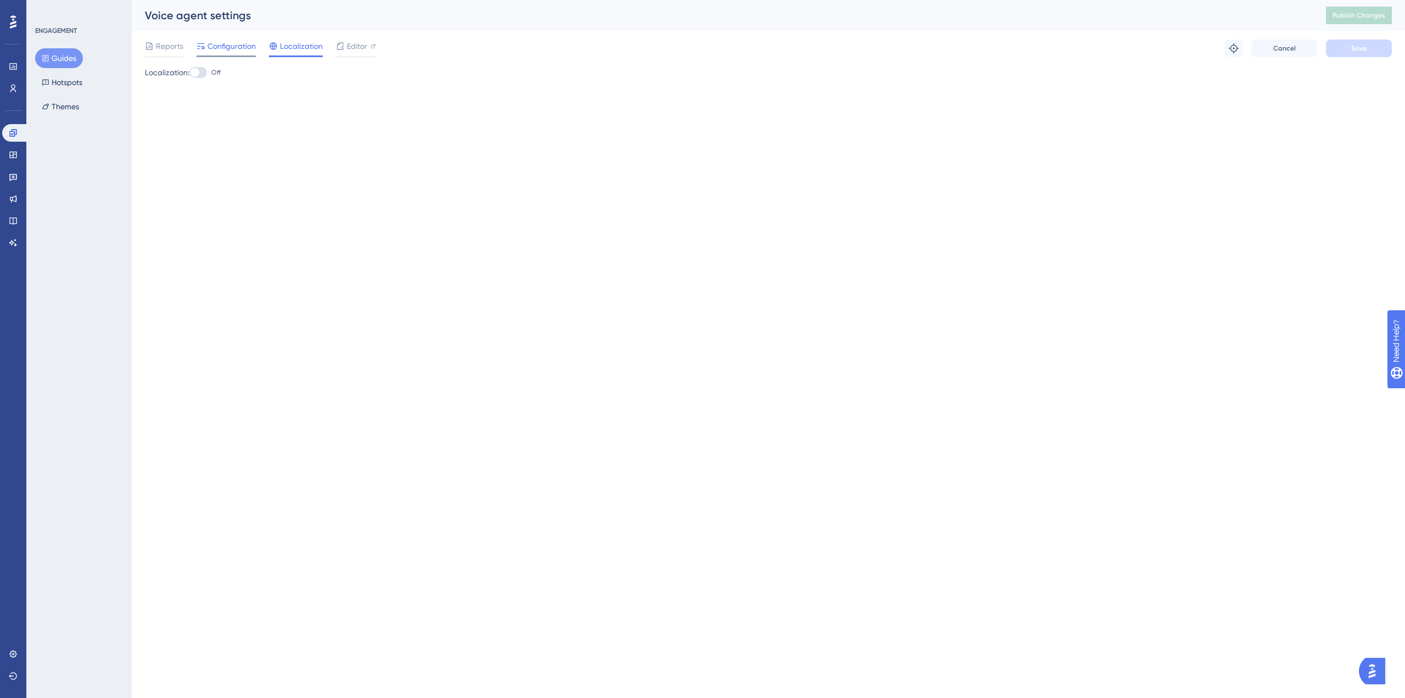
click at [229, 40] on span "Configuration" at bounding box center [231, 46] width 48 height 13
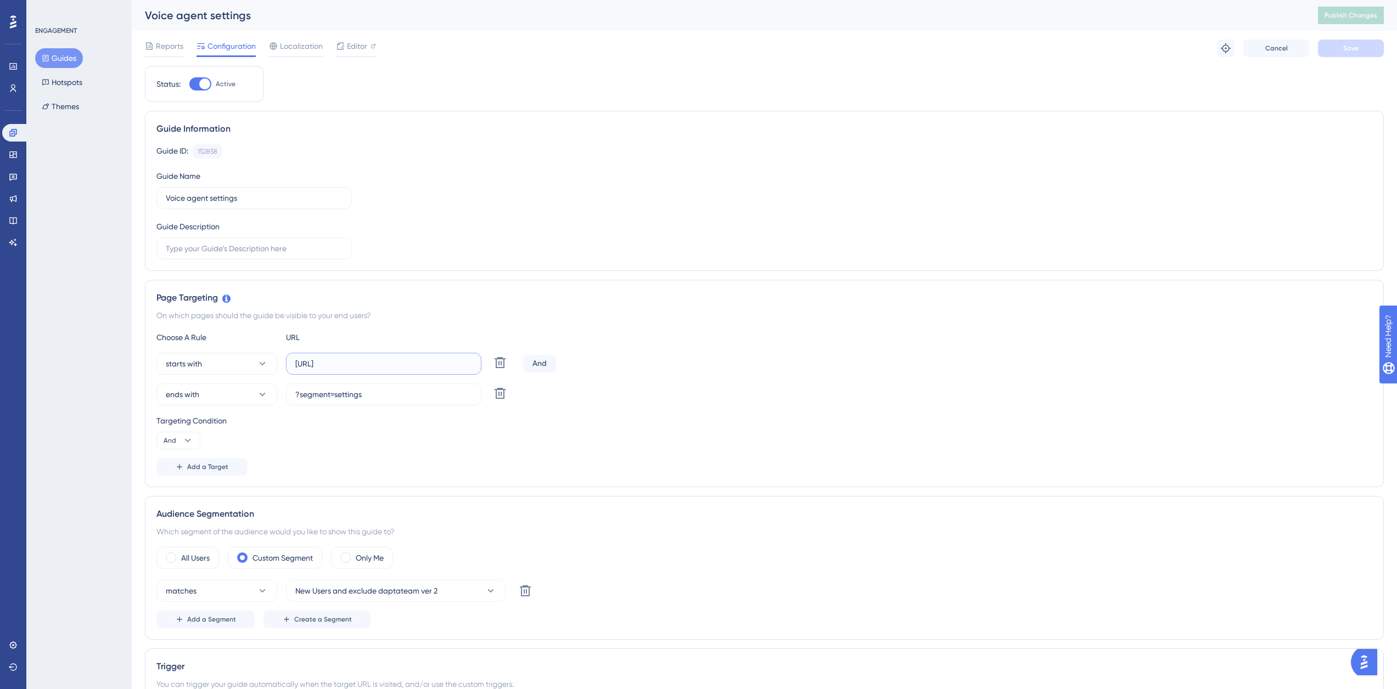
drag, startPoint x: 353, startPoint y: 360, endPoint x: 361, endPoint y: 360, distance: 7.2
click at [355, 360] on input "[URL]" at bounding box center [383, 364] width 177 height 12
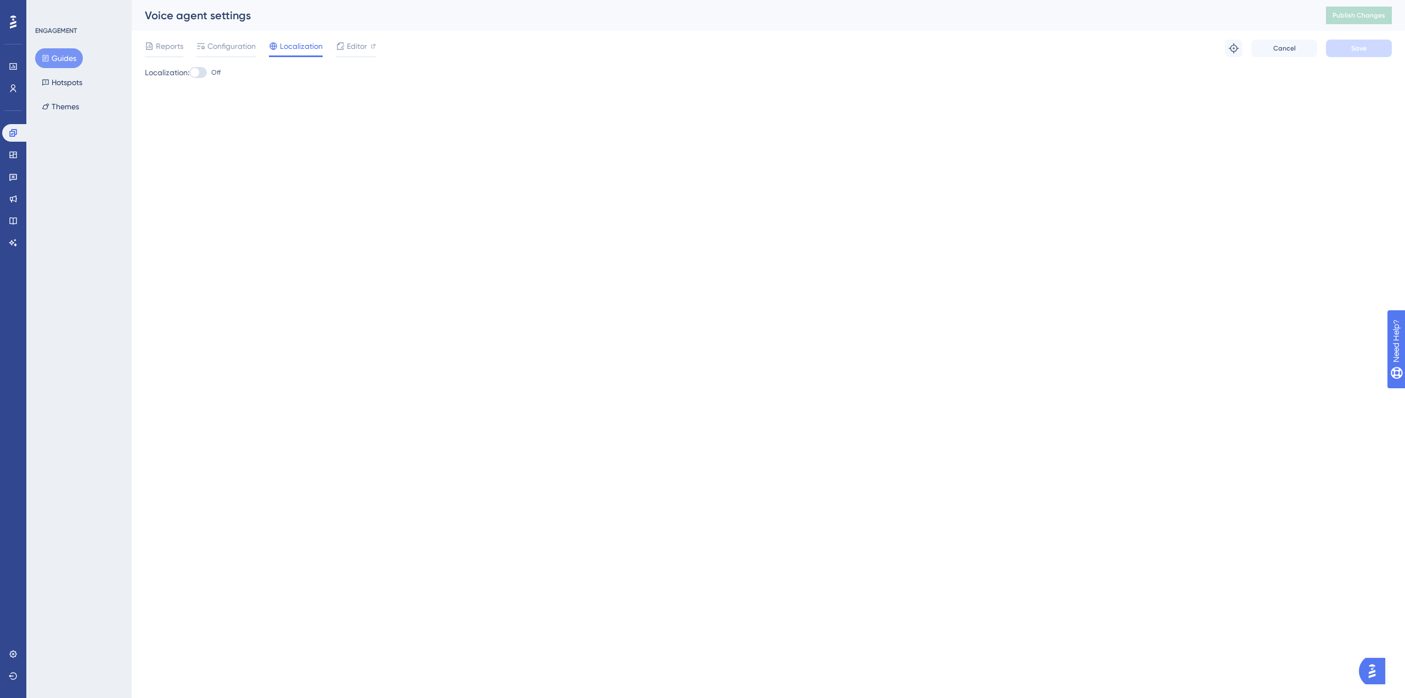
click at [58, 63] on button "Guides" at bounding box center [59, 58] width 48 height 20
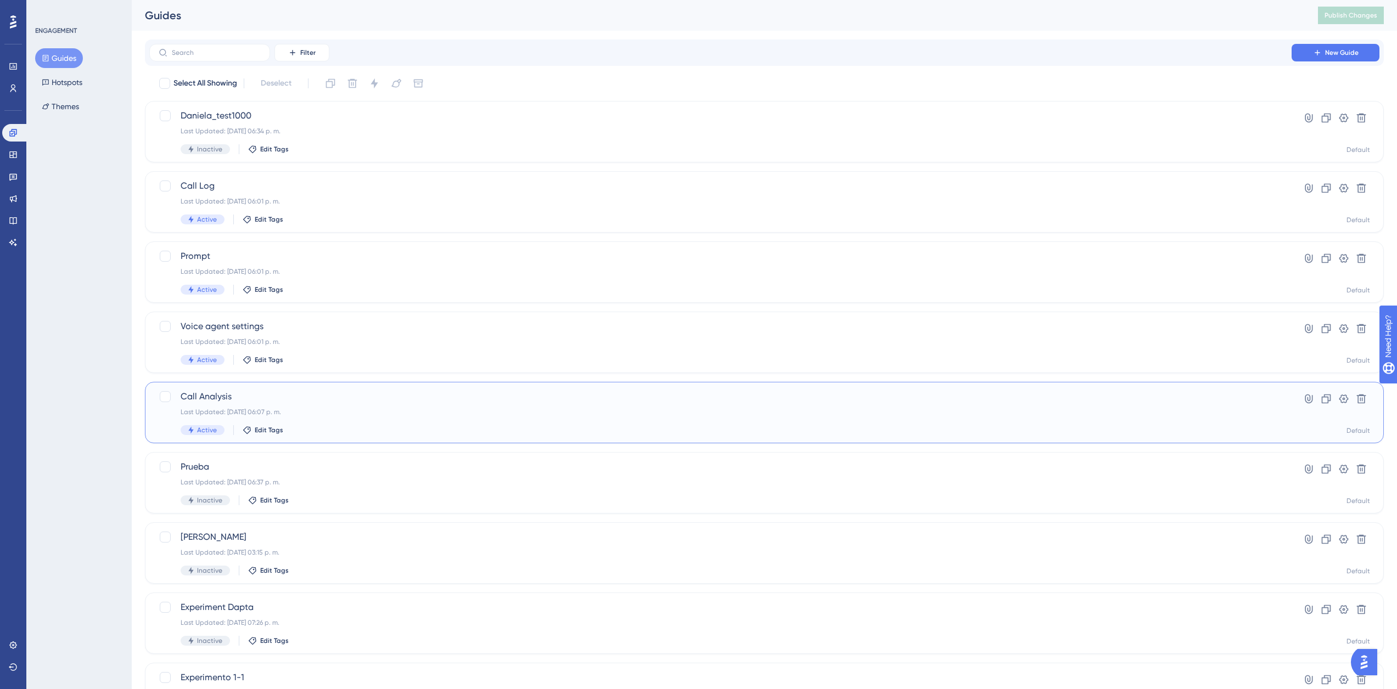
click at [267, 402] on span "Call Analysis" at bounding box center [721, 396] width 1080 height 13
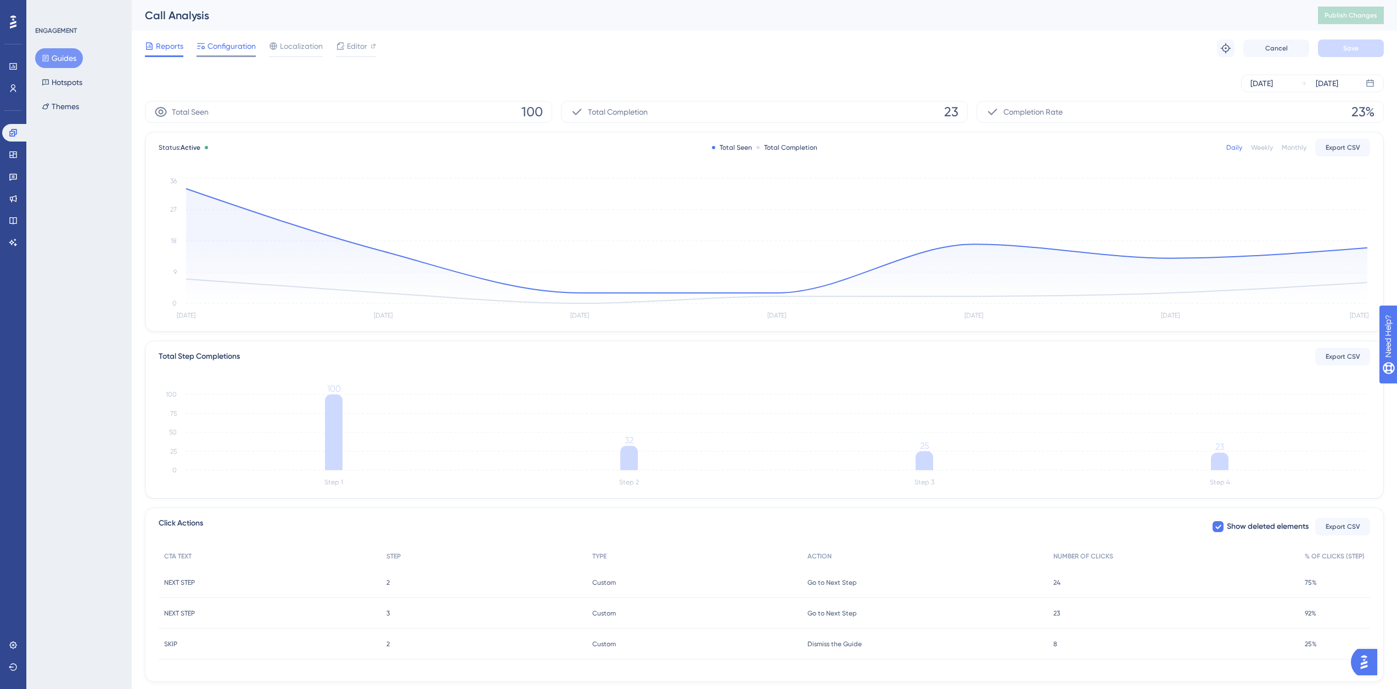
click at [221, 42] on span "Configuration" at bounding box center [231, 46] width 48 height 13
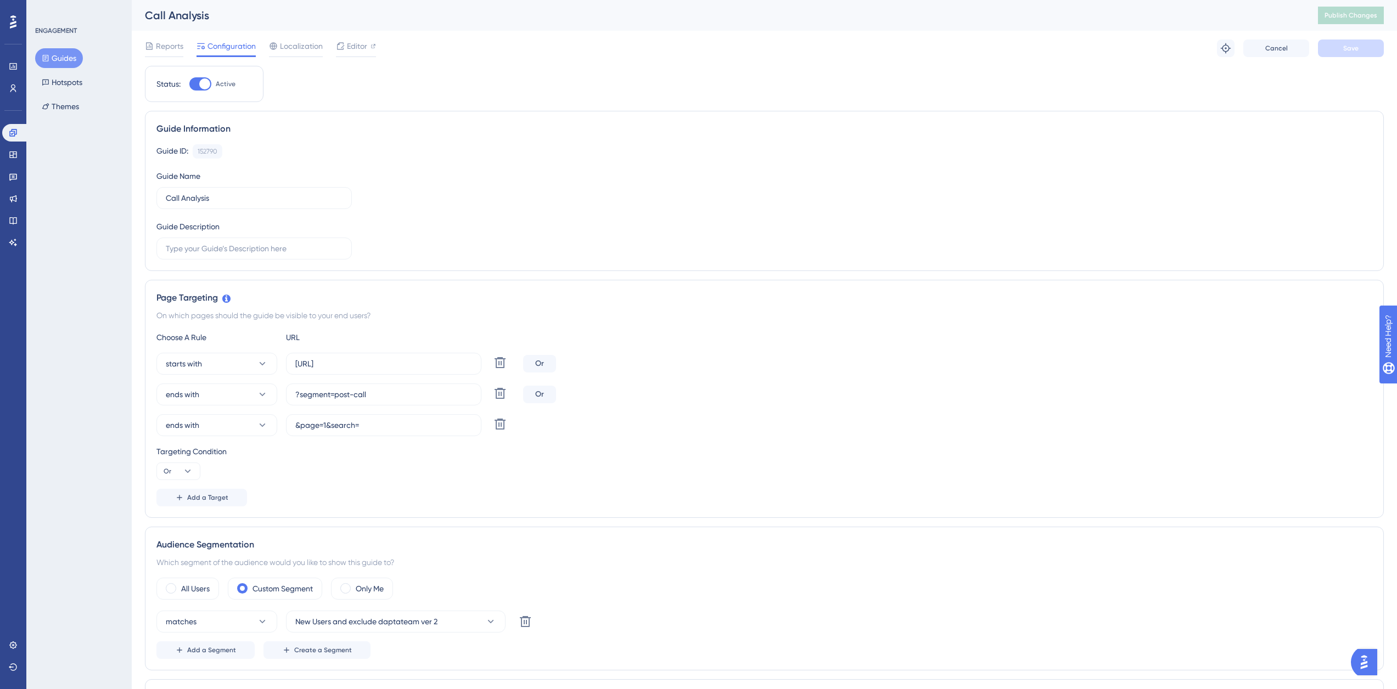
click at [541, 362] on div "Or" at bounding box center [539, 364] width 33 height 18
drag, startPoint x: 401, startPoint y: 396, endPoint x: 213, endPoint y: 387, distance: 187.9
click at [213, 387] on div "ends with ?segment=post-call Delete" at bounding box center [337, 395] width 362 height 22
click at [496, 393] on icon at bounding box center [500, 393] width 11 height 11
type input "&page=1&search="
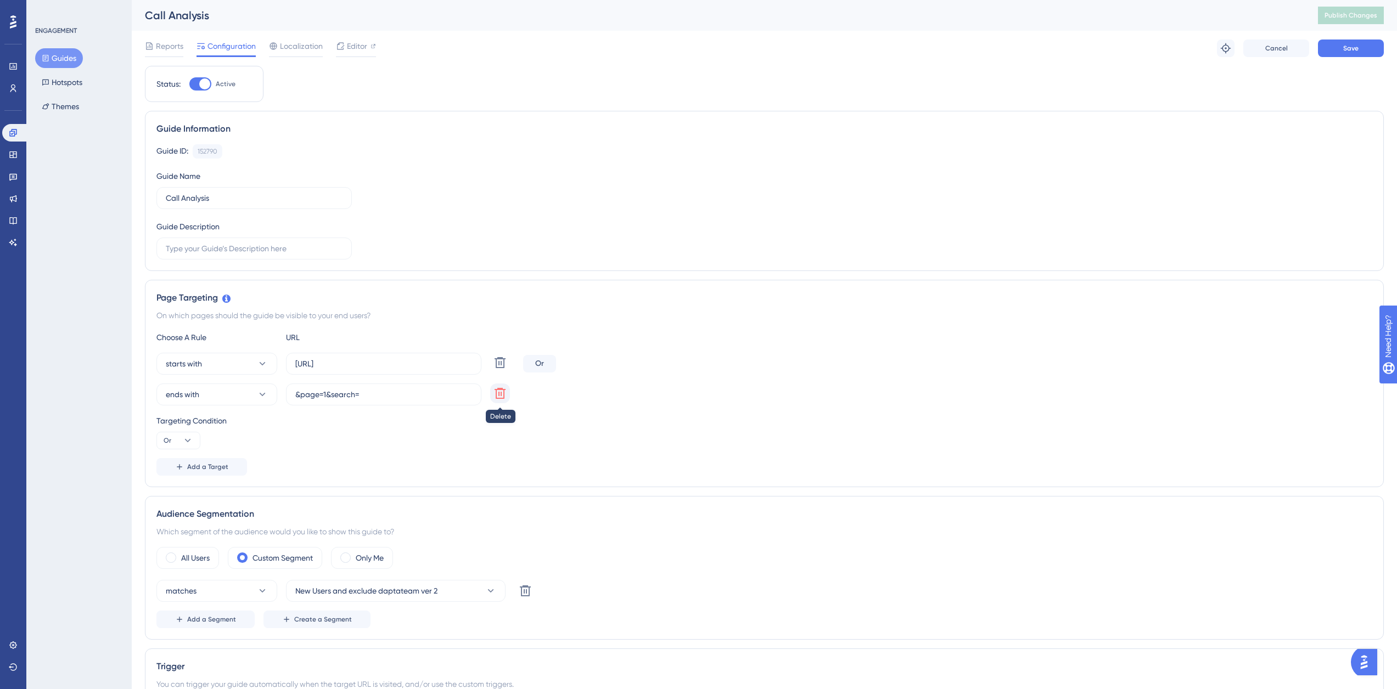
click at [502, 394] on icon at bounding box center [500, 393] width 11 height 11
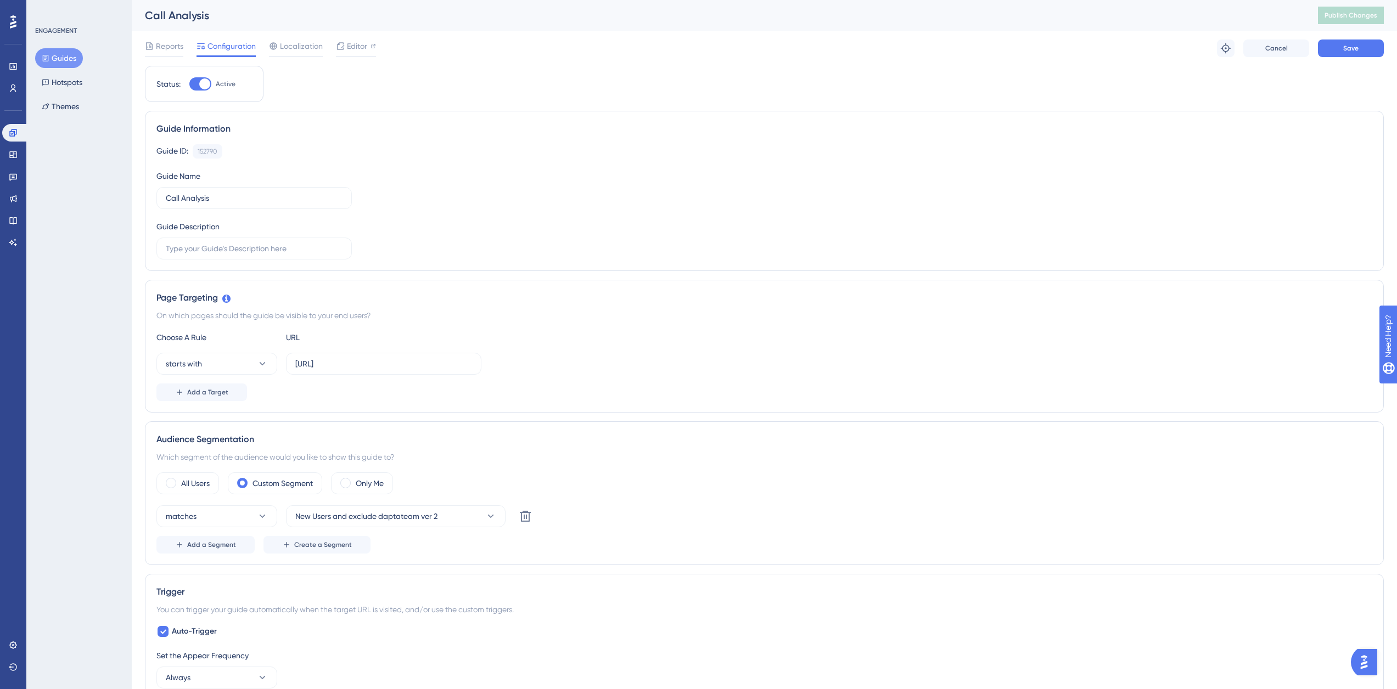
click at [204, 382] on div "Choose A Rule URL starts with https://app.dapta.ai/agents-studio/voice-agents/ …" at bounding box center [764, 366] width 1216 height 70
click at [204, 395] on span "Add a Target" at bounding box center [207, 392] width 41 height 9
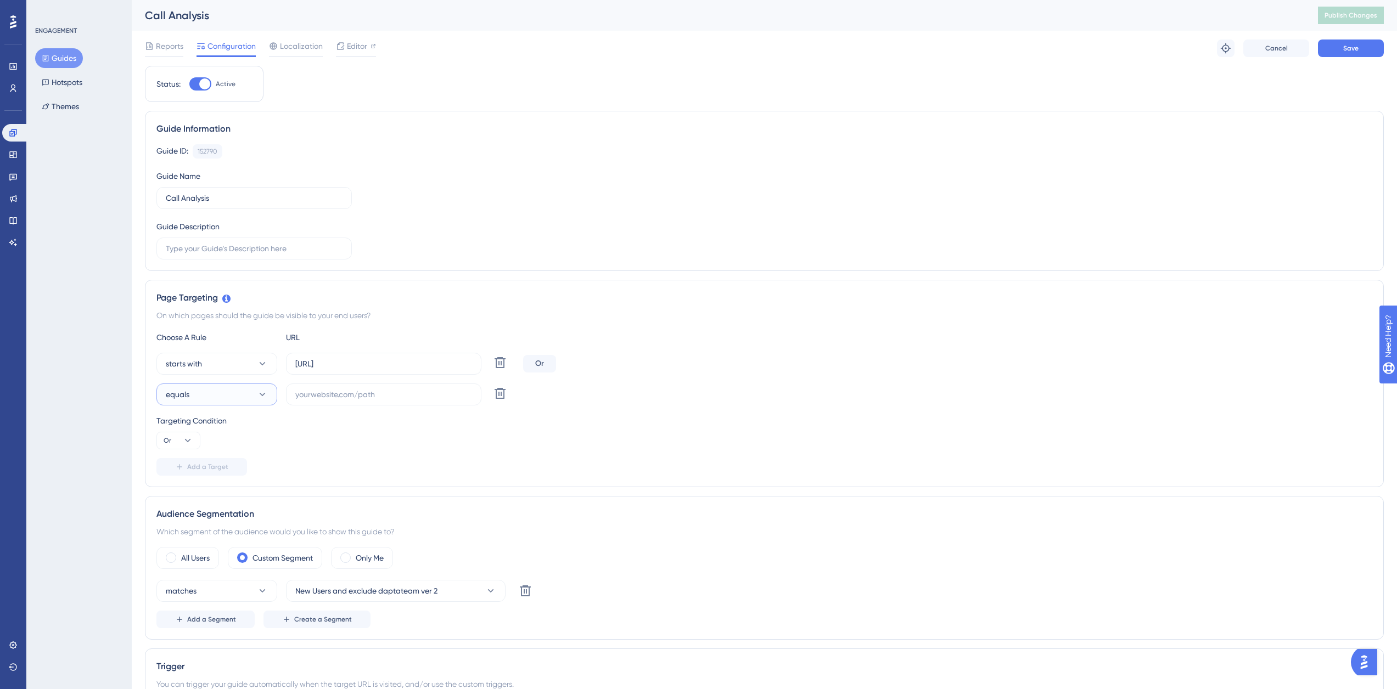
click at [188, 392] on span "equals" at bounding box center [178, 394] width 24 height 13
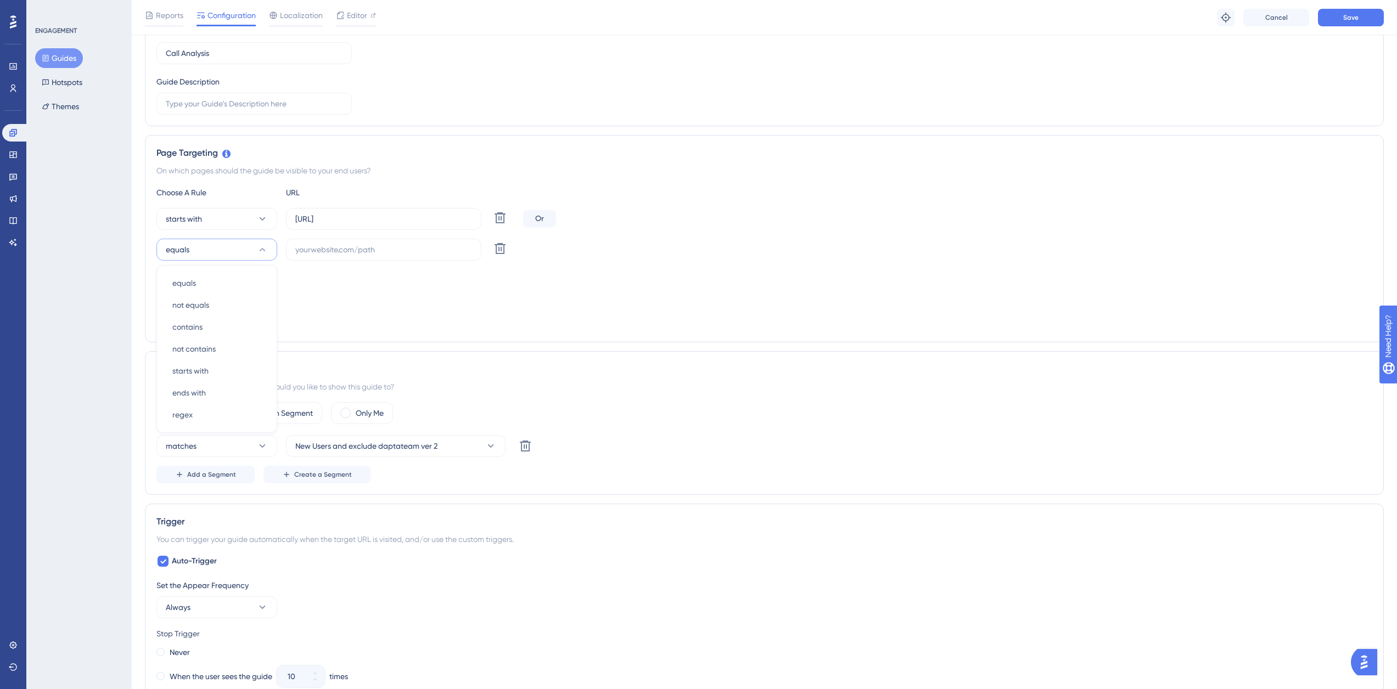
click at [358, 286] on div "Targeting Condition Or" at bounding box center [764, 286] width 1216 height 35
click at [509, 252] on button at bounding box center [500, 249] width 20 height 20
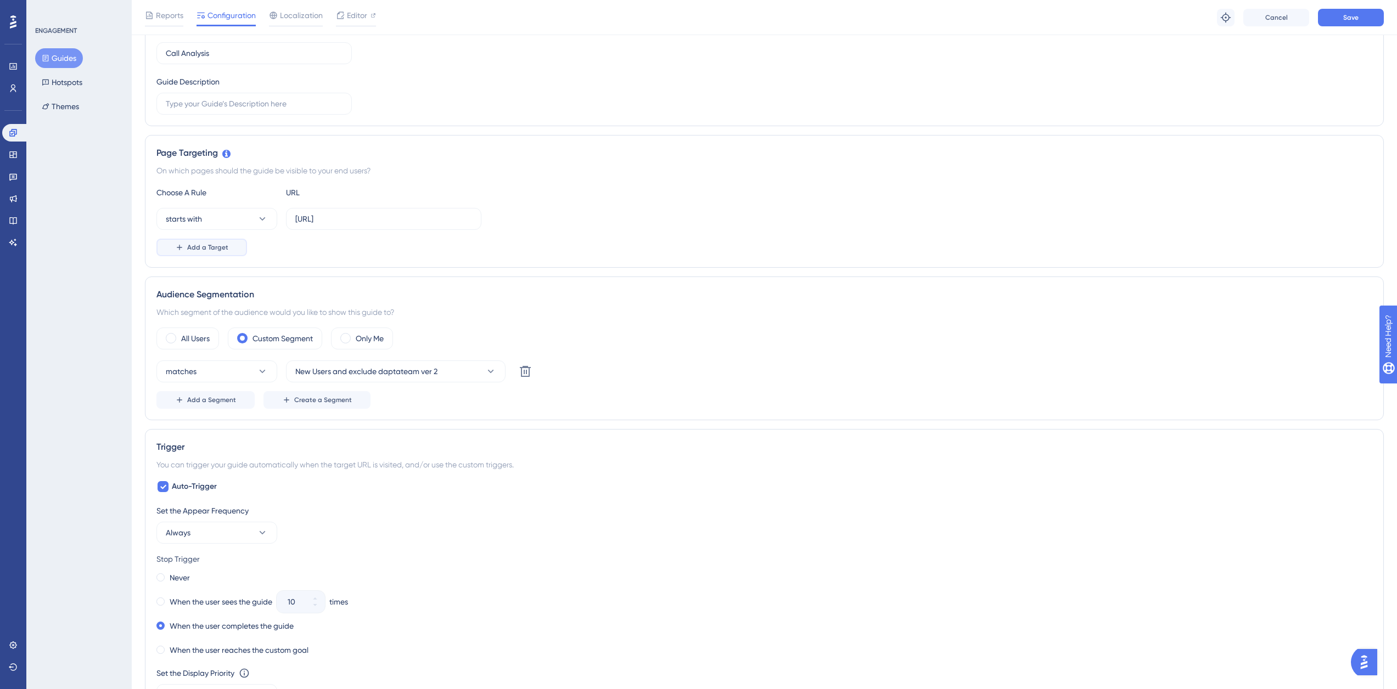
click at [183, 244] on icon at bounding box center [179, 247] width 9 height 9
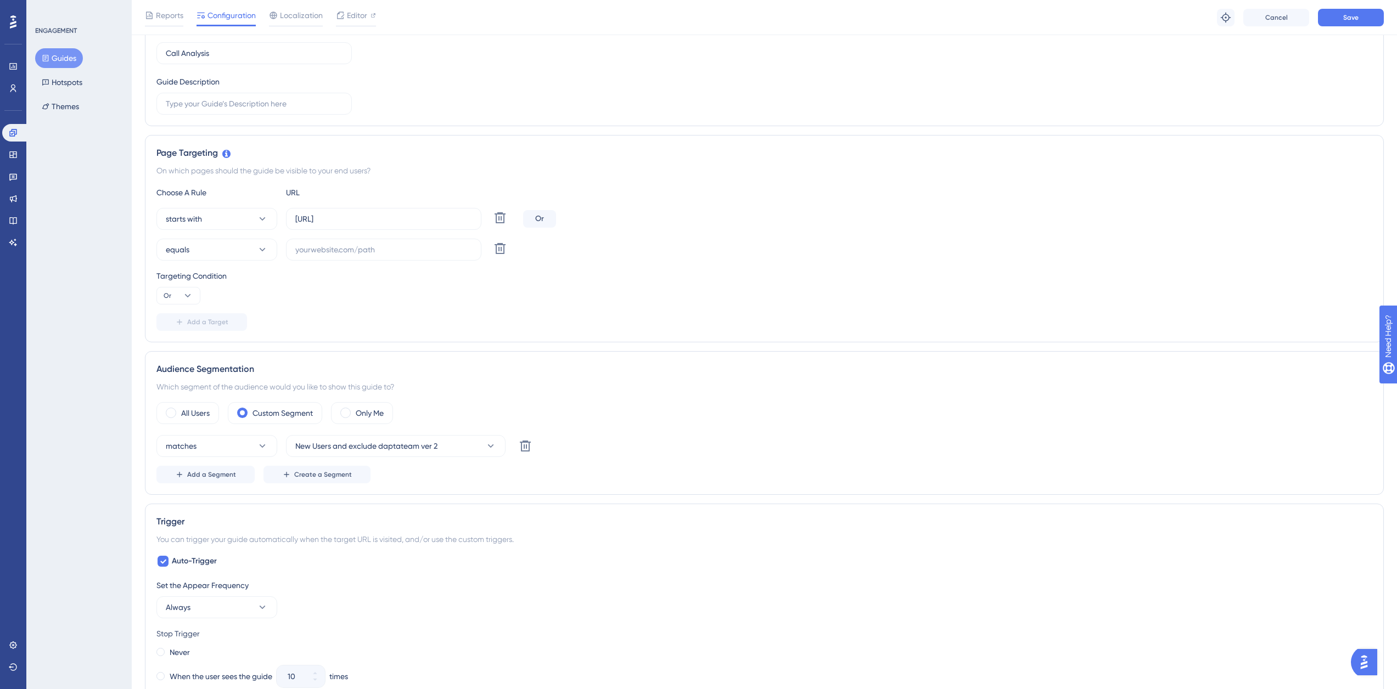
drag, startPoint x: 533, startPoint y: 214, endPoint x: 498, endPoint y: 229, distance: 38.8
click at [533, 214] on div "Or" at bounding box center [539, 219] width 33 height 18
click at [183, 290] on button "Or" at bounding box center [178, 296] width 44 height 18
click at [178, 331] on span "And" at bounding box center [175, 327] width 14 height 13
drag, startPoint x: 245, startPoint y: 245, endPoint x: 267, endPoint y: 253, distance: 23.8
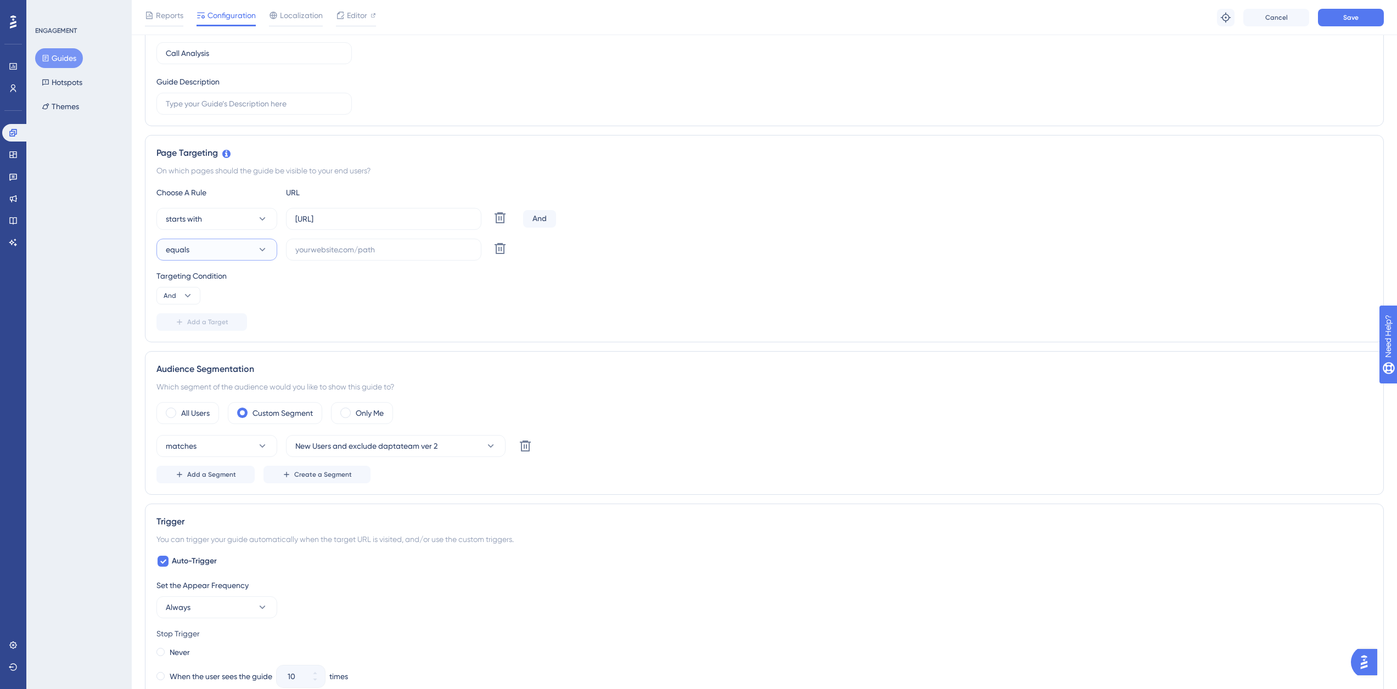
click at [248, 248] on button "equals" at bounding box center [216, 250] width 121 height 22
click at [212, 392] on div "ends with ends with" at bounding box center [216, 393] width 89 height 22
click at [344, 246] on input "text" at bounding box center [383, 250] width 177 height 12
paste input "?segment=post-call"
type input "?segment=post-call"
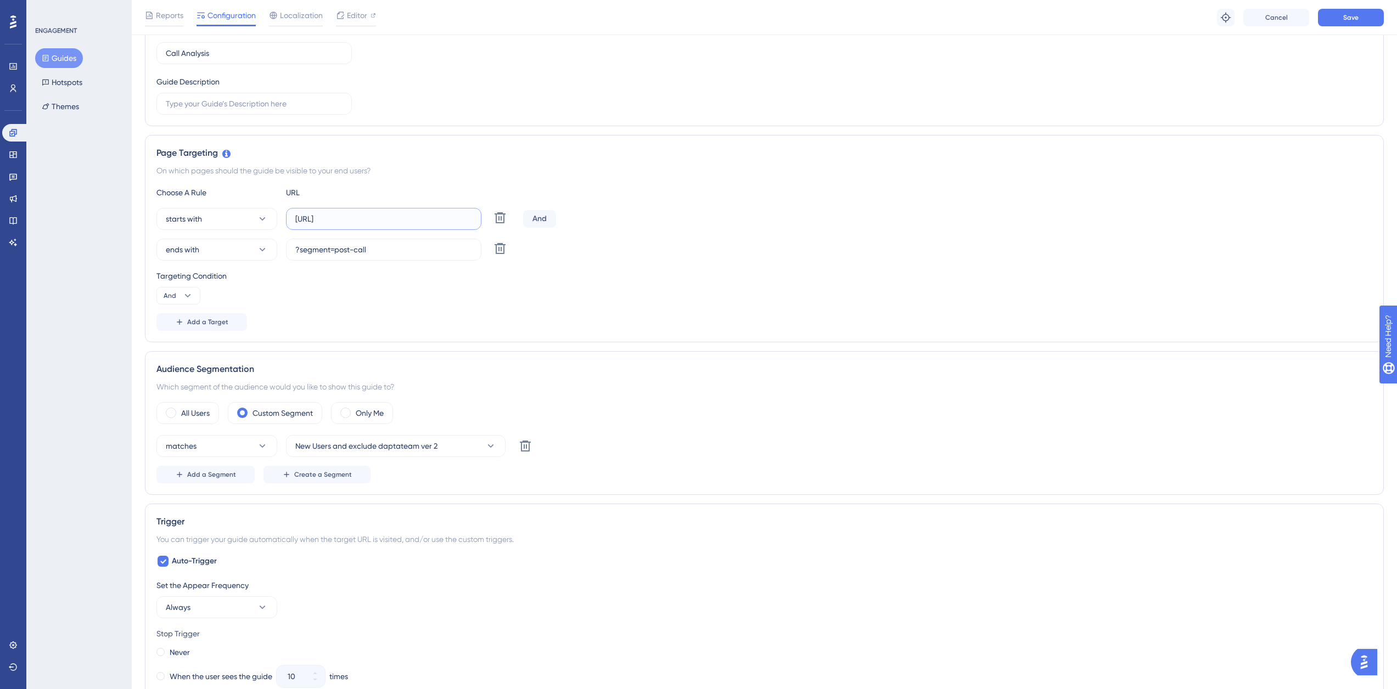
click at [427, 221] on input "[URL]" at bounding box center [383, 219] width 177 height 12
click at [421, 217] on input "[URL]" at bounding box center [383, 219] width 177 height 12
click at [1350, 17] on span "Save" at bounding box center [1350, 17] width 15 height 9
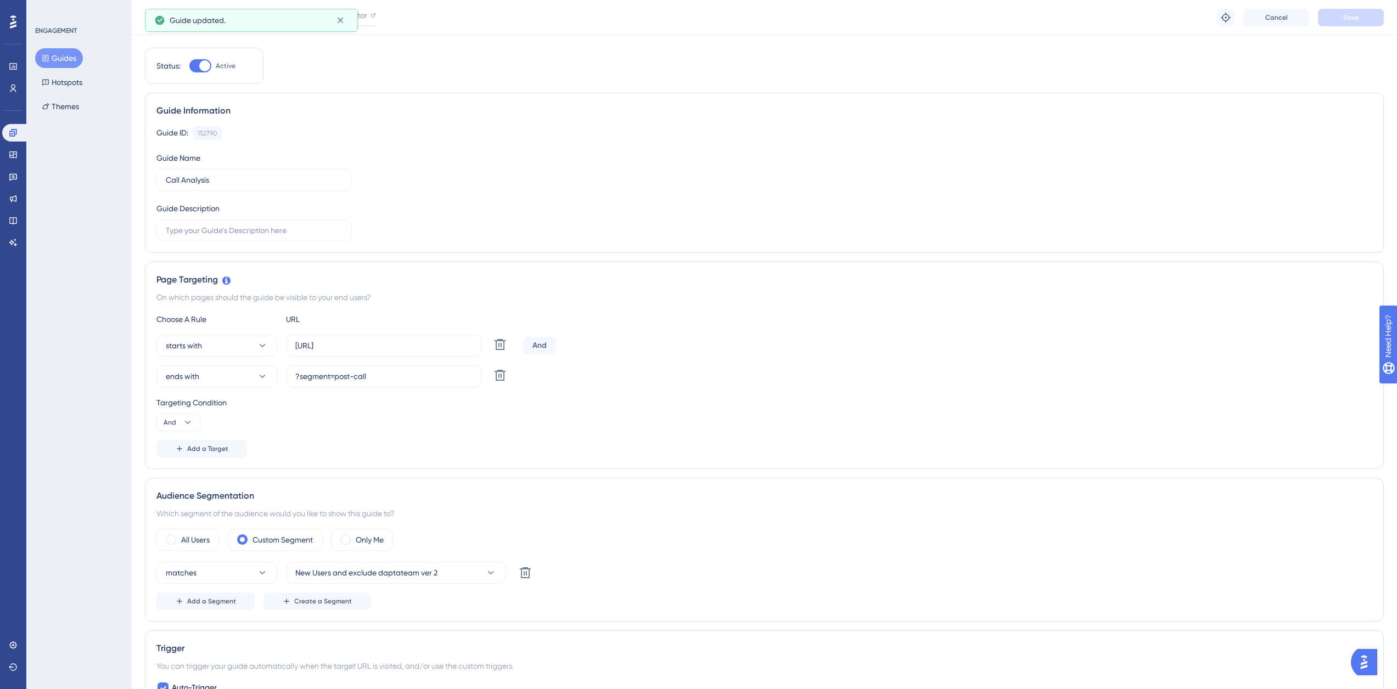
scroll to position [0, 0]
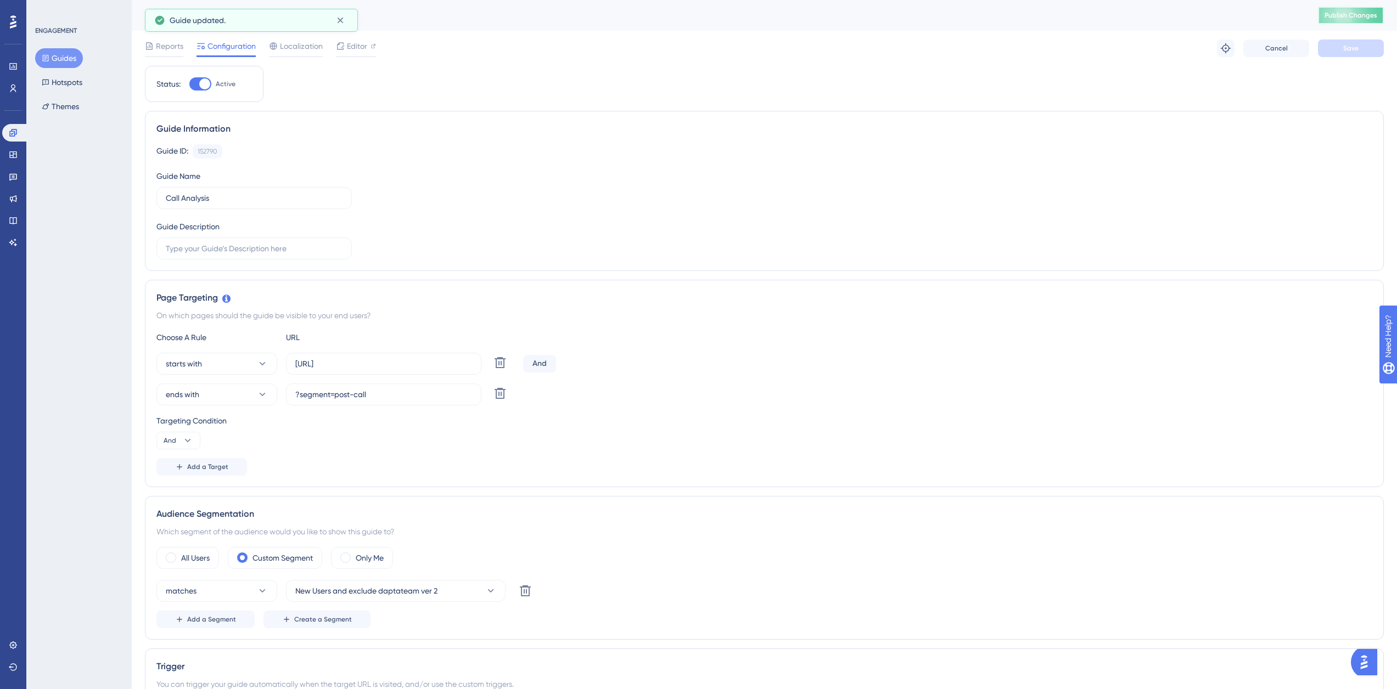
click at [1368, 16] on span "Publish Changes" at bounding box center [1350, 15] width 53 height 9
click at [65, 53] on button "Guides" at bounding box center [59, 58] width 48 height 20
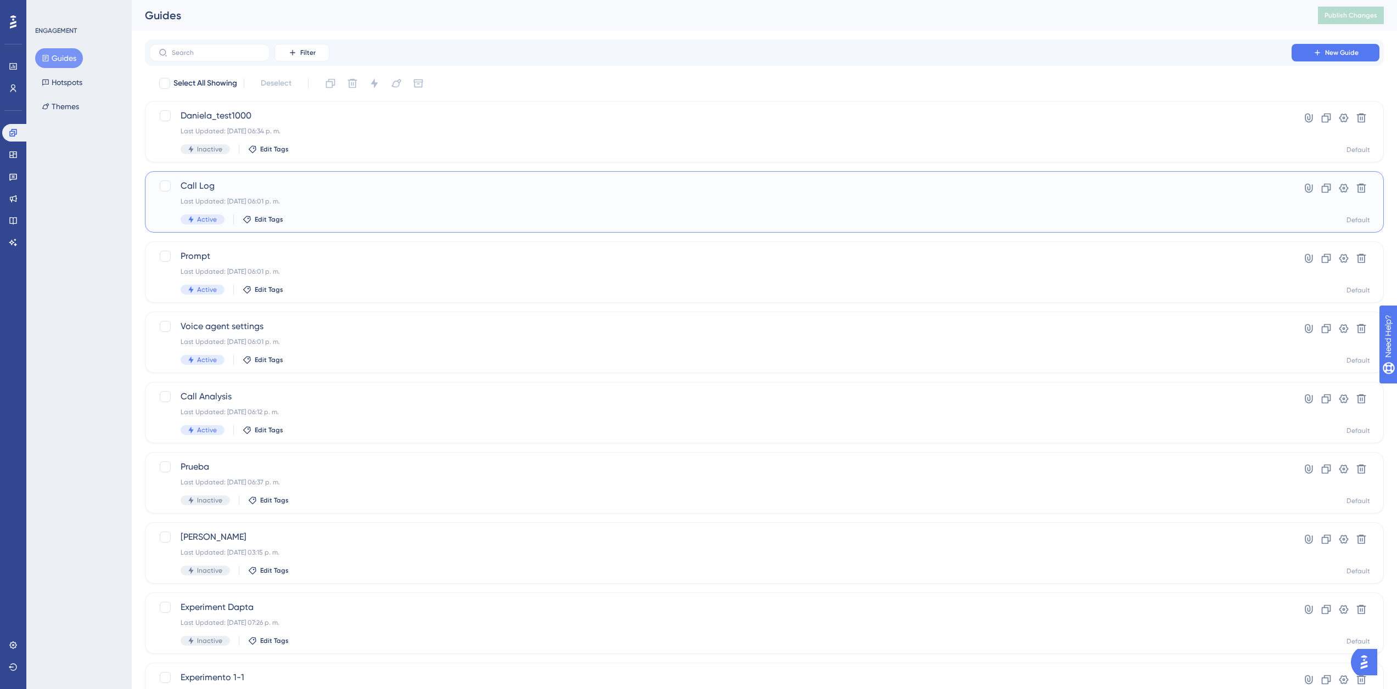
click at [227, 187] on span "Call Log" at bounding box center [721, 185] width 1080 height 13
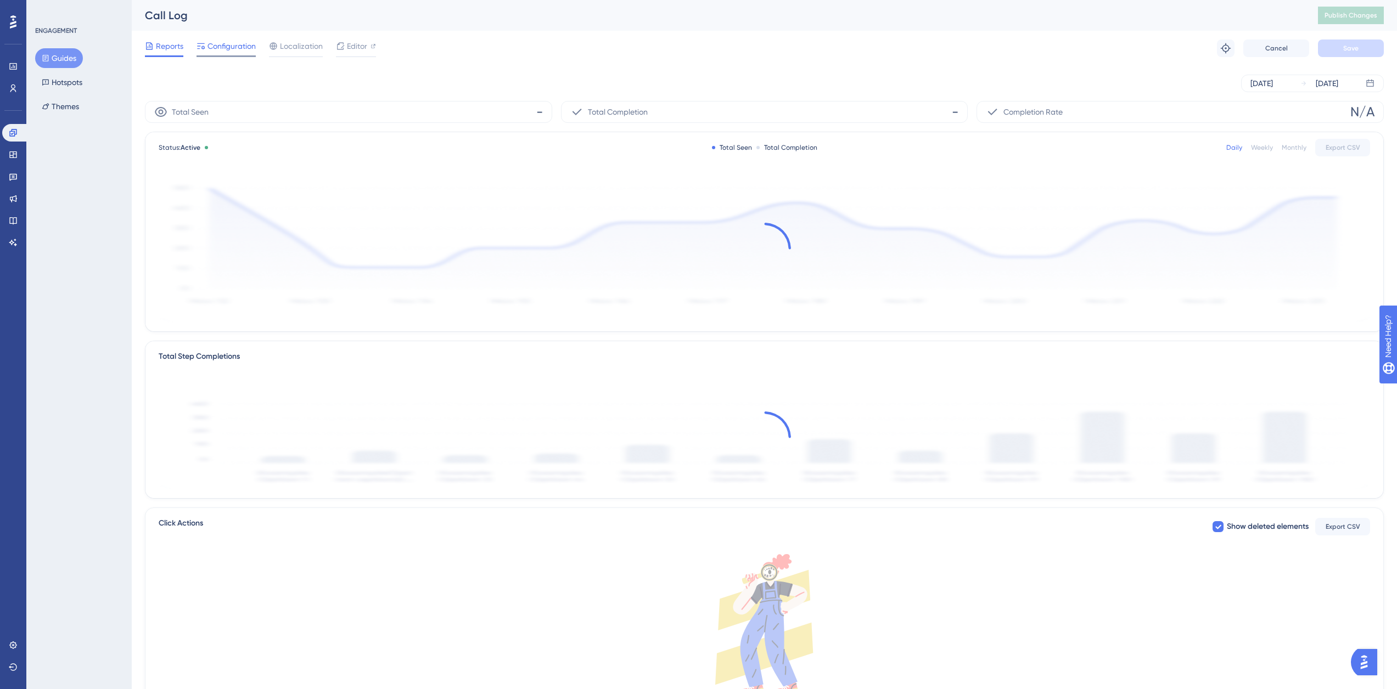
click at [231, 46] on span "Configuration" at bounding box center [231, 46] width 48 height 13
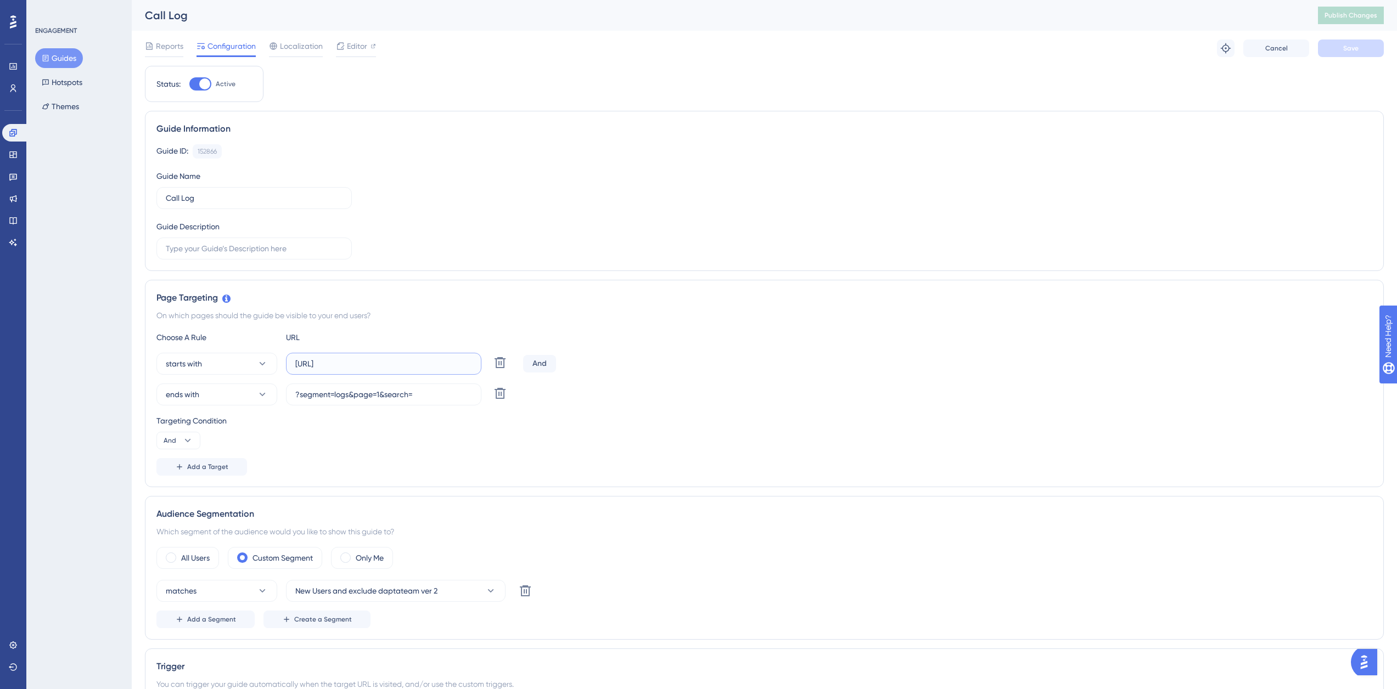
click at [421, 363] on input "[URL]" at bounding box center [383, 364] width 177 height 12
click at [56, 61] on button "Guides" at bounding box center [59, 58] width 48 height 20
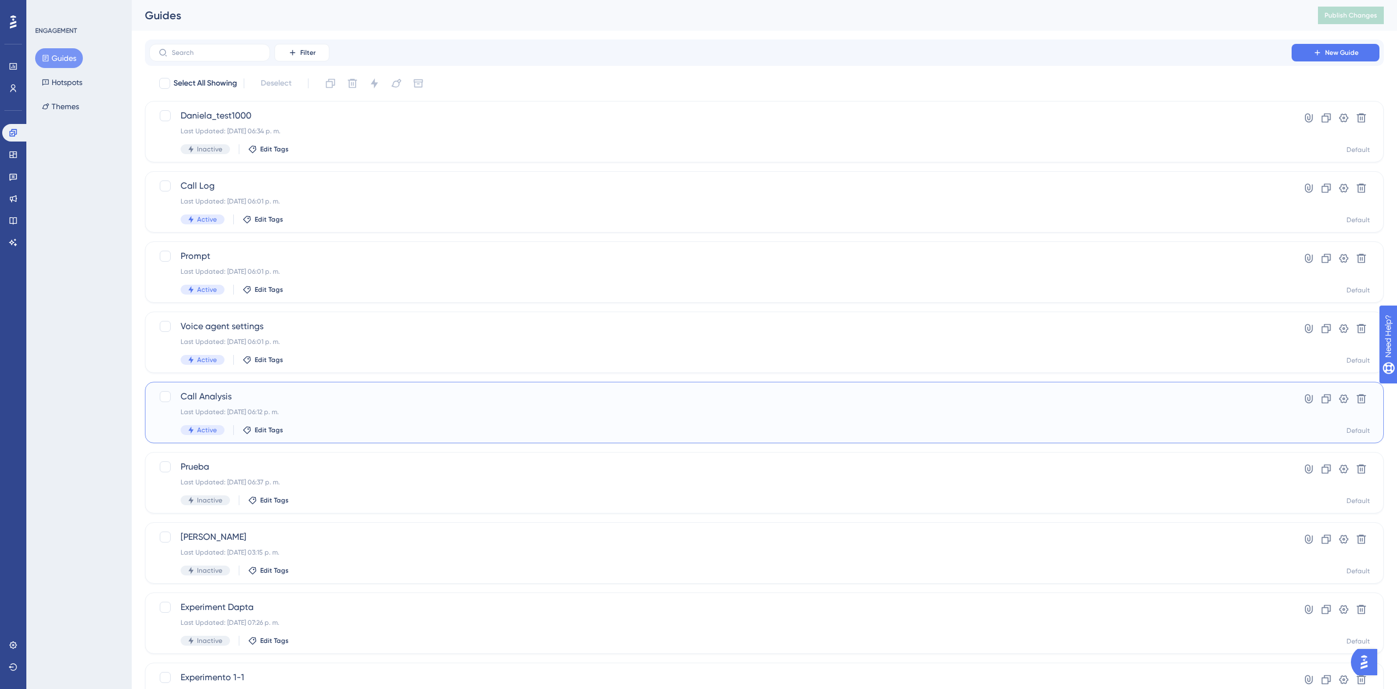
click at [273, 394] on span "Call Analysis" at bounding box center [721, 396] width 1080 height 13
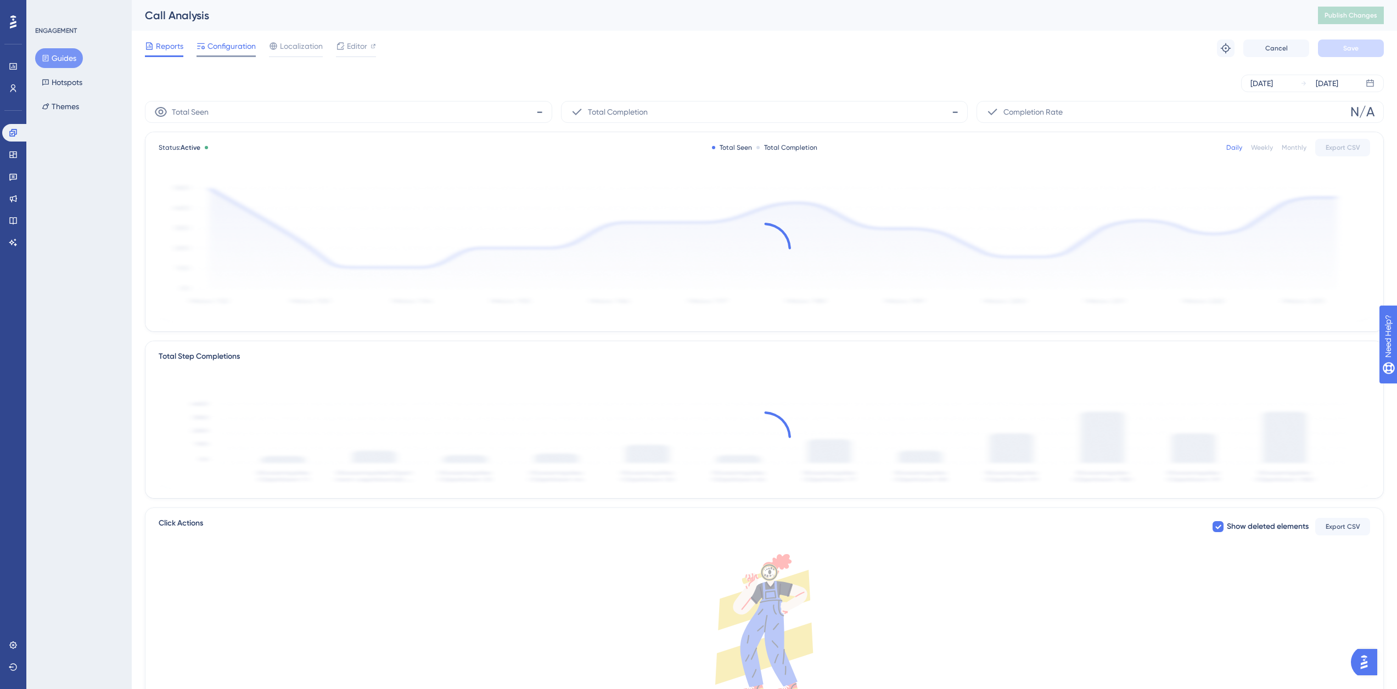
click at [235, 52] on span "Configuration" at bounding box center [231, 46] width 48 height 13
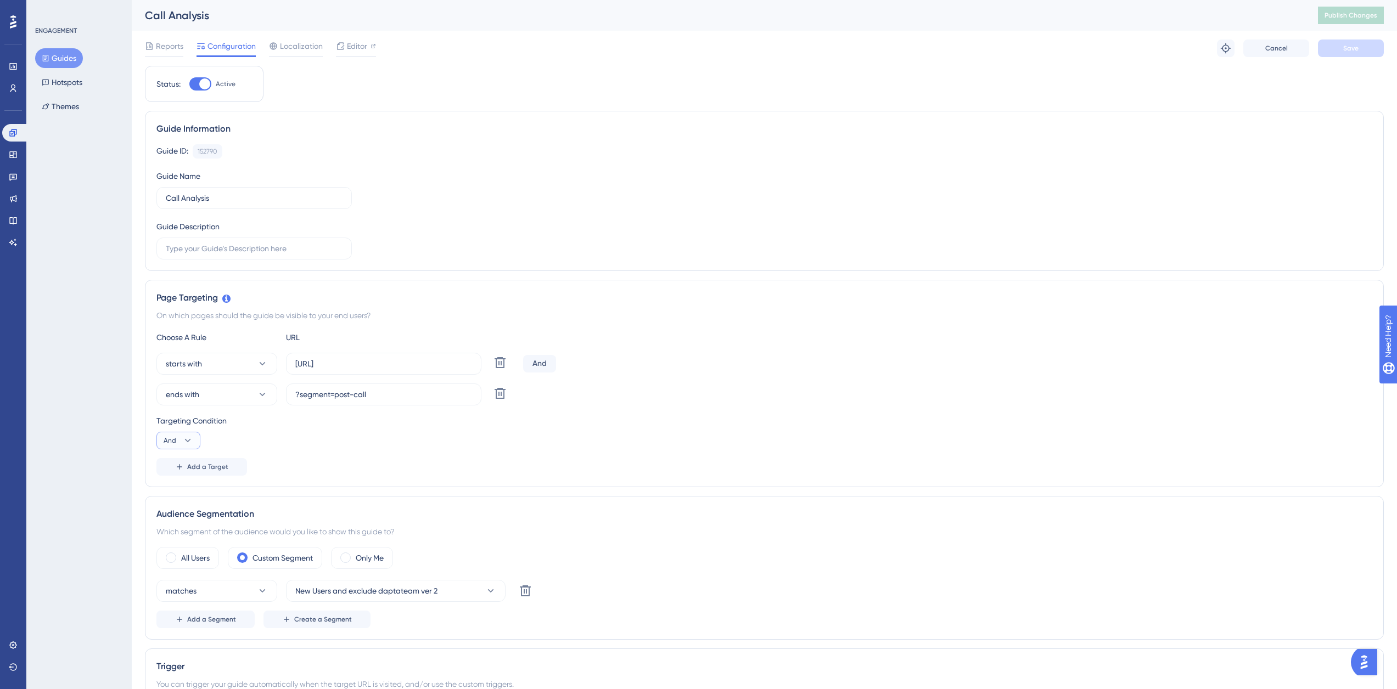
click at [166, 439] on span "And" at bounding box center [170, 440] width 13 height 9
click at [182, 495] on div "Or Or" at bounding box center [178, 494] width 21 height 22
click at [183, 436] on icon at bounding box center [187, 440] width 11 height 11
click at [192, 465] on button "And And" at bounding box center [179, 472] width 30 height 22
click at [218, 467] on span "Add a Target" at bounding box center [207, 467] width 41 height 9
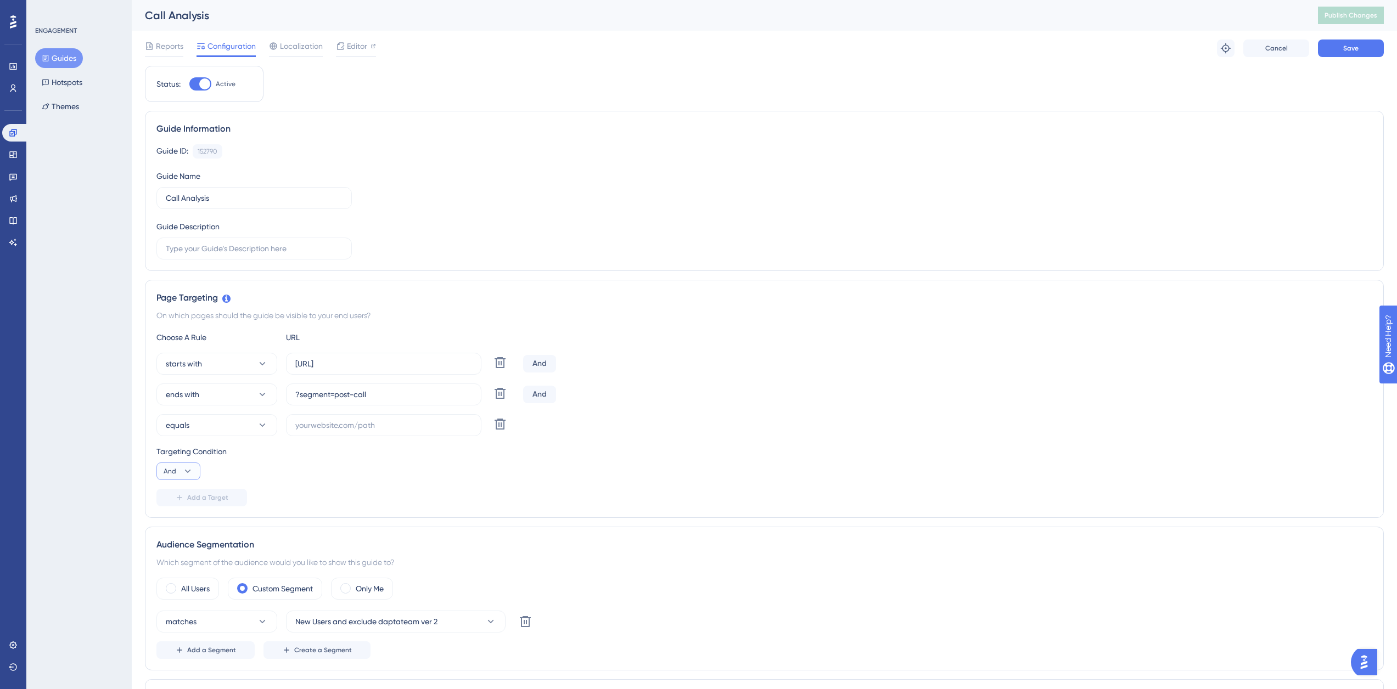
click at [192, 467] on icon at bounding box center [187, 471] width 11 height 11
click at [180, 519] on div "Or Or" at bounding box center [178, 525] width 21 height 22
click at [178, 470] on button "Or" at bounding box center [178, 472] width 44 height 18
click at [188, 503] on div "And And" at bounding box center [178, 503] width 21 height 22
click at [318, 425] on input "text" at bounding box center [383, 425] width 177 height 12
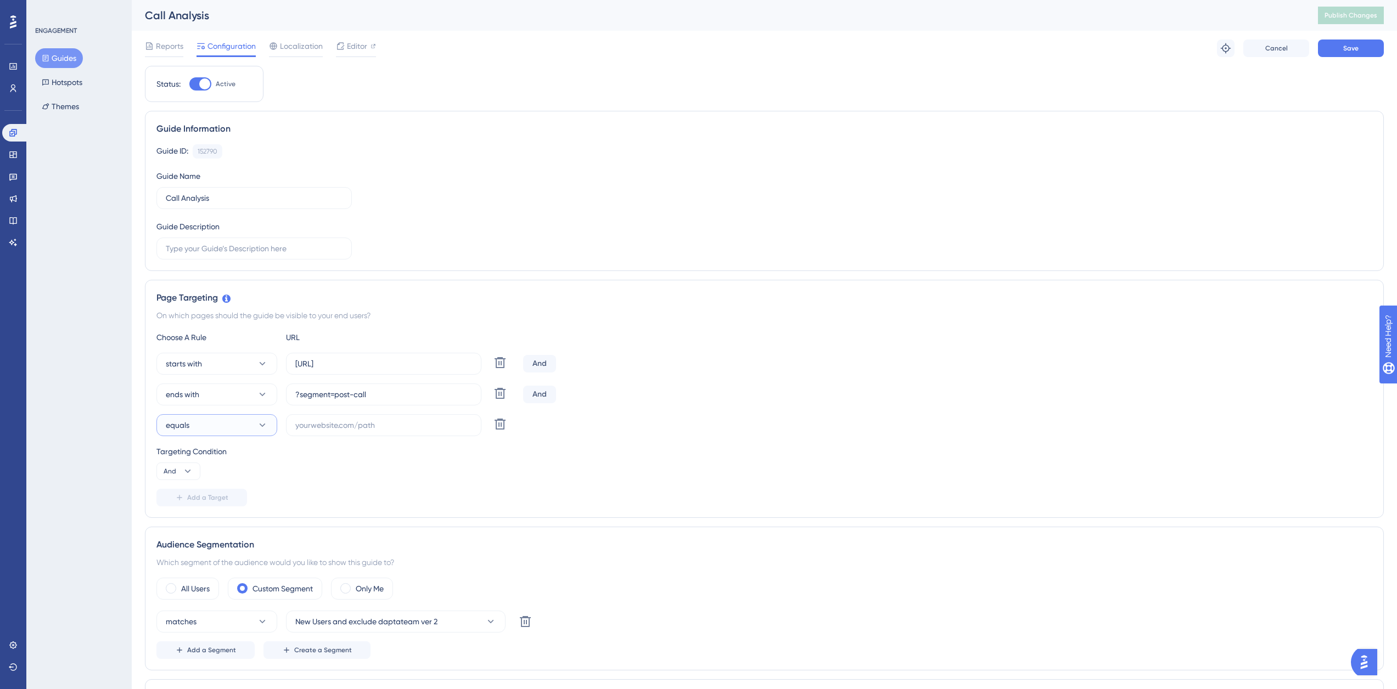
click at [220, 419] on button "equals" at bounding box center [216, 425] width 121 height 22
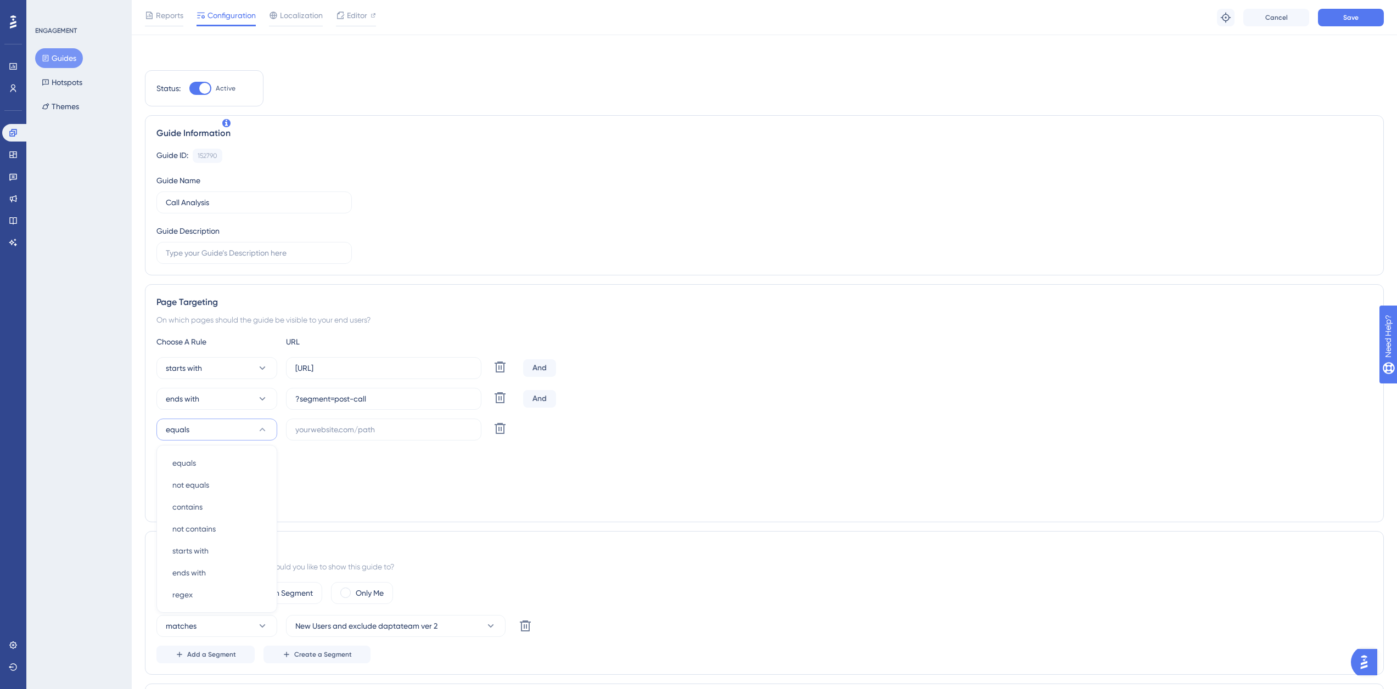
scroll to position [180, 0]
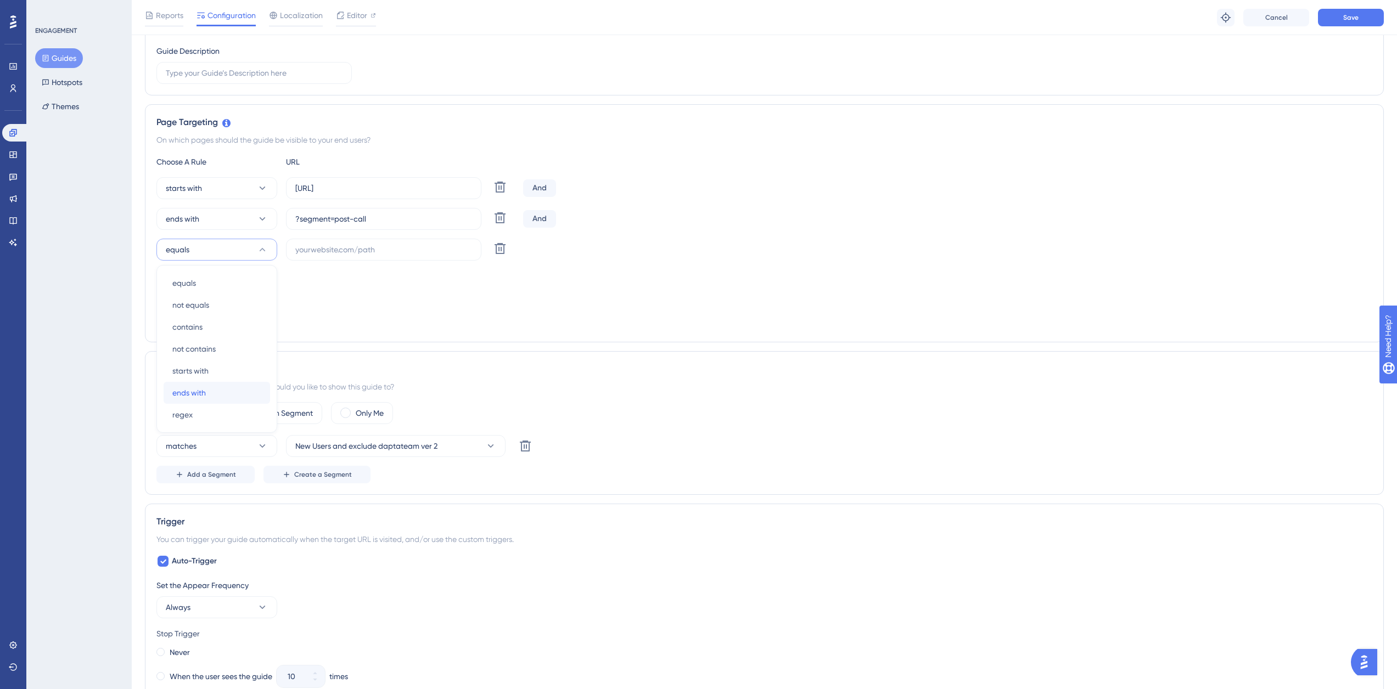
click at [209, 392] on div "ends with ends with" at bounding box center [216, 393] width 89 height 22
click at [343, 251] on input "text" at bounding box center [383, 250] width 177 height 12
paste input "&page=1&search="
type input "&page=1&search="
click at [1347, 20] on span "Save" at bounding box center [1350, 17] width 15 height 9
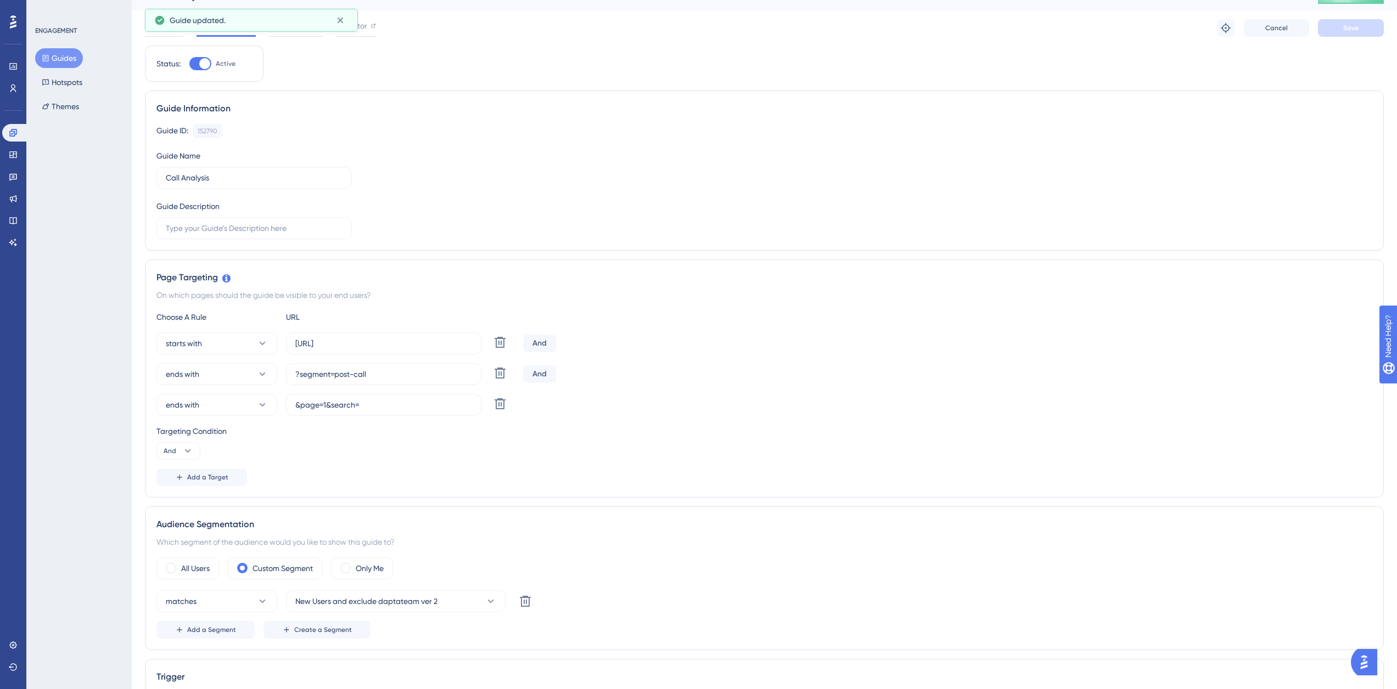
scroll to position [0, 0]
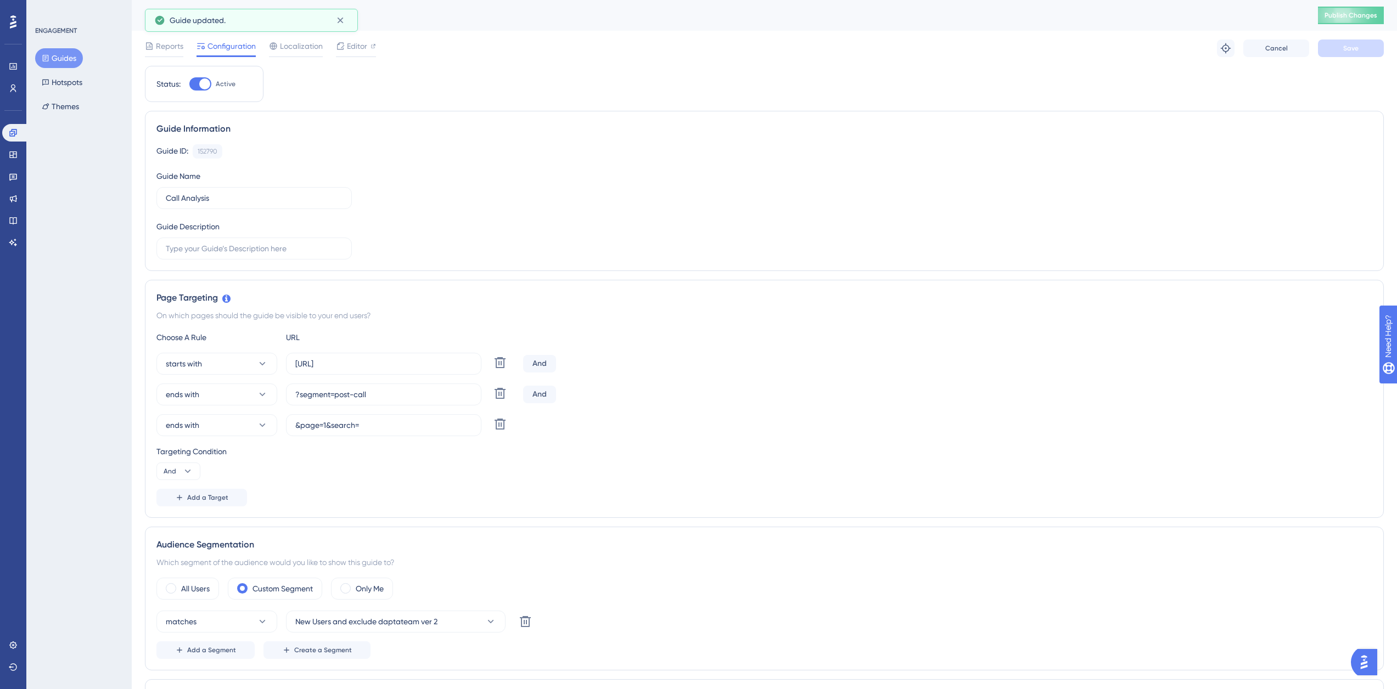
click at [1375, 4] on div "Call Analysis Publish Changes" at bounding box center [764, 15] width 1265 height 31
click at [1369, 15] on span "Publish Changes" at bounding box center [1350, 15] width 53 height 9
click at [508, 424] on button at bounding box center [500, 424] width 20 height 20
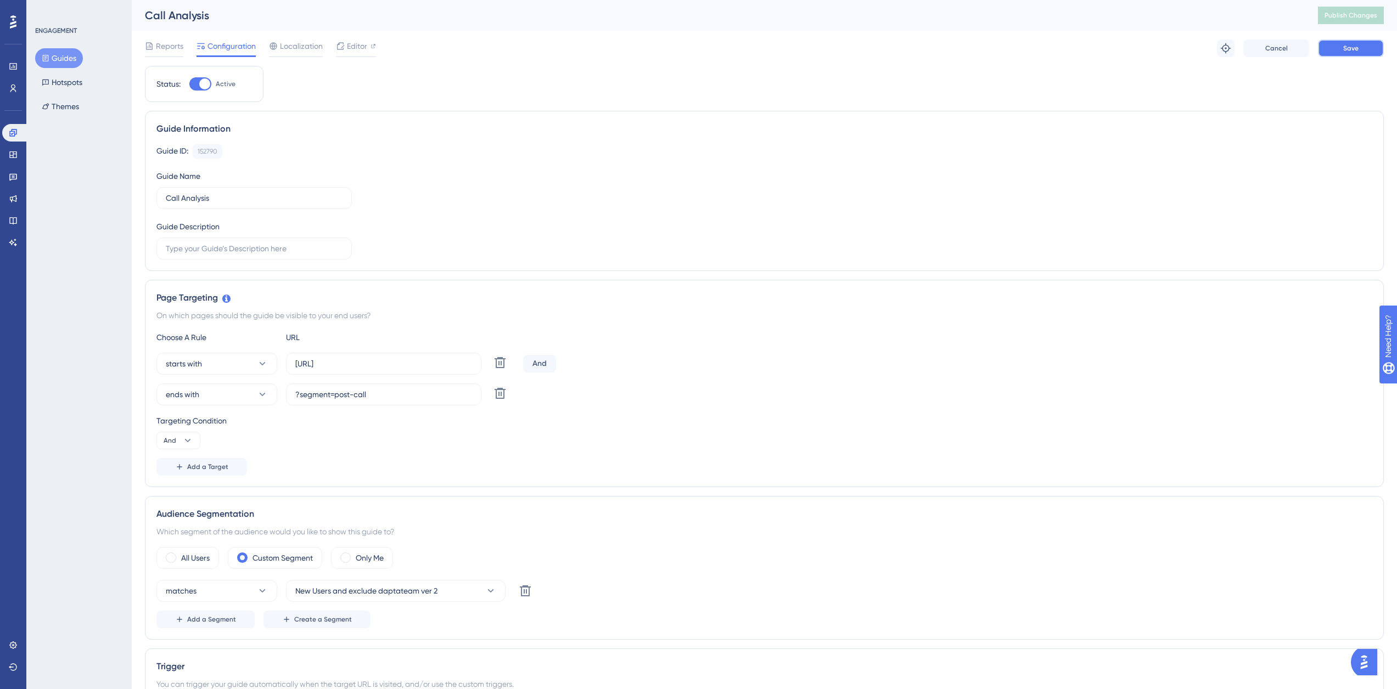
click at [1349, 50] on span "Save" at bounding box center [1350, 48] width 15 height 9
click at [1345, 20] on button "Publish Changes" at bounding box center [1351, 16] width 66 height 18
click at [428, 213] on div "Guide ID: 152790 Copy Guide Name Call Analysis Guide Description" at bounding box center [764, 201] width 1216 height 115
click at [378, 356] on label "[URL]" at bounding box center [383, 364] width 195 height 22
click at [378, 358] on input "[URL]" at bounding box center [383, 364] width 177 height 12
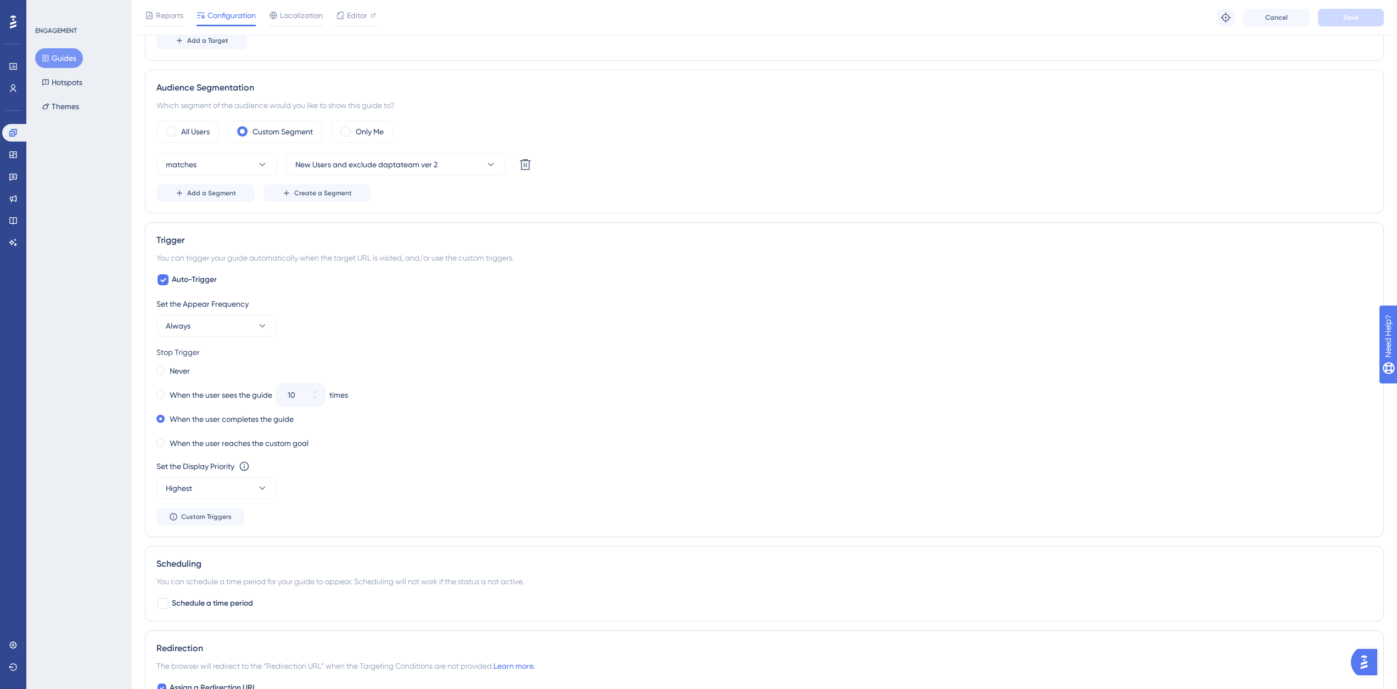
scroll to position [439, 0]
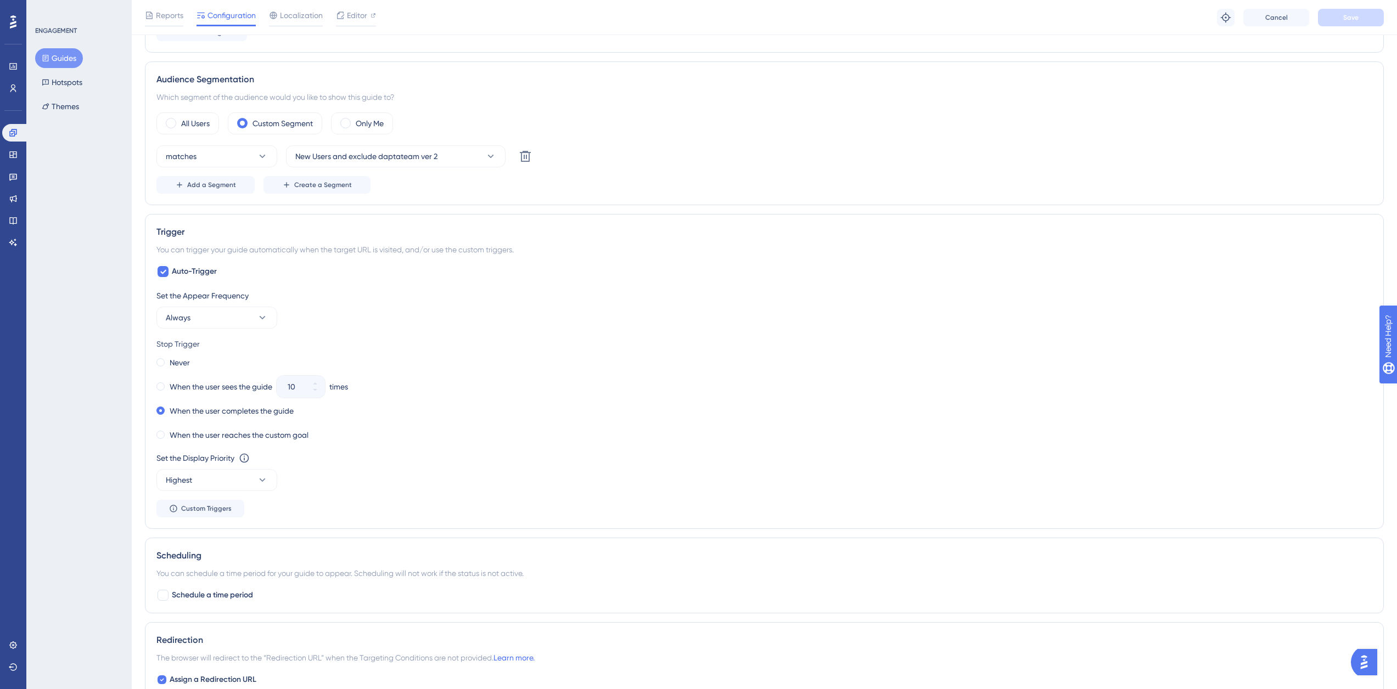
click at [67, 63] on button "Guides" at bounding box center [59, 58] width 48 height 20
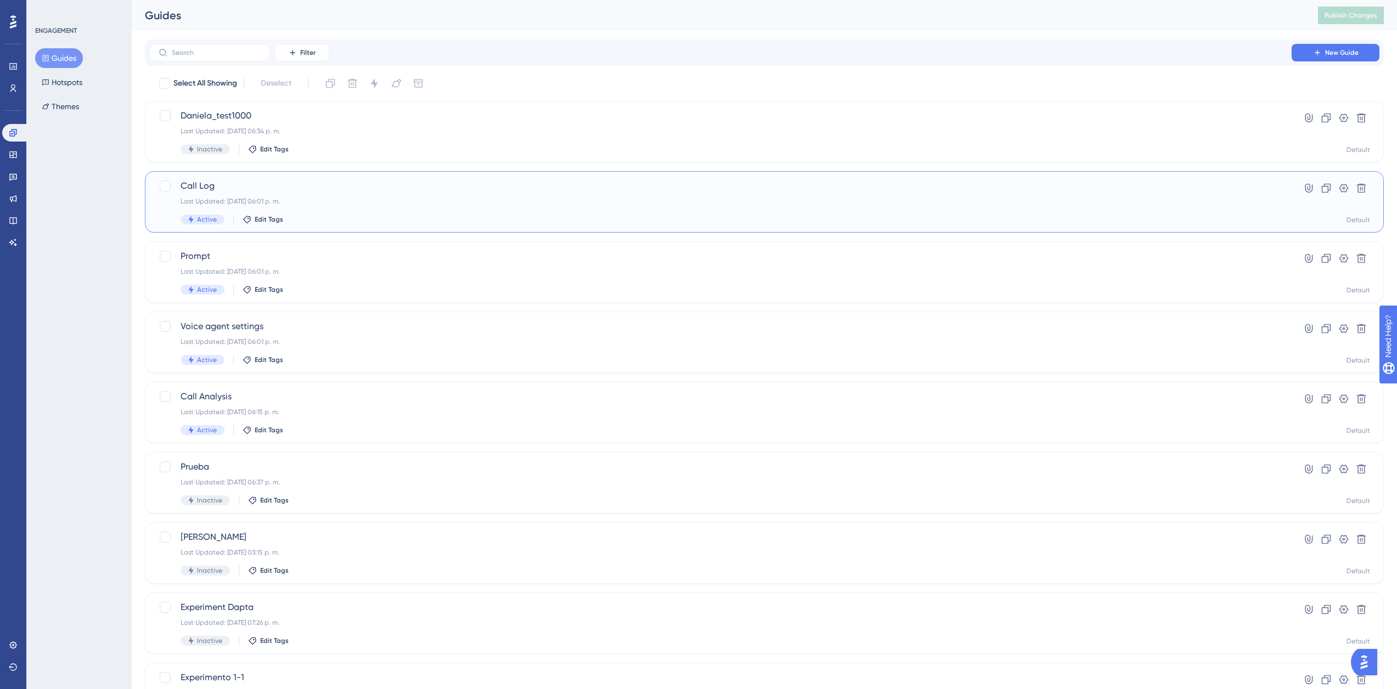
click at [255, 181] on span "Call Log" at bounding box center [721, 185] width 1080 height 13
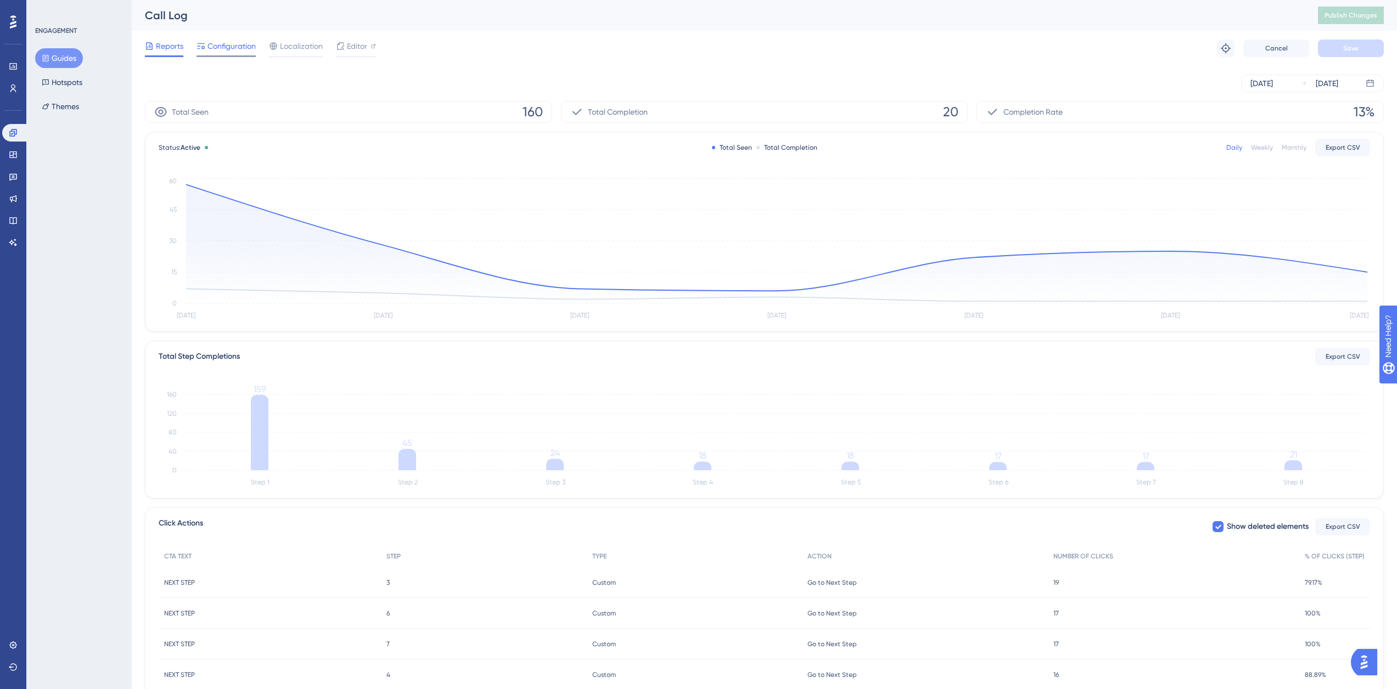
click at [237, 50] on span "Configuration" at bounding box center [231, 46] width 48 height 13
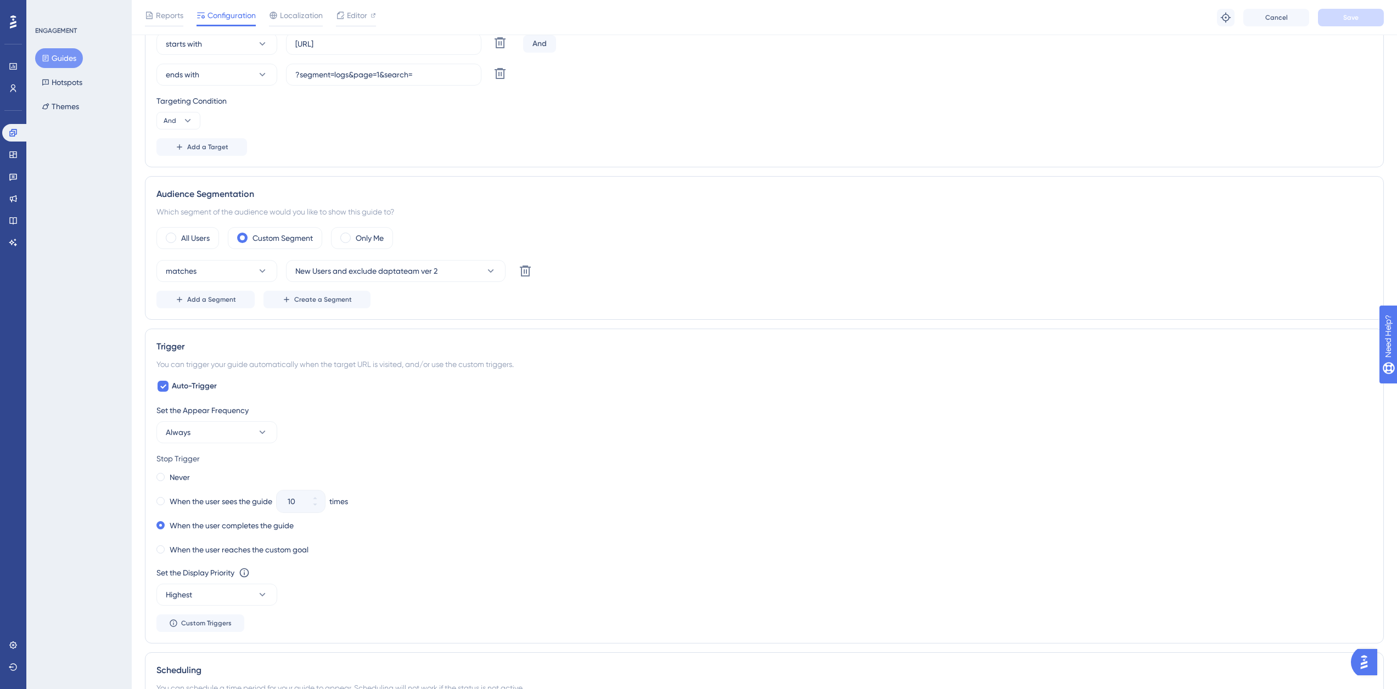
scroll to position [384, 0]
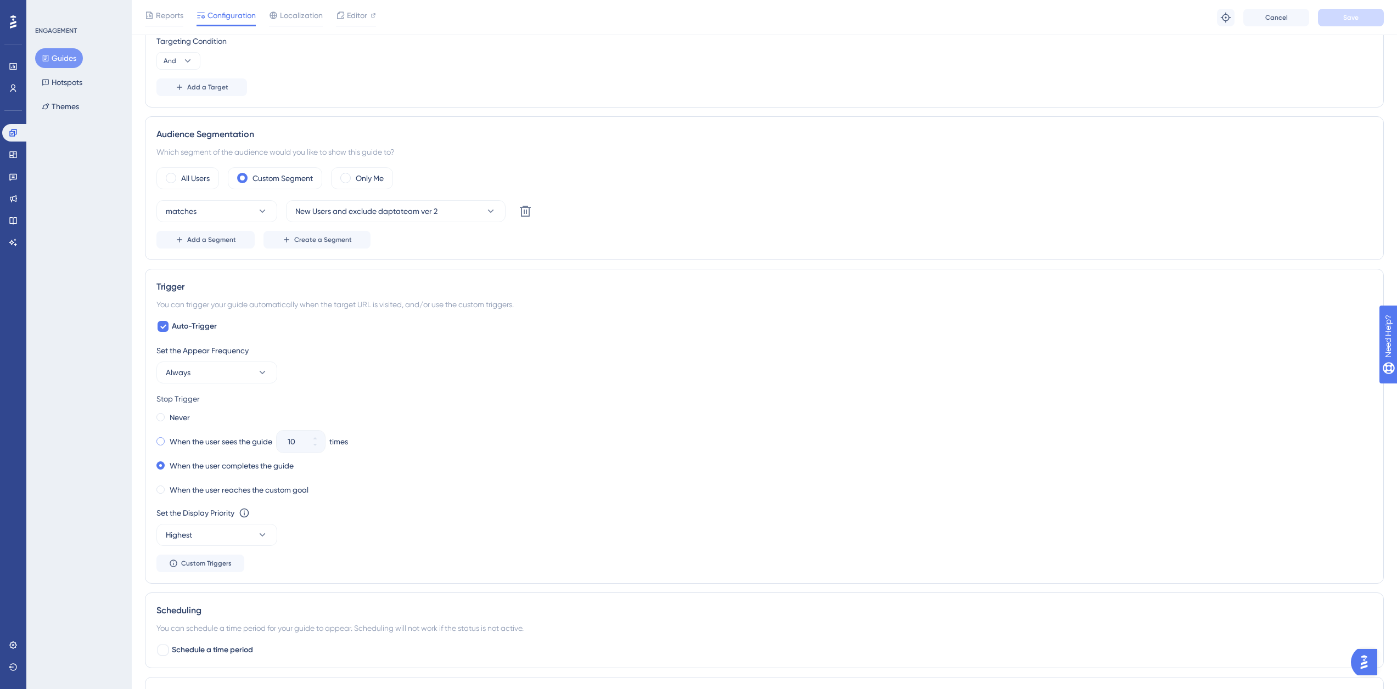
click at [182, 442] on label "When the user sees the guide" at bounding box center [221, 441] width 103 height 13
click at [301, 441] on input "10" at bounding box center [295, 441] width 15 height 13
drag, startPoint x: 302, startPoint y: 440, endPoint x: 253, endPoint y: 443, distance: 49.0
click at [253, 443] on div "When the user sees the guide 10 times" at bounding box center [764, 441] width 1216 height 15
type input "4"
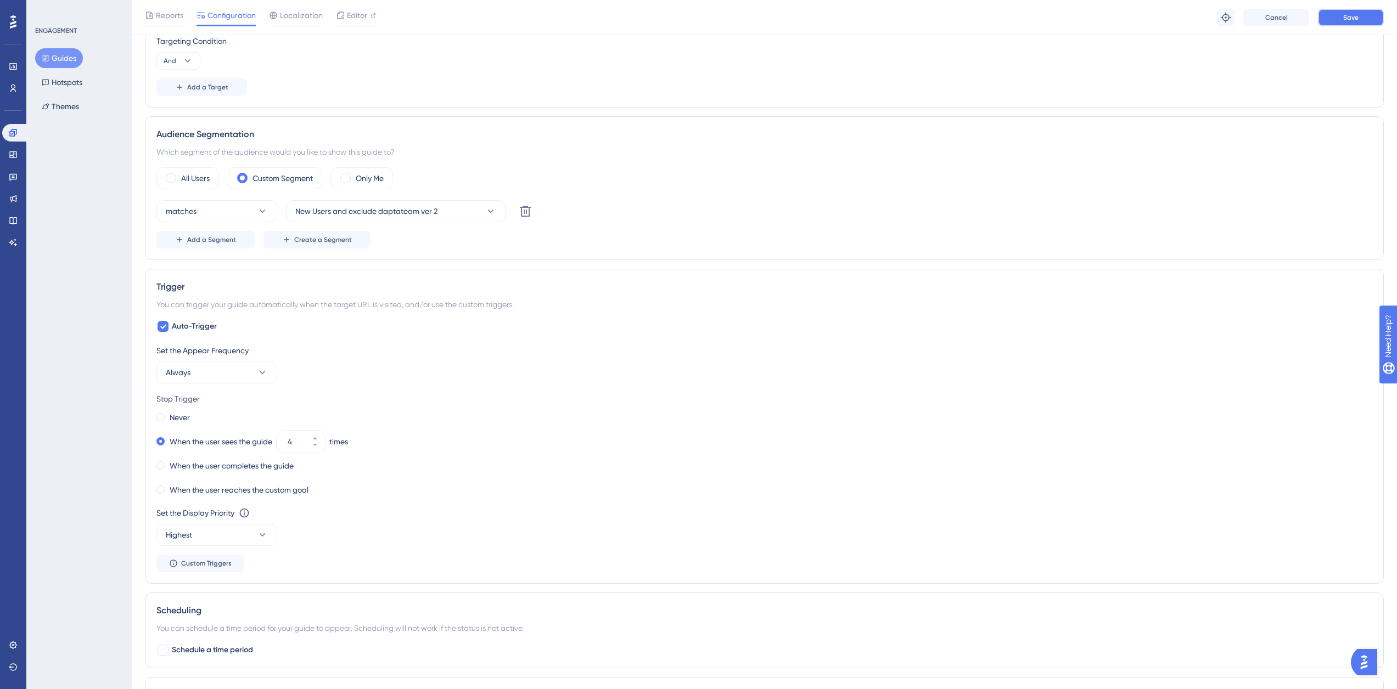
click at [1356, 22] on button "Save" at bounding box center [1351, 18] width 66 height 18
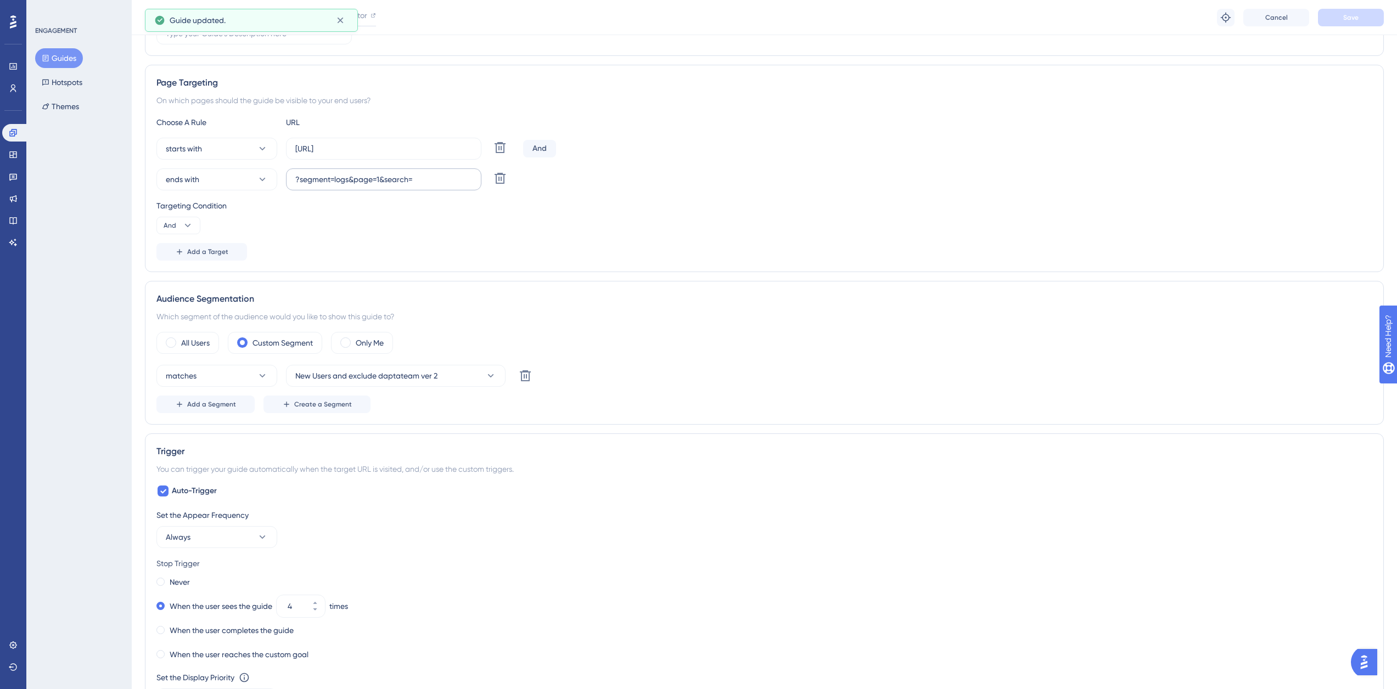
scroll to position [0, 0]
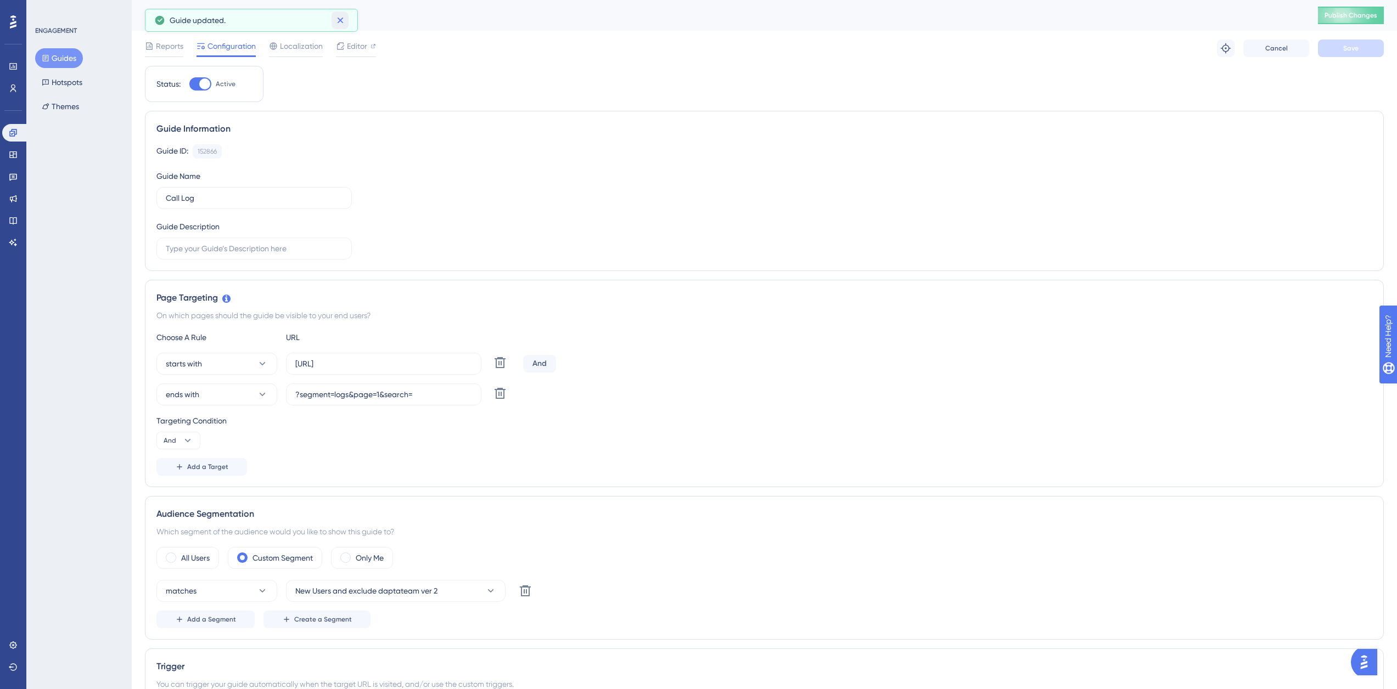
drag, startPoint x: 338, startPoint y: 20, endPoint x: 289, endPoint y: 38, distance: 51.9
click at [338, 20] on icon at bounding box center [340, 20] width 11 height 11
click at [54, 55] on button "Guides" at bounding box center [59, 58] width 48 height 20
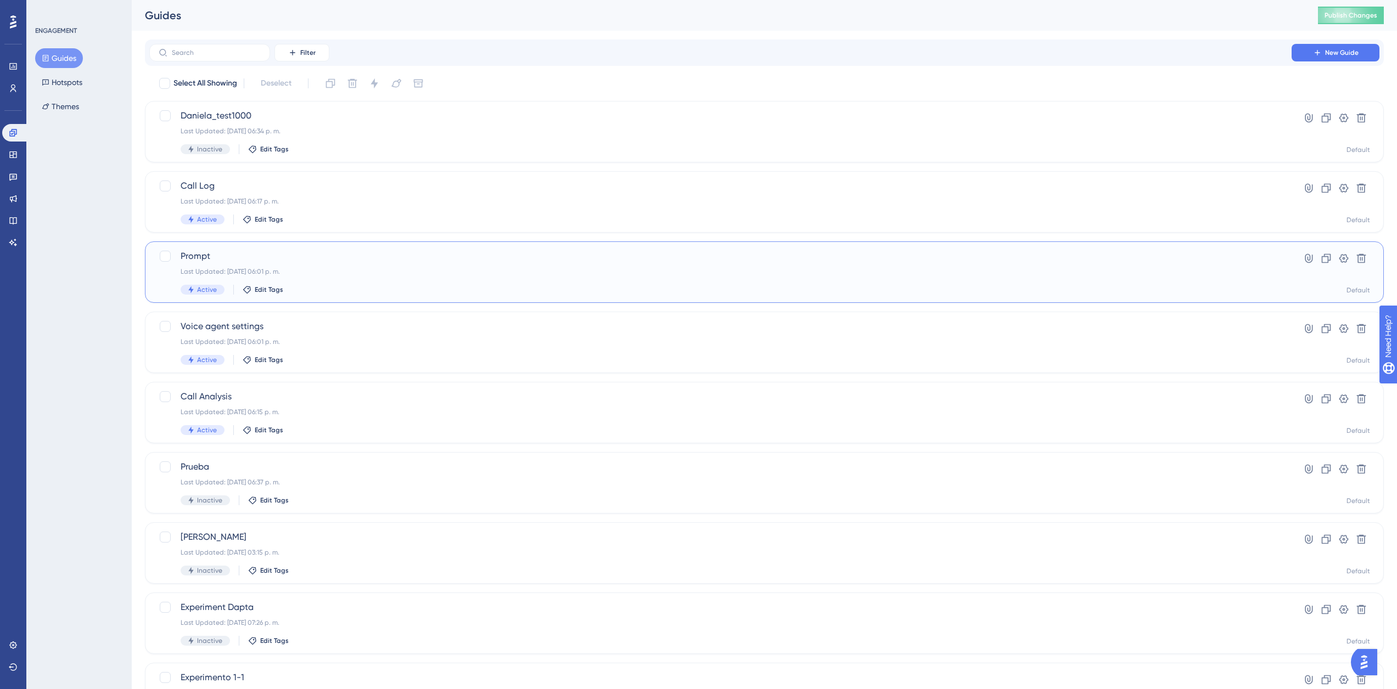
click at [220, 270] on div "Last Updated: [DATE] 06:01 p. m." at bounding box center [721, 271] width 1080 height 9
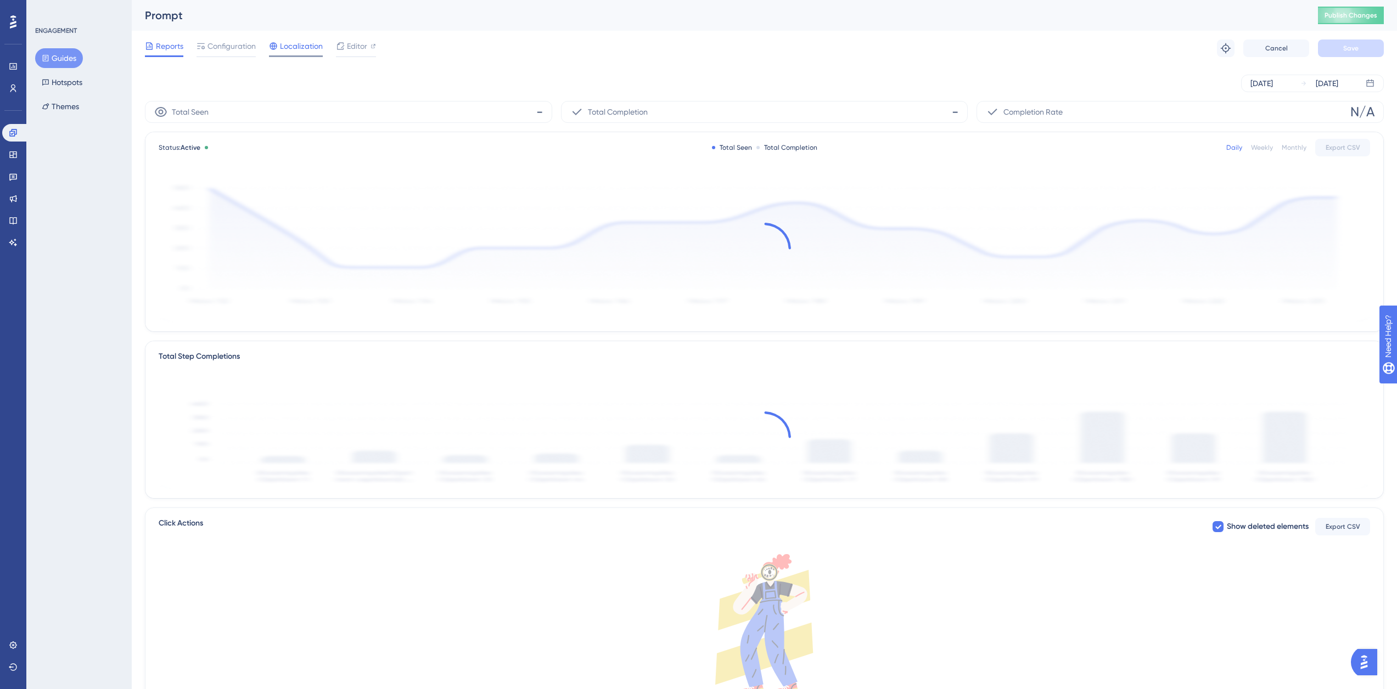
click at [289, 47] on span "Localization" at bounding box center [301, 46] width 43 height 13
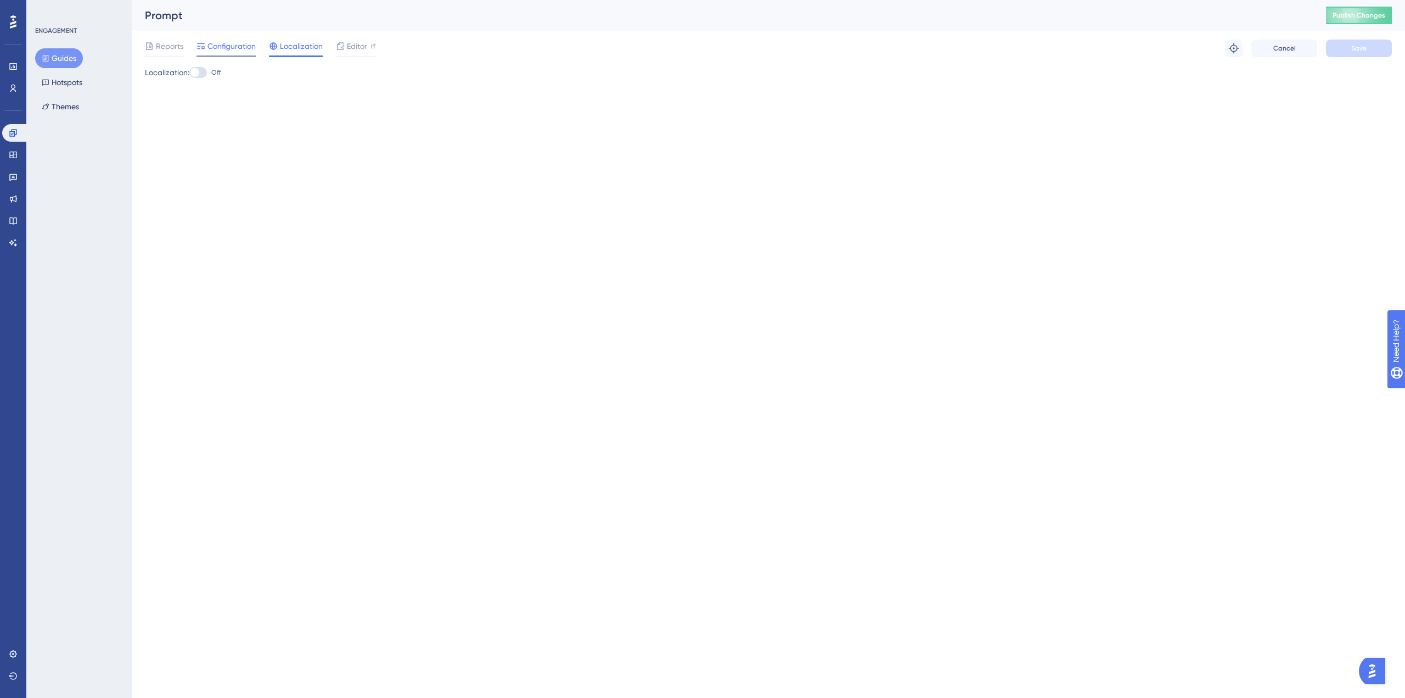
click at [237, 42] on span "Configuration" at bounding box center [231, 46] width 48 height 13
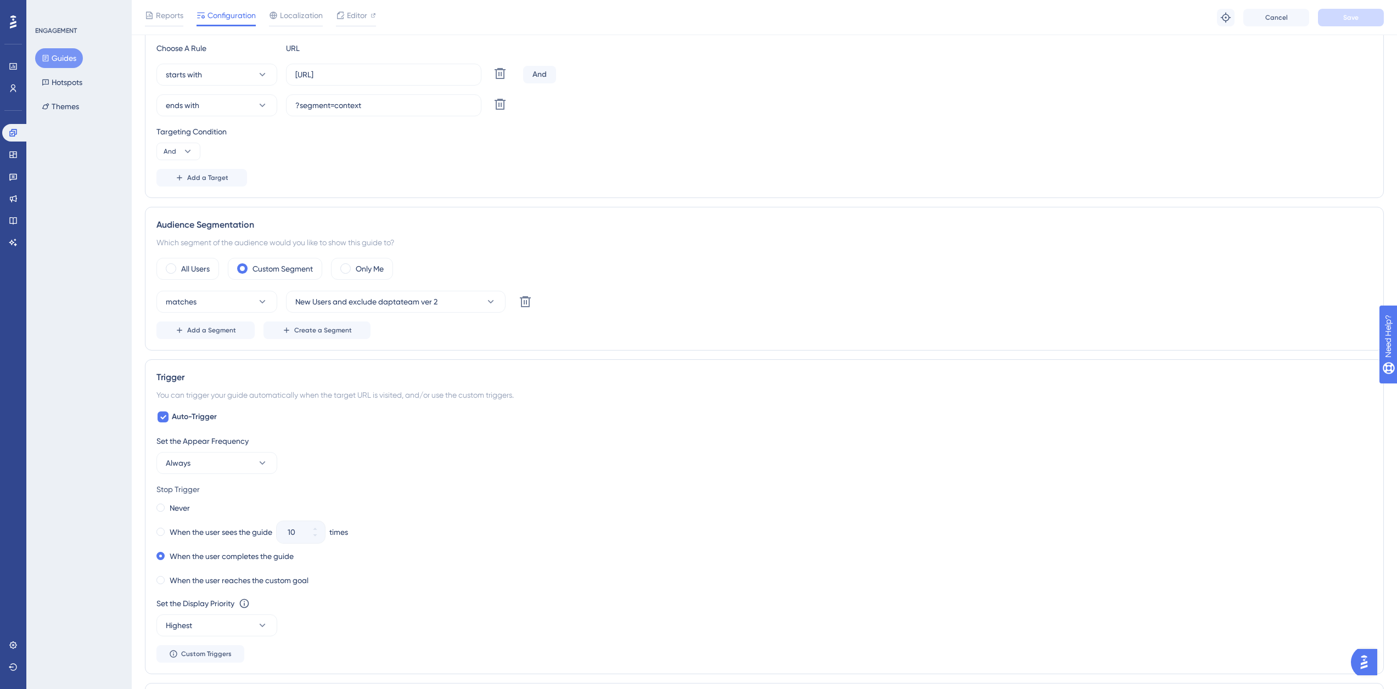
scroll to position [384, 0]
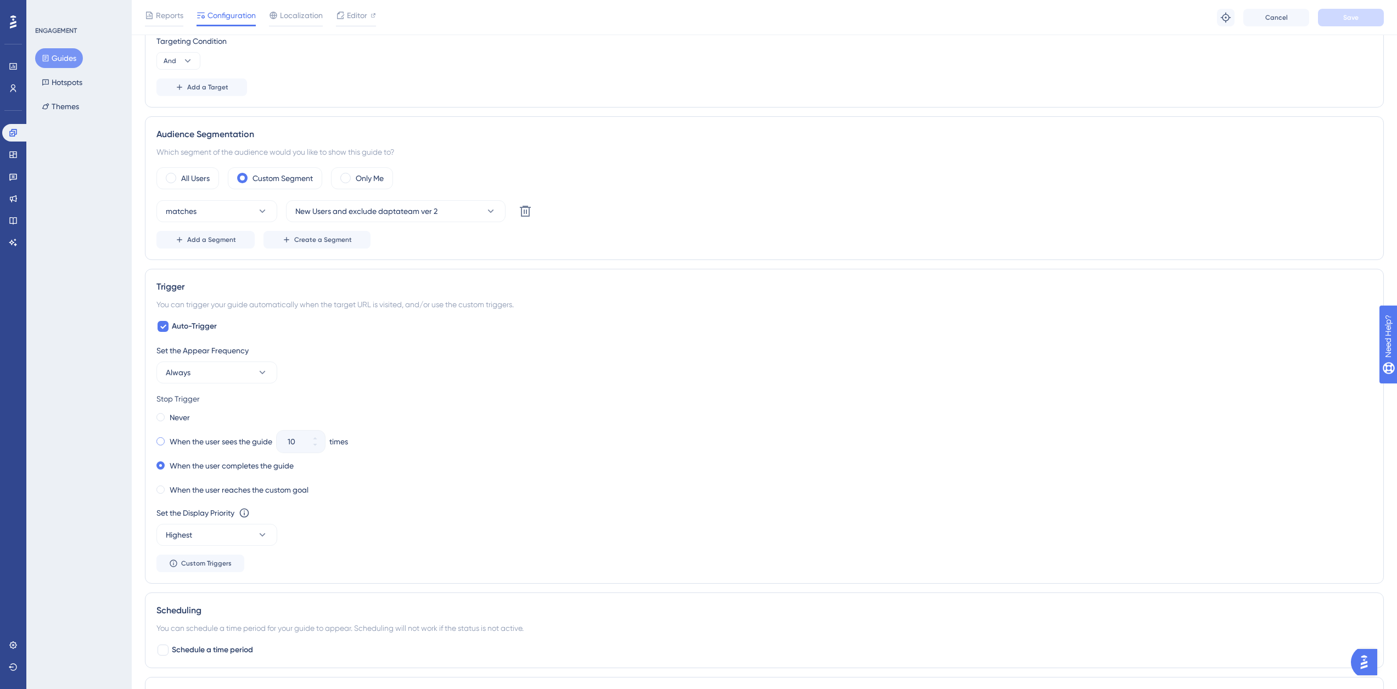
click at [218, 442] on label "When the user sees the guide" at bounding box center [221, 441] width 103 height 13
drag, startPoint x: 307, startPoint y: 443, endPoint x: 284, endPoint y: 441, distance: 22.6
click at [284, 441] on label "10" at bounding box center [301, 442] width 48 height 22
click at [288, 441] on input "10" at bounding box center [295, 441] width 15 height 13
click at [294, 441] on input "0" at bounding box center [295, 441] width 15 height 13
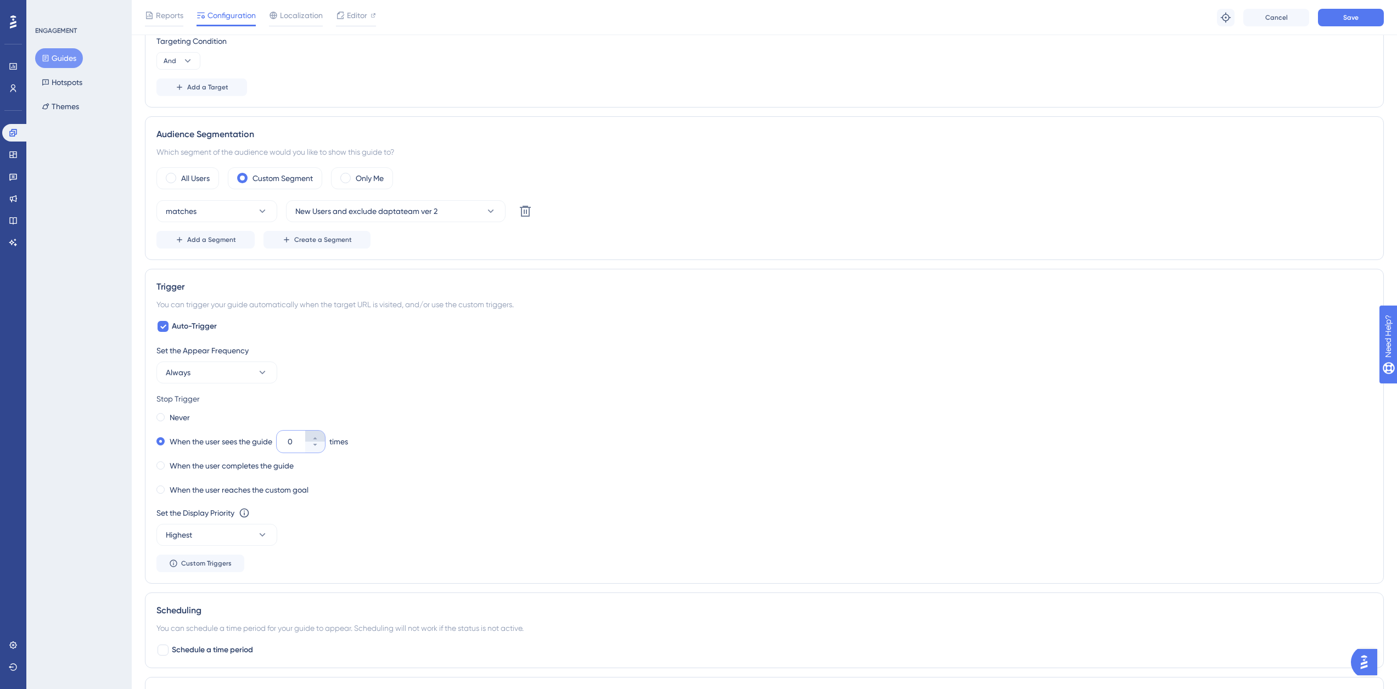
click at [318, 437] on icon at bounding box center [315, 438] width 7 height 7
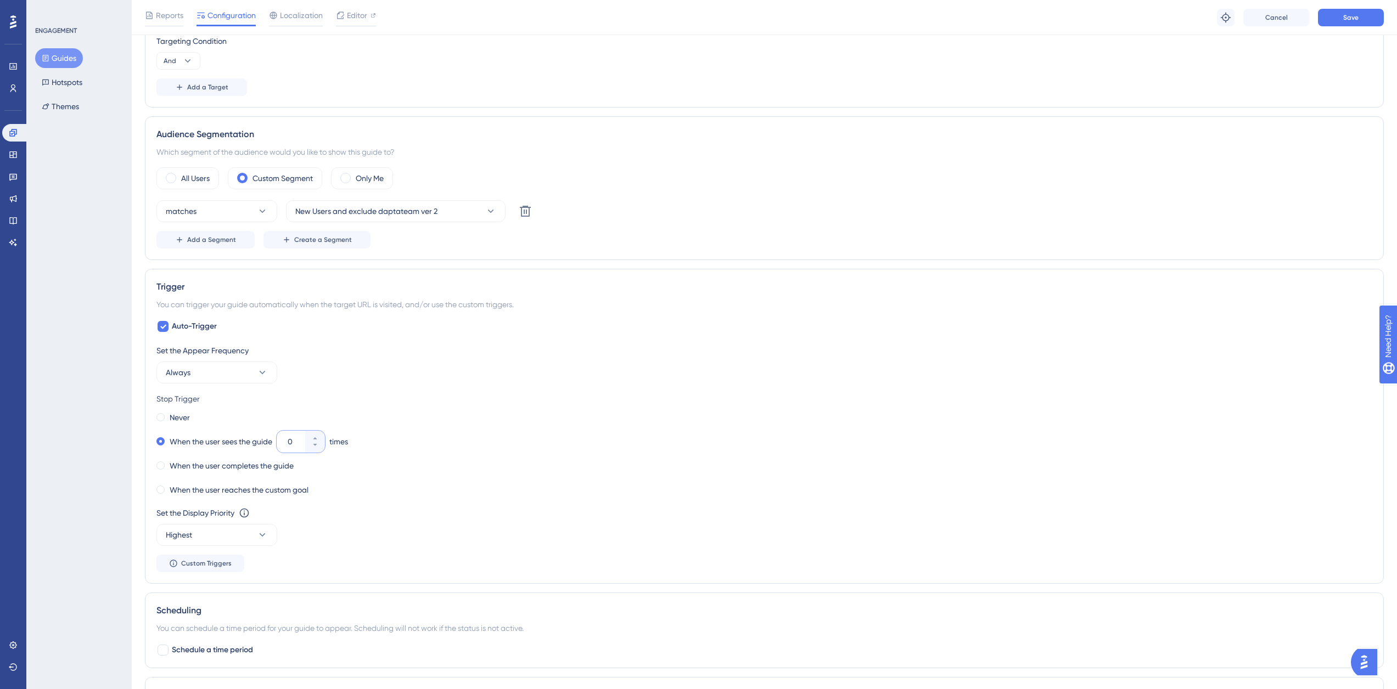
drag, startPoint x: 299, startPoint y: 442, endPoint x: 233, endPoint y: 433, distance: 67.1
click at [234, 433] on div "Never When the user sees the guide 0 times When the user completes the guide Wh…" at bounding box center [764, 454] width 1216 height 88
type input "0"
click at [339, 392] on div "Stop Trigger" at bounding box center [764, 398] width 1216 height 13
click at [412, 426] on div "Never When the user sees the guide 0 times When the user completes the guide Wh…" at bounding box center [764, 454] width 1216 height 88
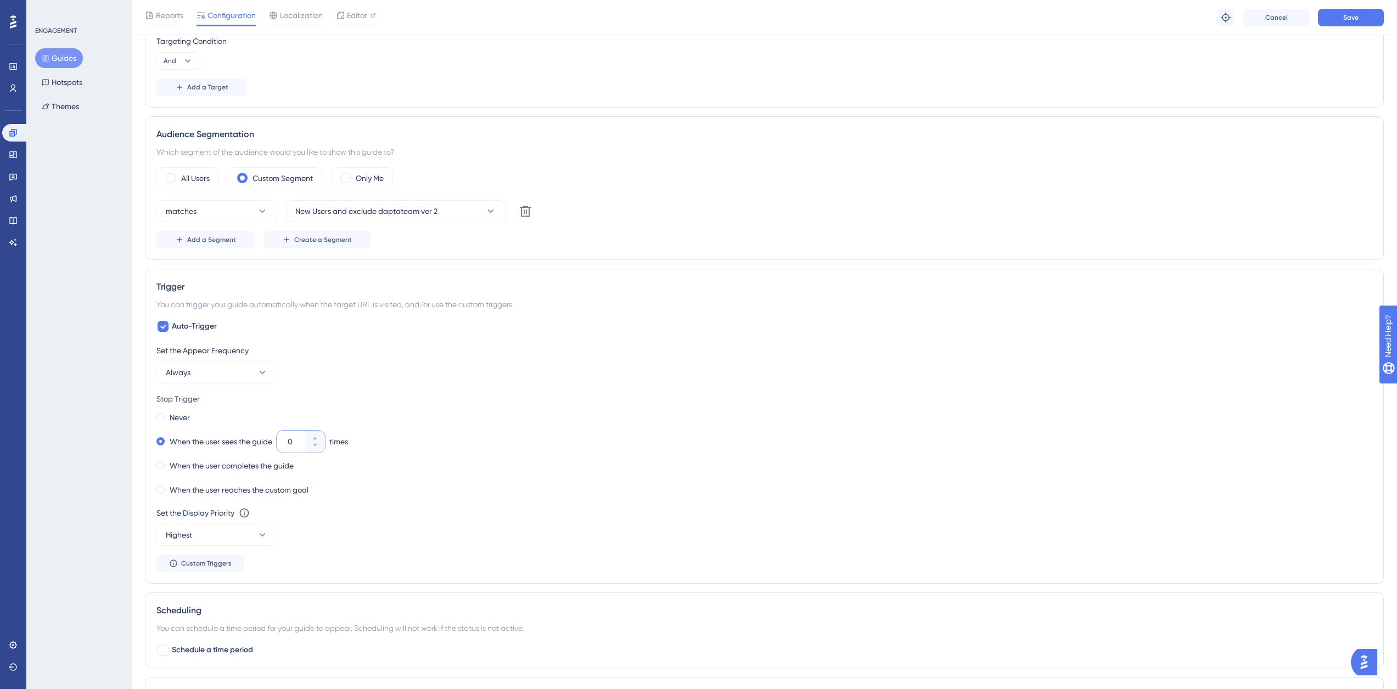
click at [446, 506] on div "Set the Appear Frequency Always Stop Trigger Never When the user sees the guide…" at bounding box center [764, 458] width 1216 height 228
click at [204, 413] on div "Never" at bounding box center [764, 417] width 1216 height 15
click at [165, 409] on div "Stop Trigger Never When the user sees the guide 0 times When the user completes…" at bounding box center [764, 444] width 1216 height 105
click at [166, 415] on div "Never" at bounding box center [172, 417] width 33 height 15
click at [170, 440] on label "When the user sees the guide" at bounding box center [221, 441] width 103 height 13
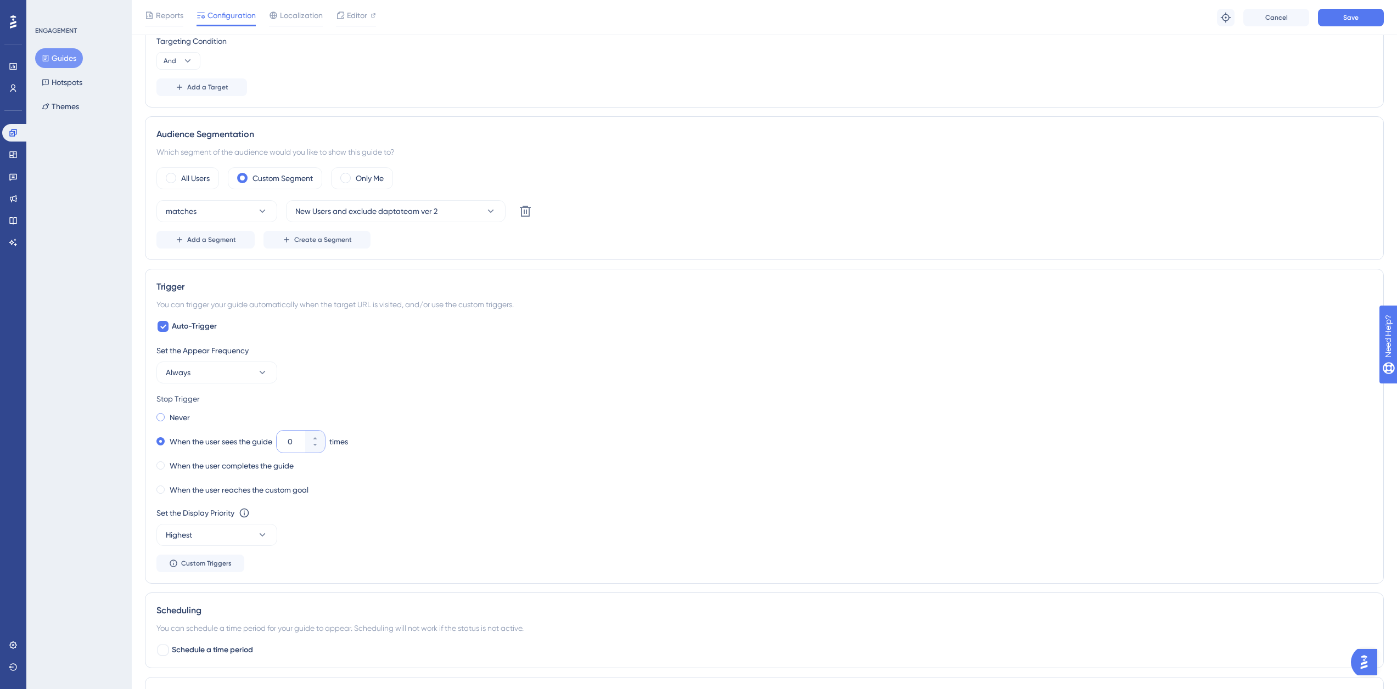
click at [165, 413] on div "Never" at bounding box center [172, 417] width 33 height 15
click at [192, 441] on label "When the user sees the guide" at bounding box center [221, 441] width 103 height 13
drag, startPoint x: 297, startPoint y: 444, endPoint x: 284, endPoint y: 442, distance: 12.7
click at [284, 442] on div "10" at bounding box center [291, 442] width 29 height 22
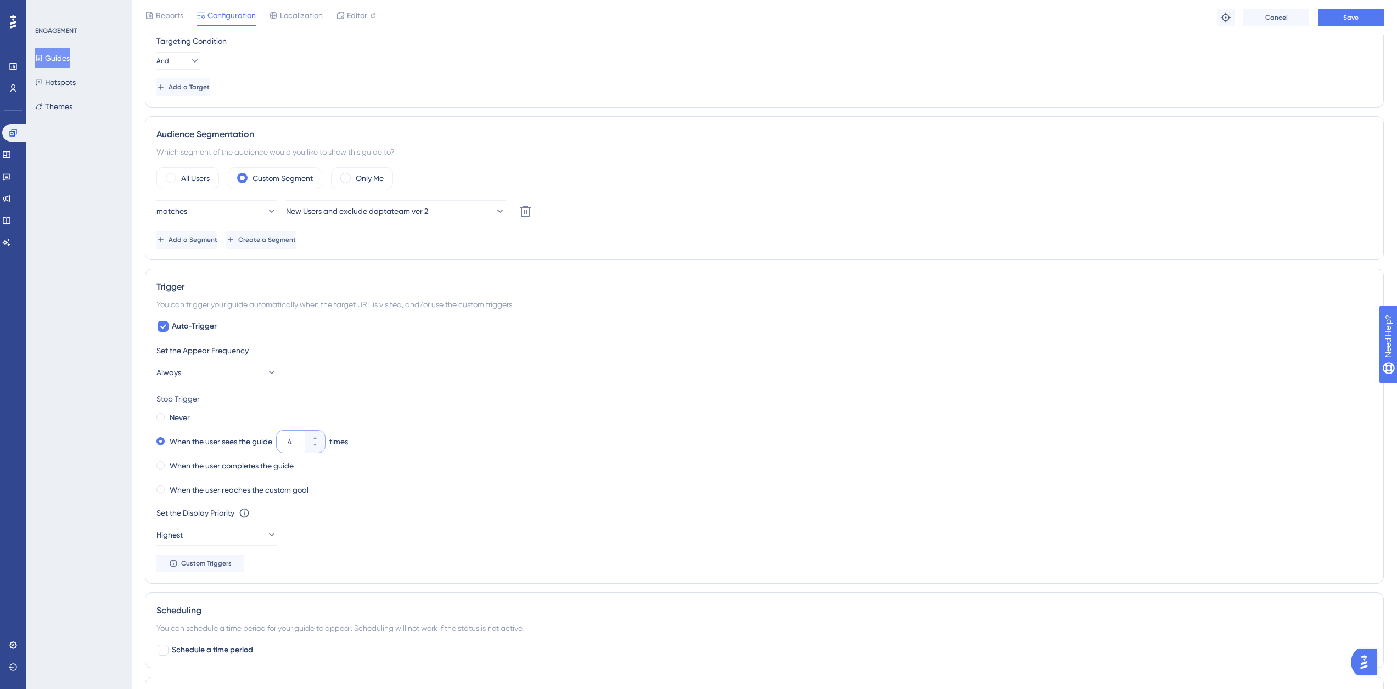
type input "4"
click at [487, 463] on div "When the user completes the guide" at bounding box center [764, 465] width 1216 height 15
click at [1371, 10] on button "Save" at bounding box center [1351, 18] width 66 height 18
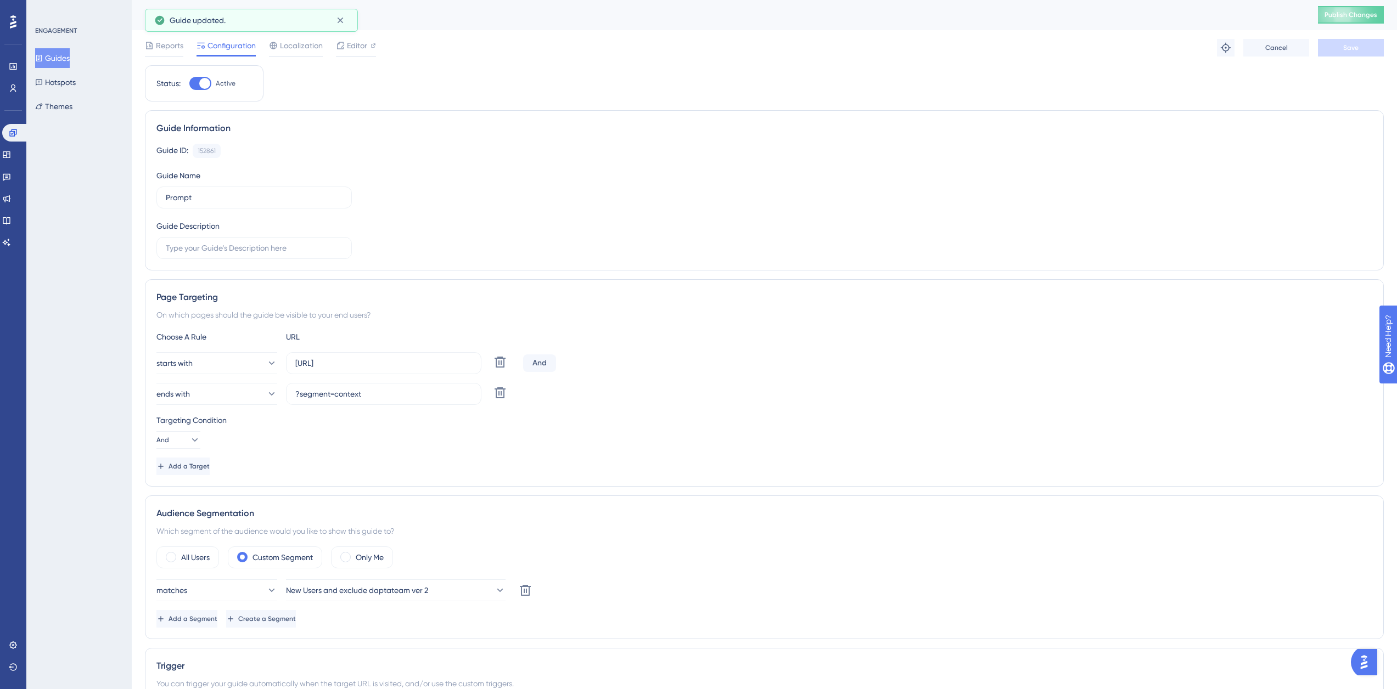
scroll to position [0, 0]
click at [66, 58] on button "Guides" at bounding box center [52, 58] width 35 height 20
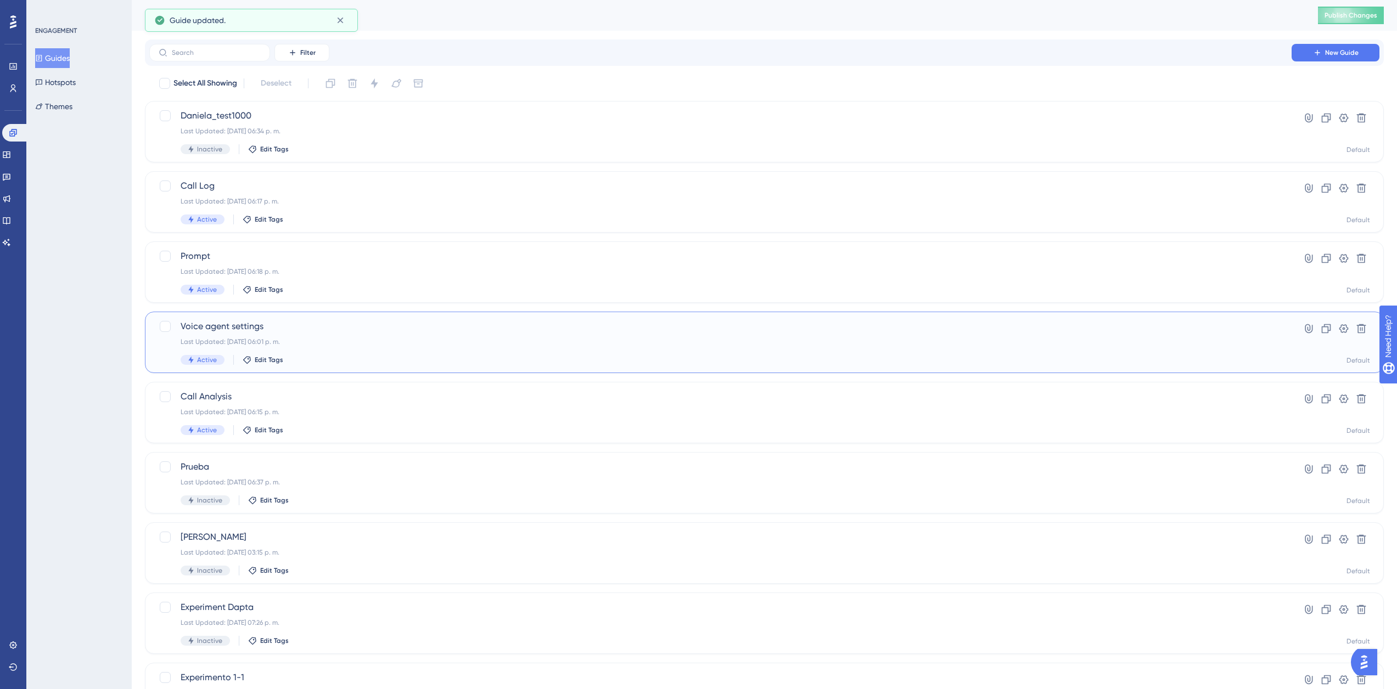
click at [366, 350] on div "Voice agent settings Last Updated: [DATE] 06:01 p. m. Active Edit Tags" at bounding box center [721, 342] width 1080 height 45
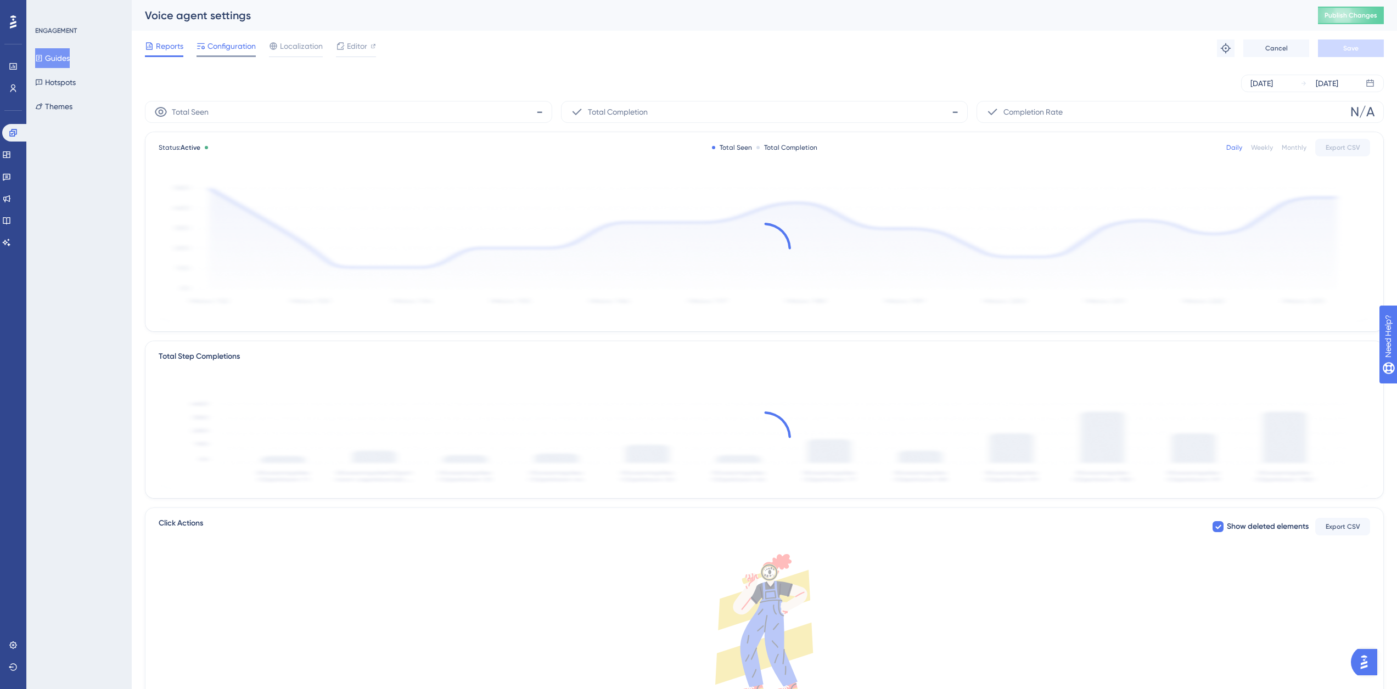
click at [238, 49] on span "Configuration" at bounding box center [231, 46] width 48 height 13
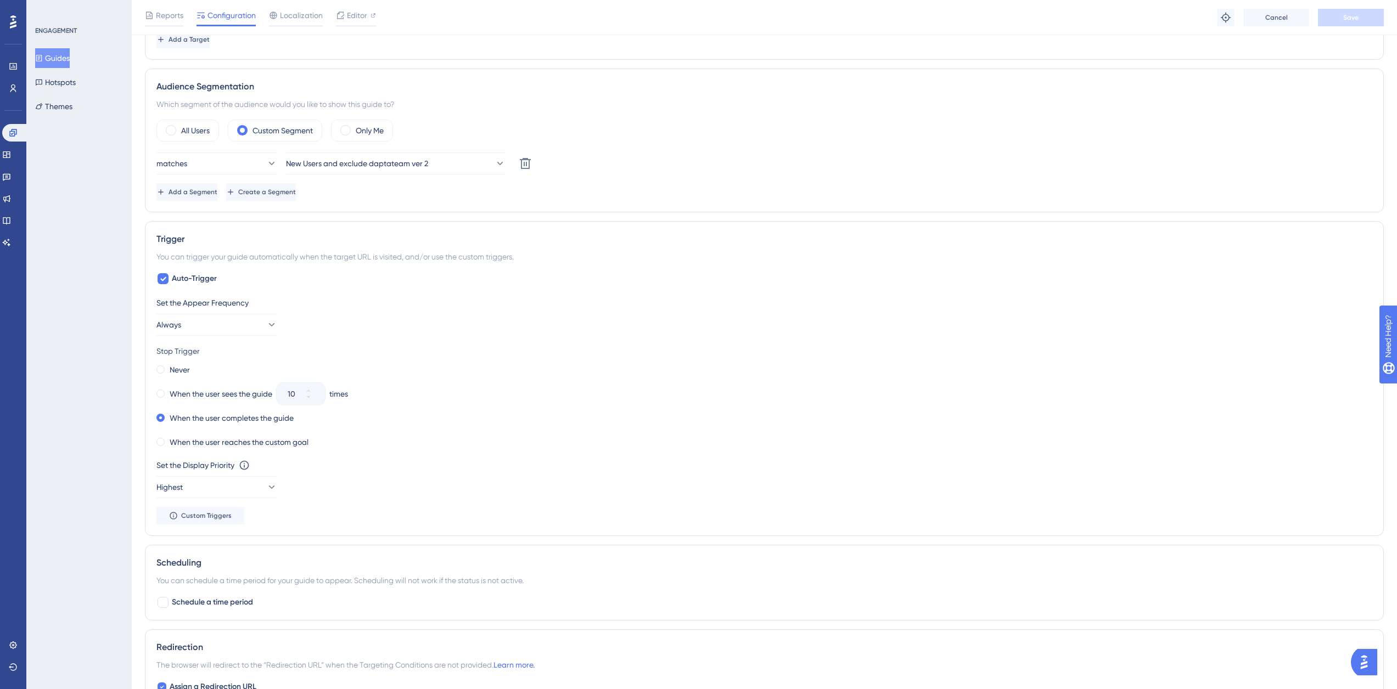
scroll to position [439, 0]
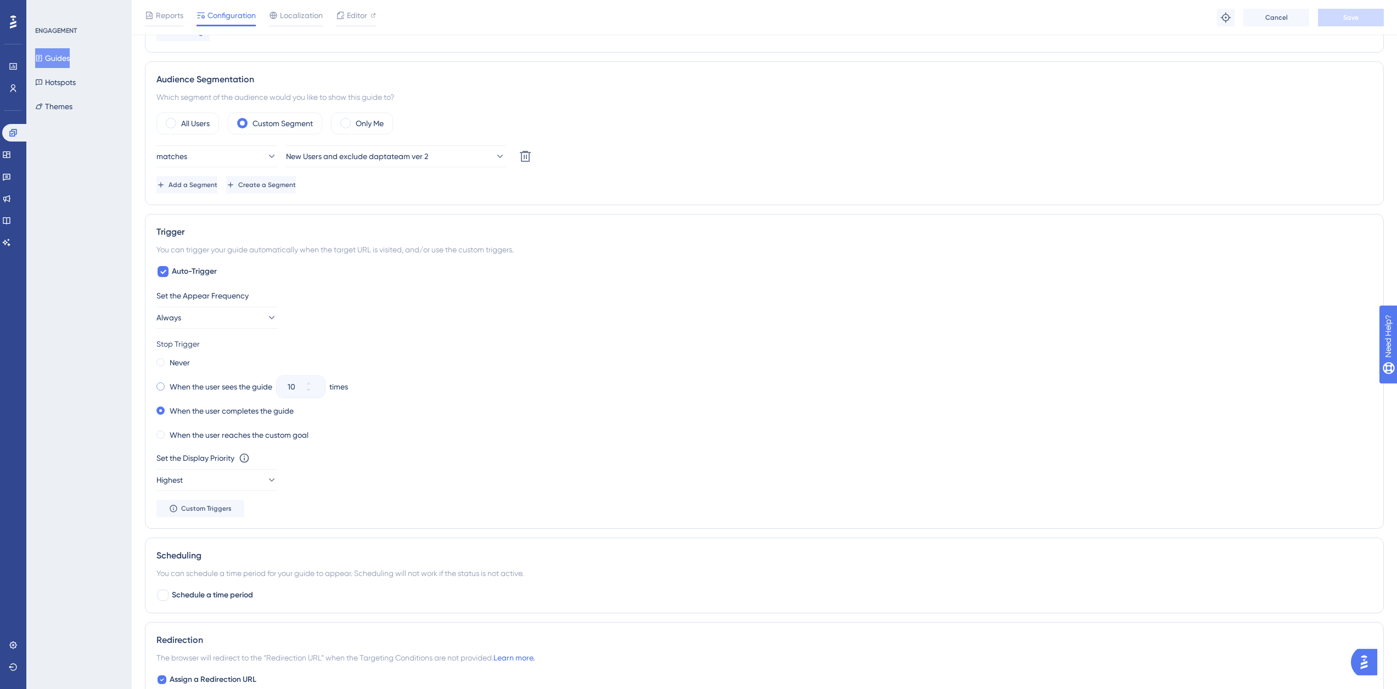
click at [187, 385] on label "When the user sees the guide" at bounding box center [221, 386] width 103 height 13
drag, startPoint x: 297, startPoint y: 389, endPoint x: 274, endPoint y: 387, distance: 22.6
click at [274, 387] on div "When the user sees the guide 10 times" at bounding box center [764, 386] width 1216 height 15
type input "4"
click at [1351, 20] on span "Save" at bounding box center [1350, 17] width 15 height 9
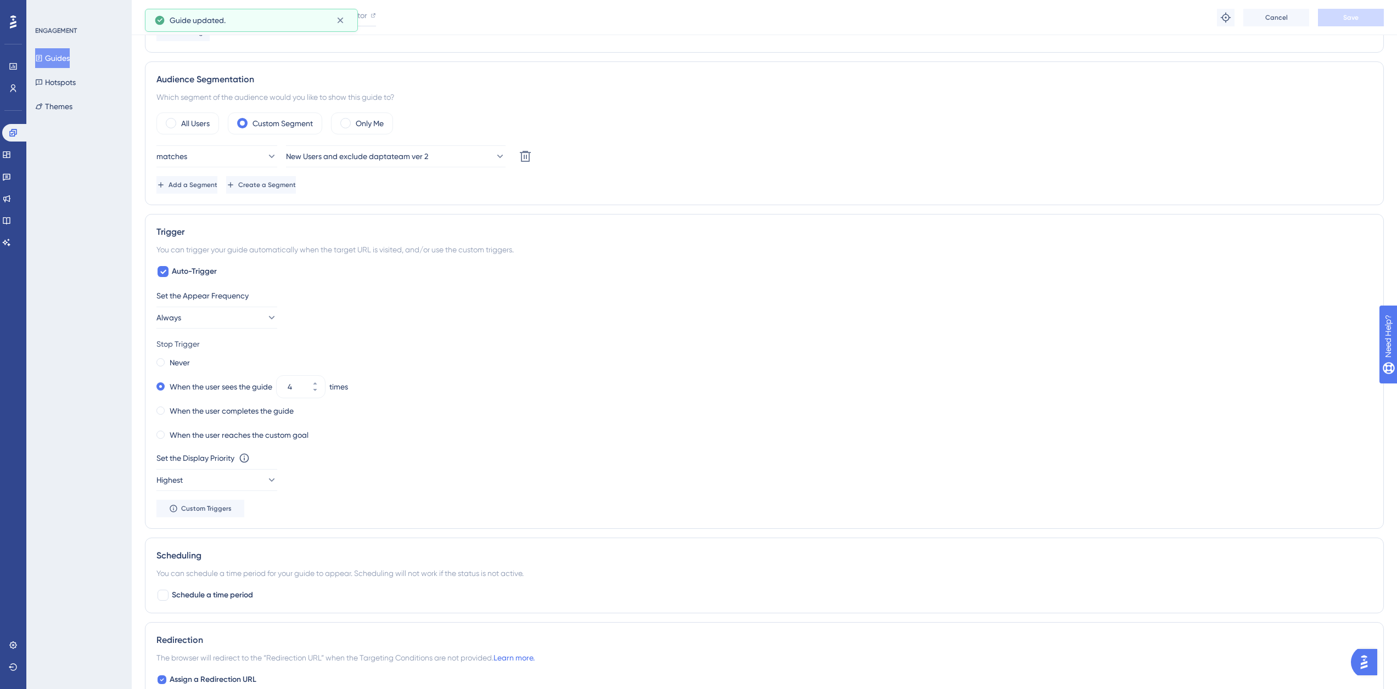
click at [68, 61] on button "Guides" at bounding box center [52, 58] width 35 height 20
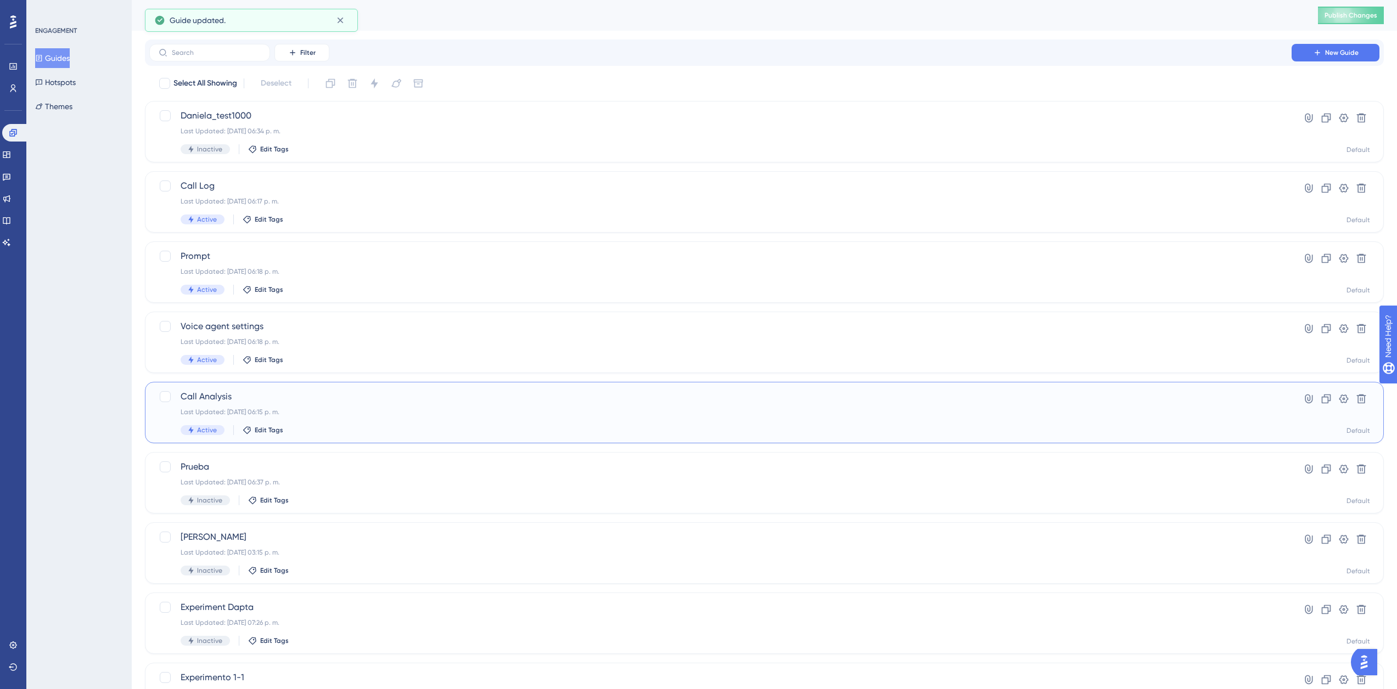
click at [319, 400] on span "Call Analysis" at bounding box center [721, 396] width 1080 height 13
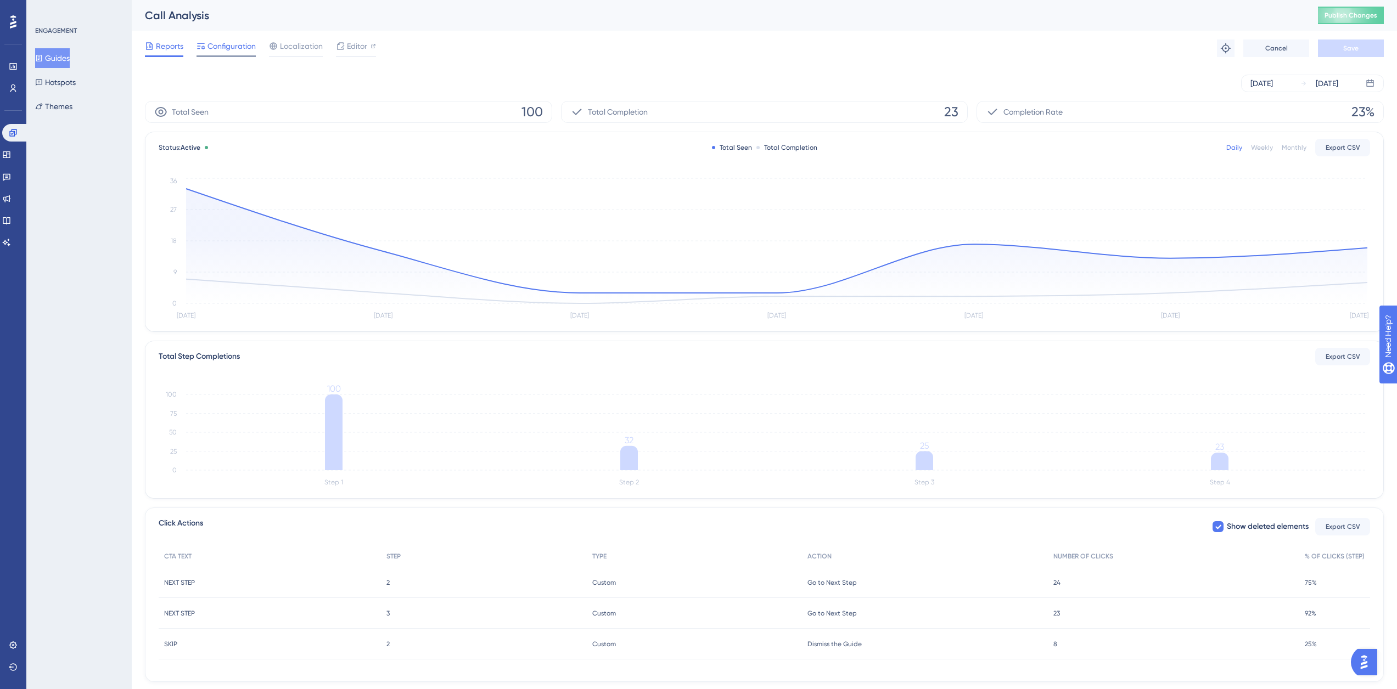
click at [241, 53] on div "Configuration" at bounding box center [225, 49] width 59 height 18
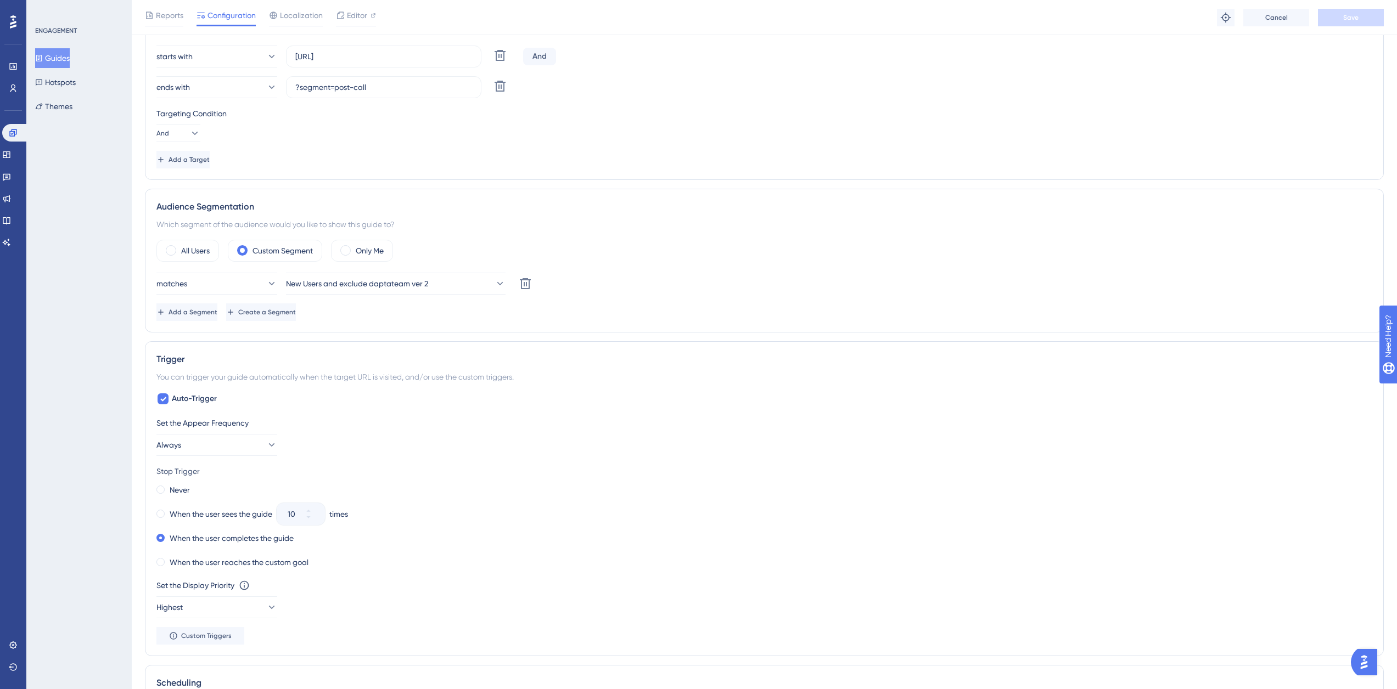
scroll to position [384, 0]
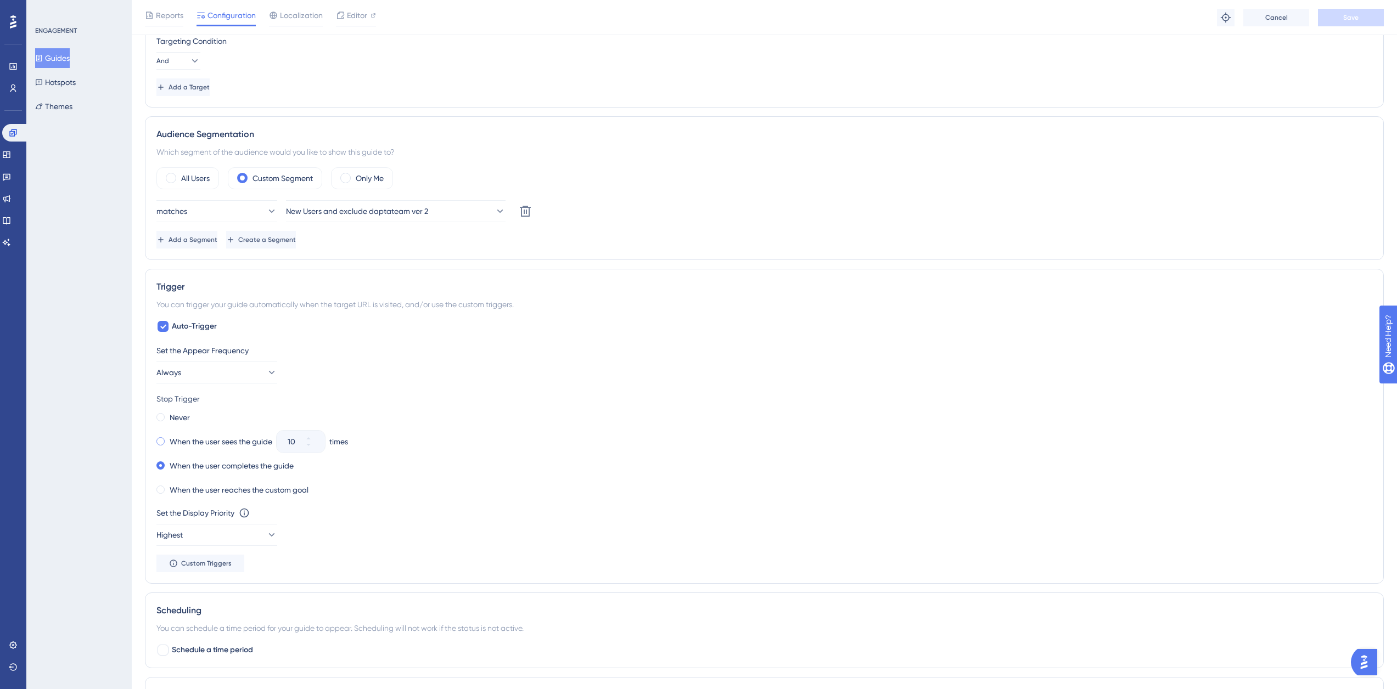
click at [159, 439] on span at bounding box center [160, 441] width 8 height 8
click at [168, 439] on input "radio" at bounding box center [168, 439] width 0 height 0
drag, startPoint x: 297, startPoint y: 443, endPoint x: 272, endPoint y: 443, distance: 24.7
click at [272, 443] on div "When the user sees the guide 10 times" at bounding box center [764, 441] width 1216 height 15
type input "4"
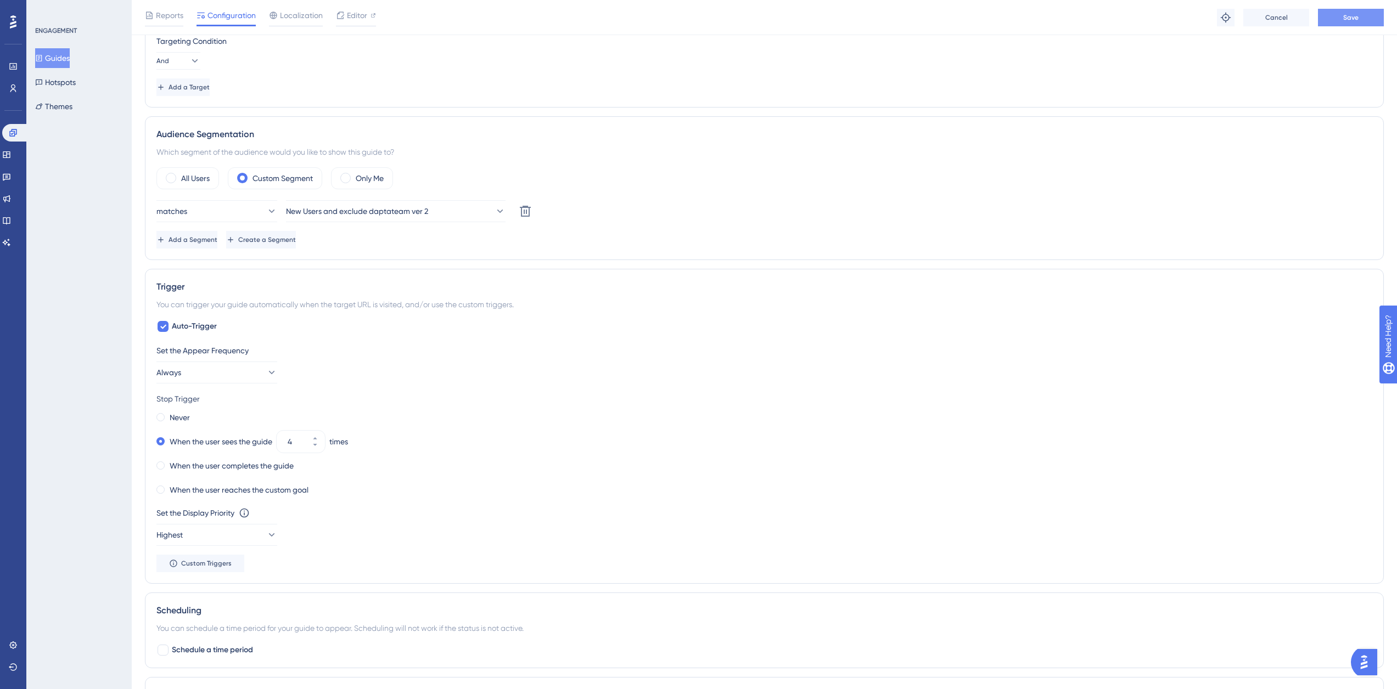
click at [1349, 16] on span "Save" at bounding box center [1350, 17] width 15 height 9
click at [58, 52] on button "Guides" at bounding box center [52, 58] width 35 height 20
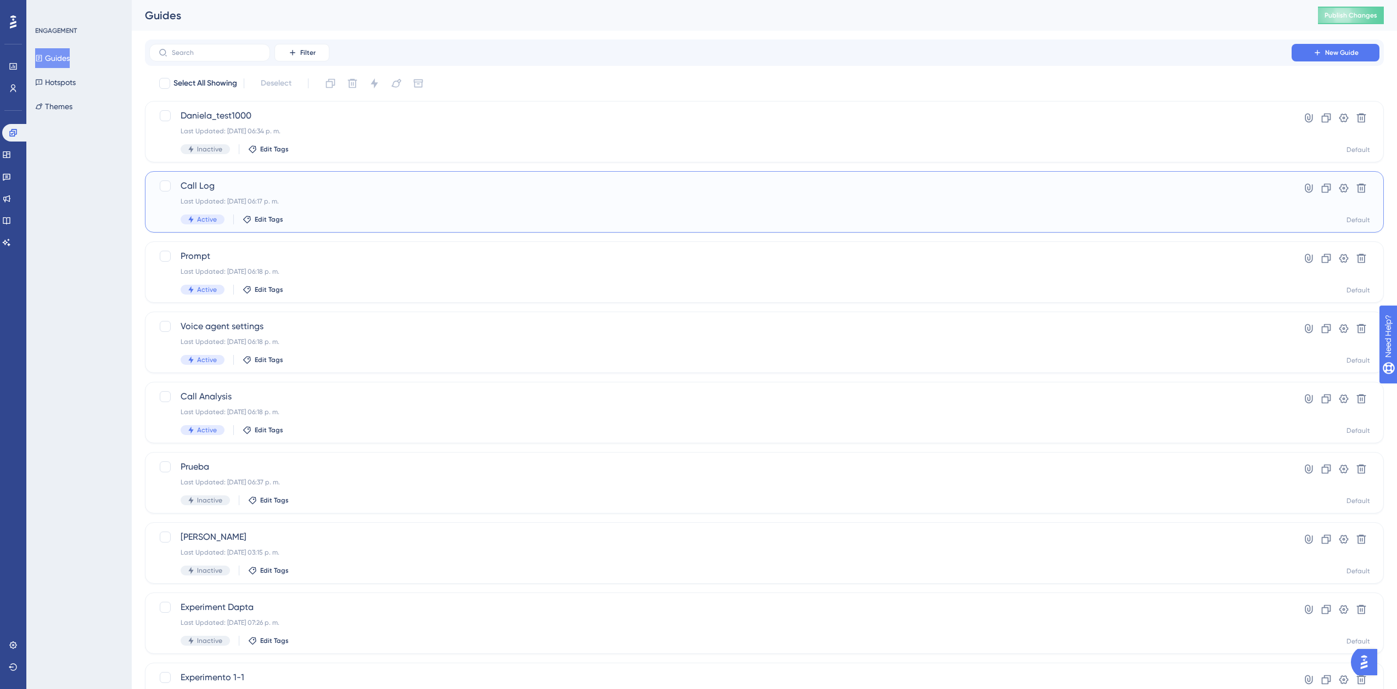
click at [325, 204] on div "Last Updated: [DATE] 06:17 p. m." at bounding box center [721, 201] width 1080 height 9
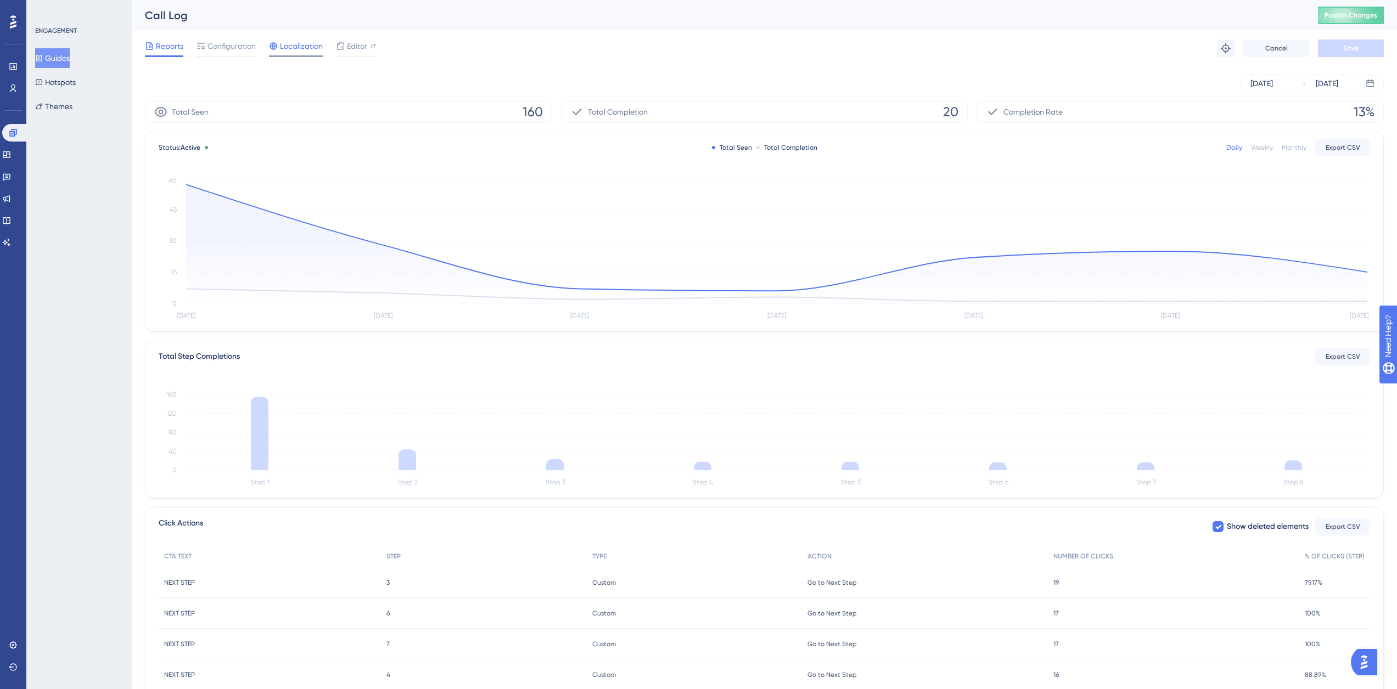
click at [301, 42] on span "Localization" at bounding box center [301, 46] width 43 height 13
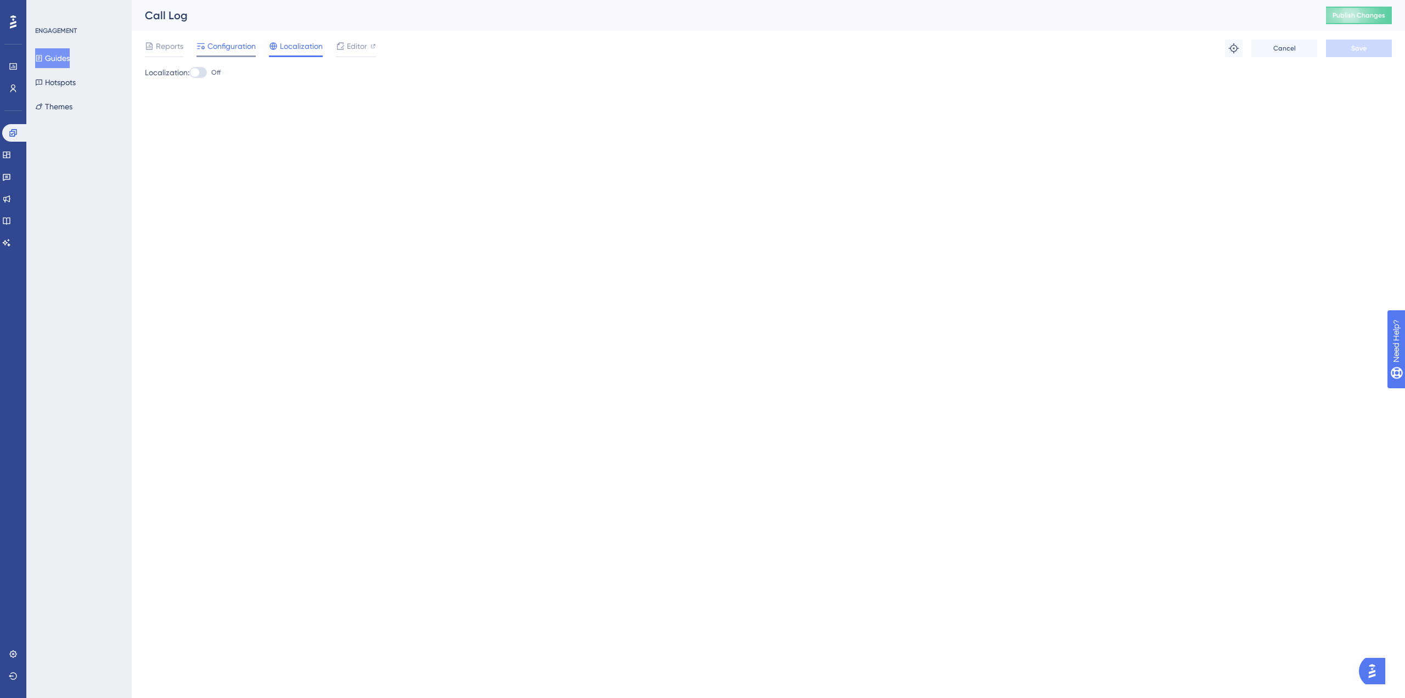
click at [227, 44] on span "Configuration" at bounding box center [231, 46] width 48 height 13
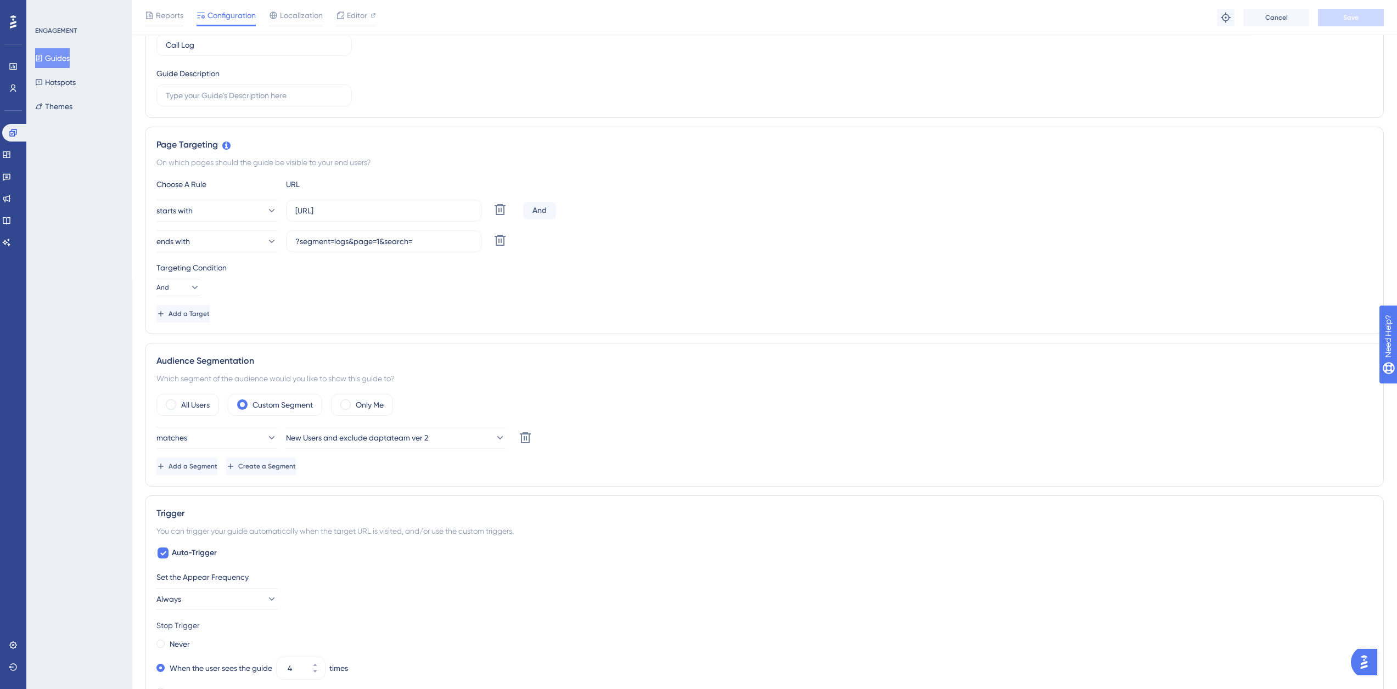
scroll to position [110, 0]
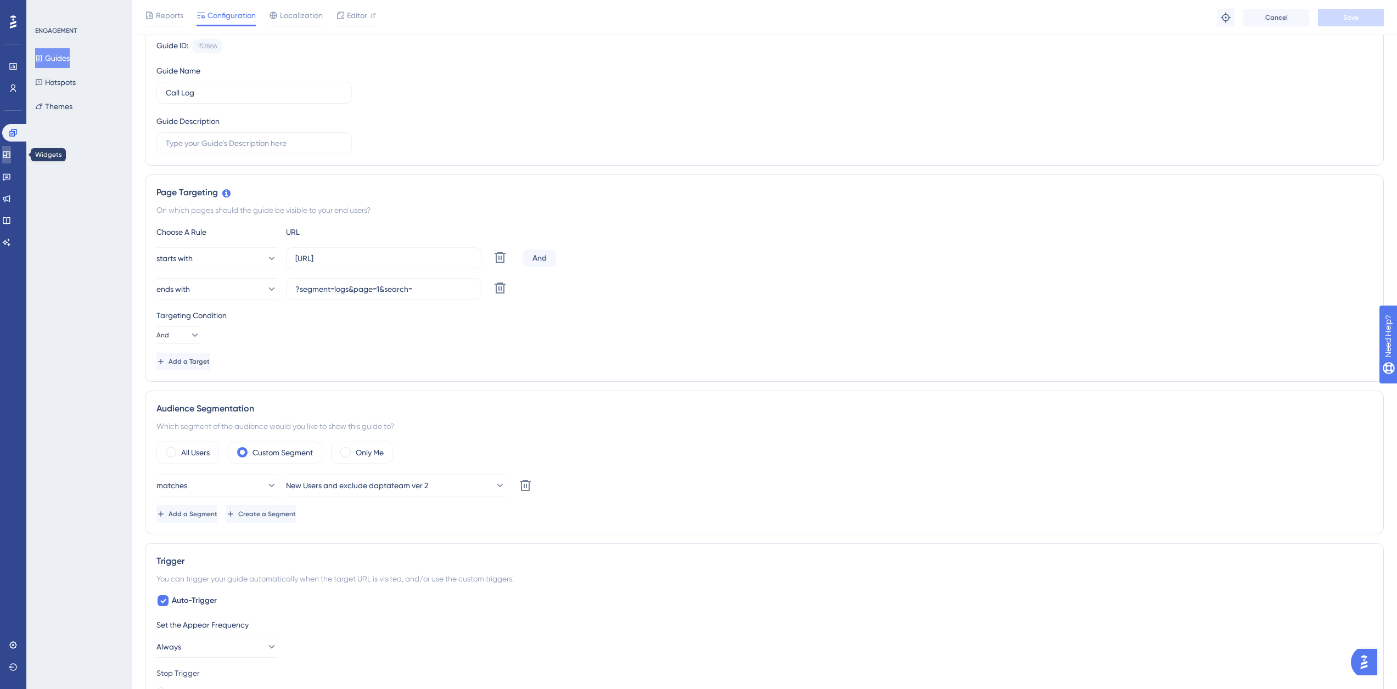
click at [9, 155] on icon at bounding box center [6, 154] width 9 height 9
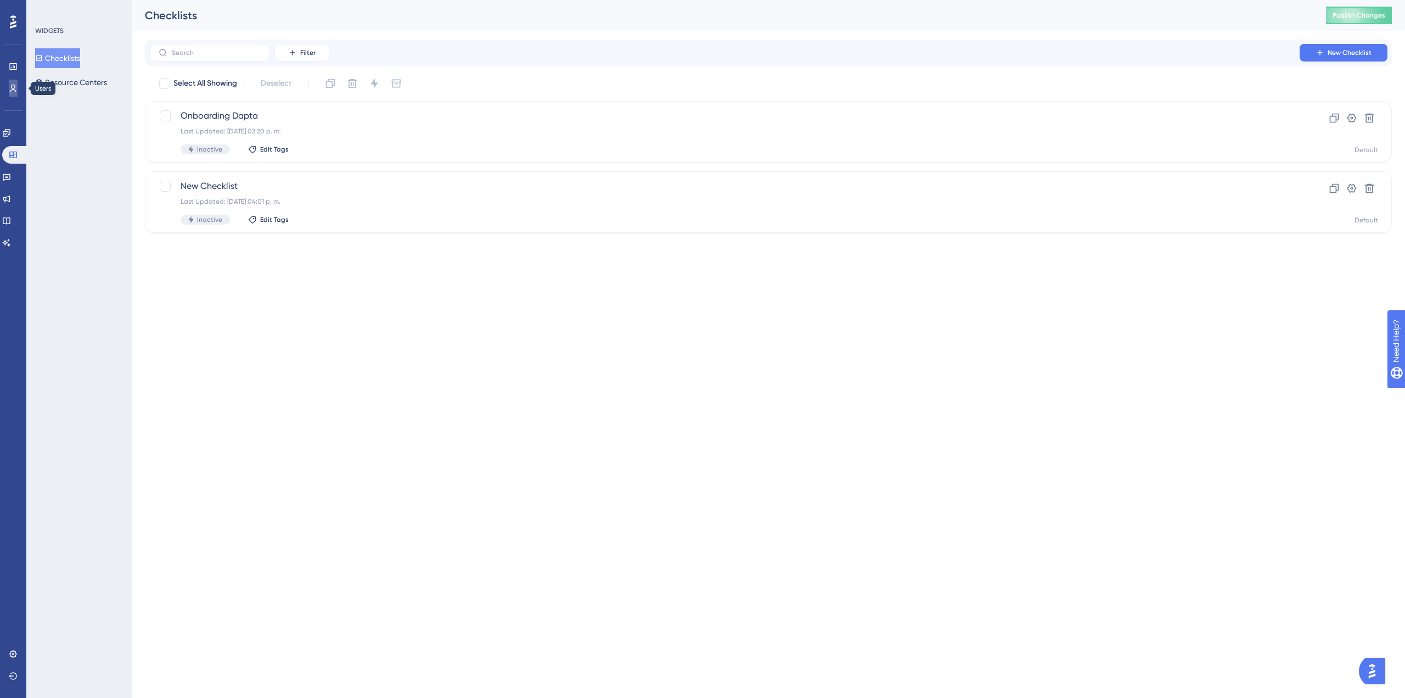
click at [14, 84] on icon at bounding box center [13, 88] width 9 height 9
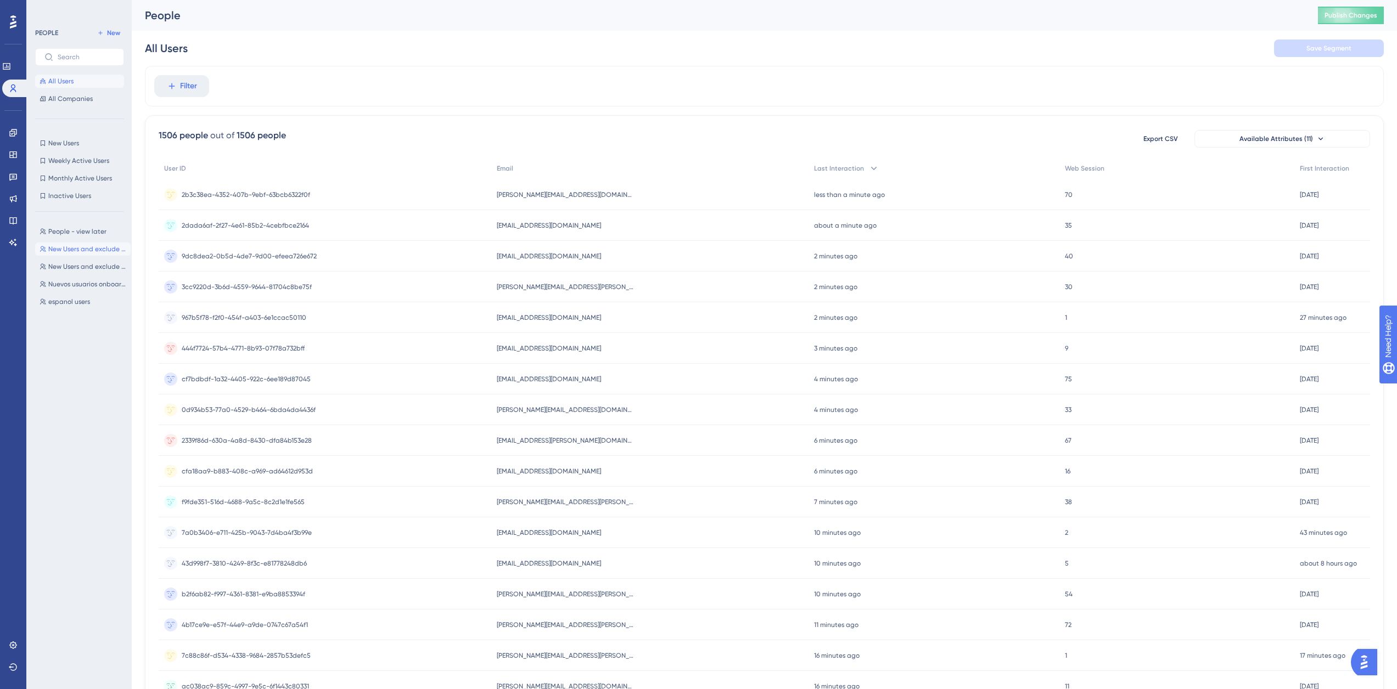
click at [80, 244] on button "New Users and exclude daptateam ver 2 New Users and exclude daptateam ver 2" at bounding box center [83, 249] width 96 height 13
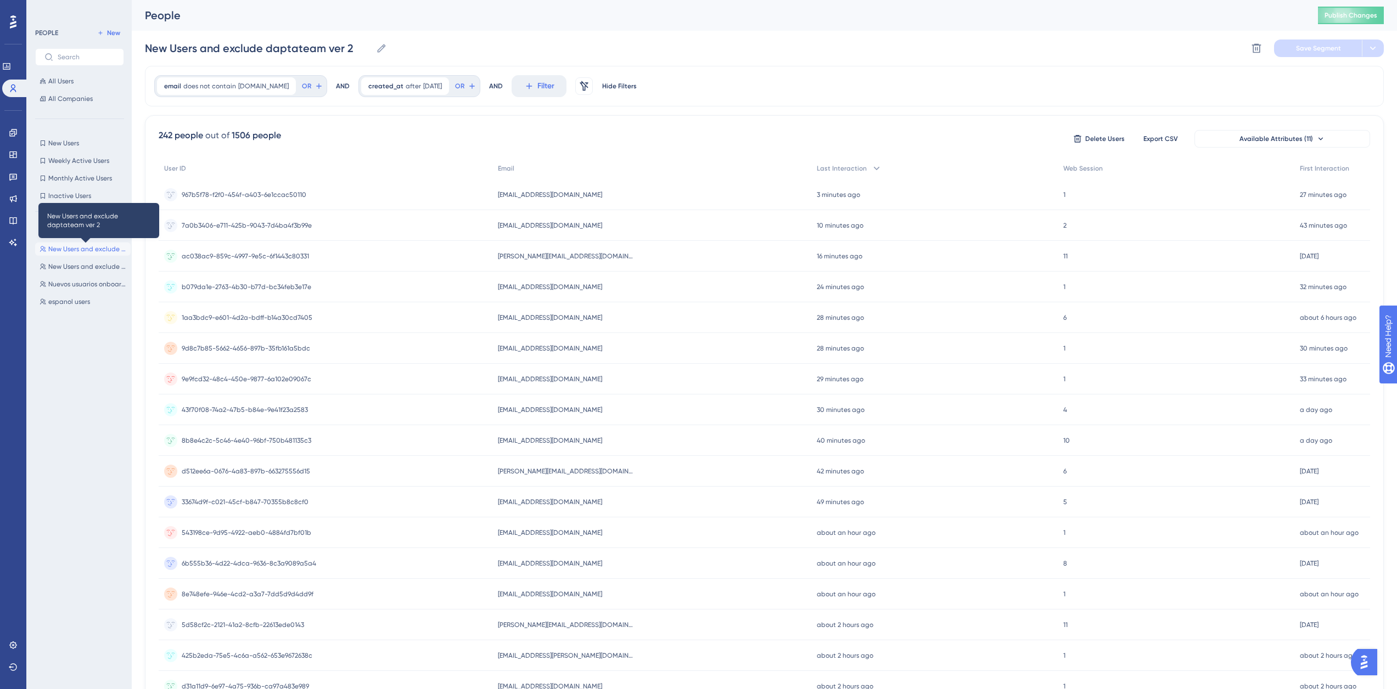
drag, startPoint x: 102, startPoint y: 248, endPoint x: 86, endPoint y: 248, distance: 15.9
click at [86, 248] on span "New Users and exclude daptateam ver 2" at bounding box center [87, 249] width 78 height 9
click at [245, 82] on span "[DOMAIN_NAME]" at bounding box center [263, 86] width 50 height 9
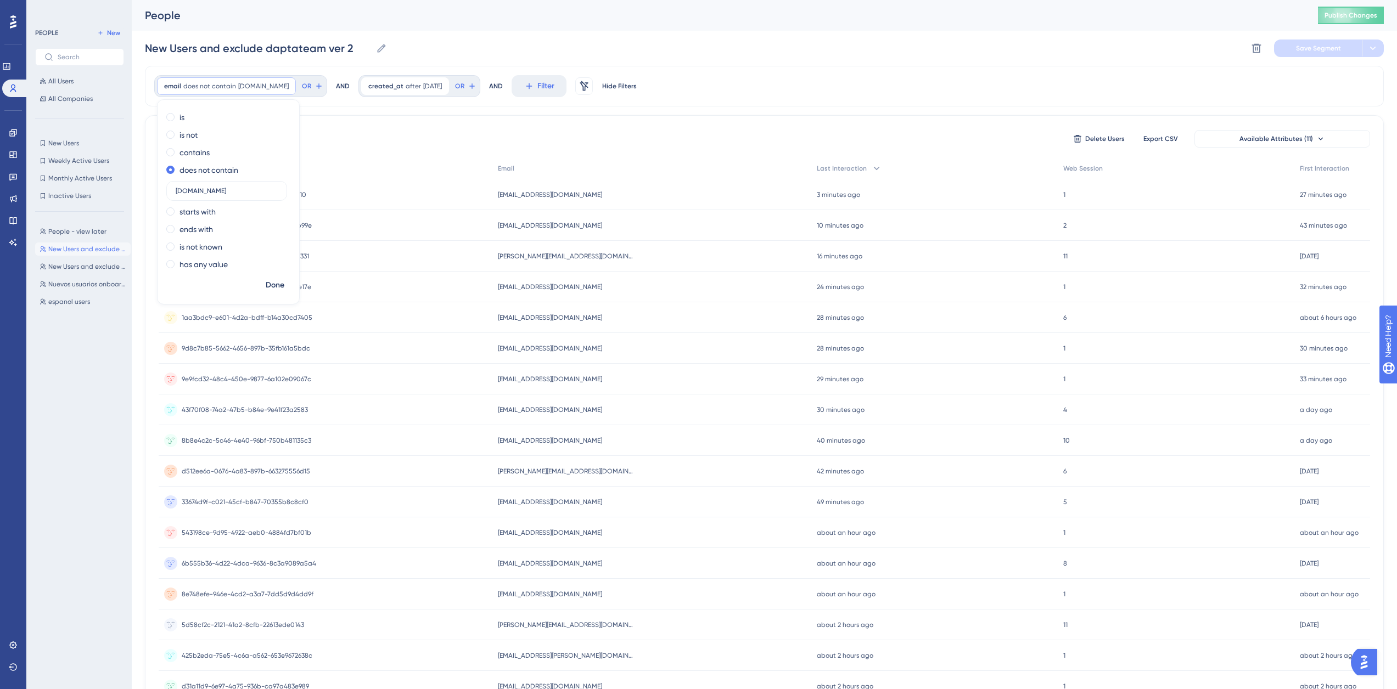
click at [772, 87] on div "email does not contain [DOMAIN_NAME] [DOMAIN_NAME] Remove is is not contains do…" at bounding box center [764, 86] width 1239 height 41
click at [252, 49] on input "New Users and exclude daptateam ver 2" at bounding box center [258, 48] width 227 height 15
click at [369, 52] on input "New Users and exclude daptateam ver 2" at bounding box center [258, 48] width 227 height 15
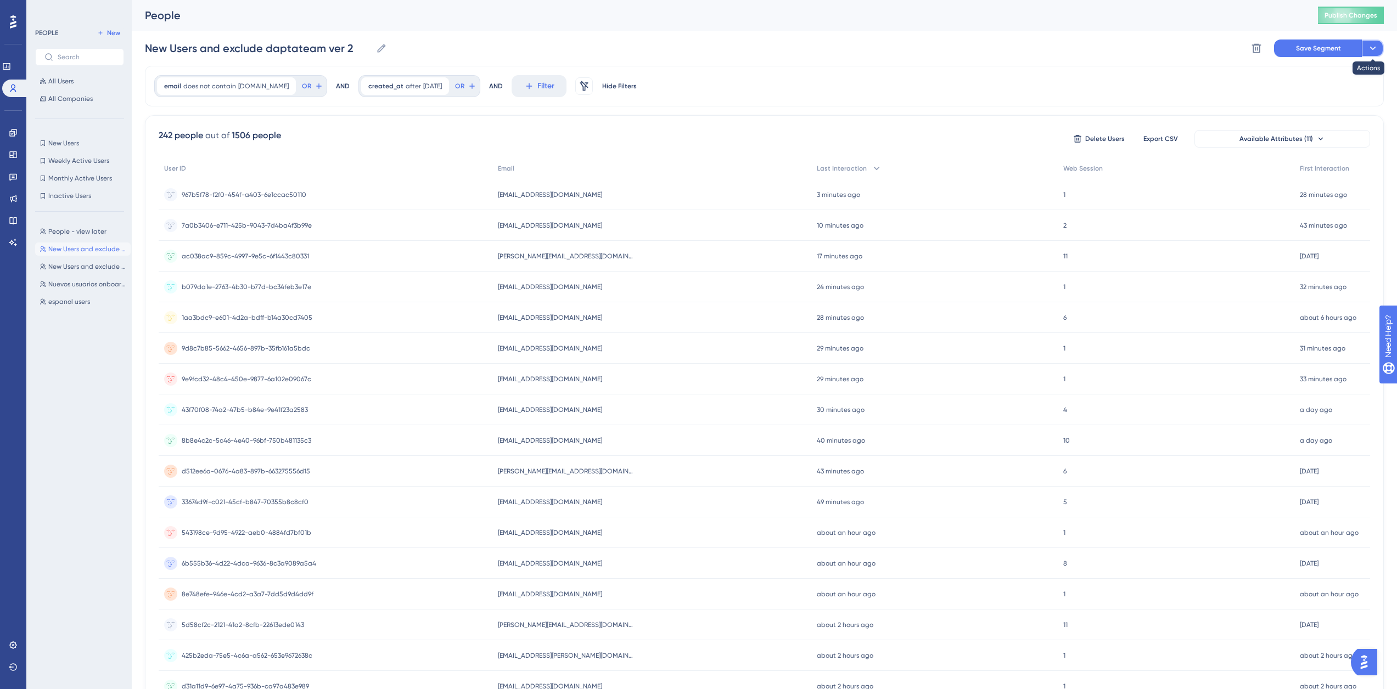
click at [1379, 43] on button at bounding box center [1373, 49] width 22 height 18
click at [1316, 81] on span "Save as a New Segment" at bounding box center [1321, 79] width 85 height 13
type input "New Users and exclude daptateam ver 2-1"
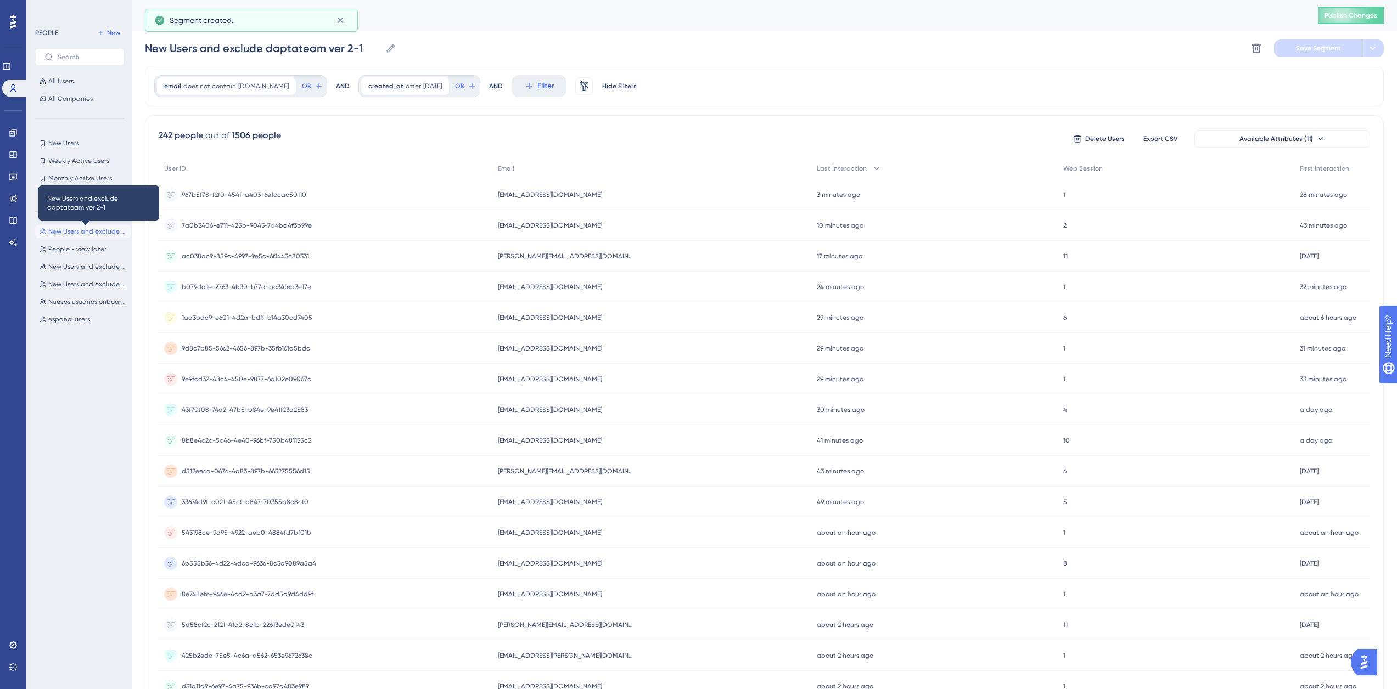
click at [63, 233] on span "New Users and exclude daptateam ver 2-1" at bounding box center [87, 231] width 78 height 9
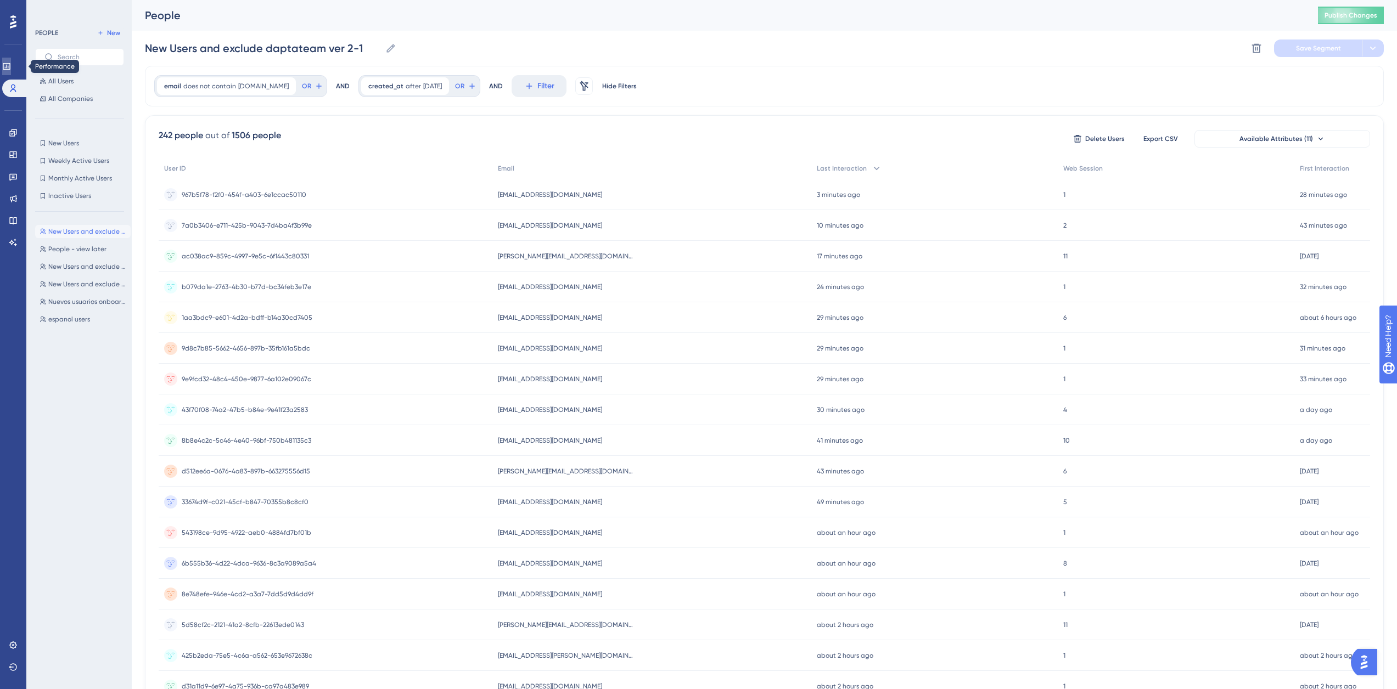
click at [11, 61] on link at bounding box center [6, 67] width 9 height 18
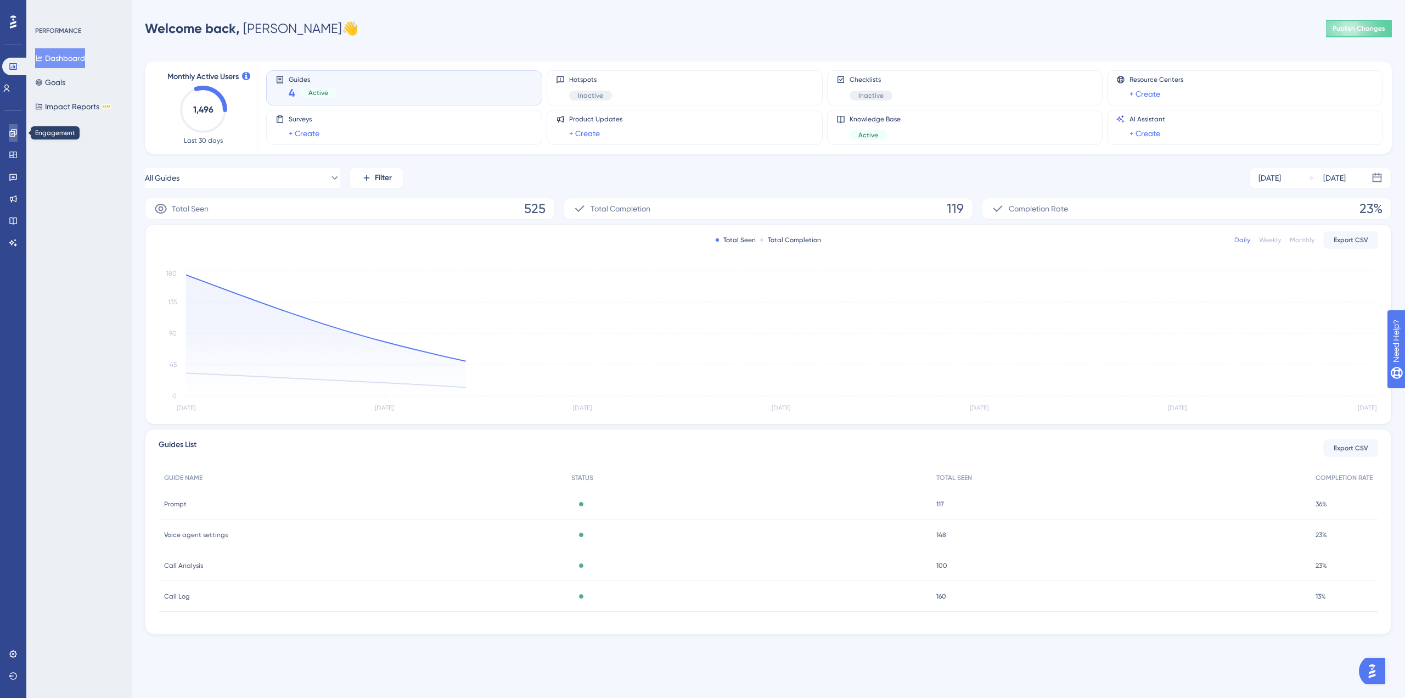
click at [16, 131] on icon at bounding box center [13, 132] width 9 height 9
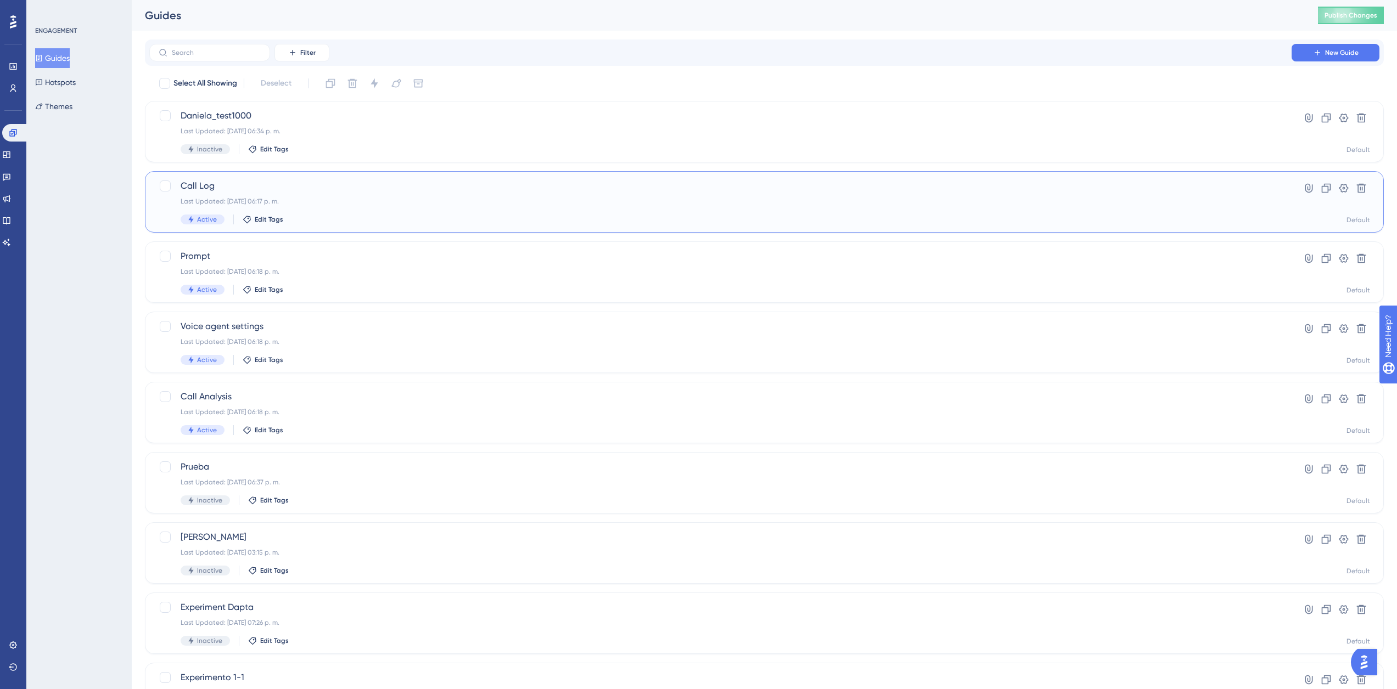
click at [272, 183] on span "Call Log" at bounding box center [721, 185] width 1080 height 13
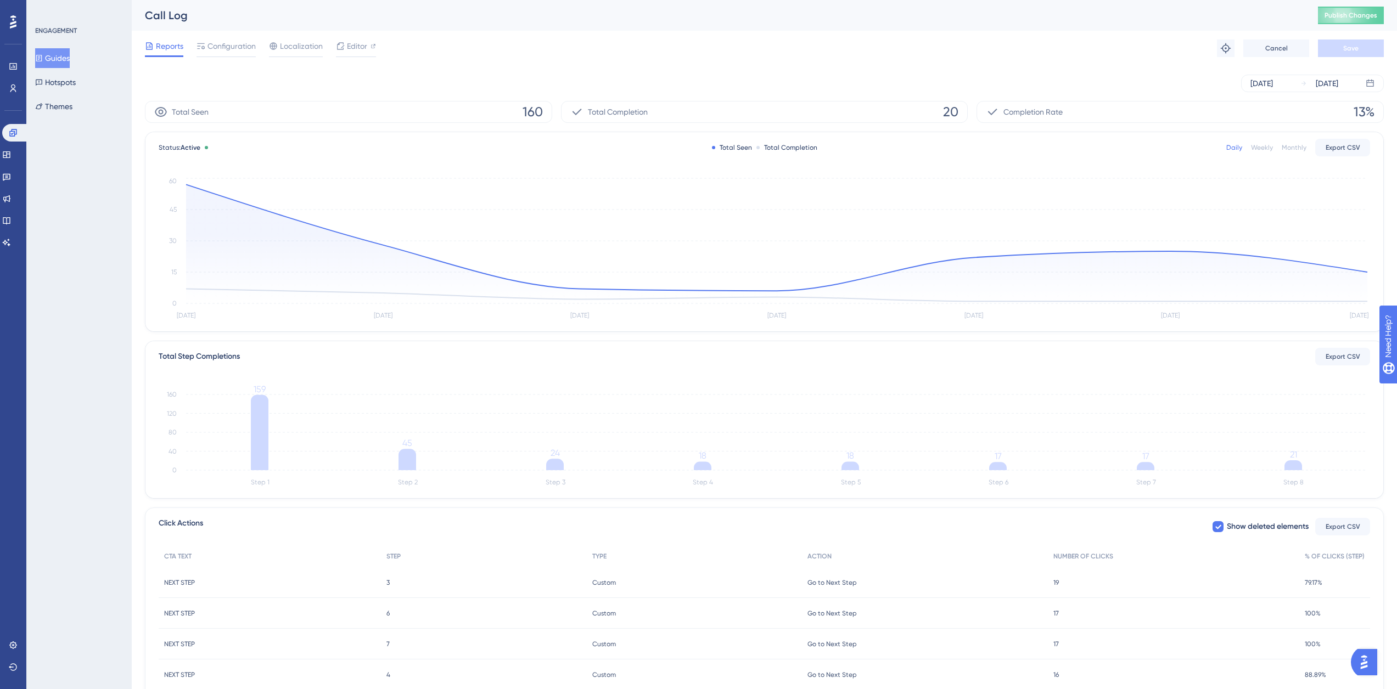
click at [238, 39] on div "Reports Configuration Localization Editor Troubleshoot Cancel Save" at bounding box center [764, 48] width 1239 height 35
click at [237, 42] on span "Configuration" at bounding box center [231, 46] width 48 height 13
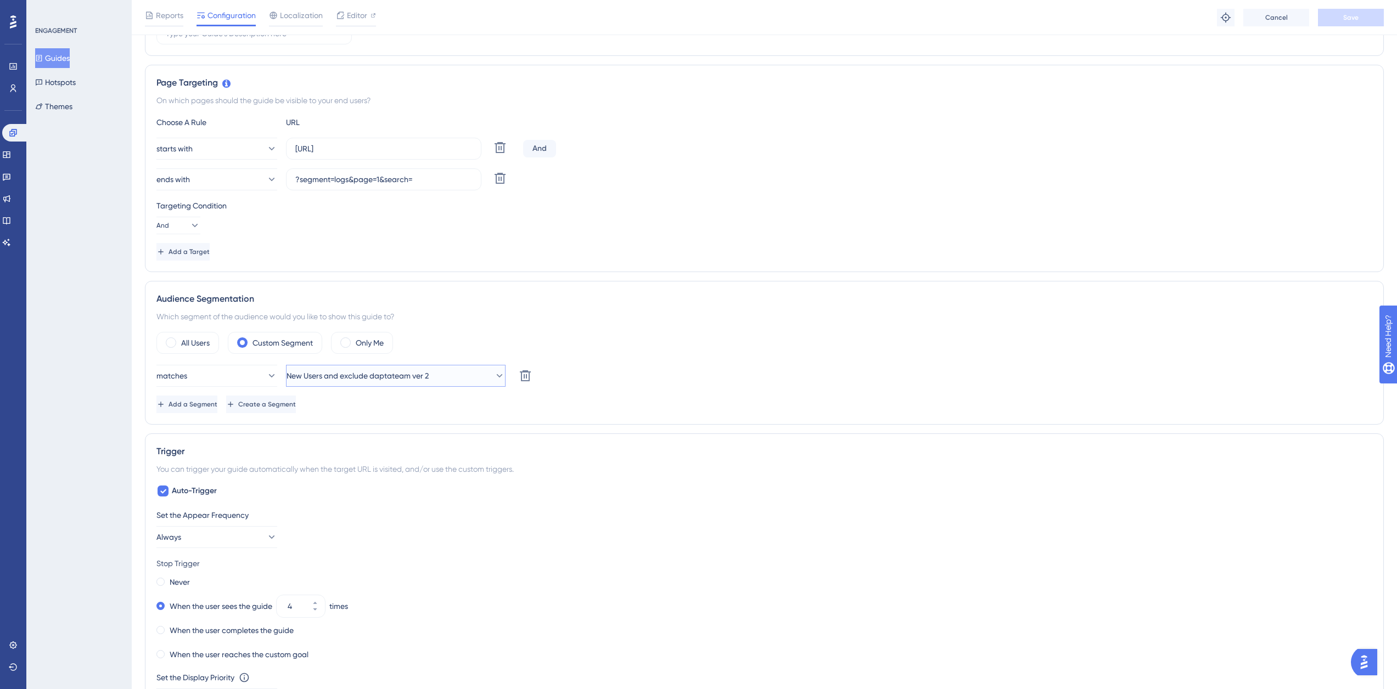
click at [401, 379] on span "New Users and exclude daptateam ver 2" at bounding box center [358, 375] width 142 height 13
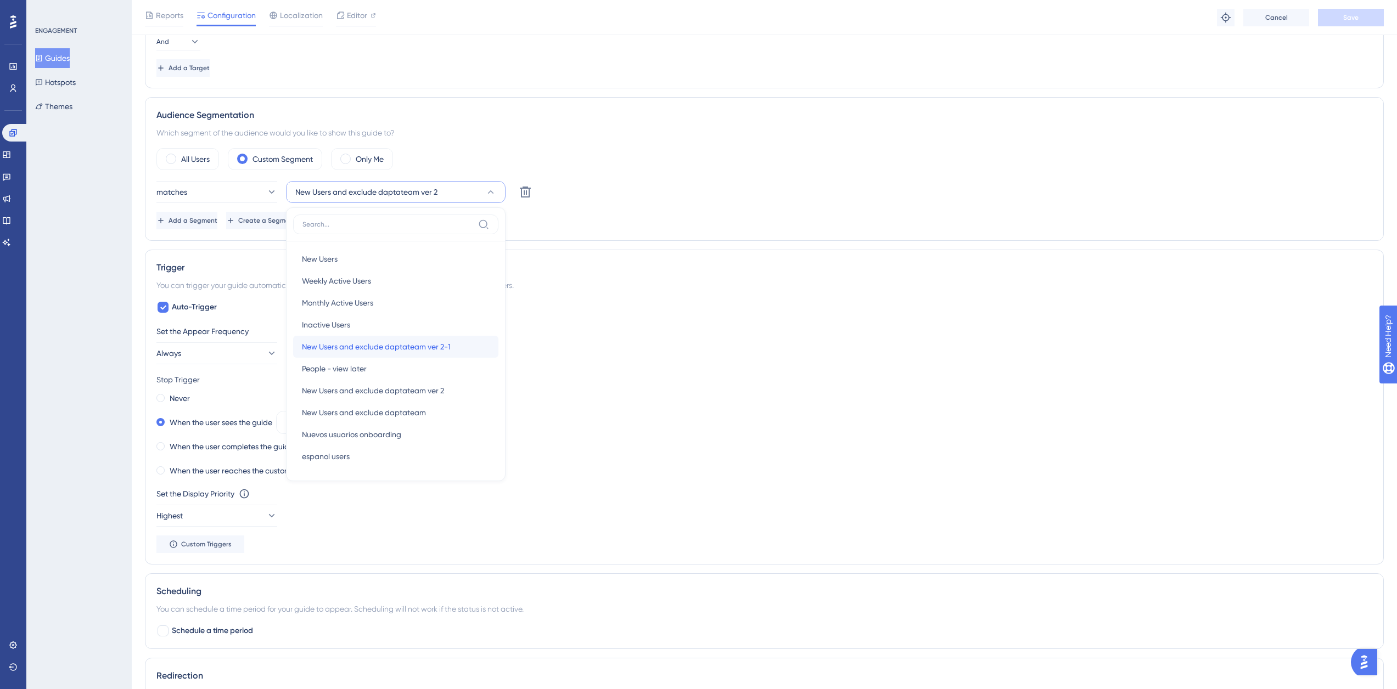
click at [441, 353] on span "New Users and exclude daptateam ver 2-1" at bounding box center [376, 346] width 149 height 13
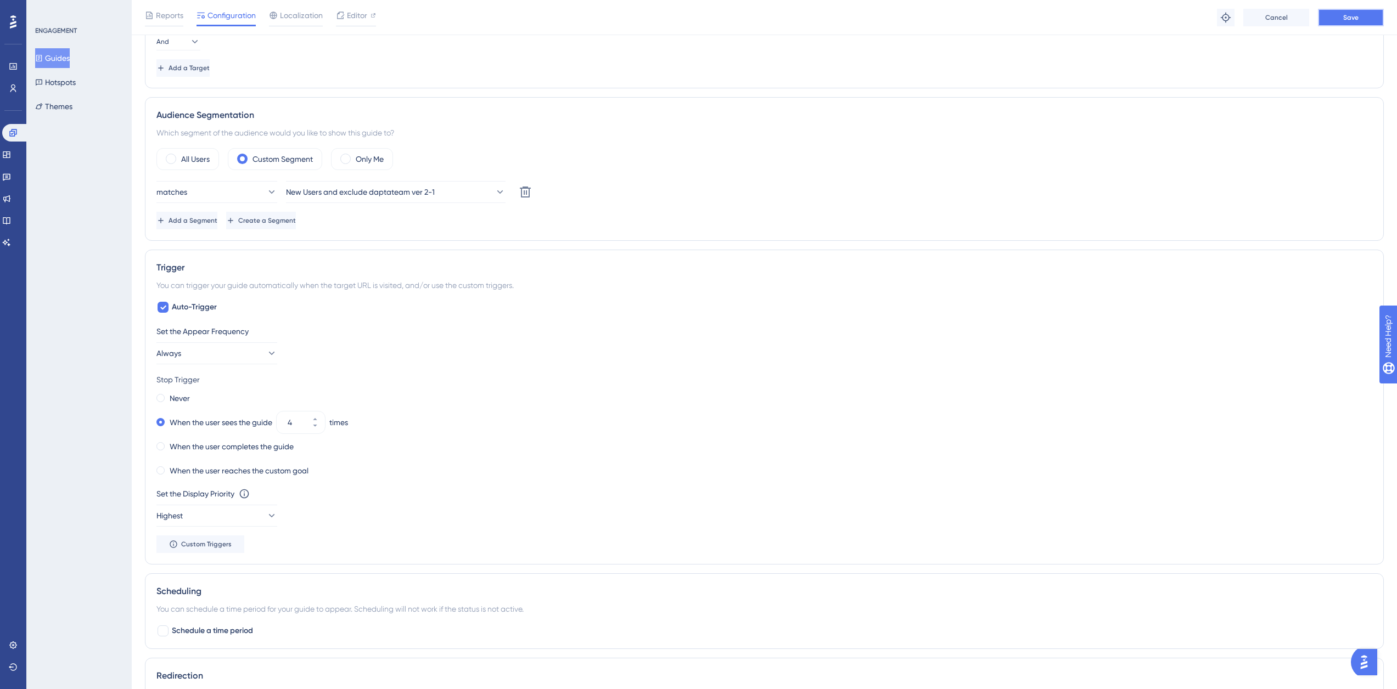
click at [1360, 21] on button "Save" at bounding box center [1351, 18] width 66 height 18
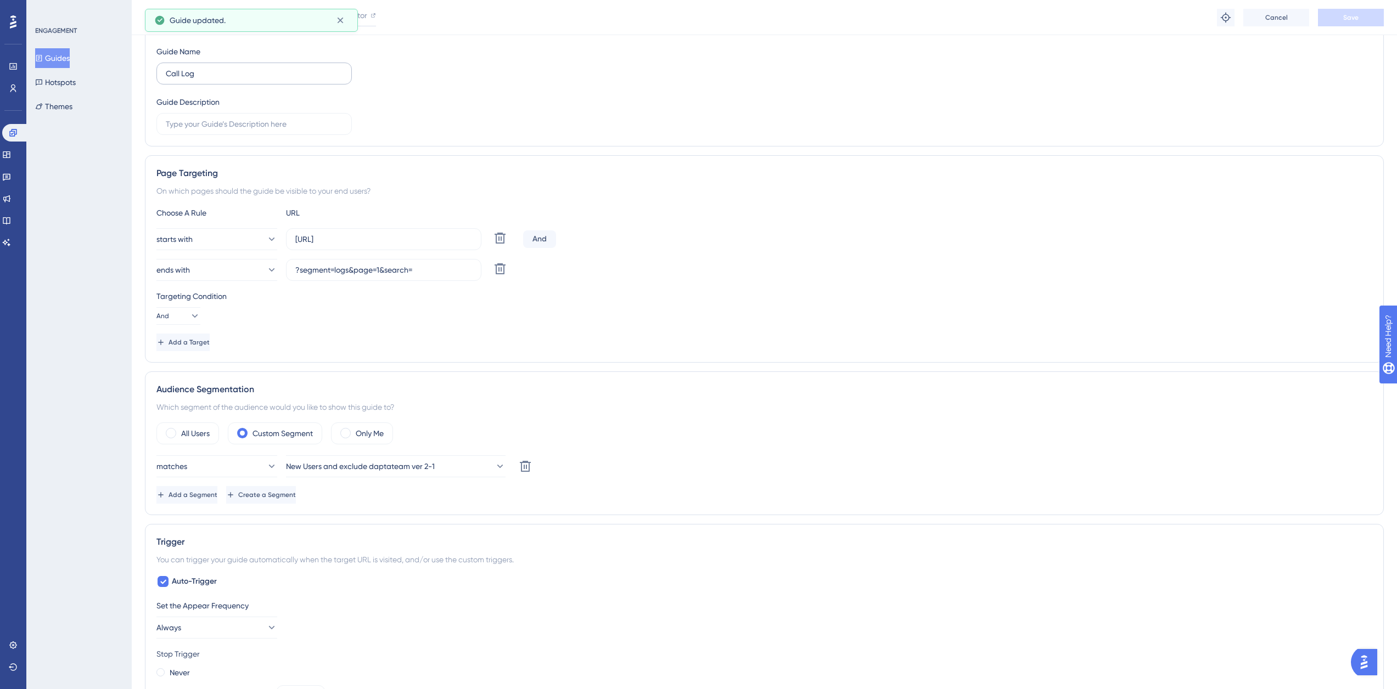
scroll to position [0, 0]
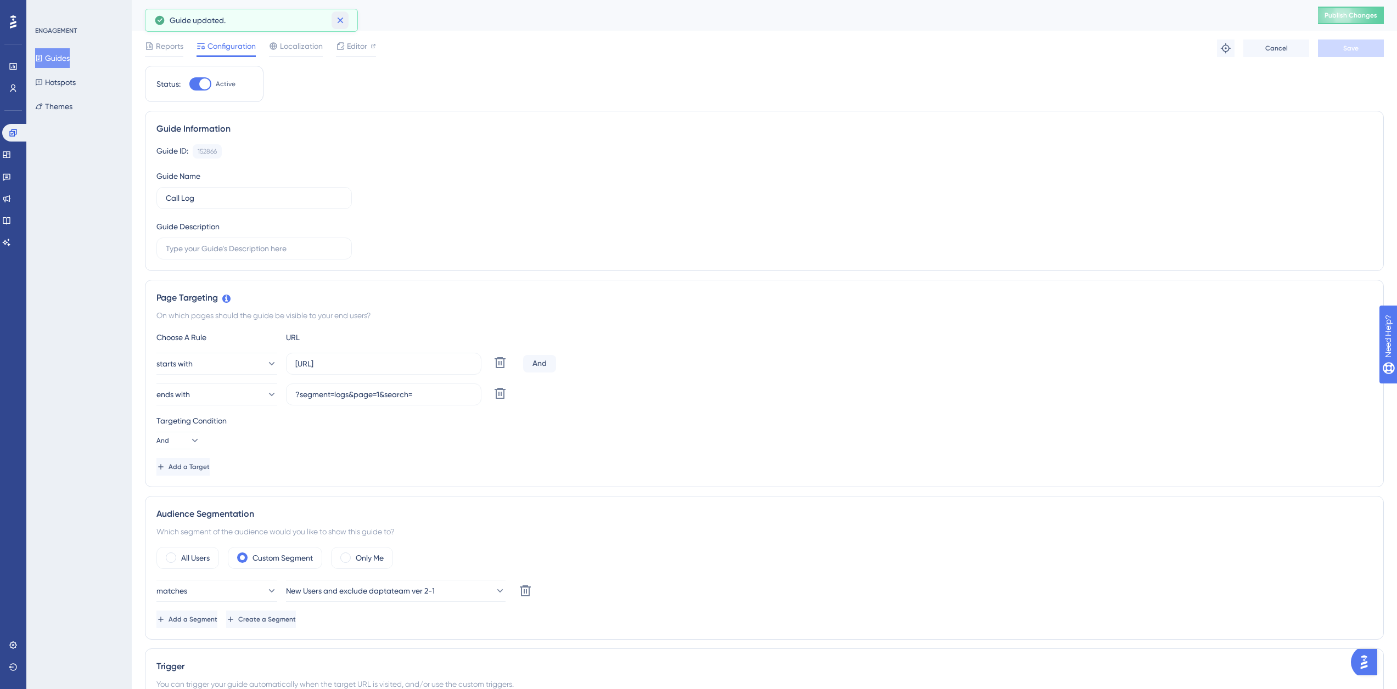
drag, startPoint x: 346, startPoint y: 24, endPoint x: 249, endPoint y: 51, distance: 100.8
click at [339, 26] on button at bounding box center [340, 21] width 17 height 18
click at [54, 59] on button "Guides" at bounding box center [52, 58] width 35 height 20
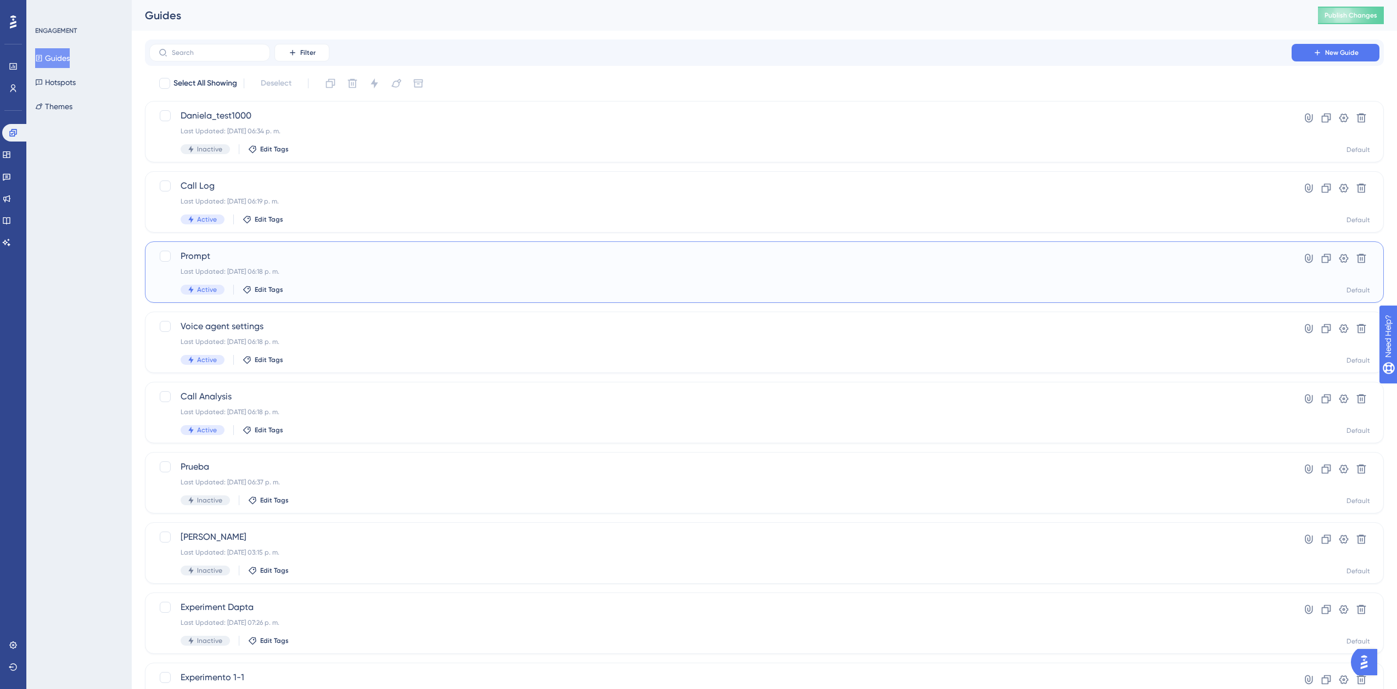
click at [317, 280] on div "Prompt Last Updated: [DATE] 06:18 p. m. Active Edit Tags" at bounding box center [721, 272] width 1080 height 45
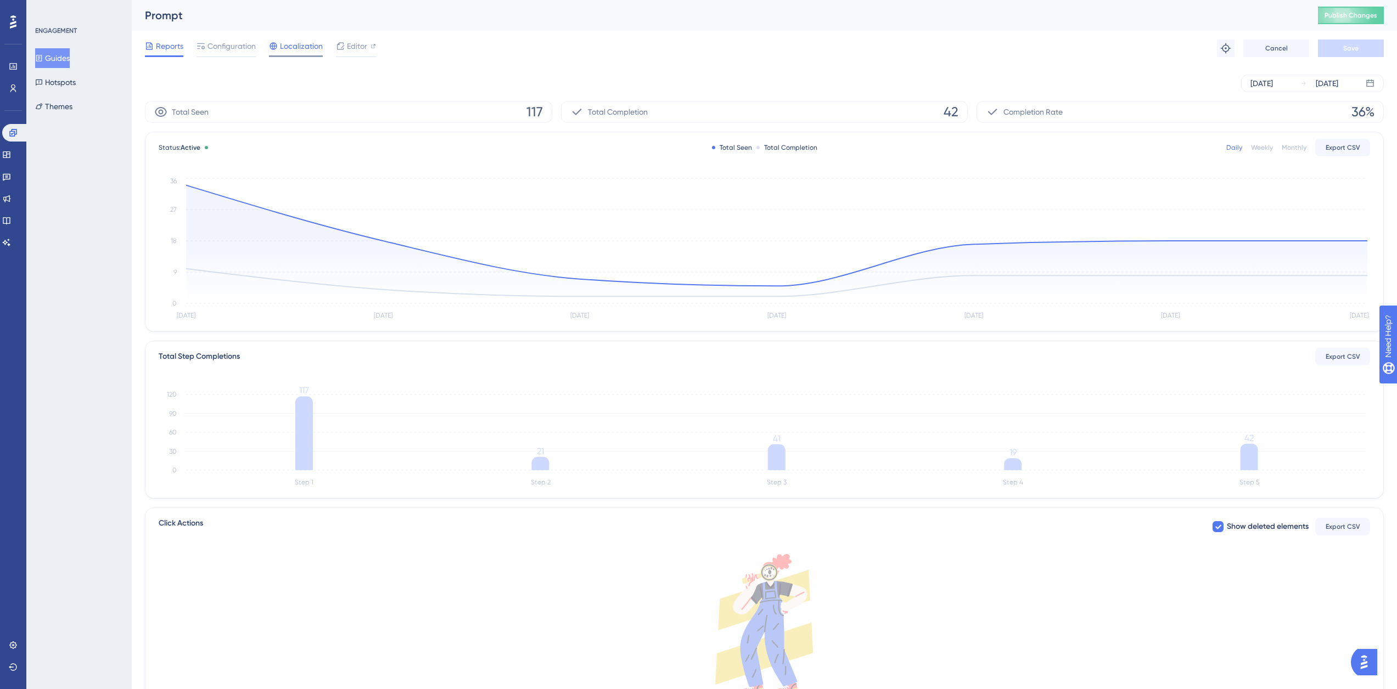
click at [275, 49] on icon at bounding box center [272, 45] width 7 height 7
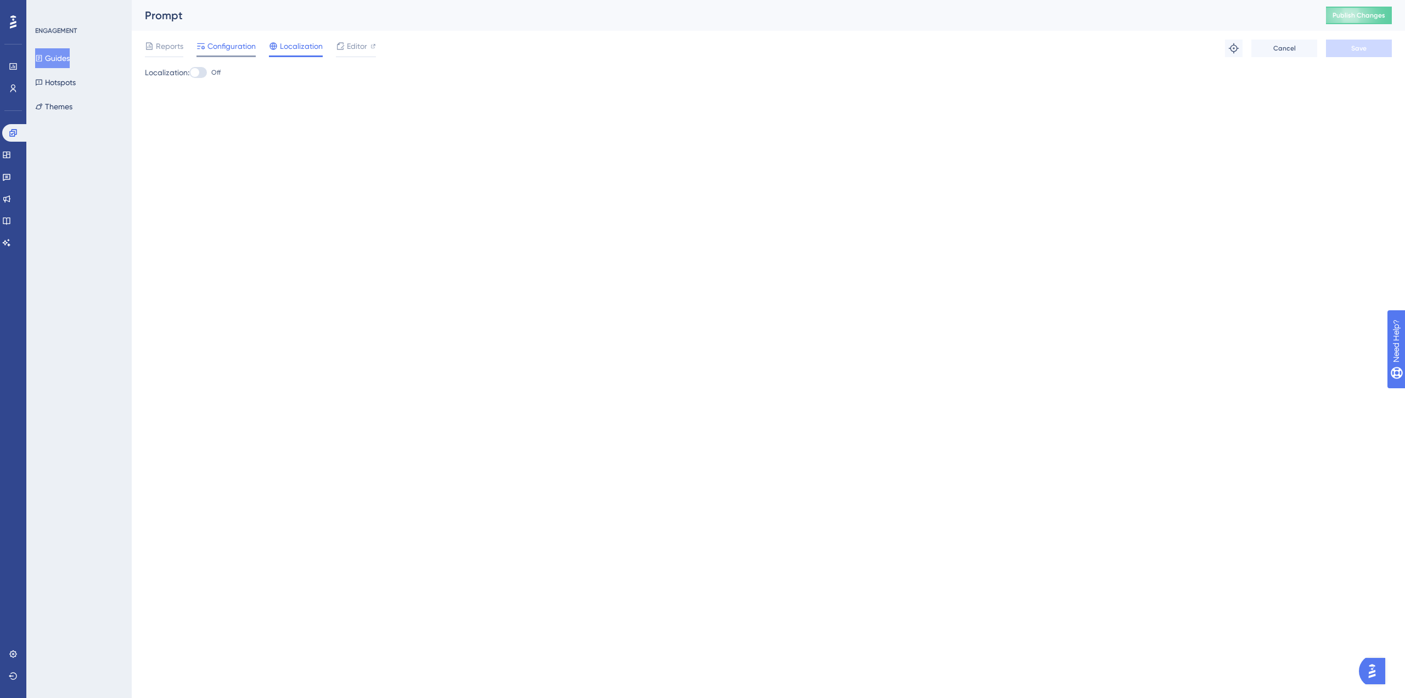
click at [227, 48] on span "Configuration" at bounding box center [231, 46] width 48 height 13
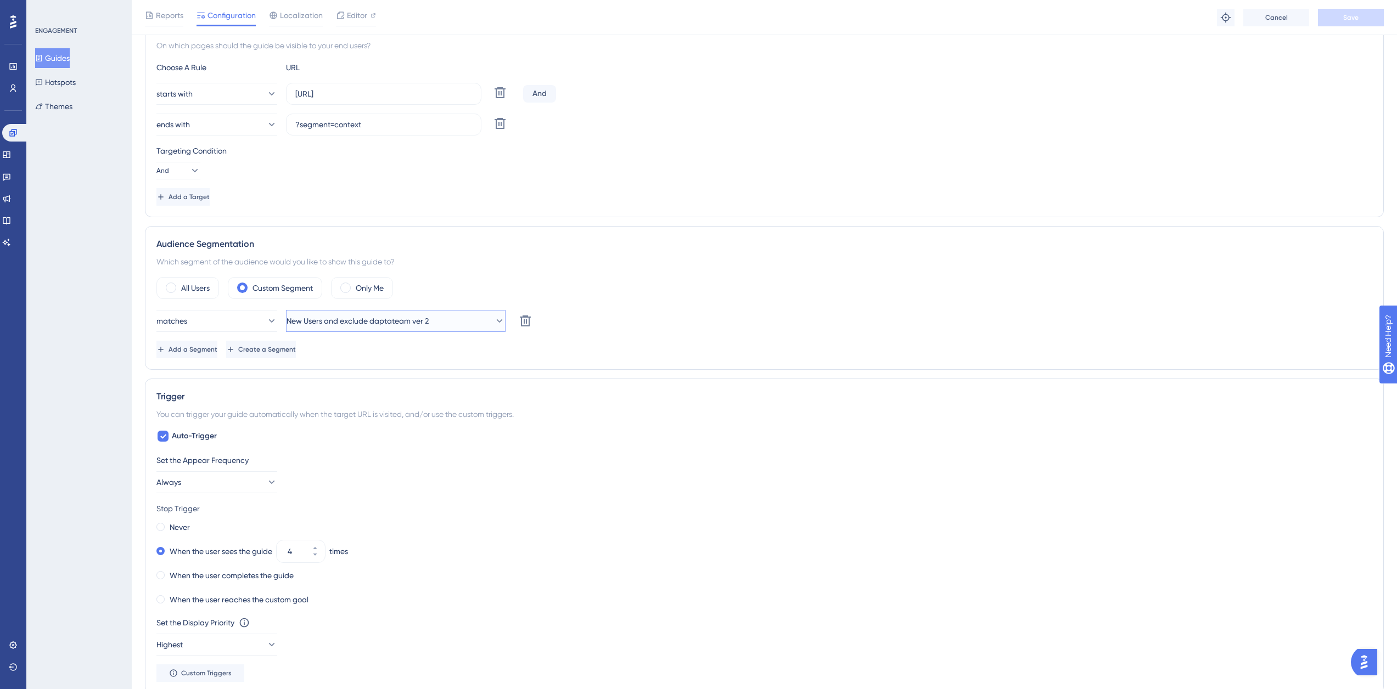
click at [451, 320] on button "New Users and exclude daptateam ver 2" at bounding box center [396, 321] width 220 height 22
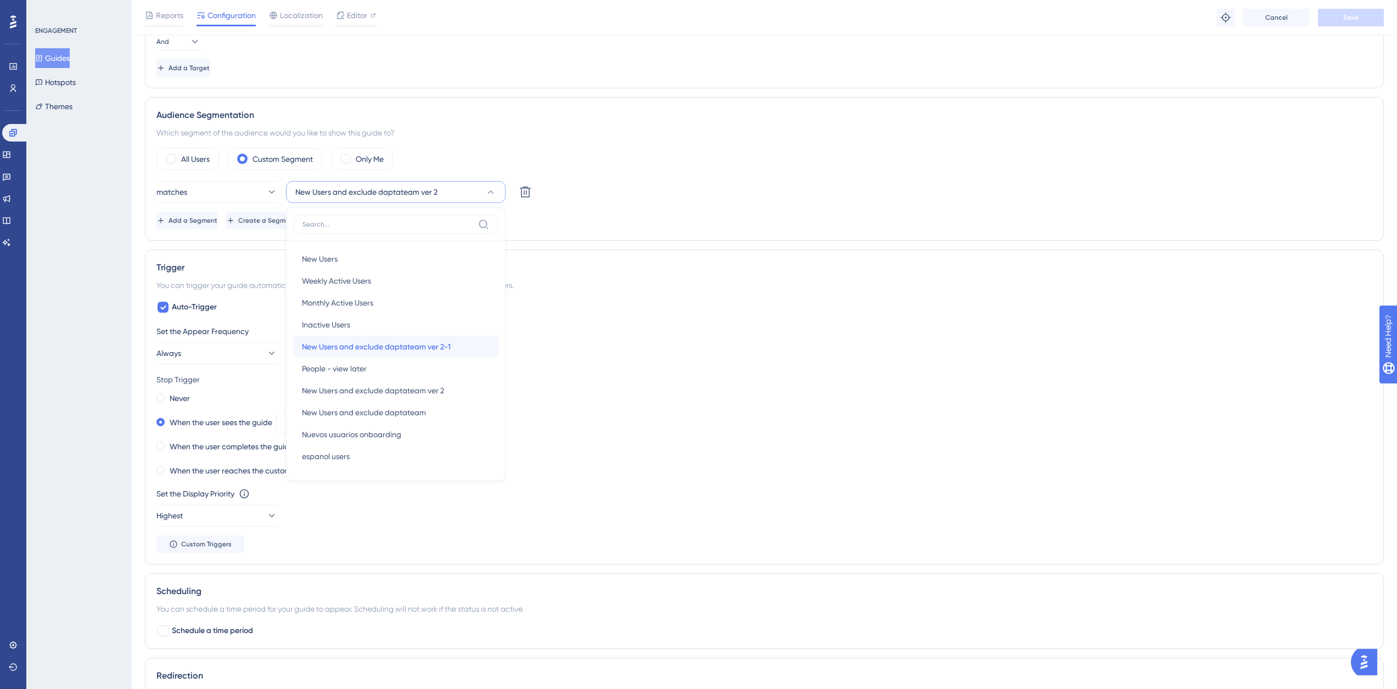
click at [446, 349] on span "New Users and exclude daptateam ver 2-1" at bounding box center [376, 346] width 149 height 13
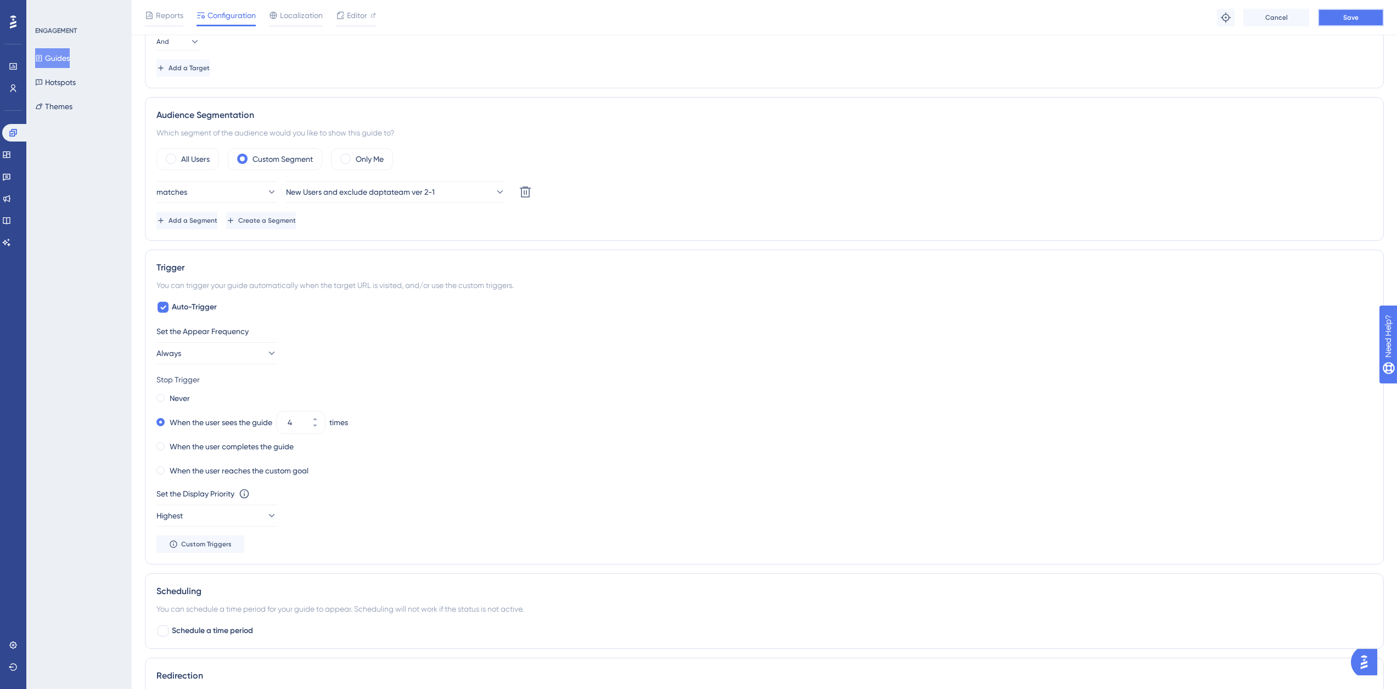
click at [1358, 20] on button "Save" at bounding box center [1351, 18] width 66 height 18
click at [58, 57] on button "Guides" at bounding box center [52, 58] width 35 height 20
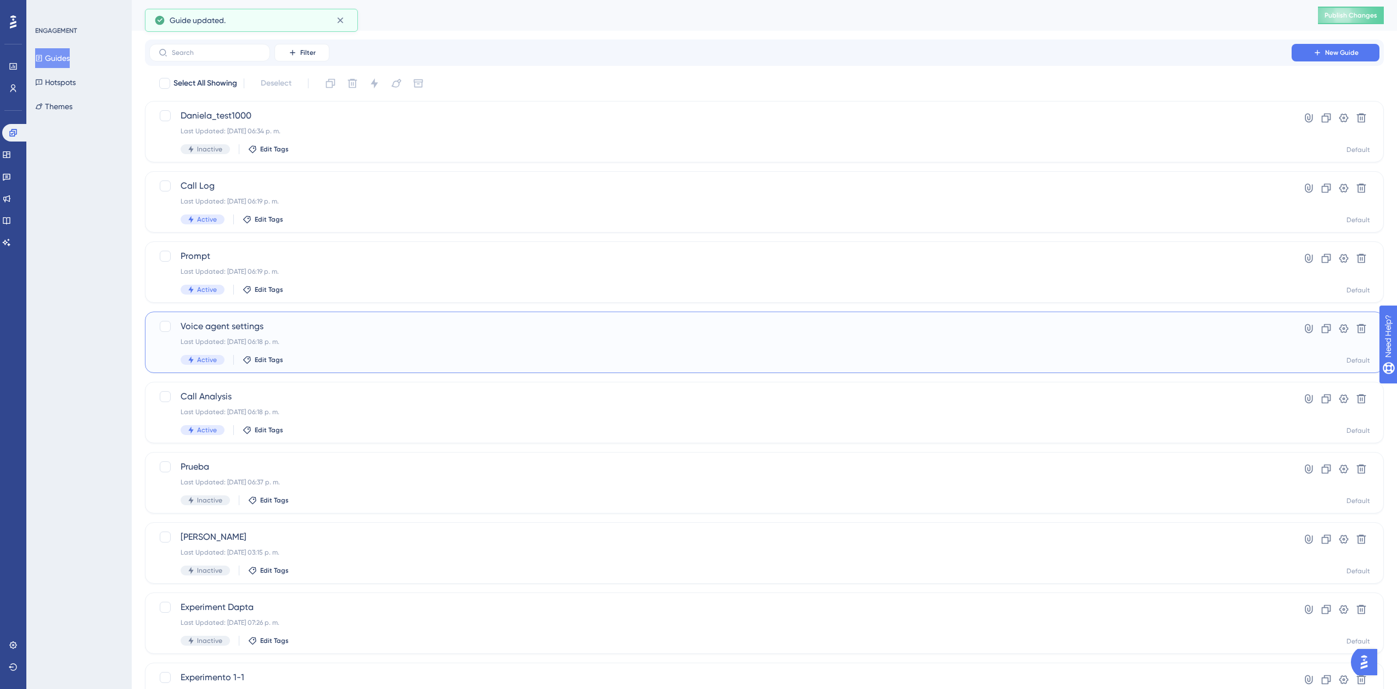
click at [303, 338] on div "Last Updated: [DATE] 06:18 p. m." at bounding box center [721, 342] width 1080 height 9
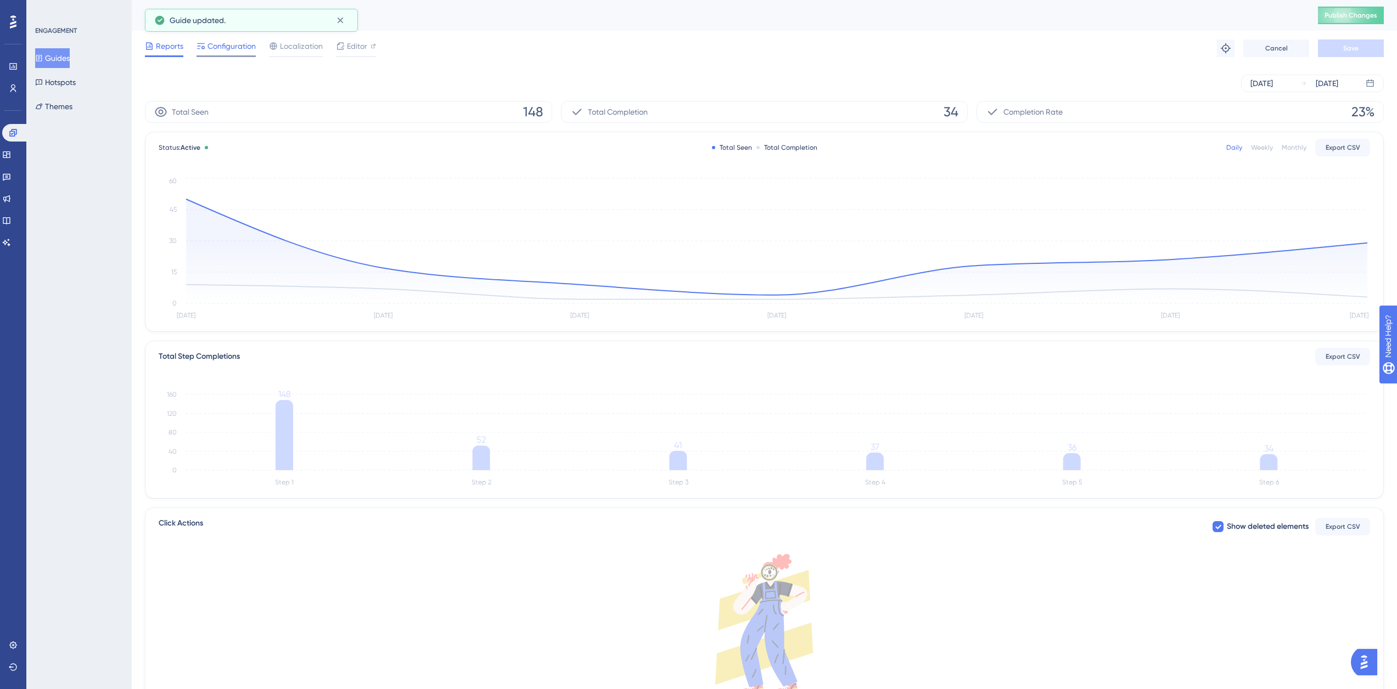
click at [250, 50] on span "Configuration" at bounding box center [231, 46] width 48 height 13
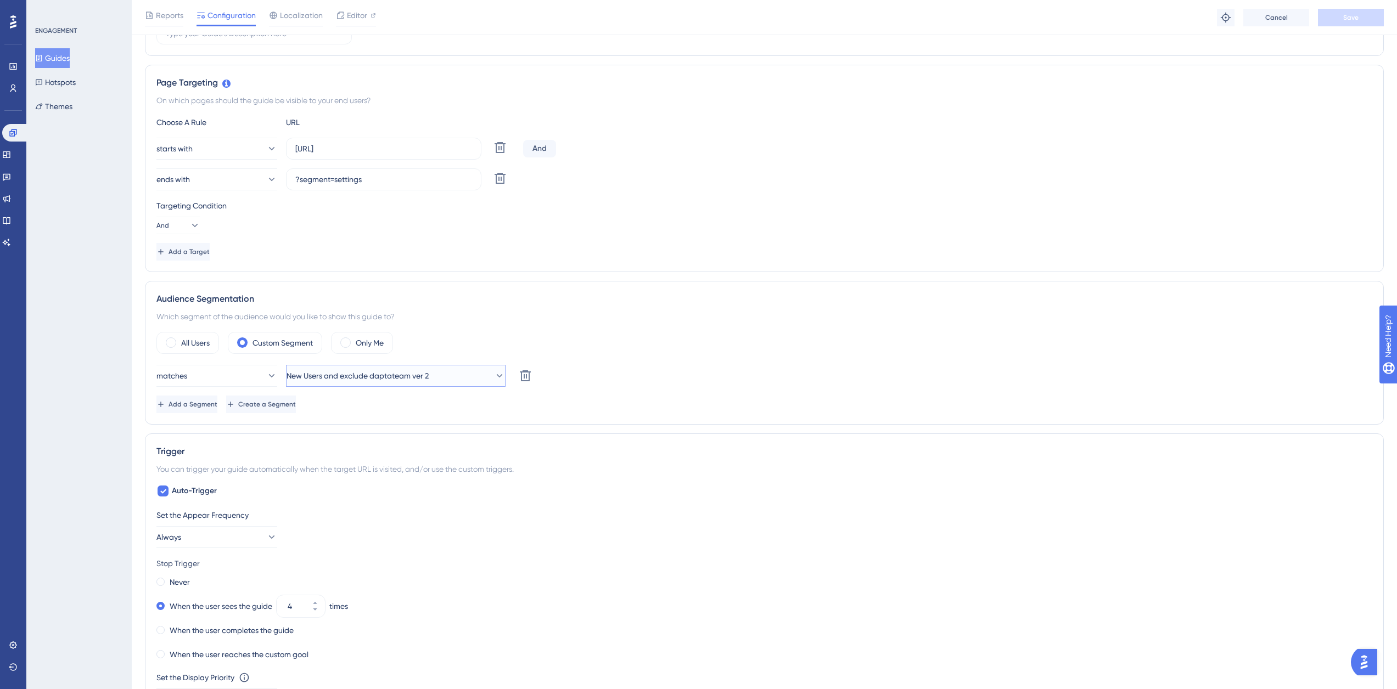
click at [433, 383] on button "New Users and exclude daptateam ver 2" at bounding box center [396, 376] width 220 height 22
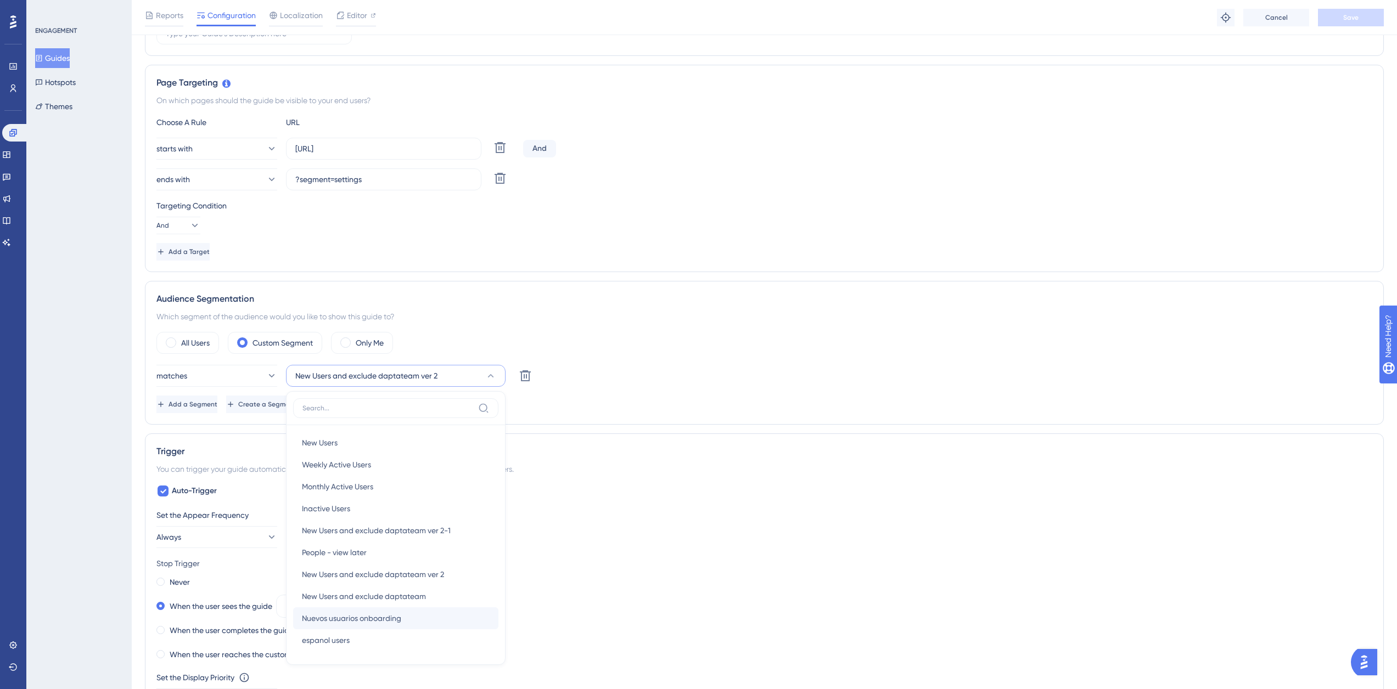
scroll to position [403, 0]
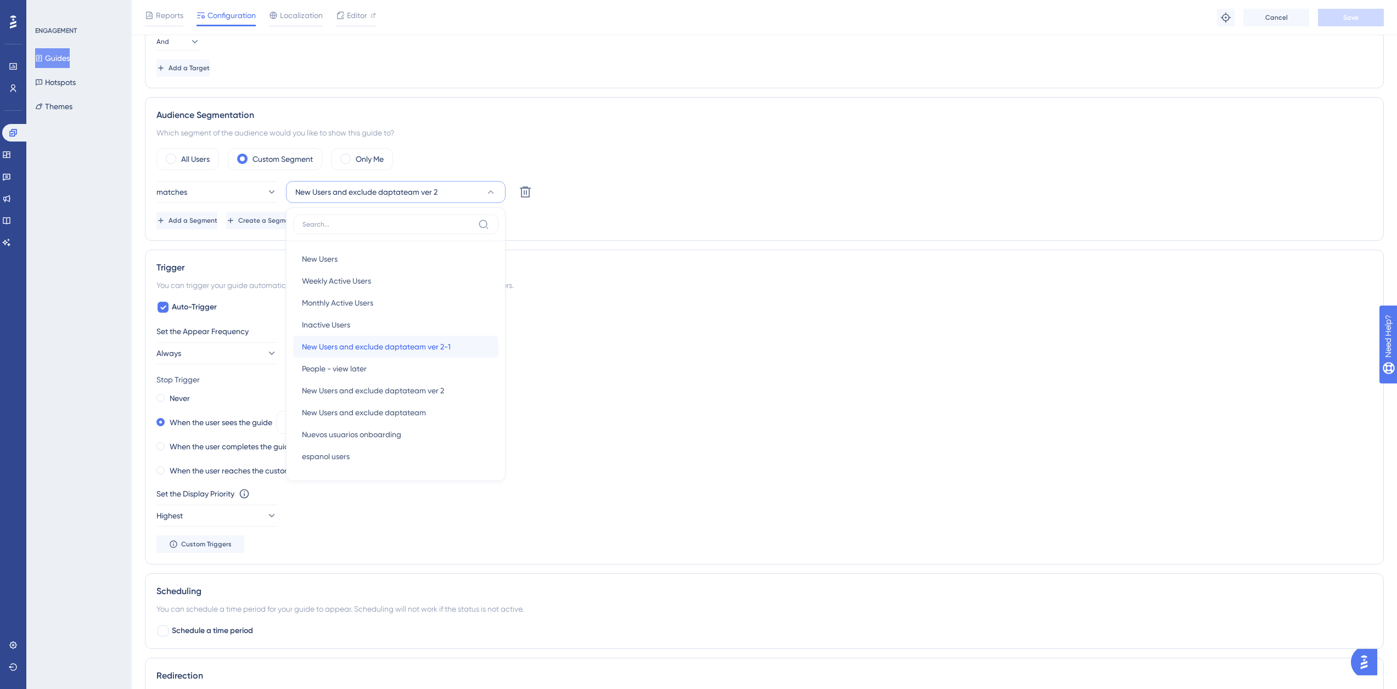
click at [439, 349] on span "New Users and exclude daptateam ver 2-1" at bounding box center [376, 346] width 149 height 13
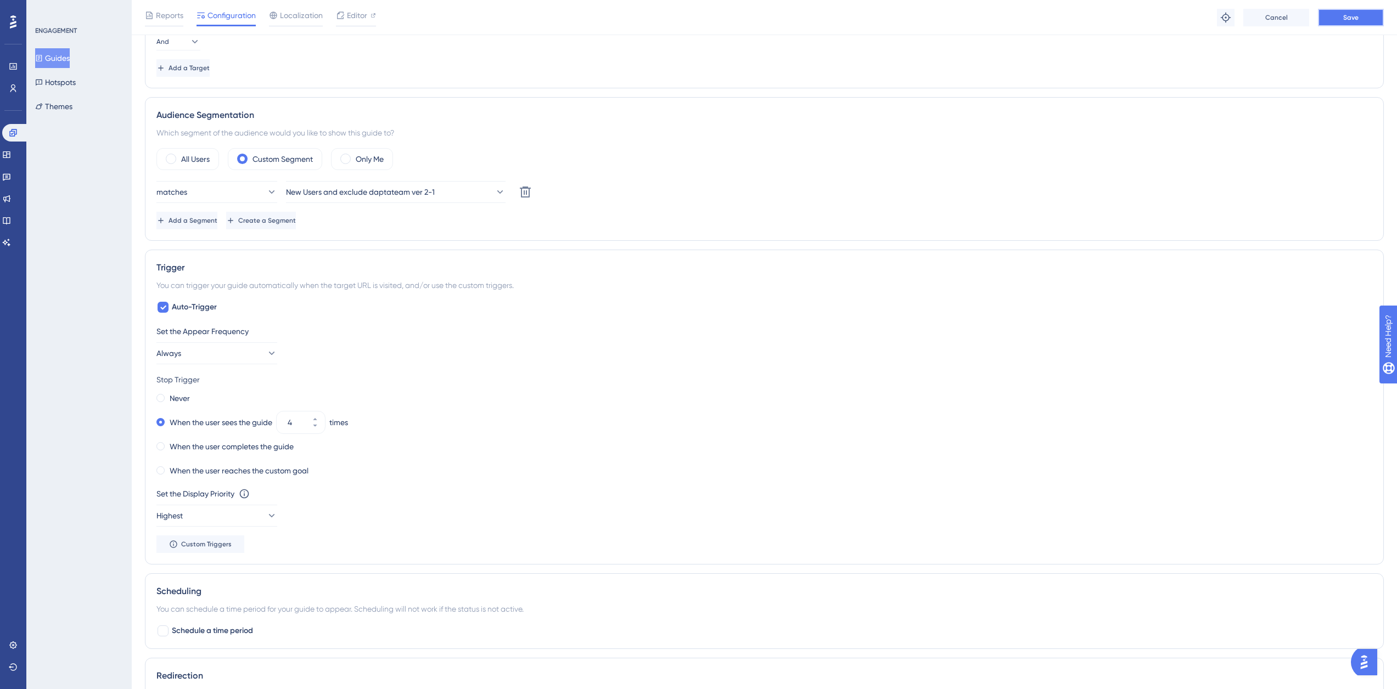
click at [1343, 19] on button "Save" at bounding box center [1351, 18] width 66 height 18
click at [54, 58] on button "Guides" at bounding box center [52, 58] width 35 height 20
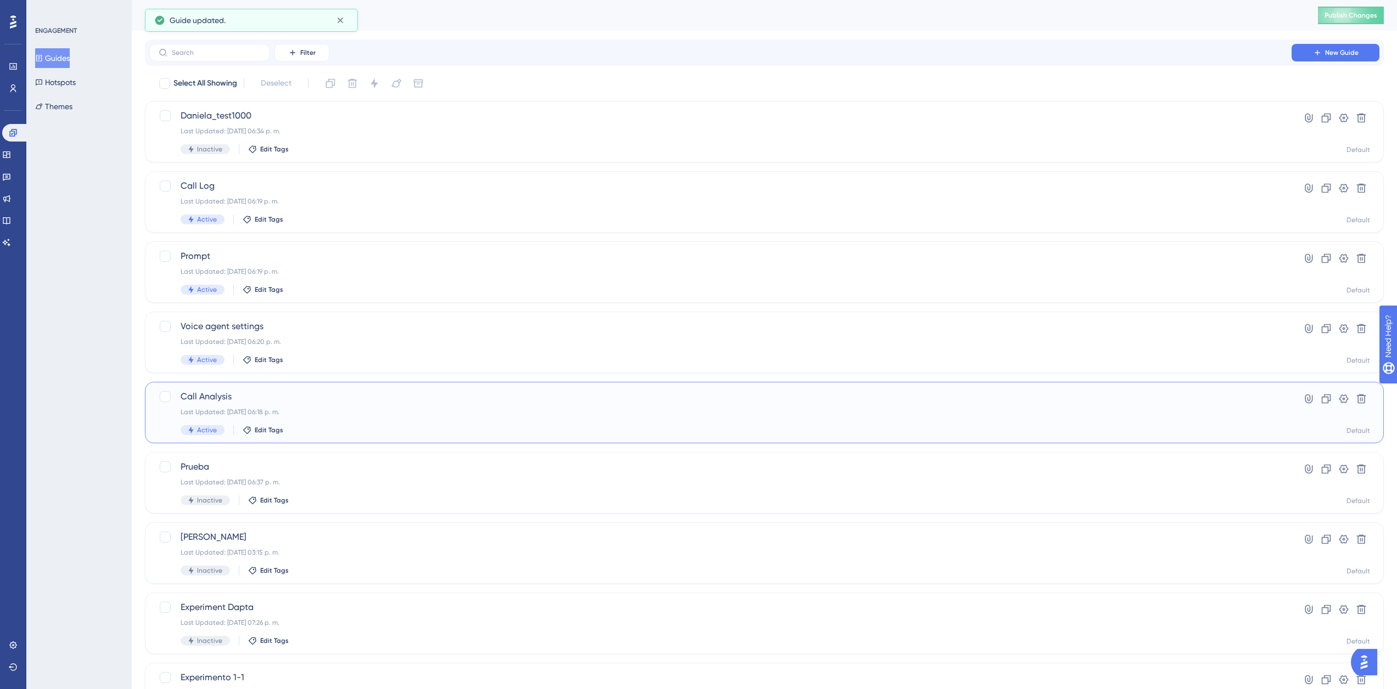
click at [317, 420] on div "Call Analysis Last Updated: [DATE] 06:18 p. m. Active Edit Tags" at bounding box center [721, 412] width 1080 height 45
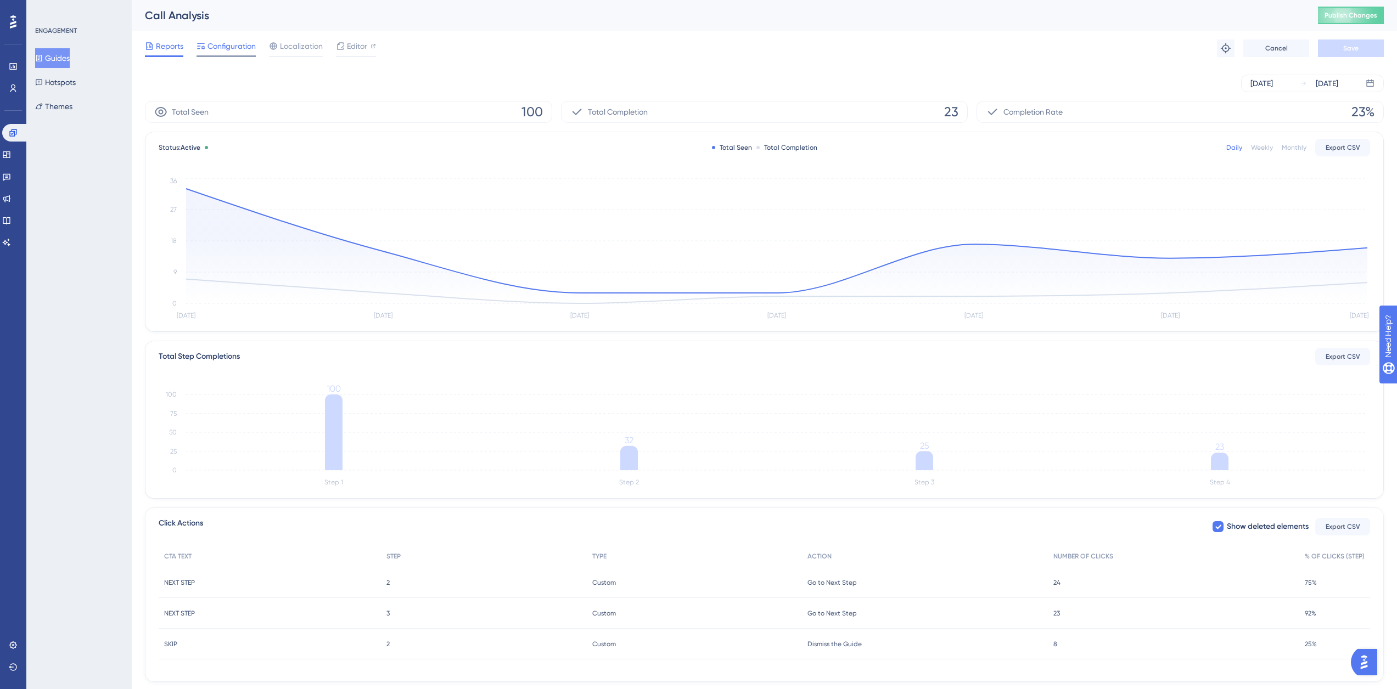
click at [237, 43] on span "Configuration" at bounding box center [231, 46] width 48 height 13
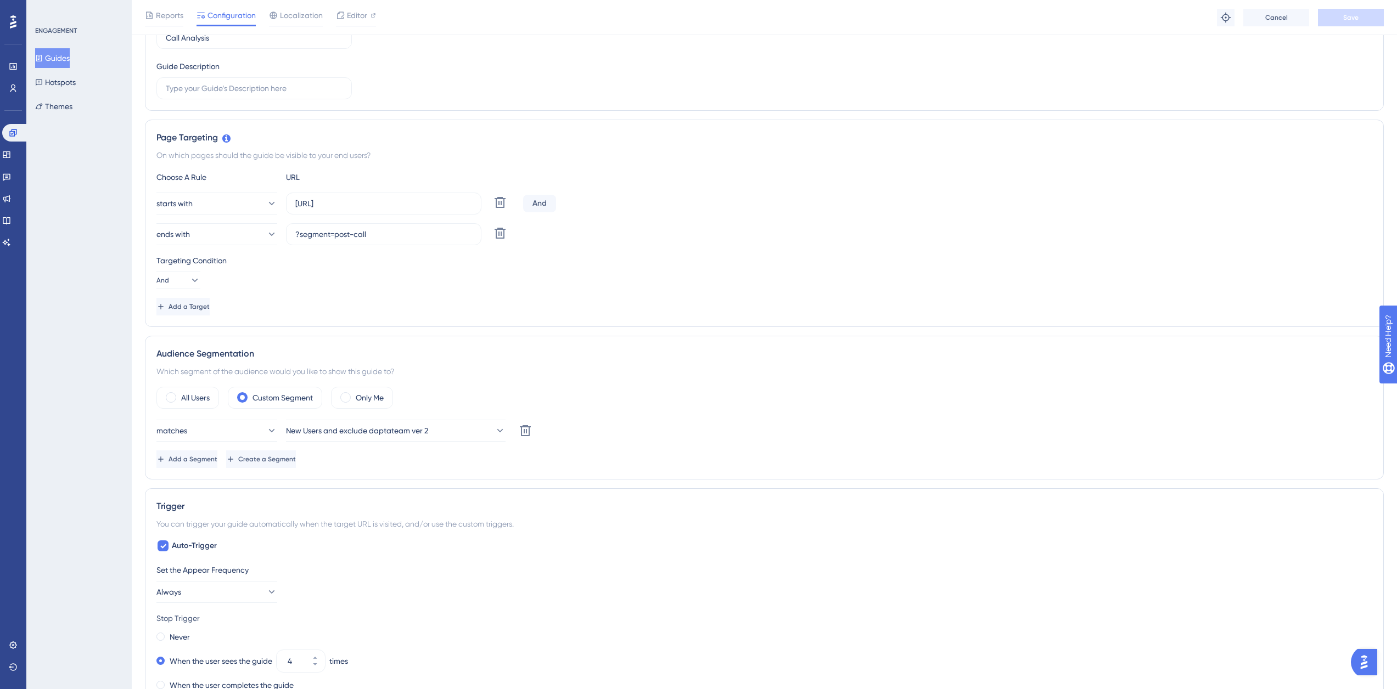
scroll to position [329, 0]
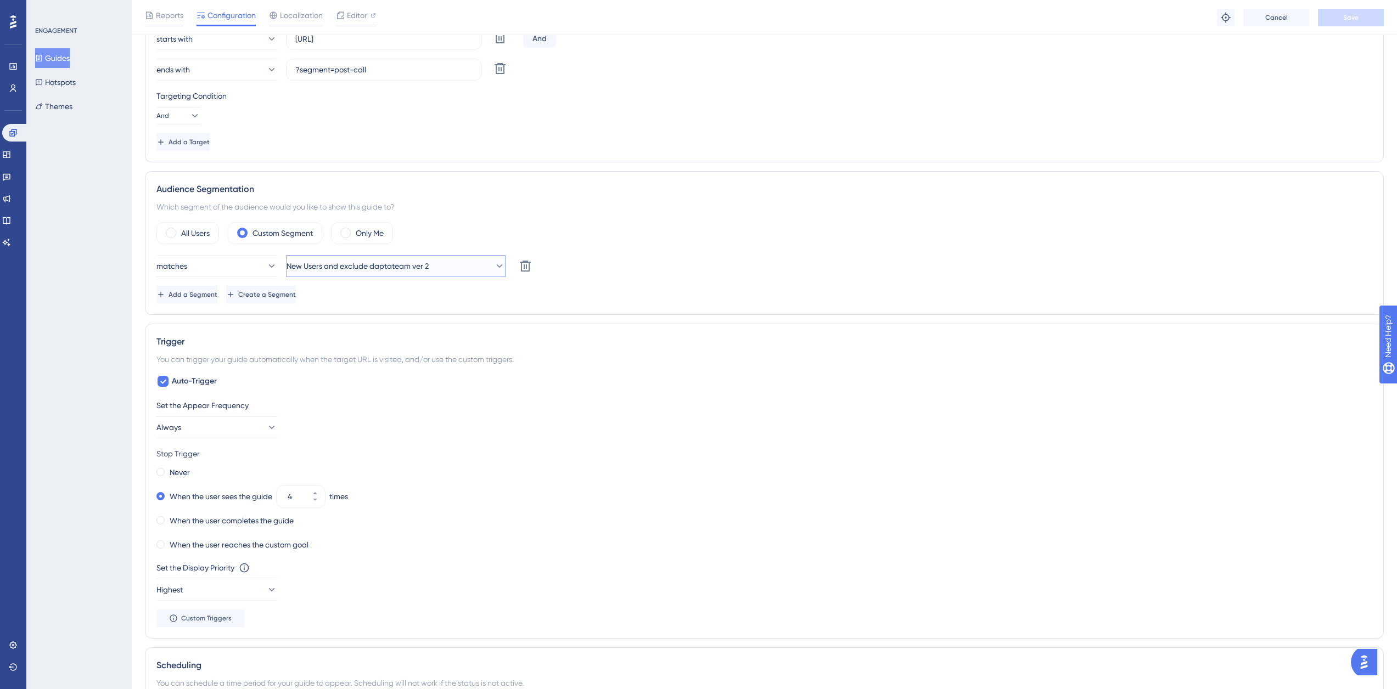
click at [426, 259] on button "New Users and exclude daptateam ver 2" at bounding box center [396, 266] width 220 height 22
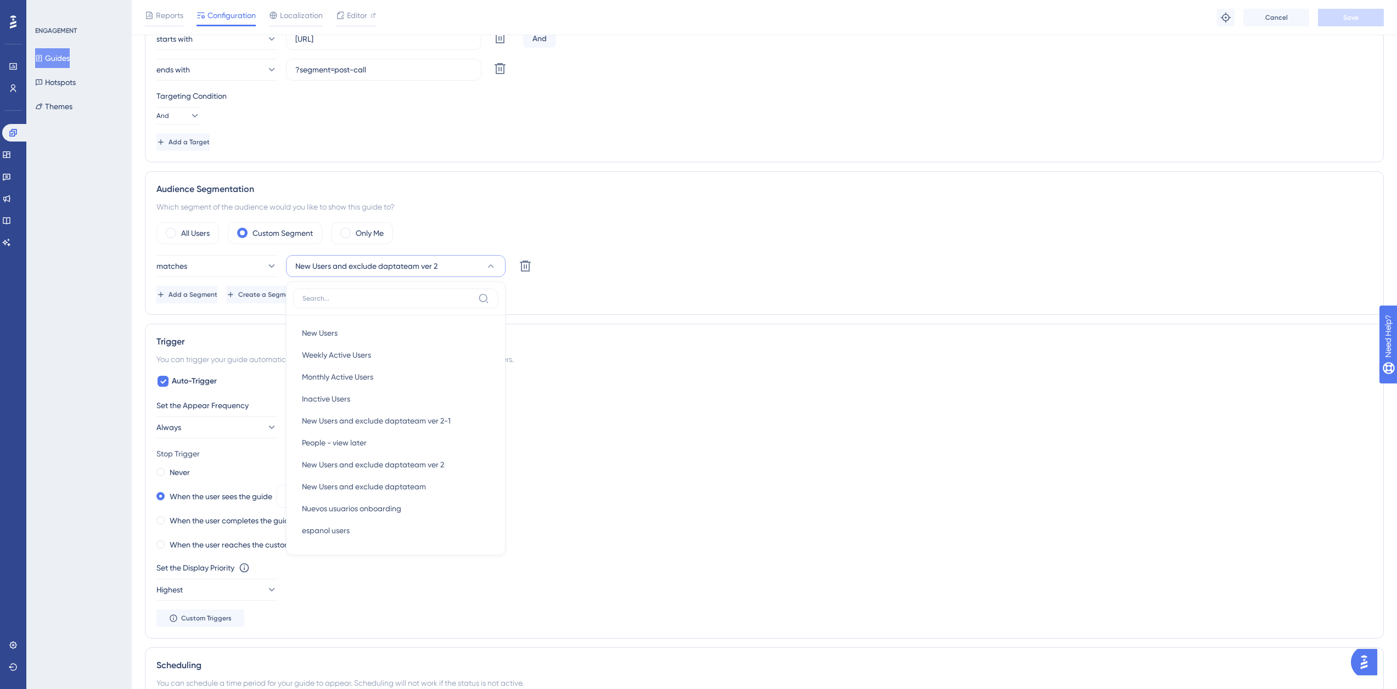
scroll to position [403, 0]
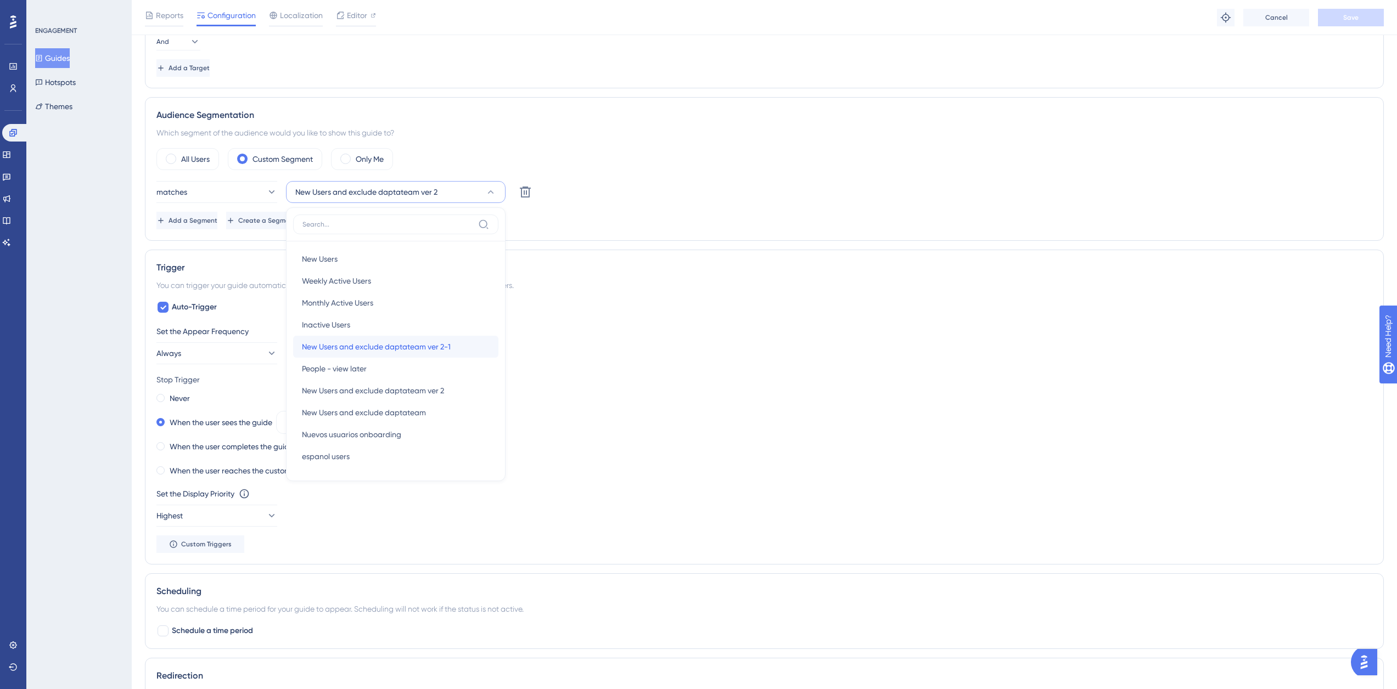
click at [455, 342] on div "New Users and exclude daptateam ver 2-1 New Users and exclude daptateam ver 2-1" at bounding box center [396, 347] width 188 height 22
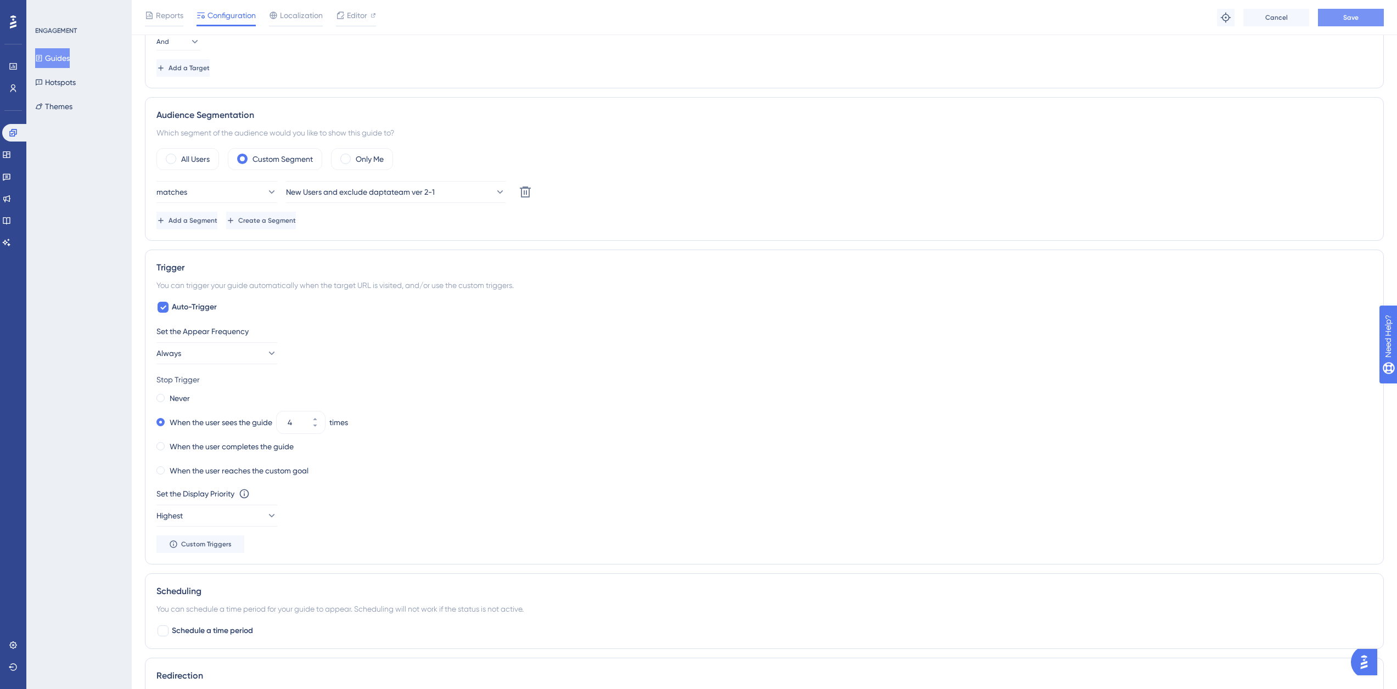
click at [1369, 20] on button "Save" at bounding box center [1351, 18] width 66 height 18
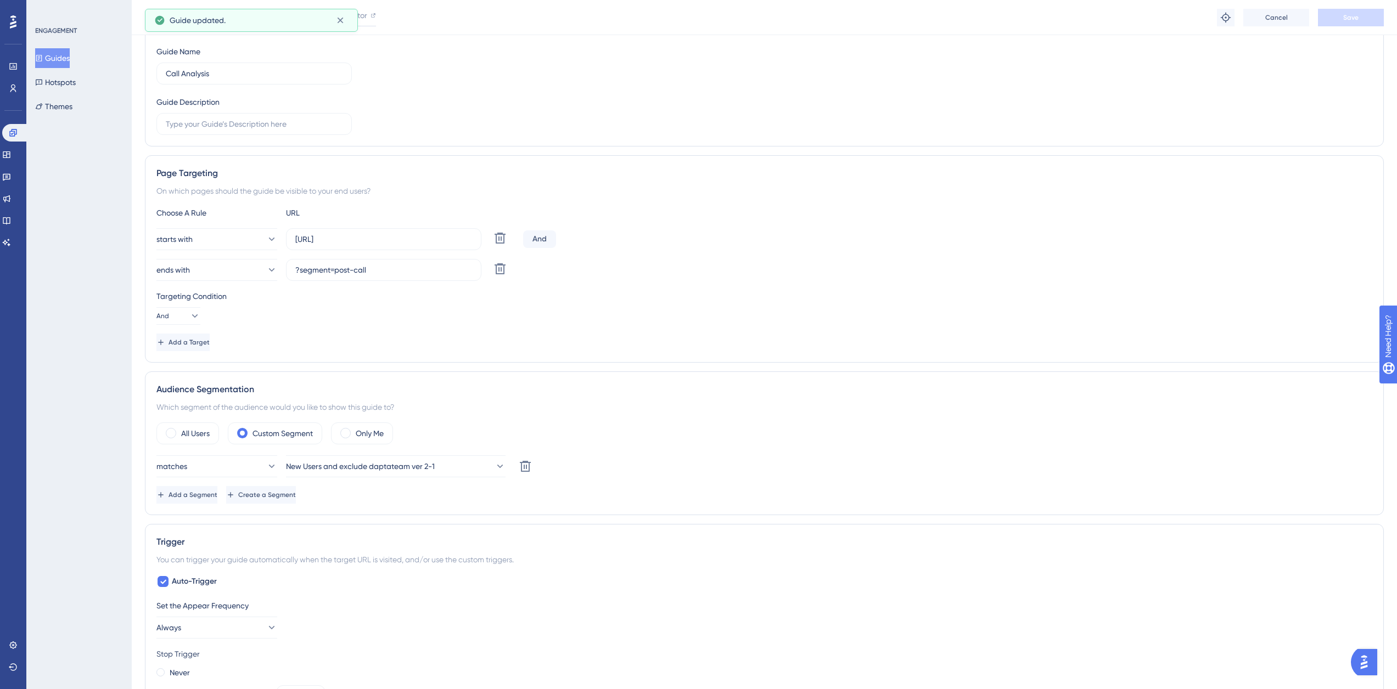
scroll to position [0, 0]
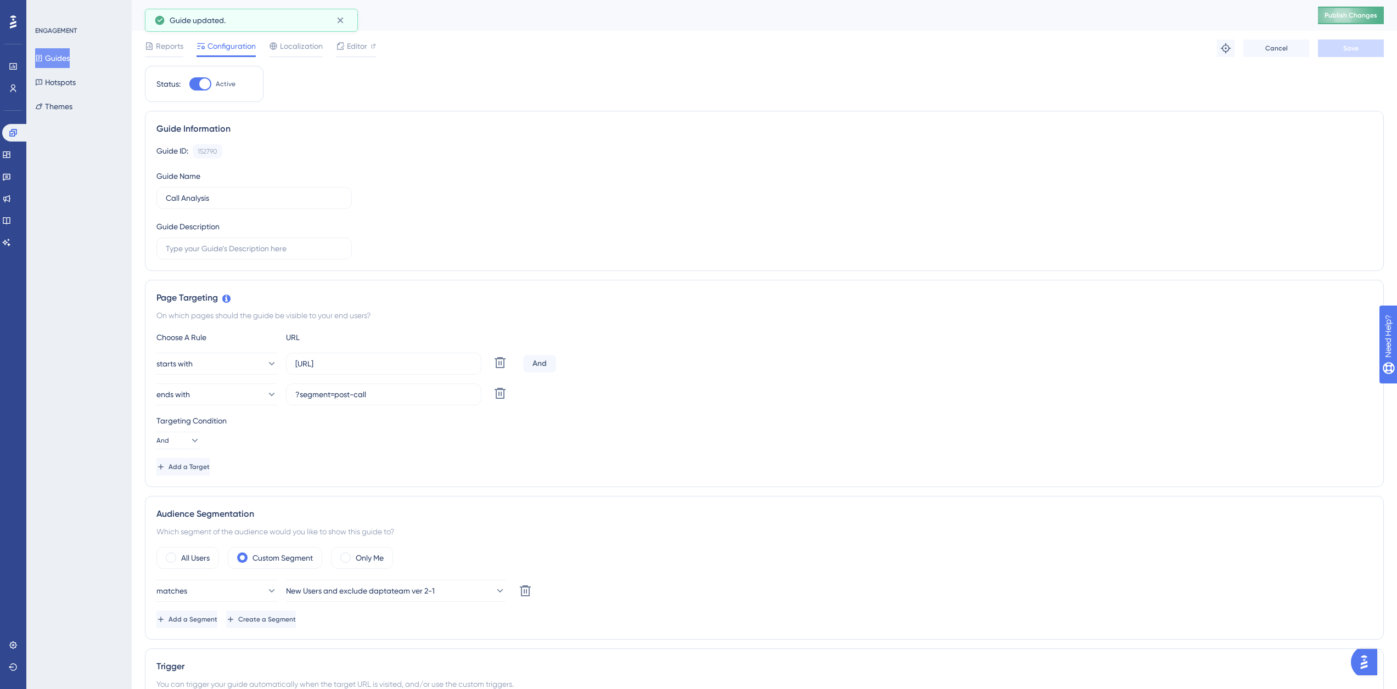
click at [1345, 14] on span "Publish Changes" at bounding box center [1350, 15] width 53 height 9
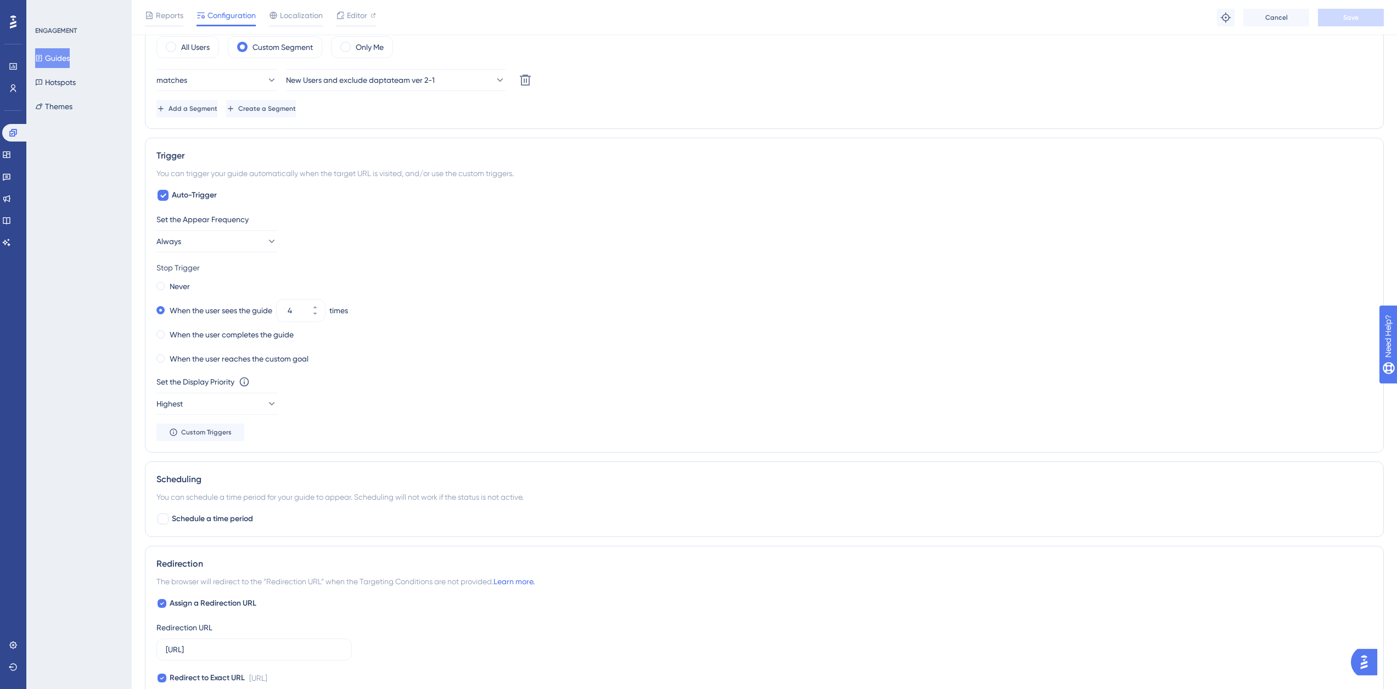
scroll to position [714, 0]
